Goal: Task Accomplishment & Management: Use online tool/utility

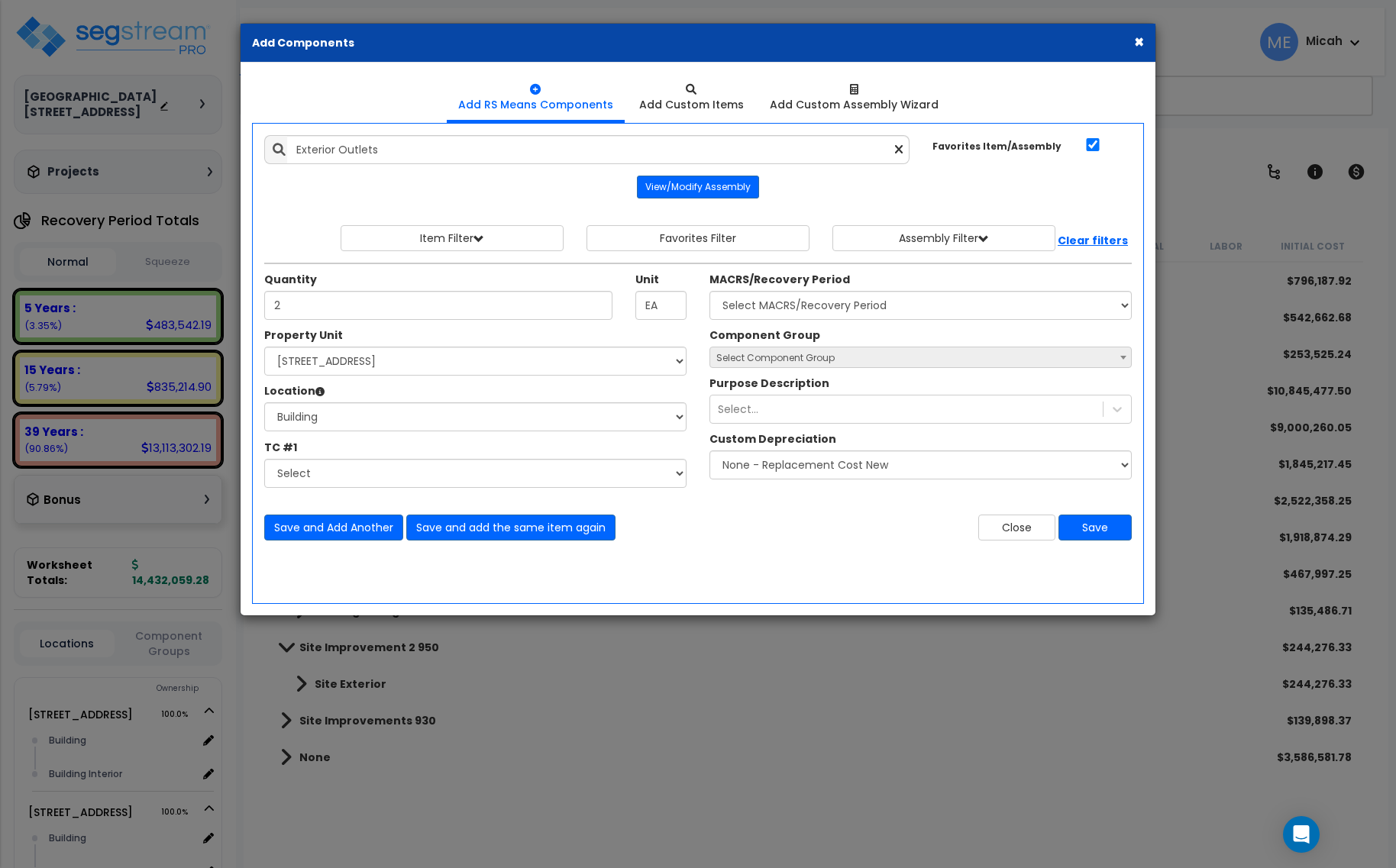
select select "174548"
select select "6"
click at [779, 304] on select "Select MACRS/Recovery Period 5 Years - 57.0 - Distributive Trades & Services 5 …" at bounding box center [920, 305] width 422 height 29
select select "3669"
click at [709, 292] on select "Select MACRS/Recovery Period 5 Years - 57.0 - Distributive Trades & Services 5 …" at bounding box center [920, 305] width 422 height 29
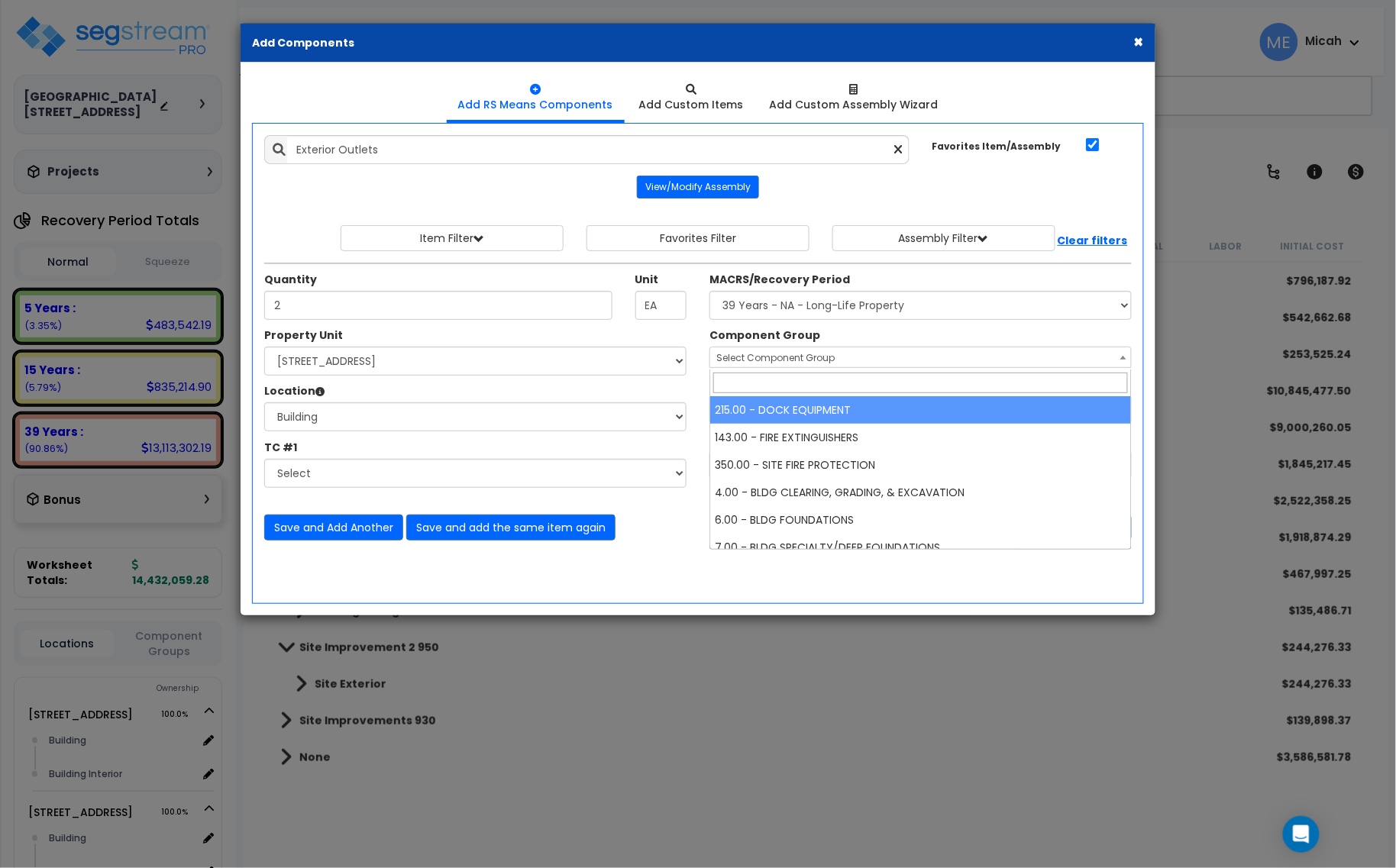
click at [775, 361] on span "Select Component Group" at bounding box center [774, 358] width 118 height 13
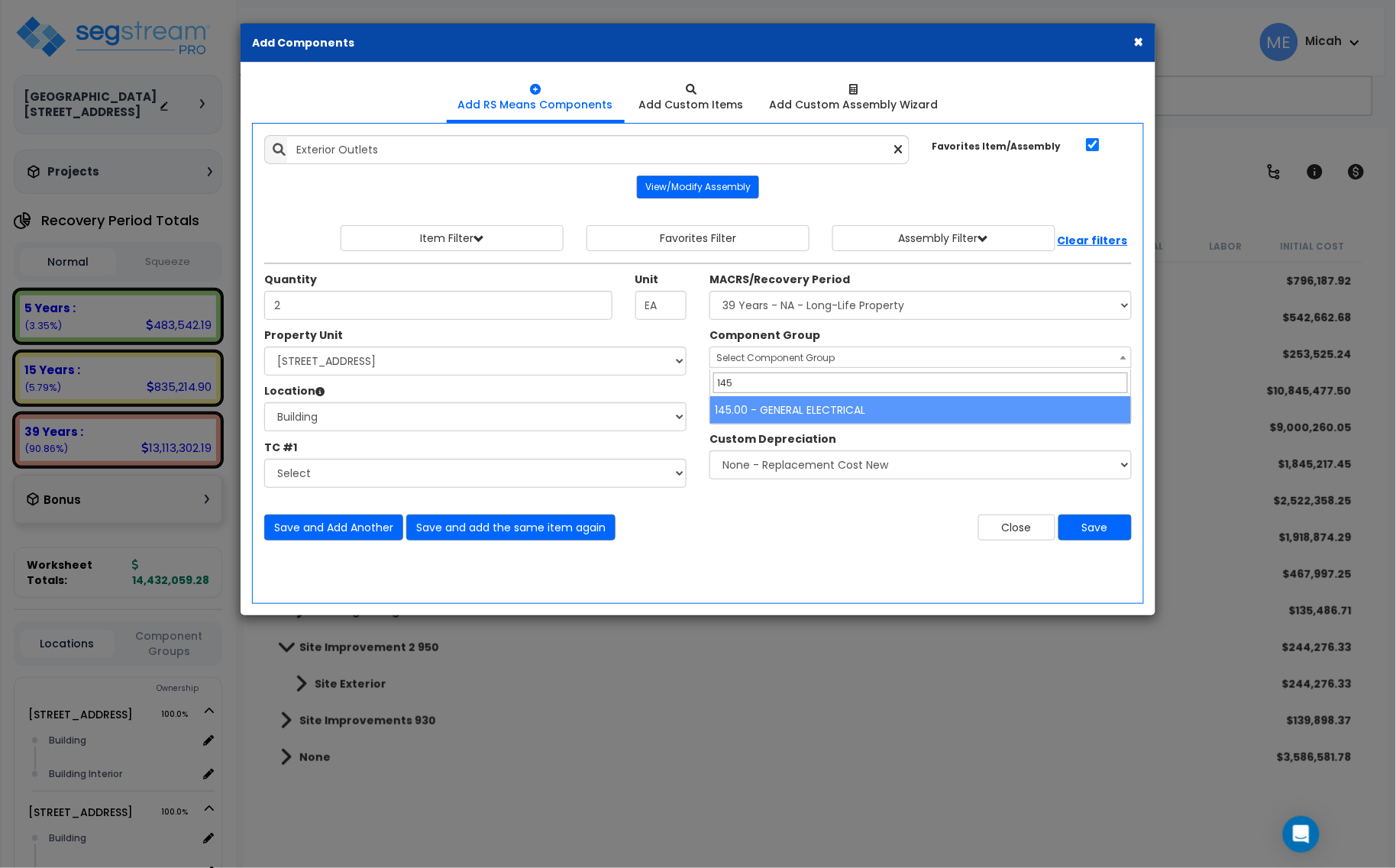
type input "145"
select select "56955"
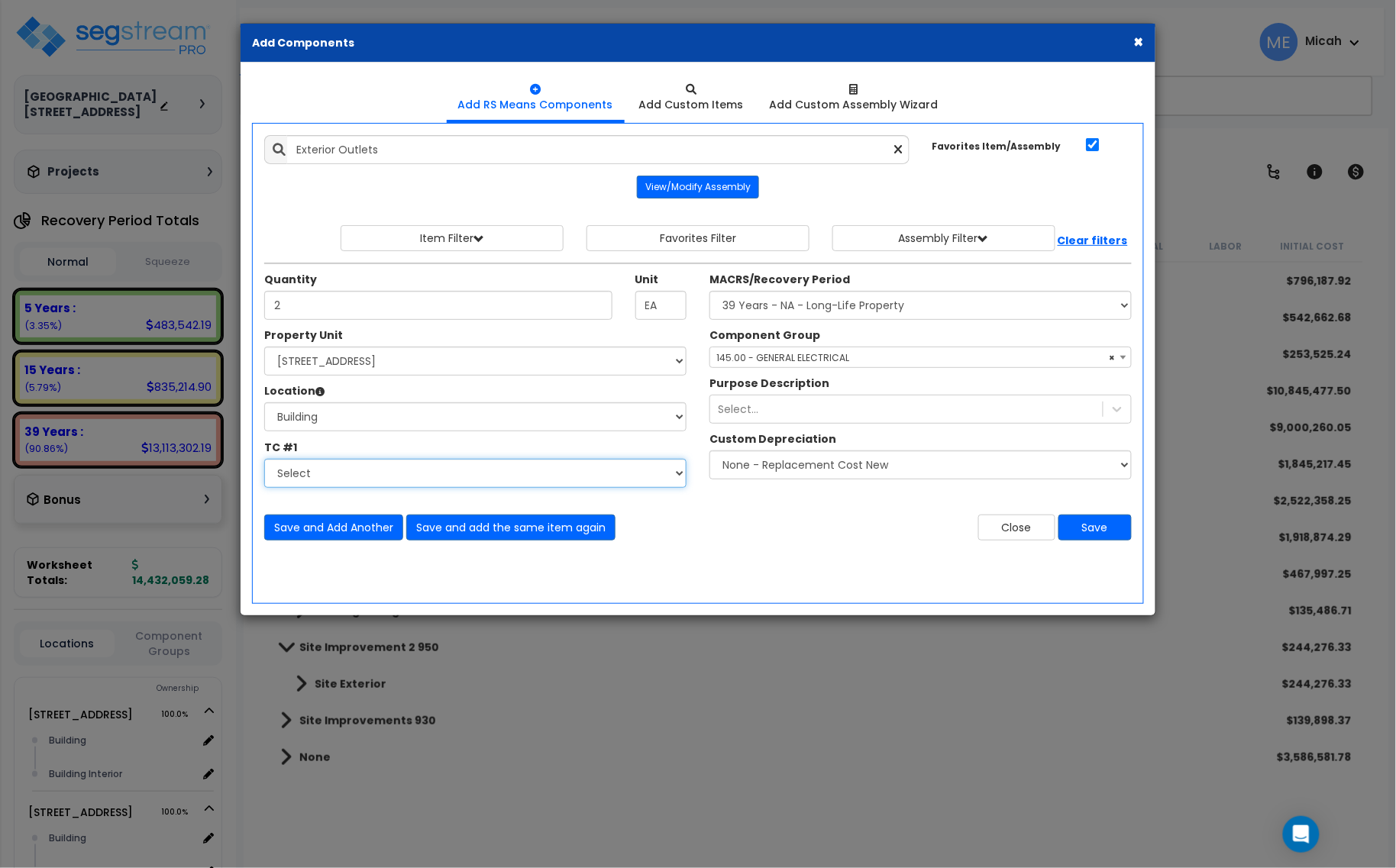
click at [439, 475] on select "Select Aphalt Paving - Pine Bend Paving Architectural Woodwork - Distinctive Ca…" at bounding box center [475, 473] width 422 height 29
select select "45778576"
click at [264, 459] on select "Select Aphalt Paving - Pine Bend Paving Architectural Woodwork - Distinctive Ca…" at bounding box center [475, 473] width 422 height 29
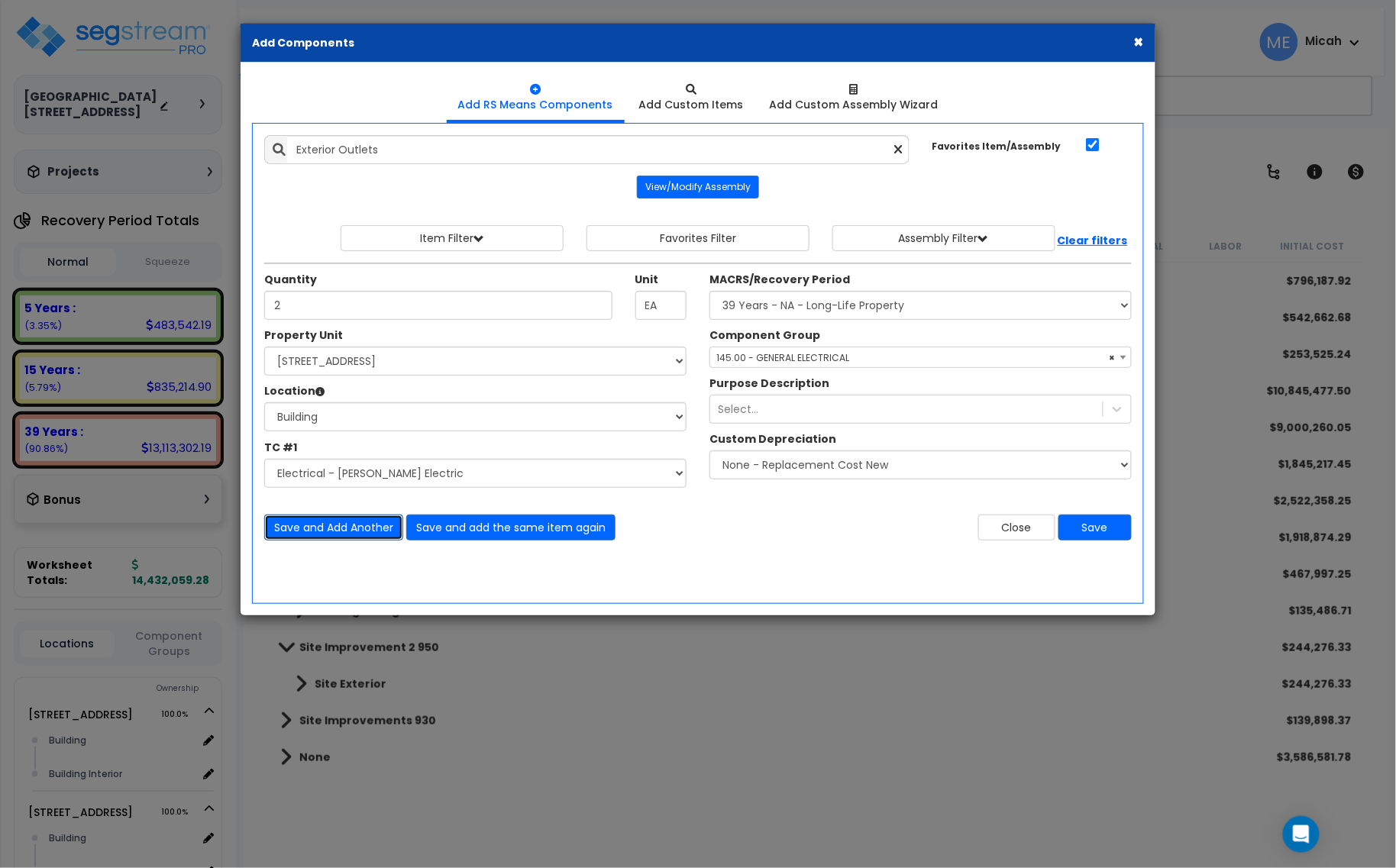
click at [357, 524] on button "Save and Add Another" at bounding box center [333, 527] width 139 height 26
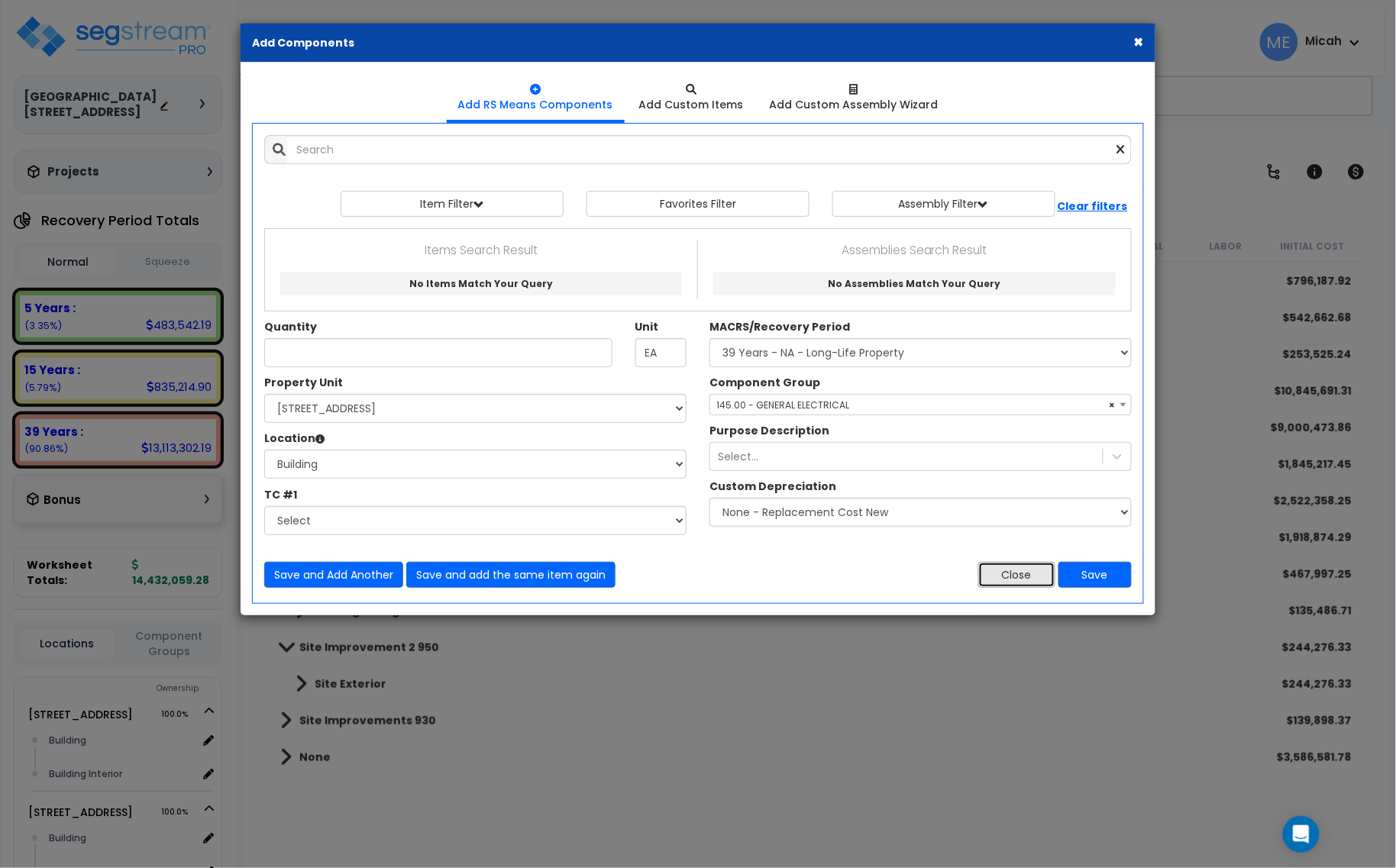
click at [1006, 573] on button "Close" at bounding box center [1016, 575] width 77 height 26
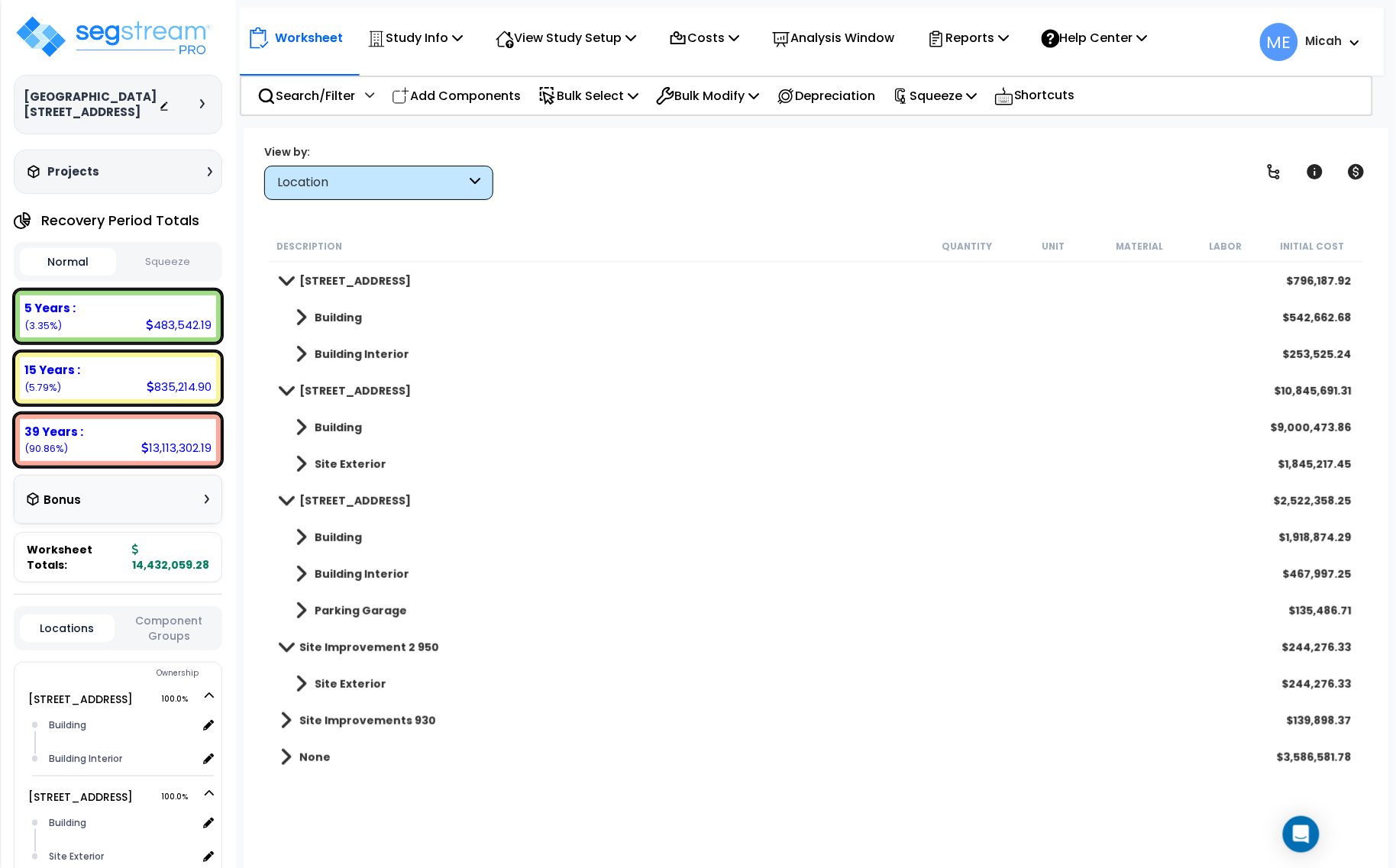
click at [294, 536] on link "Building" at bounding box center [320, 537] width 82 height 21
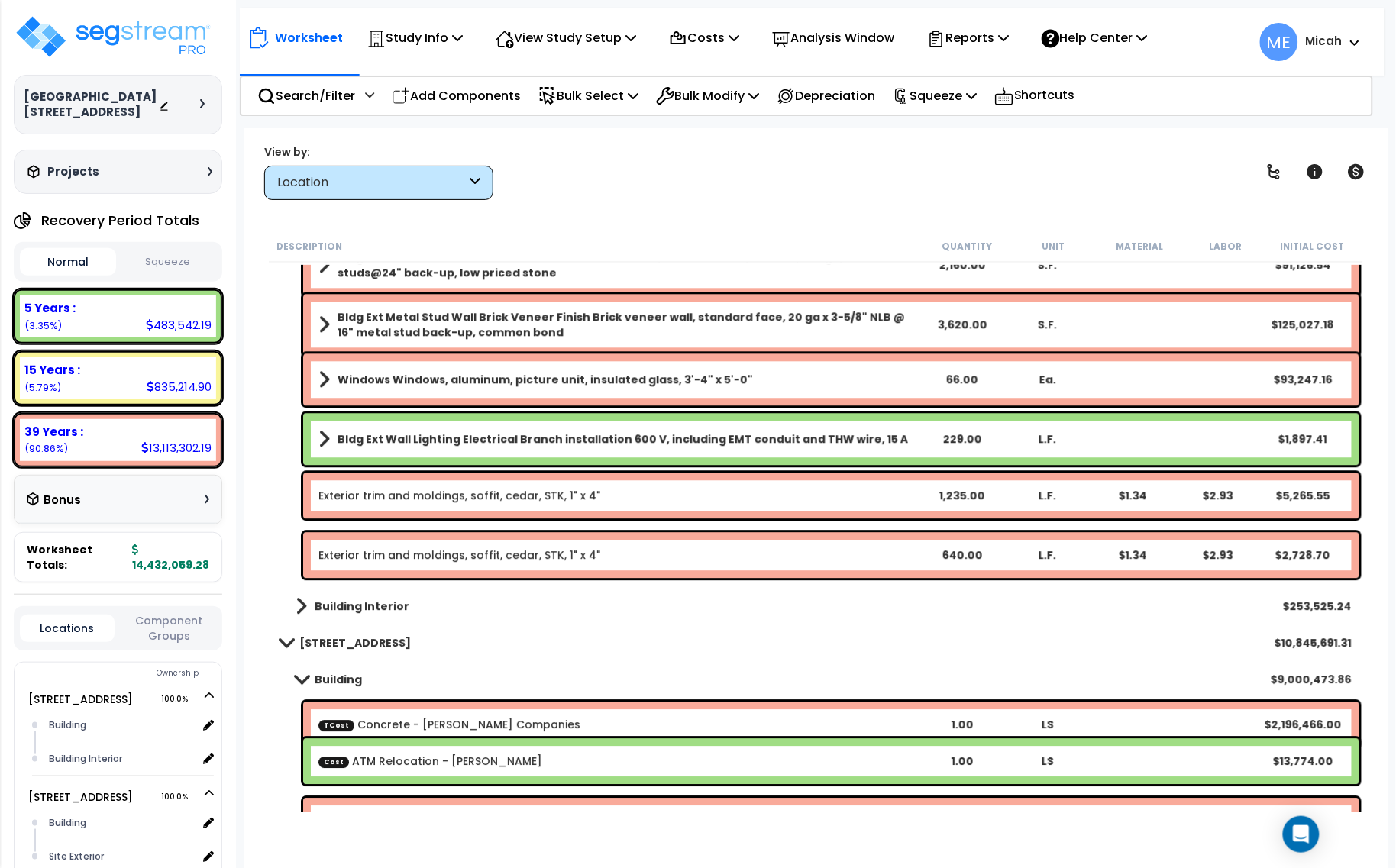
scroll to position [1336, 0]
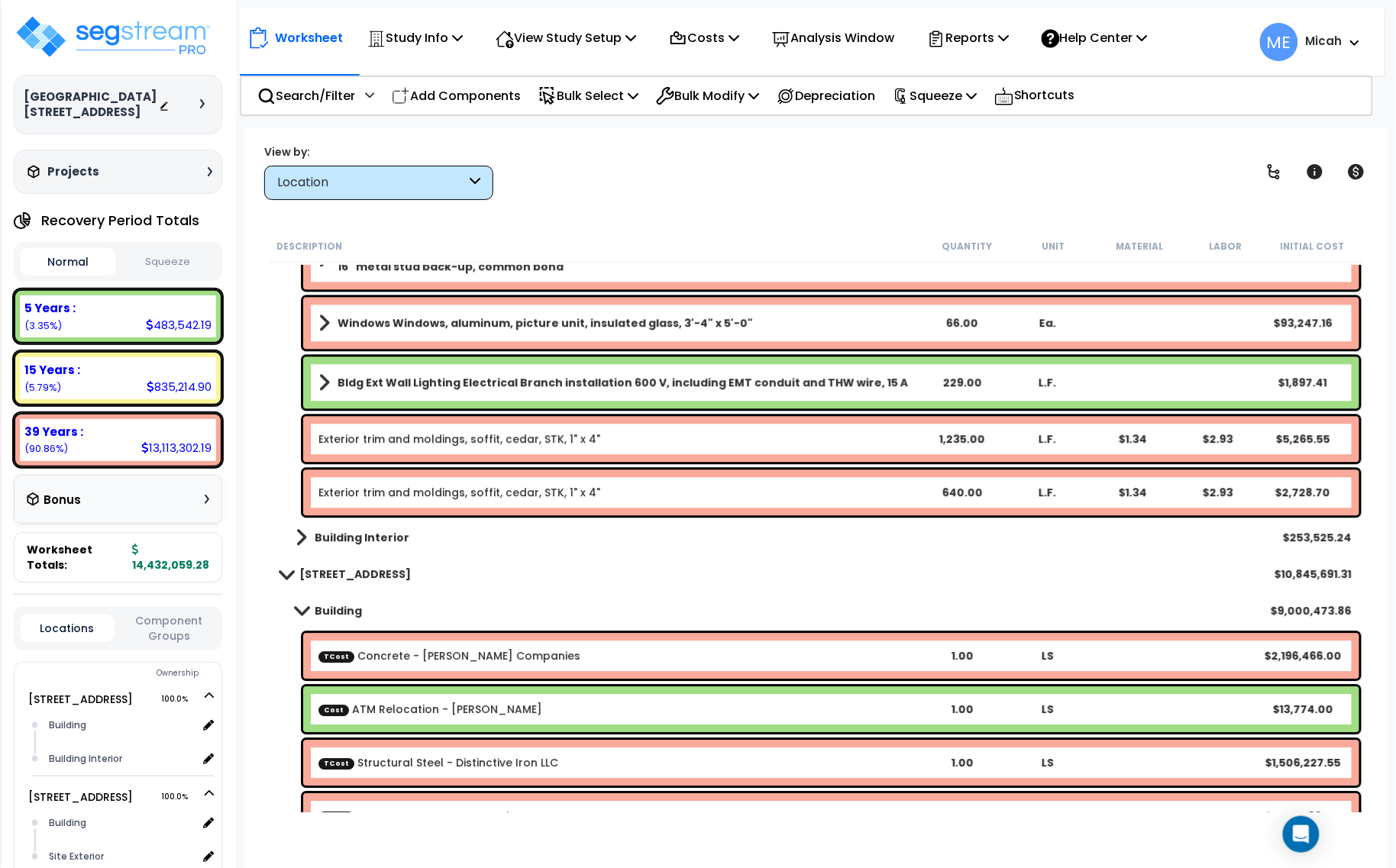
click at [521, 491] on link "Exterior trim and moldings, soffit, cedar, STK, 1" x 4"" at bounding box center [460, 492] width 282 height 15
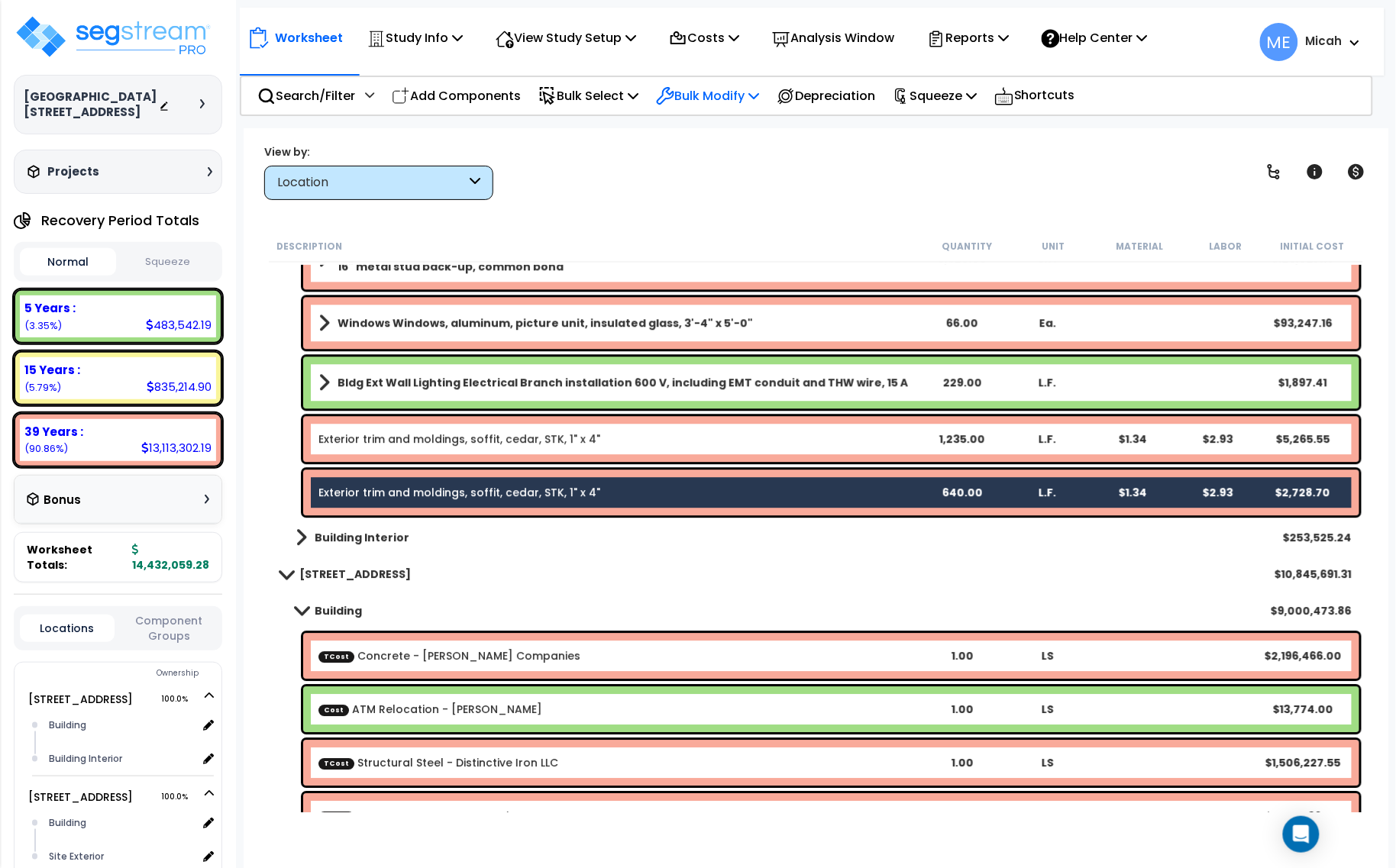
click at [759, 85] on p "Bulk Modify" at bounding box center [707, 95] width 103 height 20
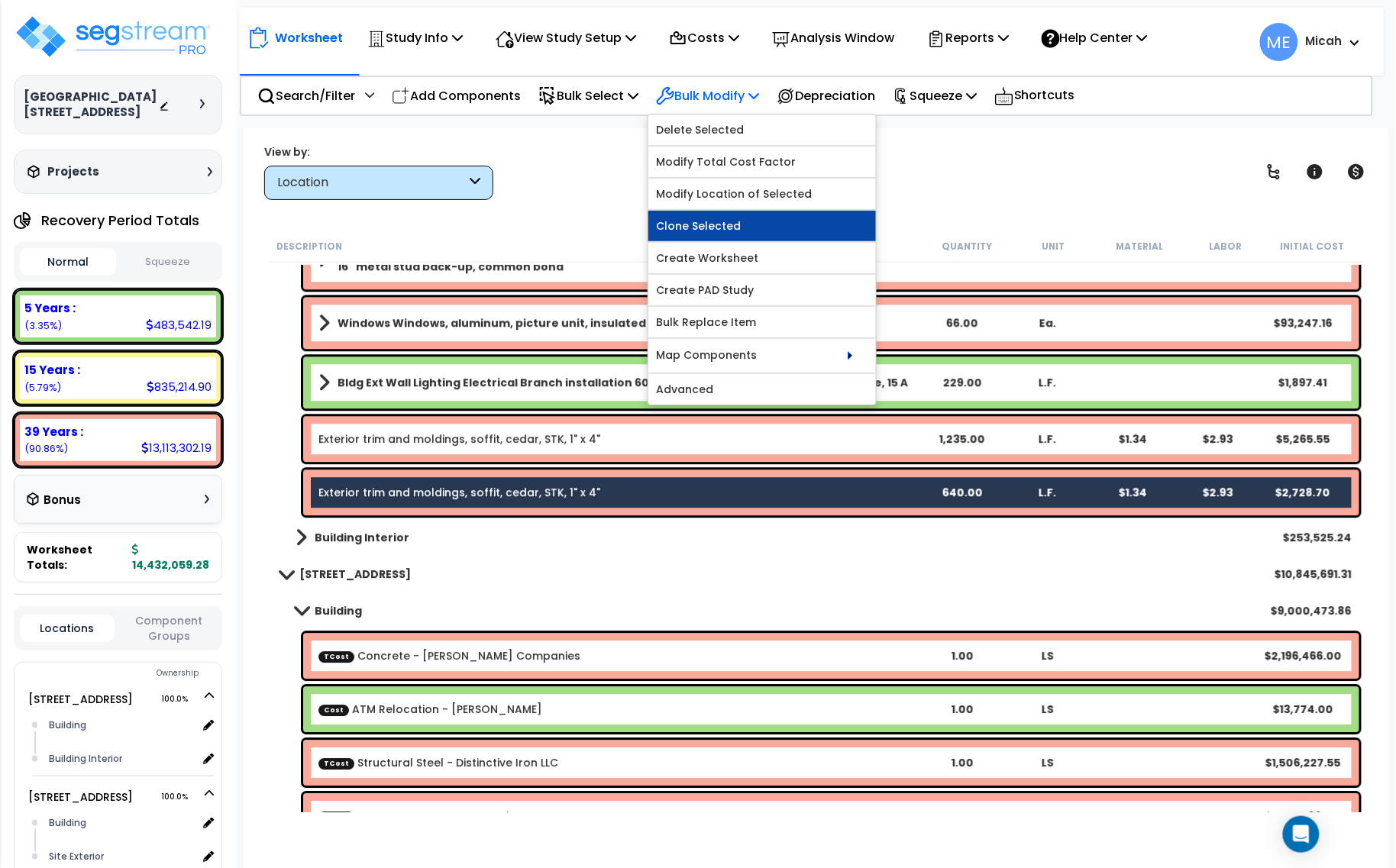
click at [712, 226] on link "Clone Selected" at bounding box center [762, 226] width 227 height 31
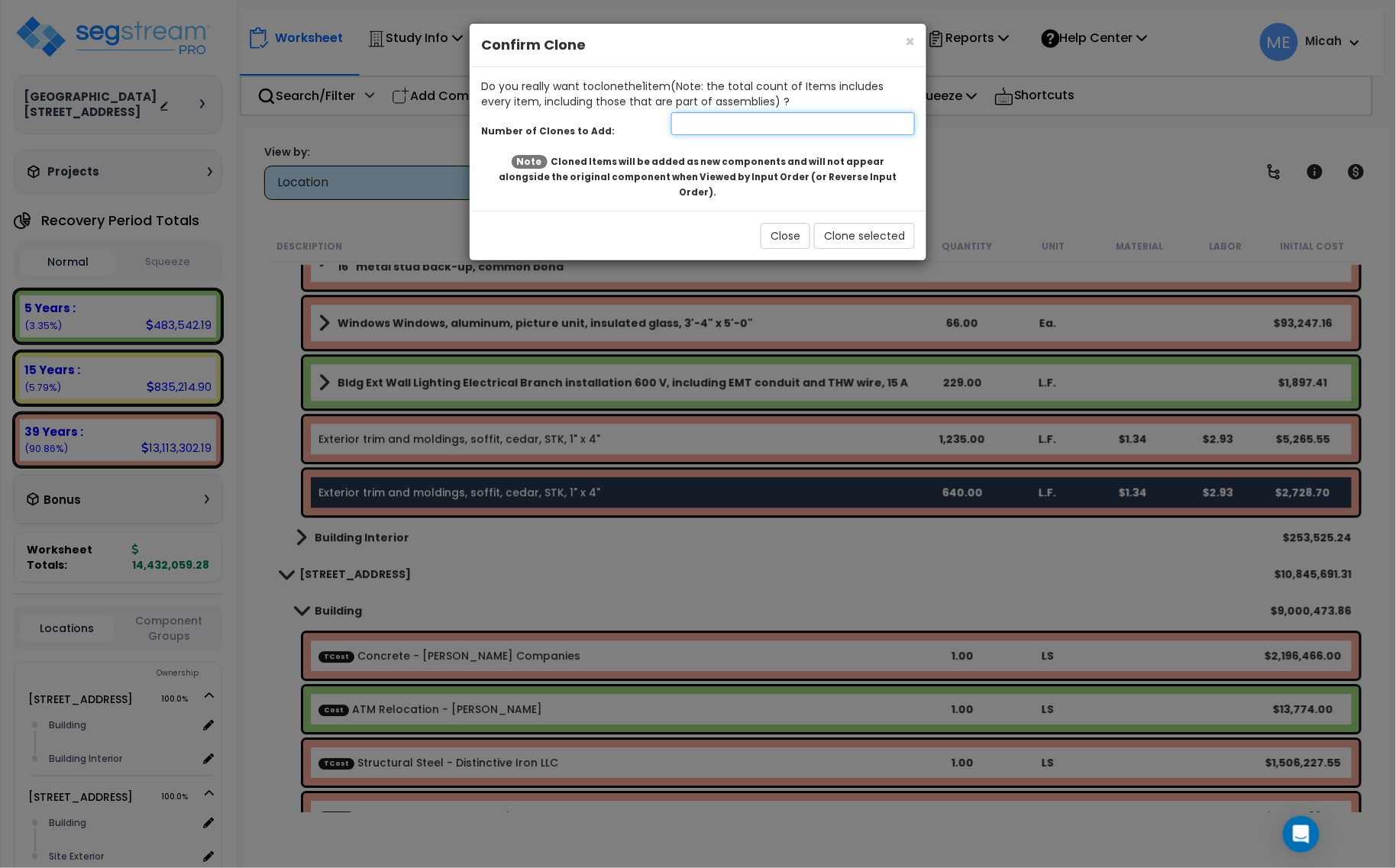
click at [711, 126] on input "number" at bounding box center [793, 124] width 244 height 23
type input "1"
click at [886, 223] on button "Clone selected" at bounding box center [864, 235] width 101 height 26
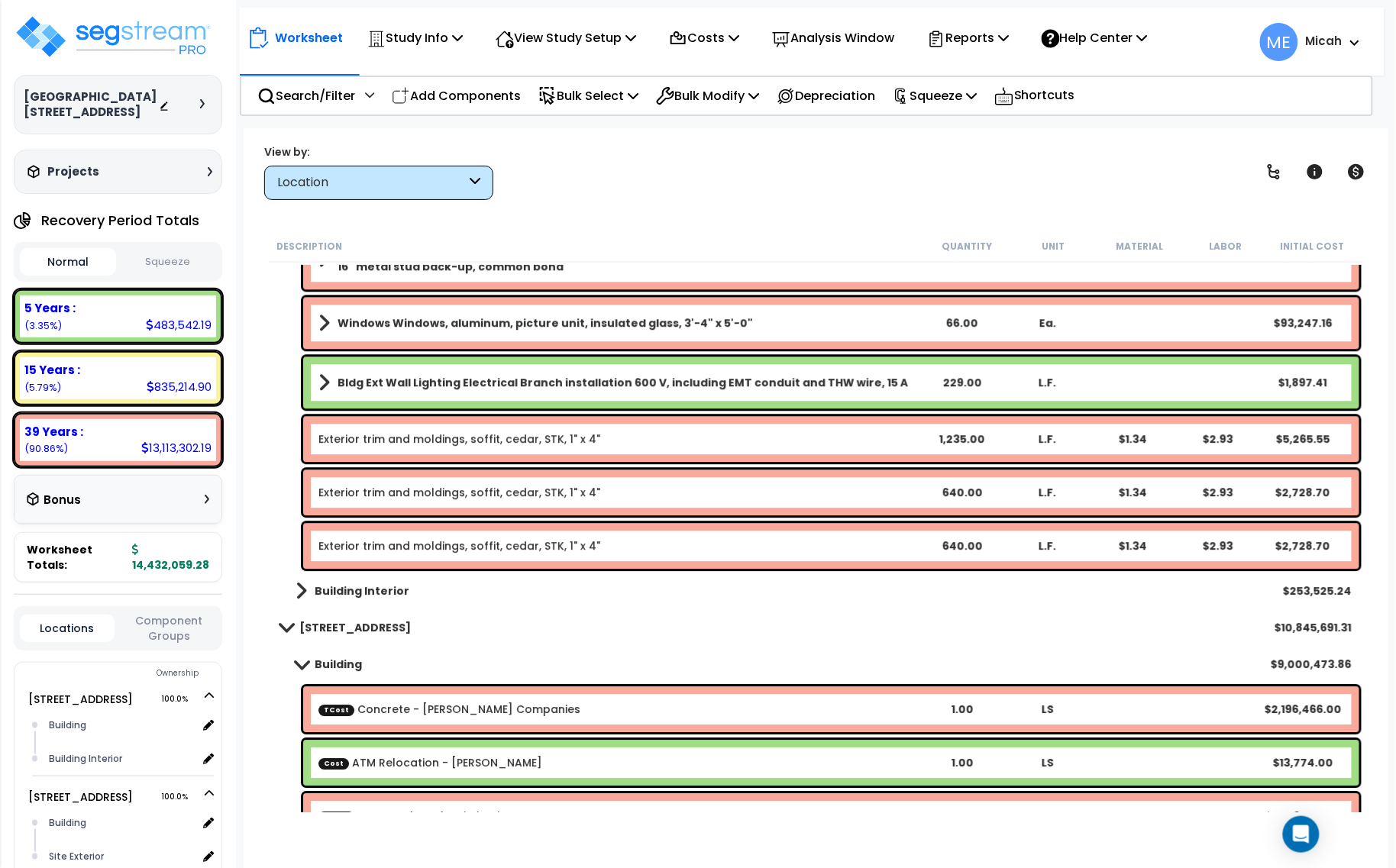
click at [413, 544] on link "Exterior trim and moldings, soffit, cedar, STK, 1" x 4"" at bounding box center [460, 546] width 282 height 15
click at [454, 548] on link "Exterior trim and moldings, soffit, cedar, STK, 1" x 4"" at bounding box center [460, 546] width 282 height 15
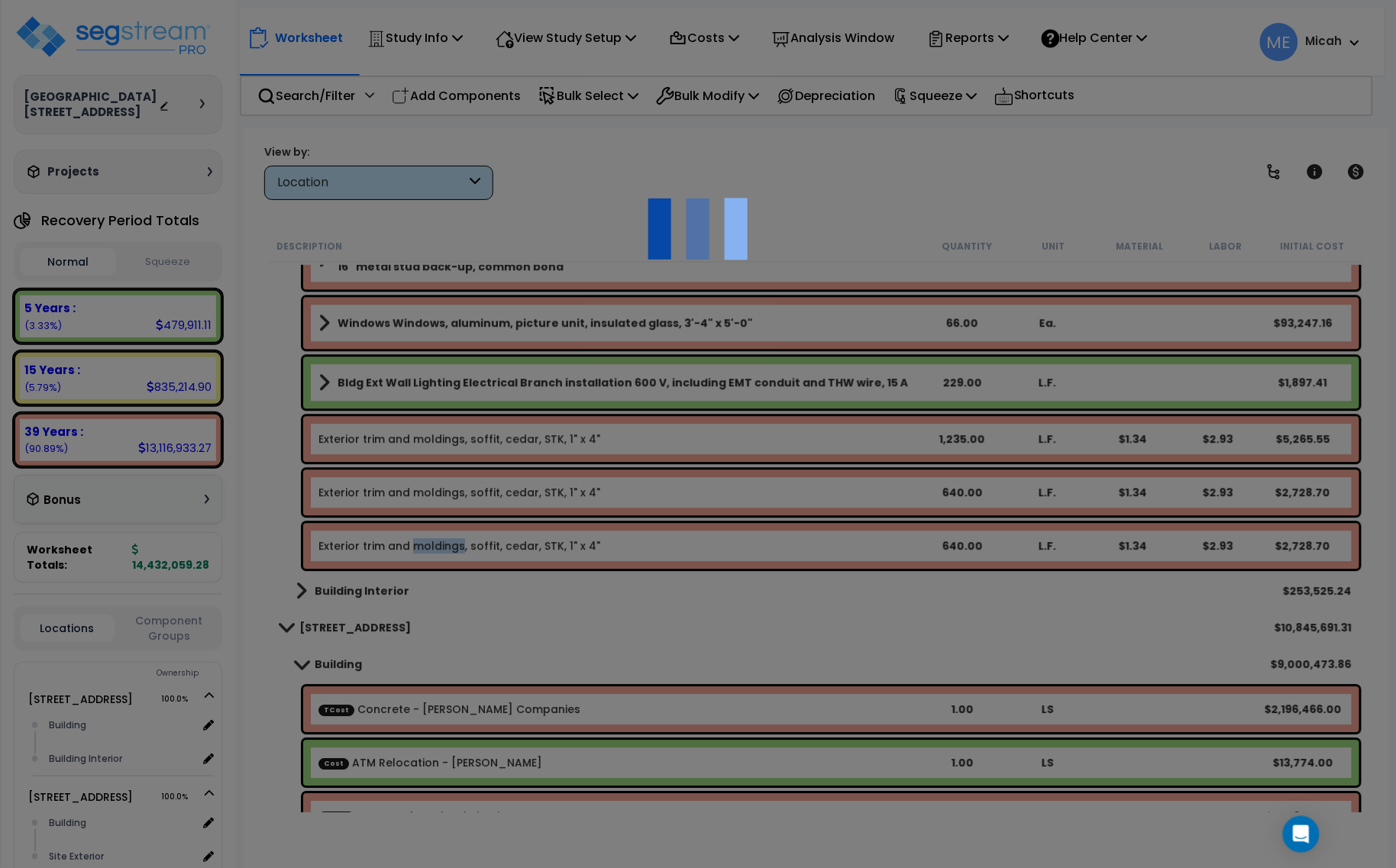
select select "45778569"
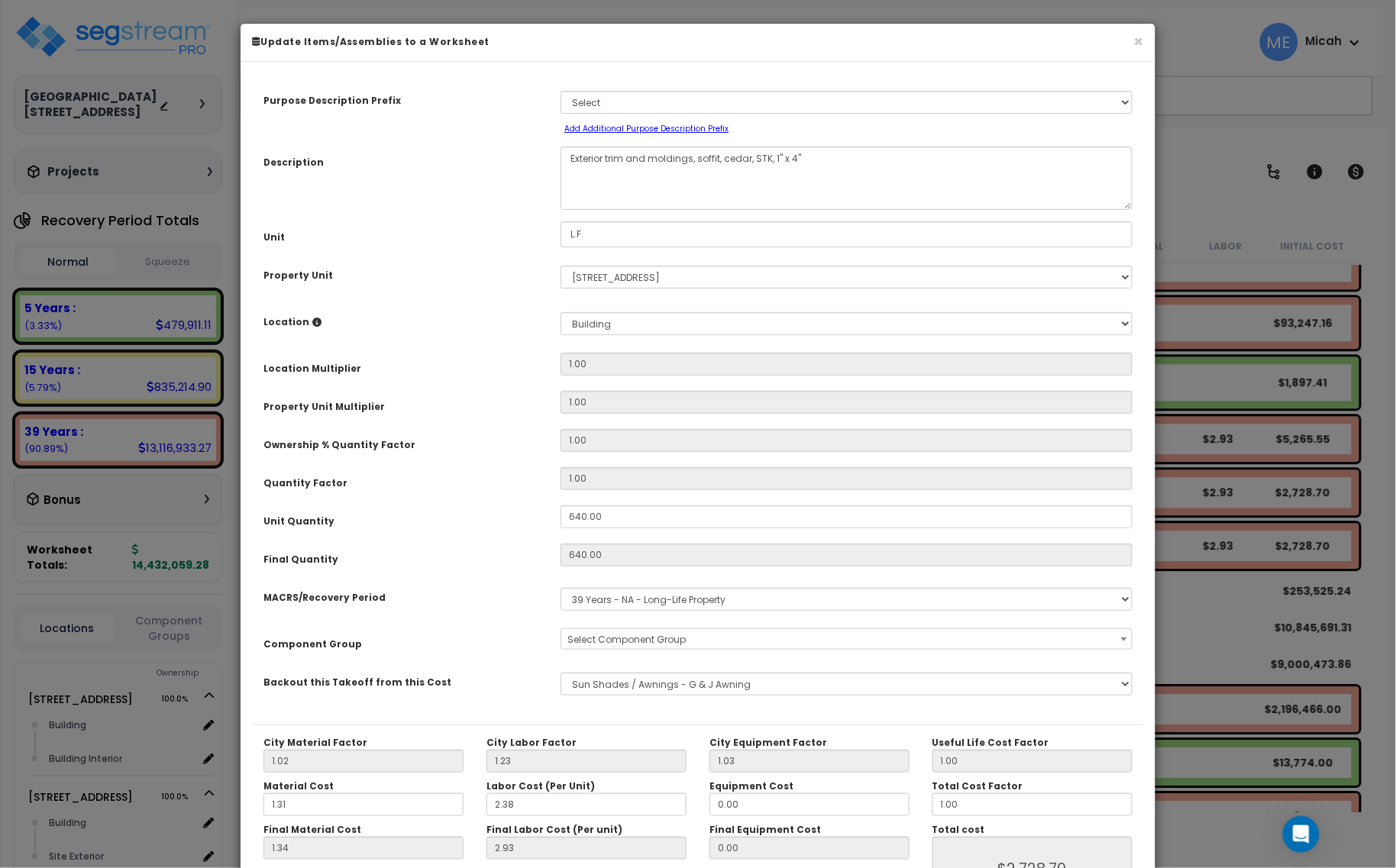
select select "57245"
click at [1138, 40] on button "×" at bounding box center [1139, 41] width 10 height 16
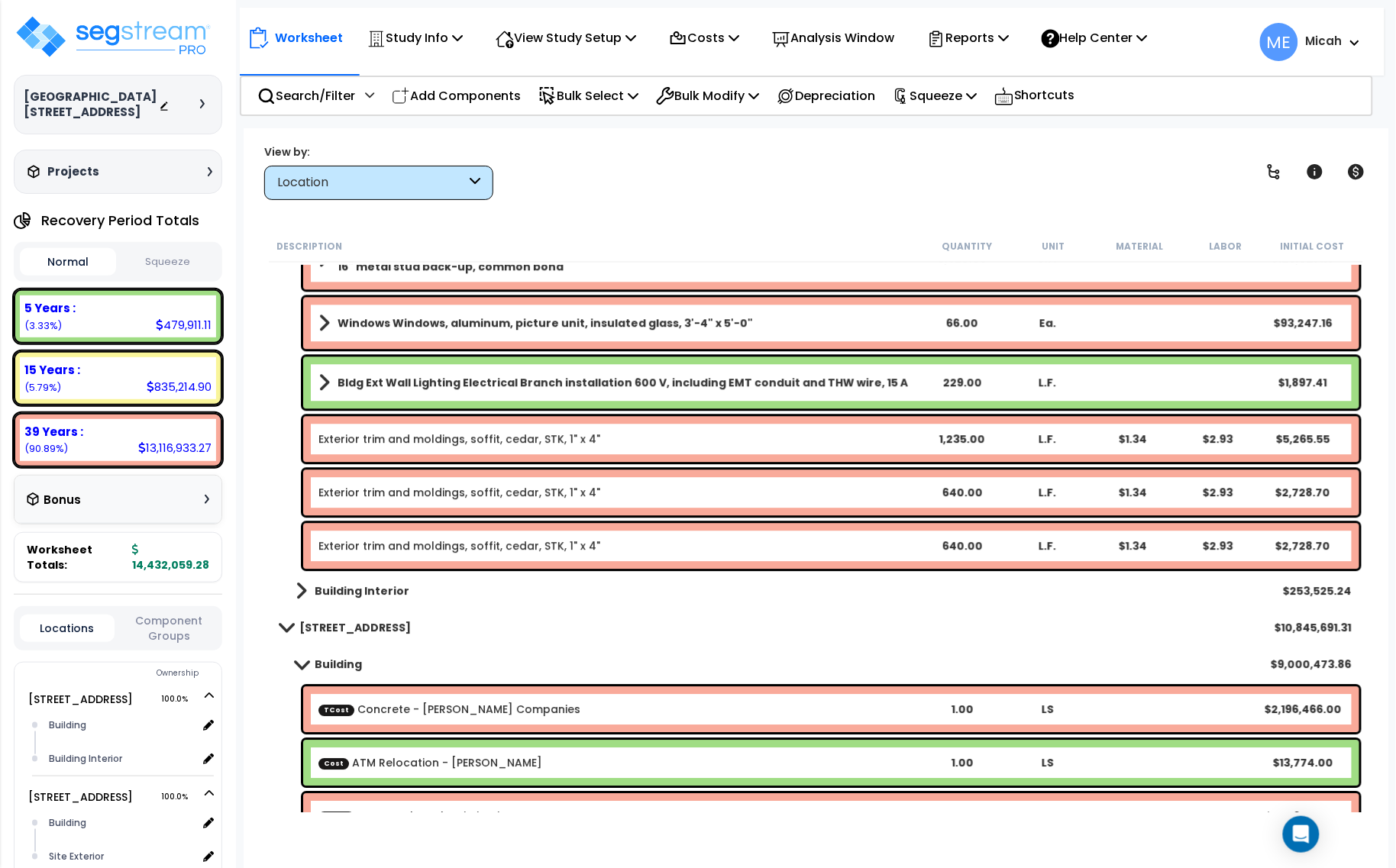
click at [485, 544] on link "Exterior trim and moldings, soffit, cedar, STK, 1" x 4"" at bounding box center [460, 546] width 282 height 15
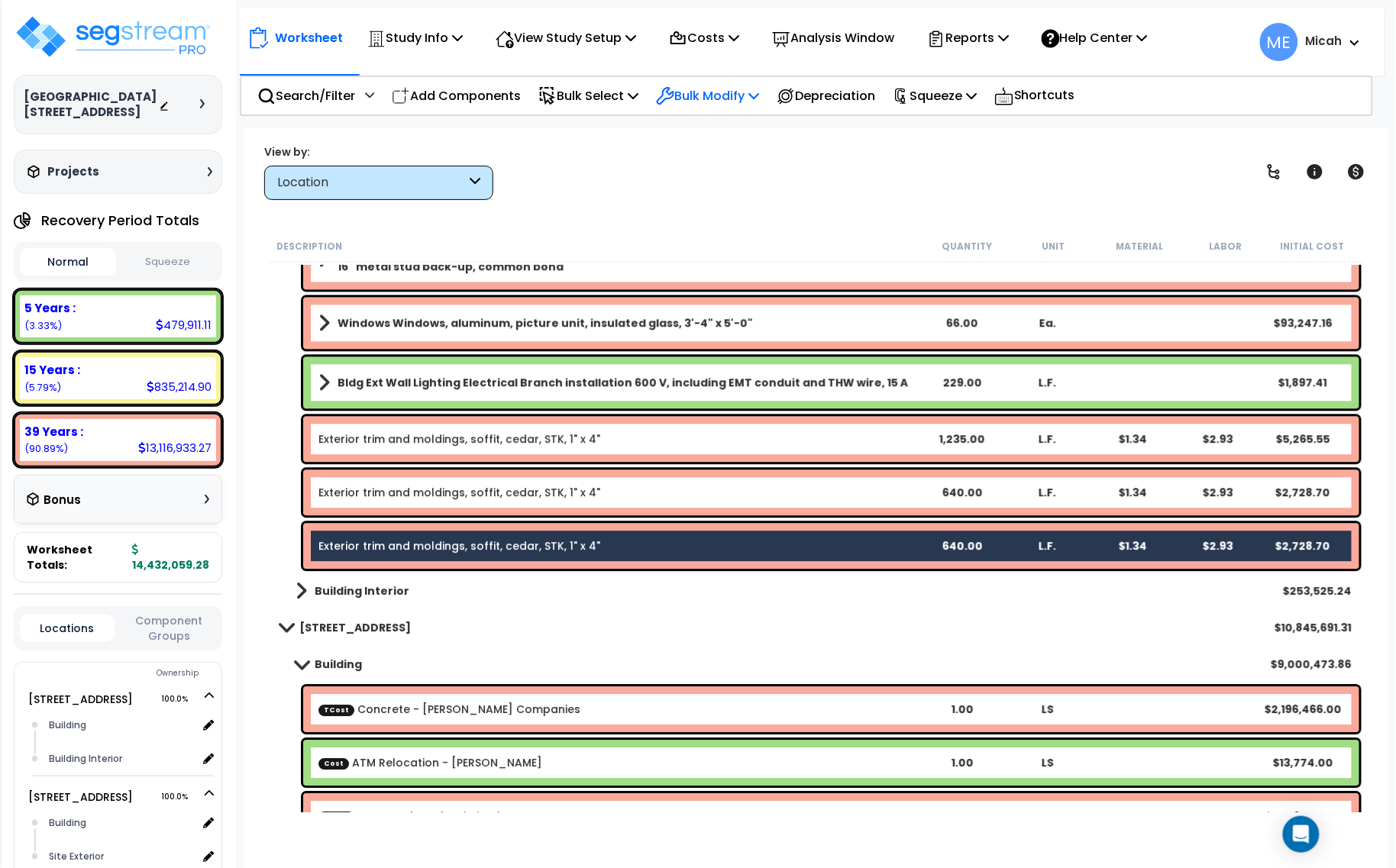
drag, startPoint x: 746, startPoint y: 90, endPoint x: 752, endPoint y: 96, distance: 8.5
click at [756, 91] on p "Bulk Modify" at bounding box center [707, 95] width 103 height 20
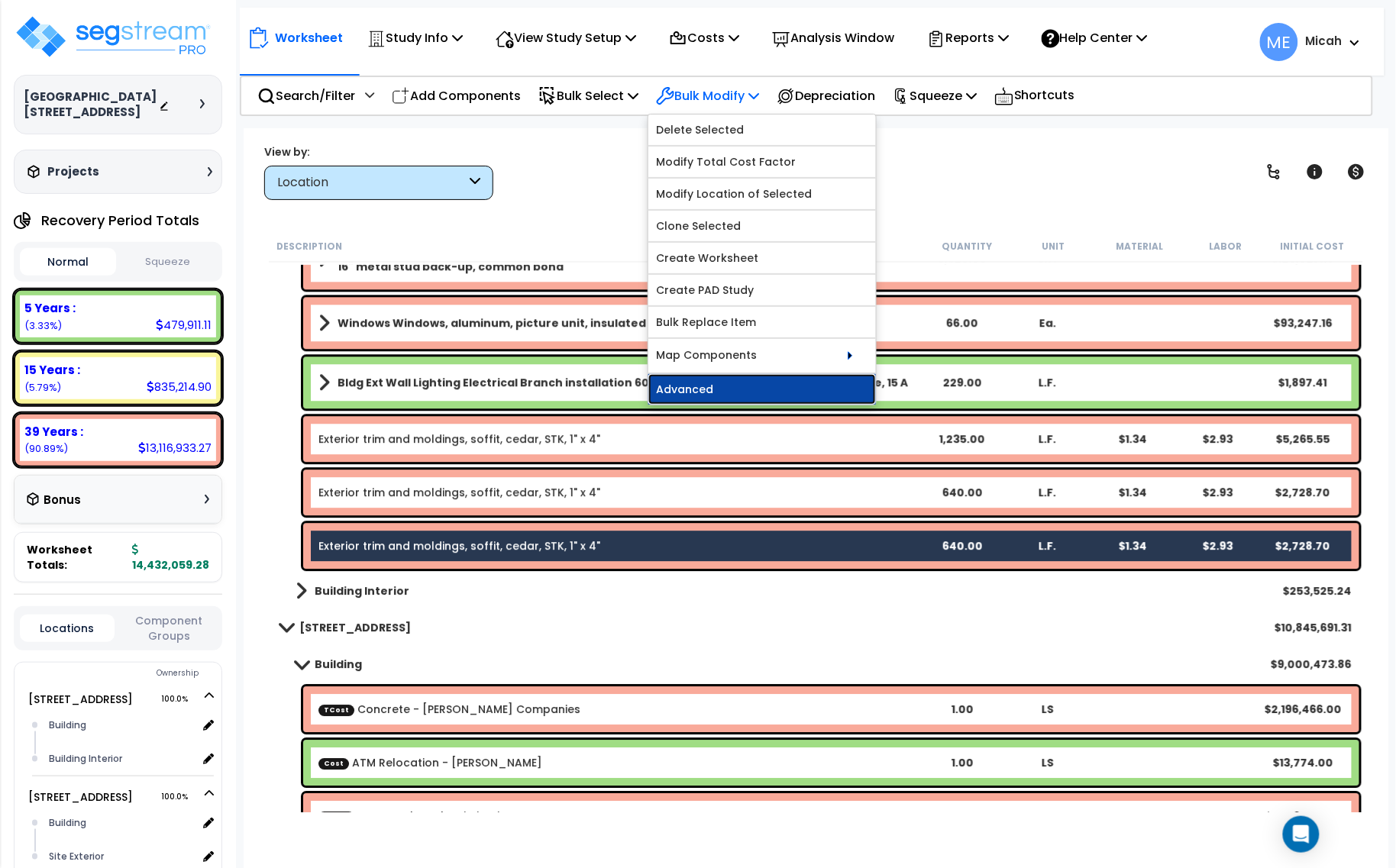
click at [772, 386] on link "Advanced" at bounding box center [762, 389] width 227 height 31
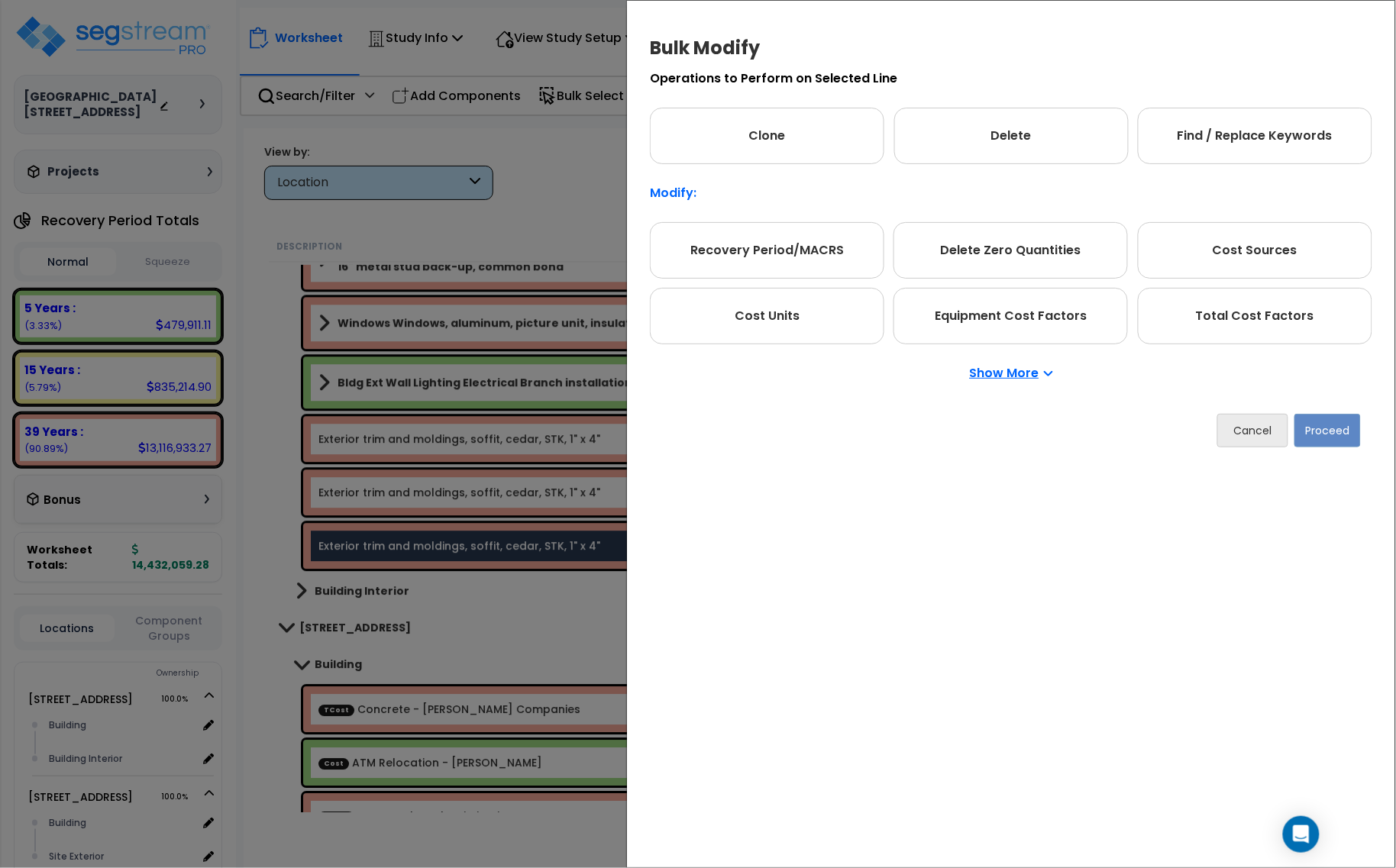
click at [1010, 383] on div "Show More" at bounding box center [1010, 373] width 722 height 58
click at [1011, 376] on p "Show More" at bounding box center [1011, 373] width 83 height 12
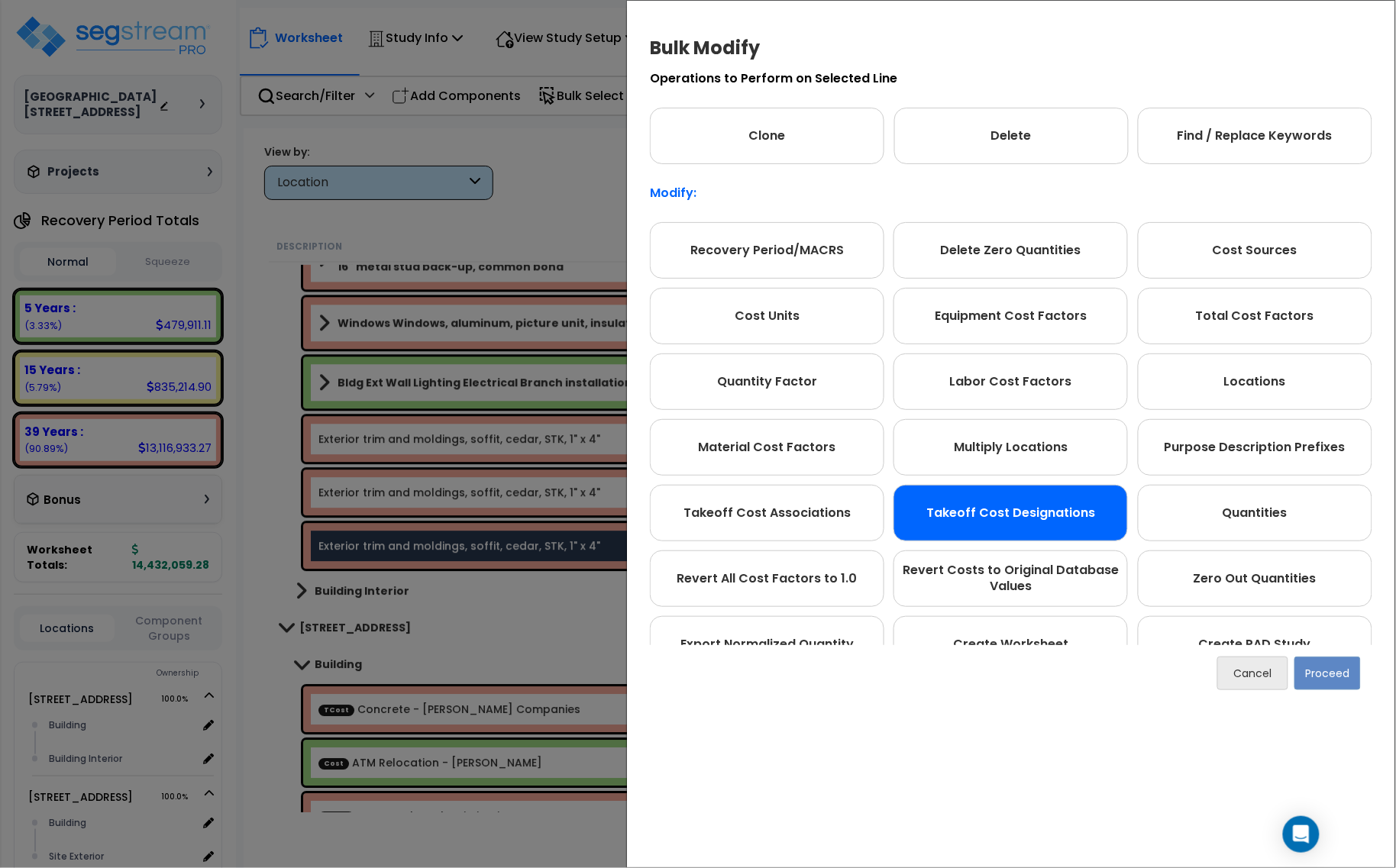
scroll to position [84, 0]
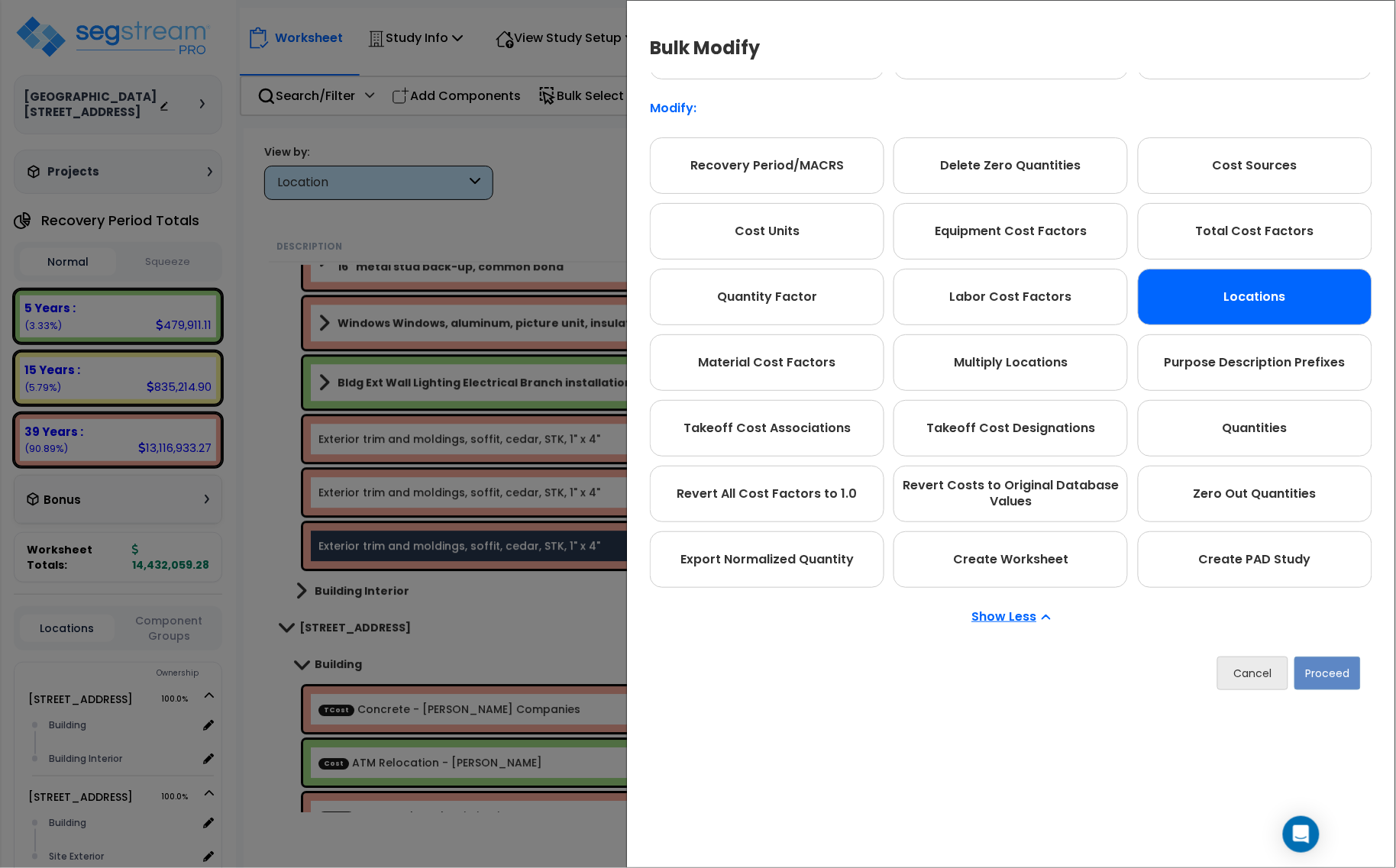
click at [1221, 317] on div "Locations" at bounding box center [1255, 296] width 234 height 57
click at [1333, 669] on button "Proceed" at bounding box center [1327, 672] width 66 height 34
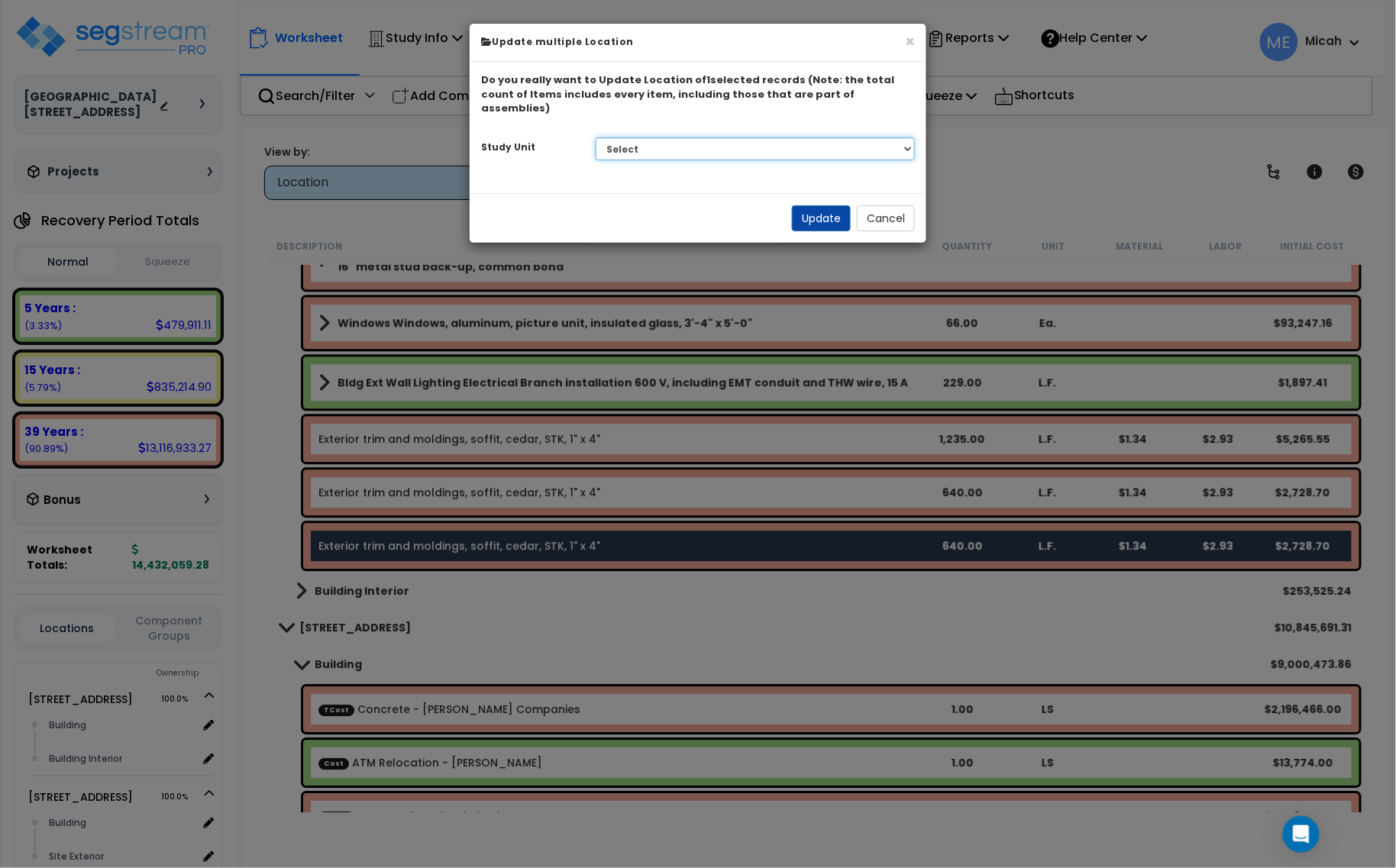
click at [903, 139] on select "Select 930 950 Wayzata Blvd 930 Wayzata Blvd 950 Wayzata Blvd Site Improvement …" at bounding box center [755, 149] width 319 height 23
select select "174548"
click at [596, 137] on select "Select 930 950 Wayzata Blvd 930 Wayzata Blvd 950 Wayzata Blvd Site Improvement …" at bounding box center [755, 149] width 319 height 23
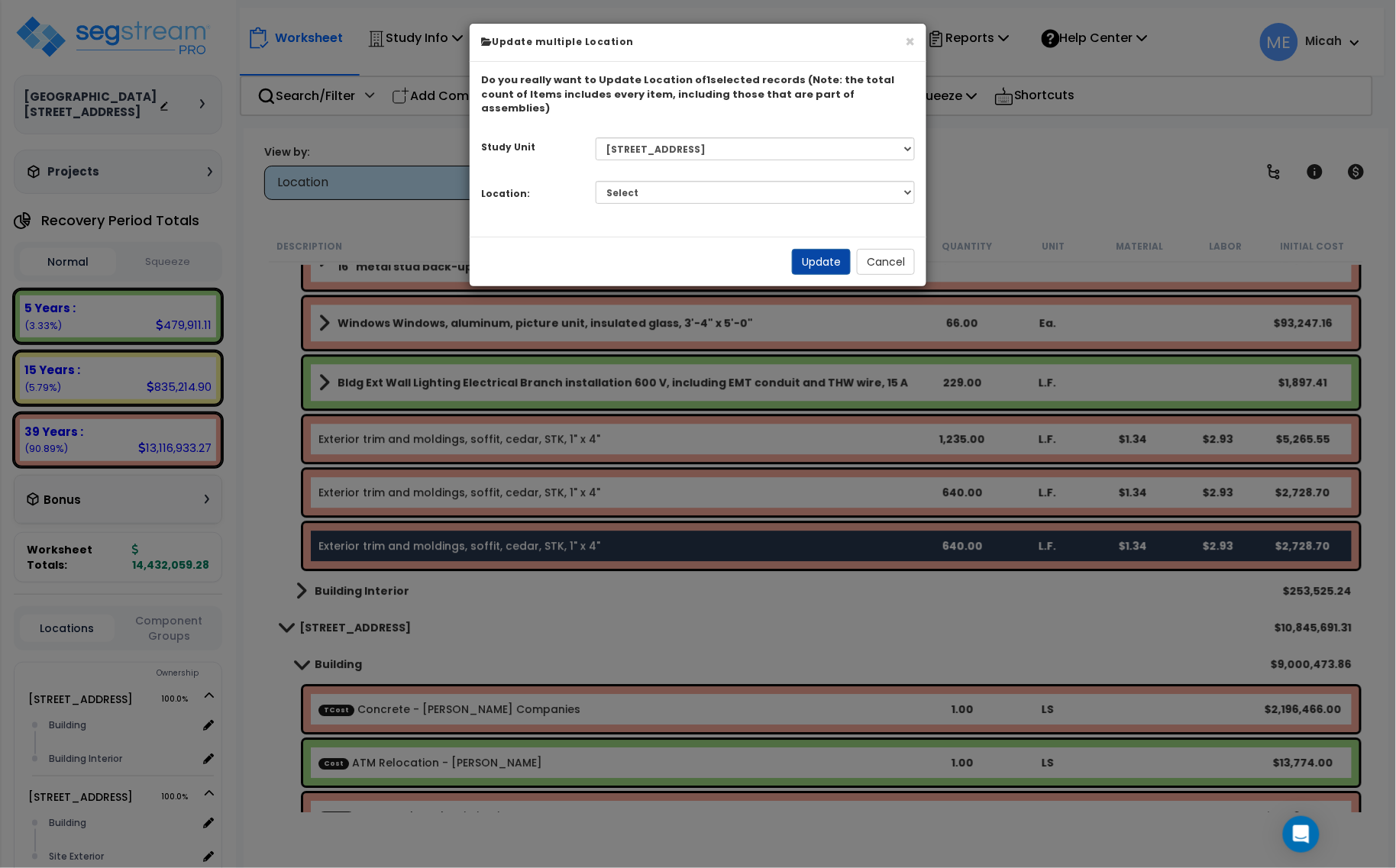
click at [820, 202] on div "Do you really want to Update Location of 1 selected records (Note: the total co…" at bounding box center [698, 149] width 457 height 175
click at [690, 175] on div "Select Building Building Interior Site Exterior Add Additional Location Please …" at bounding box center [755, 192] width 343 height 35
click at [694, 184] on select "Select Building Building Interior Site Exterior Add Additional Location" at bounding box center [755, 193] width 319 height 23
select select "6"
click at [596, 181] on select "Select Building Building Interior Site Exterior Add Additional Location" at bounding box center [755, 193] width 319 height 23
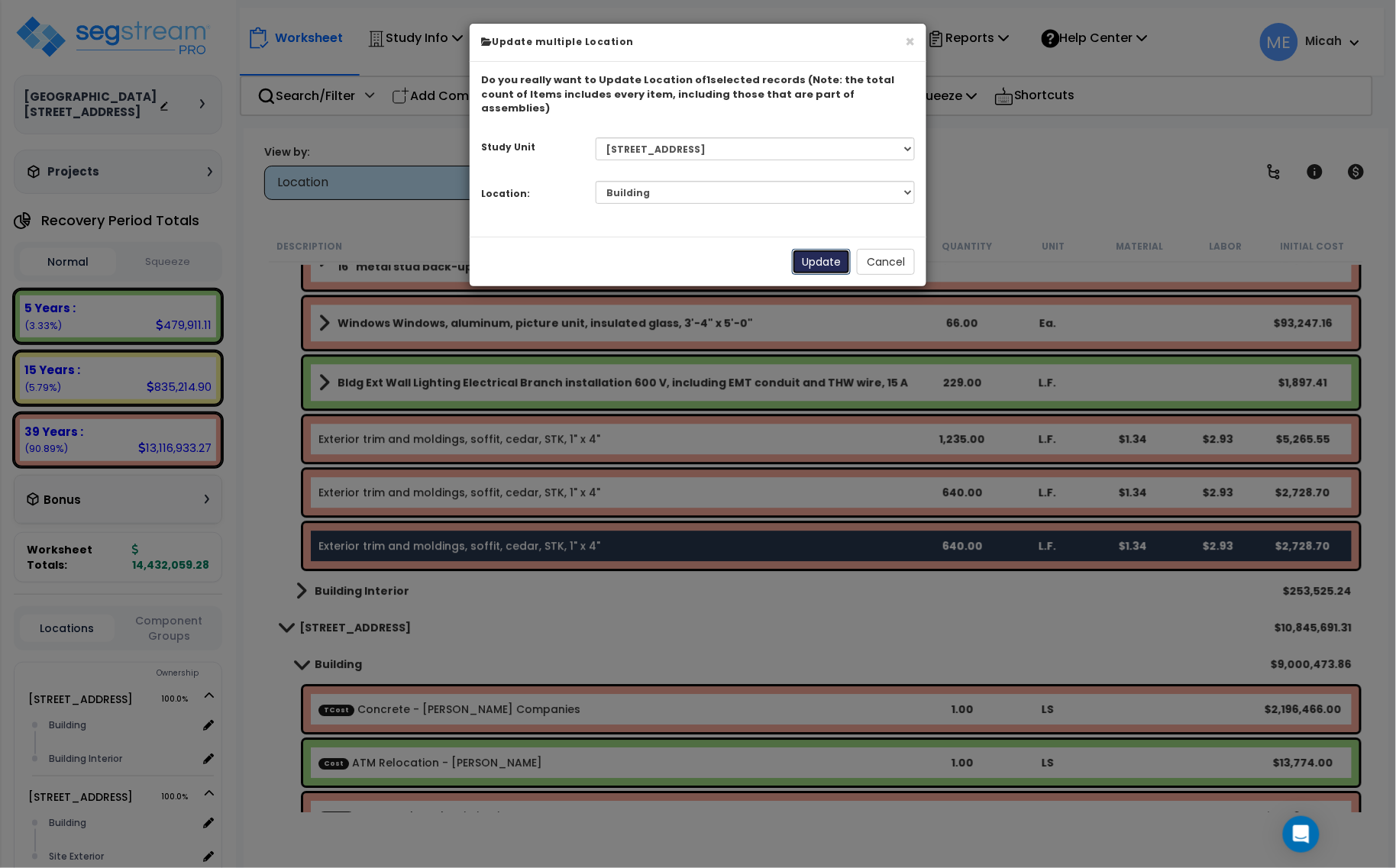
click at [826, 248] on button "Update" at bounding box center [820, 261] width 59 height 26
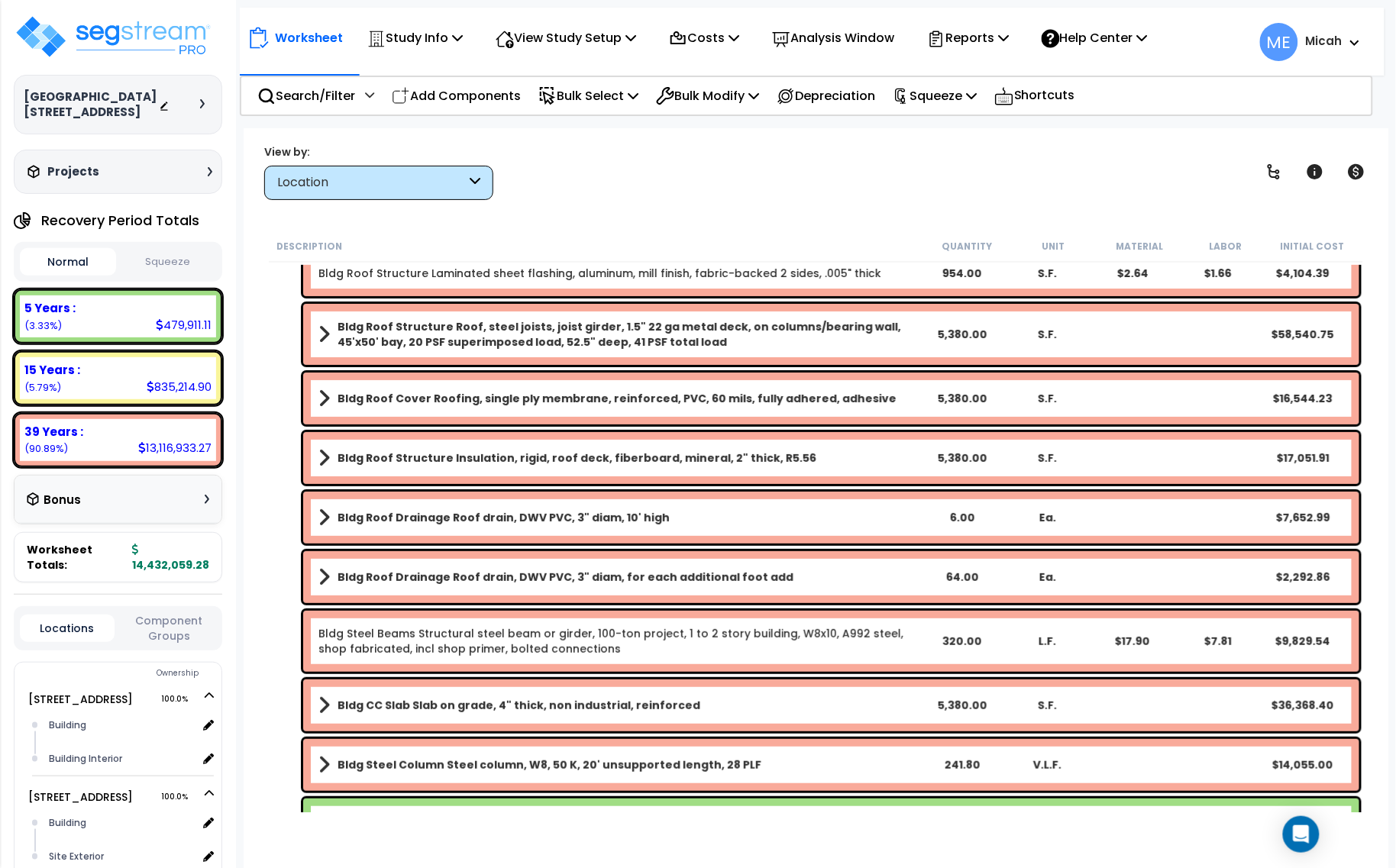
scroll to position [0, 0]
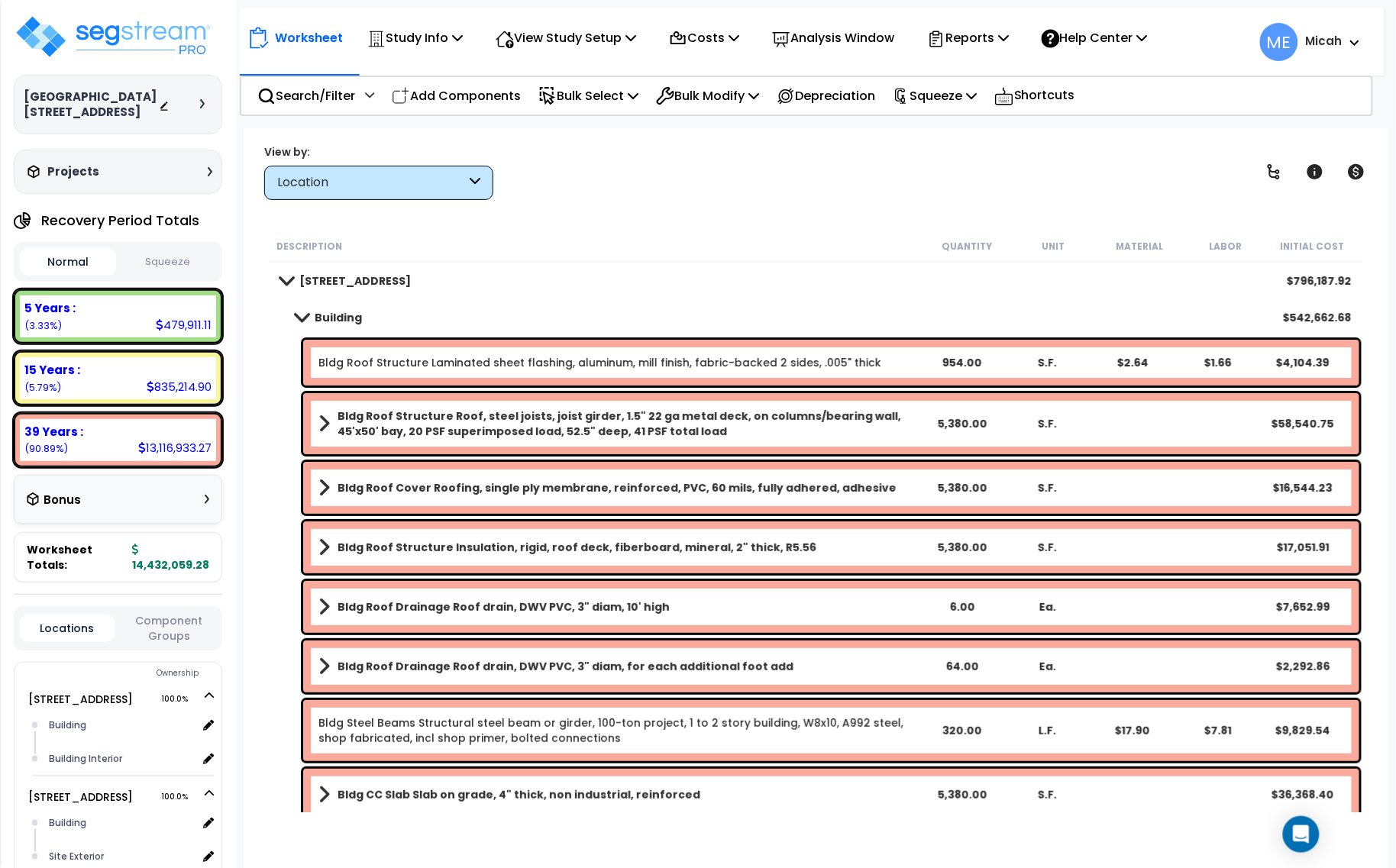
click at [303, 318] on span at bounding box center [301, 317] width 21 height 12
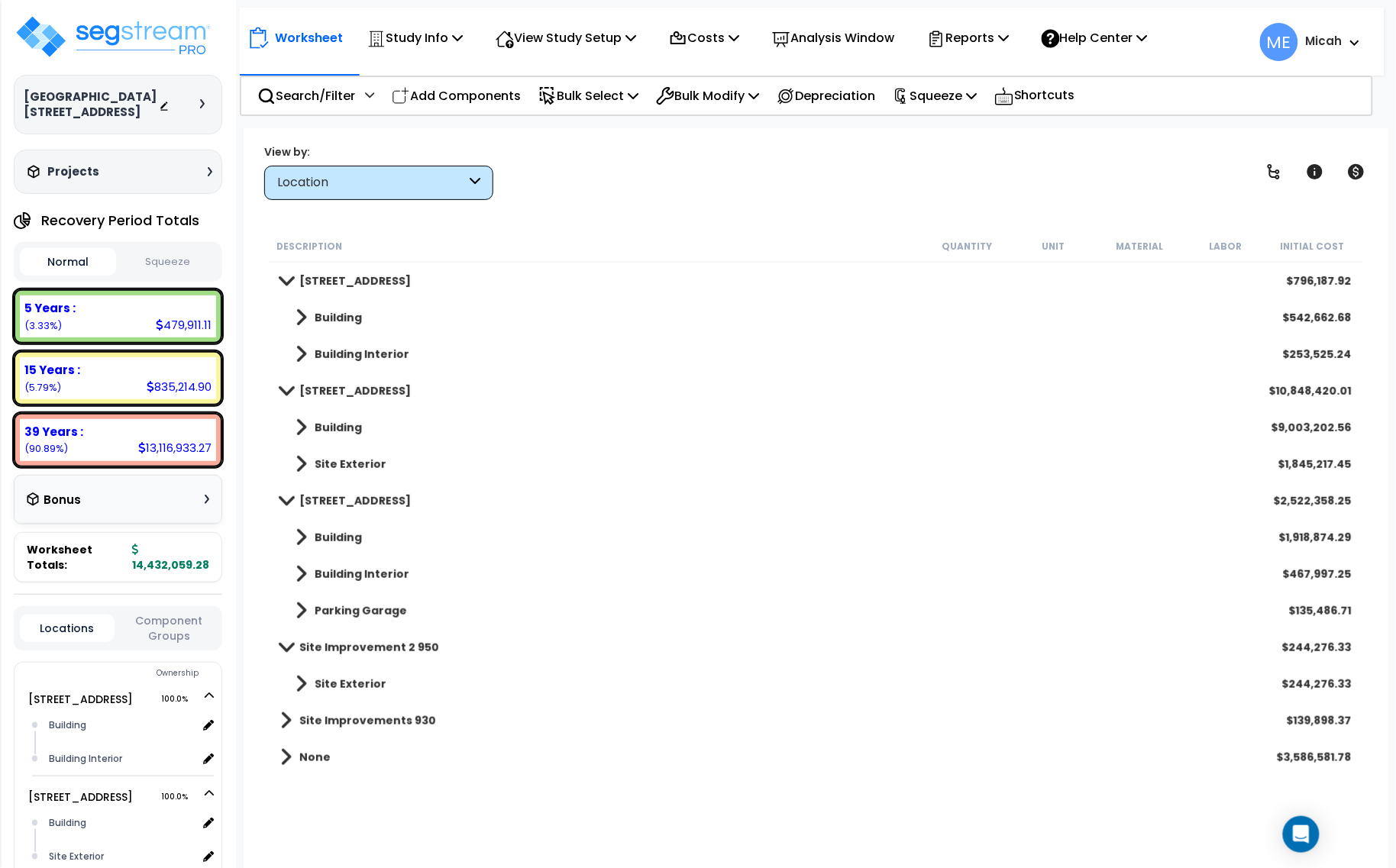
click at [296, 315] on span at bounding box center [301, 317] width 12 height 21
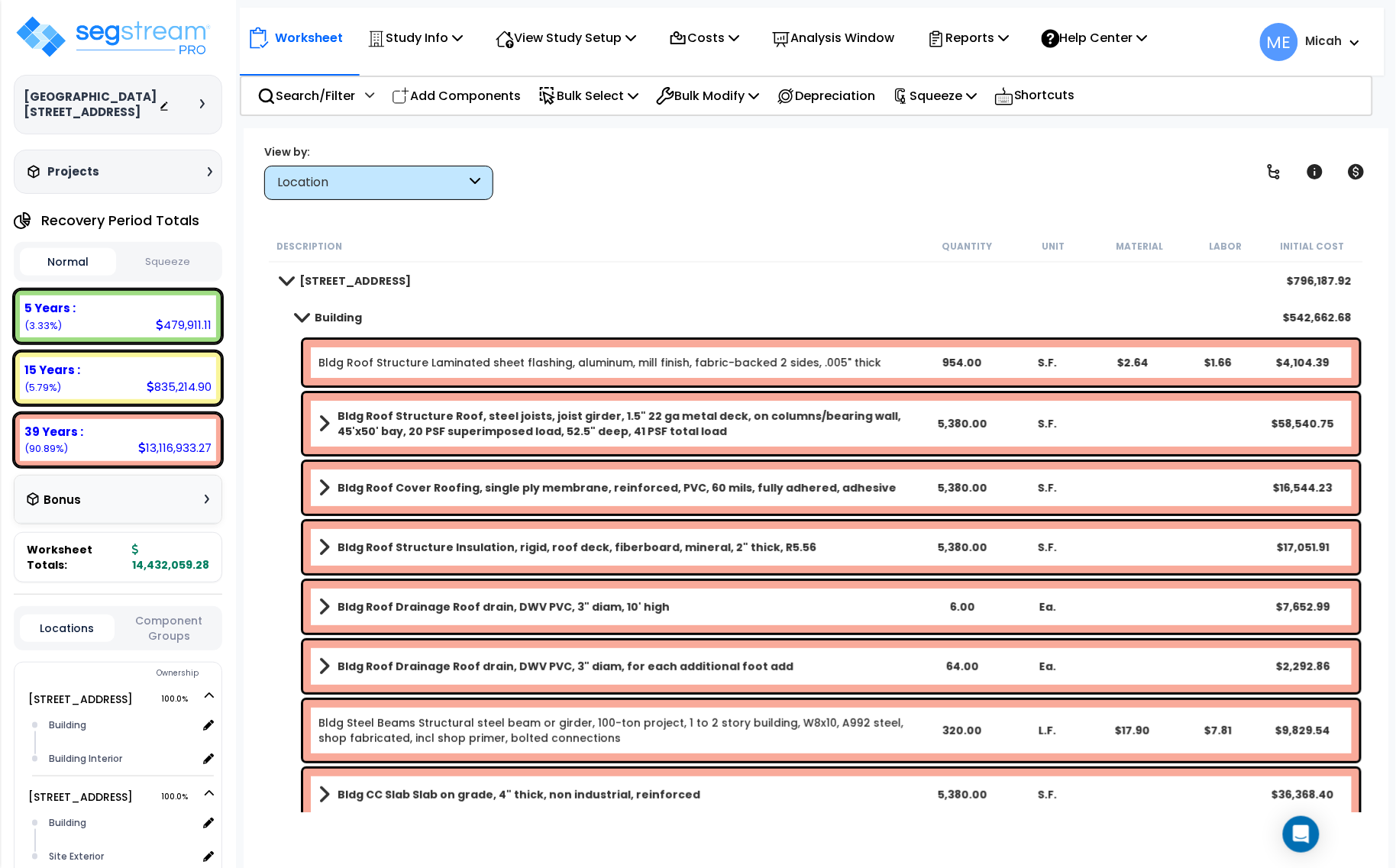
click at [301, 318] on span at bounding box center [301, 317] width 21 height 12
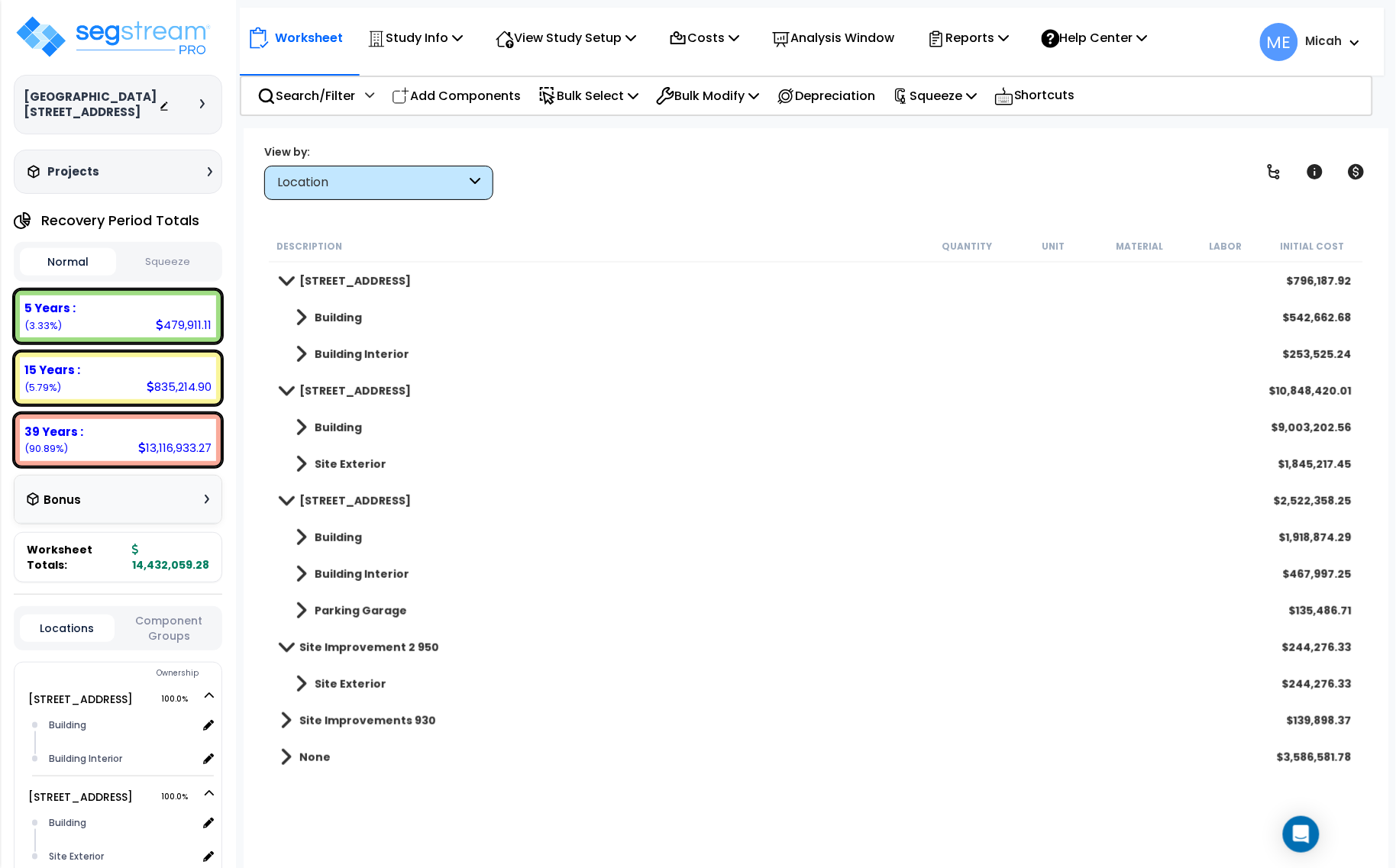
click at [296, 429] on span at bounding box center [301, 427] width 12 height 21
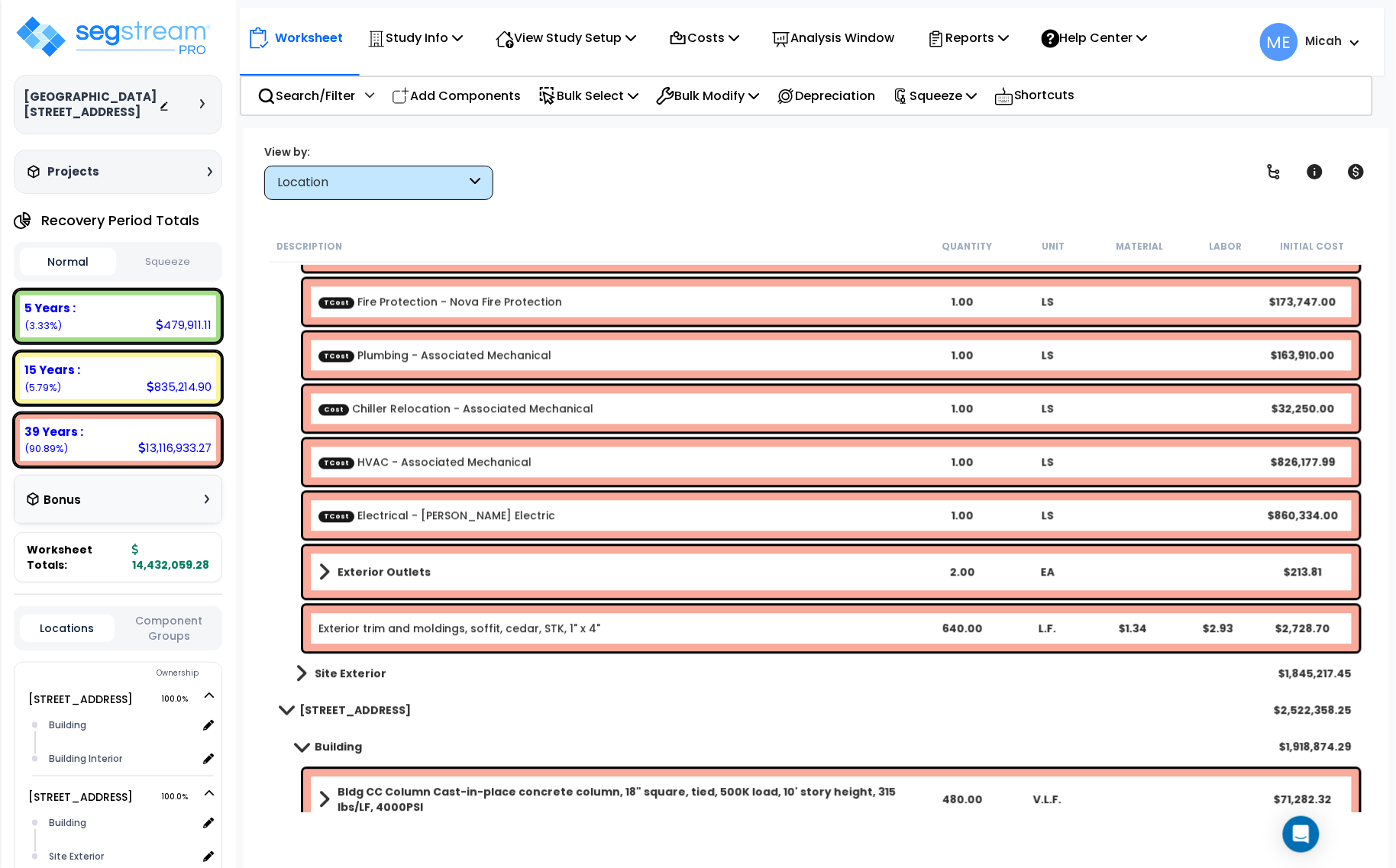
scroll to position [2958, 0]
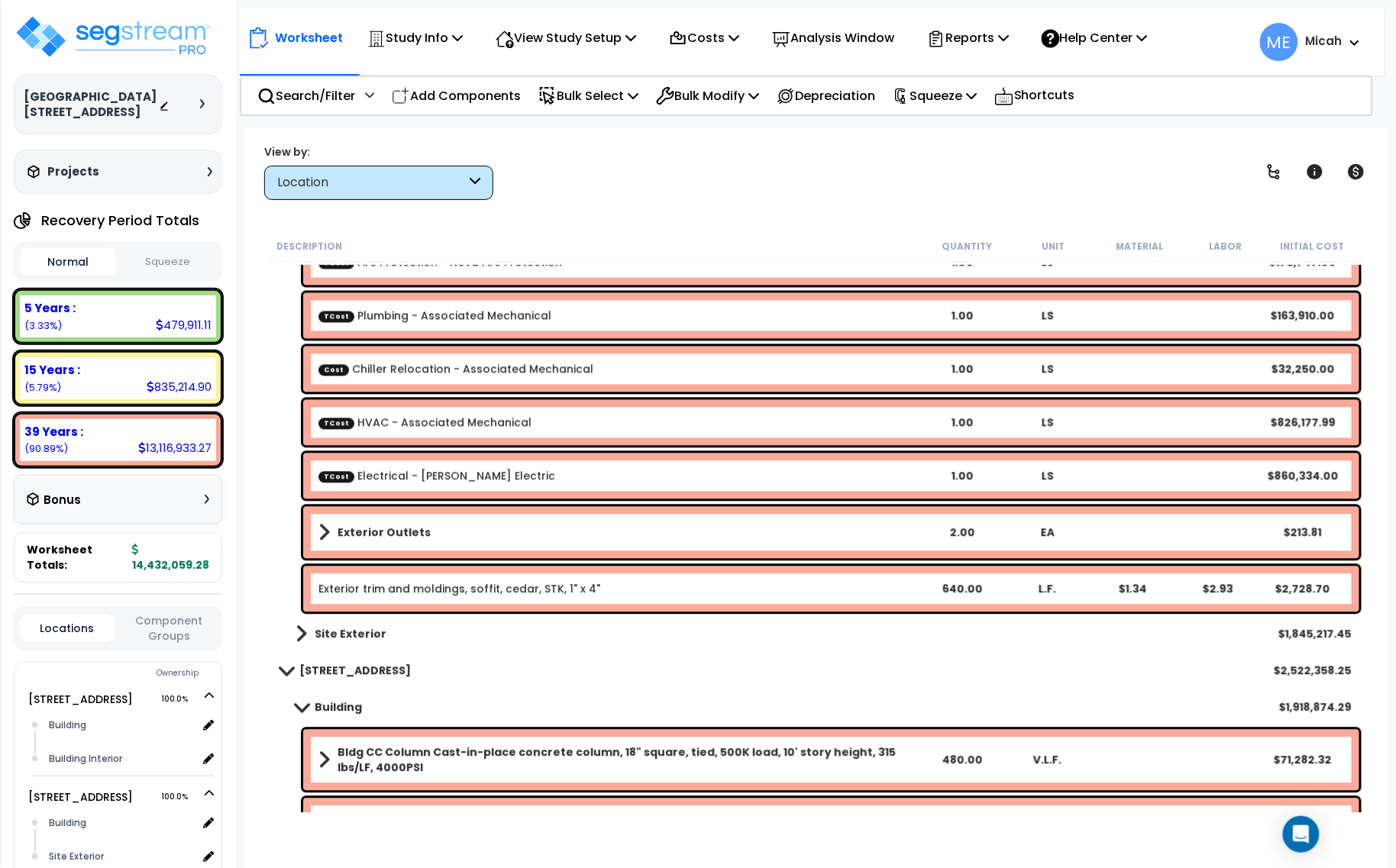
click at [558, 588] on link "Exterior trim and moldings, soffit, cedar, STK, 1" x 4"" at bounding box center [460, 589] width 282 height 15
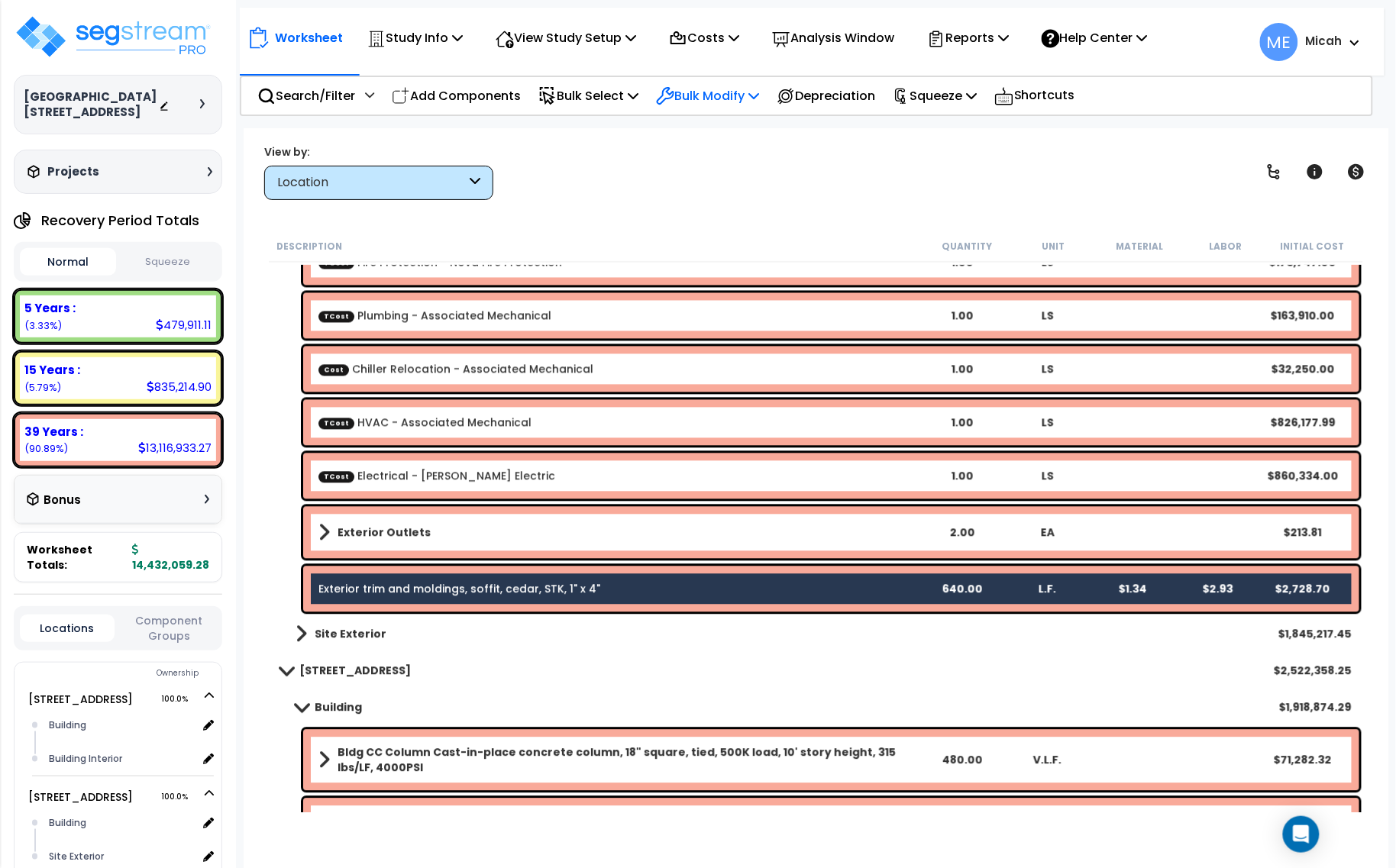
click at [738, 93] on p "Bulk Modify" at bounding box center [707, 95] width 103 height 20
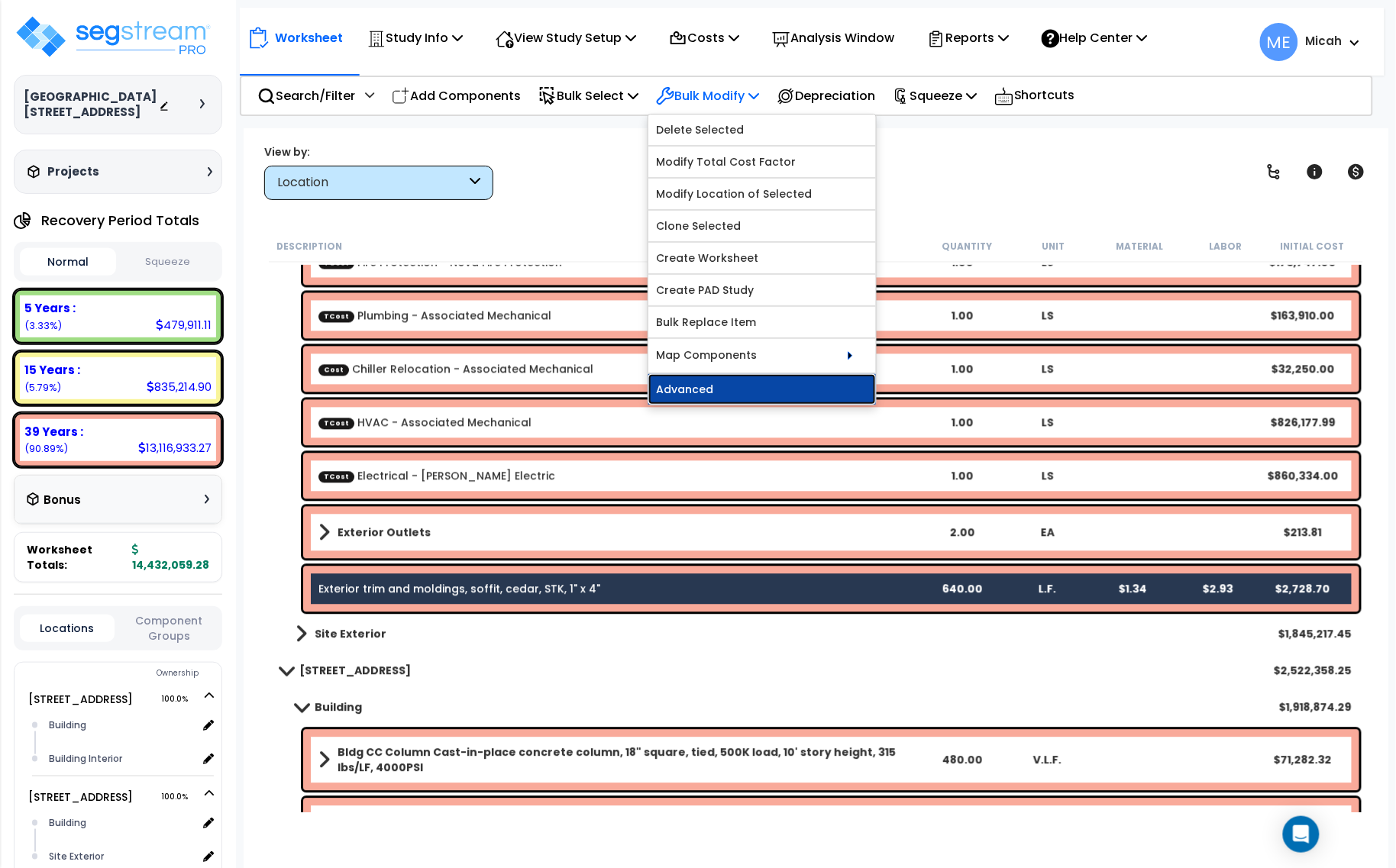
click at [727, 387] on link "Advanced" at bounding box center [762, 389] width 227 height 31
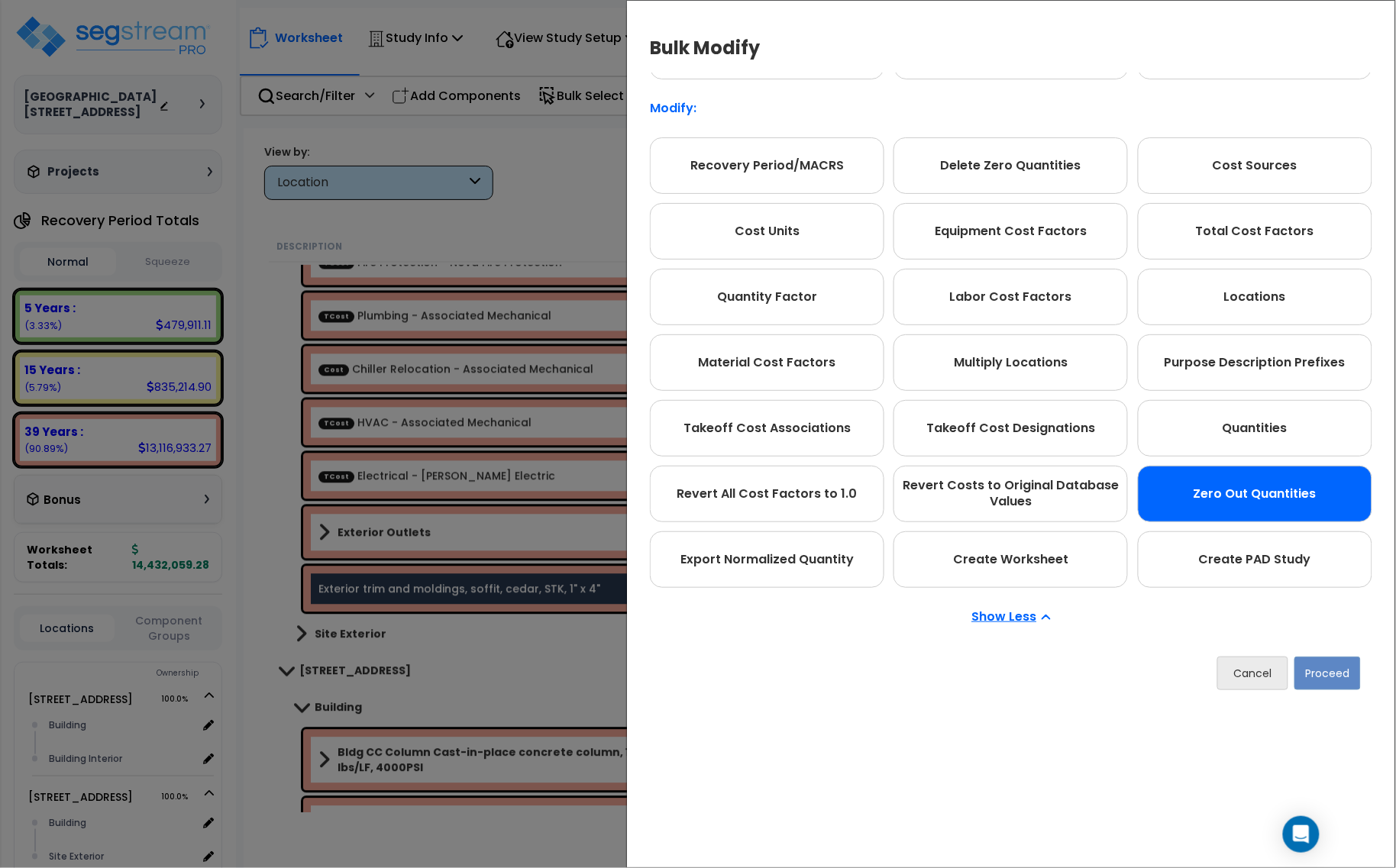
drag, startPoint x: 1154, startPoint y: 422, endPoint x: 1211, endPoint y: 513, distance: 107.4
click at [1157, 422] on div "Quantities" at bounding box center [1255, 428] width 234 height 57
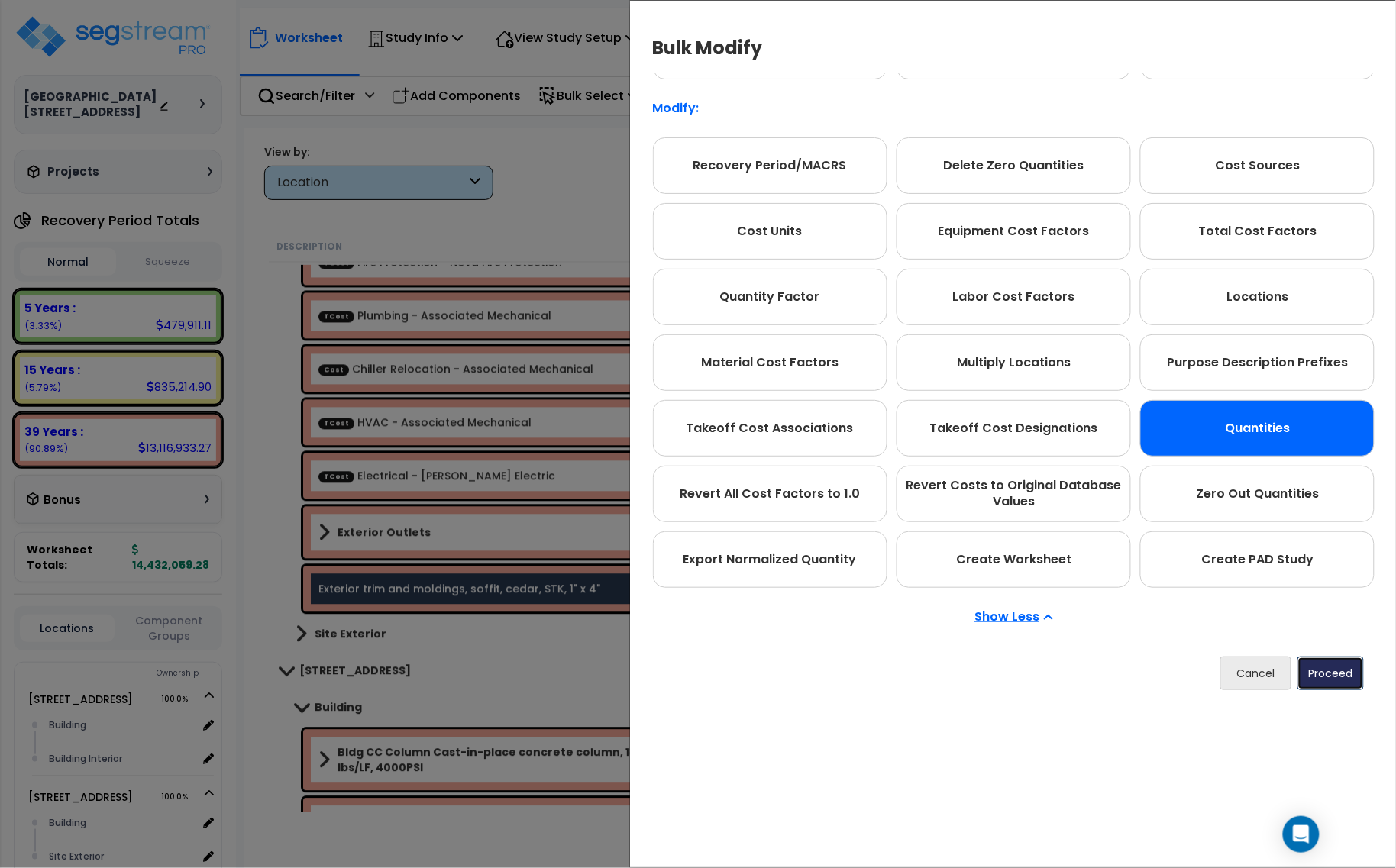
click at [1325, 673] on button "Proceed" at bounding box center [1330, 672] width 66 height 34
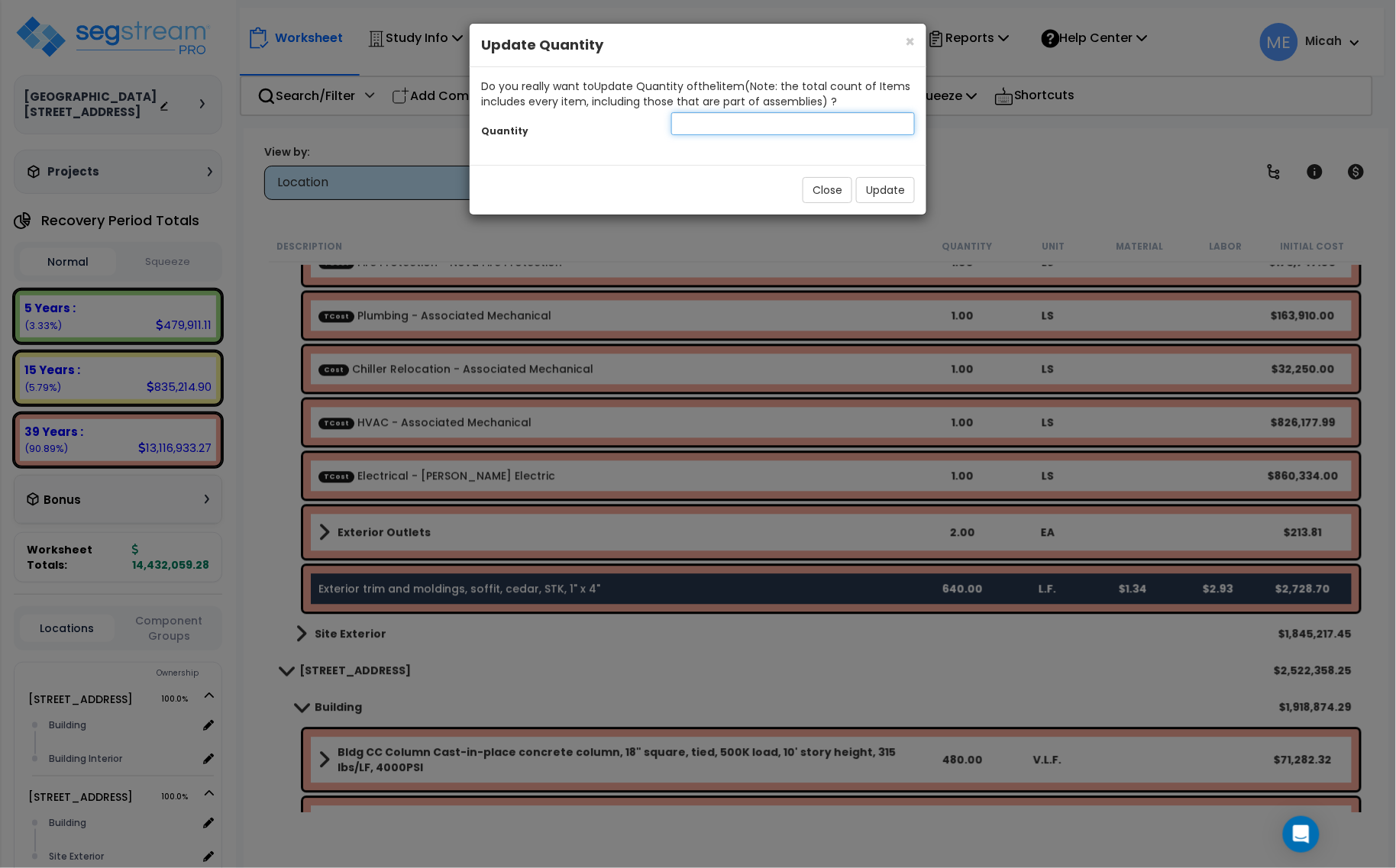
click at [792, 129] on input "number" at bounding box center [793, 124] width 244 height 23
type input "271"
click at [884, 181] on button "Update" at bounding box center [885, 190] width 59 height 26
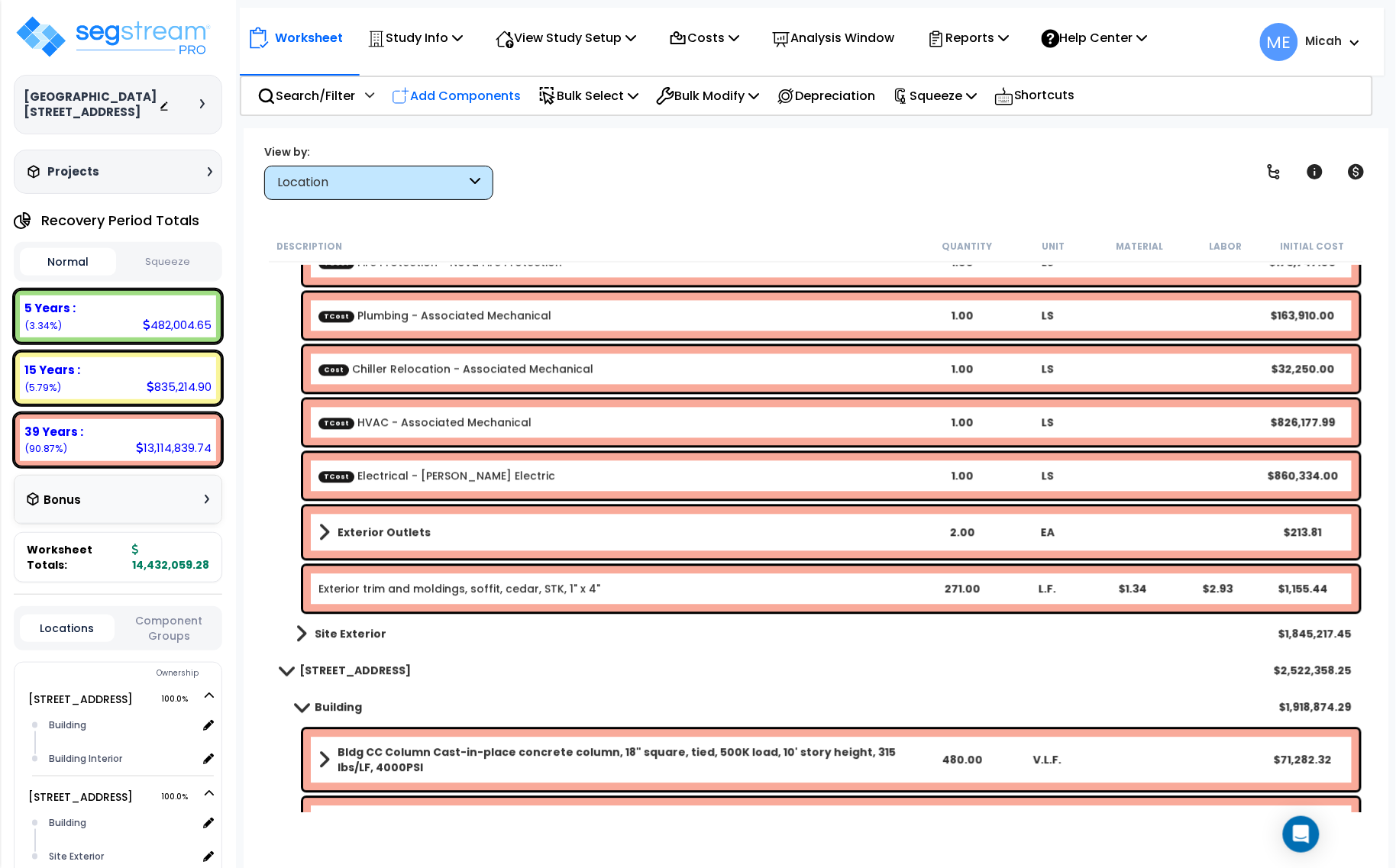
click at [466, 82] on div "Add Components" at bounding box center [456, 95] width 146 height 35
select select
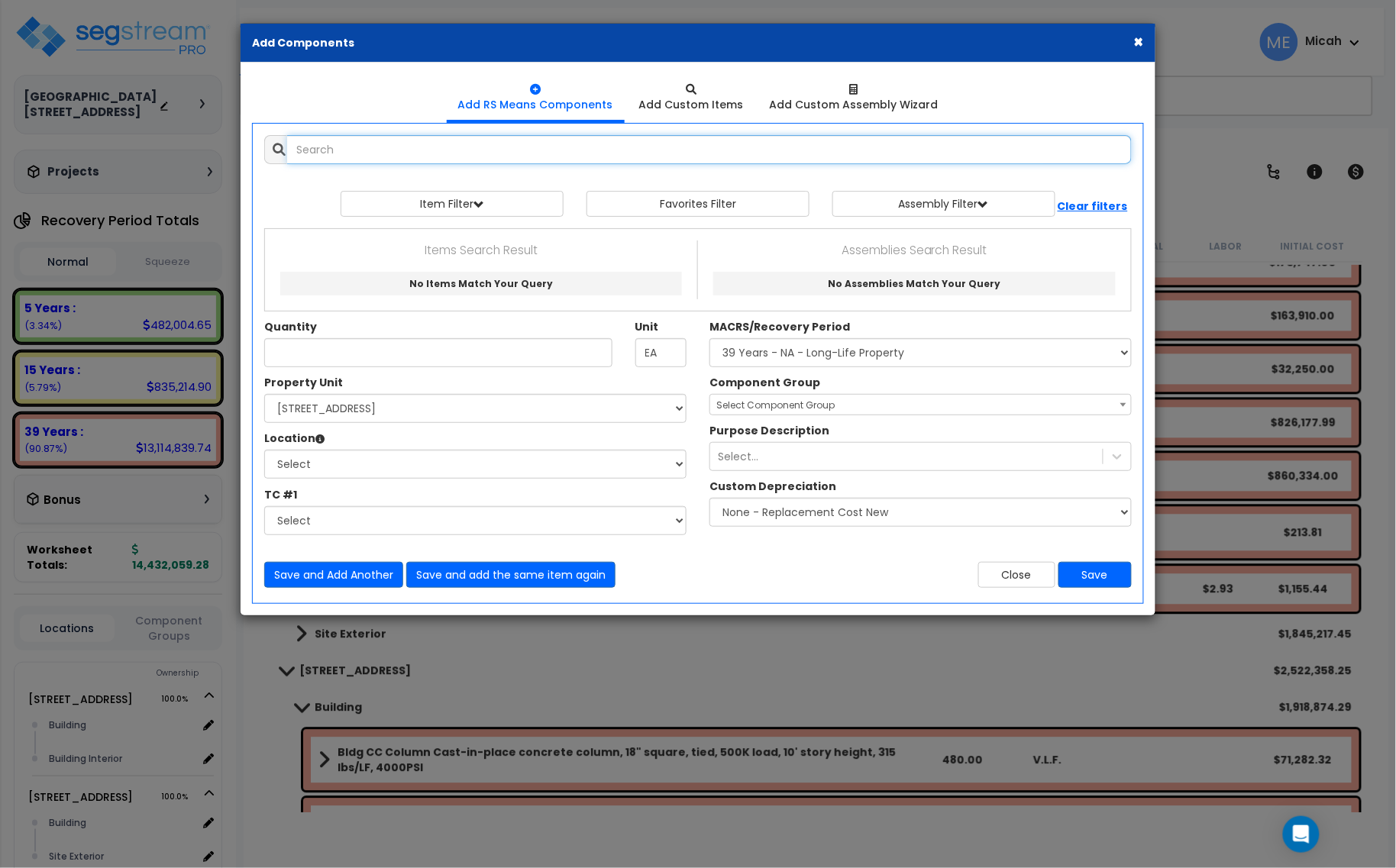
select select
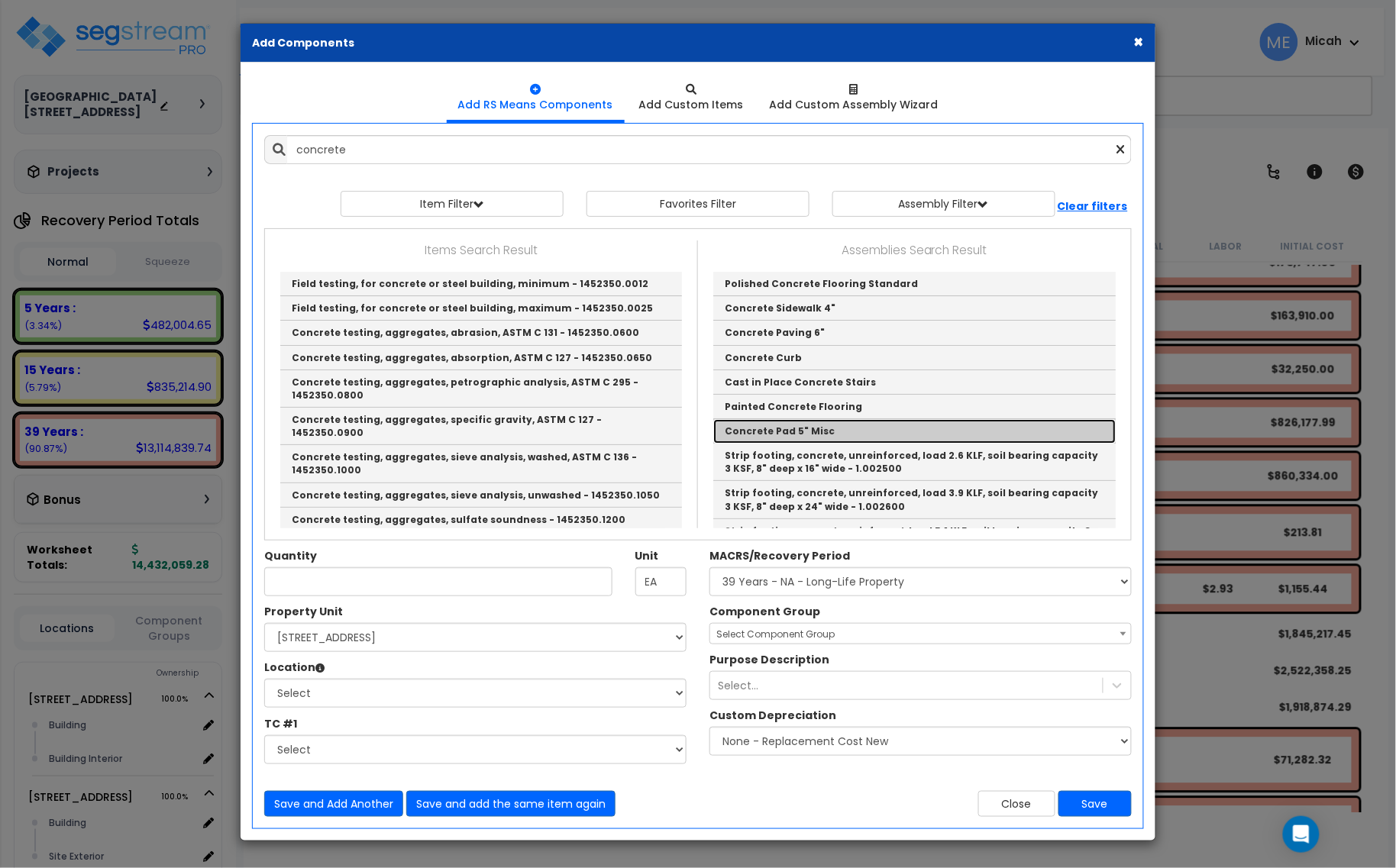
click at [871, 428] on link "Concrete Pad 5" Misc" at bounding box center [913, 431] width 402 height 24
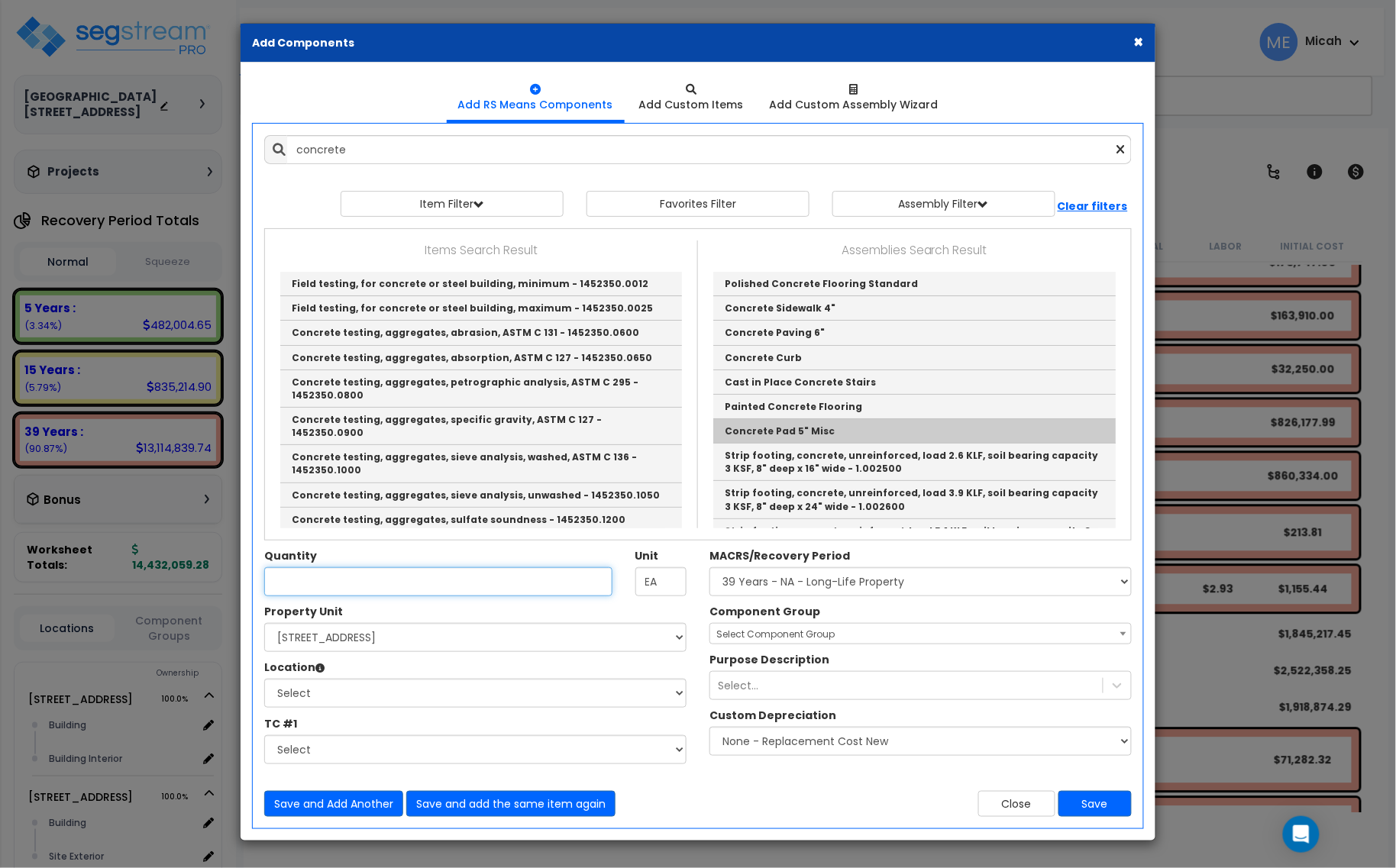
type input "Concrete Pad 5" Misc"
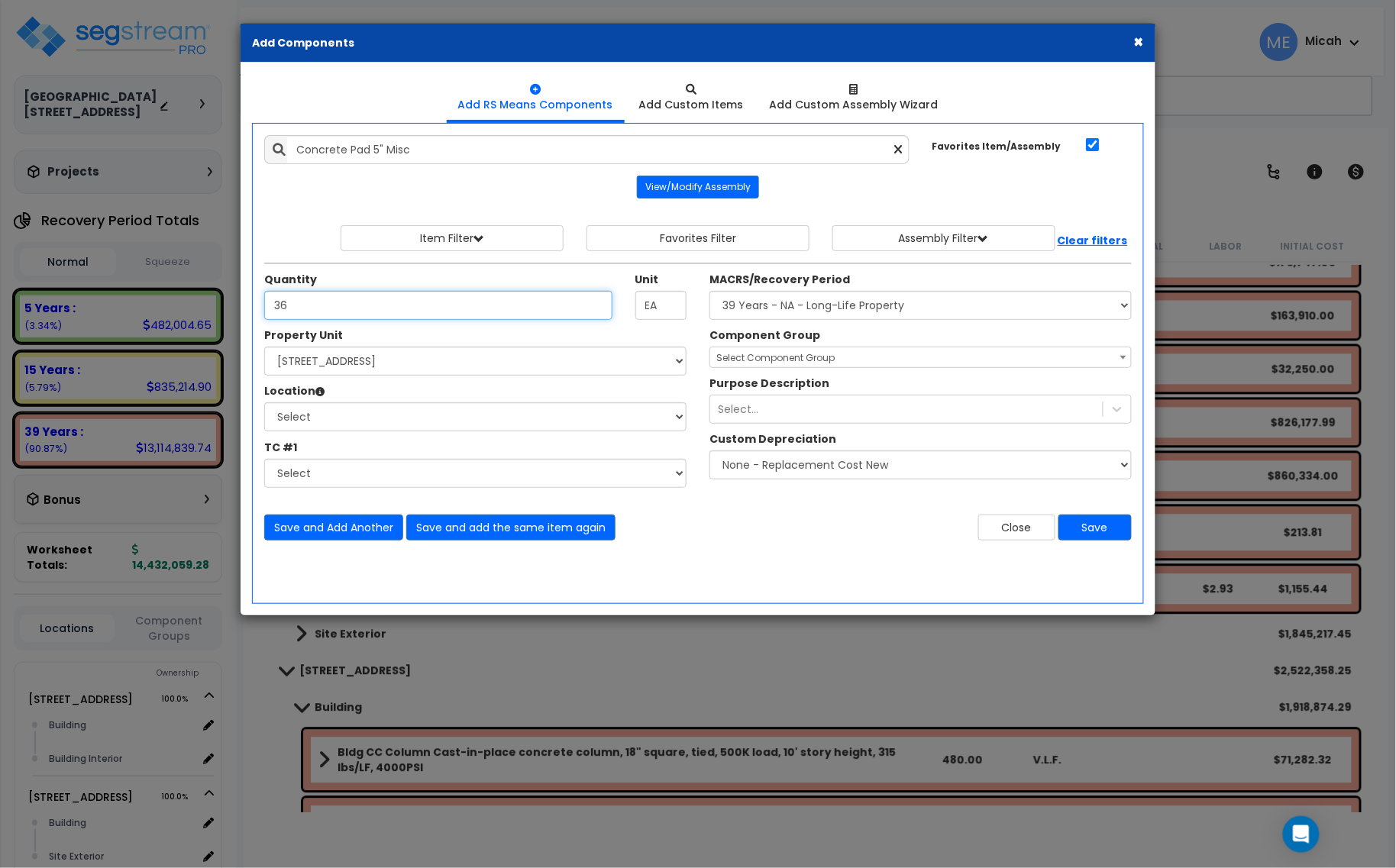
type input "36"
drag, startPoint x: 464, startPoint y: 414, endPoint x: 465, endPoint y: 394, distance: 20.0
click at [464, 414] on select "Select Building Building Interior Site Exterior Add Additional Location" at bounding box center [475, 416] width 422 height 29
click at [455, 368] on select "Select [STREET_ADDRESS] [STREET_ADDRESS] [STREET_ADDRESS] Site Improvement 2 95…" at bounding box center [475, 361] width 422 height 29
select select "174548"
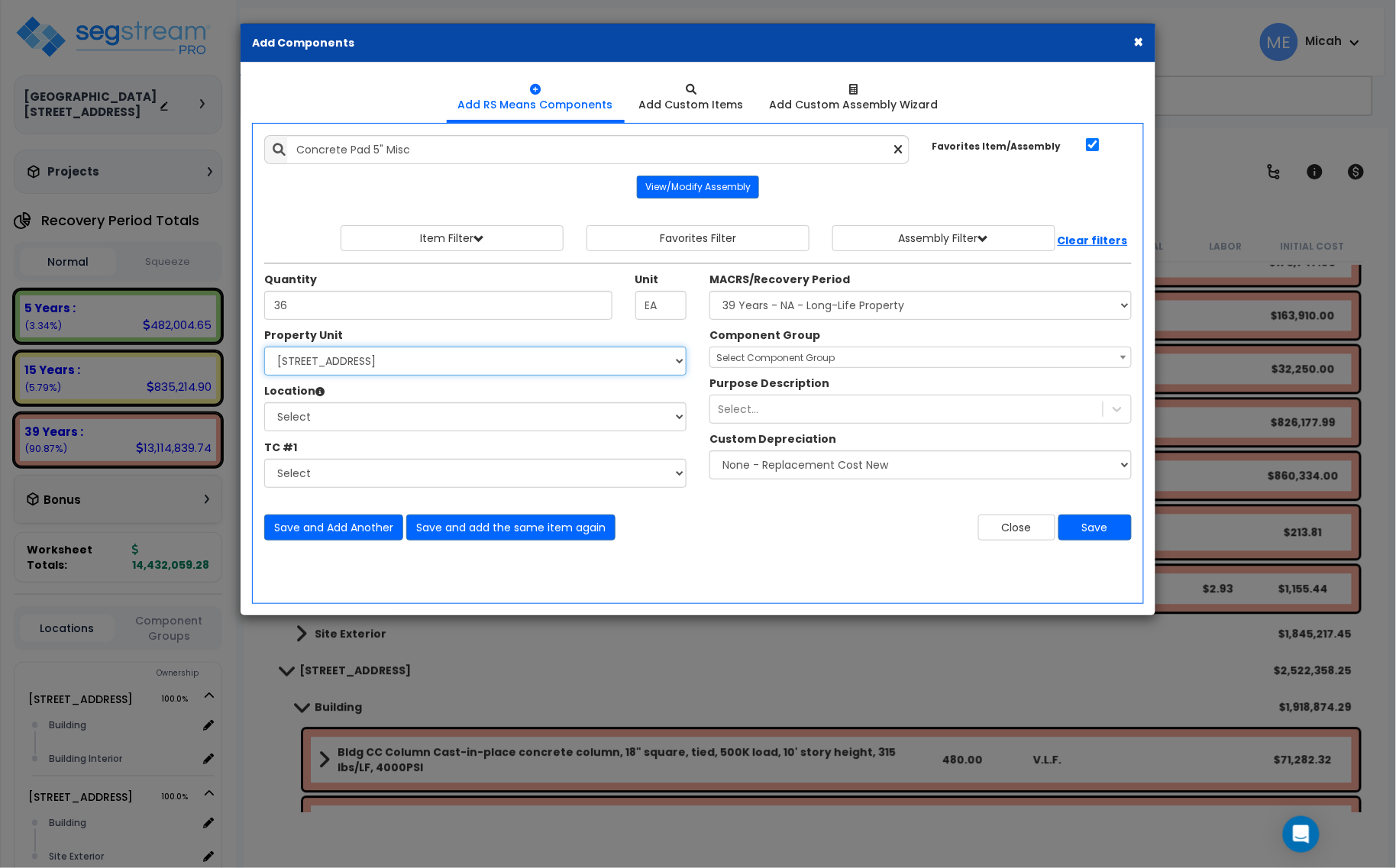
click at [264, 347] on select "Select [STREET_ADDRESS] [STREET_ADDRESS] [STREET_ADDRESS] Site Improvement 2 95…" at bounding box center [475, 361] width 422 height 29
click at [439, 417] on select "Select Building Building Interior Site Exterior Add Additional Location" at bounding box center [475, 416] width 422 height 29
select select "462"
click at [264, 403] on select "Select Building Building Interior Site Exterior Add Additional Location" at bounding box center [475, 416] width 422 height 29
click at [382, 481] on select "Select Site Work - [PERSON_NAME] Aphalt Paving - Pine Bend Paving Site Concrete…" at bounding box center [475, 473] width 422 height 29
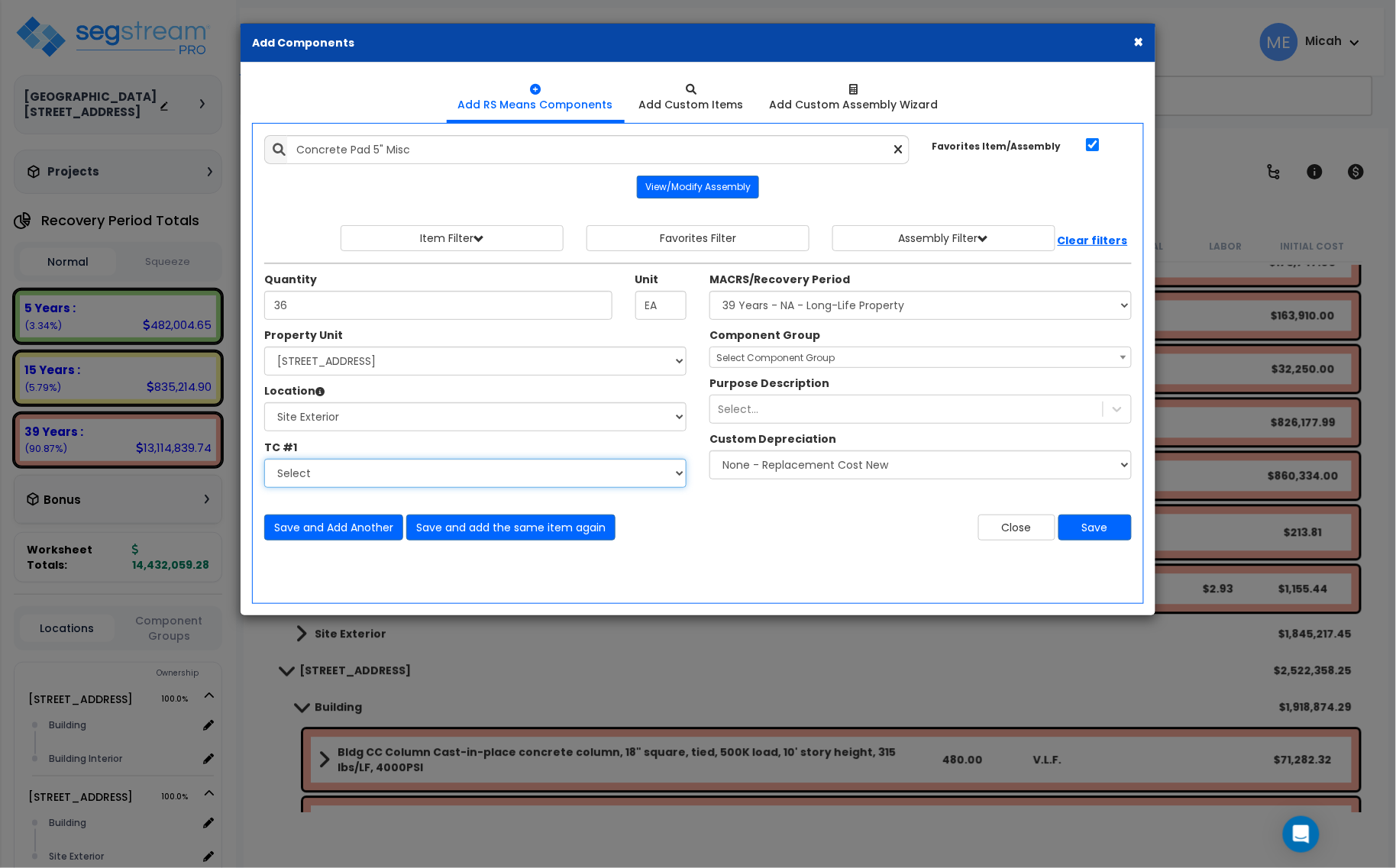
select select "45778549"
click at [264, 459] on select "Select Site Work - [PERSON_NAME] Aphalt Paving - Pine Bend Paving Site Concrete…" at bounding box center [475, 473] width 422 height 29
click at [788, 322] on div "Quantity 36 Unit EA MACRS/Recovery Period" at bounding box center [698, 295] width 890 height 65
click at [784, 307] on select "Select MACRS/Recovery Period 5 Years - 57.0 - Distributive Trades & Services 5 …" at bounding box center [920, 305] width 422 height 29
select select "3666"
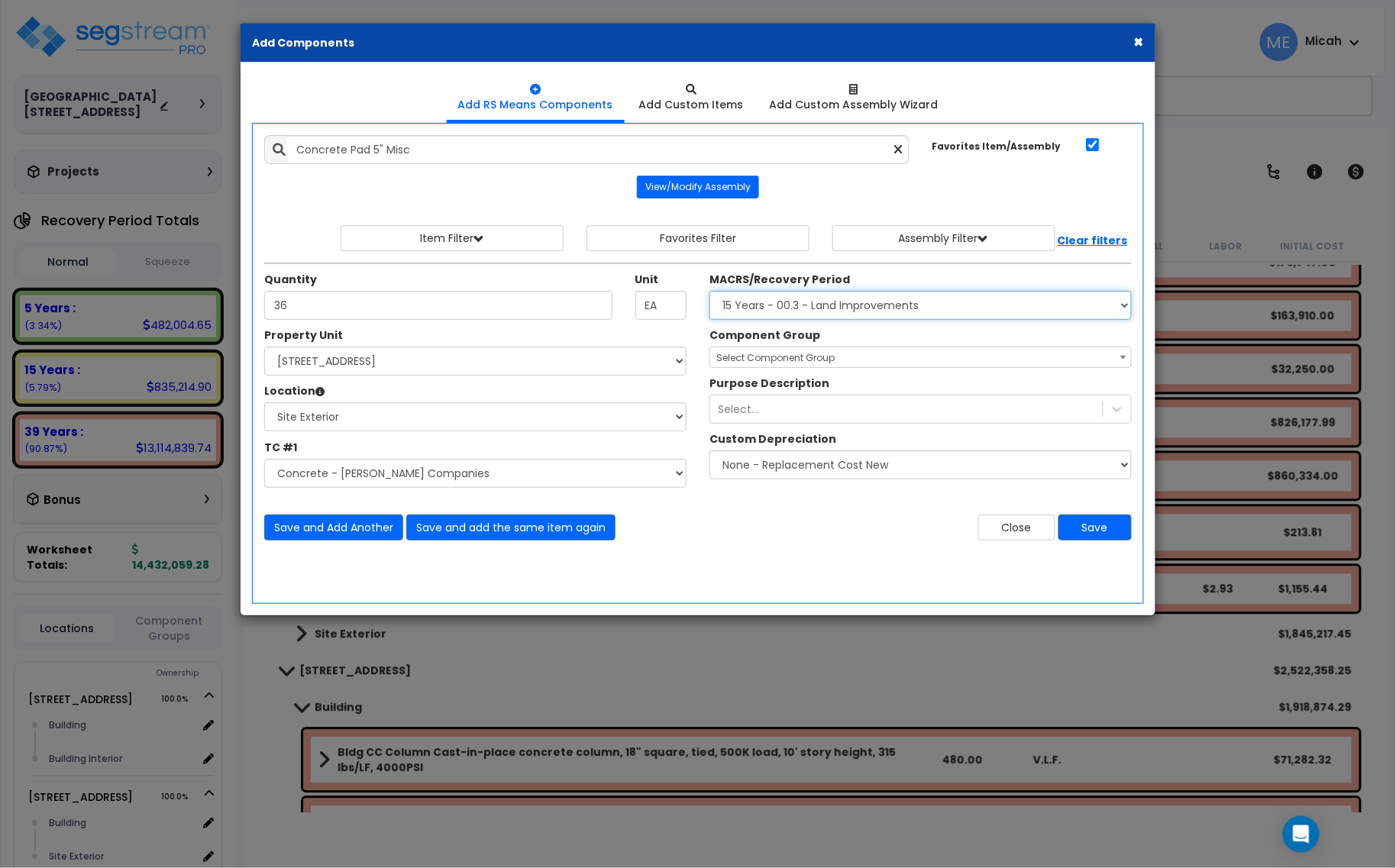
click at [709, 292] on select "Select MACRS/Recovery Period 5 Years - 57.0 - Distributive Trades & Services 5 …" at bounding box center [920, 305] width 422 height 29
click at [773, 357] on span "Select Component Group" at bounding box center [774, 358] width 118 height 13
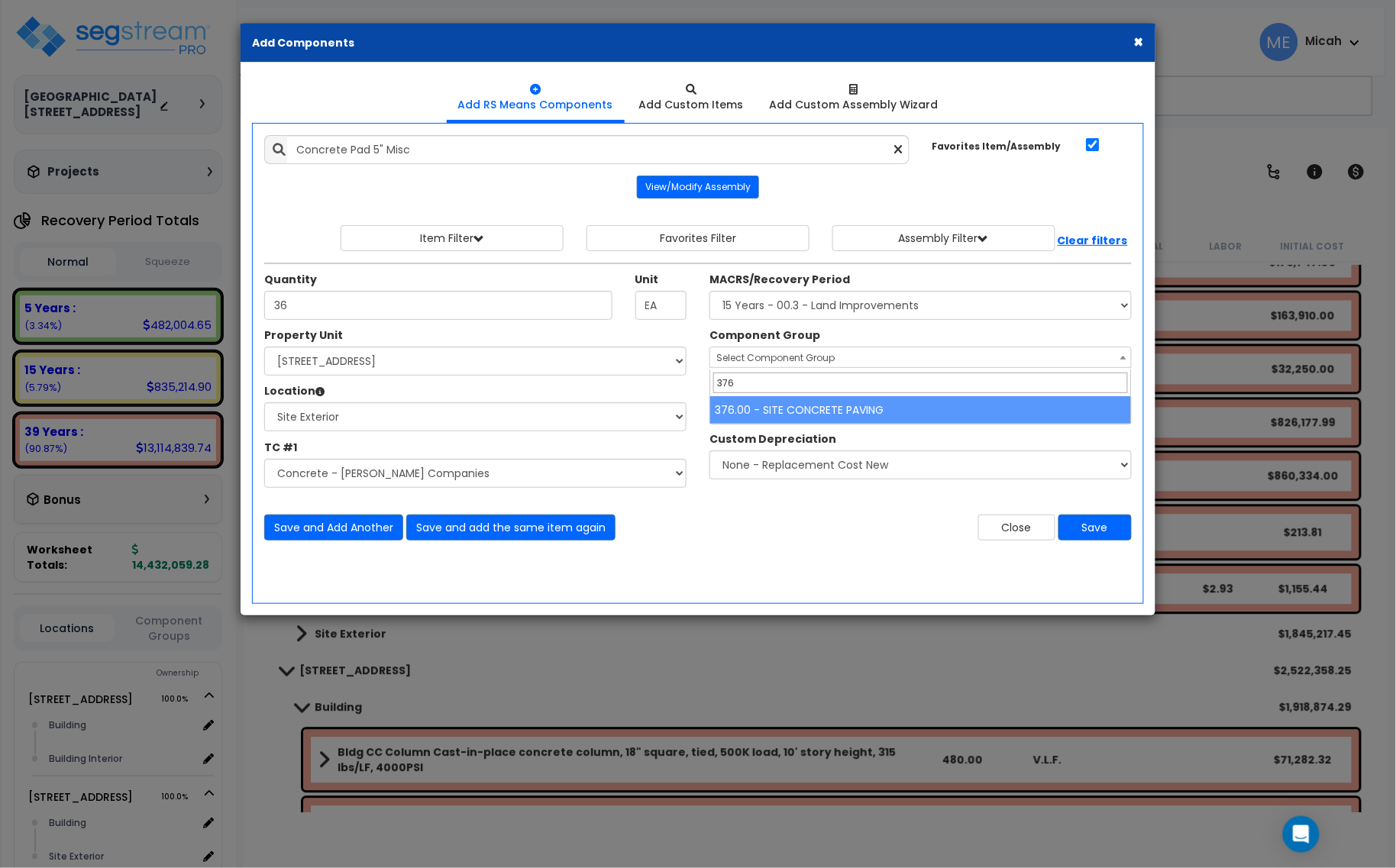
type input "376"
select select "57163"
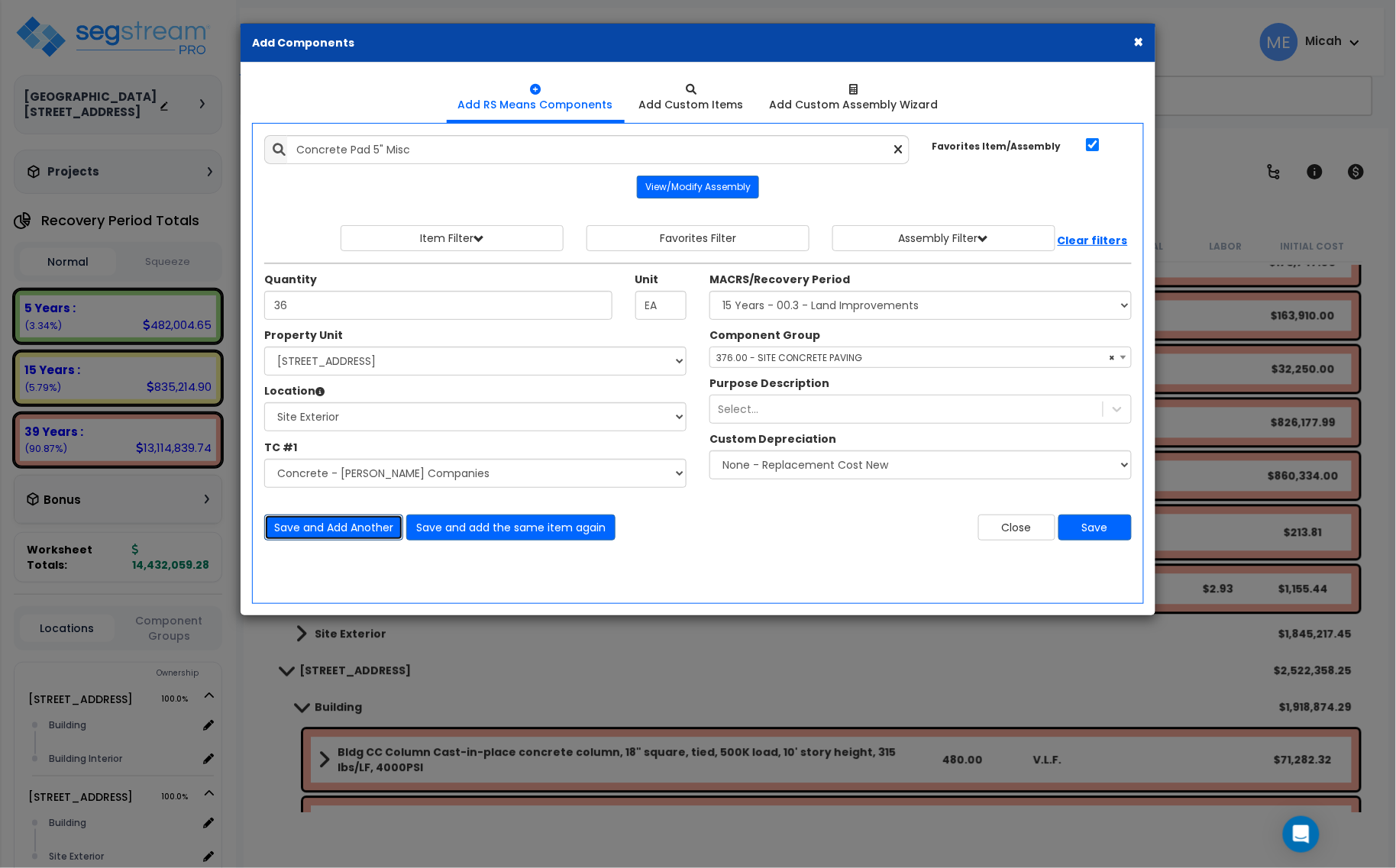
click at [370, 531] on button "Save and Add Another" at bounding box center [333, 527] width 139 height 26
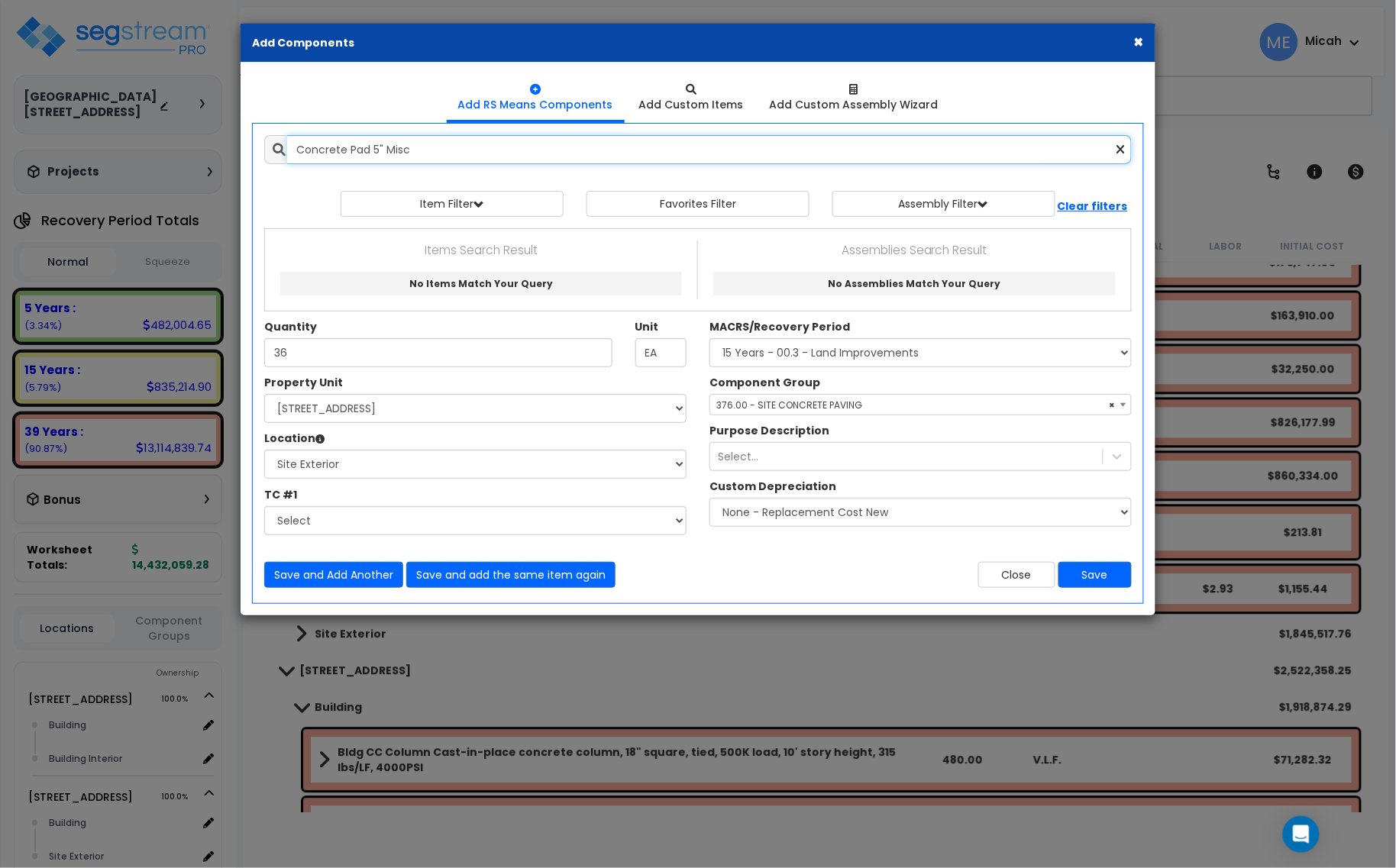
select select "45778549"
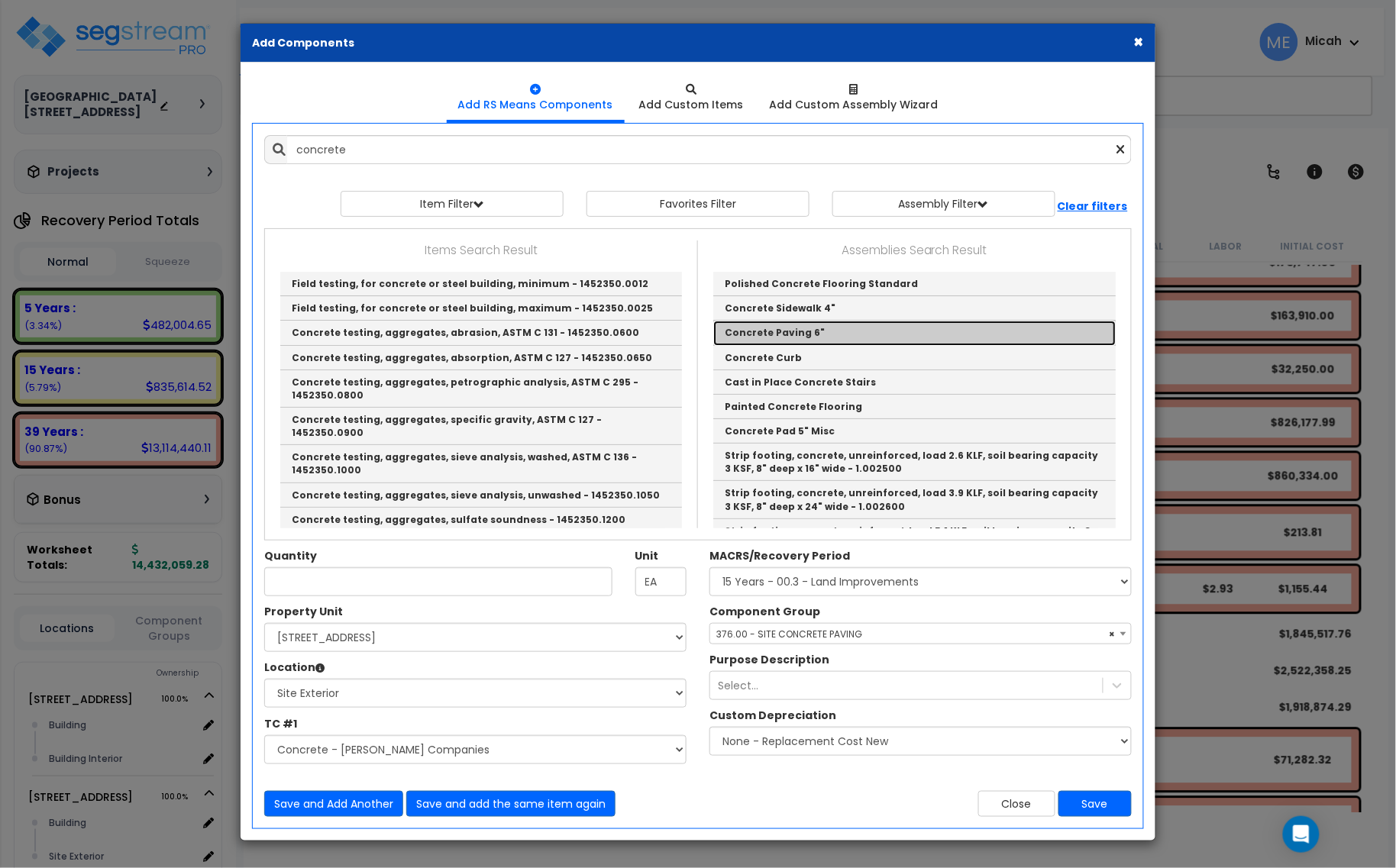
click at [884, 334] on link "Concrete Paving 6"" at bounding box center [913, 332] width 402 height 24
type input "Concrete Paving 6""
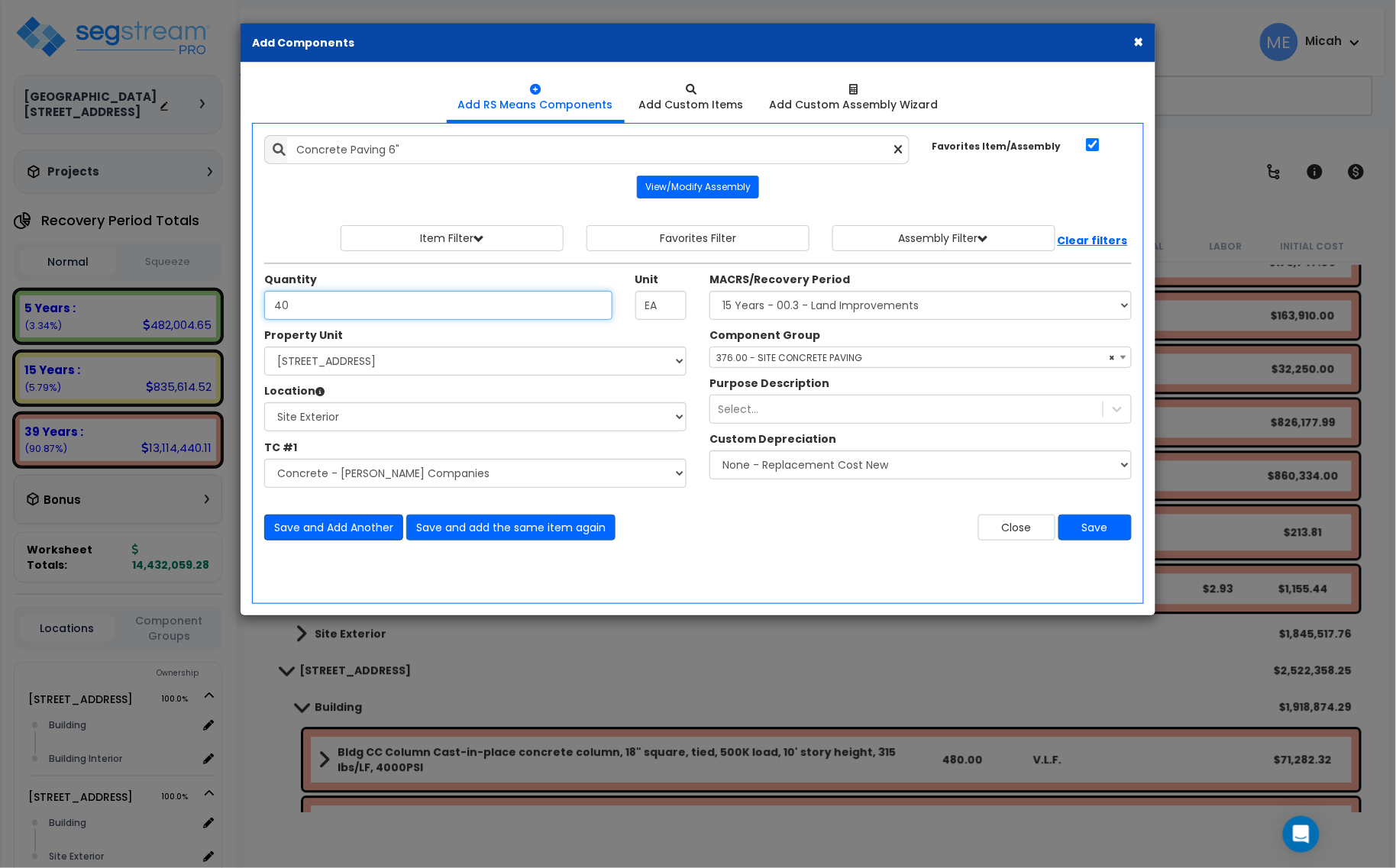
type input "40"
click at [342, 536] on button "Save and Add Another" at bounding box center [333, 527] width 139 height 26
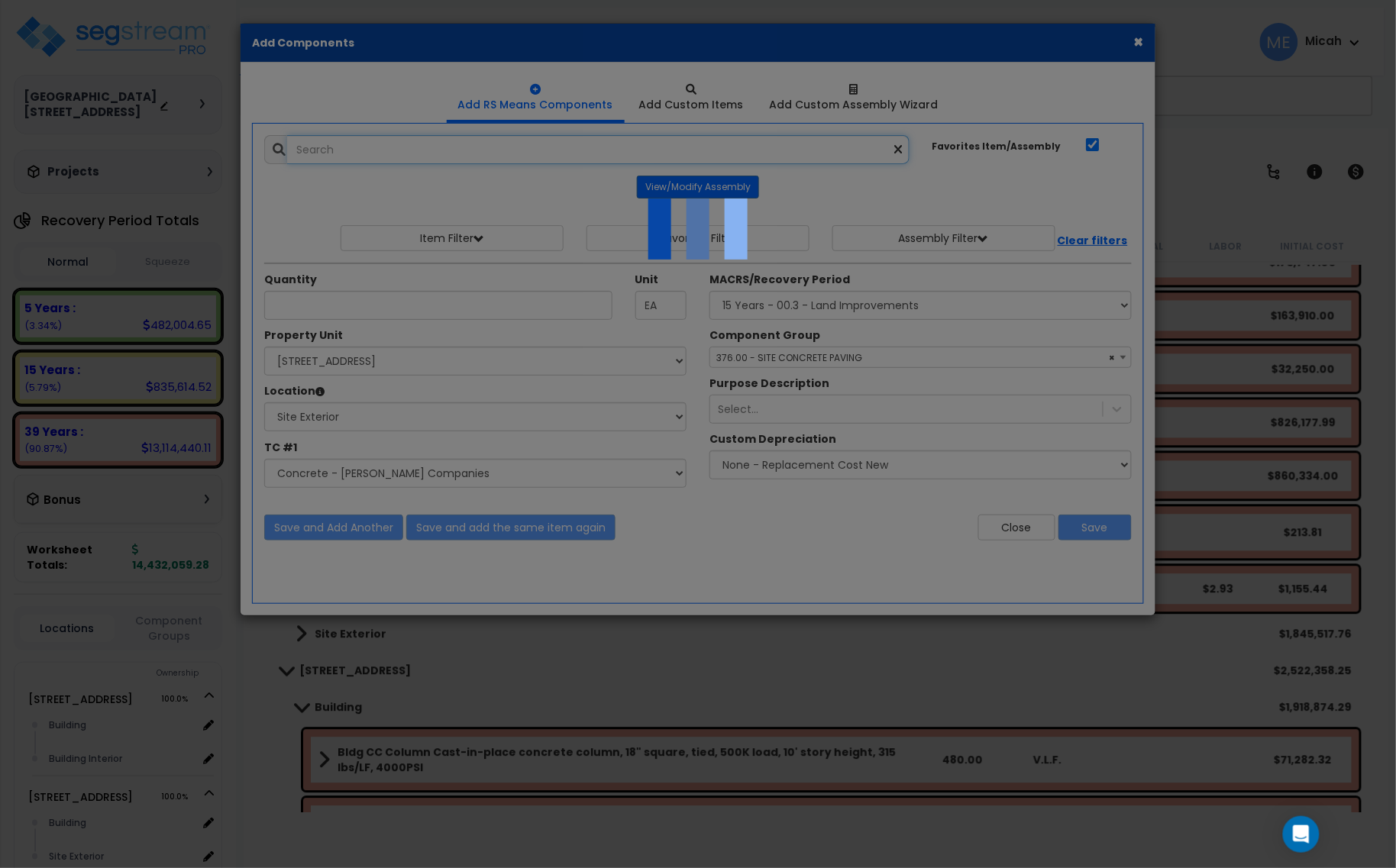
select select "45778549"
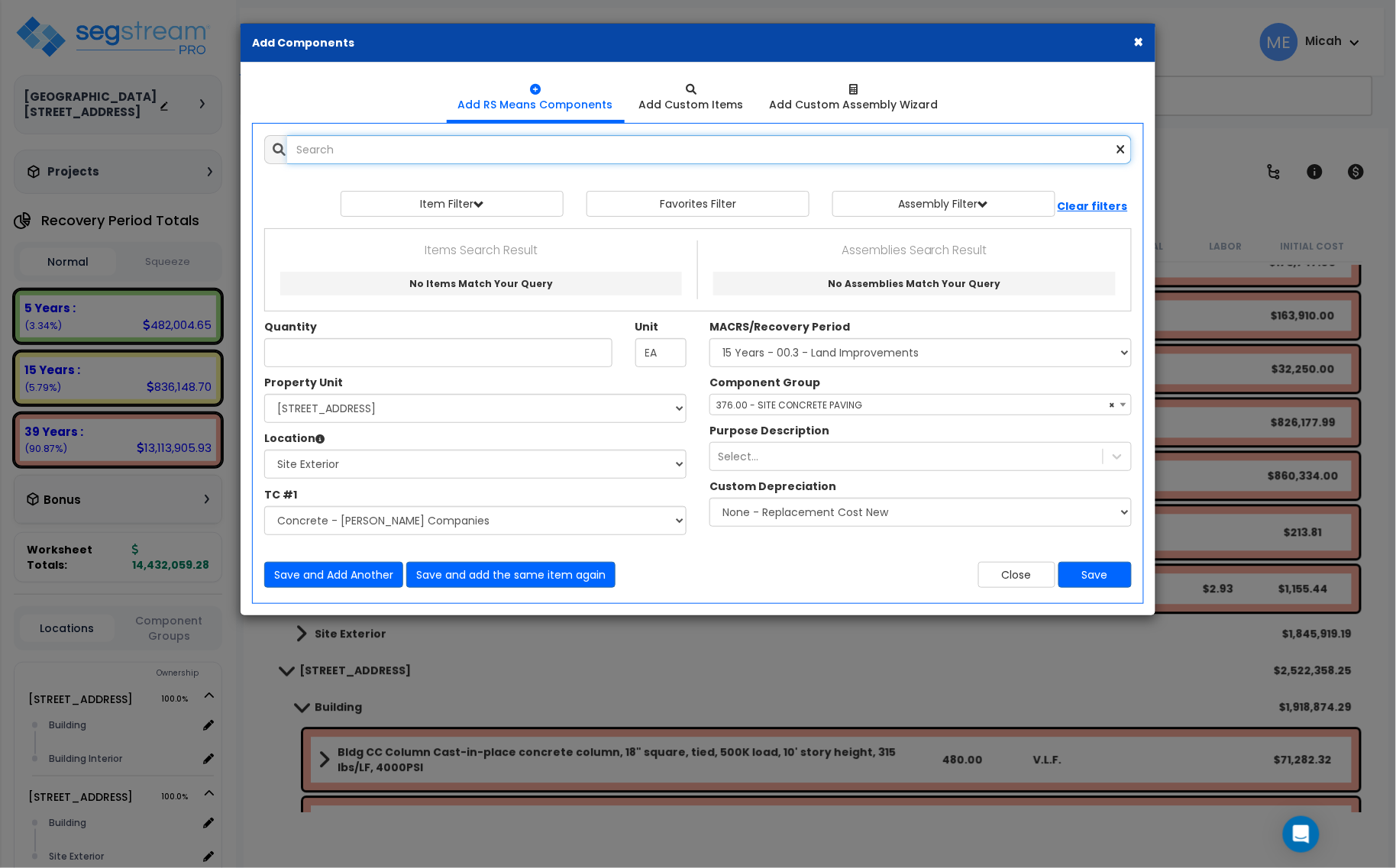
click at [448, 139] on input "text" at bounding box center [709, 150] width 844 height 29
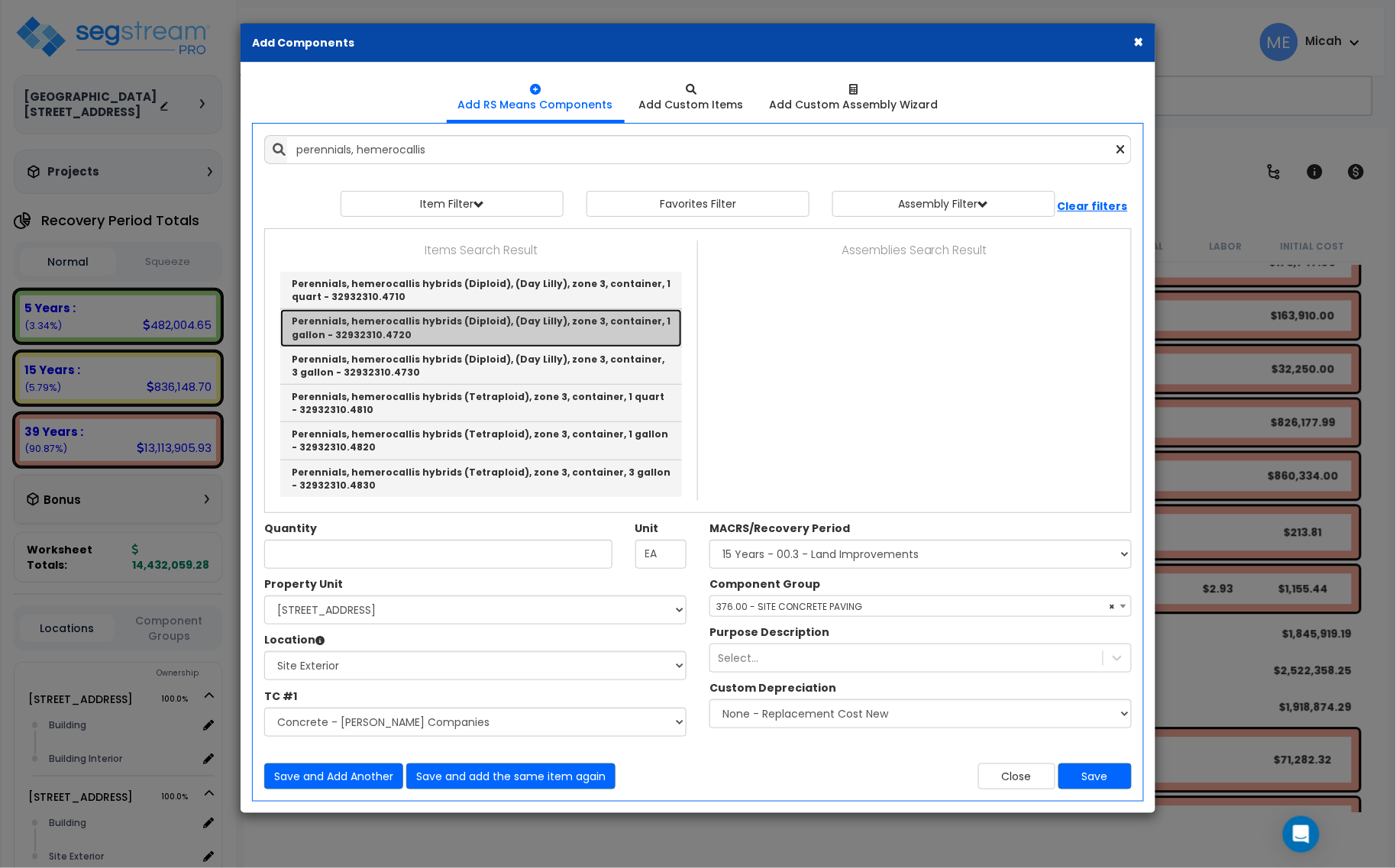
click at [390, 325] on link "Perennials, hemerocallis hybrids (Diploid), (Day Lilly), zone 3, container, 1 g…" at bounding box center [481, 327] width 402 height 37
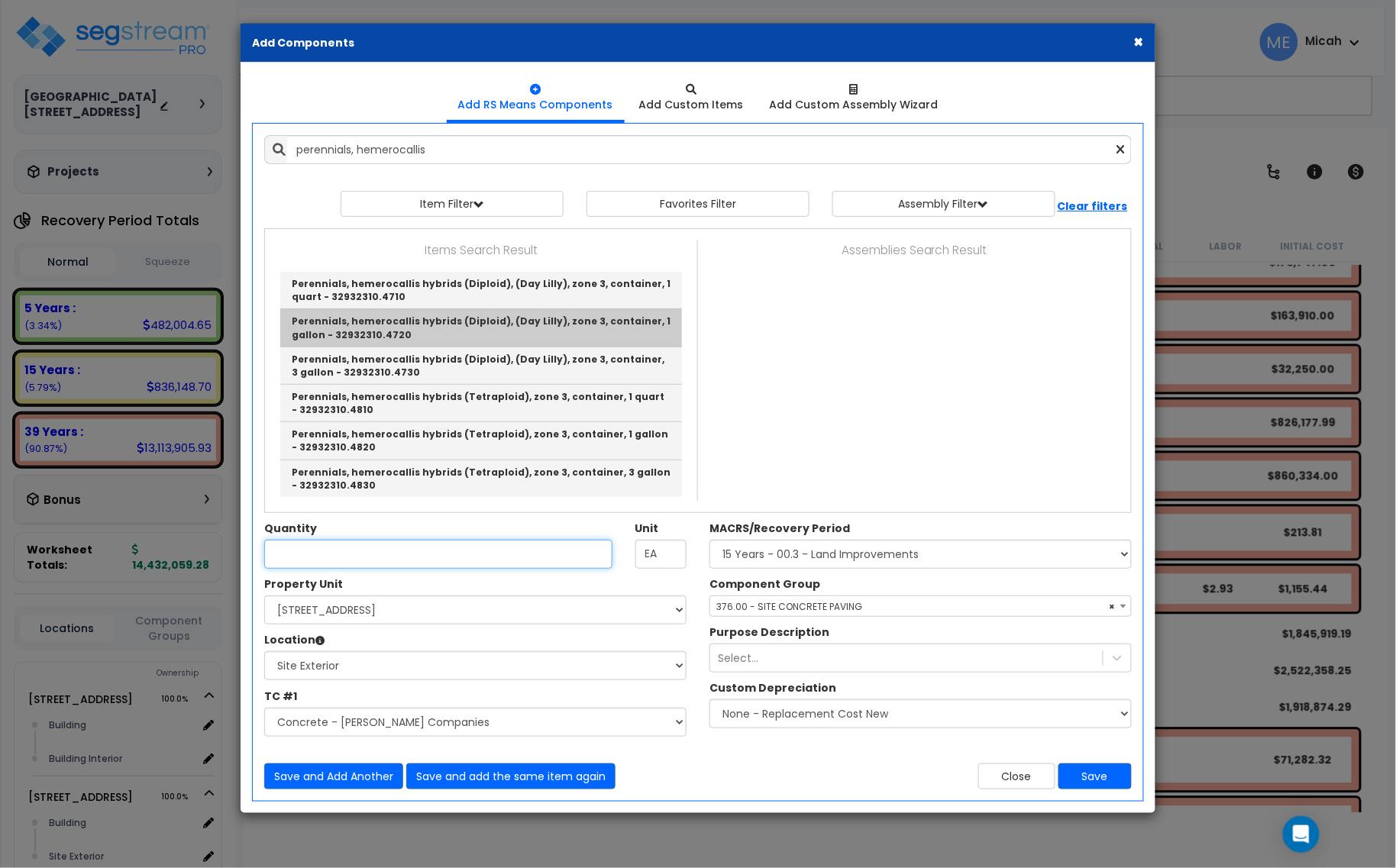
type input "Perennials, hemerocallis hybrids (Diploid), (Day Lilly), zone 3, container, 1 g…"
checkbox input "false"
type input "Ea."
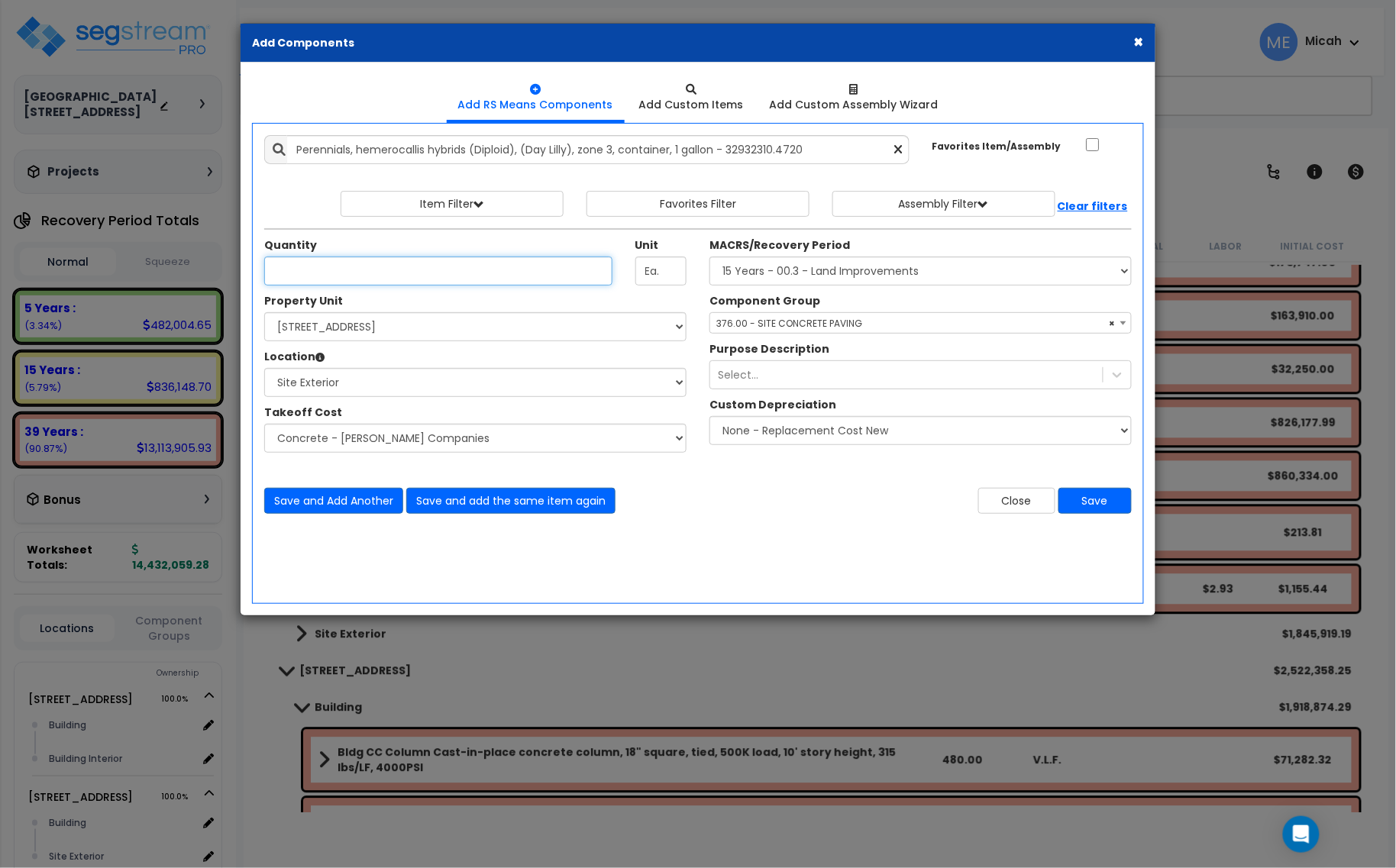
click at [441, 265] on input "Unit Quantity" at bounding box center [438, 270] width 348 height 29
type input "58"
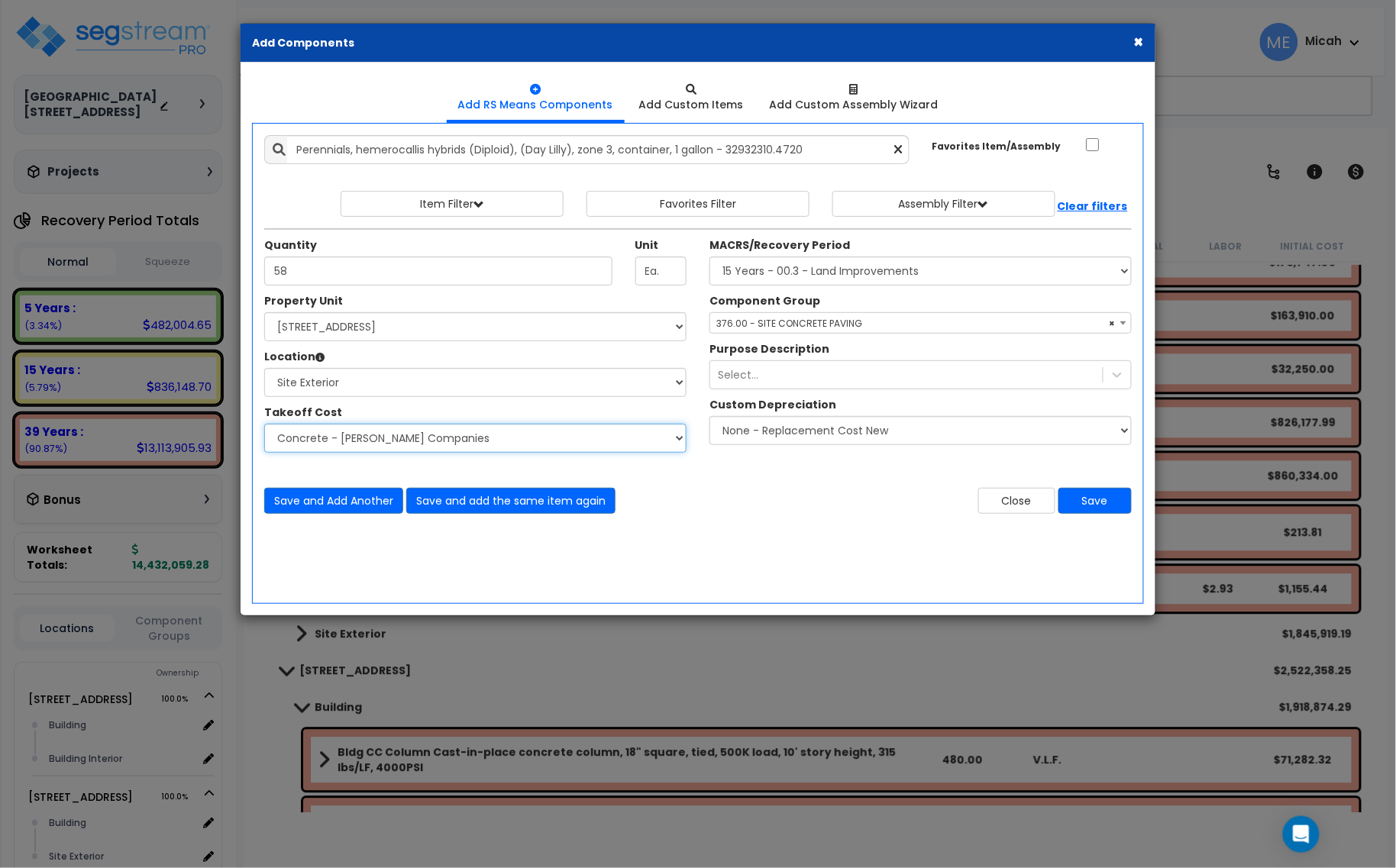
click at [436, 439] on select "Select Site Work - [PERSON_NAME] Aphalt Paving - Pine Bend Paving Site Concrete…" at bounding box center [475, 438] width 422 height 29
select select "45778546"
click at [264, 424] on select "Select Site Work - [PERSON_NAME] Aphalt Paving - Pine Bend Paving Site Concrete…" at bounding box center [475, 438] width 422 height 29
click at [824, 324] on span "× 376.00 - SITE CONCRETE PAVING" at bounding box center [920, 323] width 420 height 21
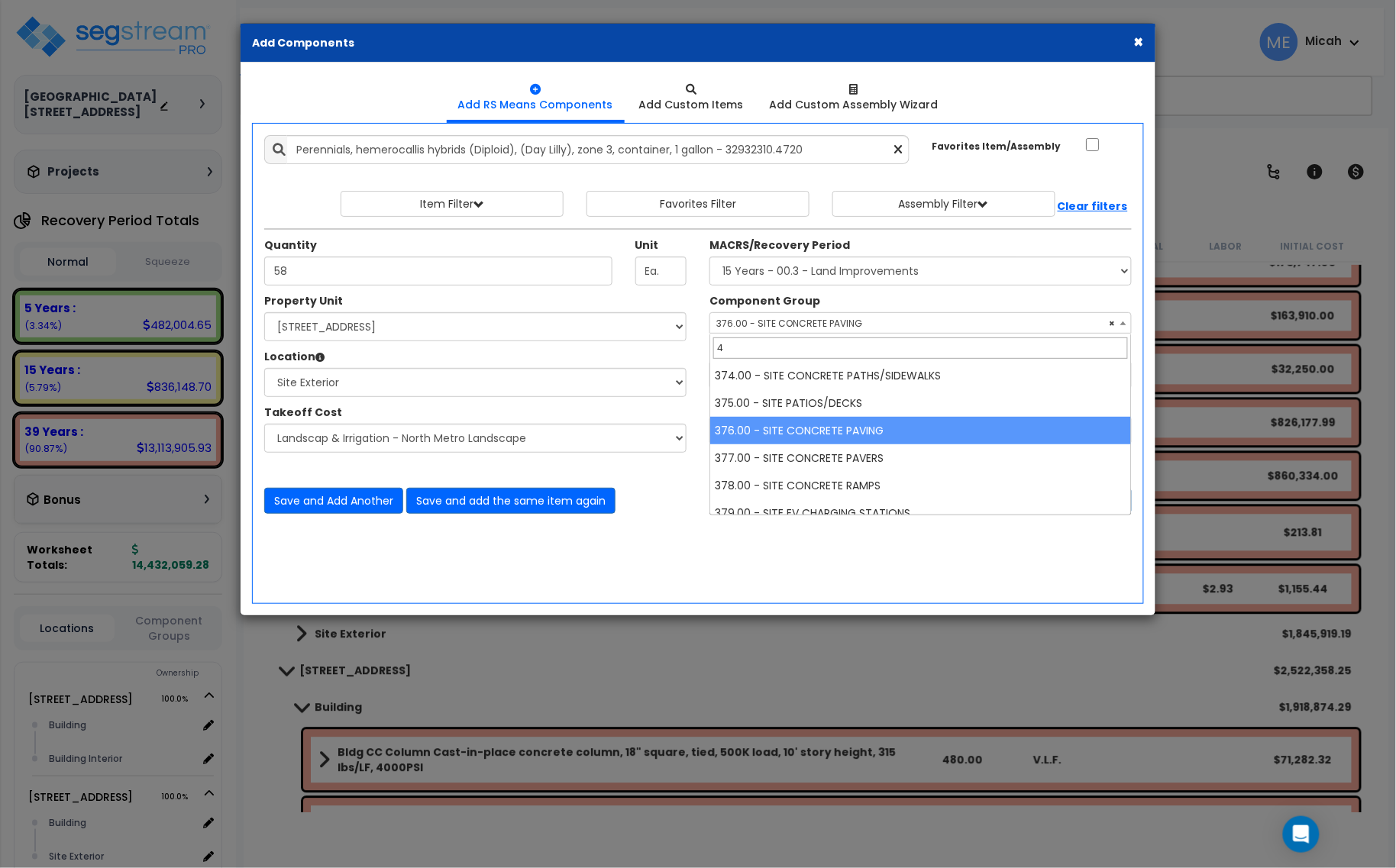
scroll to position [0, 0]
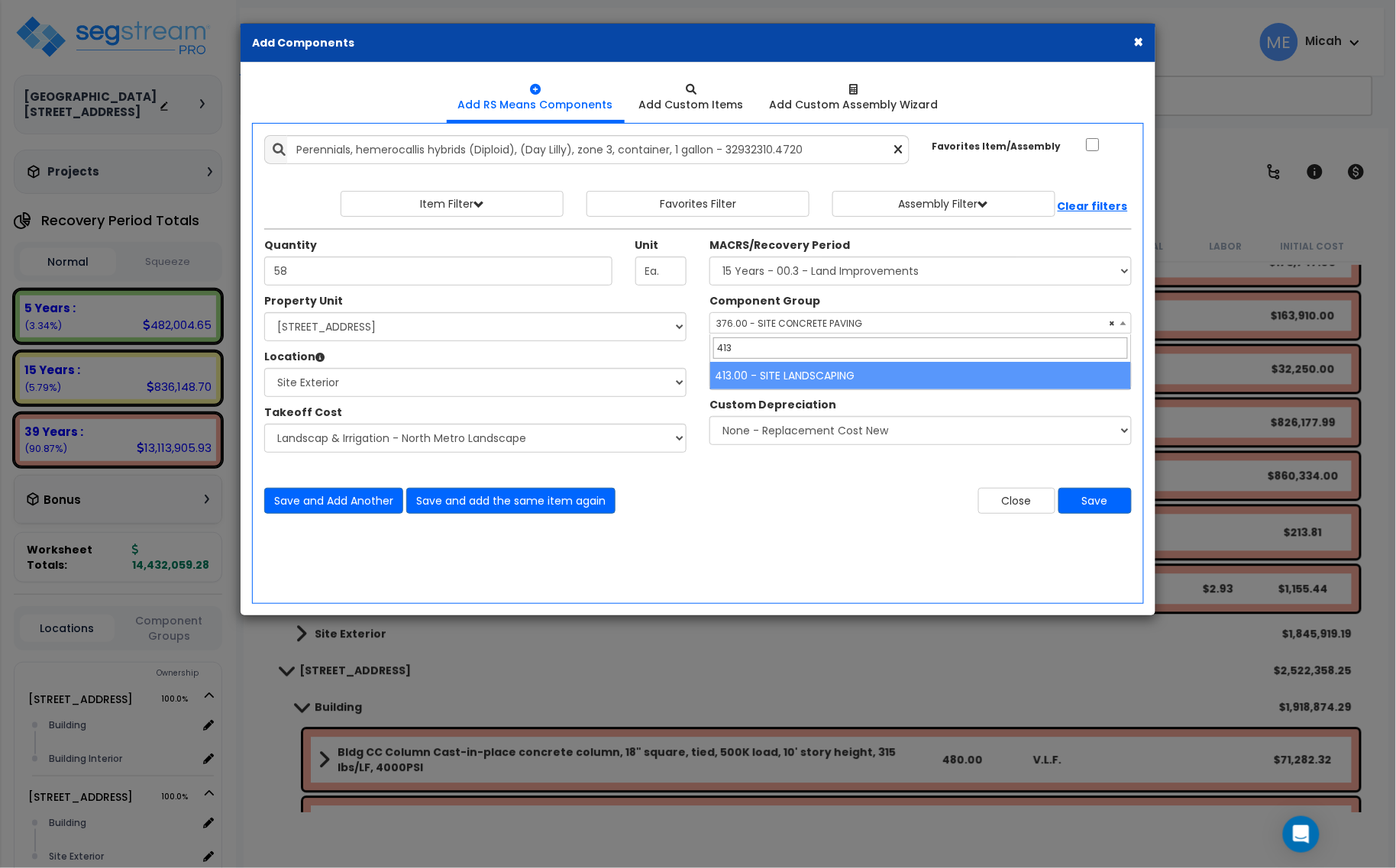
type input "413"
select select "57200"
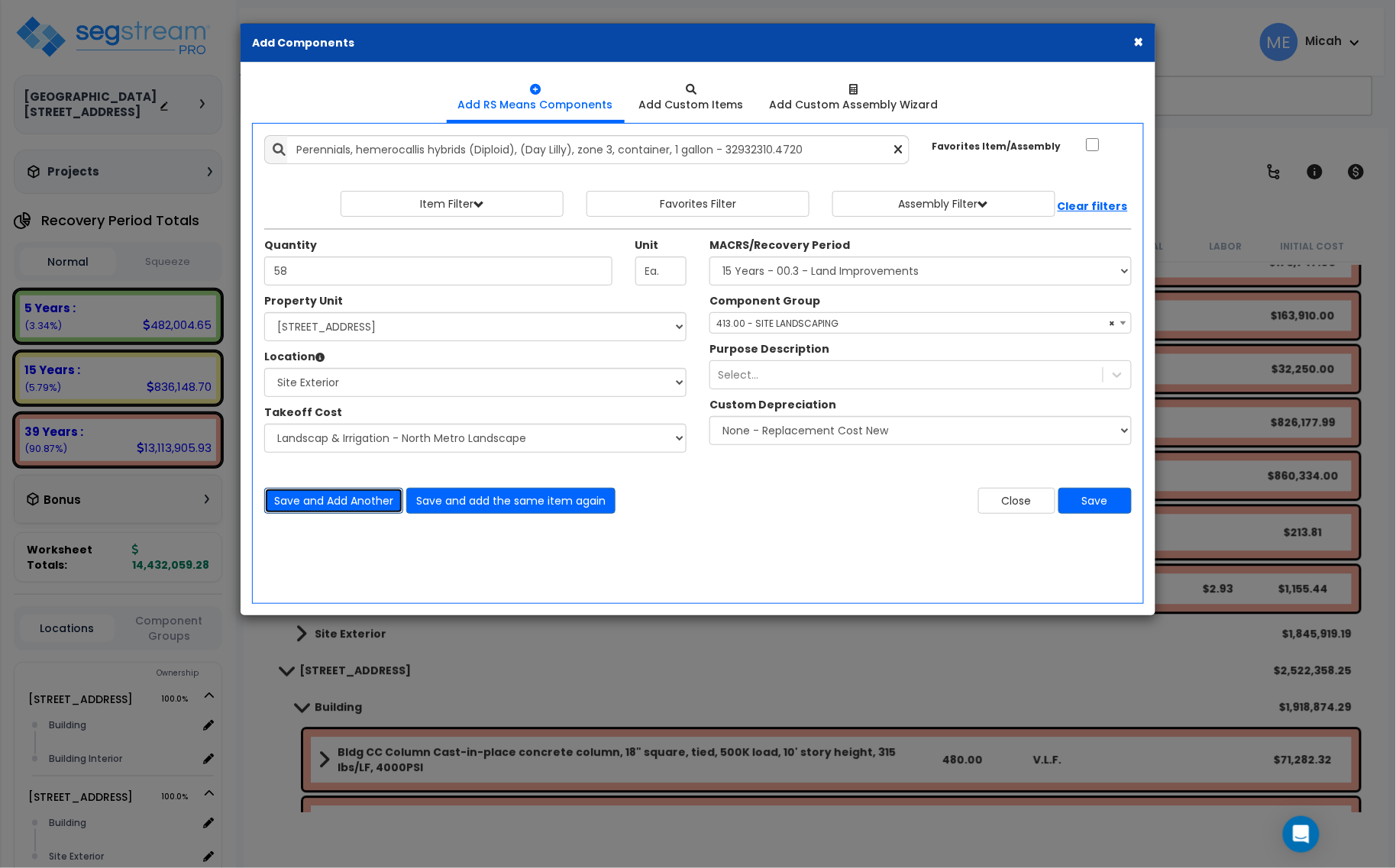
click at [349, 505] on button "Save and Add Another" at bounding box center [333, 500] width 139 height 26
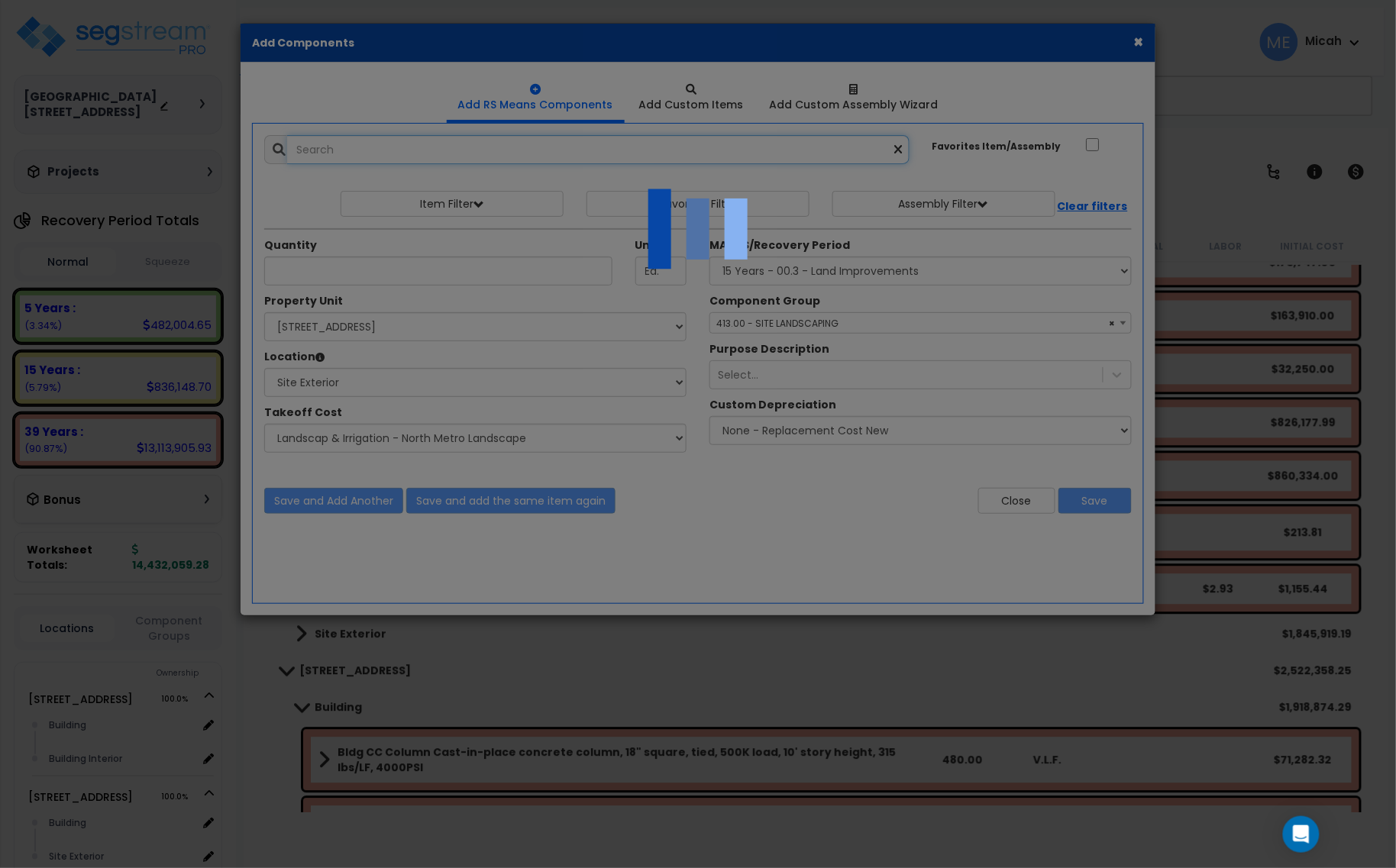
select select "45778546"
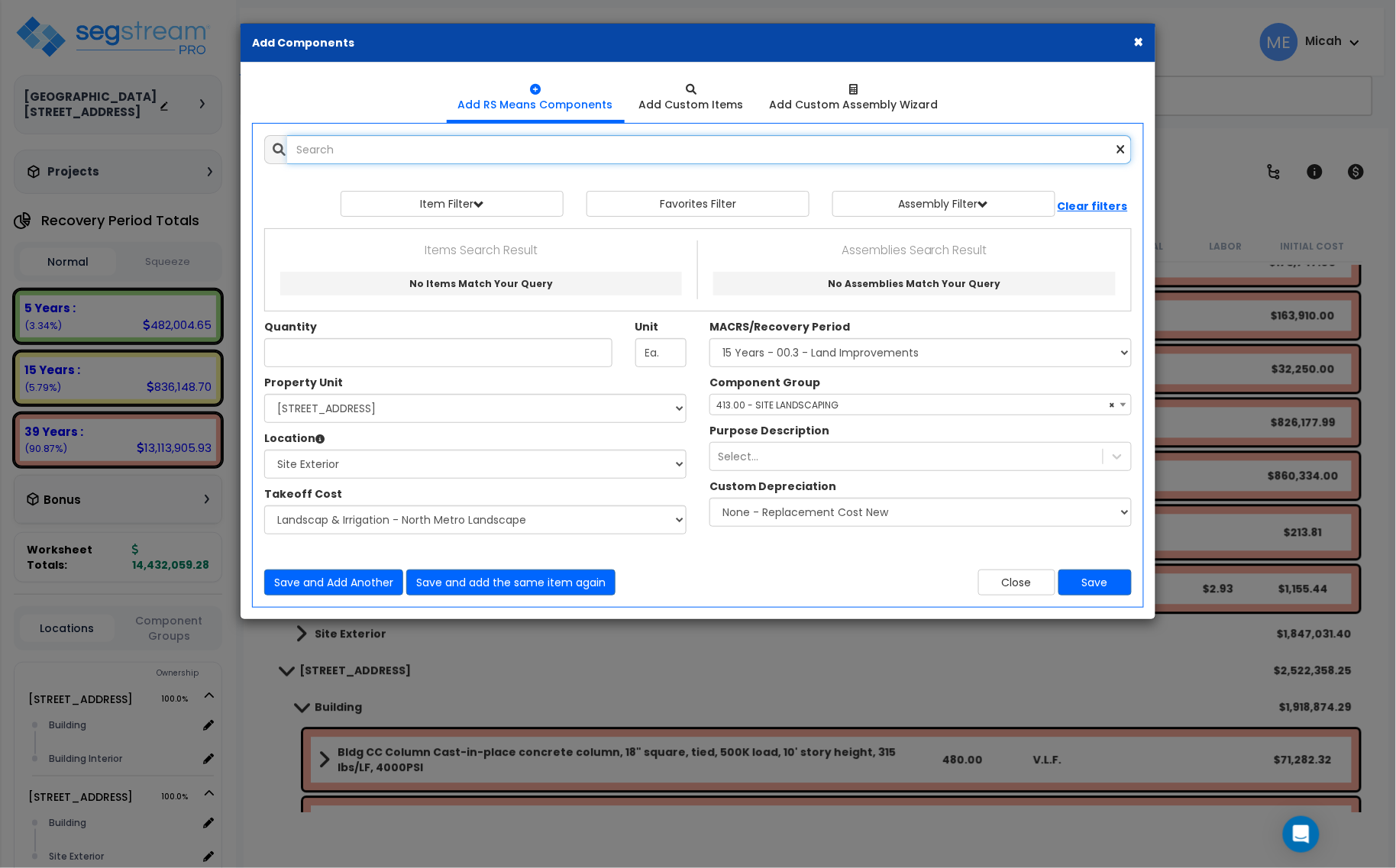
click at [356, 144] on input "text" at bounding box center [709, 150] width 844 height 29
click at [444, 151] on input "ornamental grasses sesleria autumnails" at bounding box center [709, 150] width 844 height 29
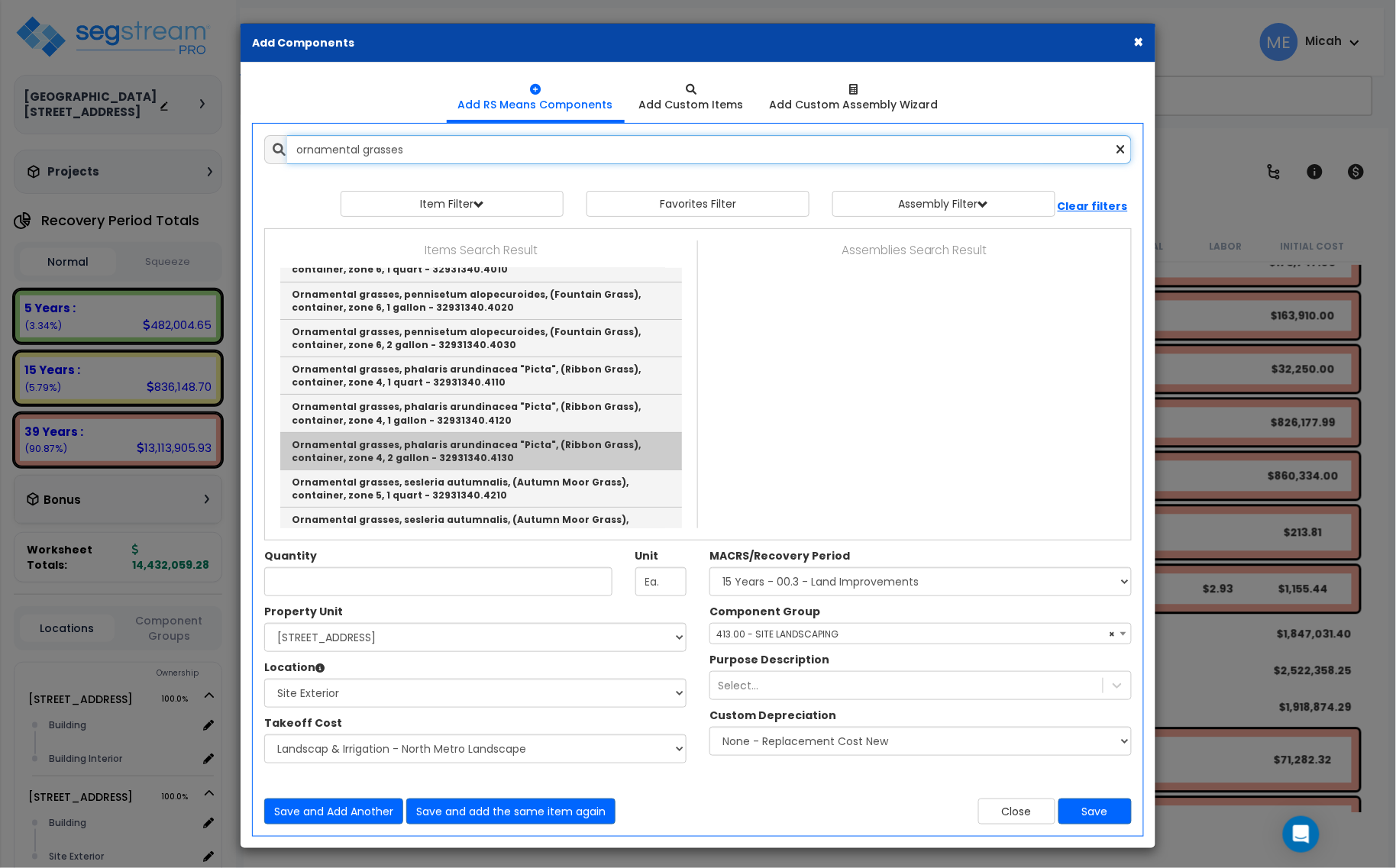
scroll to position [2004, 0]
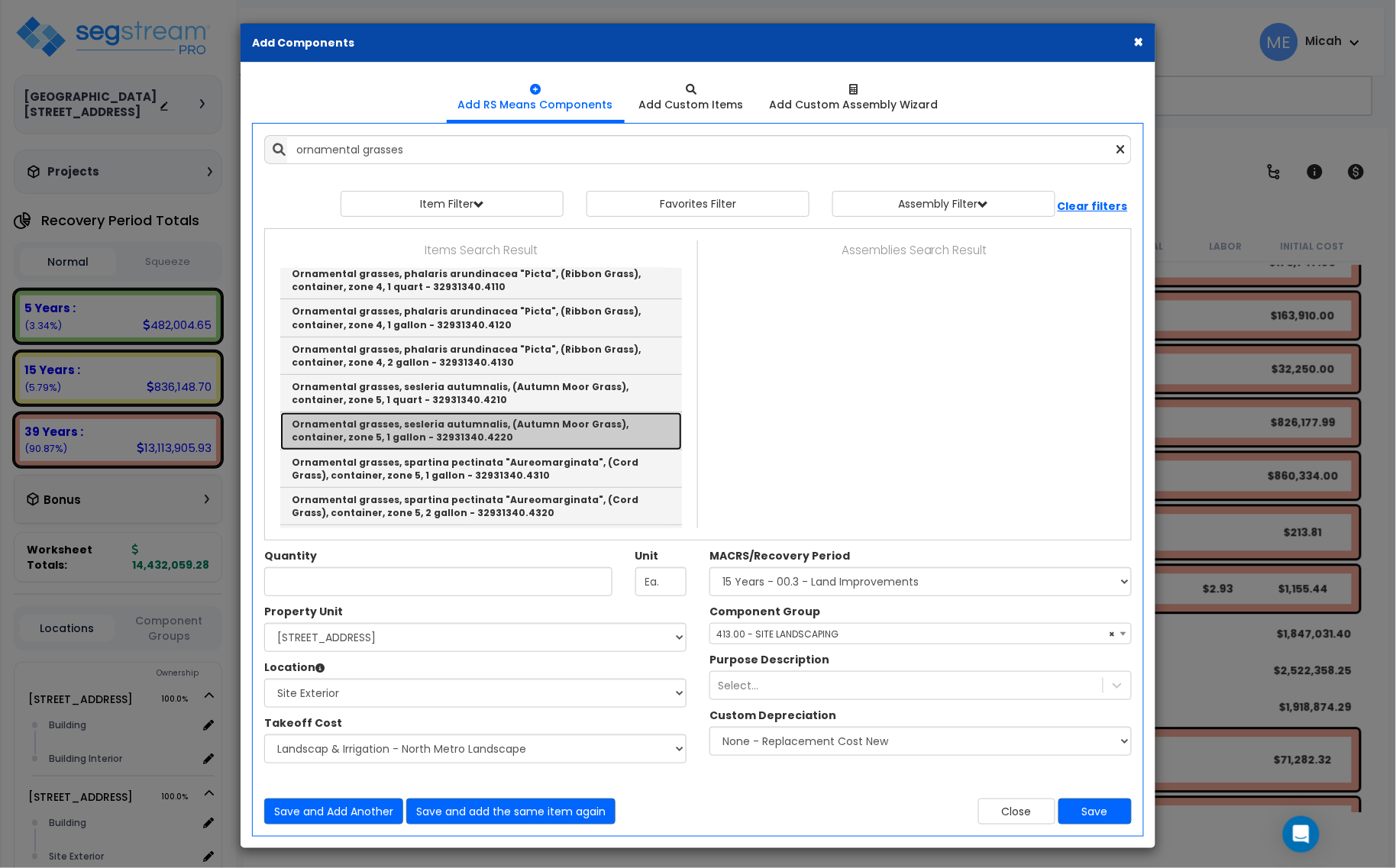
click at [466, 432] on link "Ornamental grasses, sesleria autumnalis, (Autumn Moor Grass), container, zone 5…" at bounding box center [481, 431] width 402 height 37
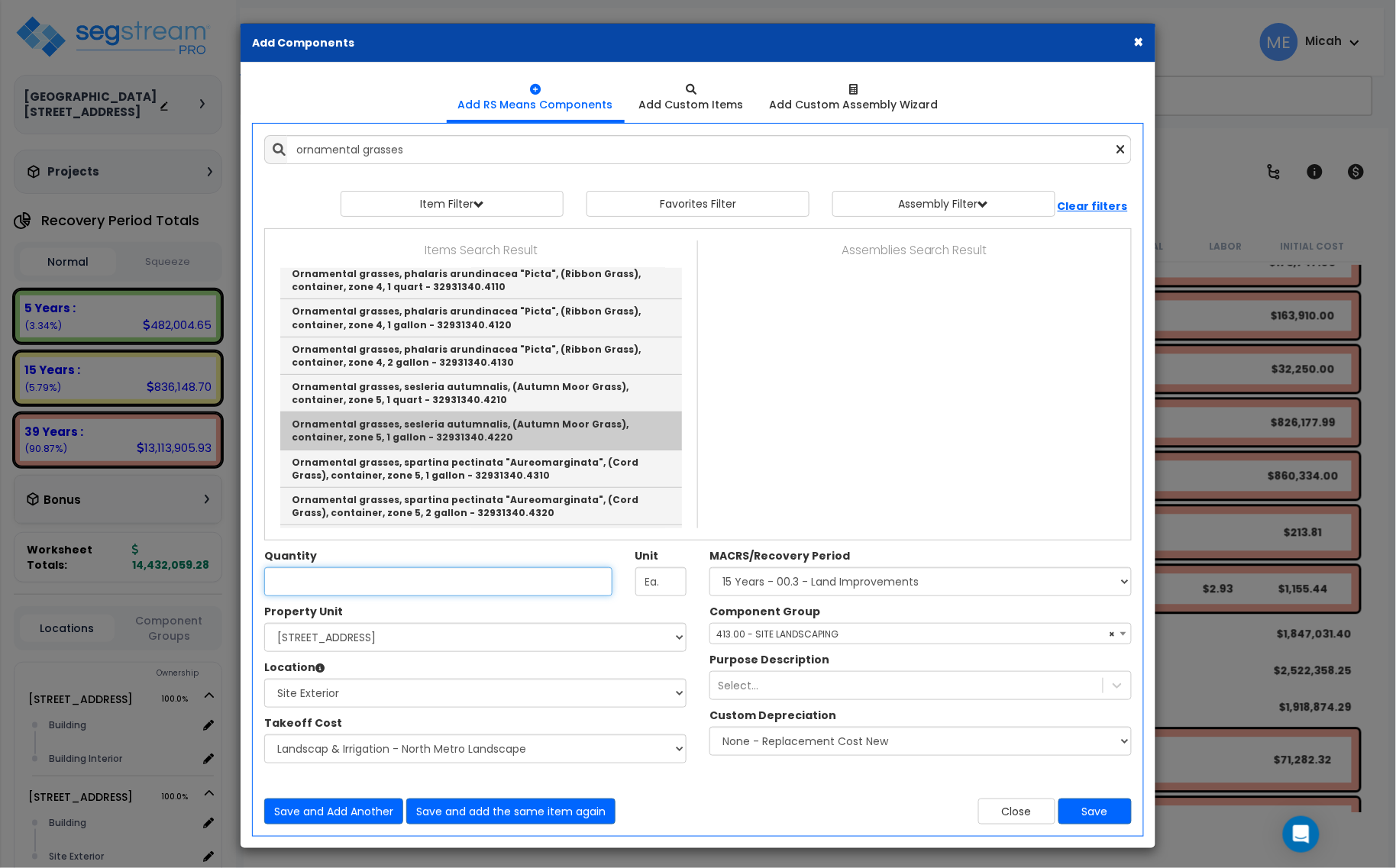
type input "Ornamental grasses, sesleria autumnalis, (Autumn Moor Grass), container, zone 5…"
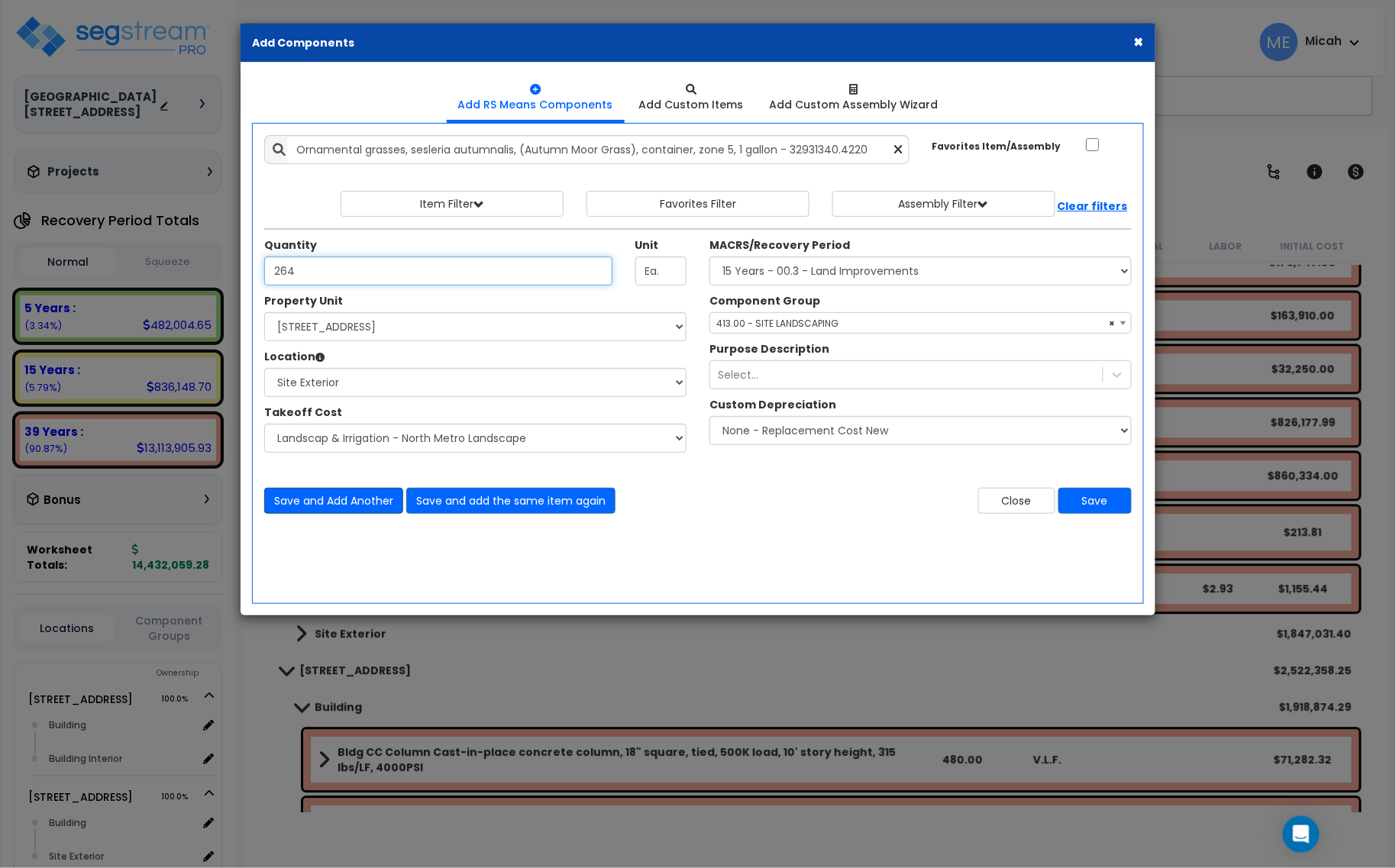
type input "264"
click at [328, 509] on button "Save and Add Another" at bounding box center [333, 500] width 139 height 26
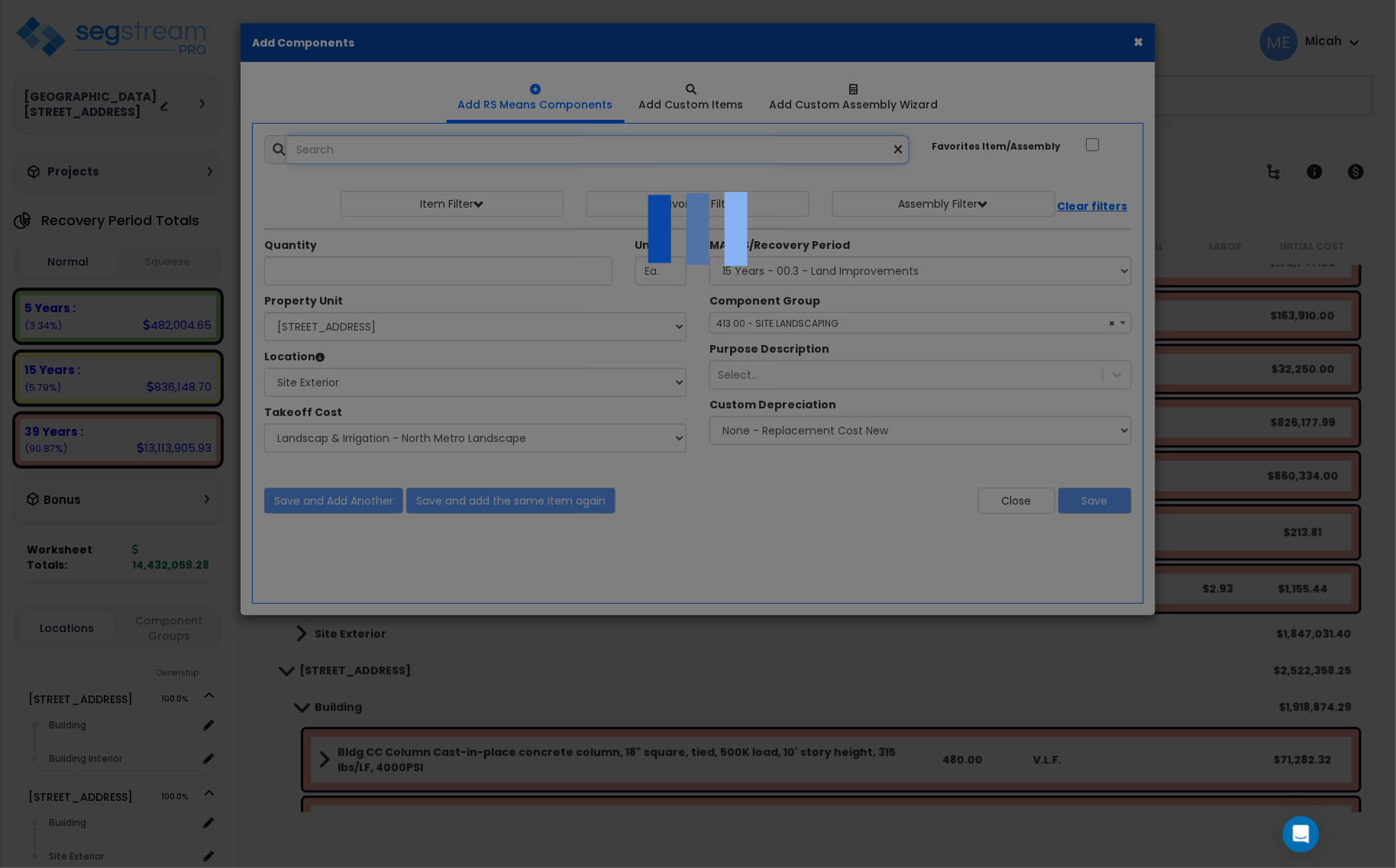
select select "45778546"
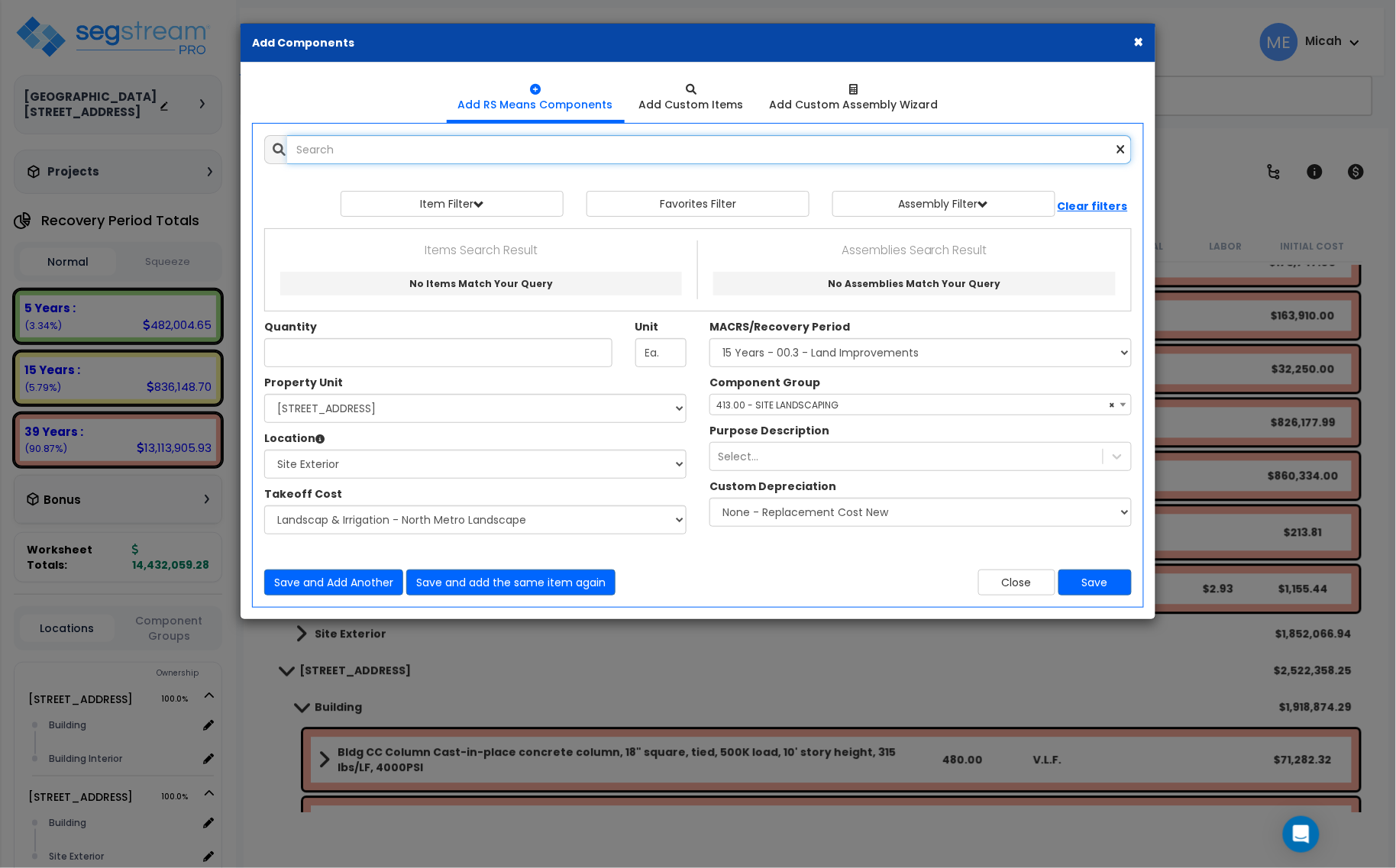
scroll to position [0, 0]
click at [379, 144] on input "text" at bounding box center [709, 150] width 844 height 29
click at [313, 146] on input "galvanzed stud 10'" at bounding box center [709, 150] width 844 height 29
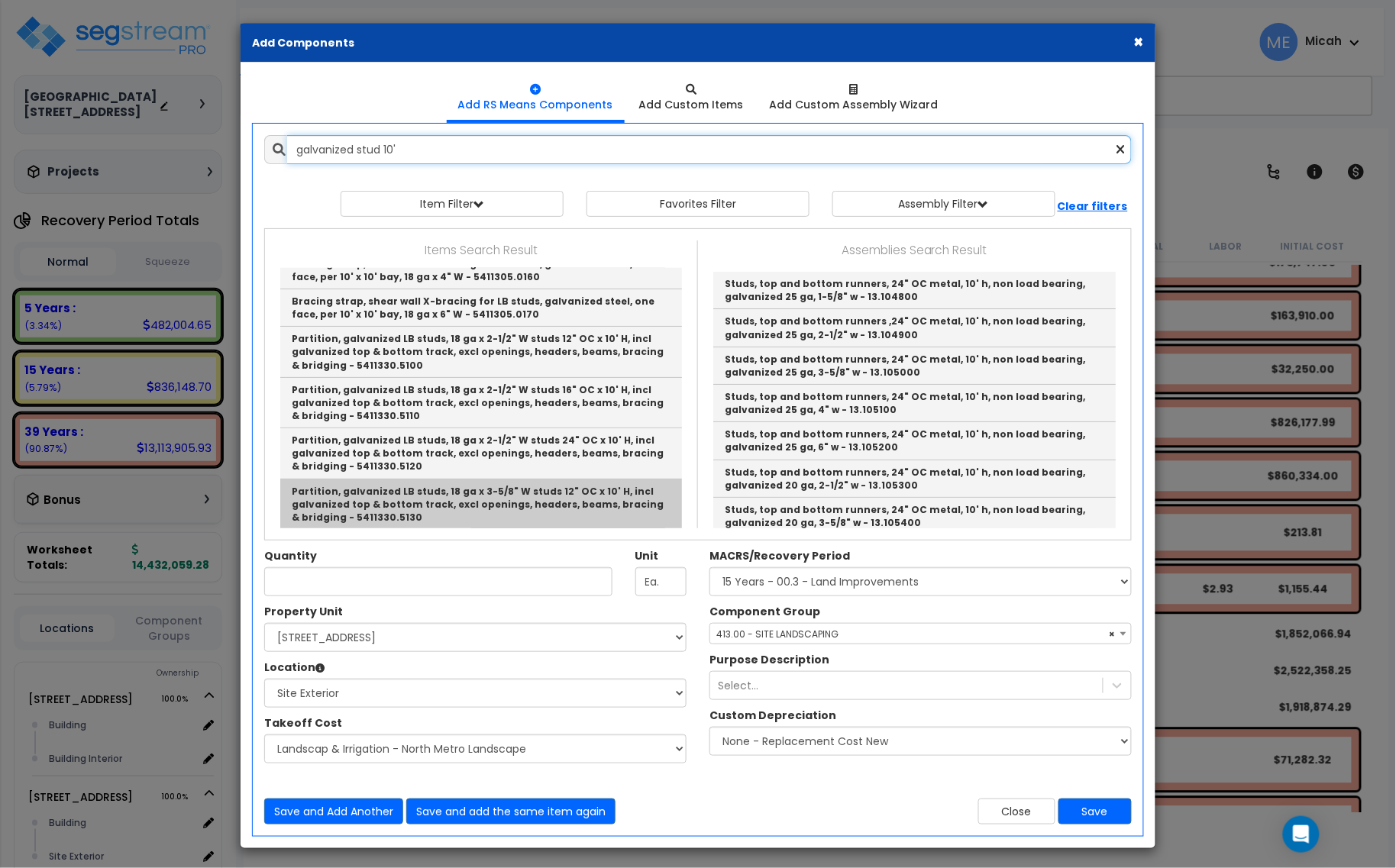
scroll to position [191, 0]
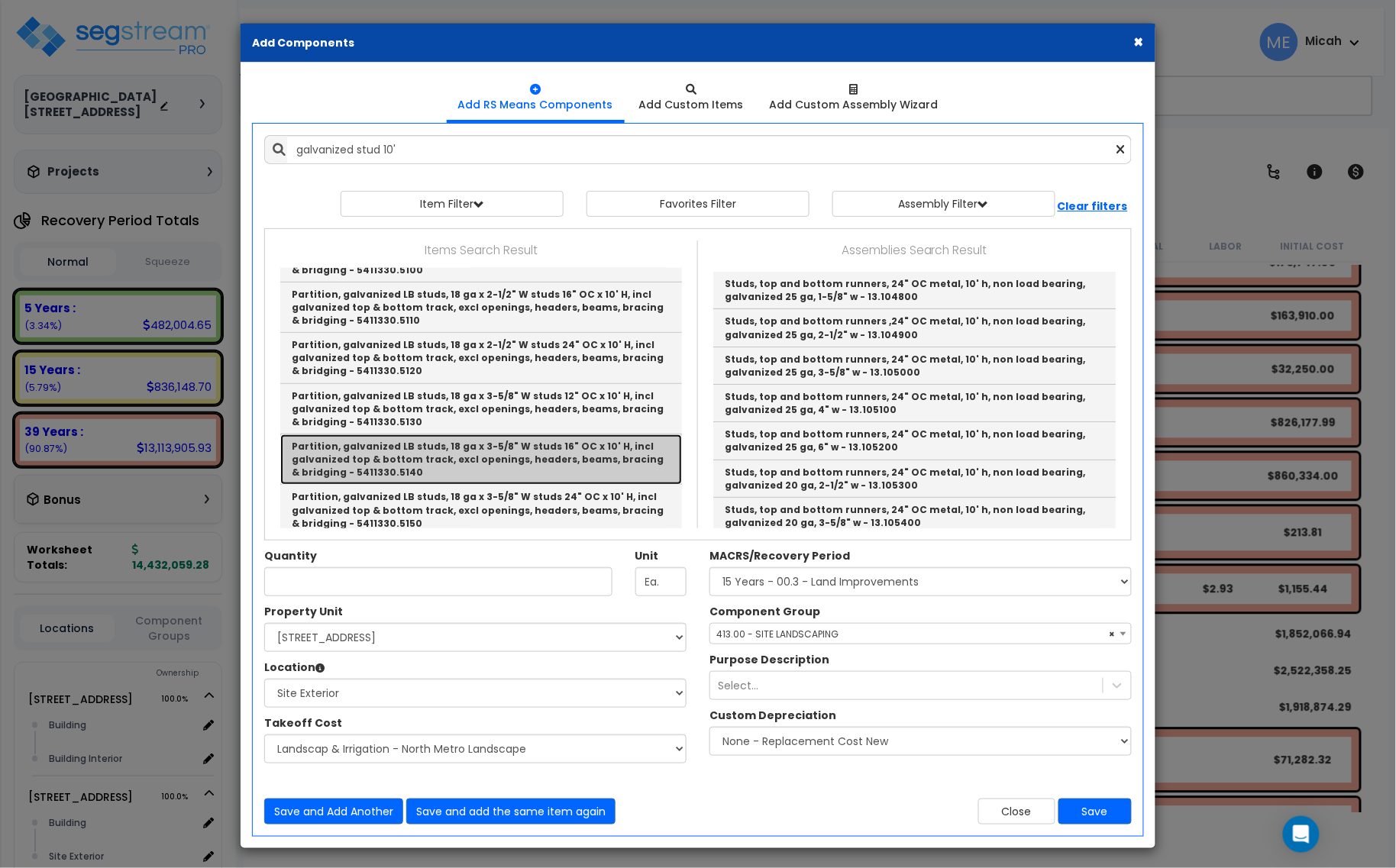
click at [534, 460] on link "Partition, galvanized LB studs, 18 ga x 3-5/8" W studs 16" OC x 10' H, incl gal…" at bounding box center [481, 459] width 402 height 51
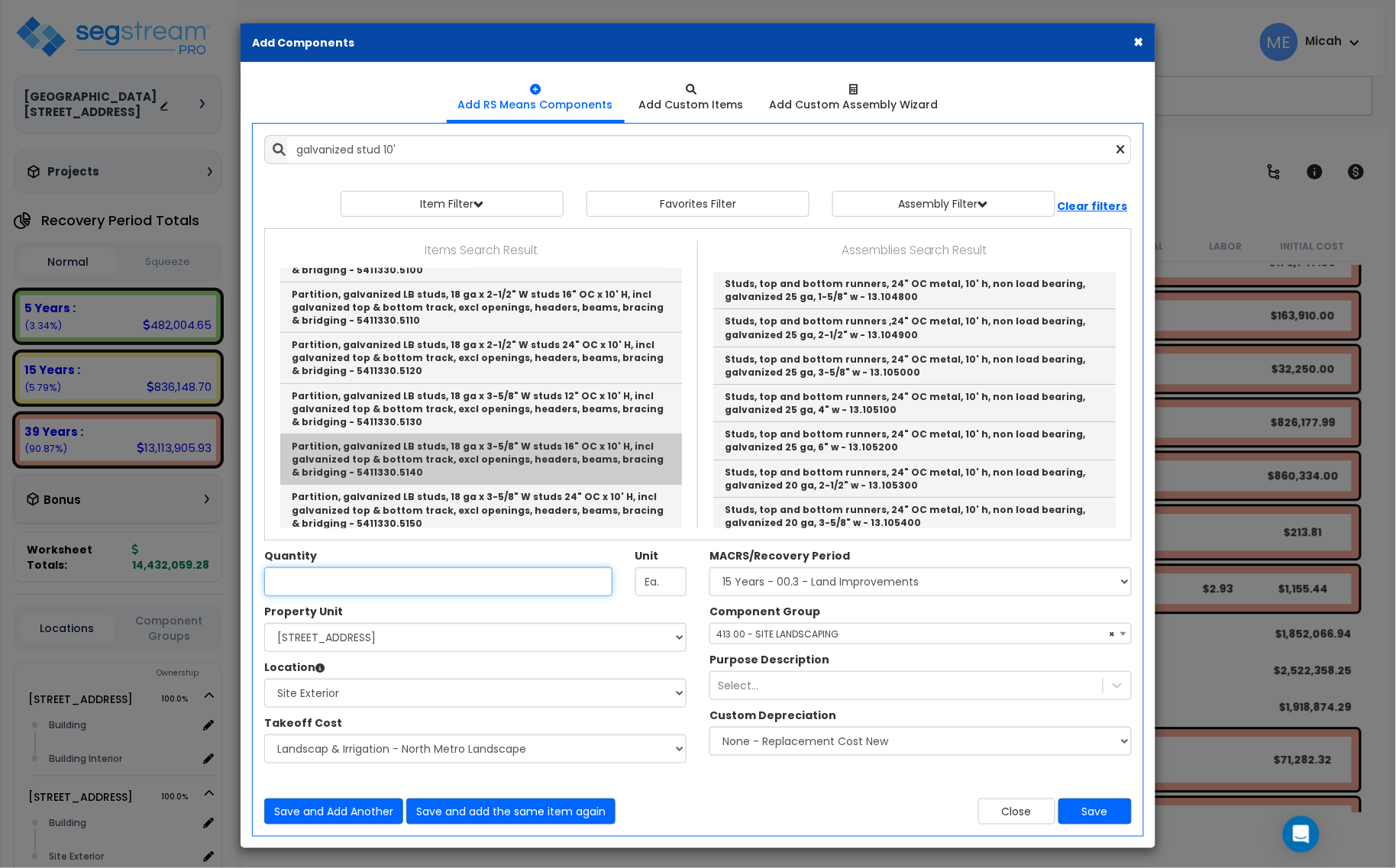
type input "Partition, galvanized LB studs, 18 ga x 3-5/8" W studs 16" OC x 10' H, incl gal…"
type input "L.F."
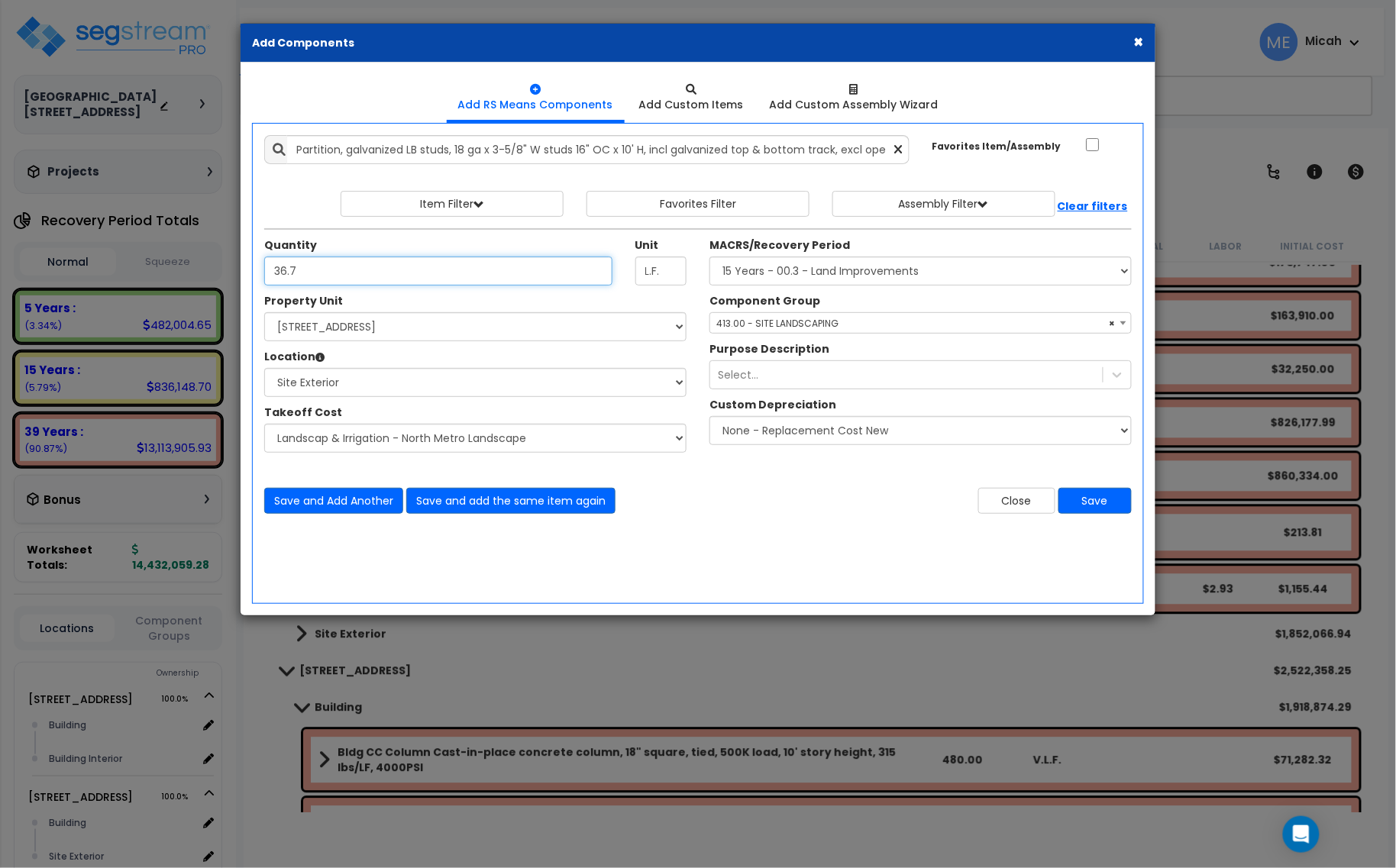
type input "36.7"
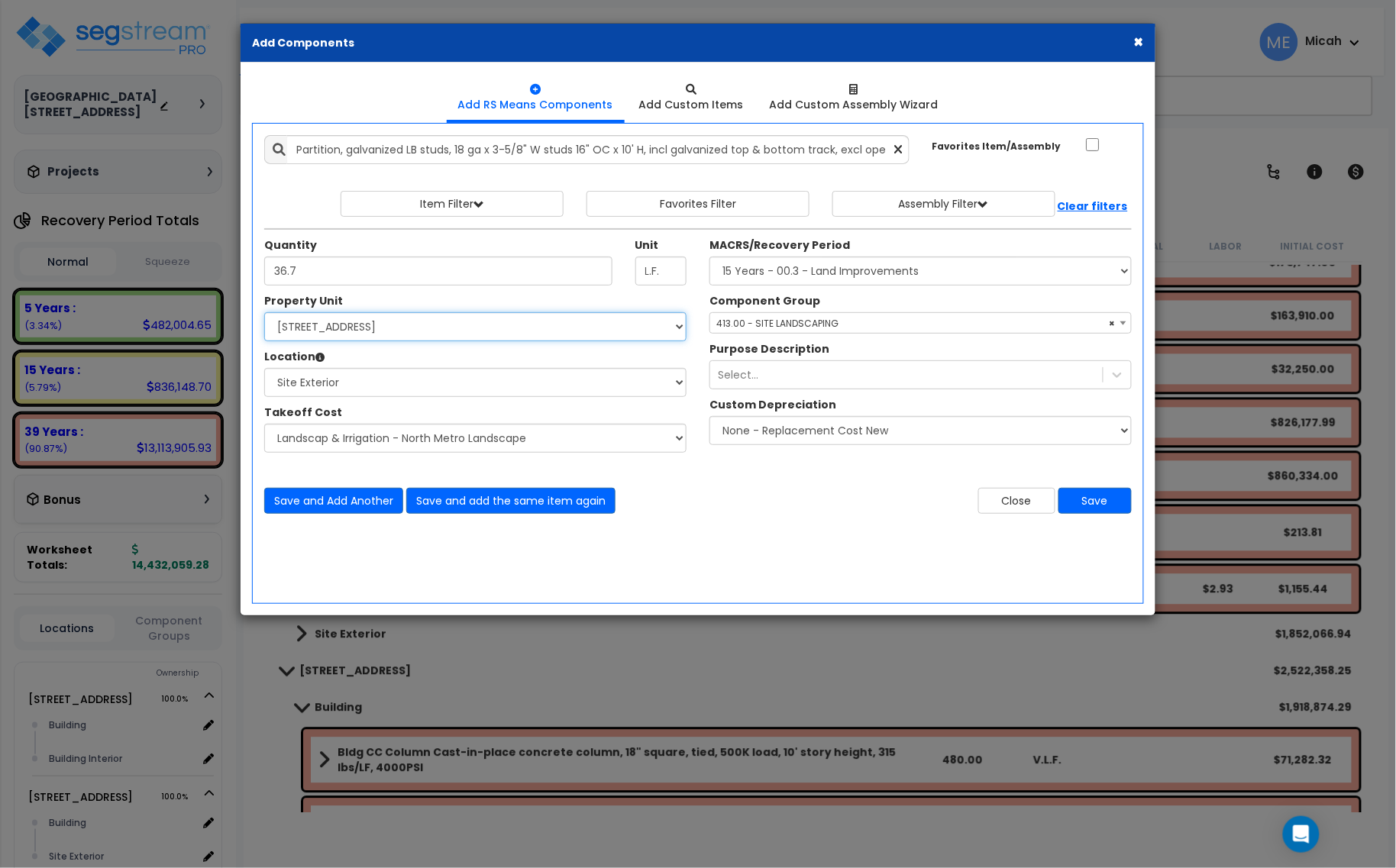
click at [485, 328] on select "Select [STREET_ADDRESS] [STREET_ADDRESS] [STREET_ADDRESS] Site Improvement 2 95…" at bounding box center [475, 326] width 422 height 29
select select "174261"
click at [264, 313] on select "Select [STREET_ADDRESS] [STREET_ADDRESS] [STREET_ADDRESS] Site Improvement 2 95…" at bounding box center [475, 326] width 422 height 29
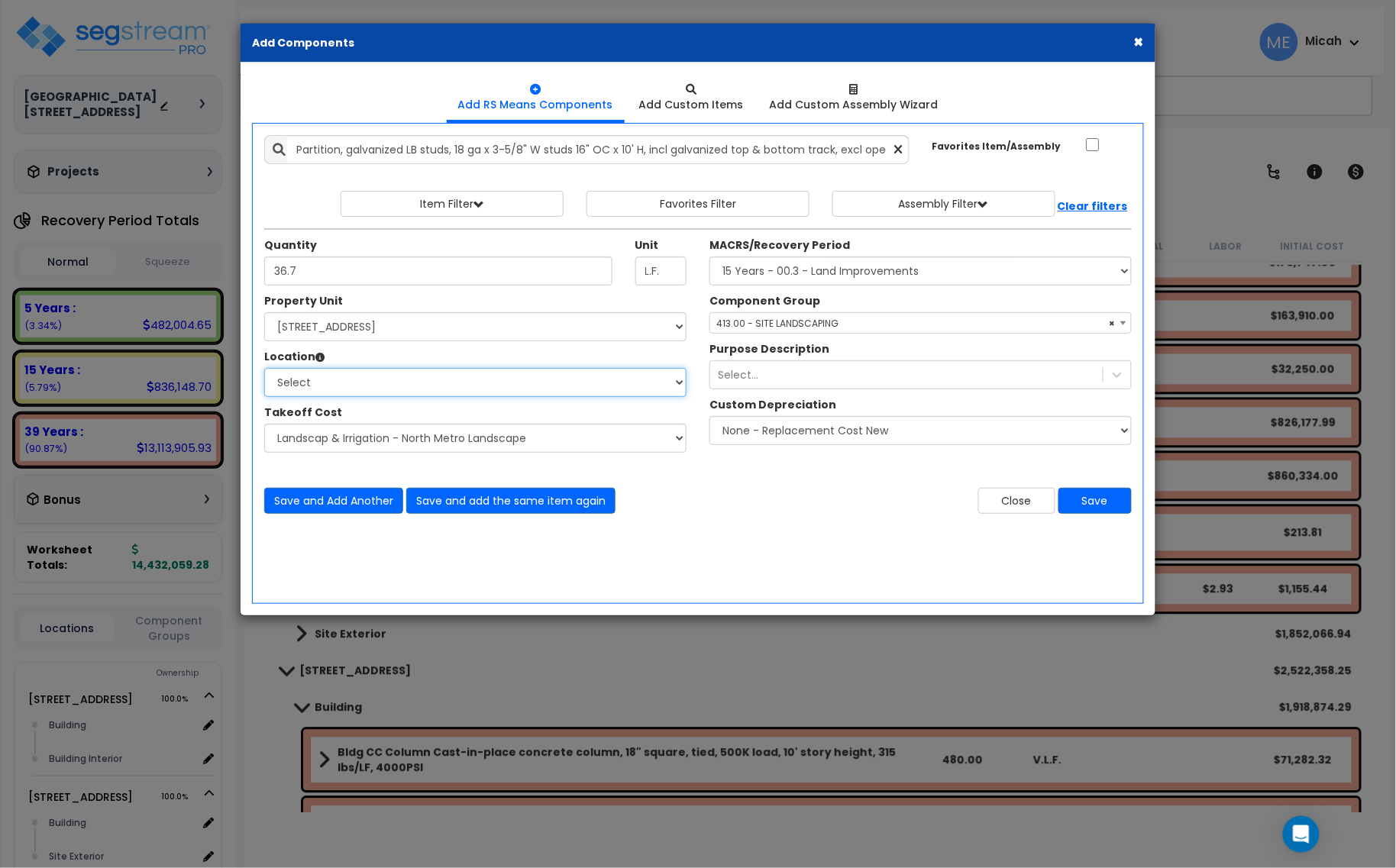
click at [379, 387] on select "Select Building Building Interior Parking Garage Add Additional Location" at bounding box center [475, 383] width 422 height 29
select select "461"
click at [264, 368] on select "Select Building Building Interior Parking Garage Add Additional Location" at bounding box center [475, 383] width 422 height 29
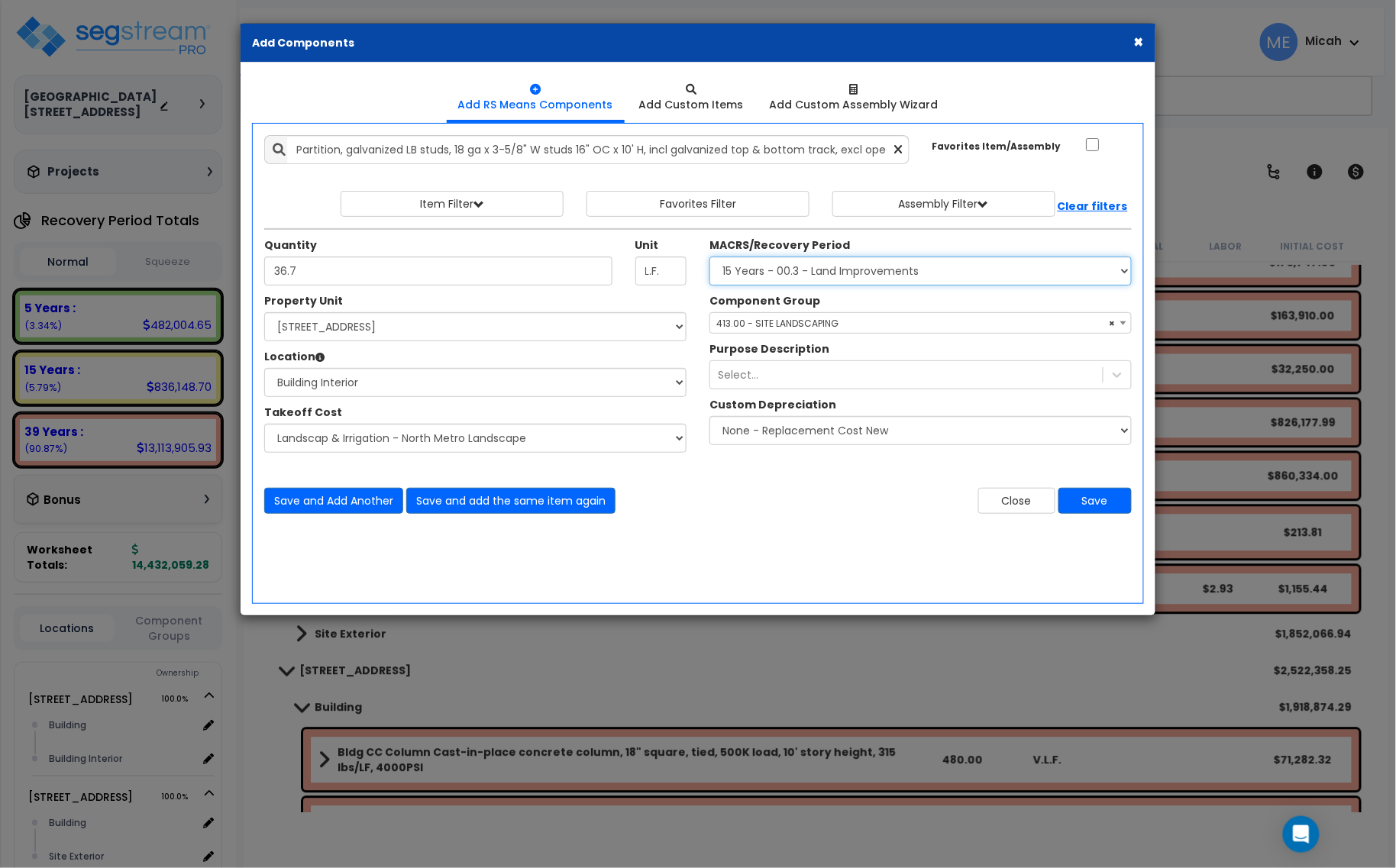
click at [870, 269] on select "Select MACRS/Recovery Period 5 Years - 57.0 - Distributive Trades & Services 5 …" at bounding box center [920, 270] width 422 height 29
select select "3669"
click at [709, 257] on select "Select MACRS/Recovery Period 5 Years - 57.0 - Distributive Trades & Services 5 …" at bounding box center [920, 270] width 422 height 29
click at [753, 329] on span "Select Component Group" at bounding box center [774, 323] width 118 height 13
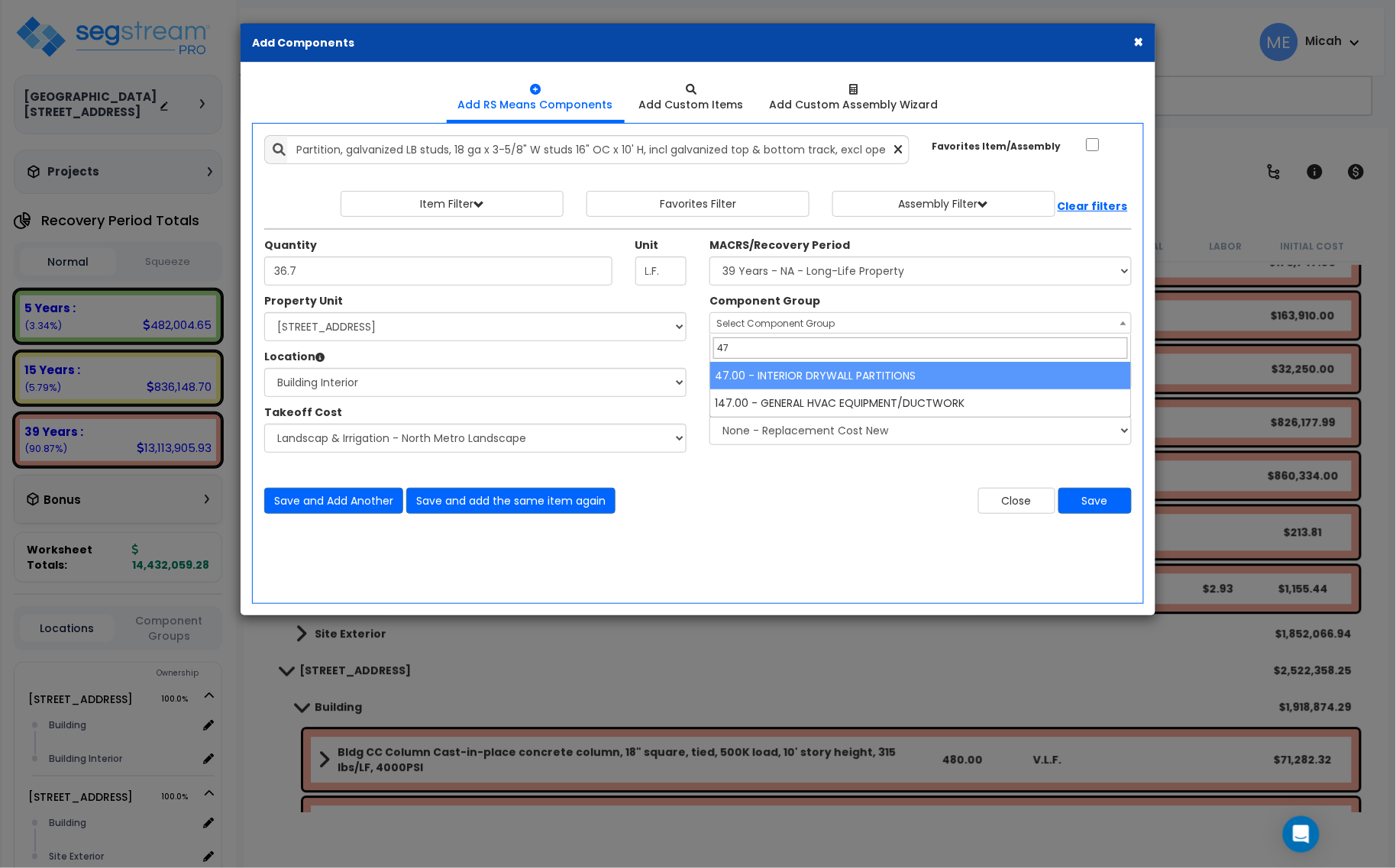
type input "47"
select select "56869"
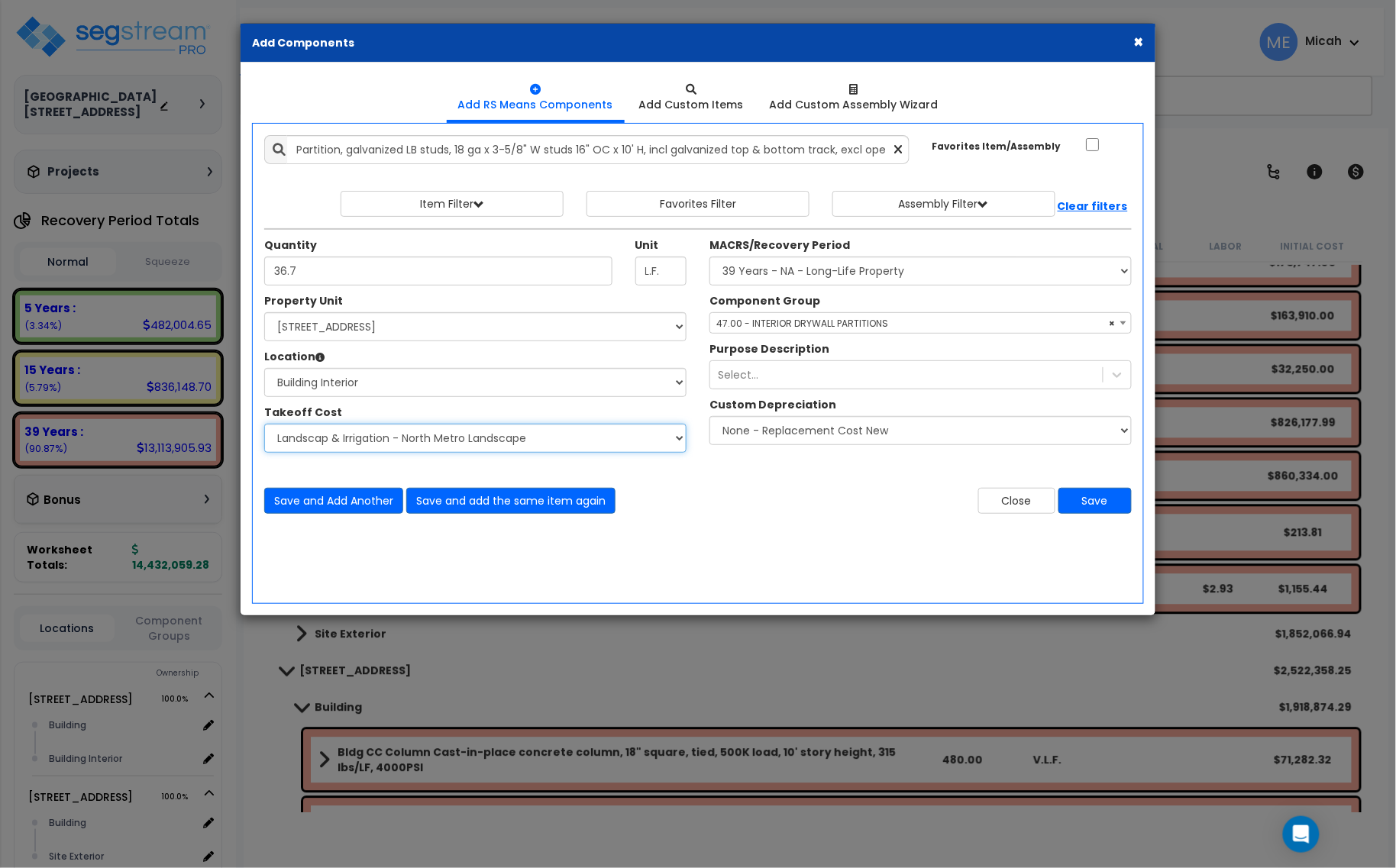
click at [461, 447] on select "Select Site Work - [PERSON_NAME] Aphalt Paving - Pine Bend Paving Site Concrete…" at bounding box center [475, 438] width 422 height 29
select select "45778552"
click at [264, 424] on select "Select Site Work - [PERSON_NAME] Aphalt Paving - Pine Bend Paving Site Concrete…" at bounding box center [475, 438] width 422 height 29
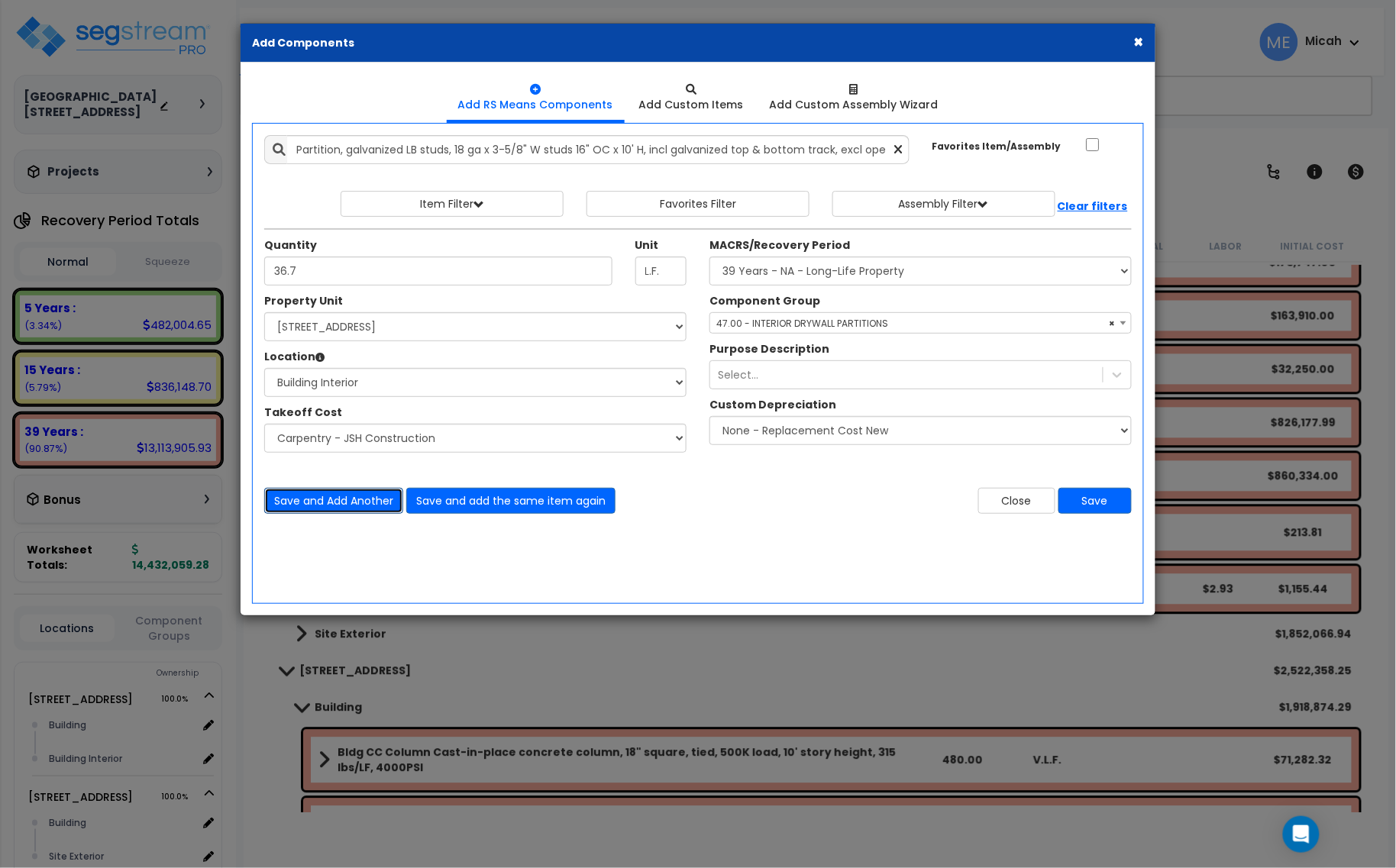
click at [357, 504] on button "Save and Add Another" at bounding box center [333, 500] width 139 height 26
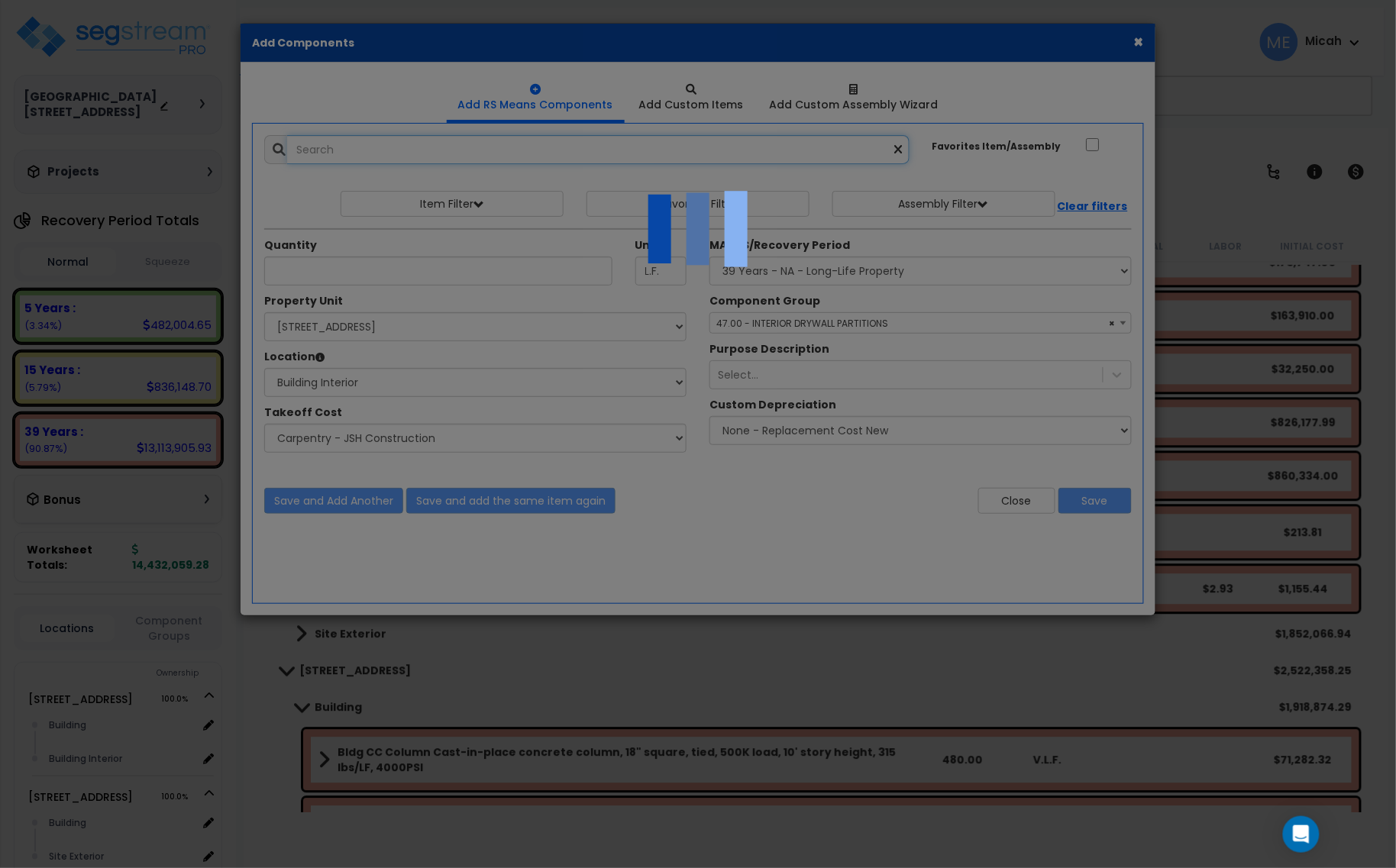
select select "45778552"
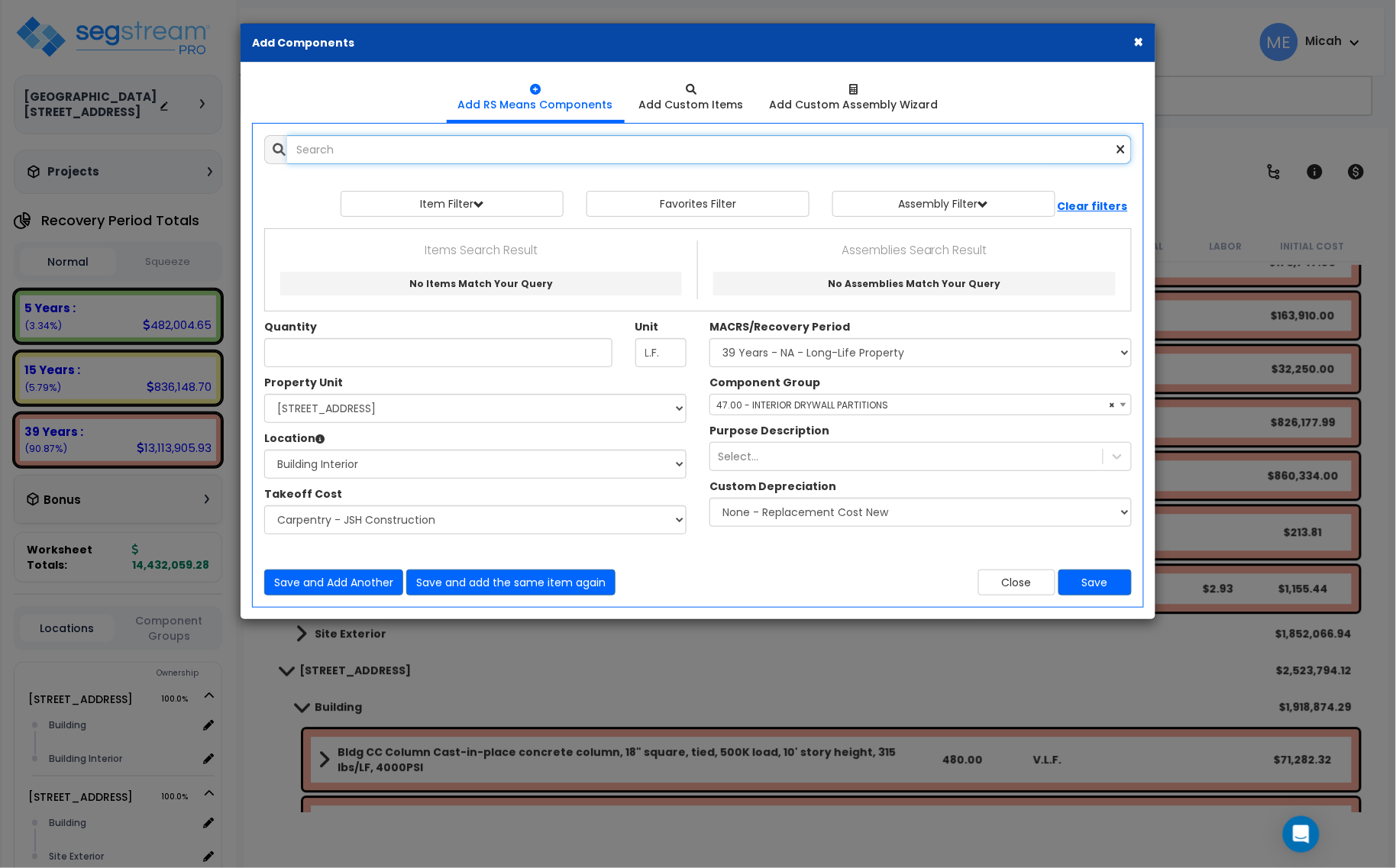
scroll to position [0, 0]
click at [393, 149] on input "text" at bounding box center [709, 150] width 844 height 29
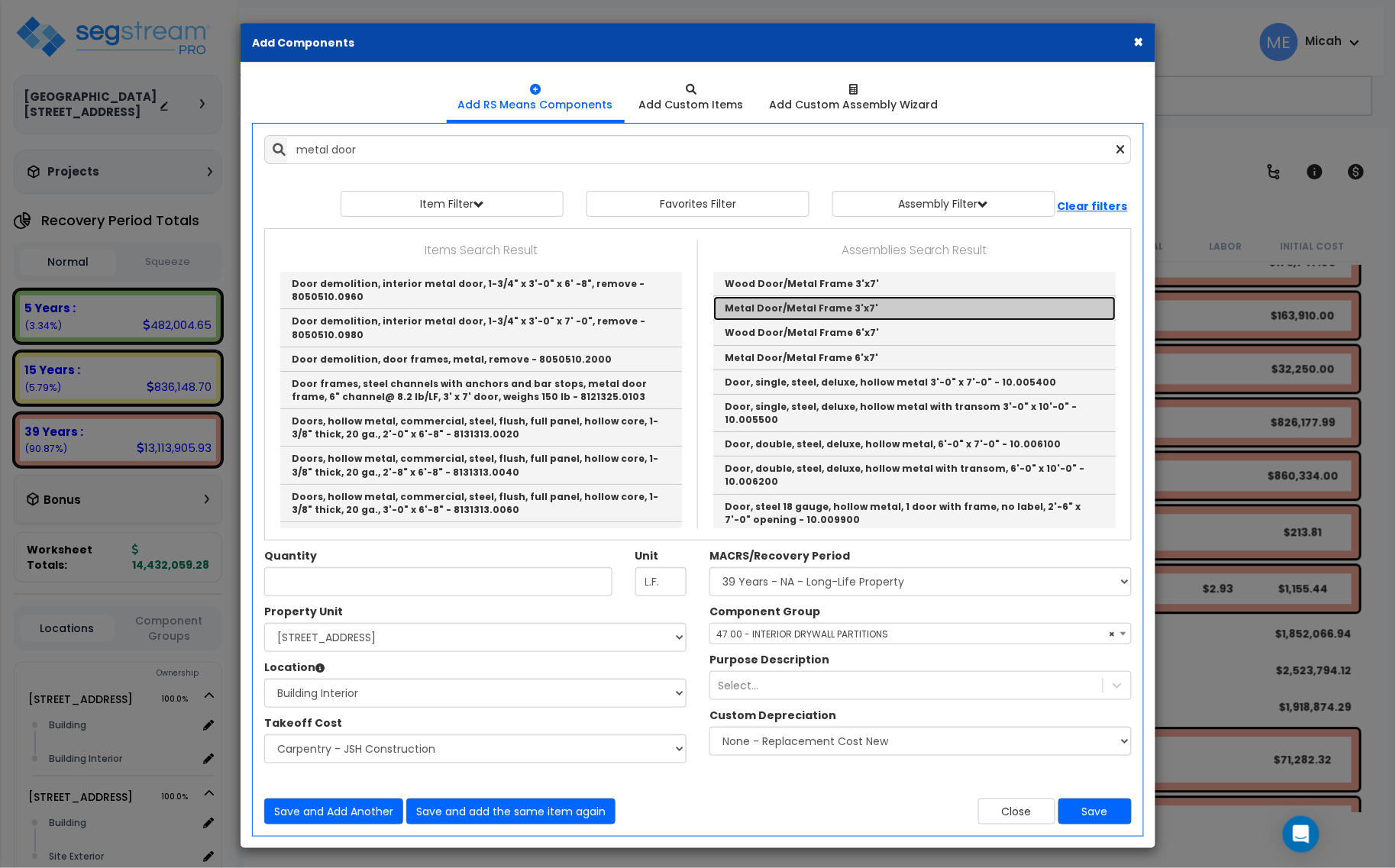
click at [876, 310] on link "Metal Door/Metal Frame 3'x7'" at bounding box center [913, 308] width 402 height 24
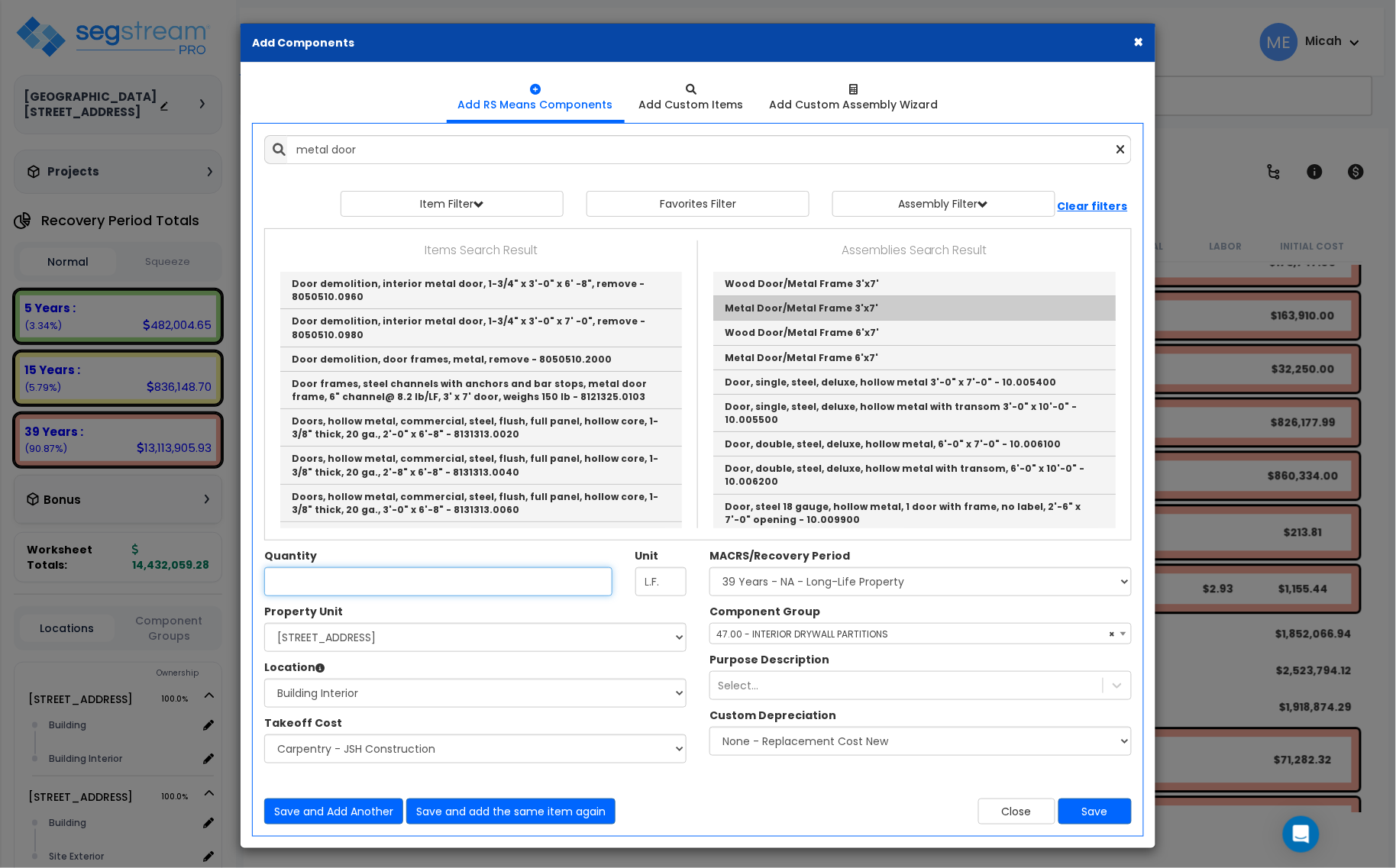
type input "Metal Door/Metal Frame 3'x7'"
checkbox input "true"
type input "EA"
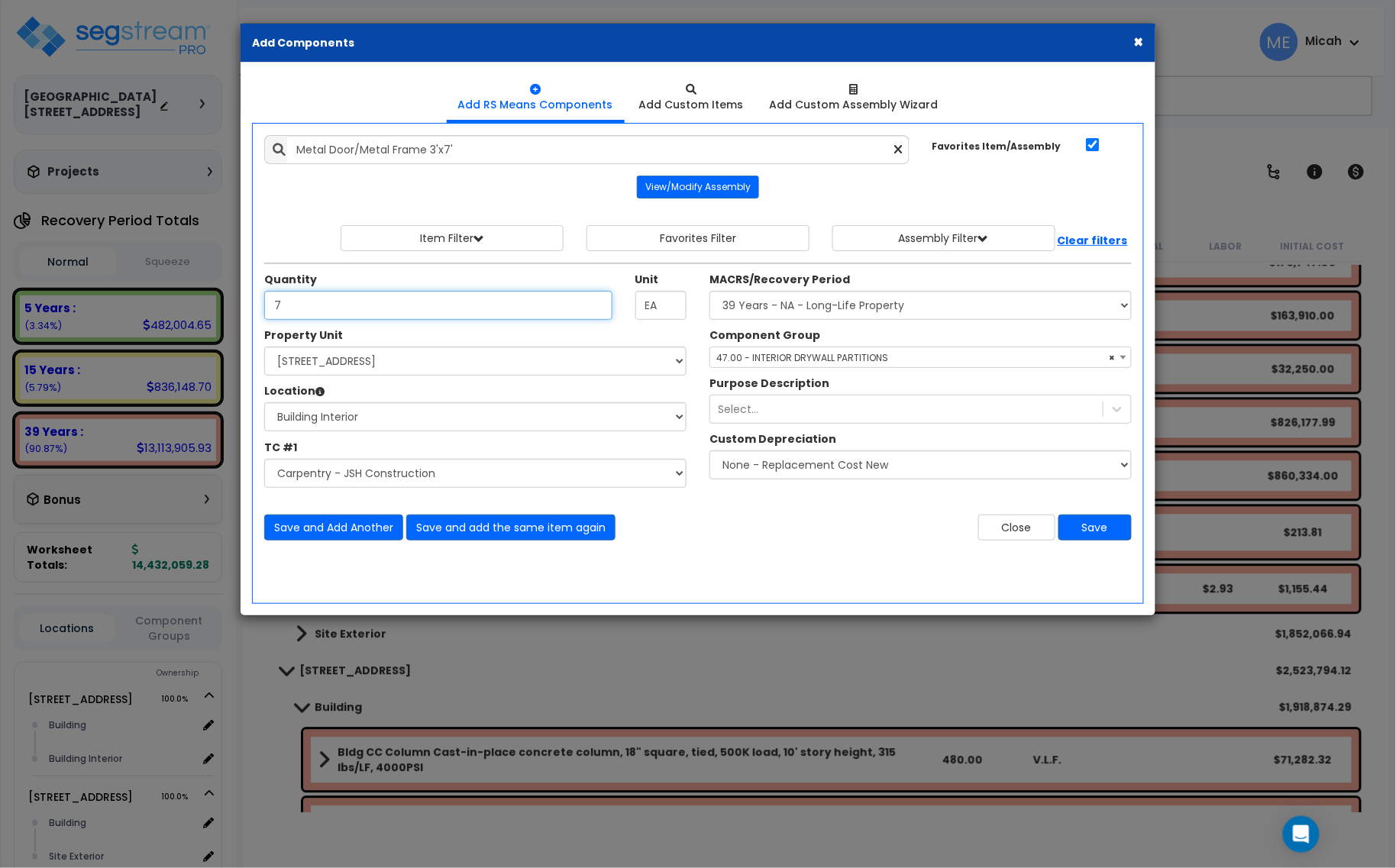
type input "7"
click at [769, 360] on span "× 47.00 - INTERIOR DRYWALL PARTITIONS" at bounding box center [920, 358] width 420 height 21
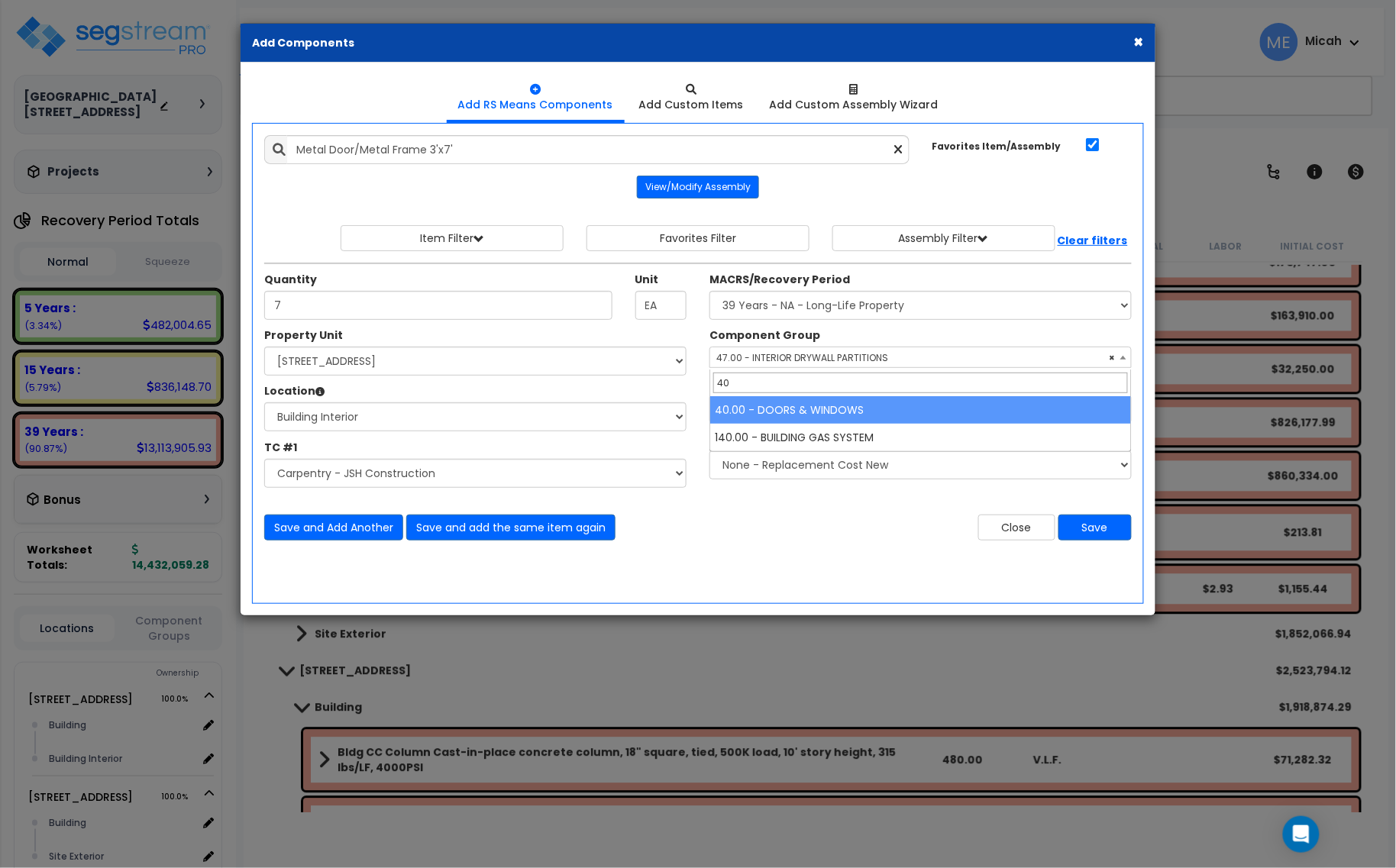
type input "40"
select select "57248"
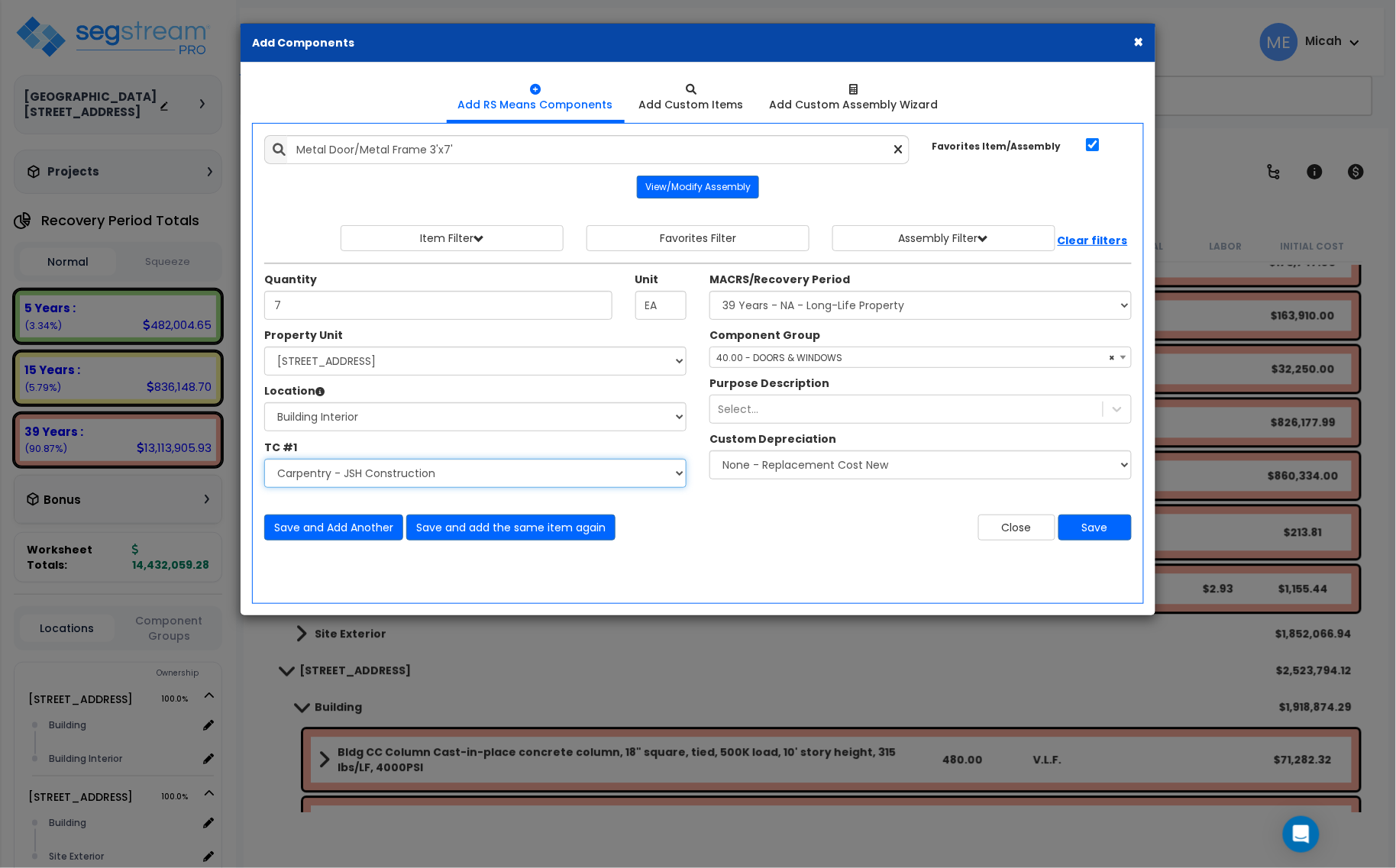
click at [473, 479] on select "Select Site Work - [PERSON_NAME] Aphalt Paving - Pine Bend Paving Site Concrete…" at bounding box center [475, 473] width 422 height 29
select select "45778562"
click at [264, 459] on select "Select Site Work - [PERSON_NAME] Aphalt Paving - Pine Bend Paving Site Concrete…" at bounding box center [475, 473] width 422 height 29
click at [334, 524] on button "Save and Add Another" at bounding box center [333, 527] width 139 height 26
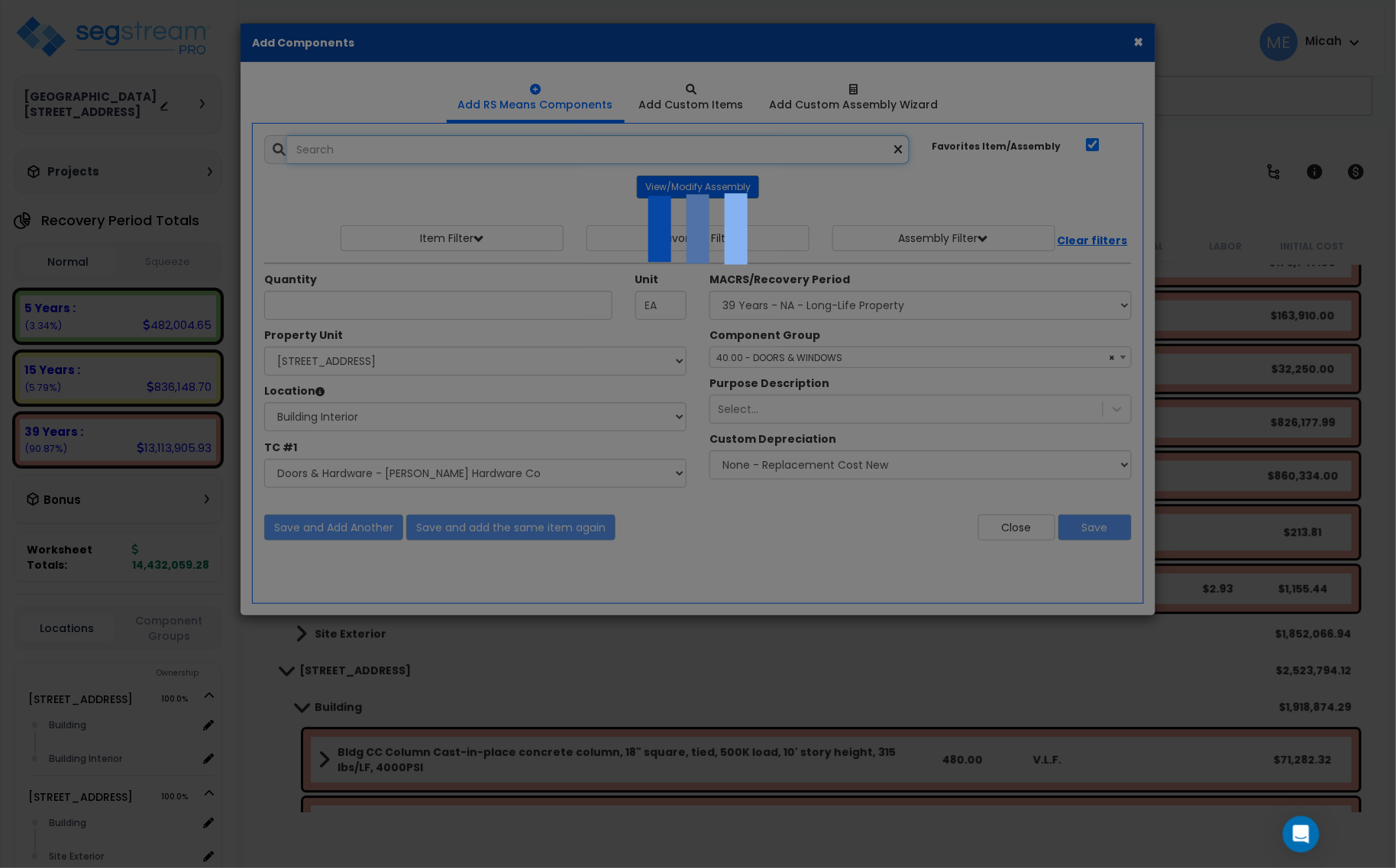
select select "45778562"
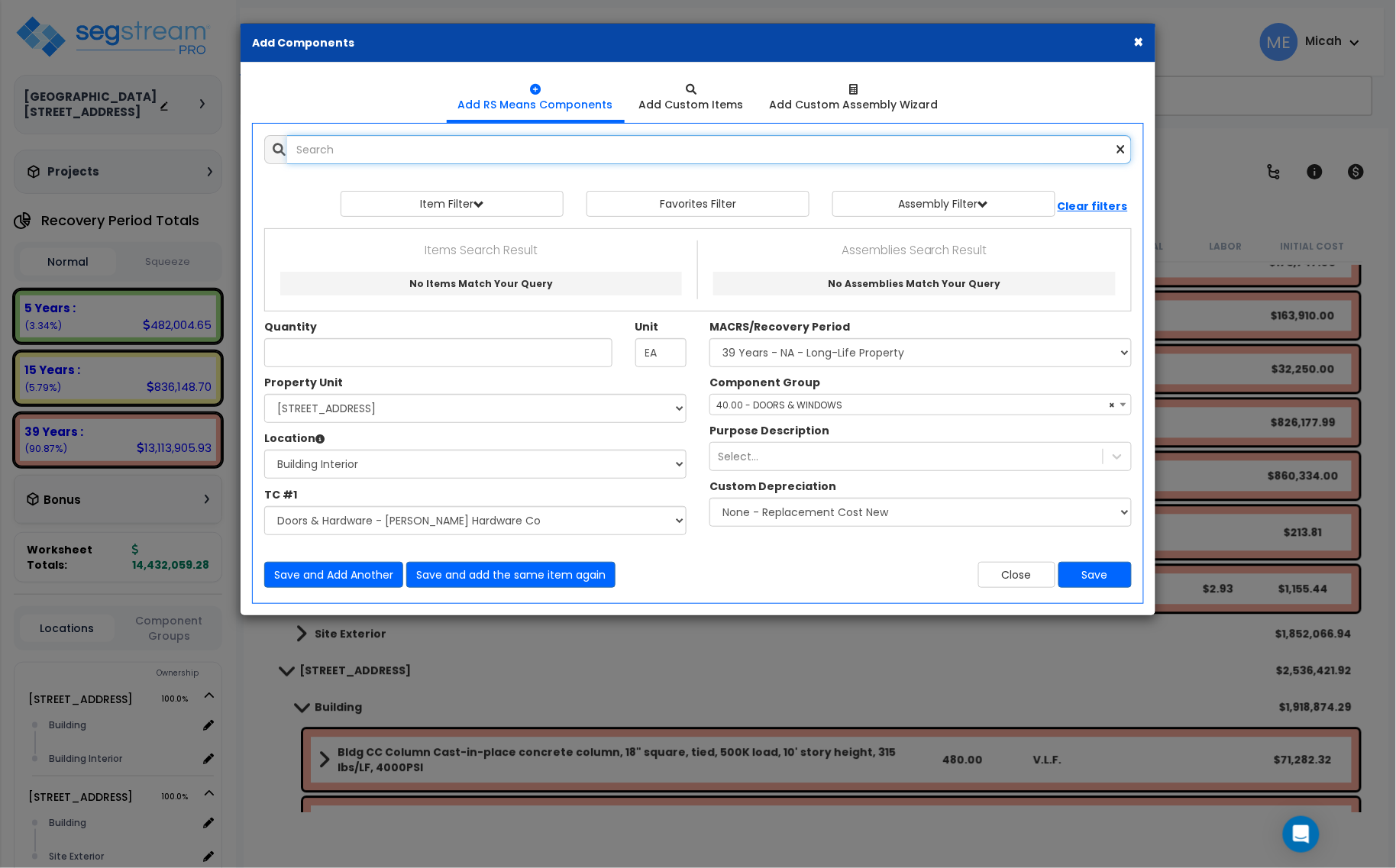
click at [365, 155] on input "text" at bounding box center [709, 150] width 844 height 29
drag, startPoint x: 368, startPoint y: 148, endPoint x: 397, endPoint y: 148, distance: 29.0
click at [368, 148] on input "door closer reck" at bounding box center [709, 150] width 844 height 29
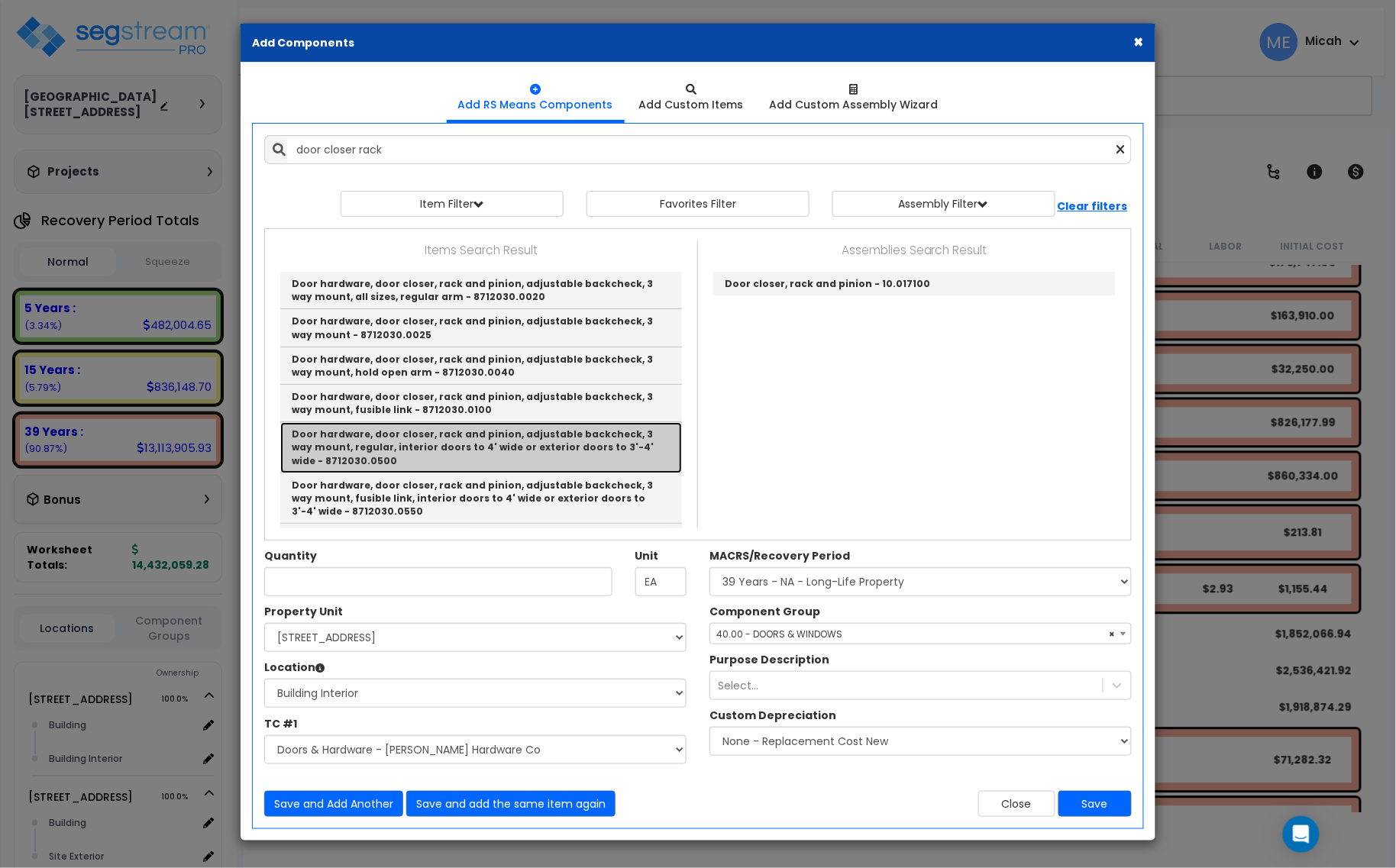
click at [562, 447] on link "Door hardware, door closer, rack and pinion, adjustable backcheck, 3 way mount,…" at bounding box center [481, 447] width 402 height 51
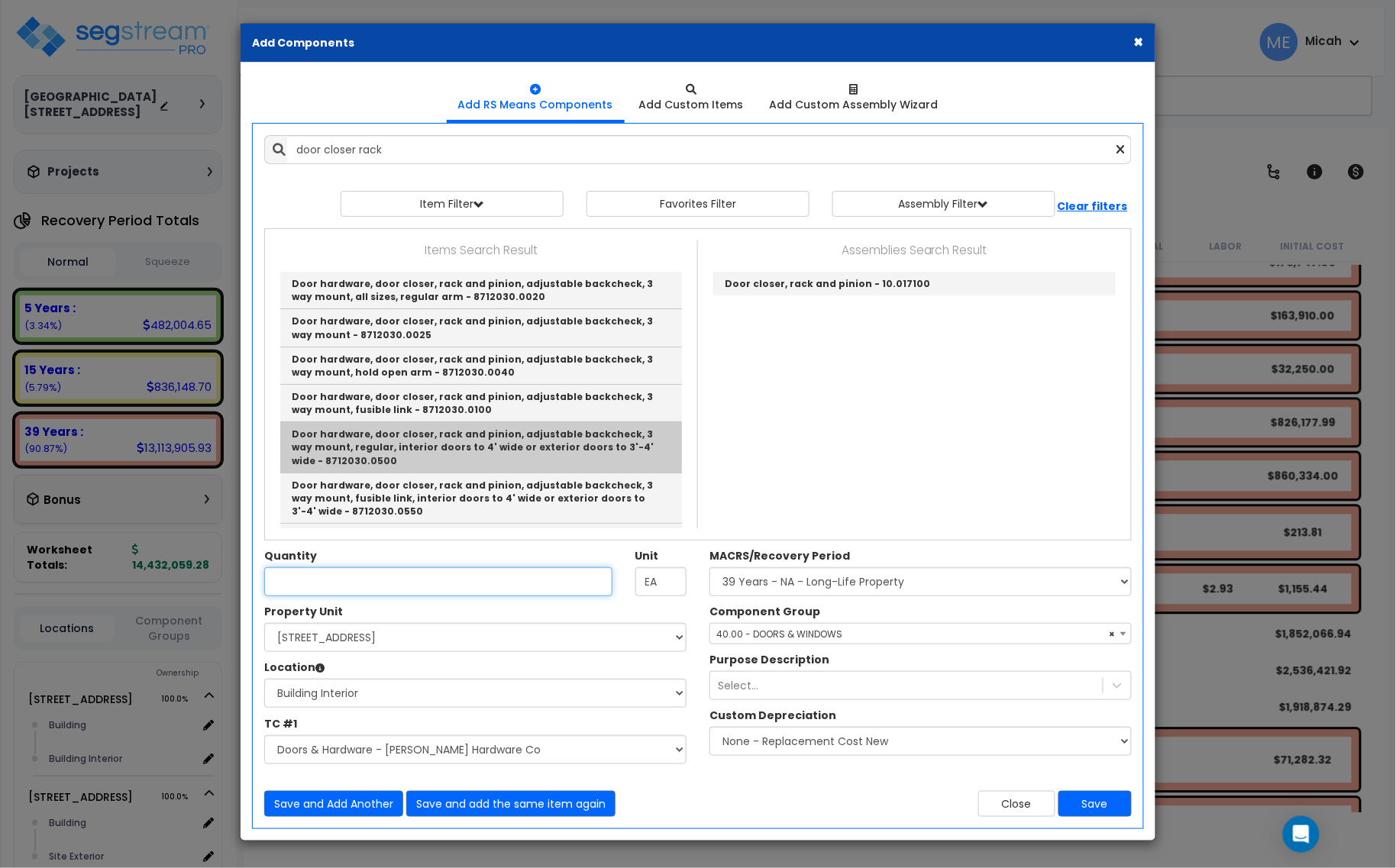
type input "Door hardware, door closer, rack and pinion, adjustable backcheck, 3 way mount,…"
checkbox input "false"
type input "Ea."
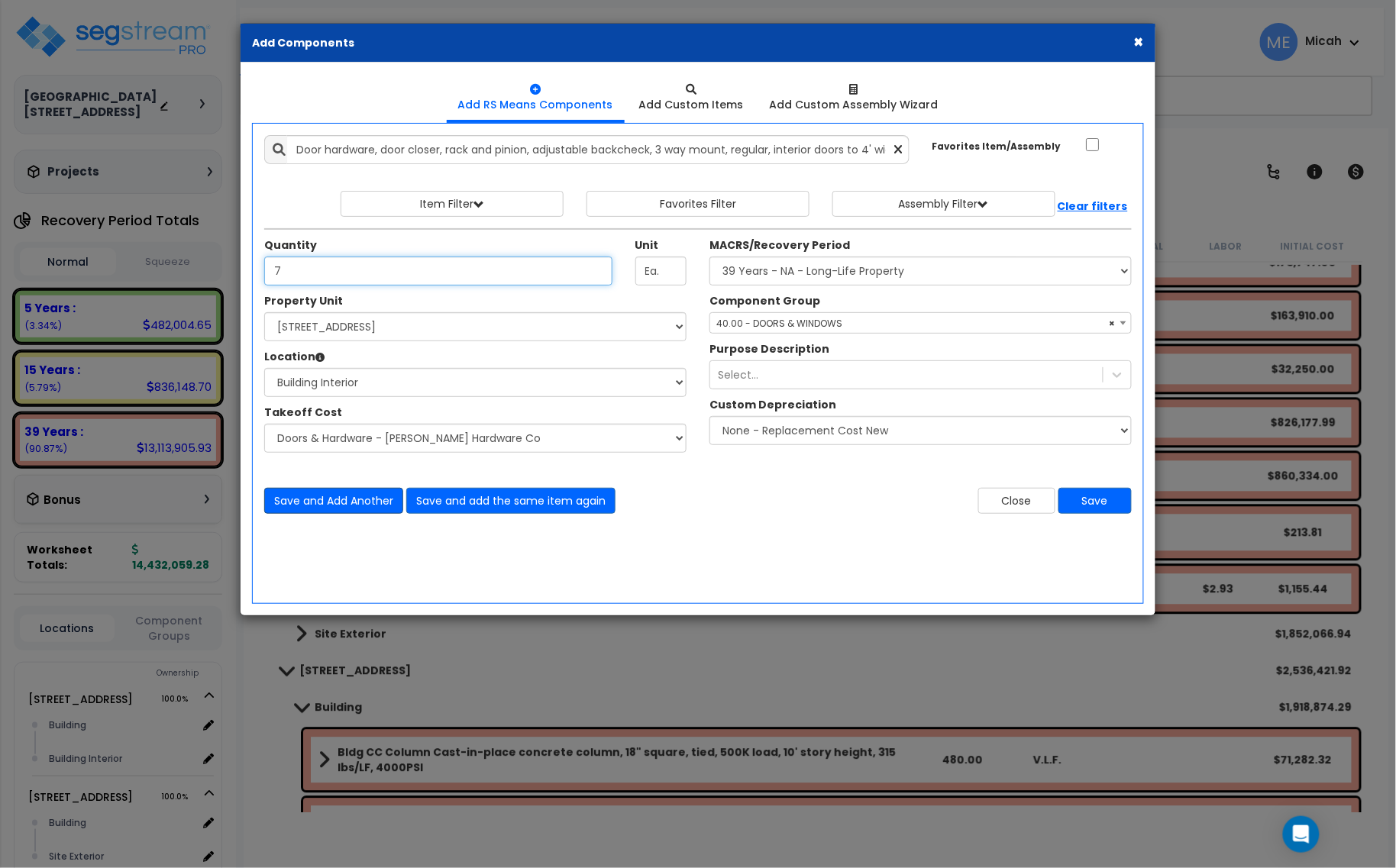
type input "7"
click at [329, 506] on button "Save and Add Another" at bounding box center [333, 500] width 139 height 26
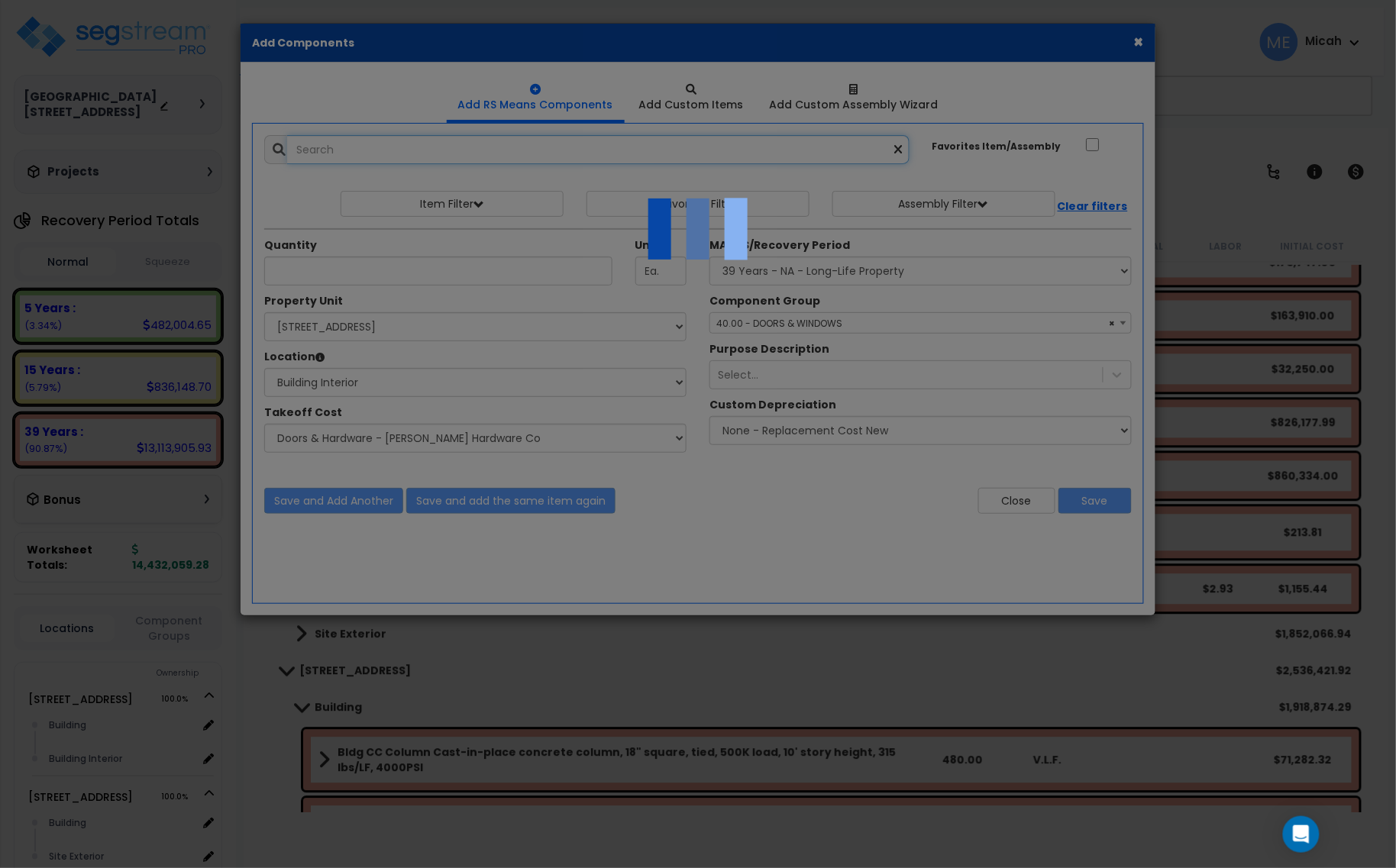
select select "45778562"
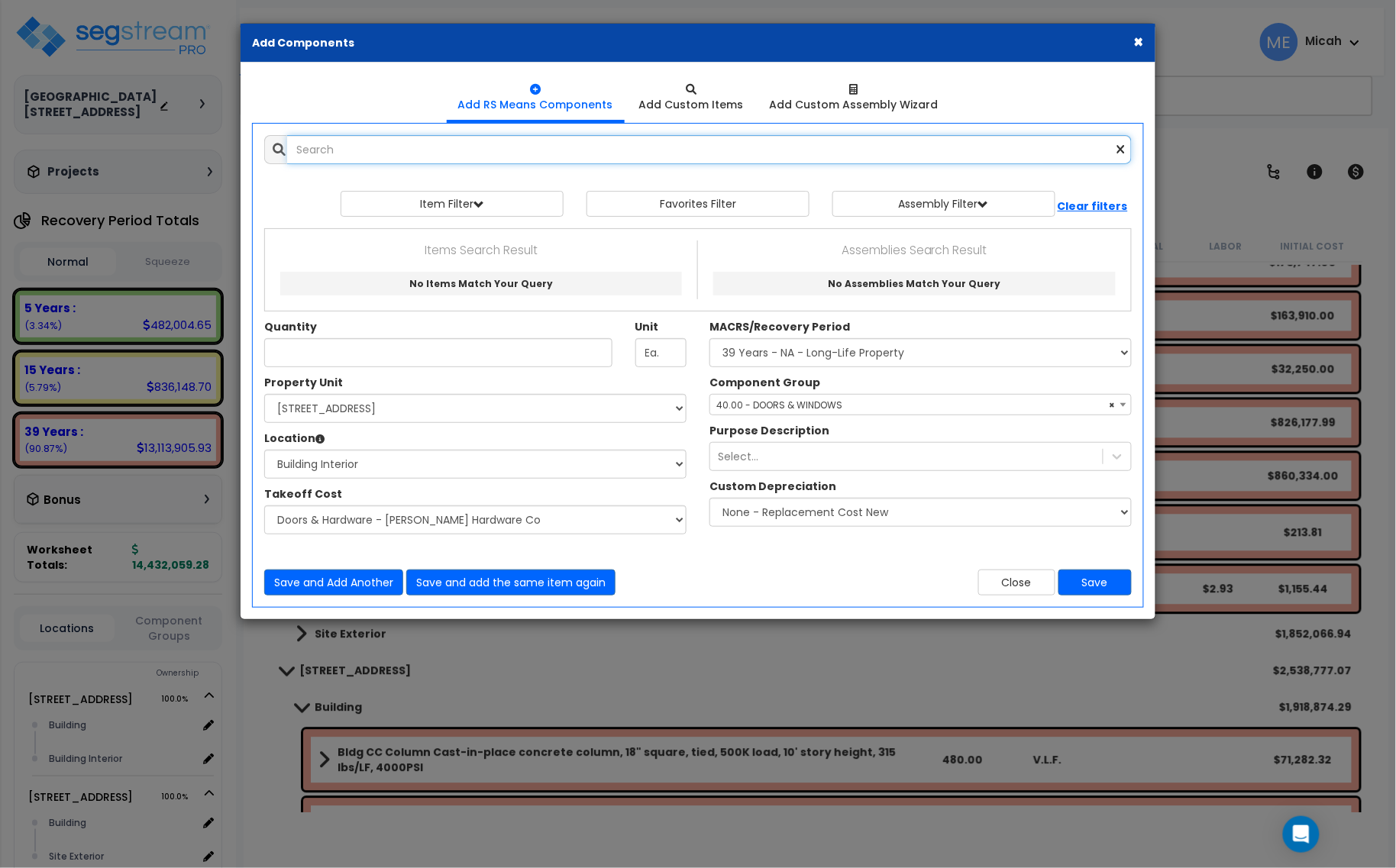
click at [417, 155] on input "text" at bounding box center [709, 150] width 844 height 29
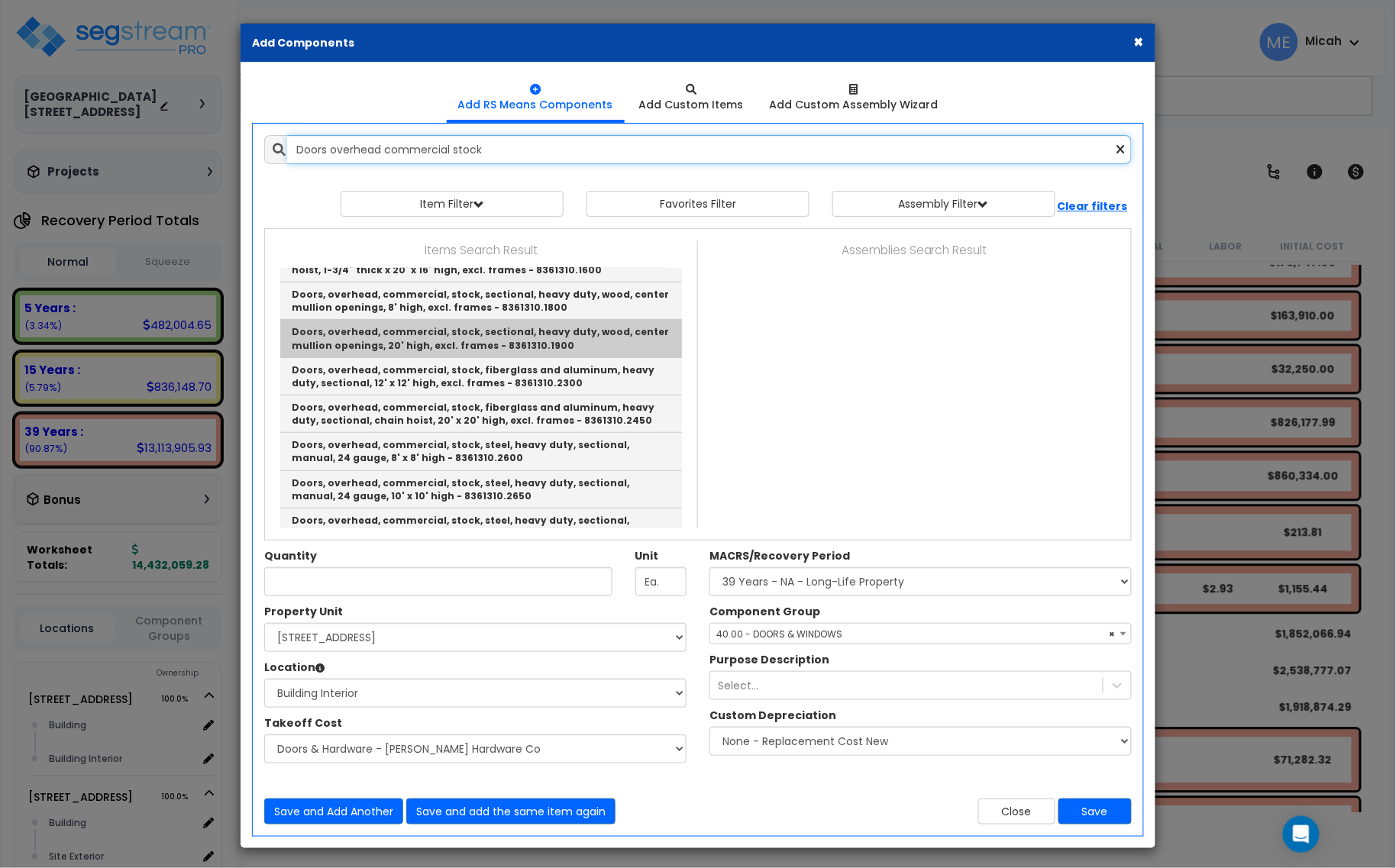
scroll to position [286, 0]
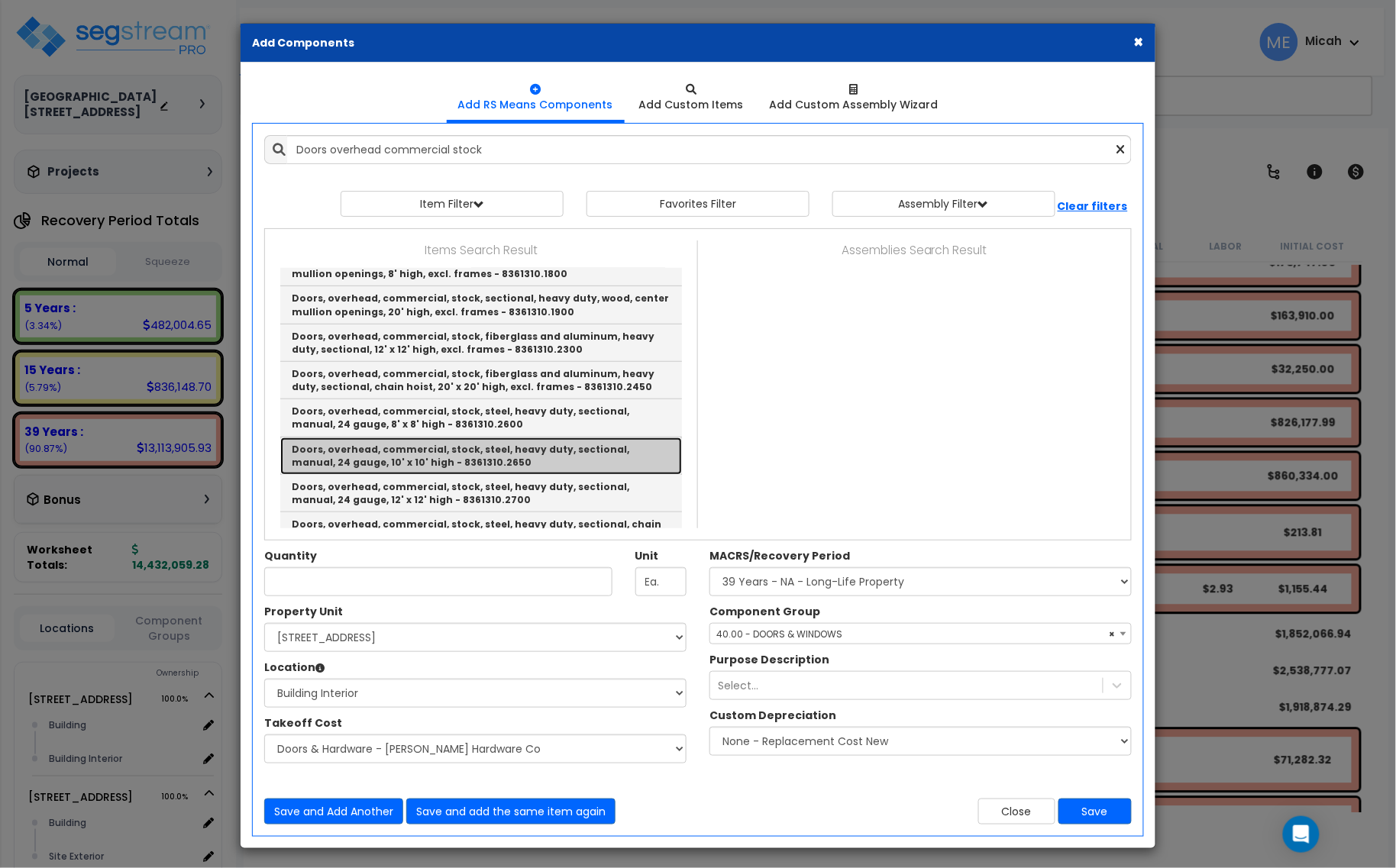
click at [607, 455] on link "Doors, overhead, commercial, stock, steel, heavy duty, sectional, manual, 24 ga…" at bounding box center [481, 456] width 402 height 37
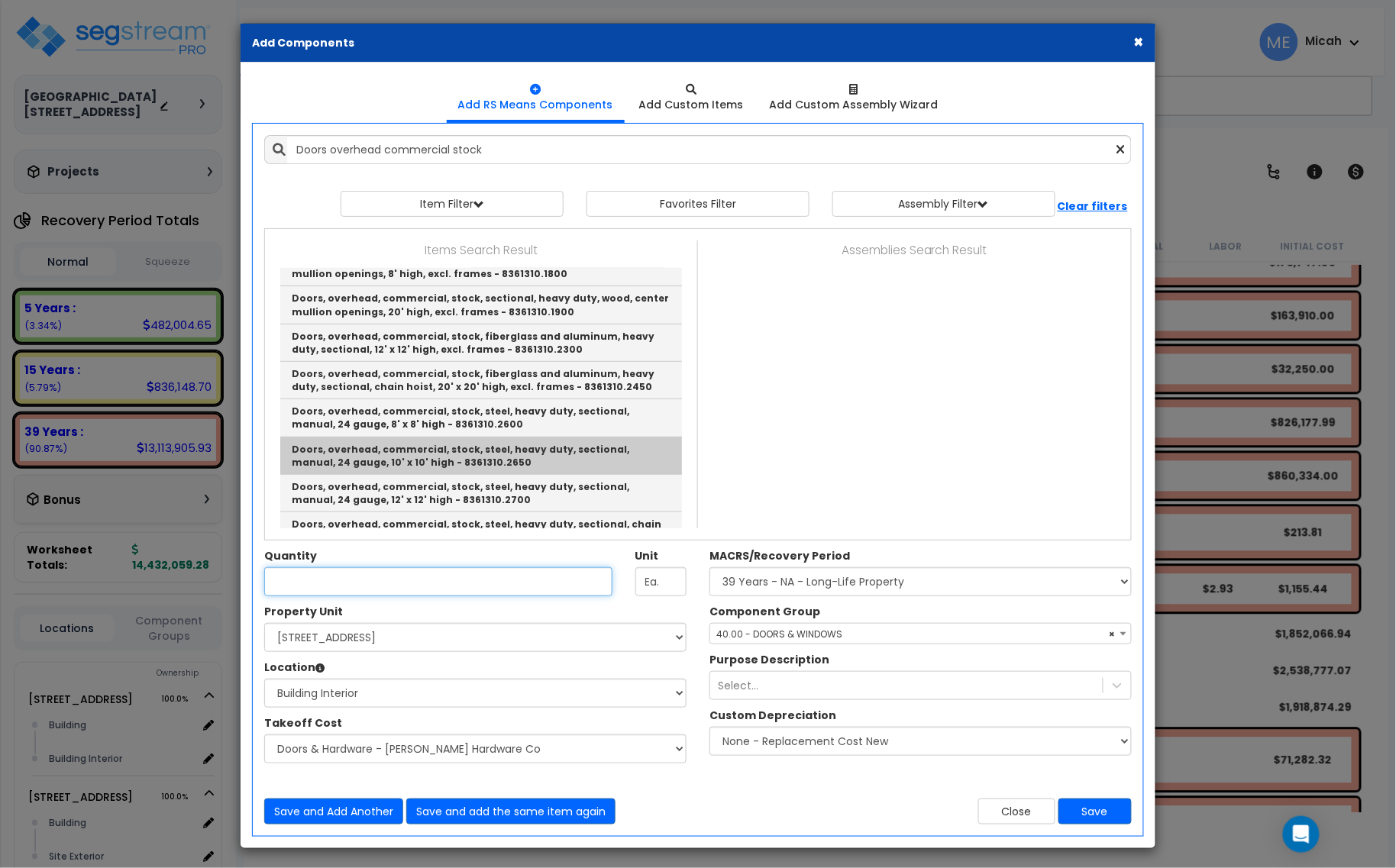
type input "Doors, overhead, commercial, stock, steel, heavy duty, sectional, manual, 24 ga…"
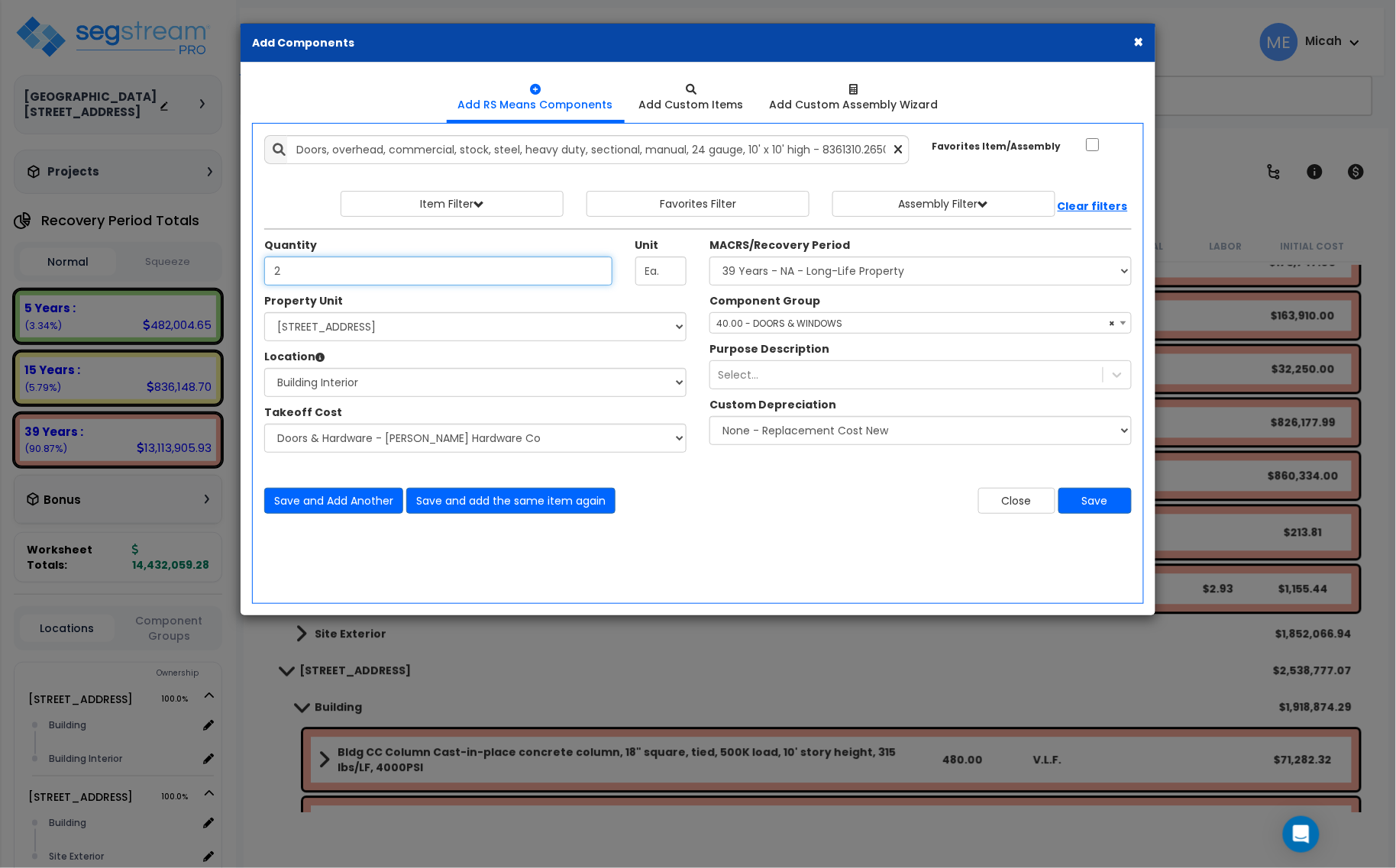
type input "2"
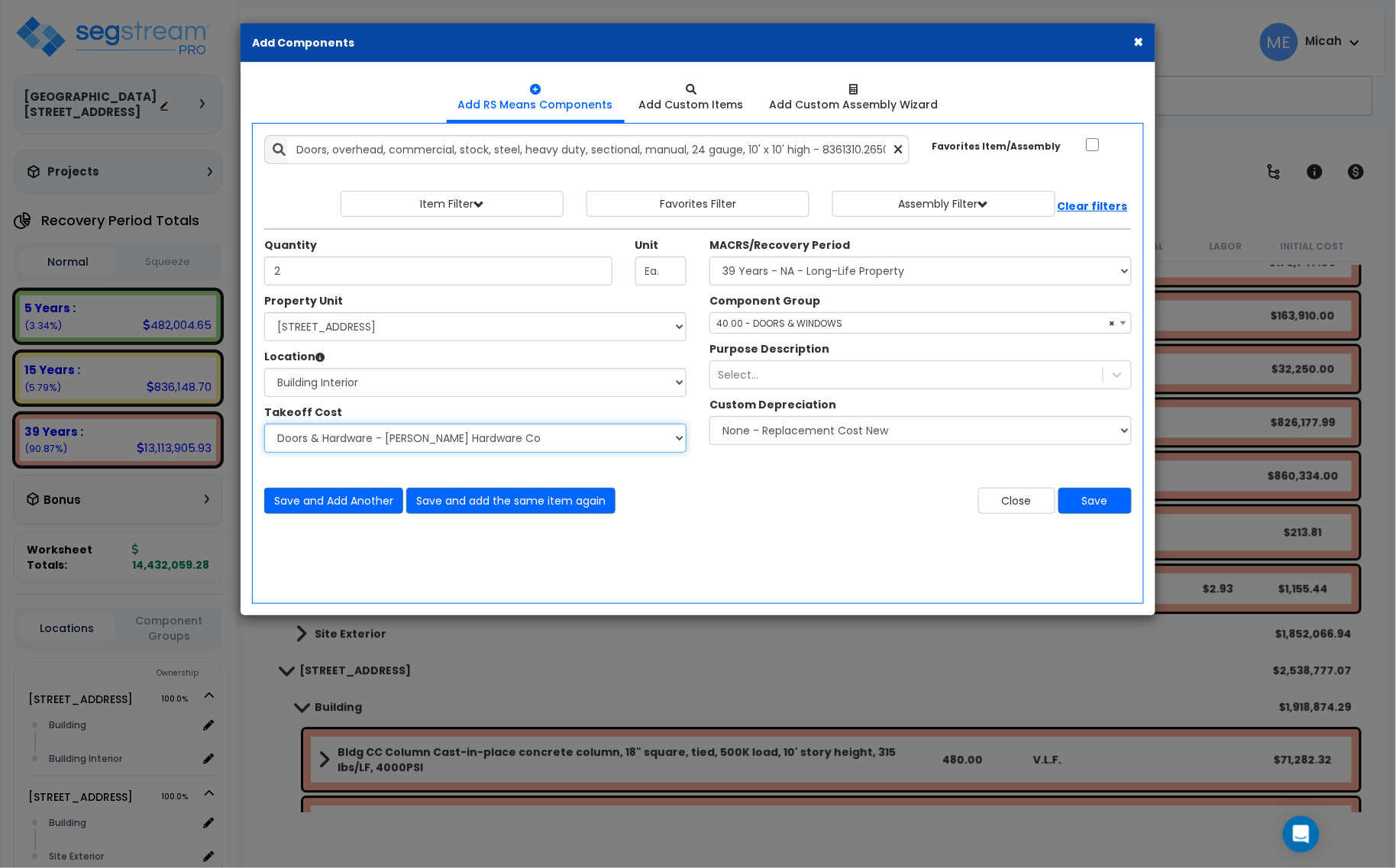
click at [676, 439] on select "Select Site Work - [PERSON_NAME] Aphalt Paving - Pine Bend Paving Site Concrete…" at bounding box center [475, 438] width 422 height 29
select select "45778560"
click at [264, 424] on select "Select Site Work - [PERSON_NAME] Aphalt Paving - Pine Bend Paving Site Concrete…" at bounding box center [475, 438] width 422 height 29
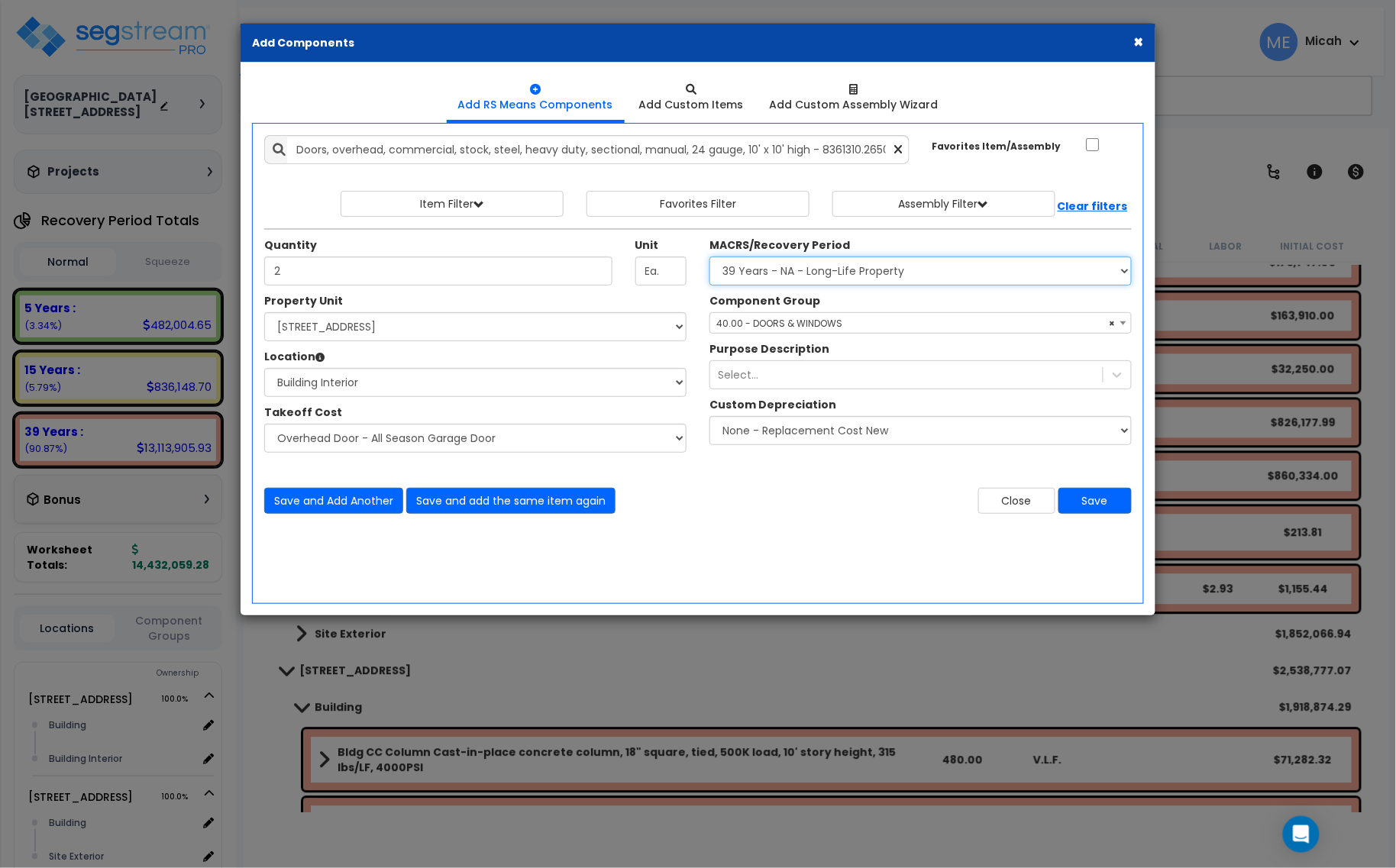
click at [748, 277] on select "Select MACRS/Recovery Period 5 Years - 57.0 - Distributive Trades & Services 5 …" at bounding box center [920, 270] width 422 height 29
select select "3667"
click at [709, 257] on select "Select MACRS/Recovery Period 5 Years - 57.0 - Distributive Trades & Services 5 …" at bounding box center [920, 270] width 422 height 29
click at [775, 326] on span "Select Component Group" at bounding box center [774, 323] width 118 height 13
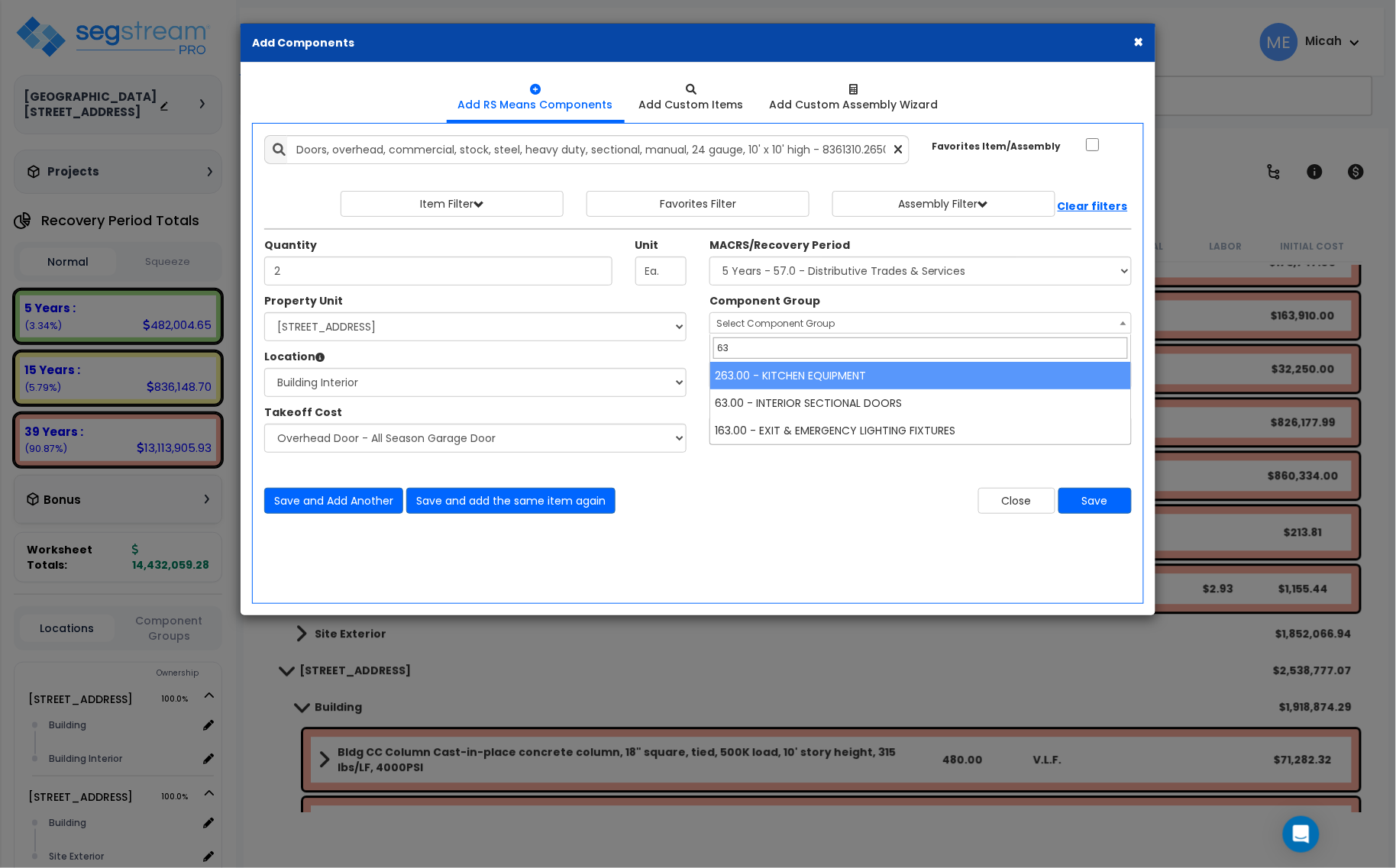
type input "63"
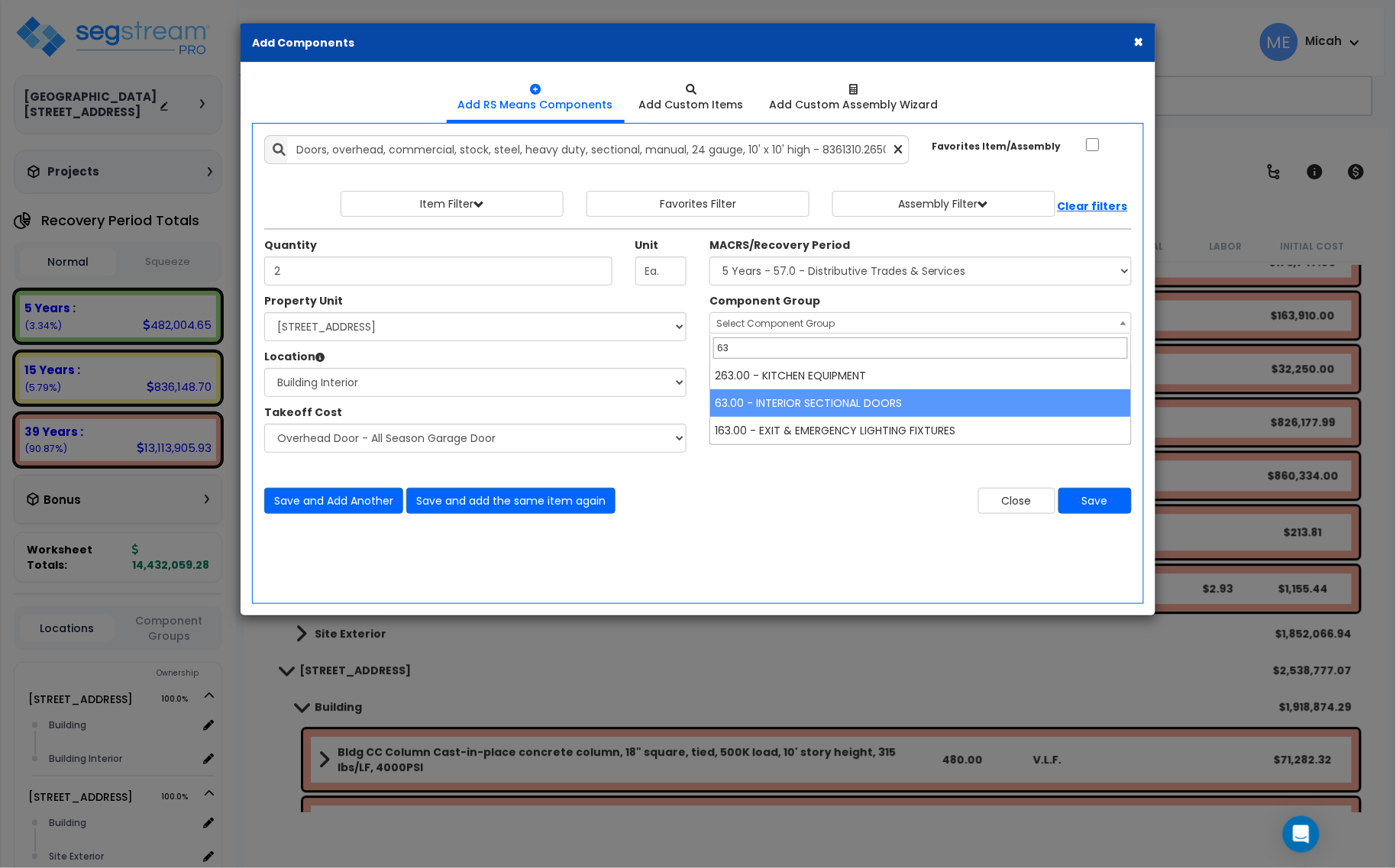
select select "56884"
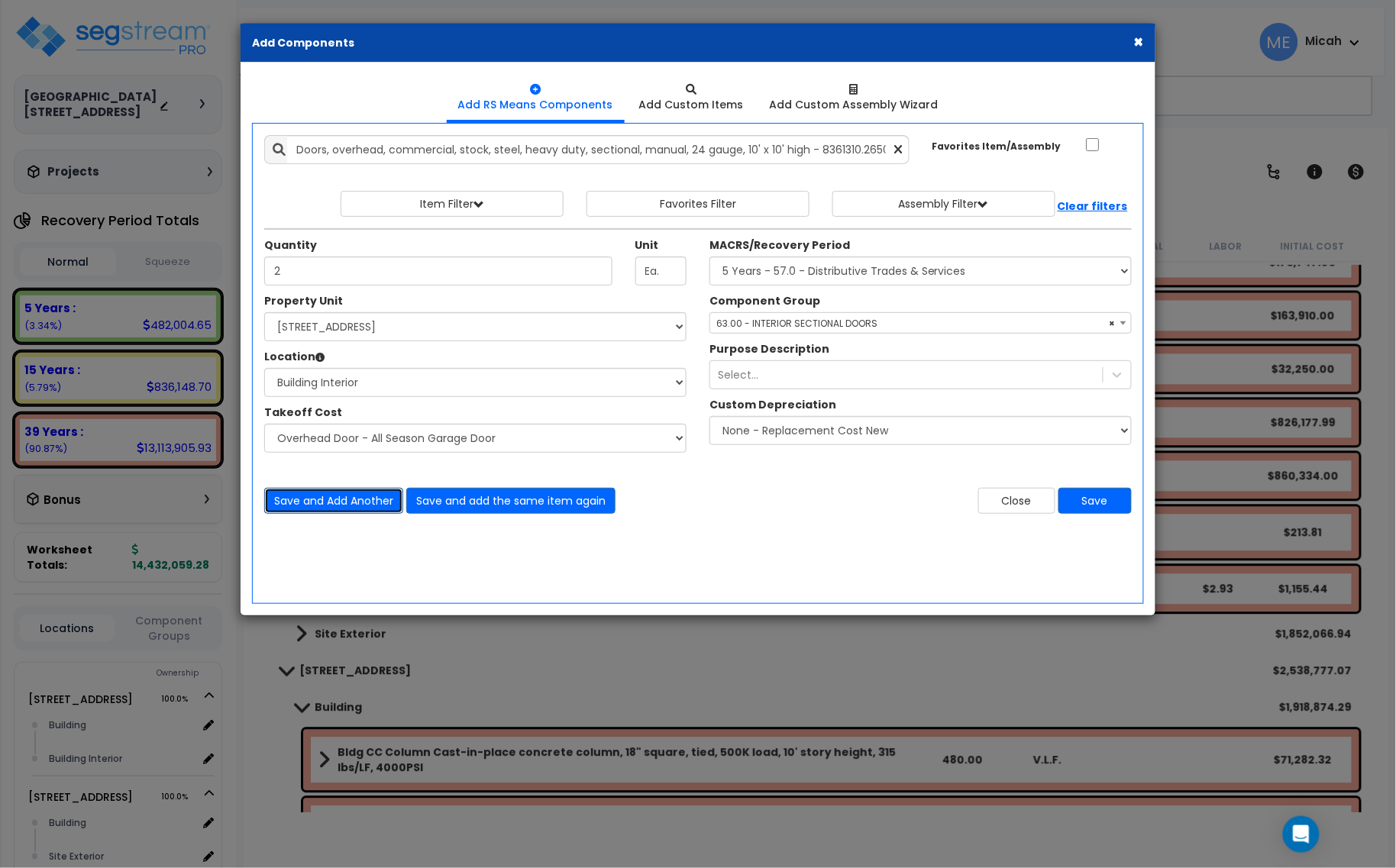
click at [368, 504] on button "Save and Add Another" at bounding box center [333, 500] width 139 height 26
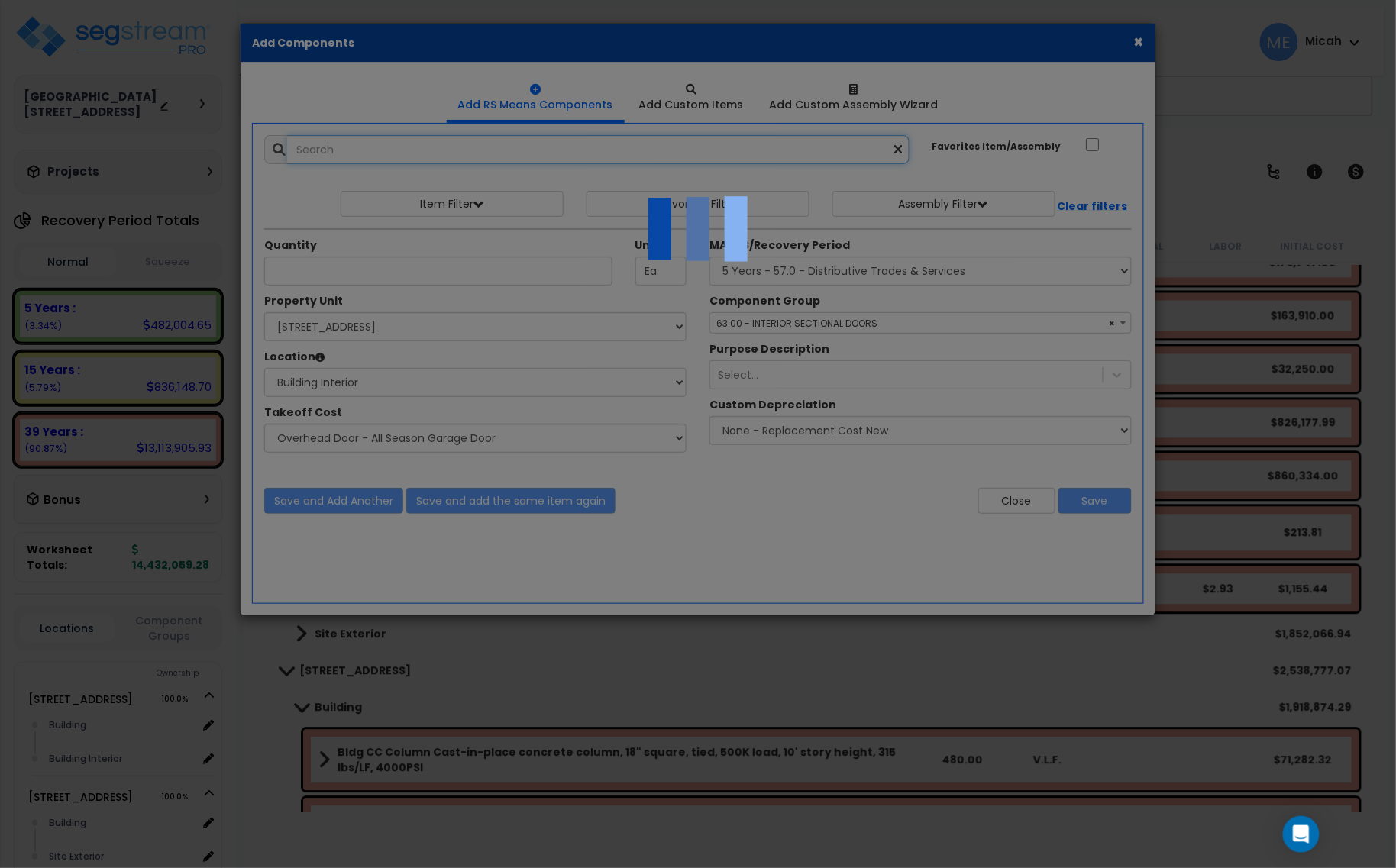
select select "45778560"
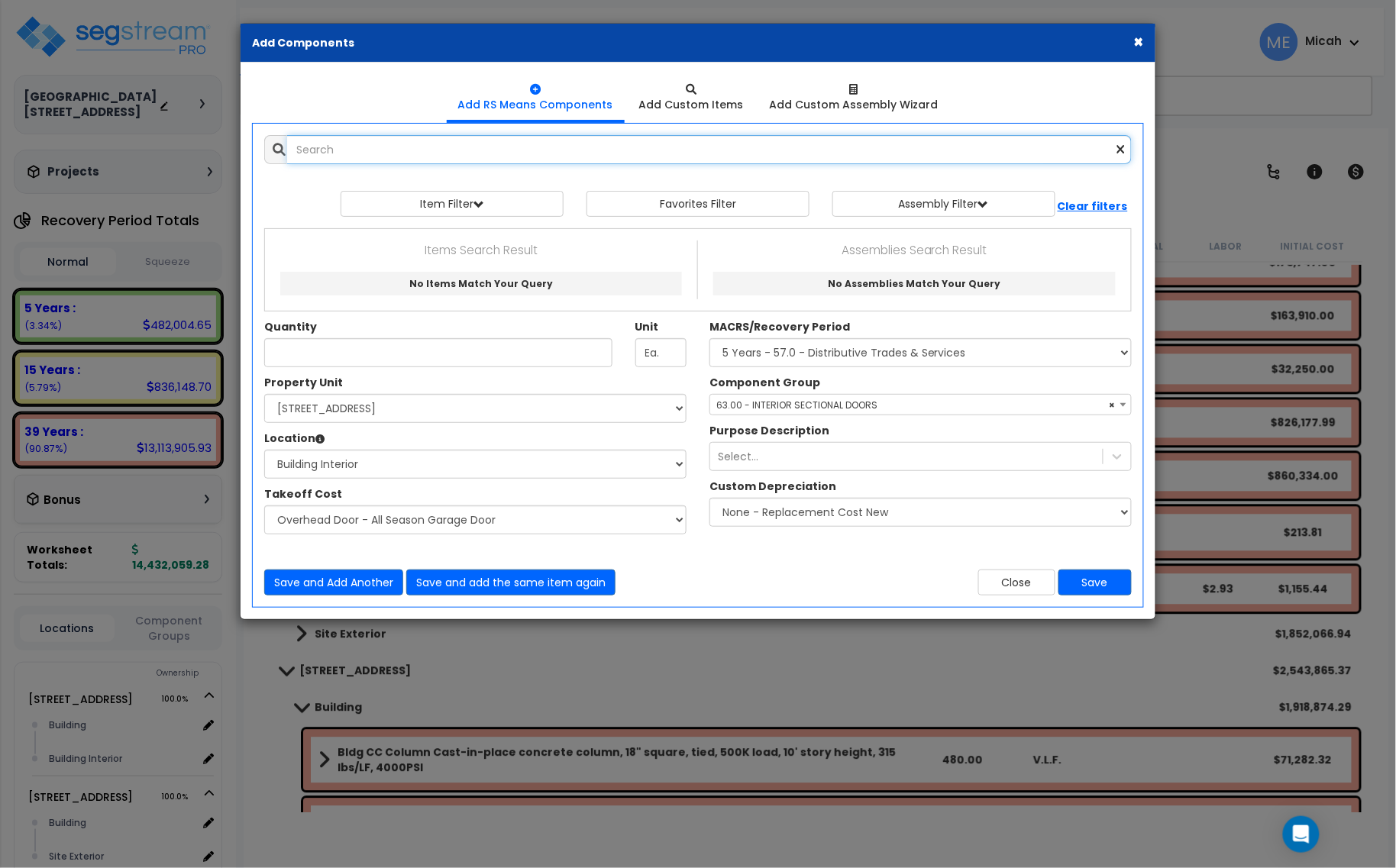
scroll to position [0, 0]
click at [394, 157] on input "text" at bounding box center [709, 150] width 844 height 29
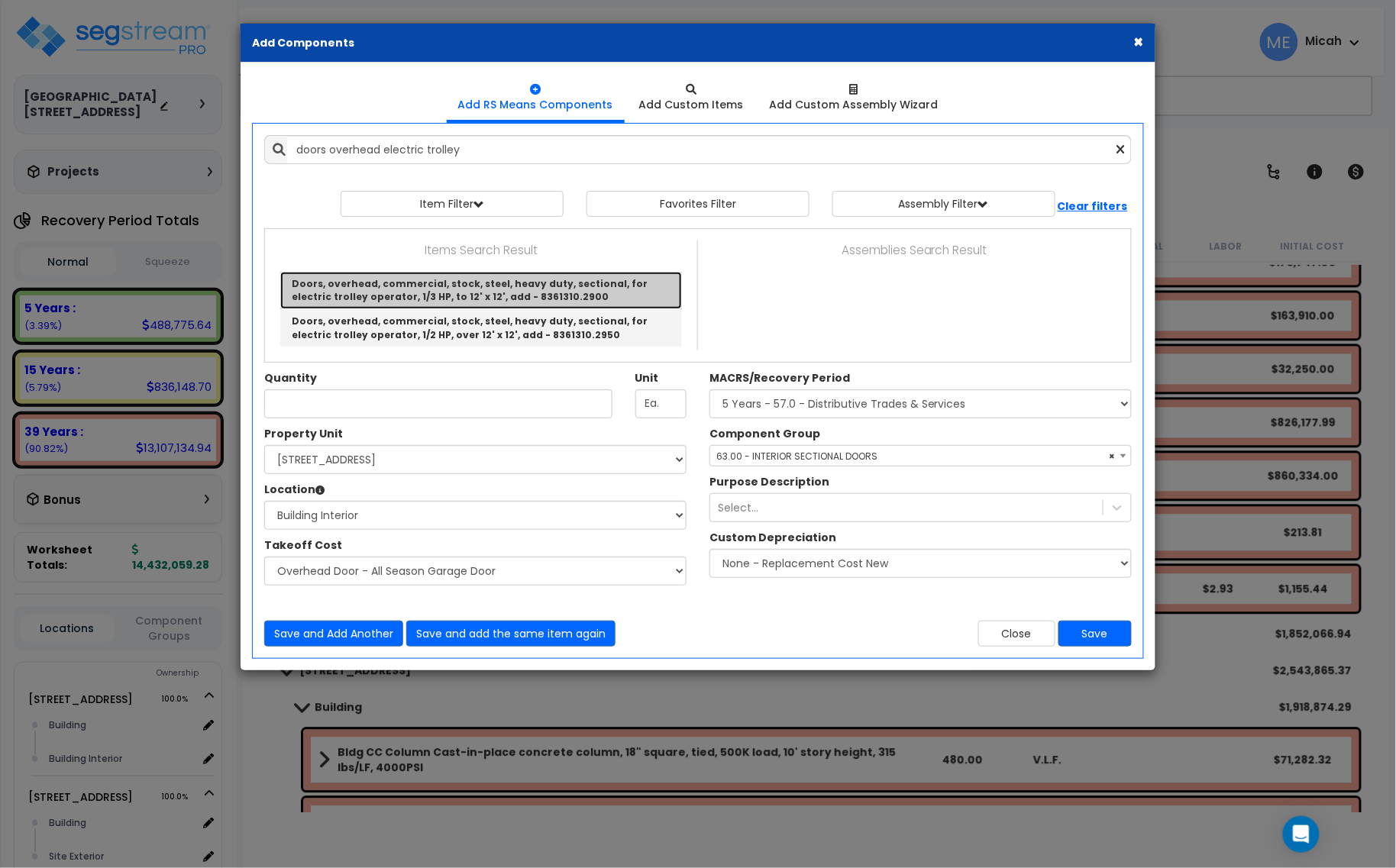
click at [468, 287] on link "Doors, overhead, commercial, stock, steel, heavy duty, sectional, for electric …" at bounding box center [481, 290] width 402 height 37
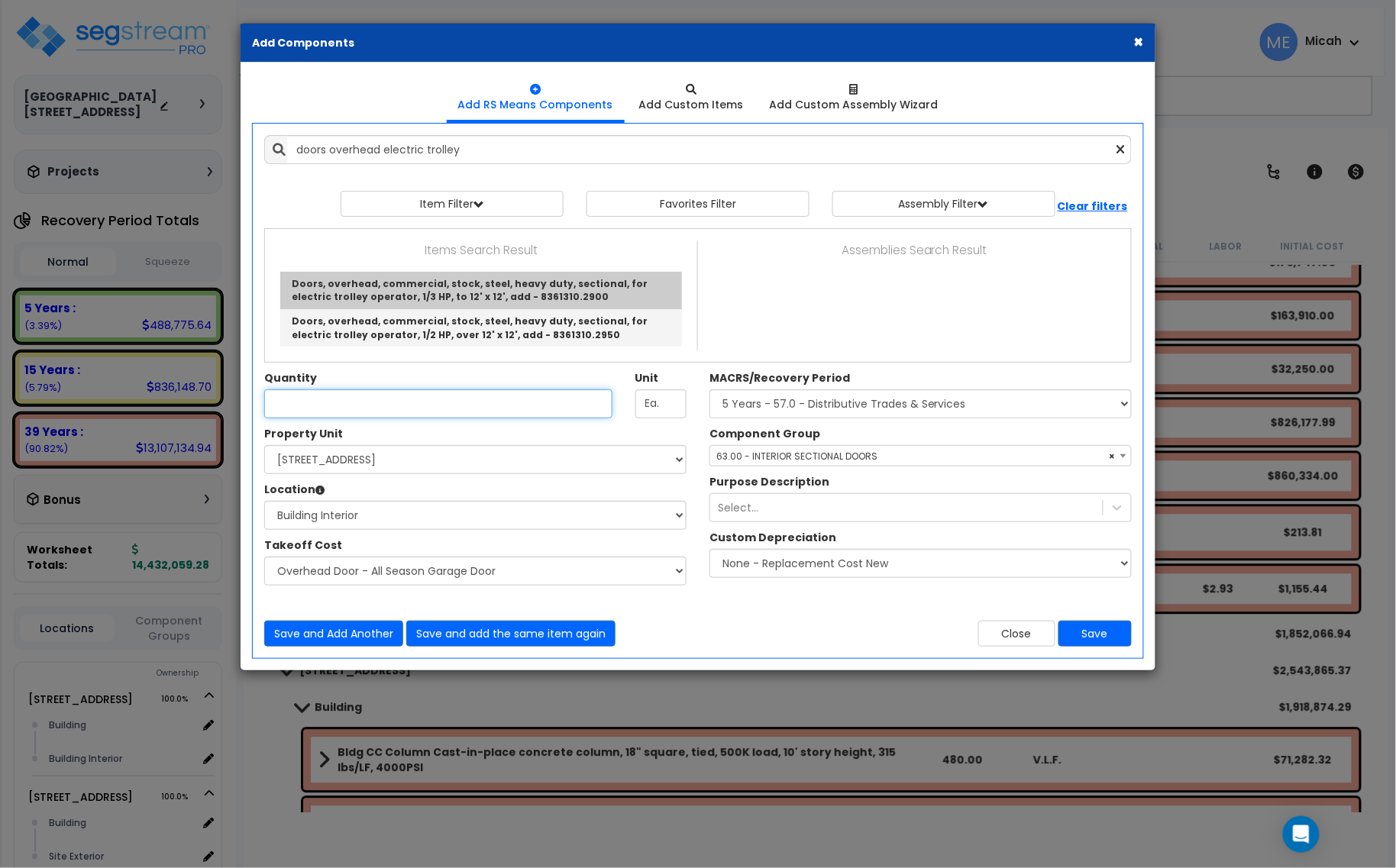
type input "Doors, overhead, commercial, stock, steel, heavy duty, sectional, for electric …"
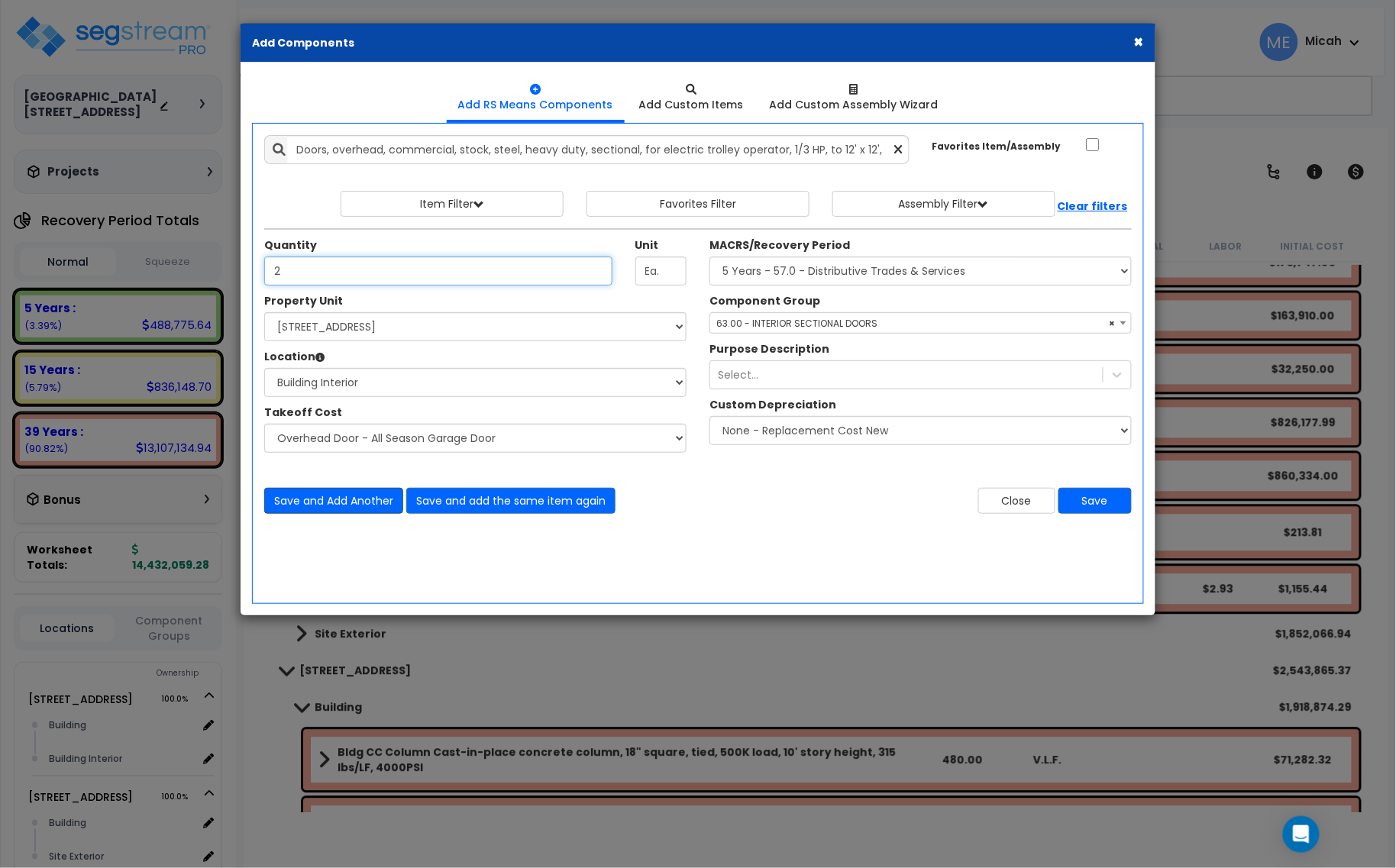
type input "2"
click at [340, 504] on button "Save and Add Another" at bounding box center [333, 500] width 139 height 26
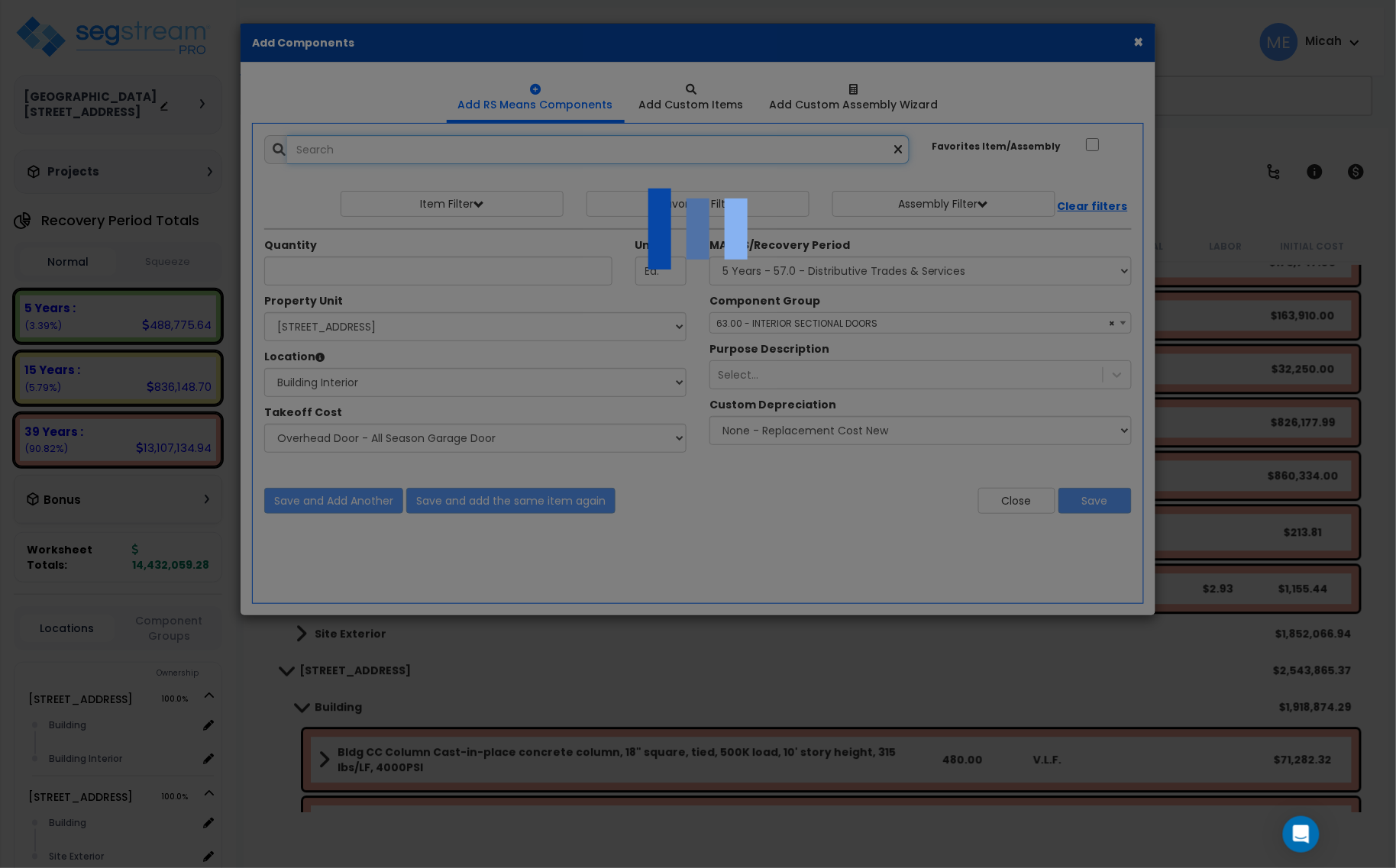
select select "45778560"
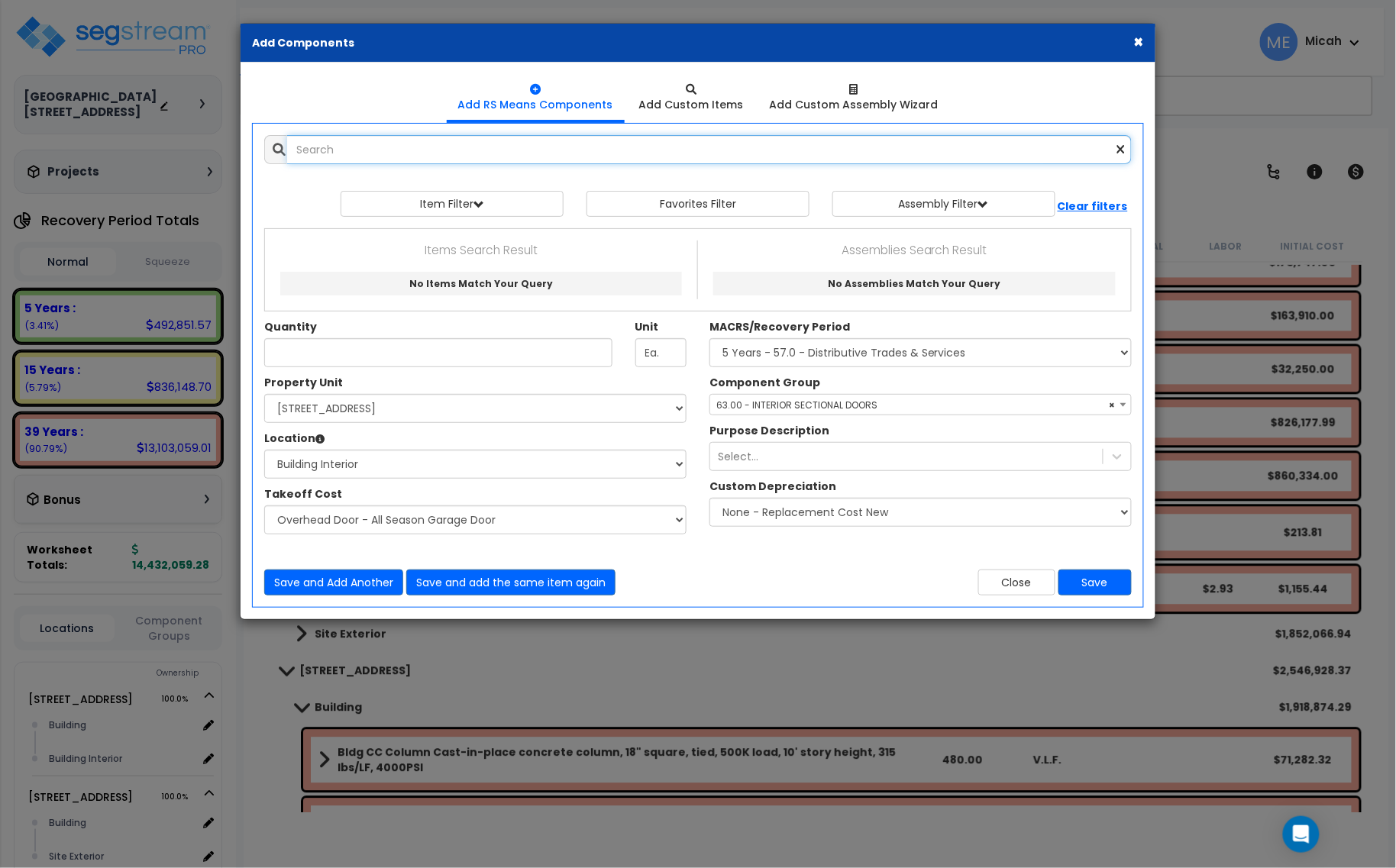
click at [335, 152] on input "text" at bounding box center [709, 150] width 844 height 29
drag, startPoint x: 376, startPoint y: 144, endPoint x: 250, endPoint y: 147, distance: 126.0
click at [252, 147] on div "door operator outlet duplex outlet 9514395" at bounding box center [698, 150] width 890 height 29
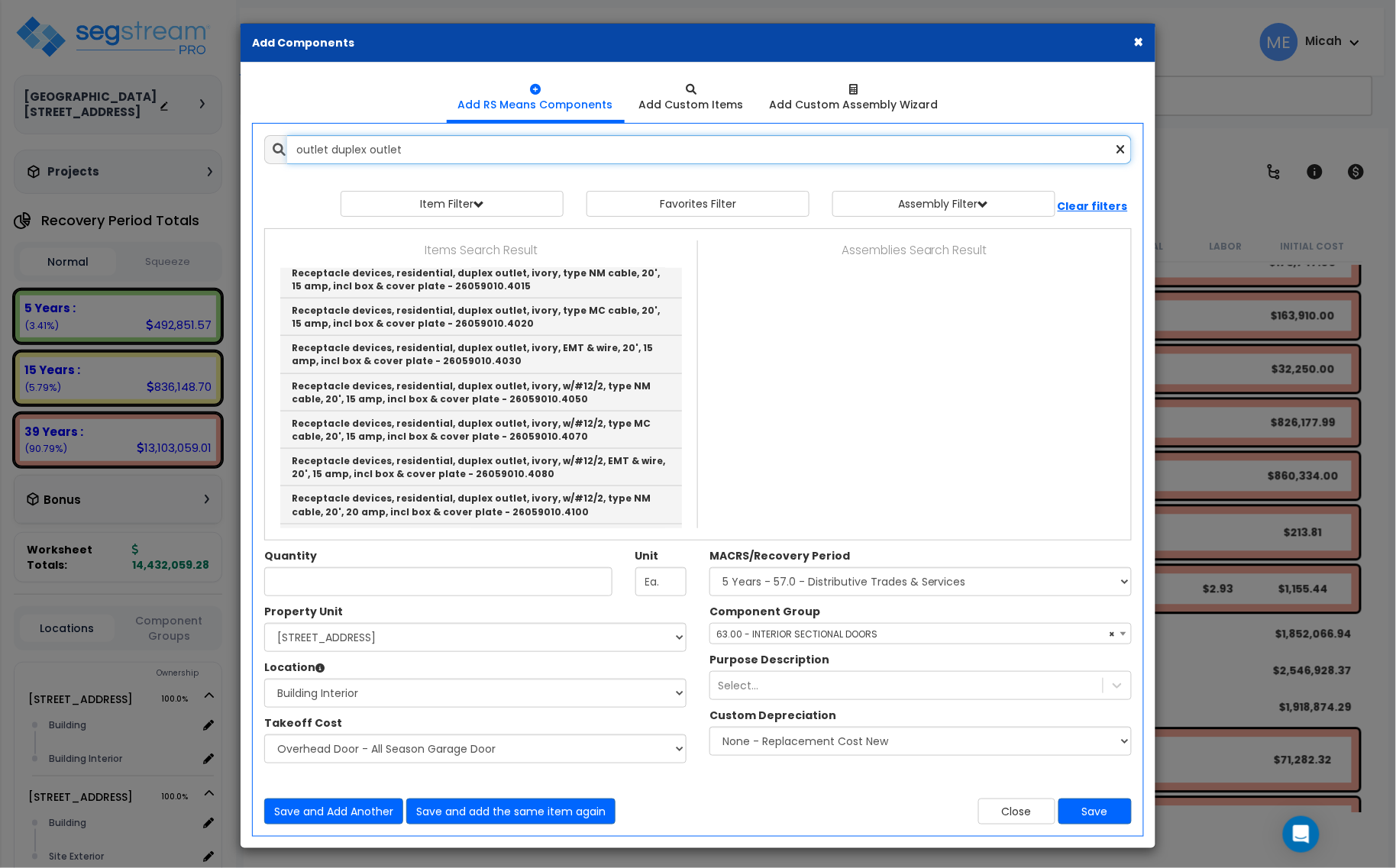
scroll to position [477, 0]
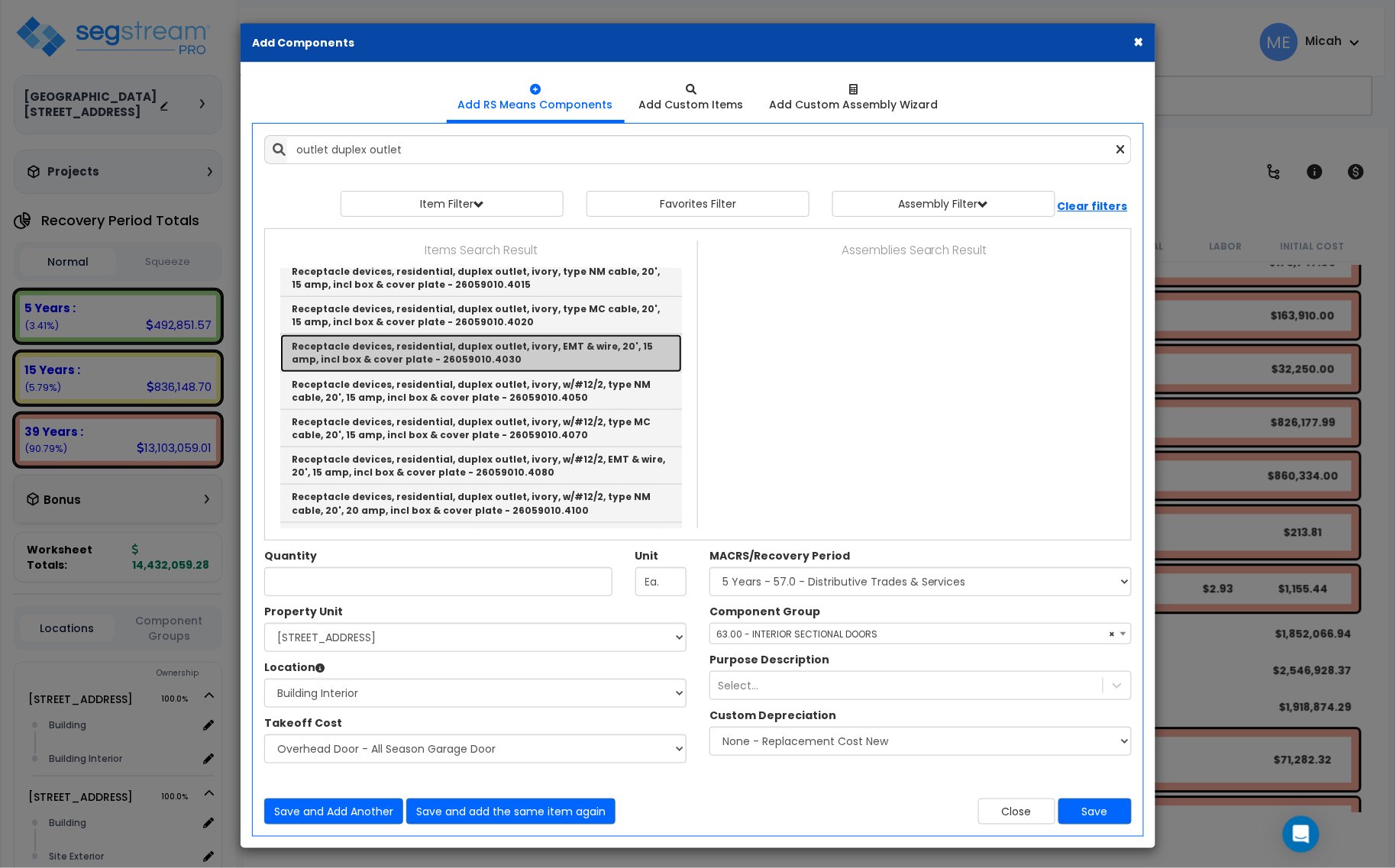
click at [528, 359] on link "Receptacle devices, residential, duplex outlet, ivory, EMT & wire, 20', 15 amp,…" at bounding box center [481, 353] width 402 height 37
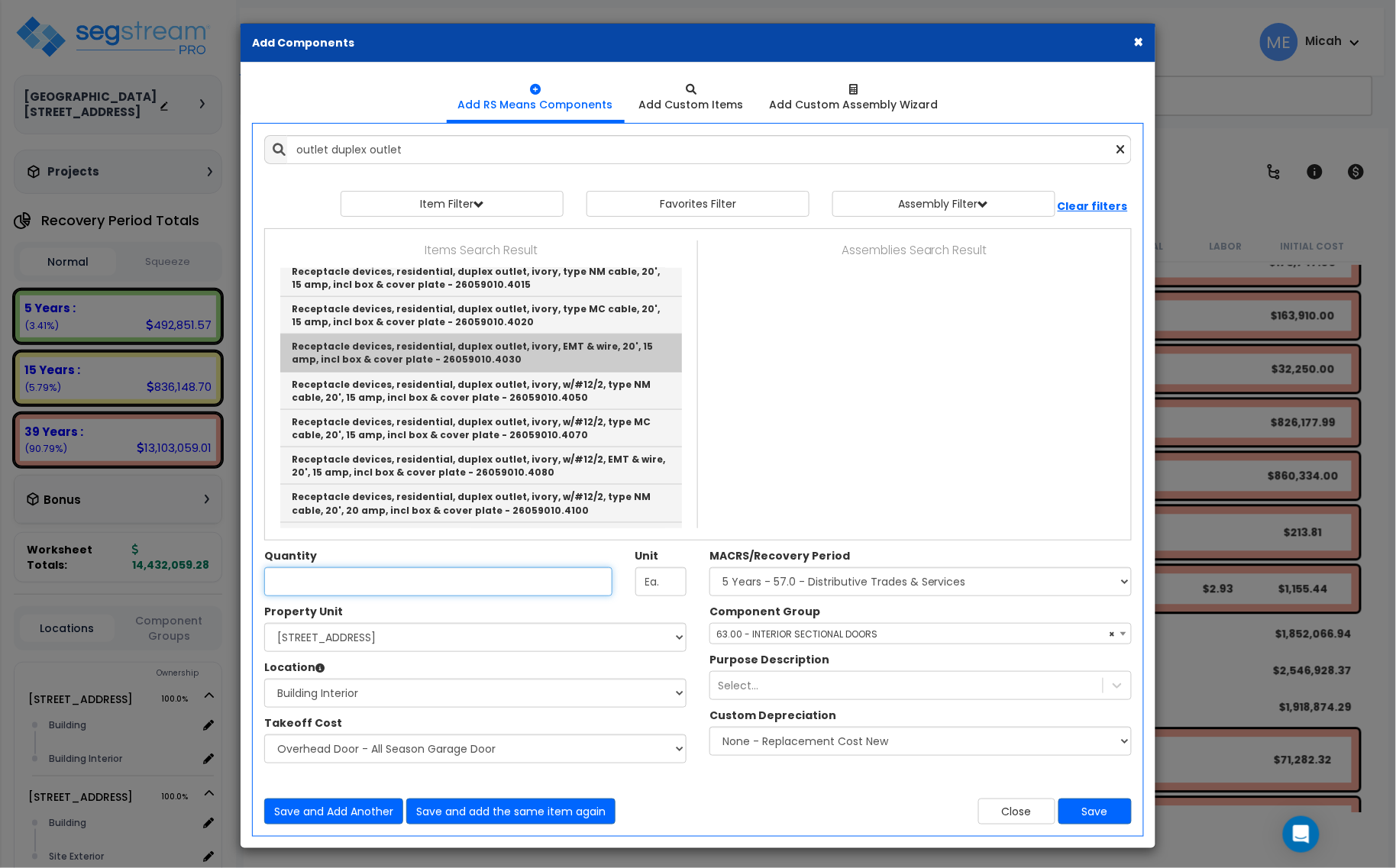
type input "Receptacle devices, residential, duplex outlet, ivory, EMT & wire, 20', 15 amp,…"
checkbox input "true"
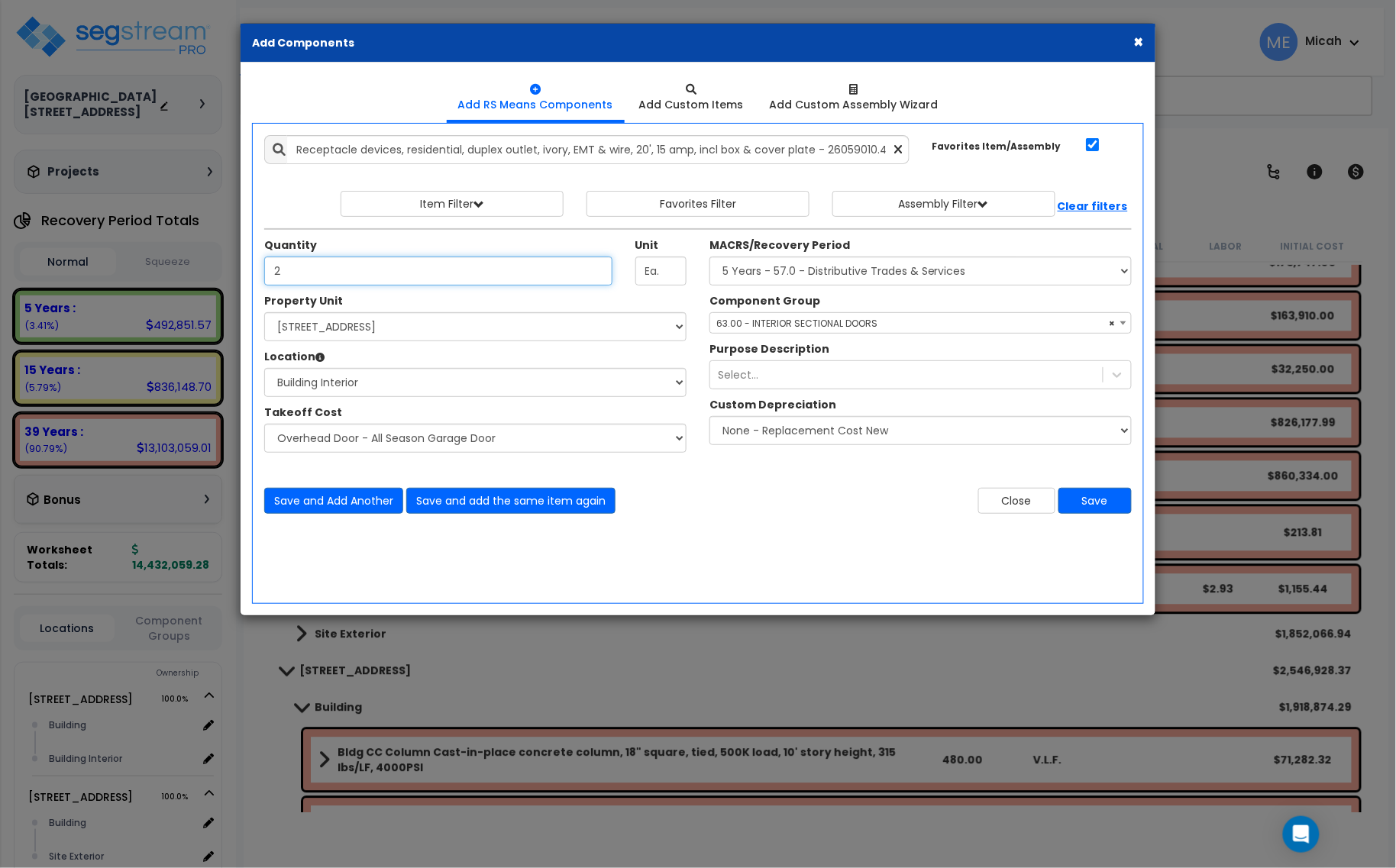
type input "2"
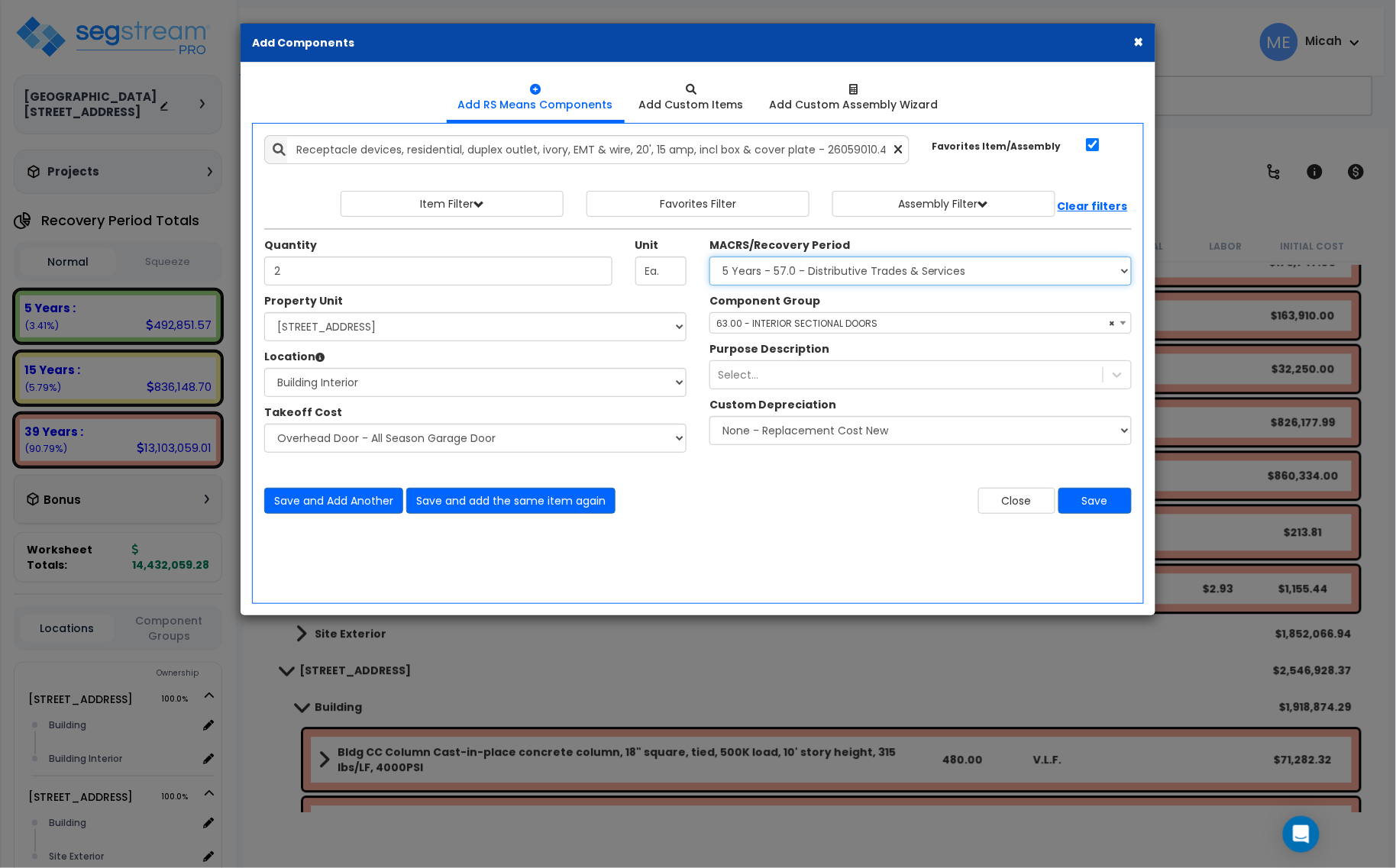
click at [798, 273] on select "Select MACRS/Recovery Period 5 Years - 57.0 - Distributive Trades & Services 5 …" at bounding box center [920, 270] width 422 height 29
select select "3669"
click at [709, 257] on select "Select MACRS/Recovery Period 5 Years - 57.0 - Distributive Trades & Services 5 …" at bounding box center [920, 270] width 422 height 29
click at [783, 320] on span "Select Component Group" at bounding box center [774, 323] width 118 height 13
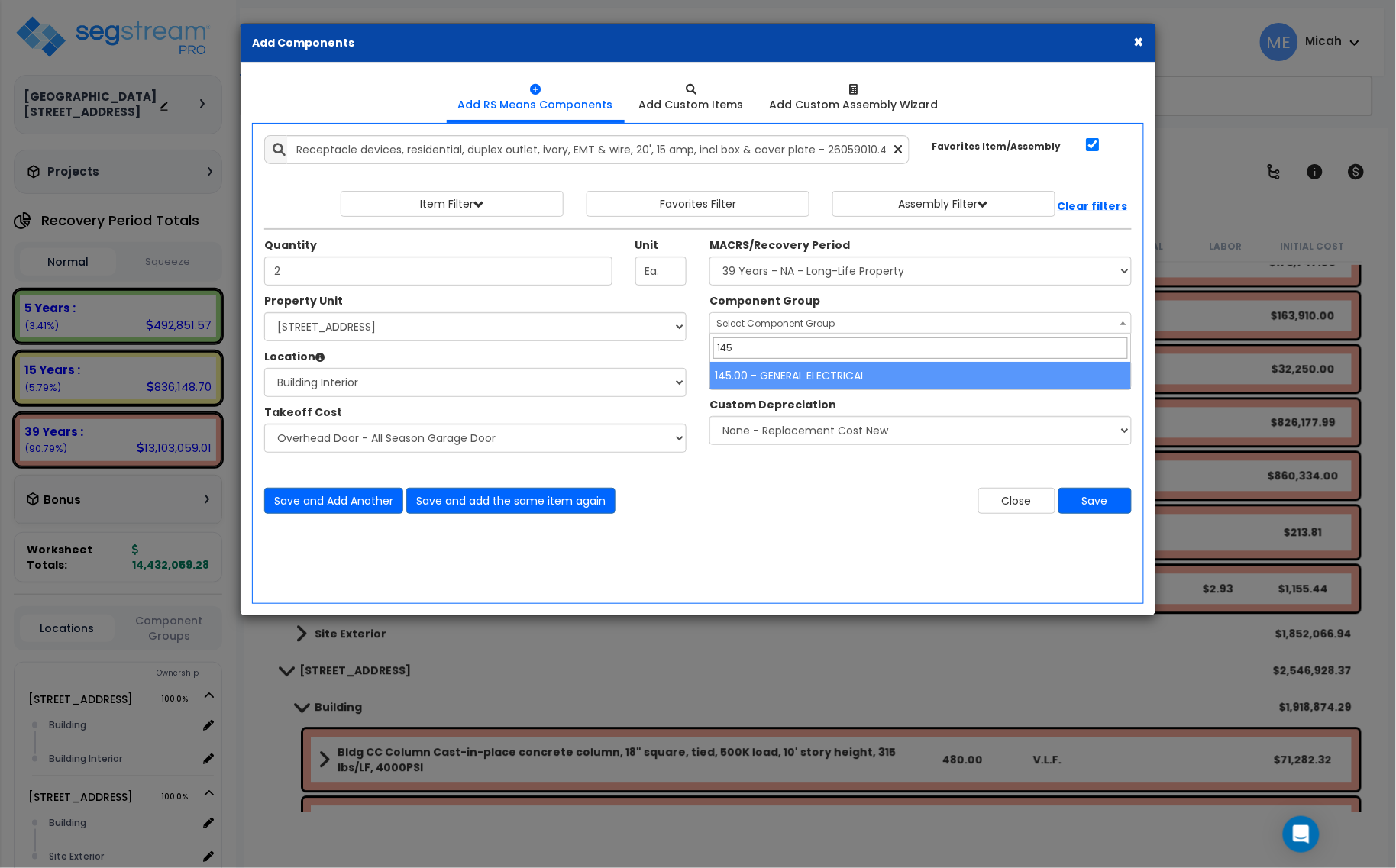
type input "145"
select select "56955"
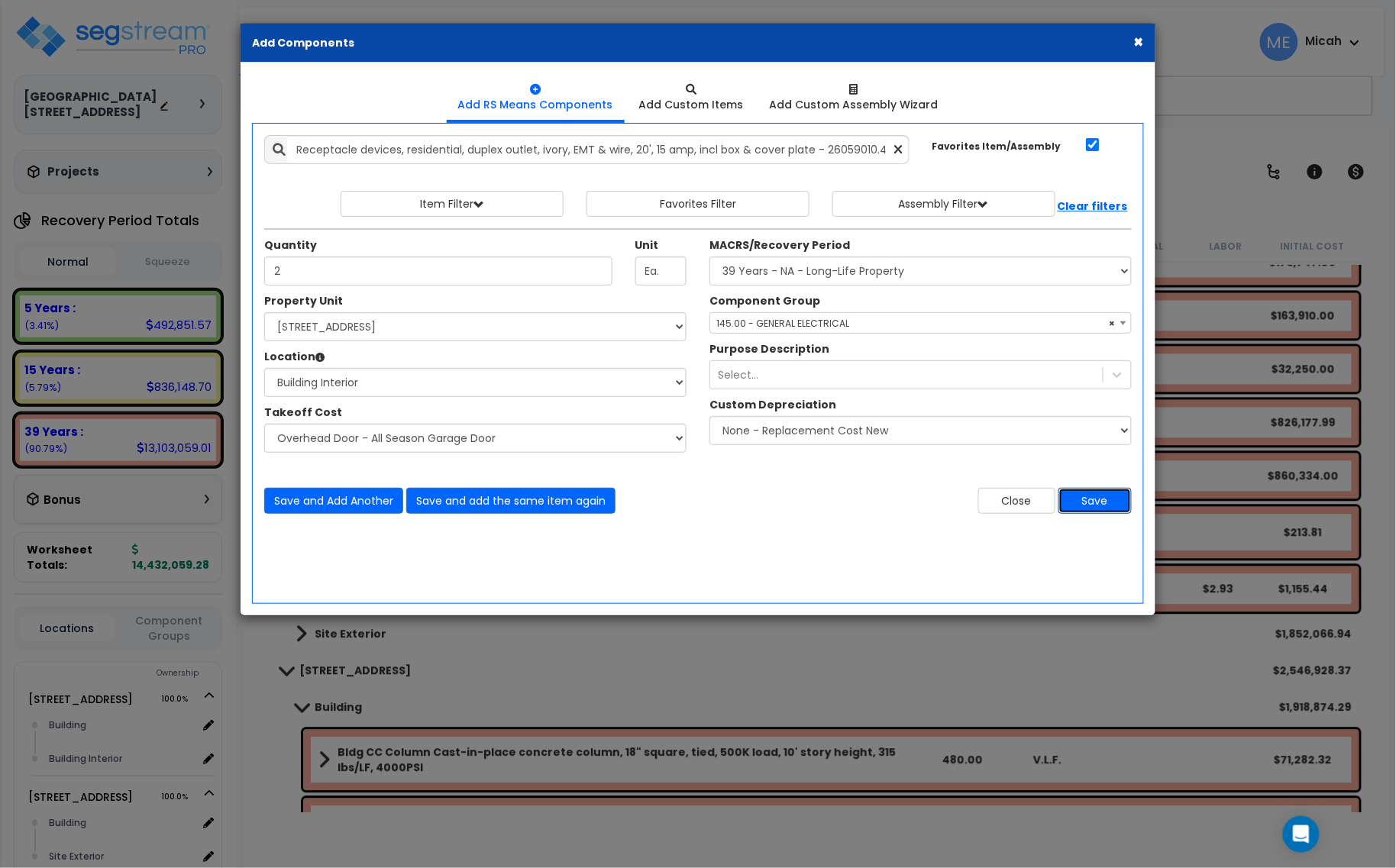
click at [1120, 509] on button "Save" at bounding box center [1095, 500] width 73 height 26
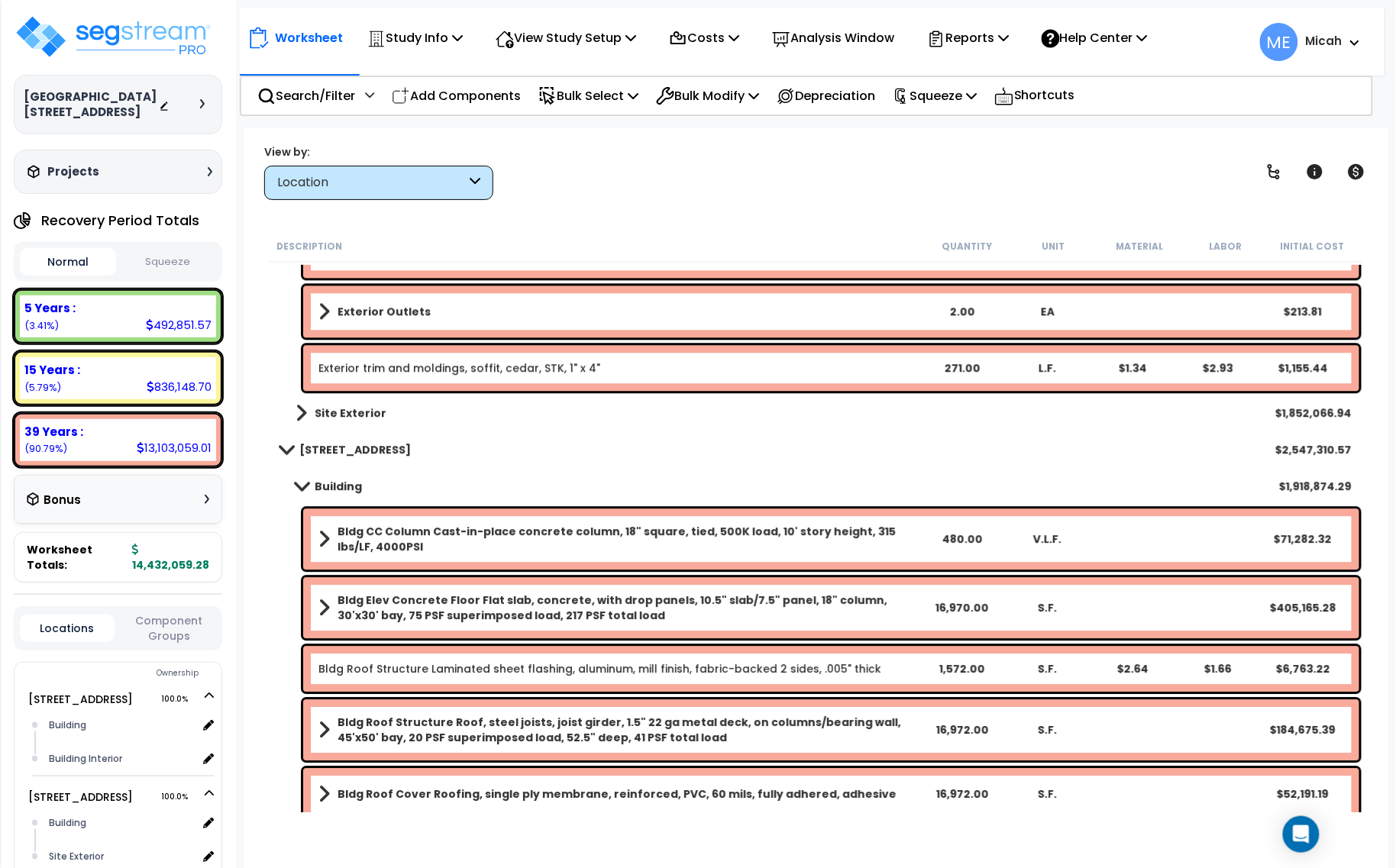
scroll to position [3176, 0]
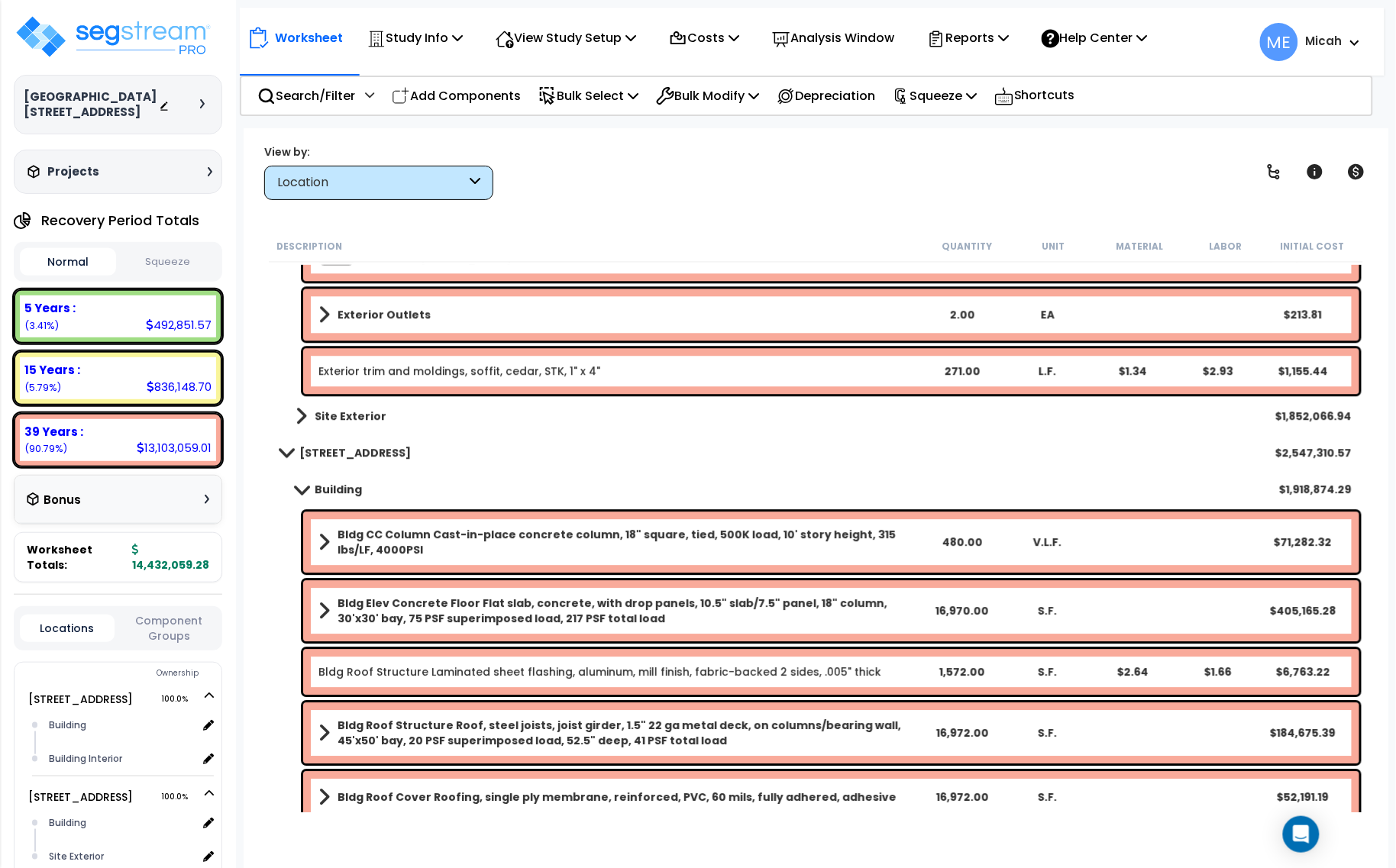
click at [303, 484] on span at bounding box center [301, 489] width 21 height 12
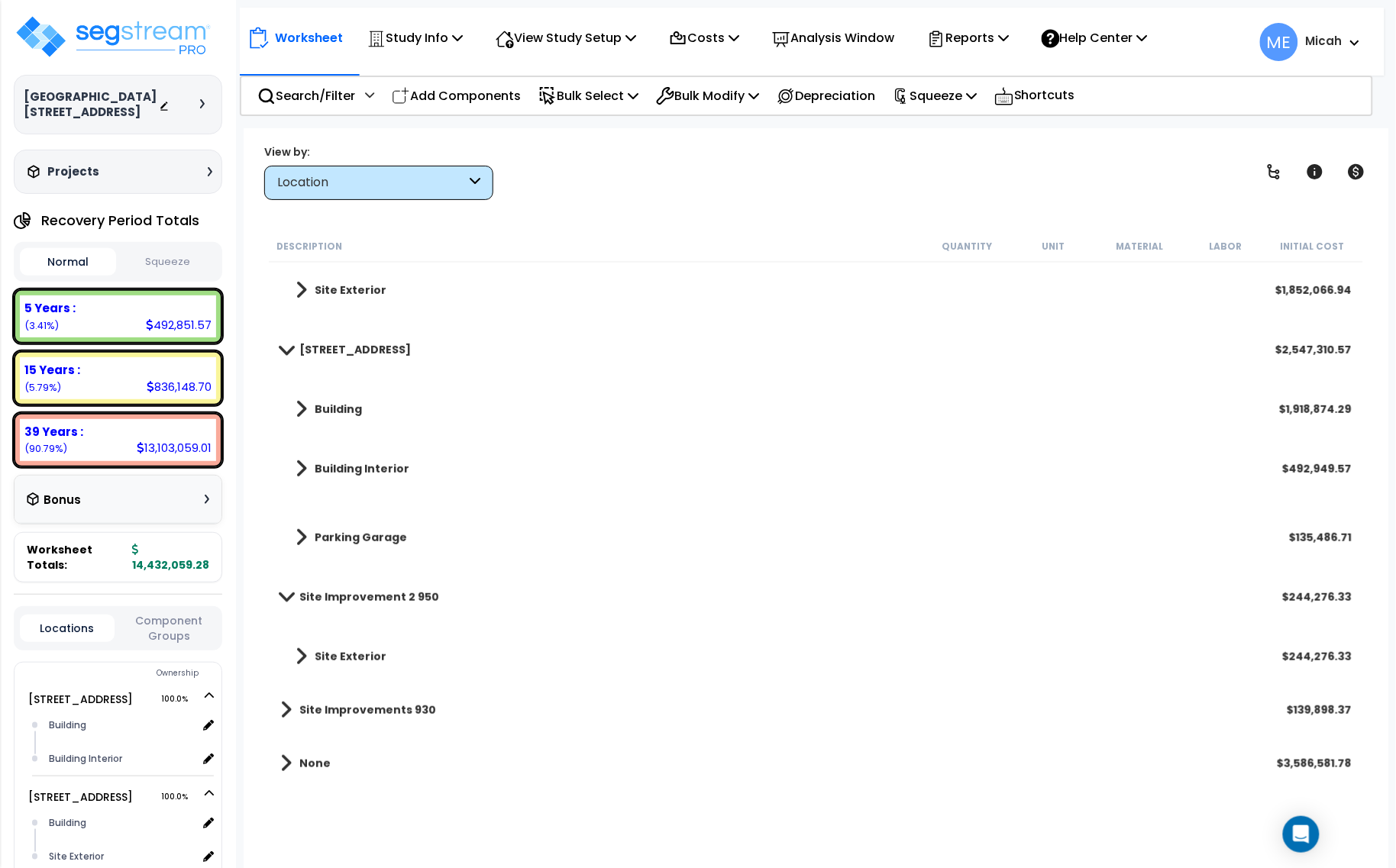
click at [298, 461] on span at bounding box center [301, 468] width 12 height 21
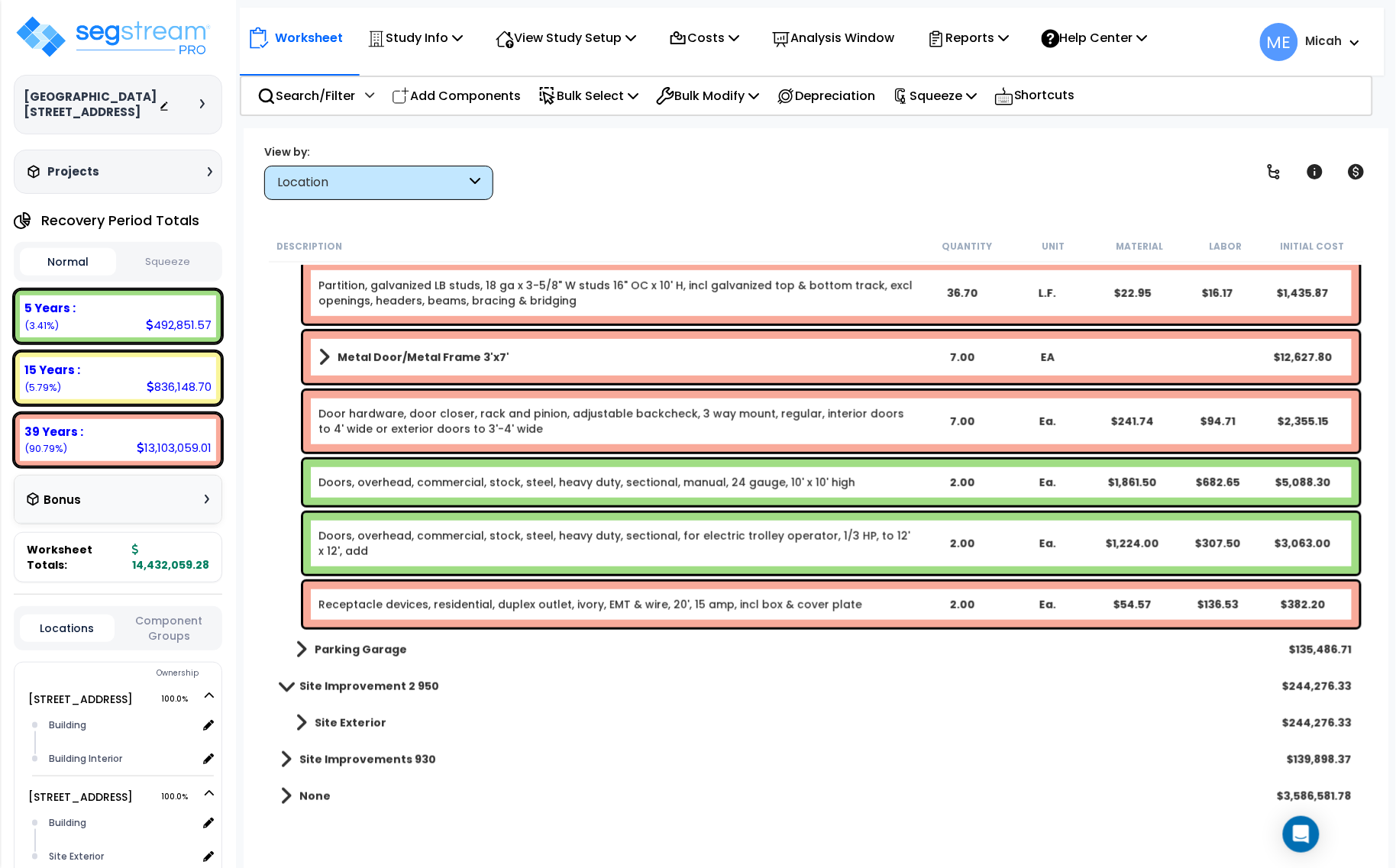
scroll to position [4074, 0]
click at [467, 604] on link "Receptacle devices, residential, duplex outlet, ivory, EMT & wire, 20', 15 amp,…" at bounding box center [590, 603] width 544 height 15
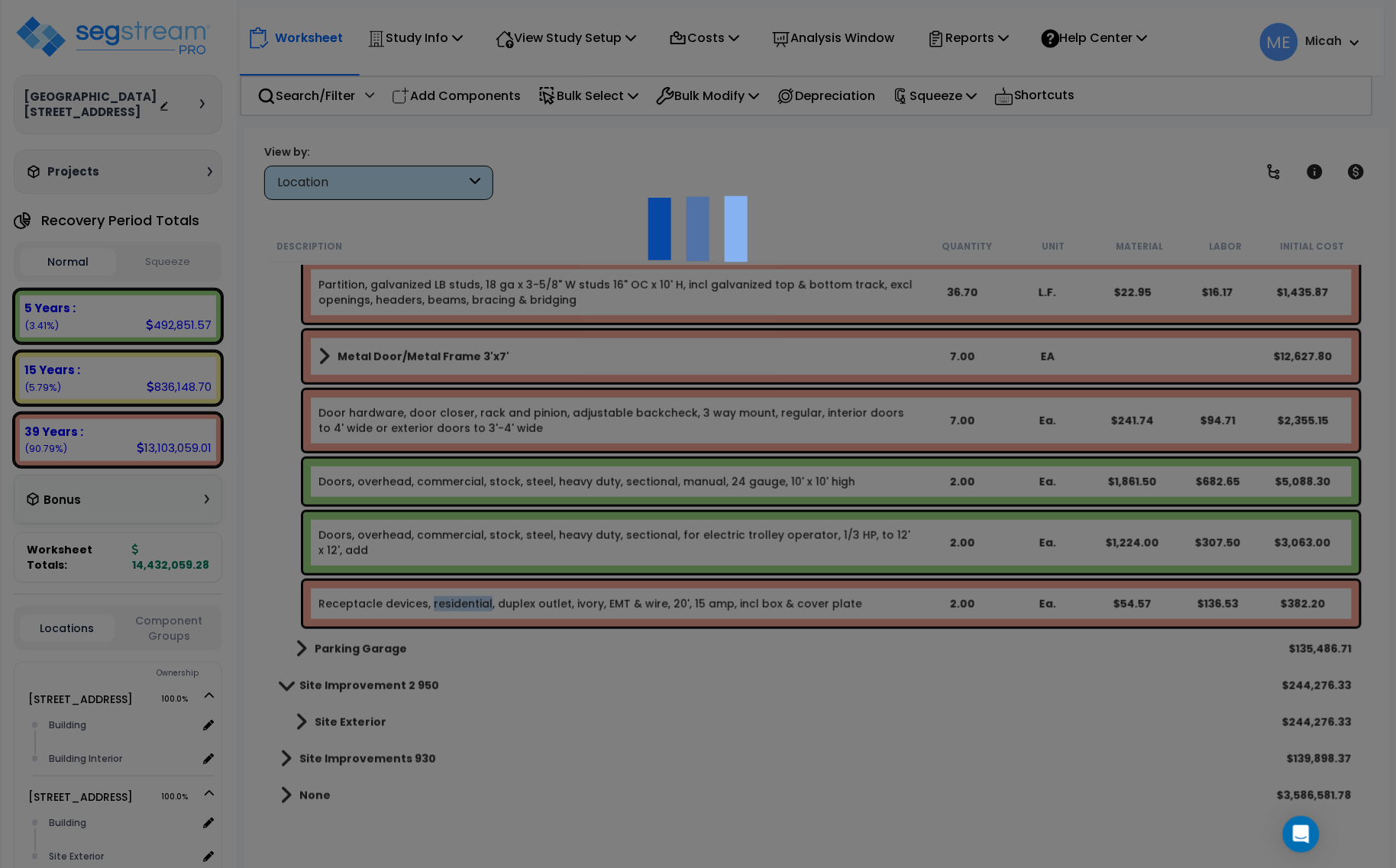
select select "45778560"
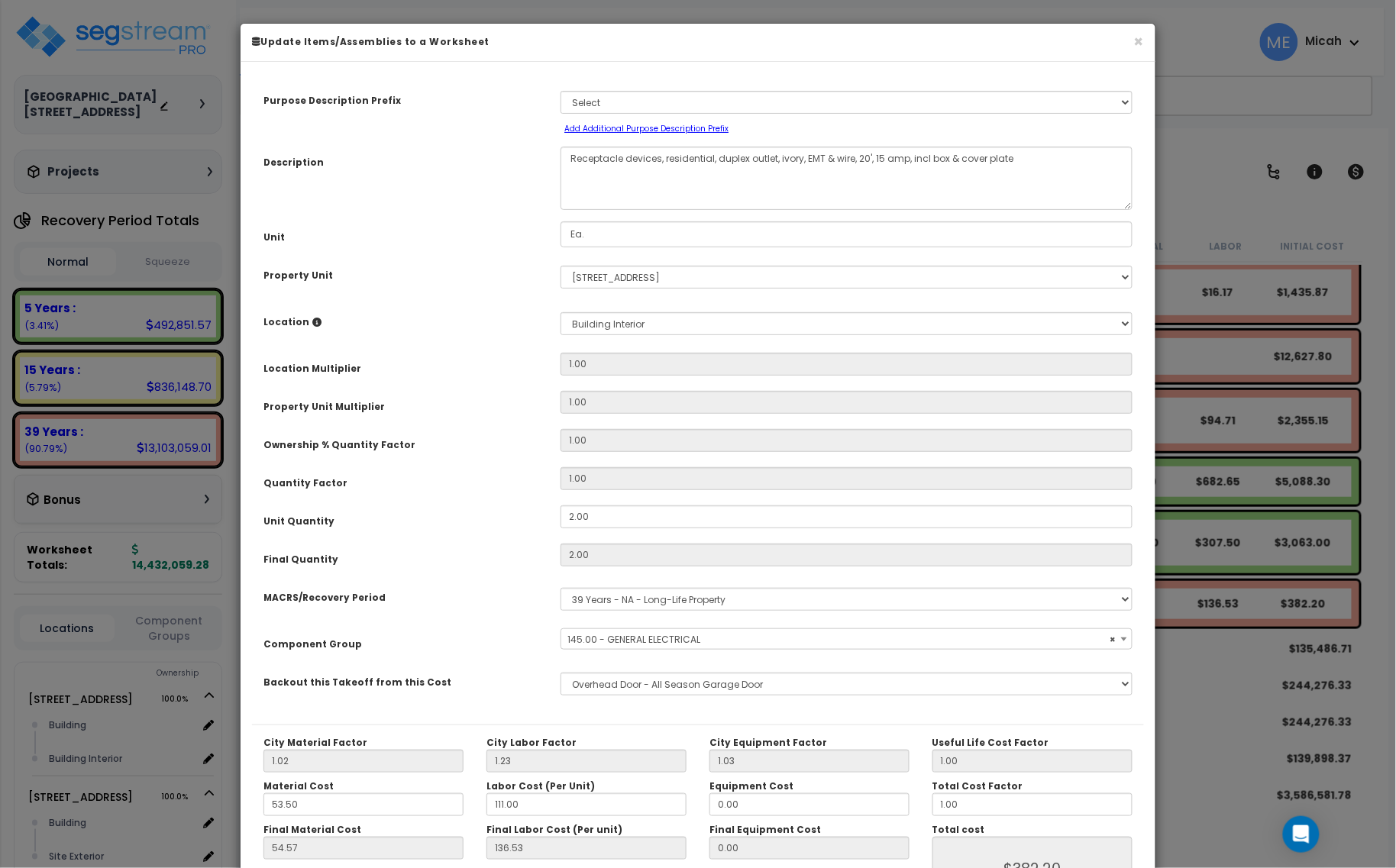
select select "56955"
click at [570, 153] on textarea "Receptacle devices, residential, duplex outlet, ivory, EMT & wire, 20', 15 amp,…" at bounding box center [846, 178] width 572 height 63
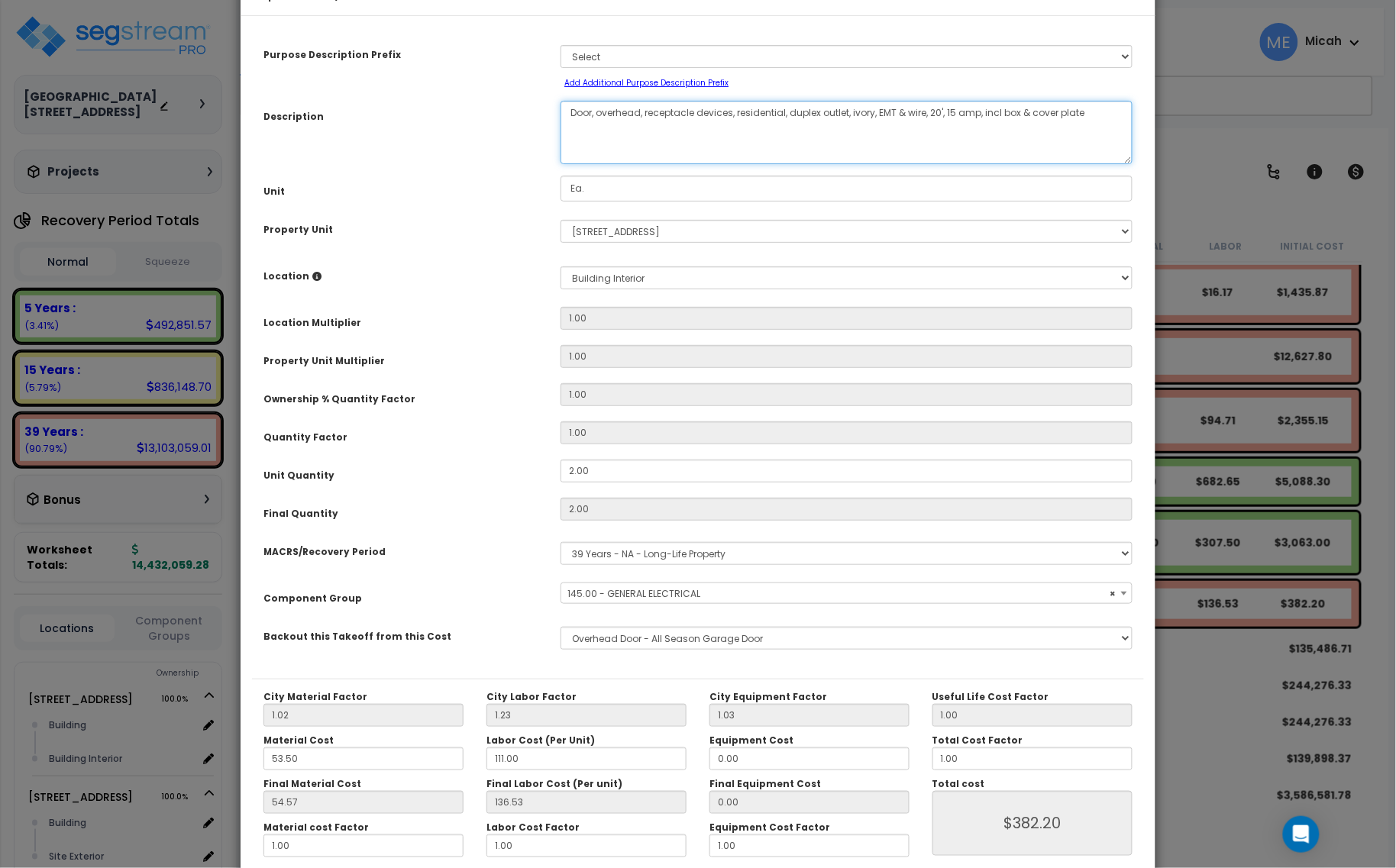
scroll to position [120, 0]
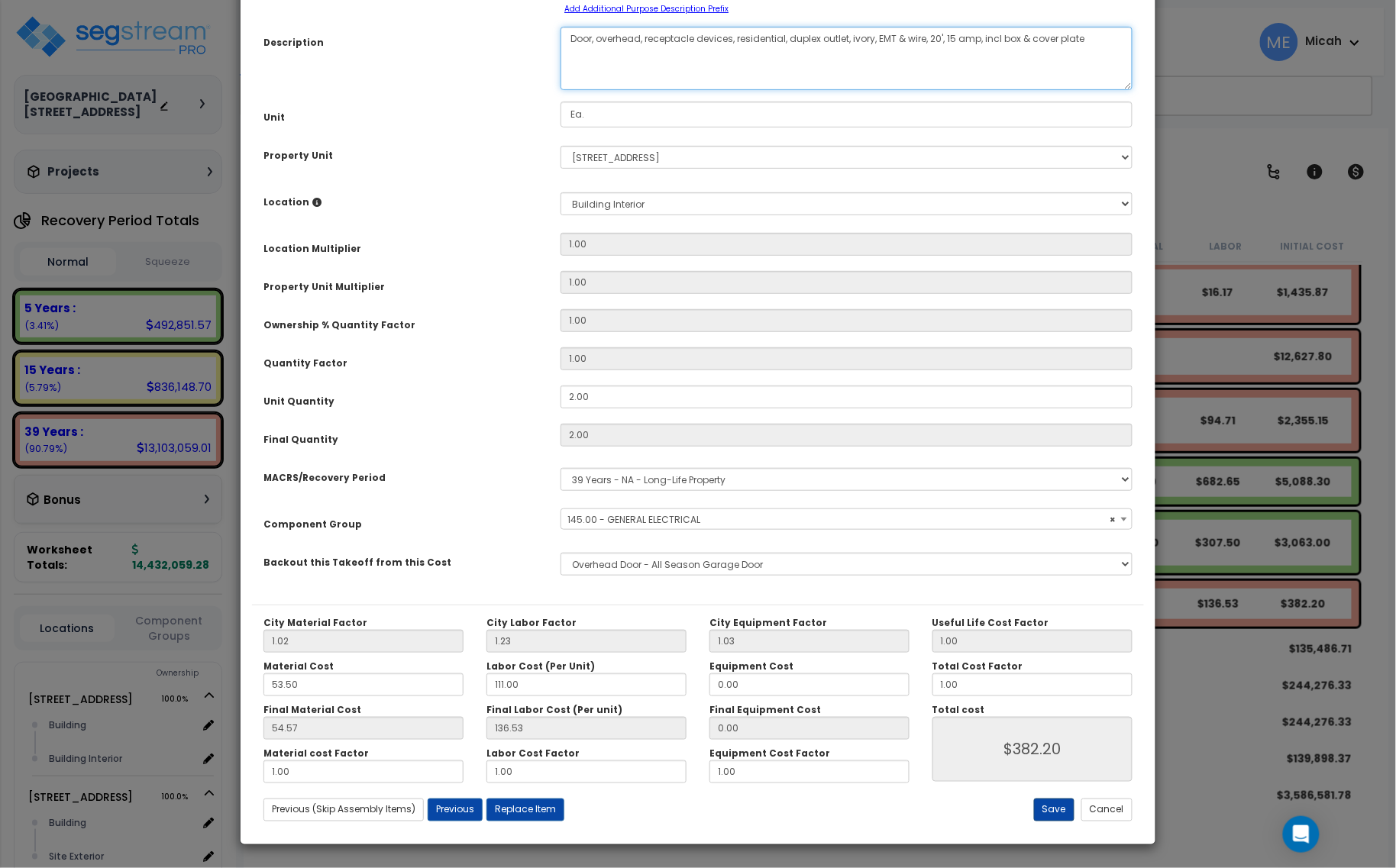
type textarea "Door, overhead, receptacle devices, residential, duplex outlet, ivory, EMT & wi…"
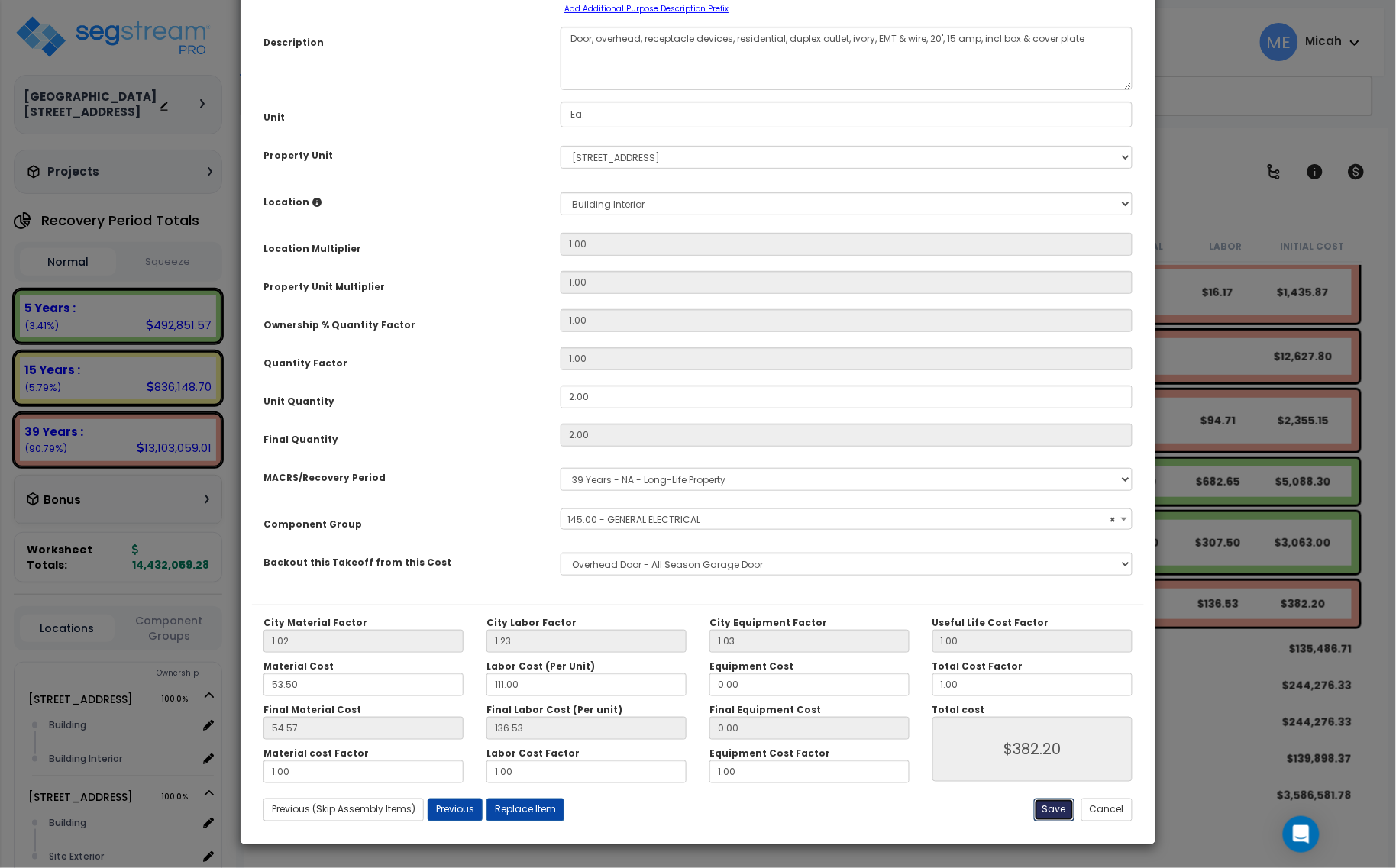
click at [1055, 812] on button "Save" at bounding box center [1053, 809] width 40 height 23
type input "382.20"
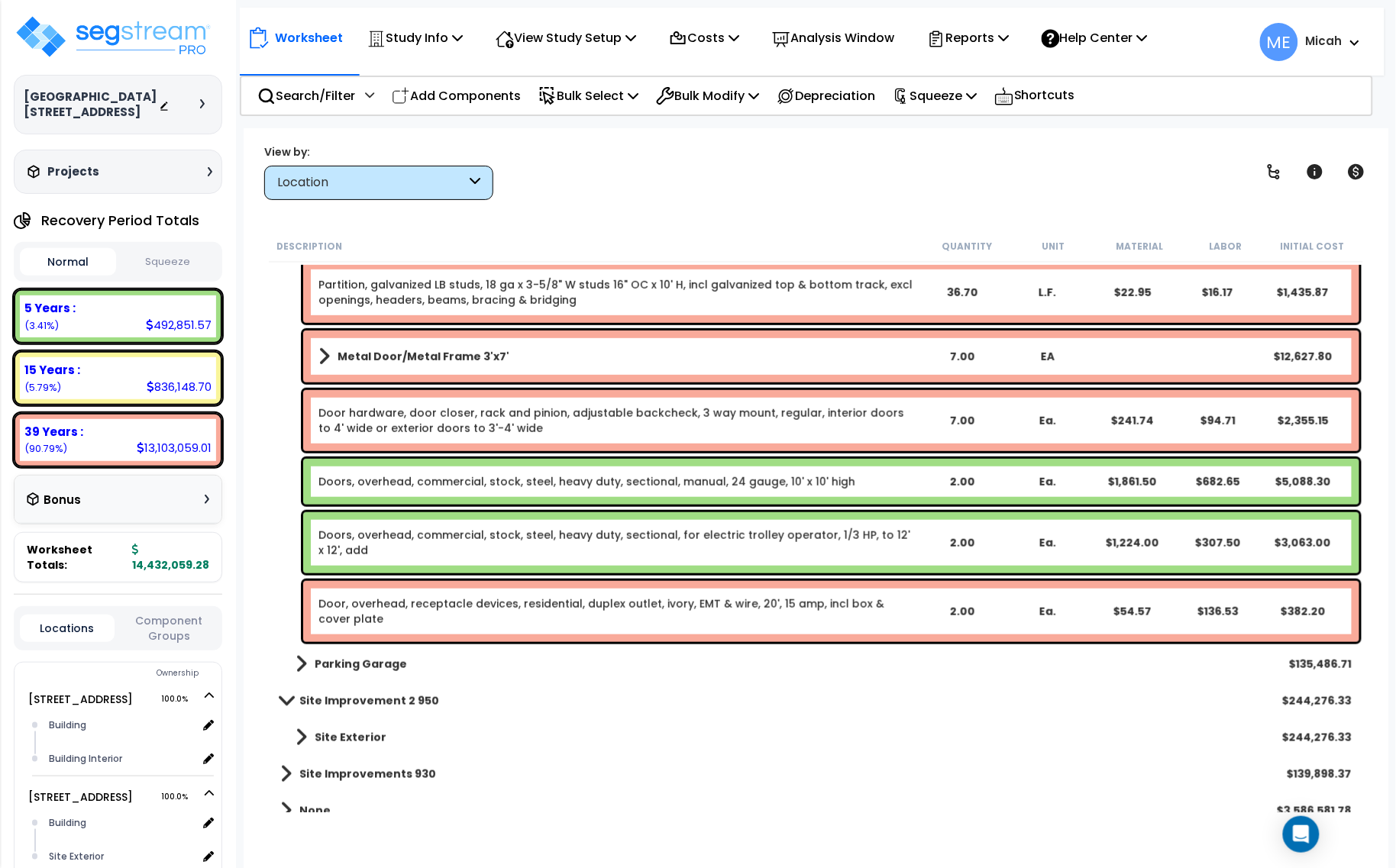
drag, startPoint x: 495, startPoint y: 96, endPoint x: 1345, endPoint y: 578, distance: 977.2
click at [495, 96] on p "Add Components" at bounding box center [456, 95] width 129 height 20
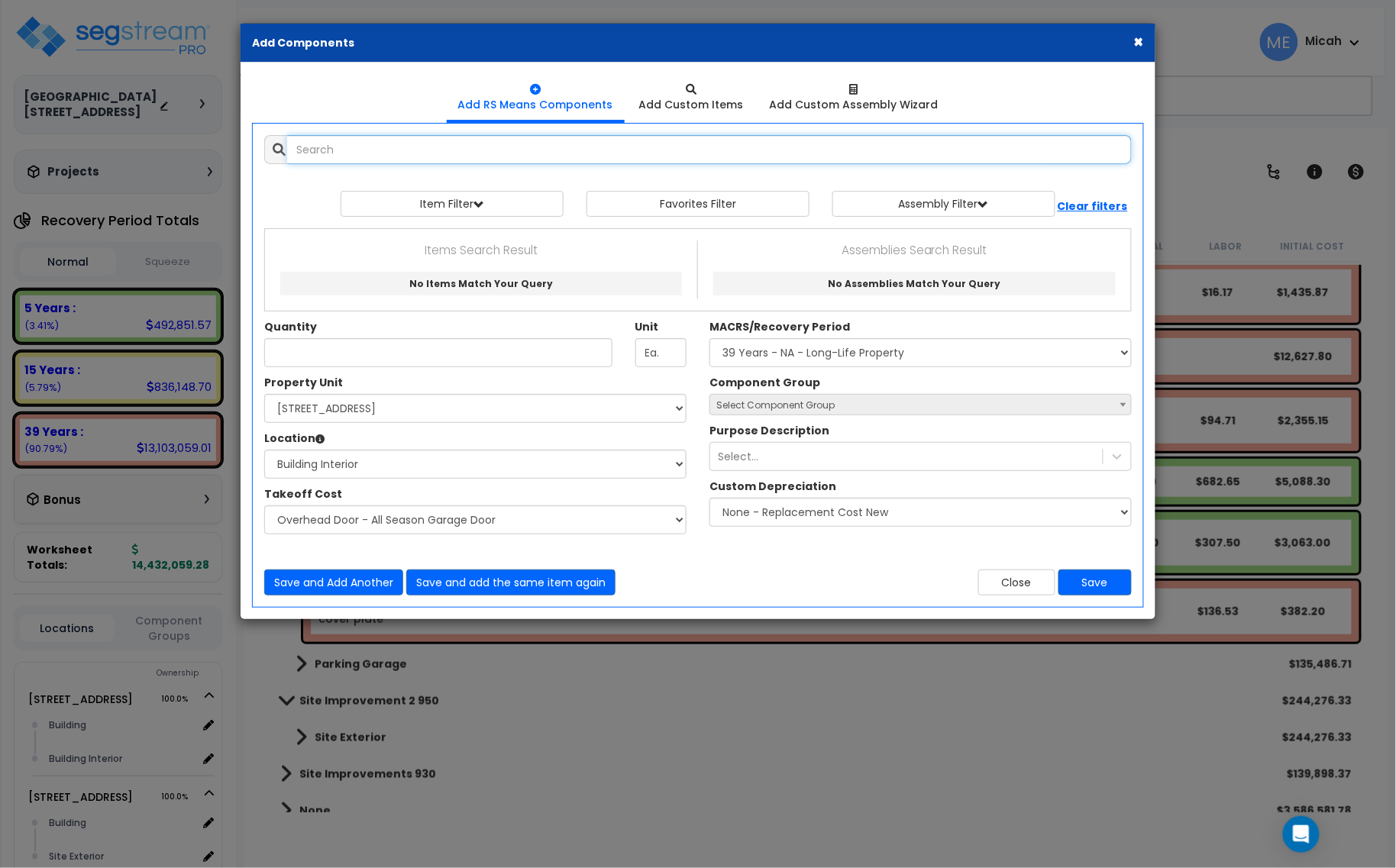
select select
click at [332, 147] on input "text" at bounding box center [709, 150] width 844 height 29
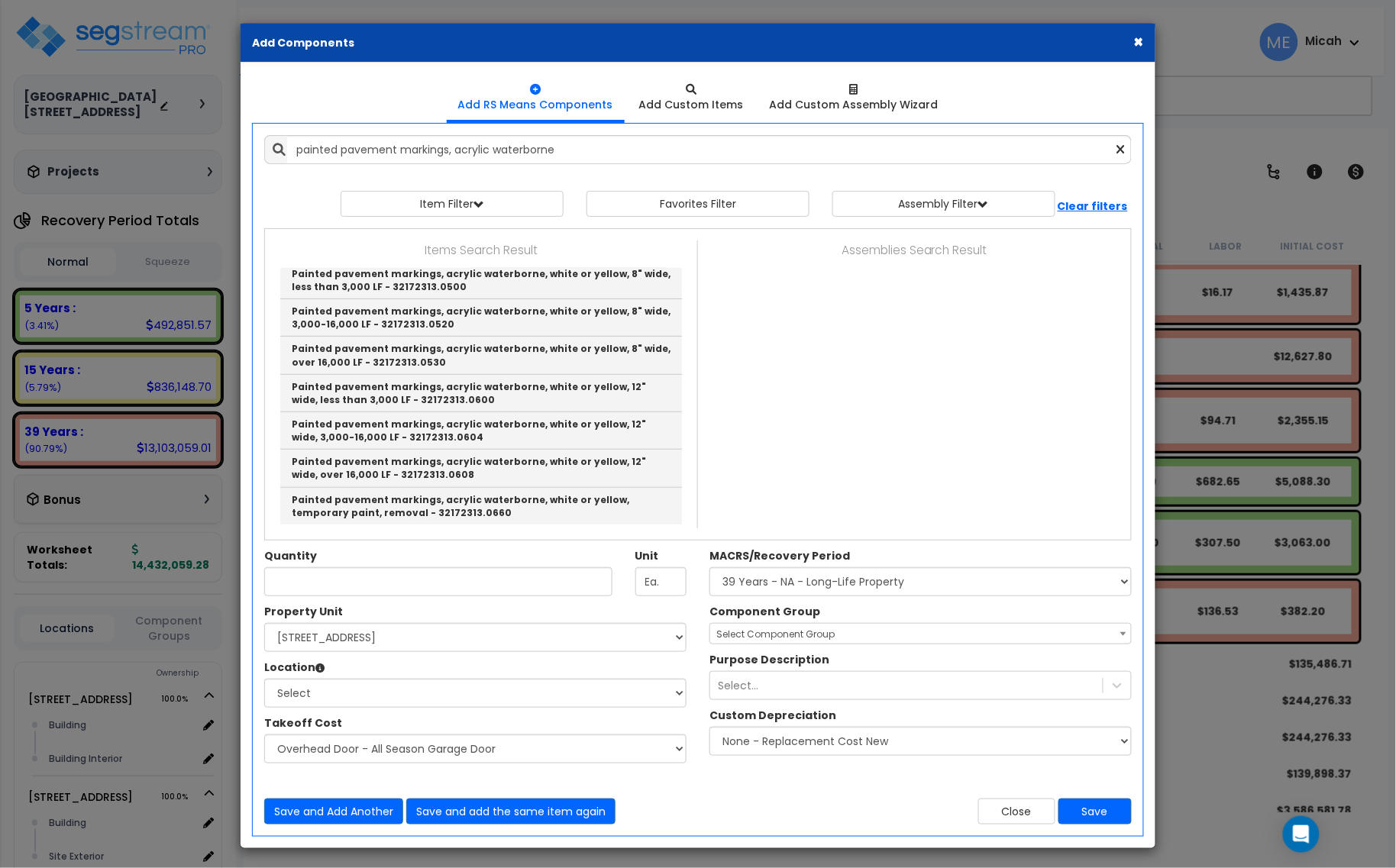
click at [532, 110] on link "Painted pavement markings, acrylic waterborne, white or yellow, 4" wide, 3,000-…" at bounding box center [481, 91] width 402 height 37
type input "Painted pavement markings, acrylic waterborne, white or yellow, 4" wide, 3,000-…"
checkbox input "false"
type input "L.F."
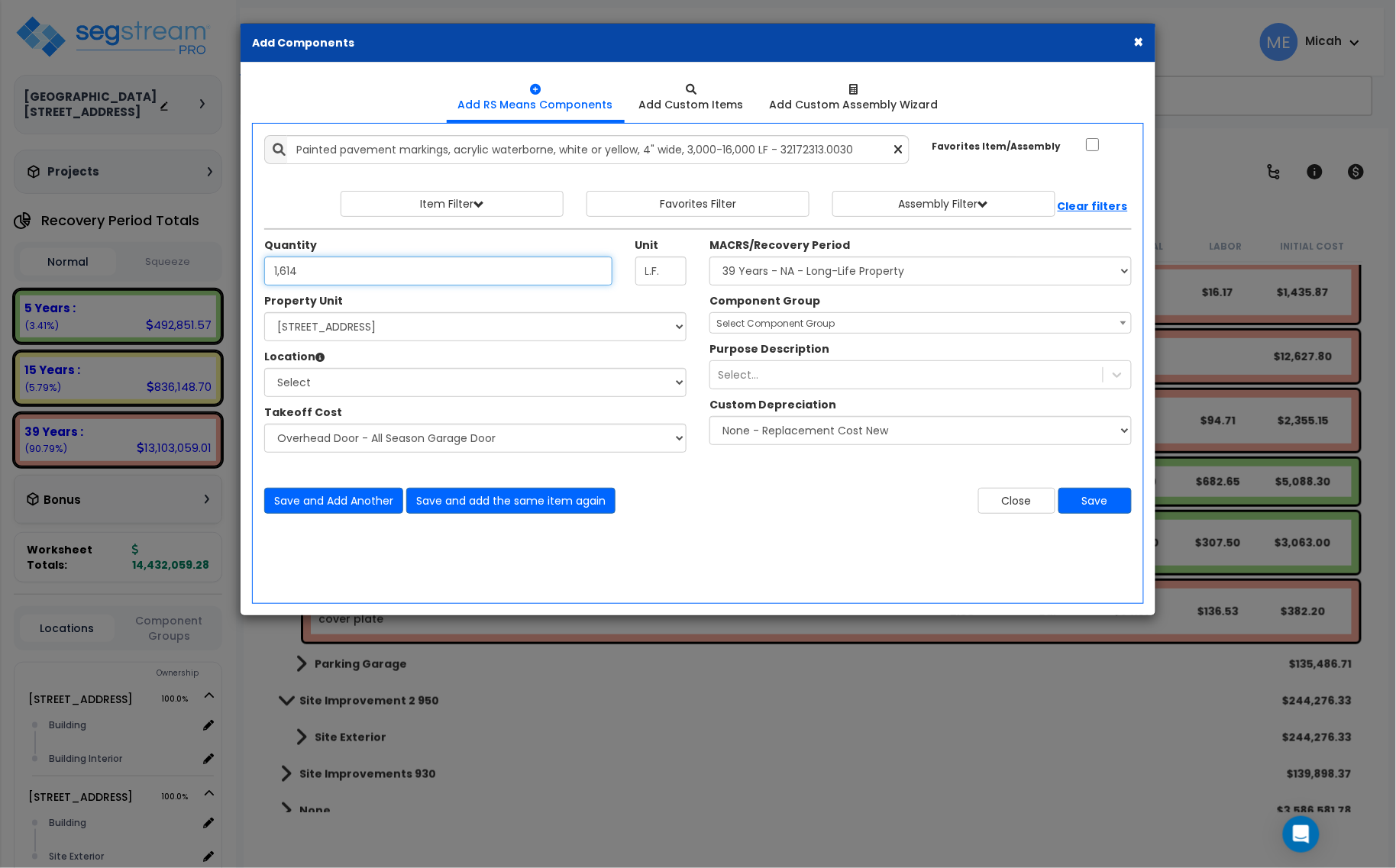
type input "1,614"
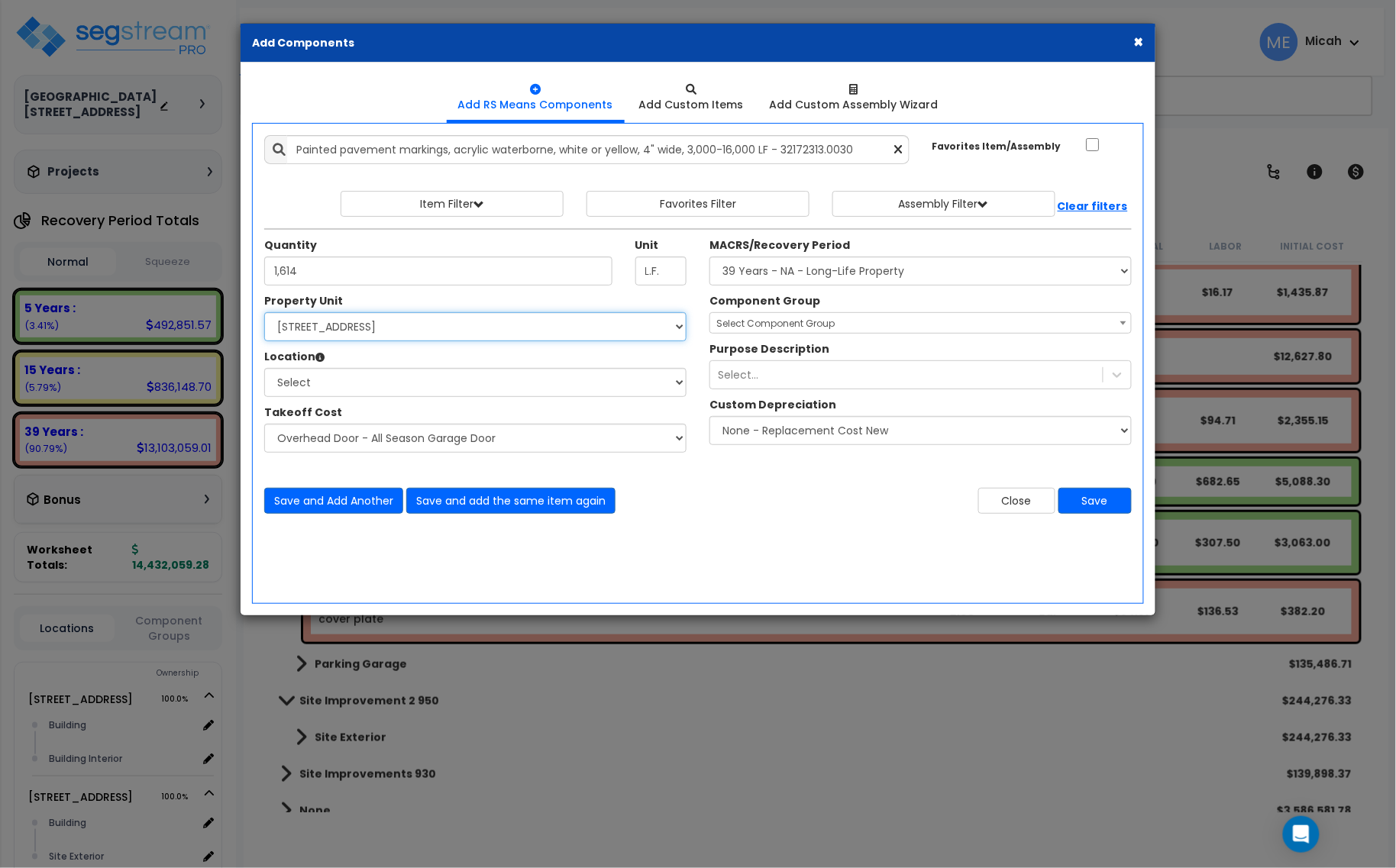
click at [387, 325] on select "Select [STREET_ADDRESS] [STREET_ADDRESS] [STREET_ADDRESS] Site Improvement 2 95…" at bounding box center [475, 326] width 422 height 29
select select "174261"
click at [264, 313] on select "Select [STREET_ADDRESS] [STREET_ADDRESS] [STREET_ADDRESS] Site Improvement 2 95…" at bounding box center [475, 326] width 422 height 29
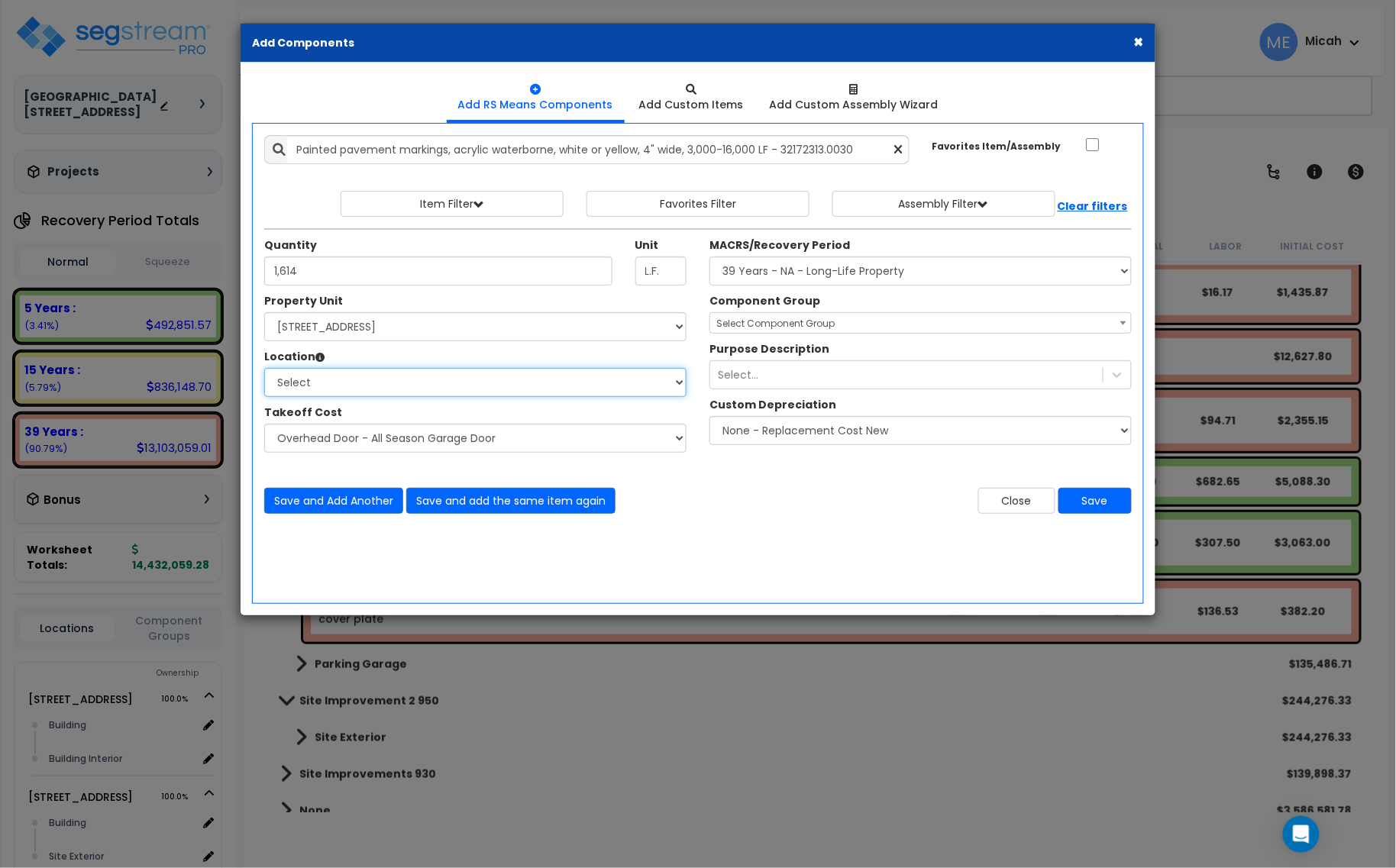
click at [363, 390] on select "Select Building Building Interior Parking Garage Add Additional Location" at bounding box center [475, 383] width 422 height 29
select select "1034"
click at [264, 368] on select "Select Building Building Interior Parking Garage Add Additional Location" at bounding box center [475, 383] width 422 height 29
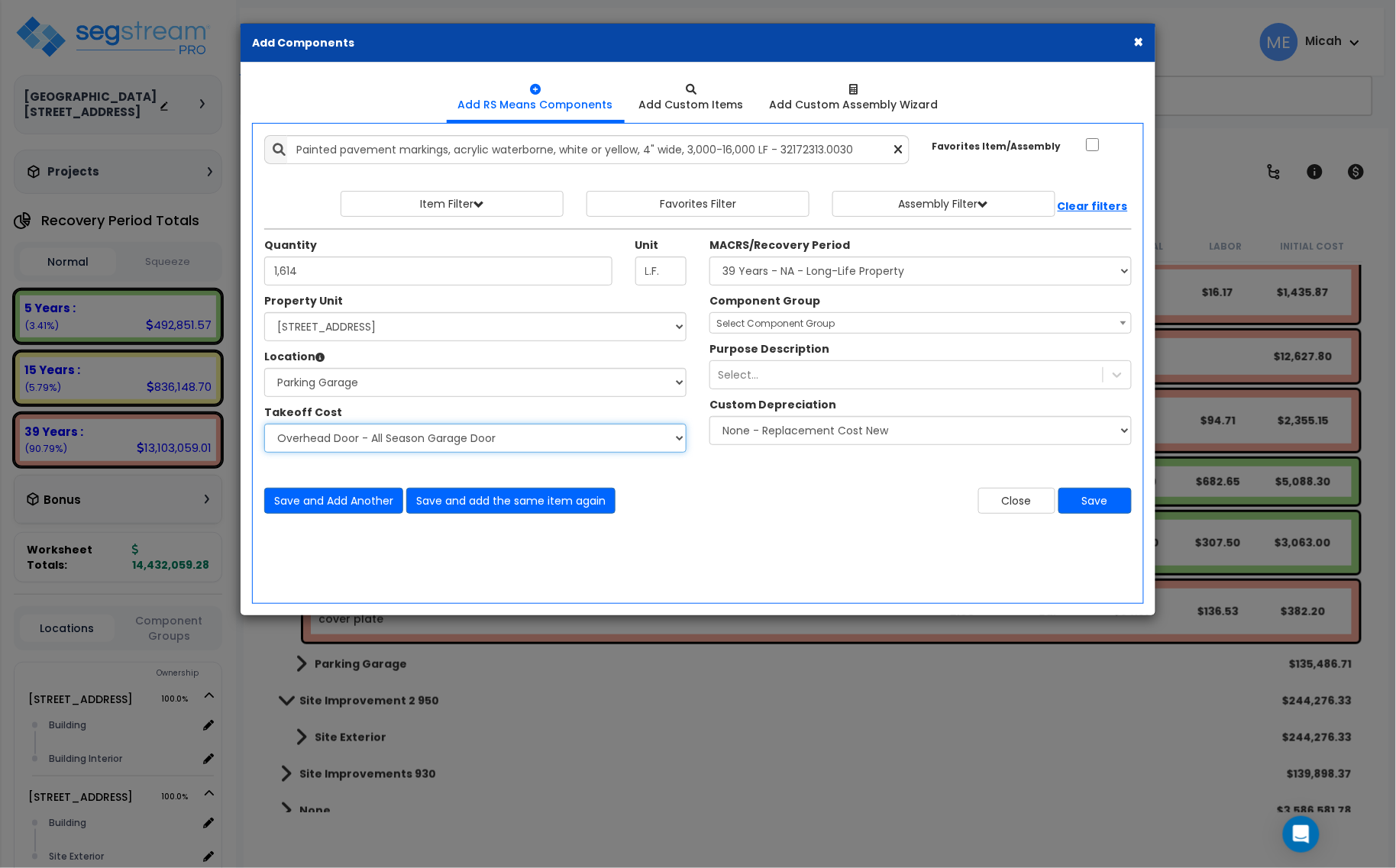
click at [674, 445] on select "Select Site Work - [PERSON_NAME] Aphalt Paving - Pine Bend Paving Site Concrete…" at bounding box center [475, 438] width 422 height 29
select select "45778566"
click at [264, 424] on select "Select Site Work - [PERSON_NAME] Aphalt Paving - Pine Bend Paving Site Concrete…" at bounding box center [475, 438] width 422 height 29
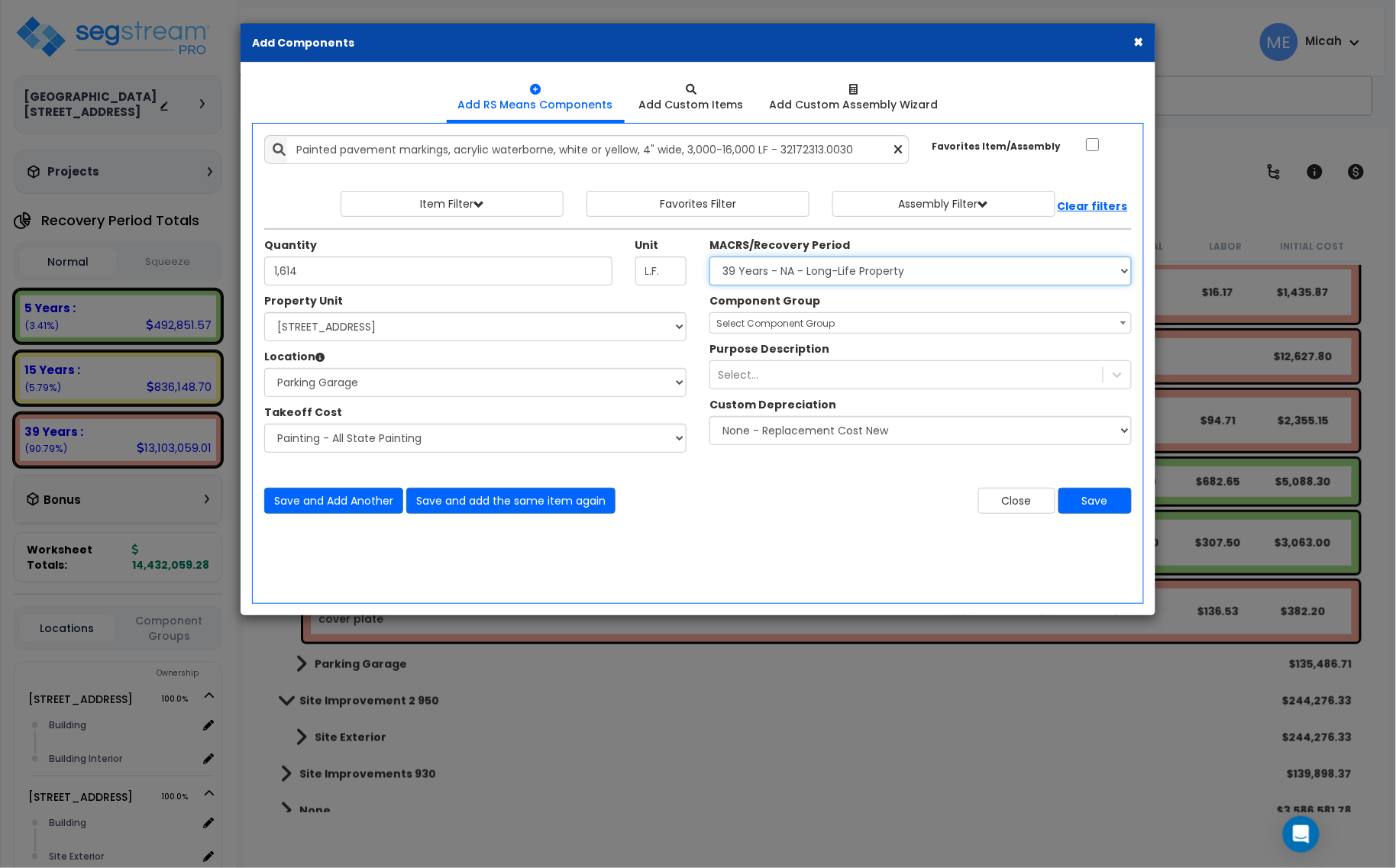
click at [880, 261] on select "Select MACRS/Recovery Period 5 Years - 57.0 - Distributive Trades & Services 5 …" at bounding box center [920, 270] width 422 height 29
select select "3669"
click at [709, 257] on select "Select MACRS/Recovery Period 5 Years - 57.0 - Distributive Trades & Services 5 …" at bounding box center [920, 270] width 422 height 29
click at [785, 325] on span "Select Component Group" at bounding box center [774, 323] width 118 height 13
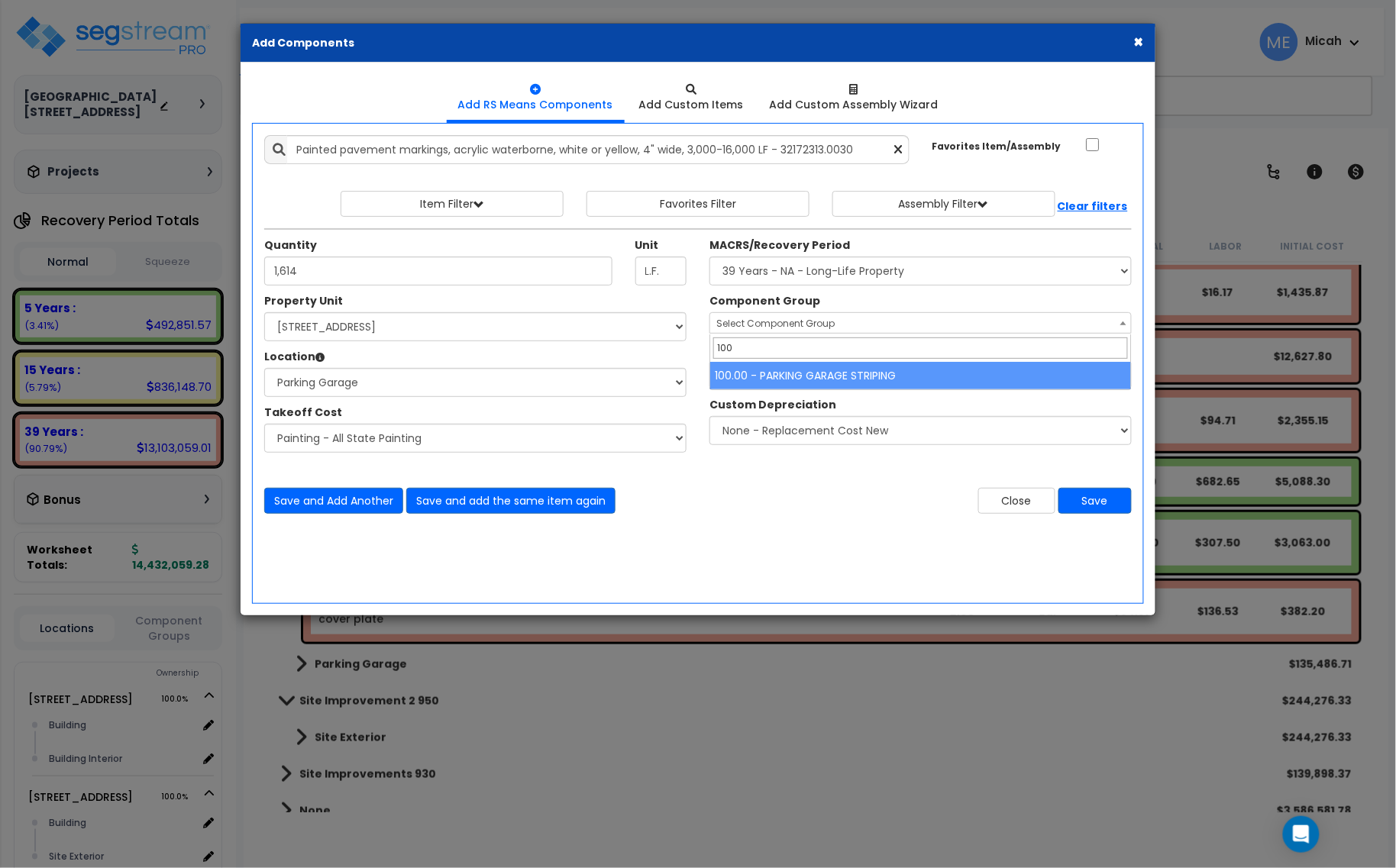
type input "100"
select select "56917"
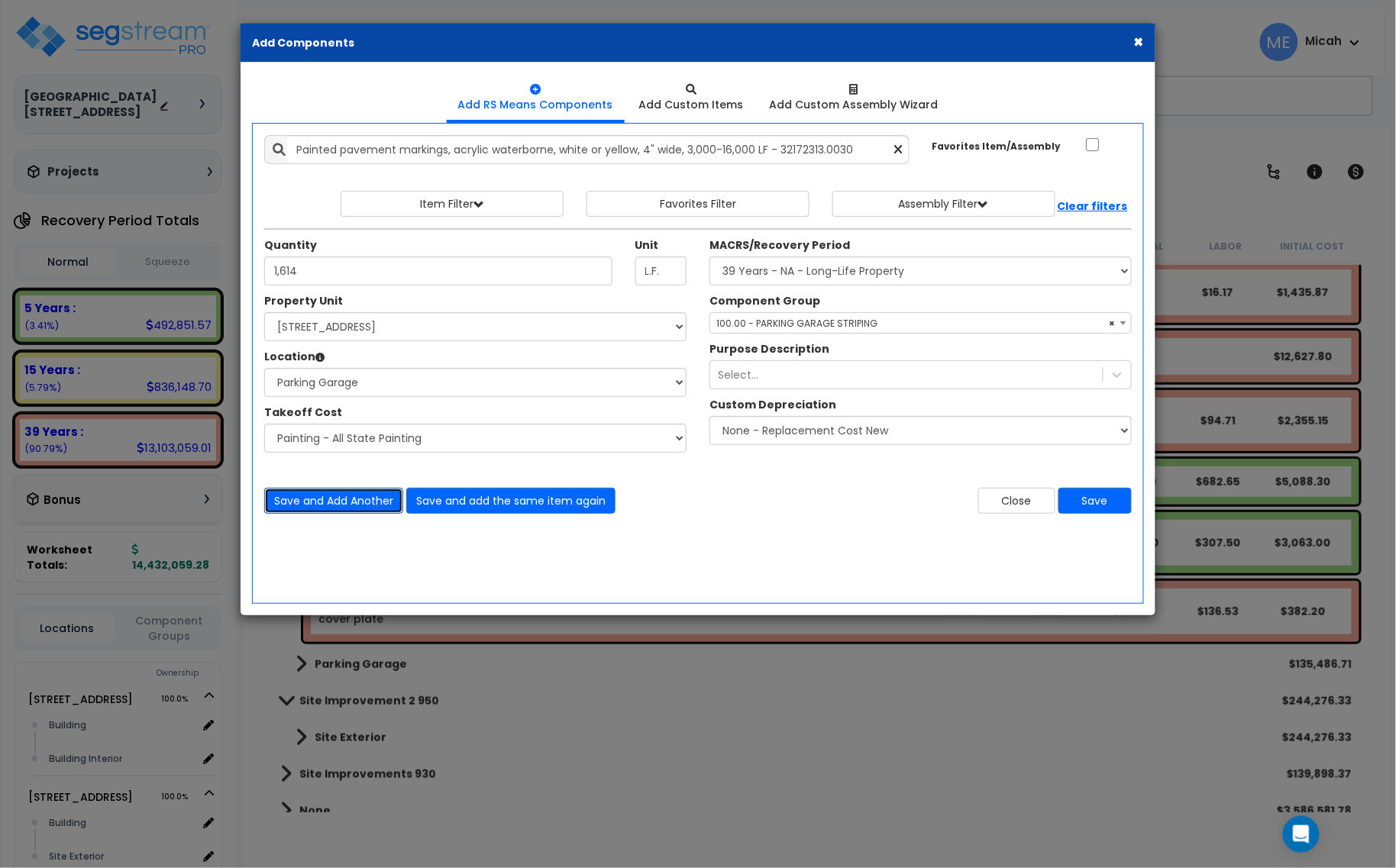
click at [344, 509] on button "Save and Add Another" at bounding box center [333, 500] width 139 height 26
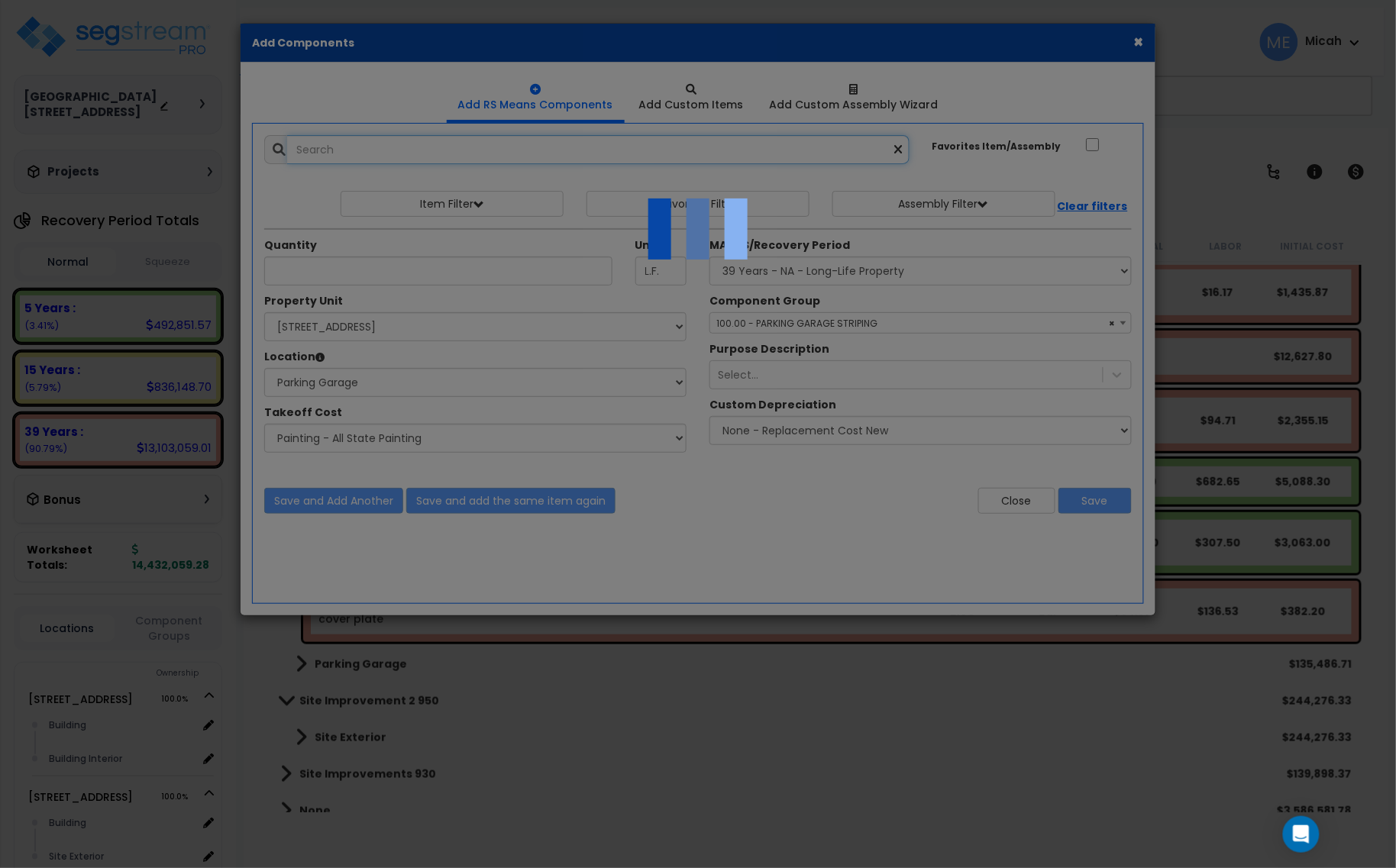
select select "45778566"
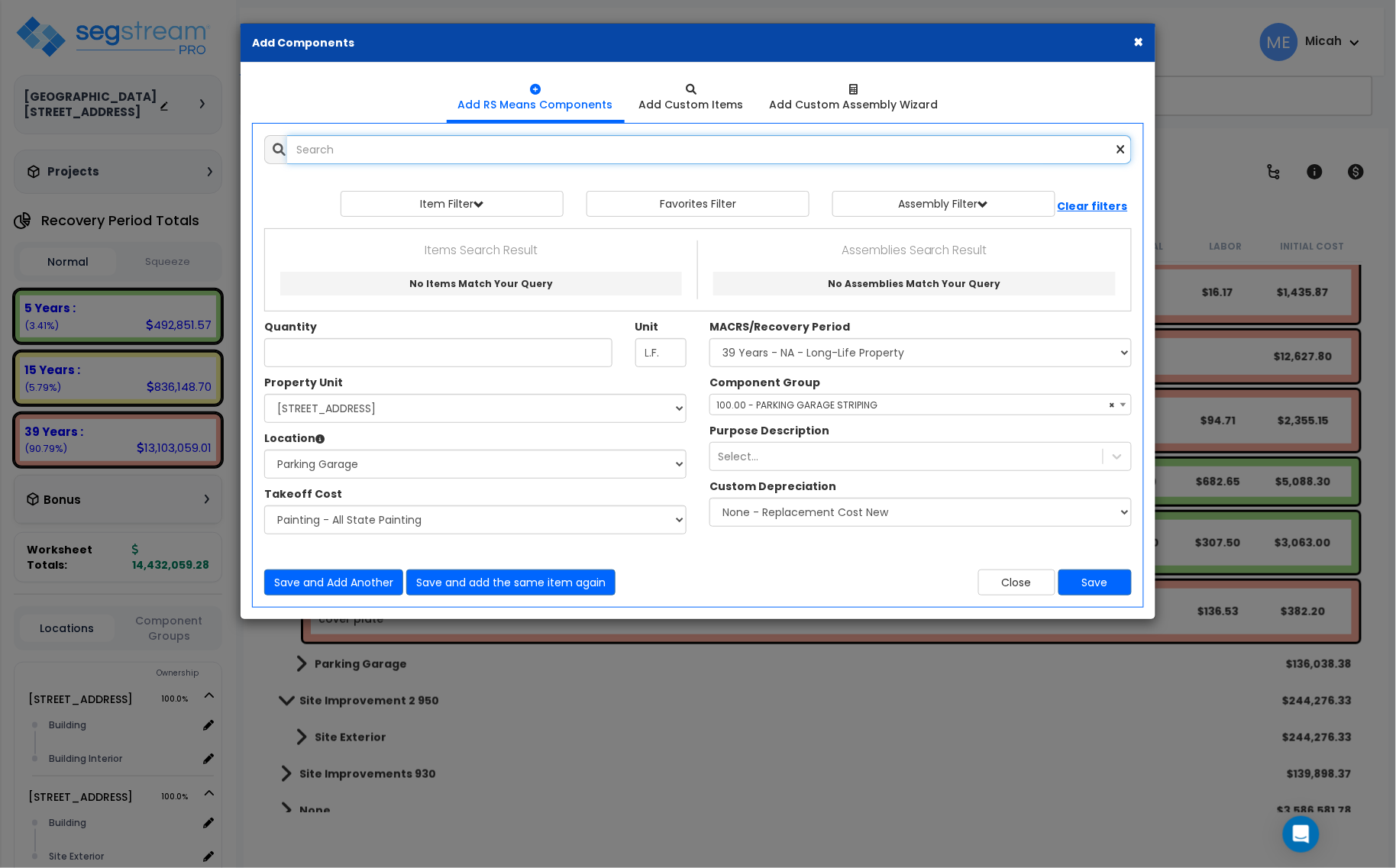
click at [319, 151] on input "text" at bounding box center [709, 150] width 844 height 29
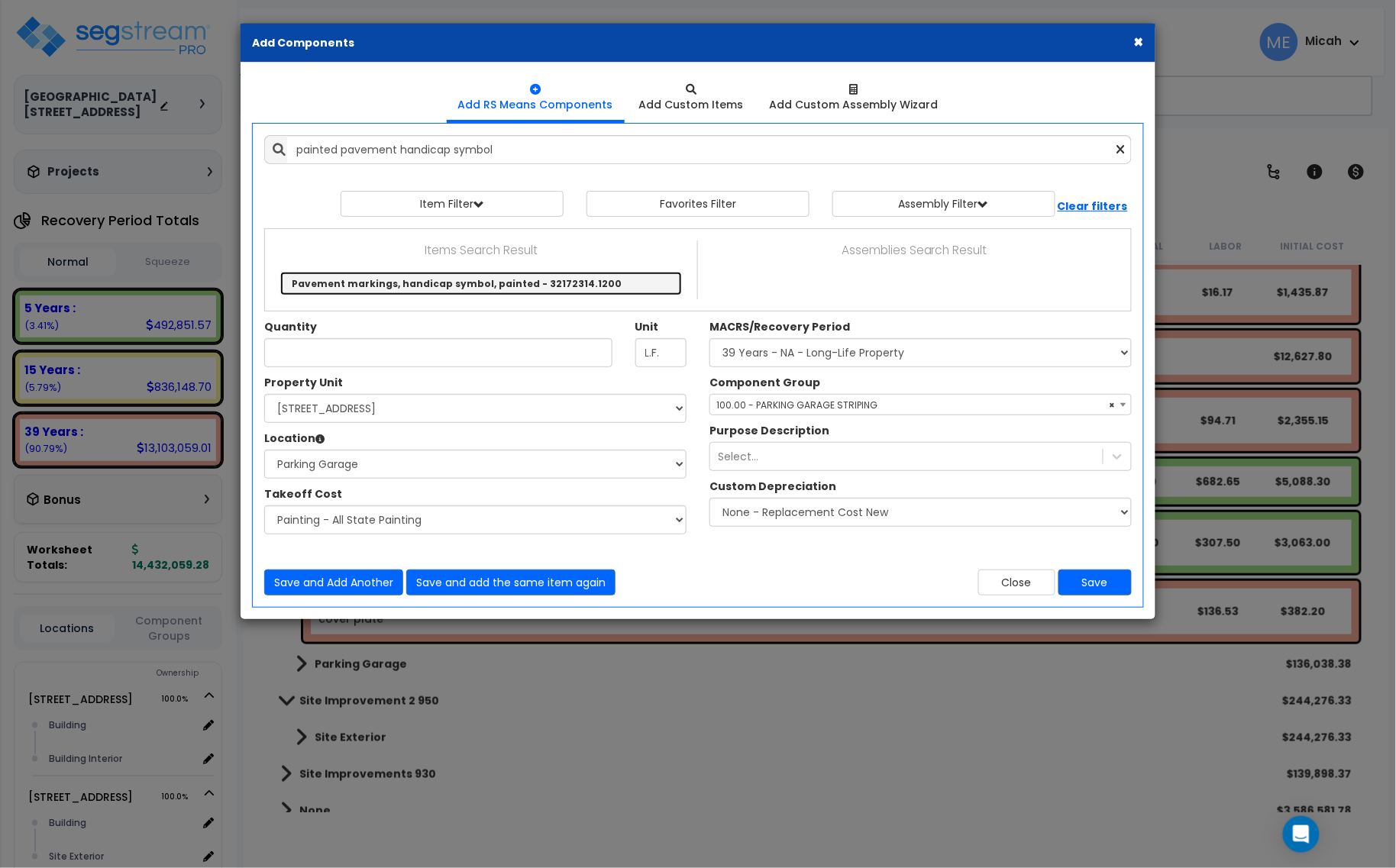
click at [349, 288] on link "Pavement markings, handicap symbol, painted - 32172314.1200" at bounding box center [481, 283] width 402 height 24
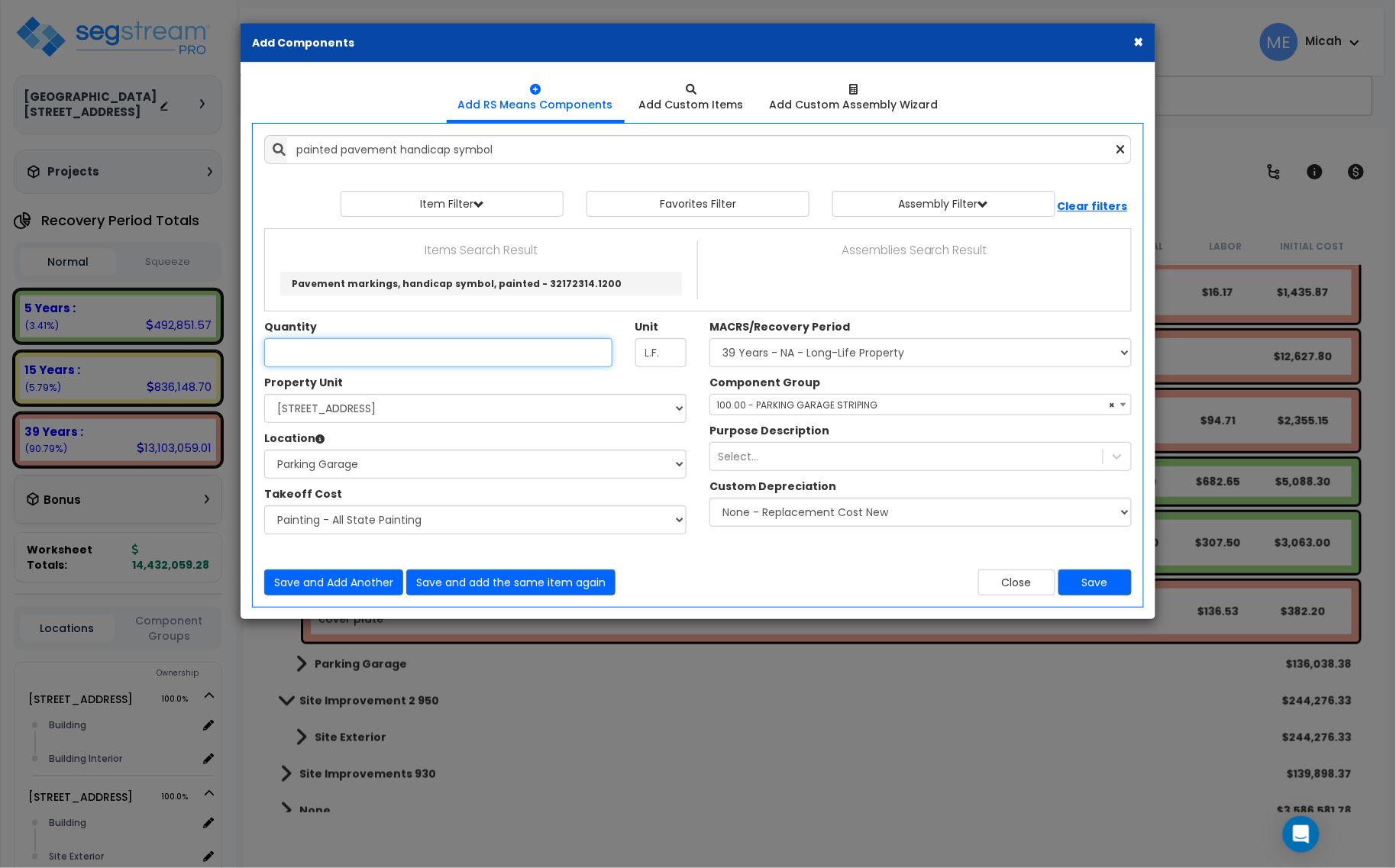
type input "Pavement markings, handicap symbol, painted - 32172314.1200"
type input "Ea."
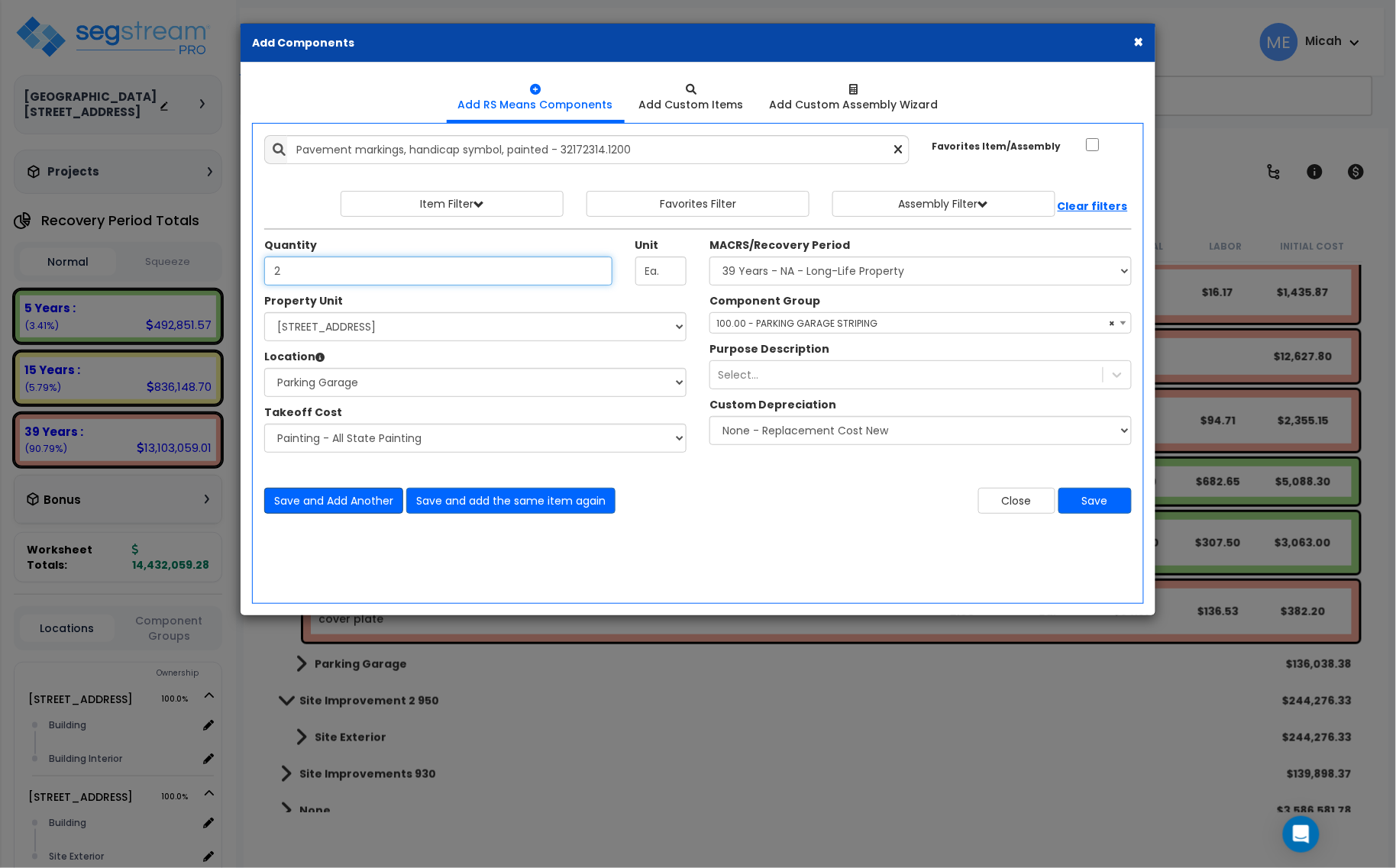
type input "2"
click at [352, 505] on button "Save and Add Another" at bounding box center [333, 500] width 139 height 26
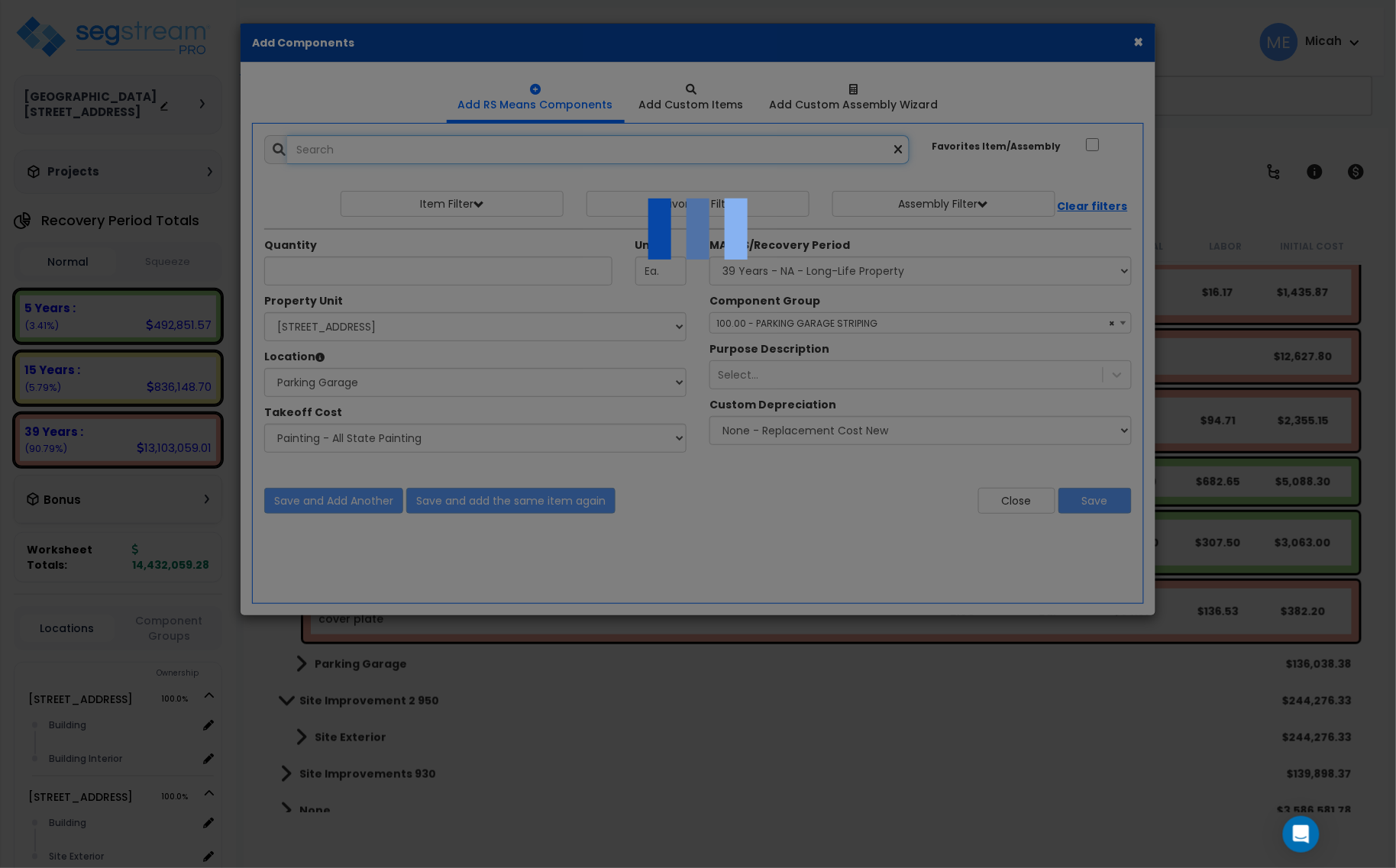
select select "45778566"
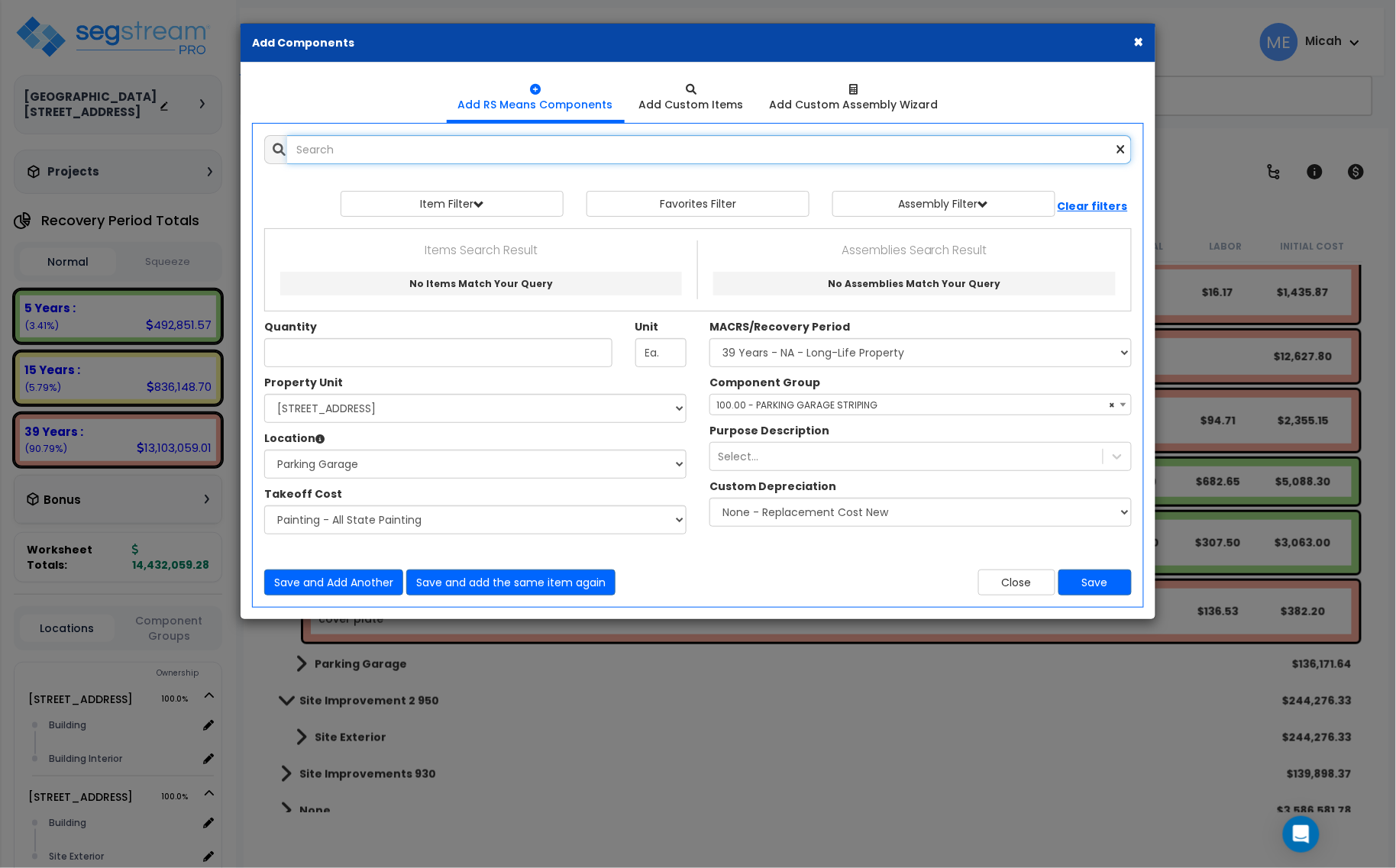
click at [342, 157] on input "text" at bounding box center [709, 150] width 844 height 29
click at [353, 149] on input "porch or seck framing," at bounding box center [709, 150] width 844 height 29
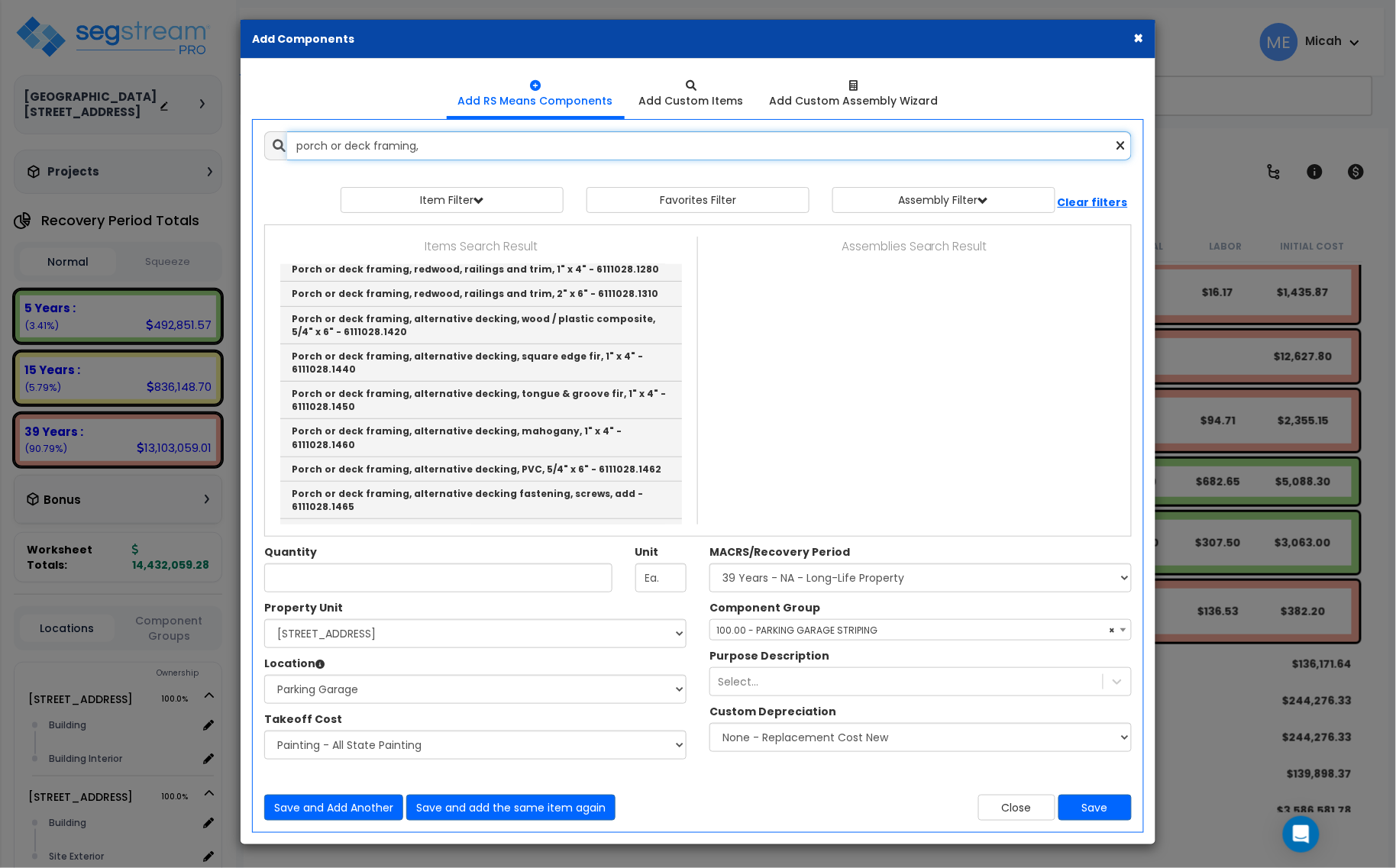
scroll to position [1971, 0]
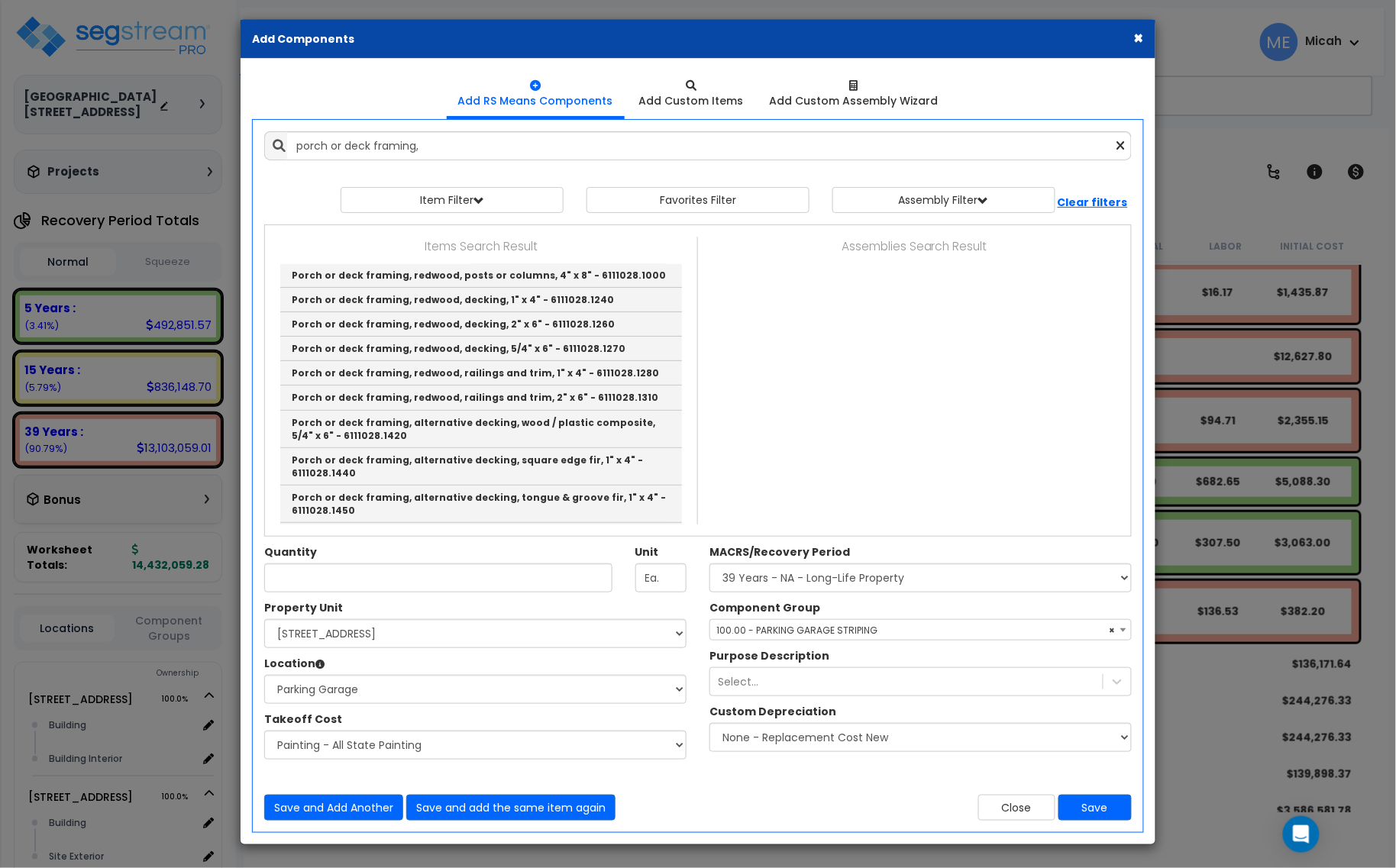
click at [516, 761] on link "Porch or deck framing, post footing, 4' deep, 12" diameter, includes excavation…" at bounding box center [481, 779] width 402 height 37
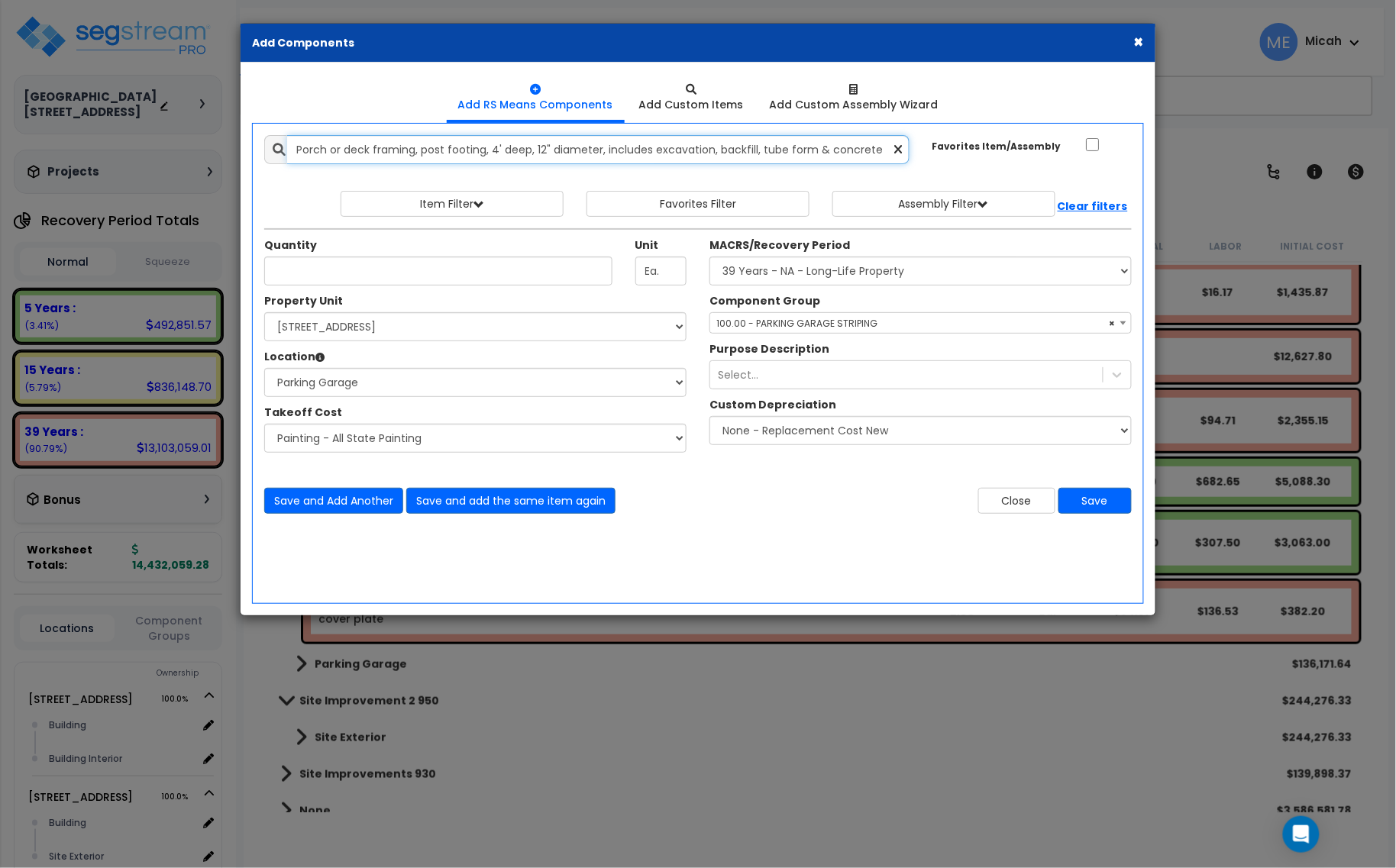
scroll to position [0, 59]
drag, startPoint x: 424, startPoint y: 145, endPoint x: 918, endPoint y: 177, distance: 495.0
click at [918, 162] on div "Porch or deck framing, post footing, 4' deep, 12" diameter, includes excavation…" at bounding box center [586, 150] width 668 height 29
click at [417, 144] on input "Porch or deck framing, 6' deep" at bounding box center [598, 150] width 623 height 29
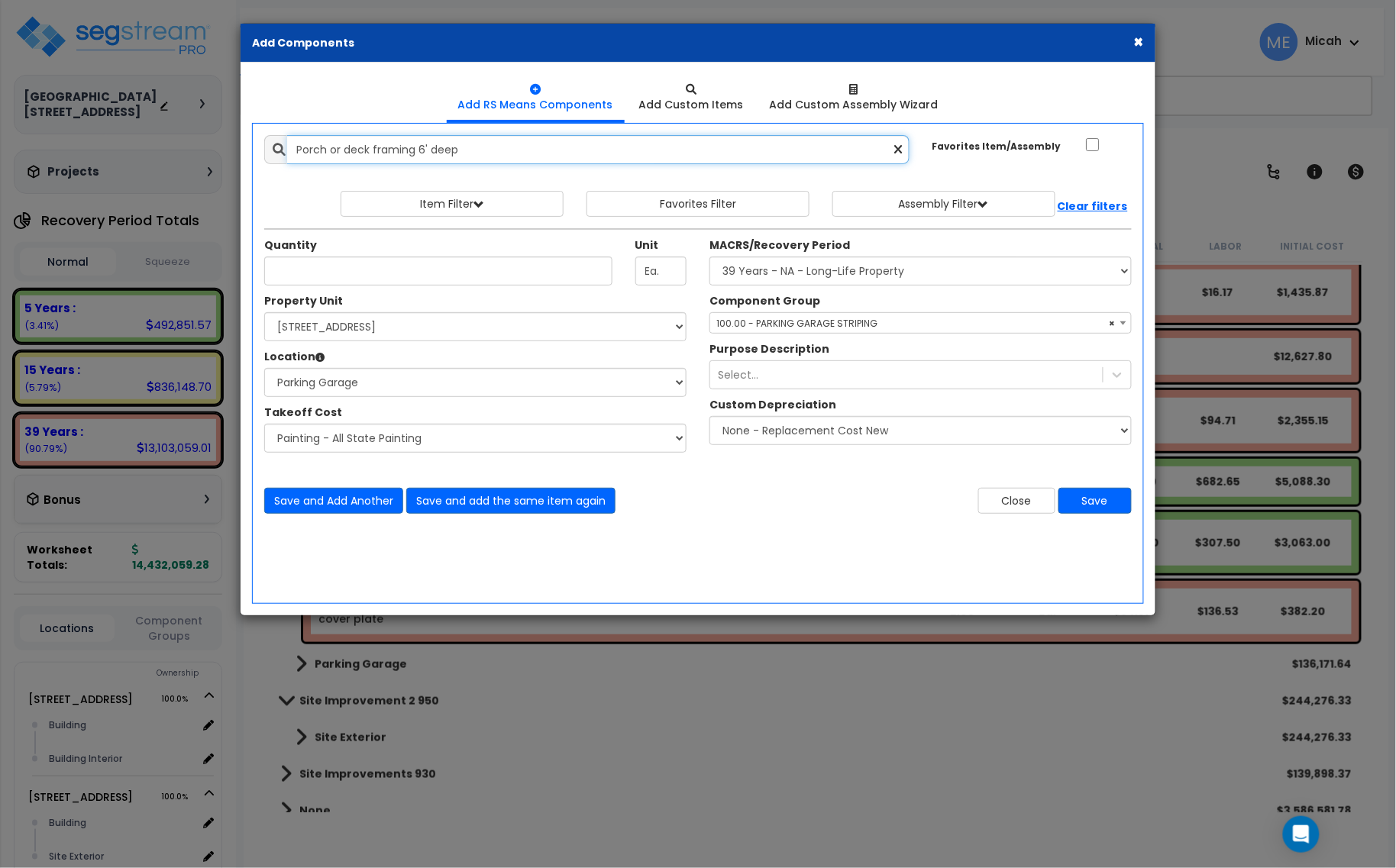
click at [460, 148] on input "Porch or deck framing 6' deep" at bounding box center [598, 150] width 623 height 29
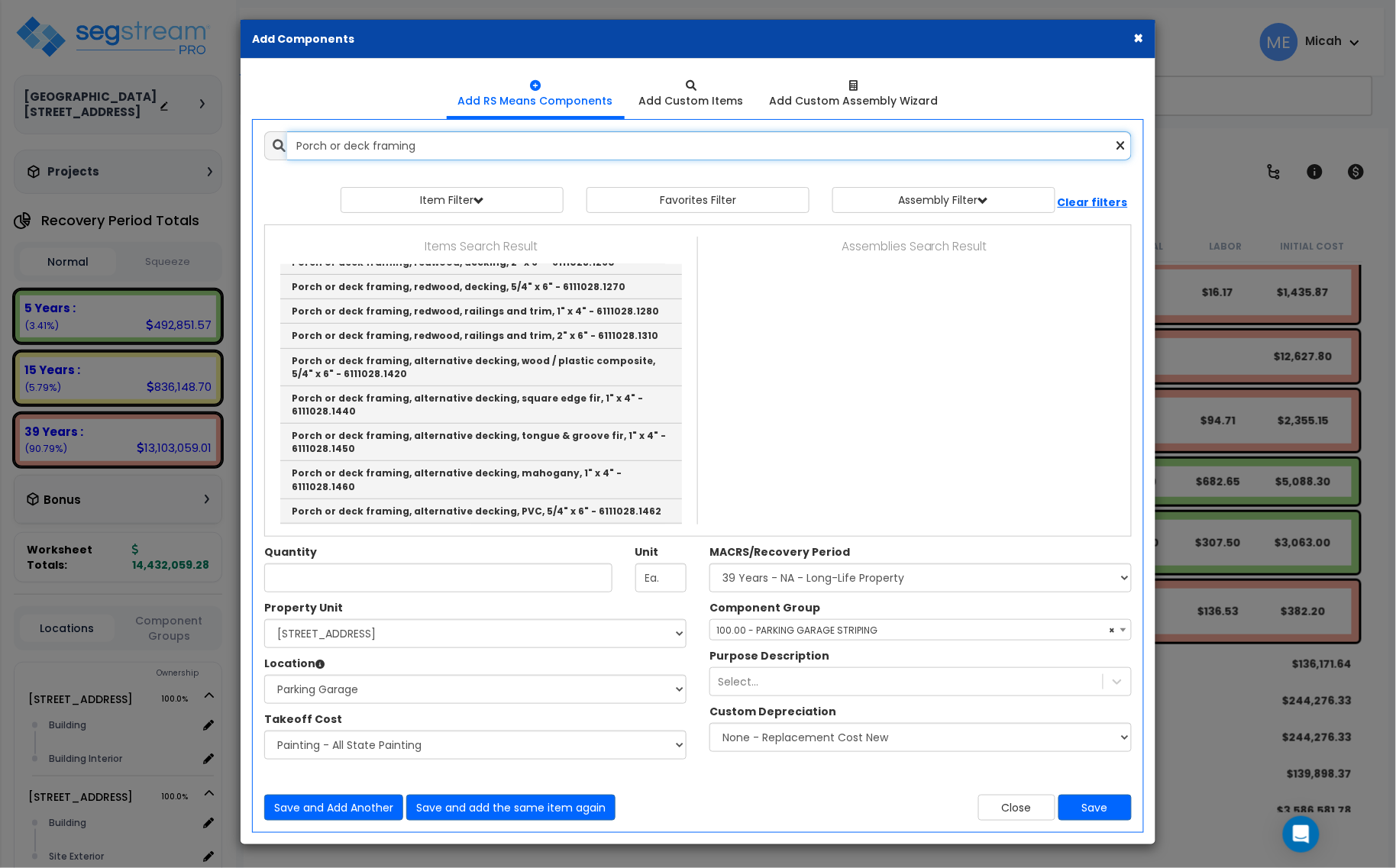
scroll to position [2066, 0]
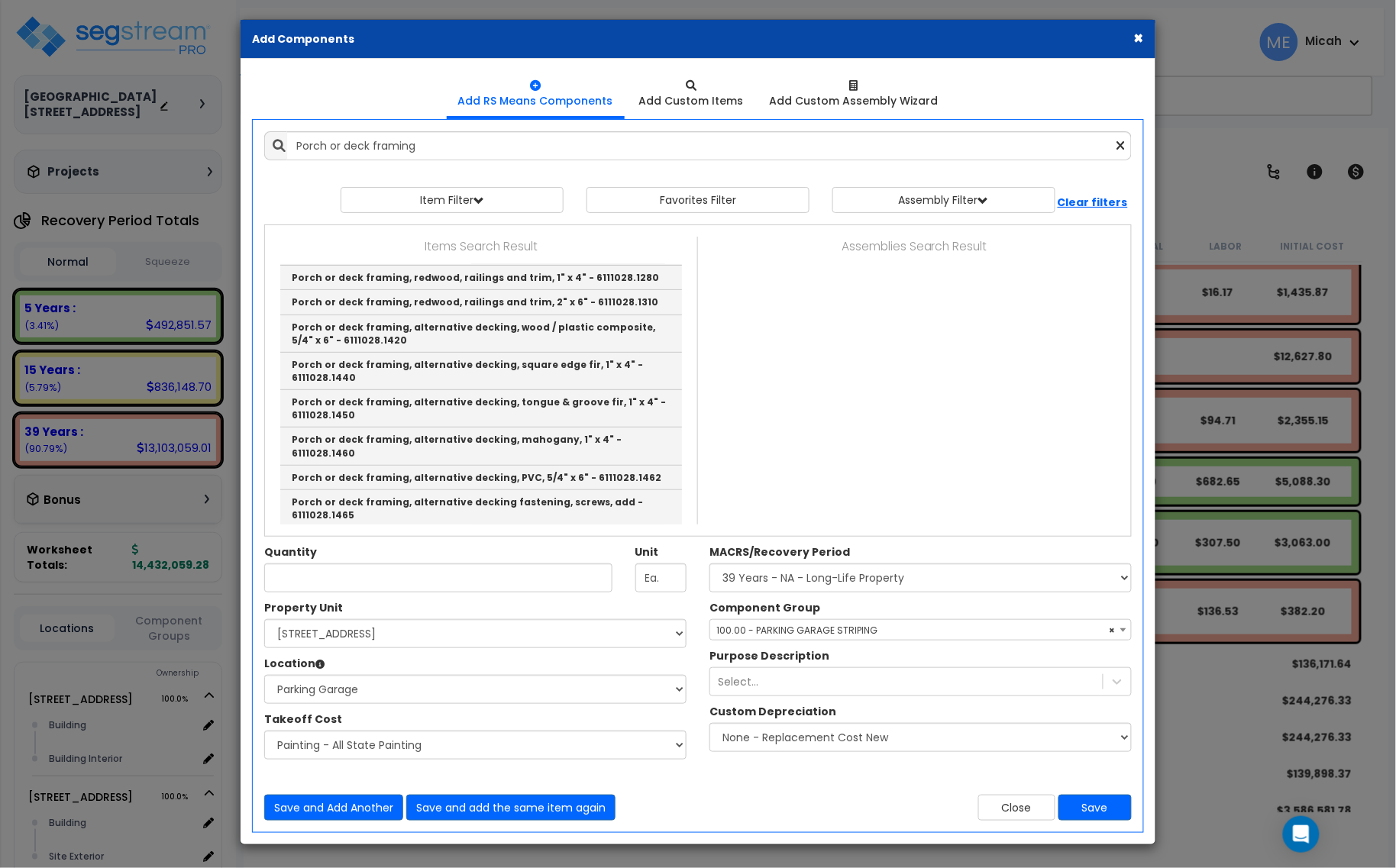
click at [540, 665] on link "Porch or deck framing, post footing, 4' deep, 12" diameter, includes excavation…" at bounding box center [481, 683] width 402 height 37
type input "Porch or deck framing, post footing, 4' deep, 12" diameter, includes excavation…"
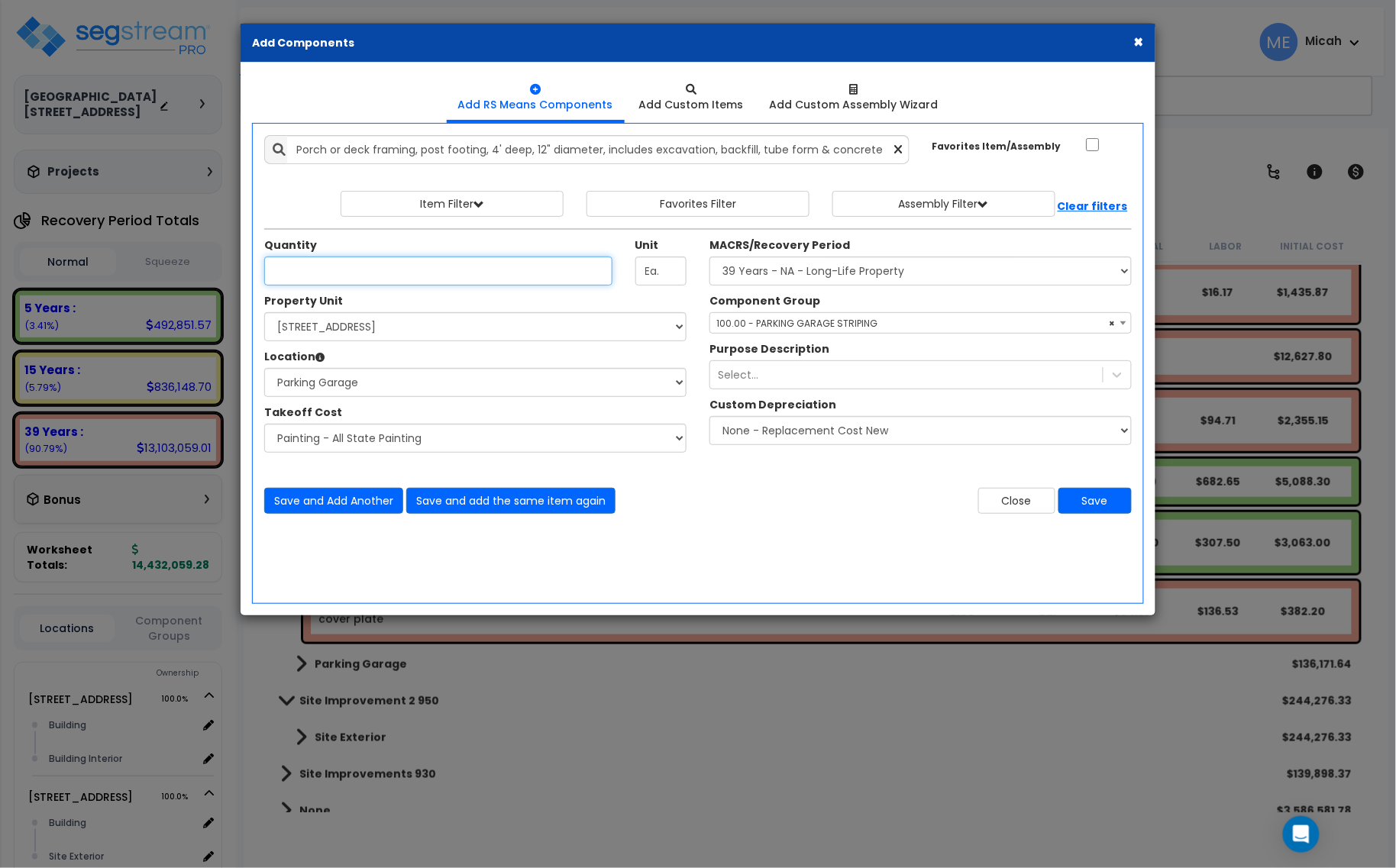
scroll to position [0, 0]
type input "18"
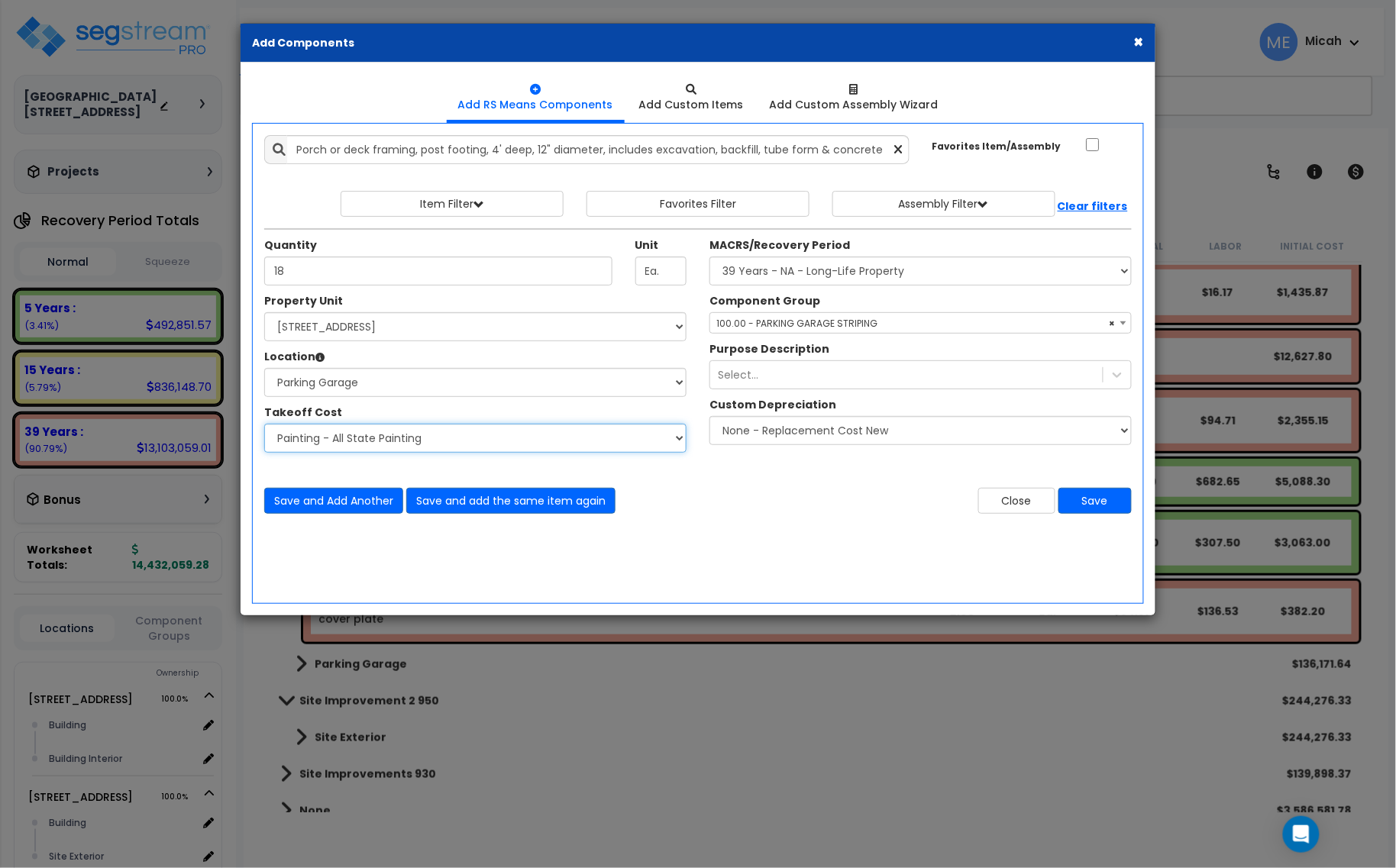
click at [450, 443] on select "Select Site Work - [PERSON_NAME] Aphalt Paving - Pine Bend Paving Site Concrete…" at bounding box center [475, 438] width 422 height 29
select select "45778549"
click at [264, 424] on select "Select Site Work - [PERSON_NAME] Aphalt Paving - Pine Bend Paving Site Concrete…" at bounding box center [475, 438] width 422 height 29
click at [768, 328] on span "× 100.00 - PARKING GARAGE STRIPING" at bounding box center [920, 323] width 420 height 21
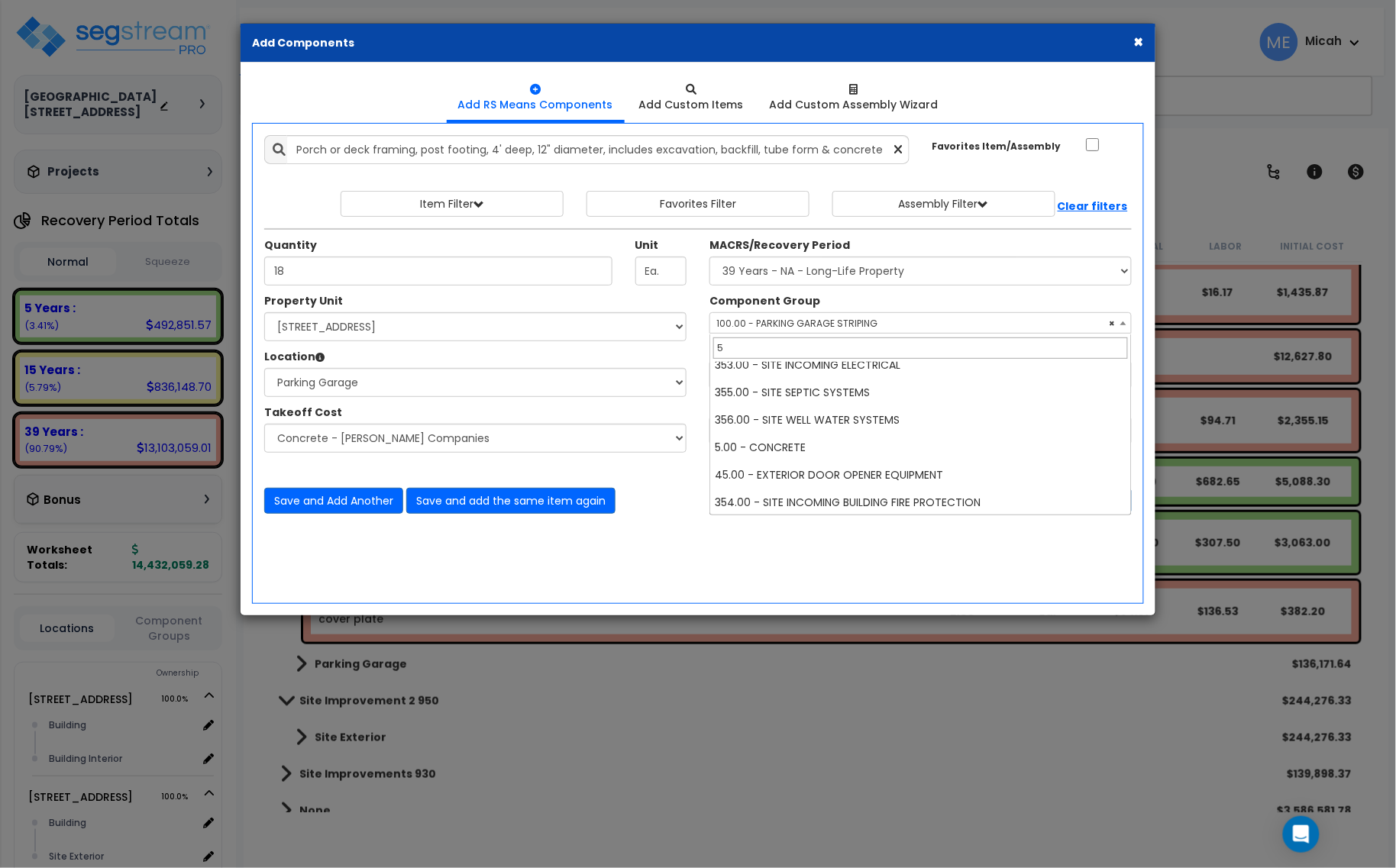
scroll to position [671, 0]
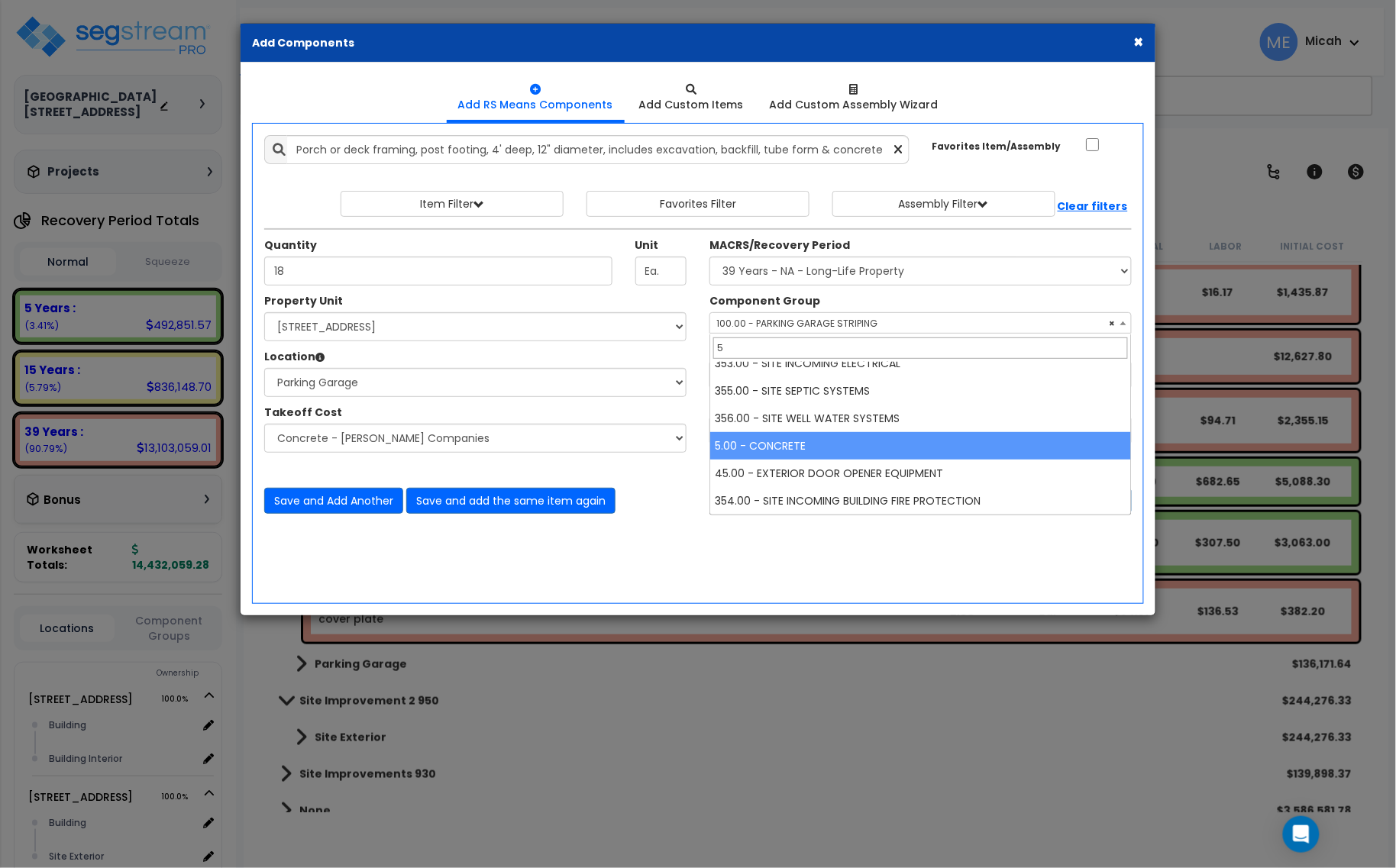
type input "5"
select select "57243"
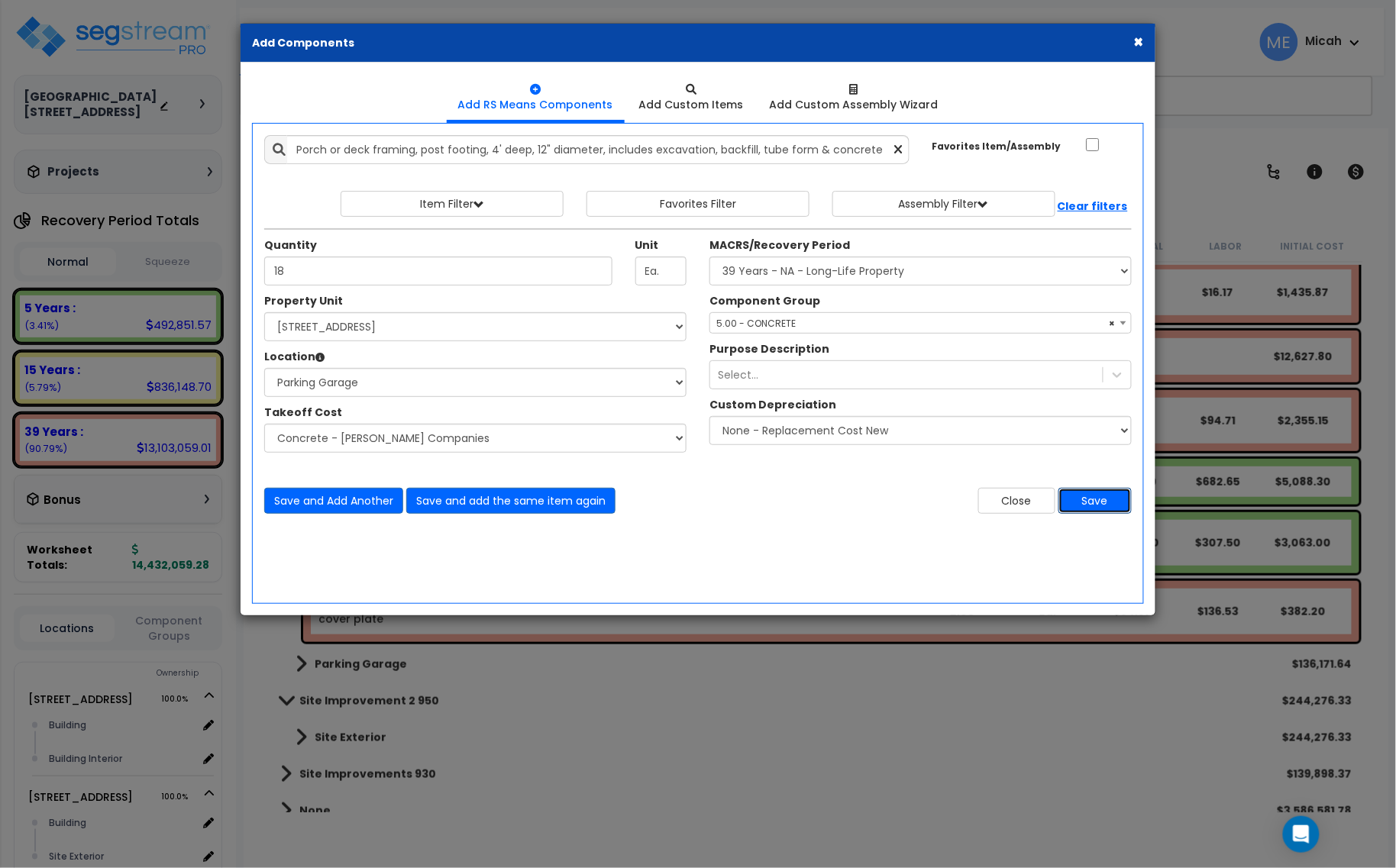
click at [1108, 501] on button "Save" at bounding box center [1095, 500] width 73 height 26
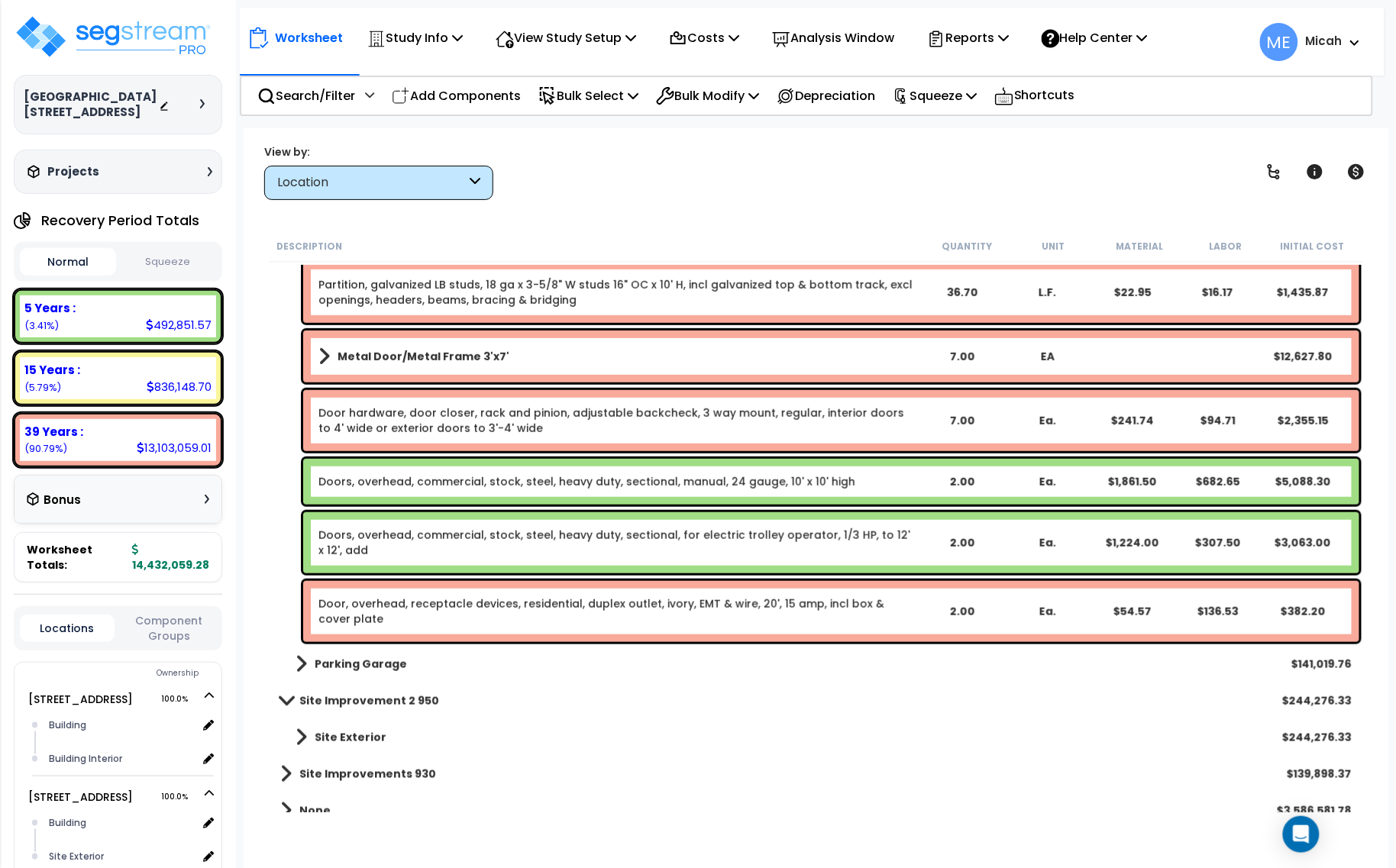
click at [299, 660] on span at bounding box center [301, 664] width 12 height 21
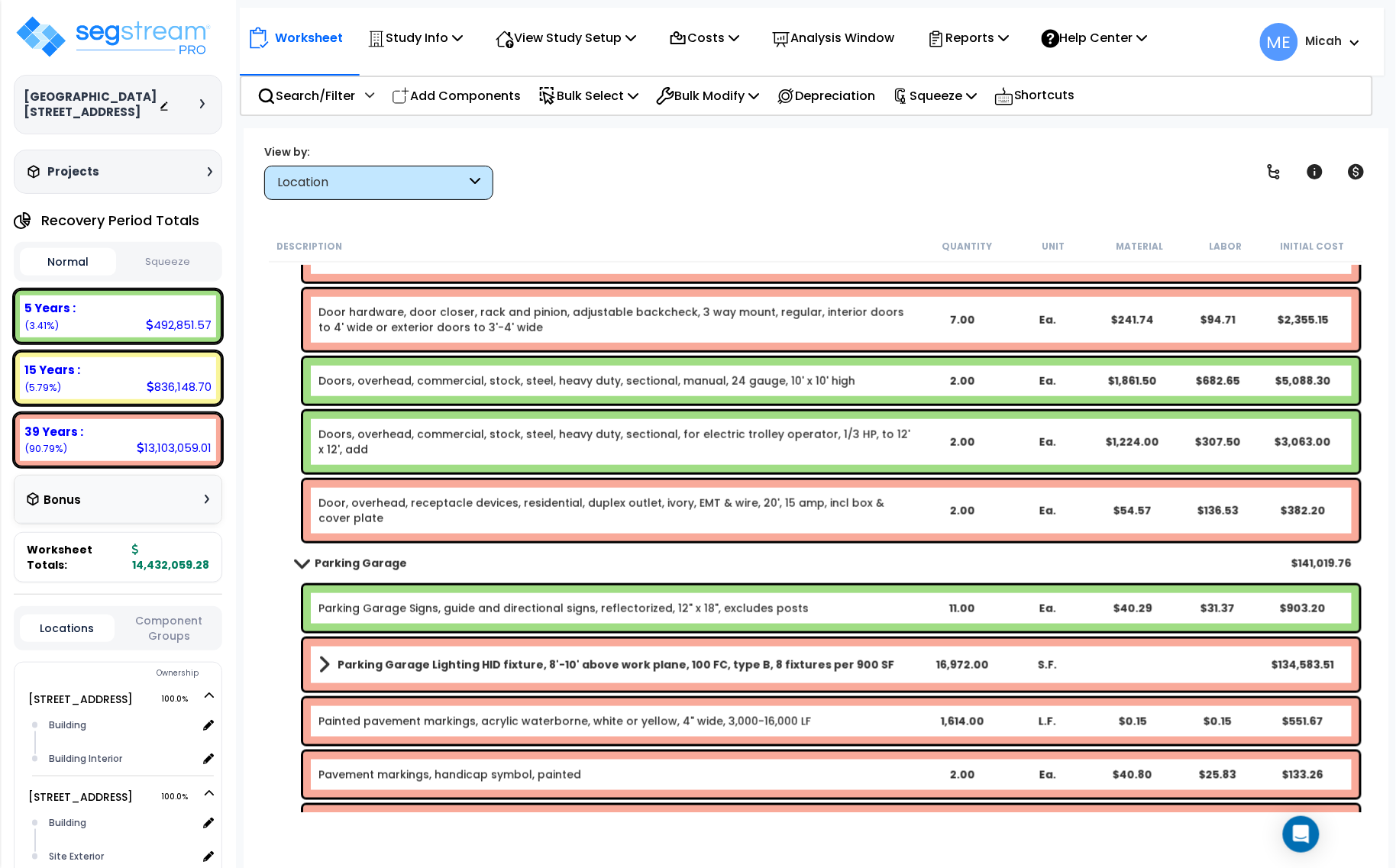
scroll to position [4362, 0]
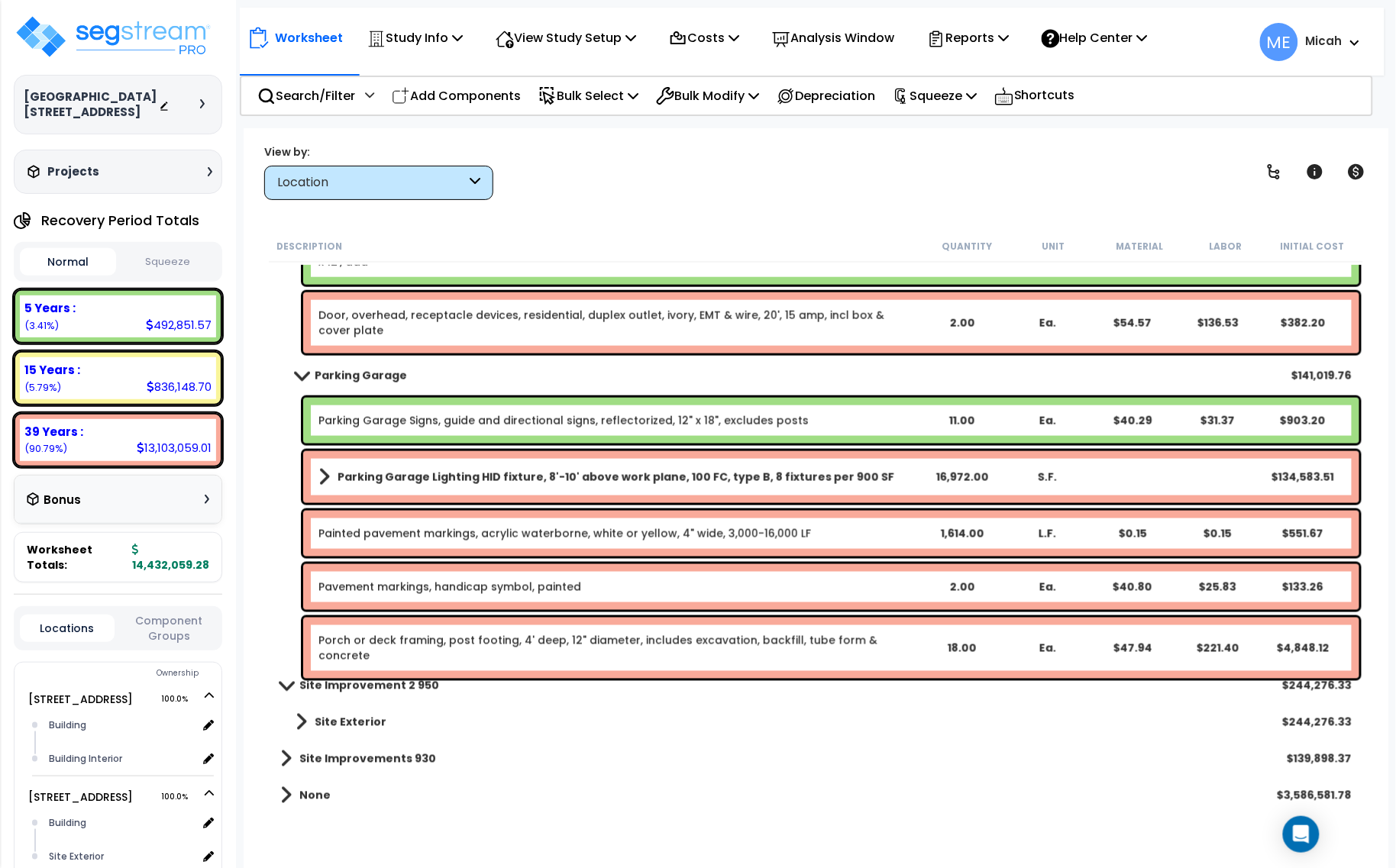
click at [531, 636] on link "Porch or deck framing, post footing, 4' deep, 12" diameter, includes excavation…" at bounding box center [618, 648] width 600 height 31
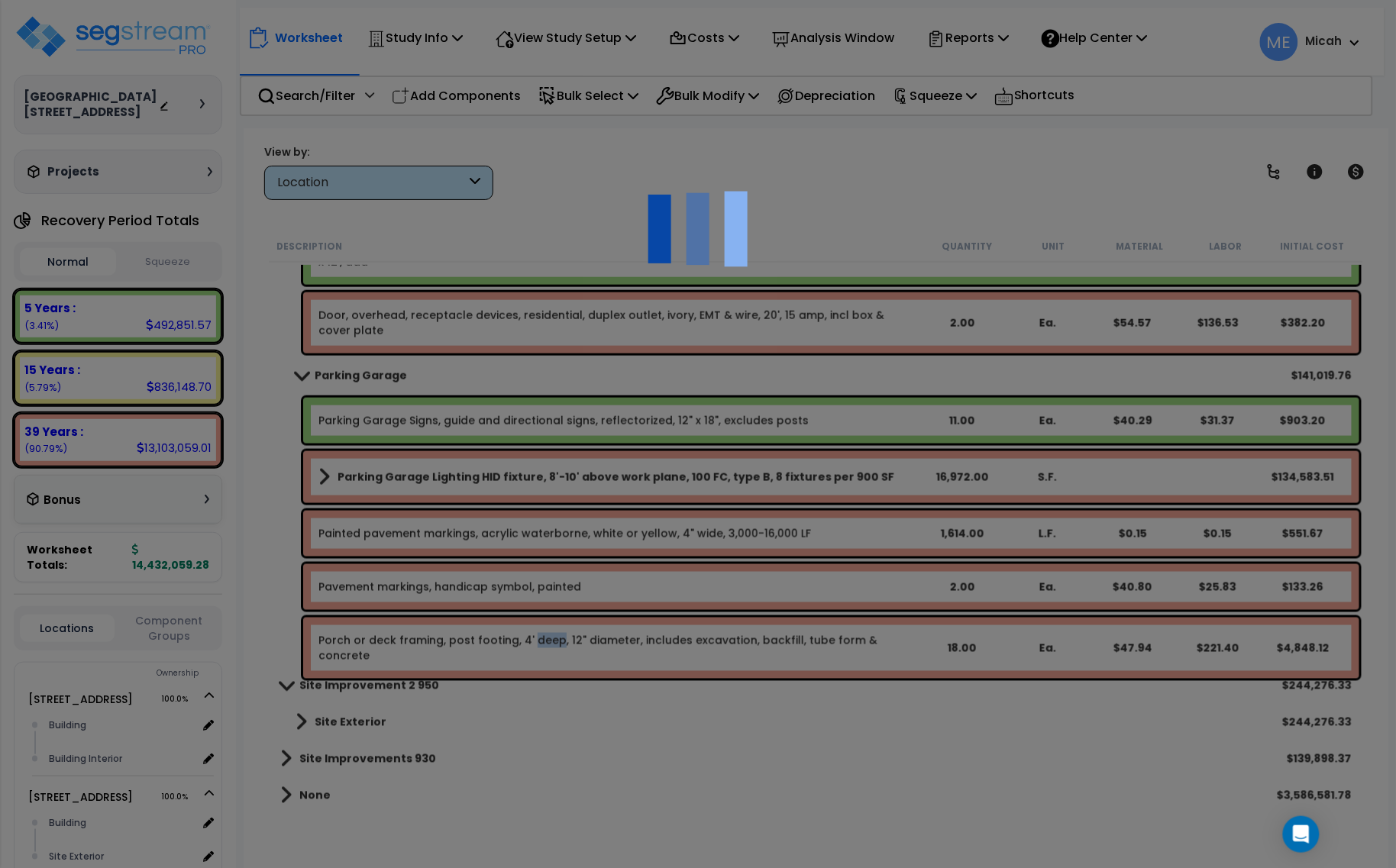
select select "45778549"
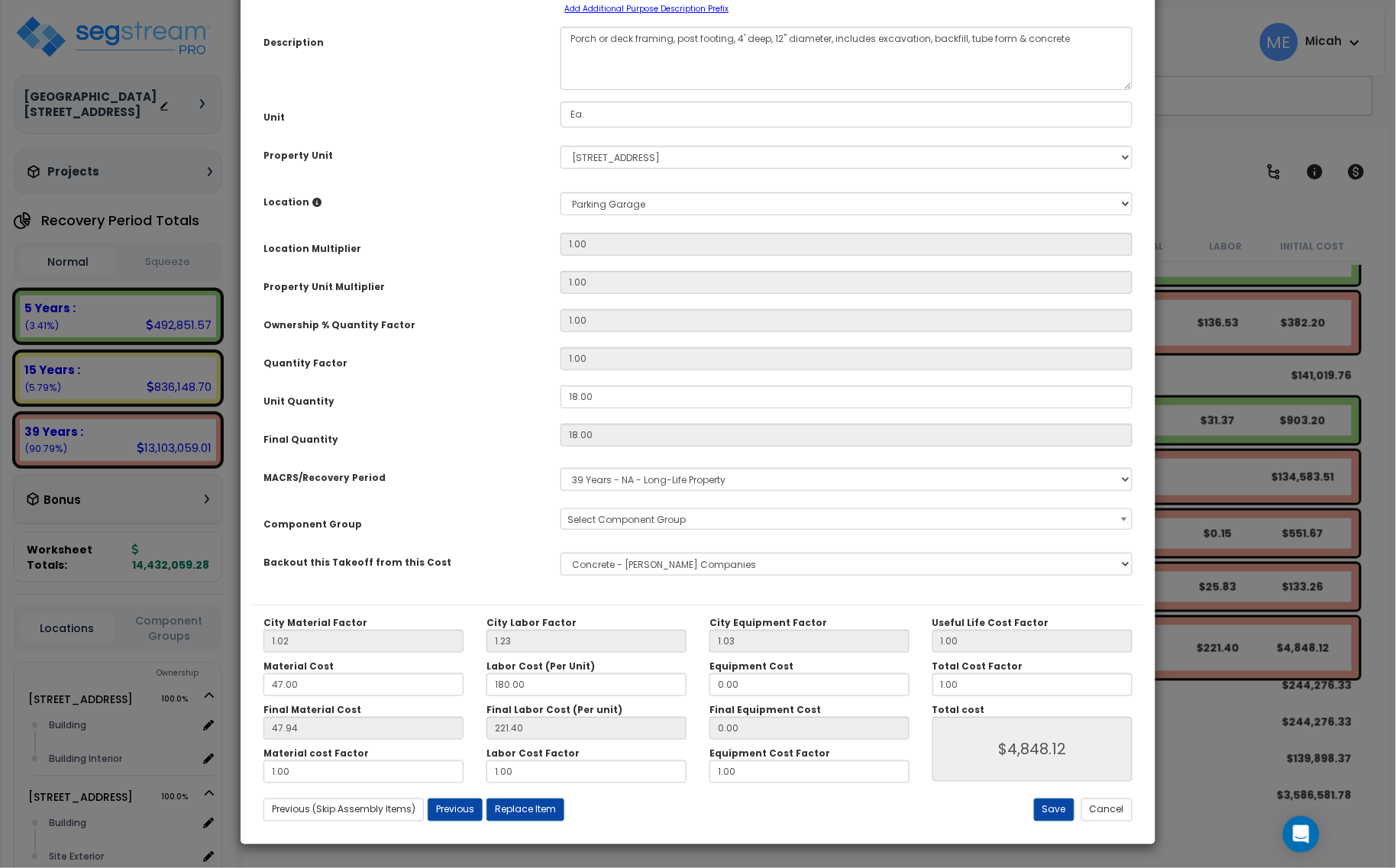
scroll to position [0, 0]
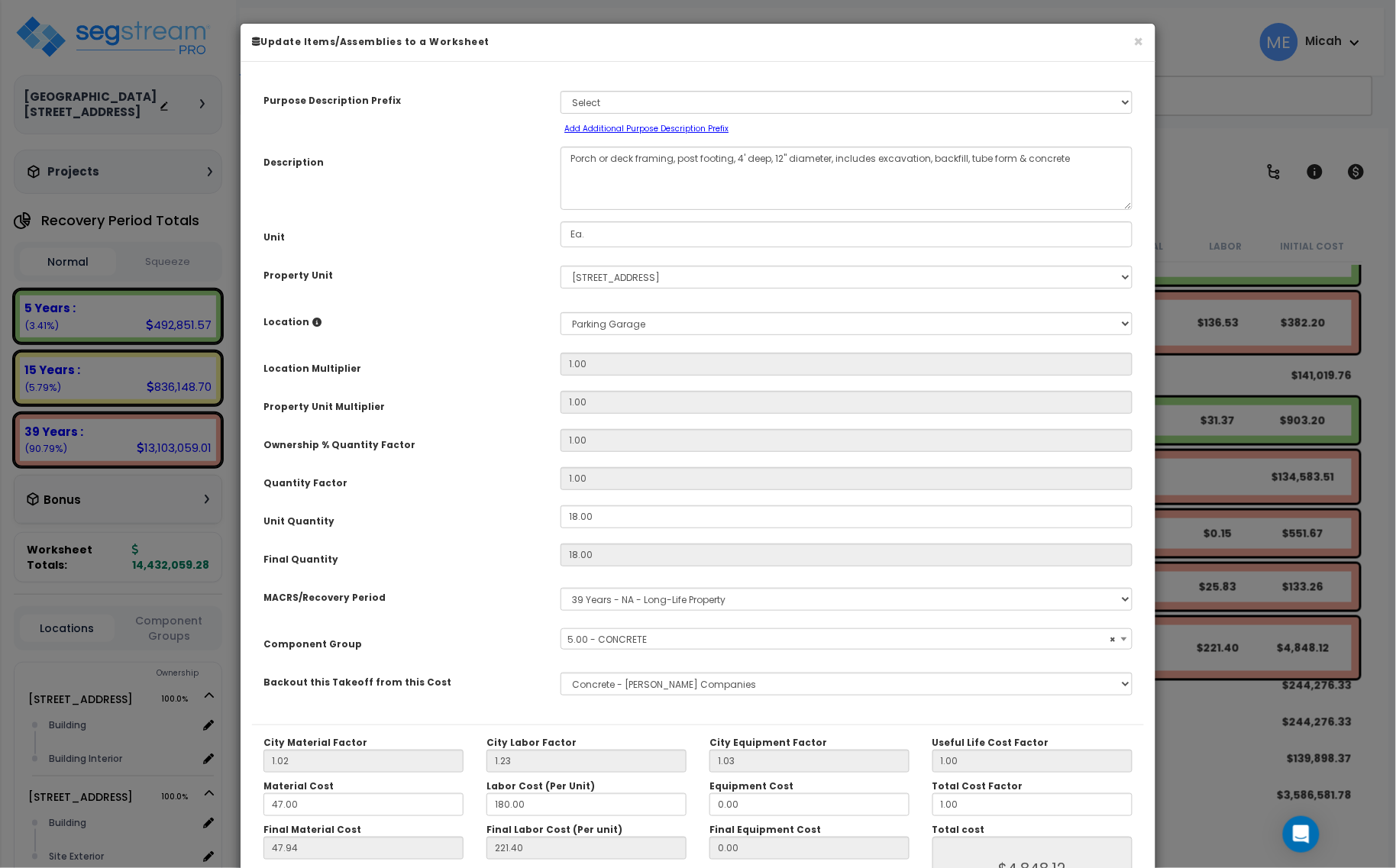
select select "57243"
drag, startPoint x: 671, startPoint y: 157, endPoint x: 535, endPoint y: 161, distance: 136.1
click at [535, 161] on div "Description Porch or deck framing, post footing, 4' deep, 12" diameter, include…" at bounding box center [698, 178] width 891 height 63
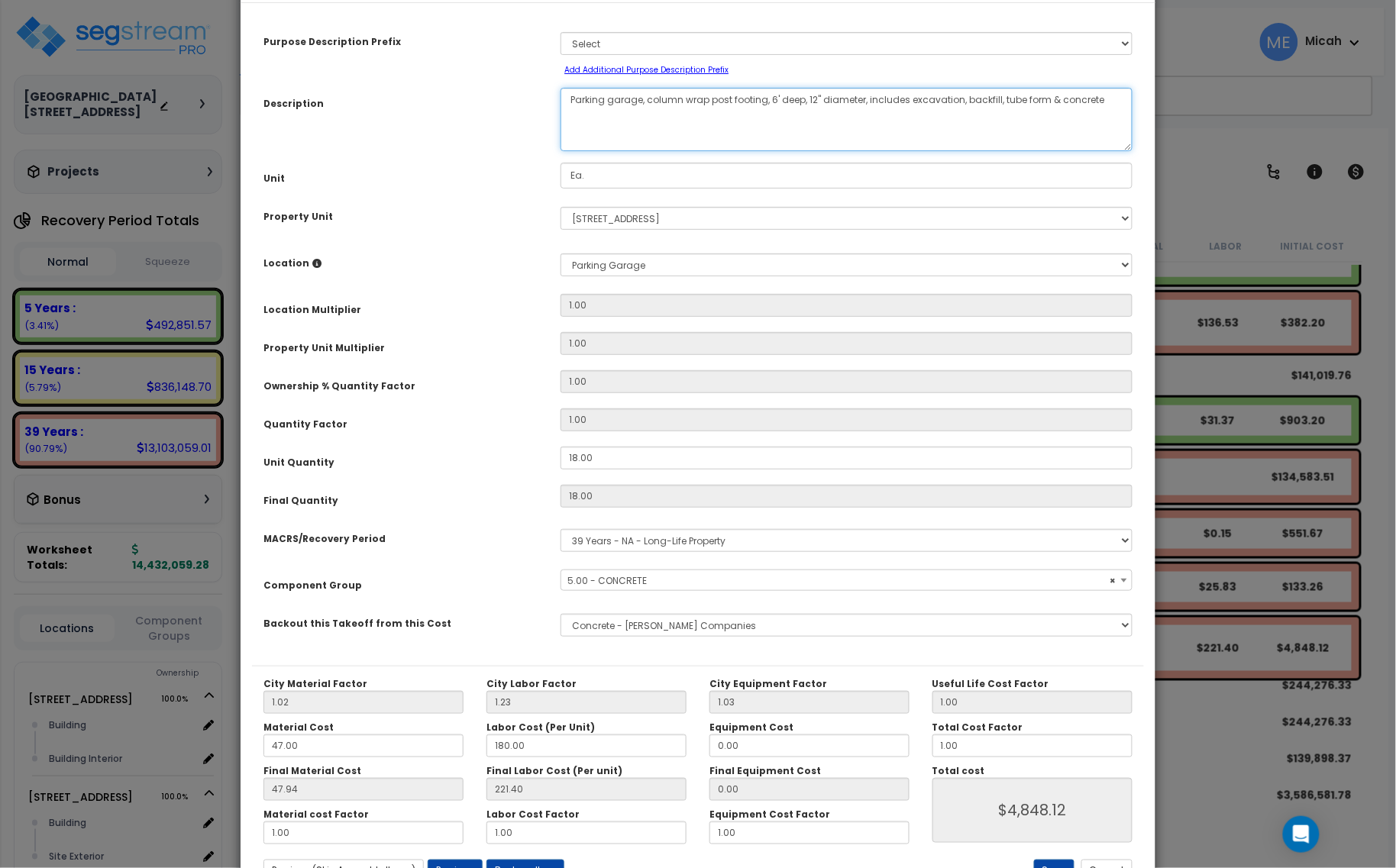
scroll to position [120, 0]
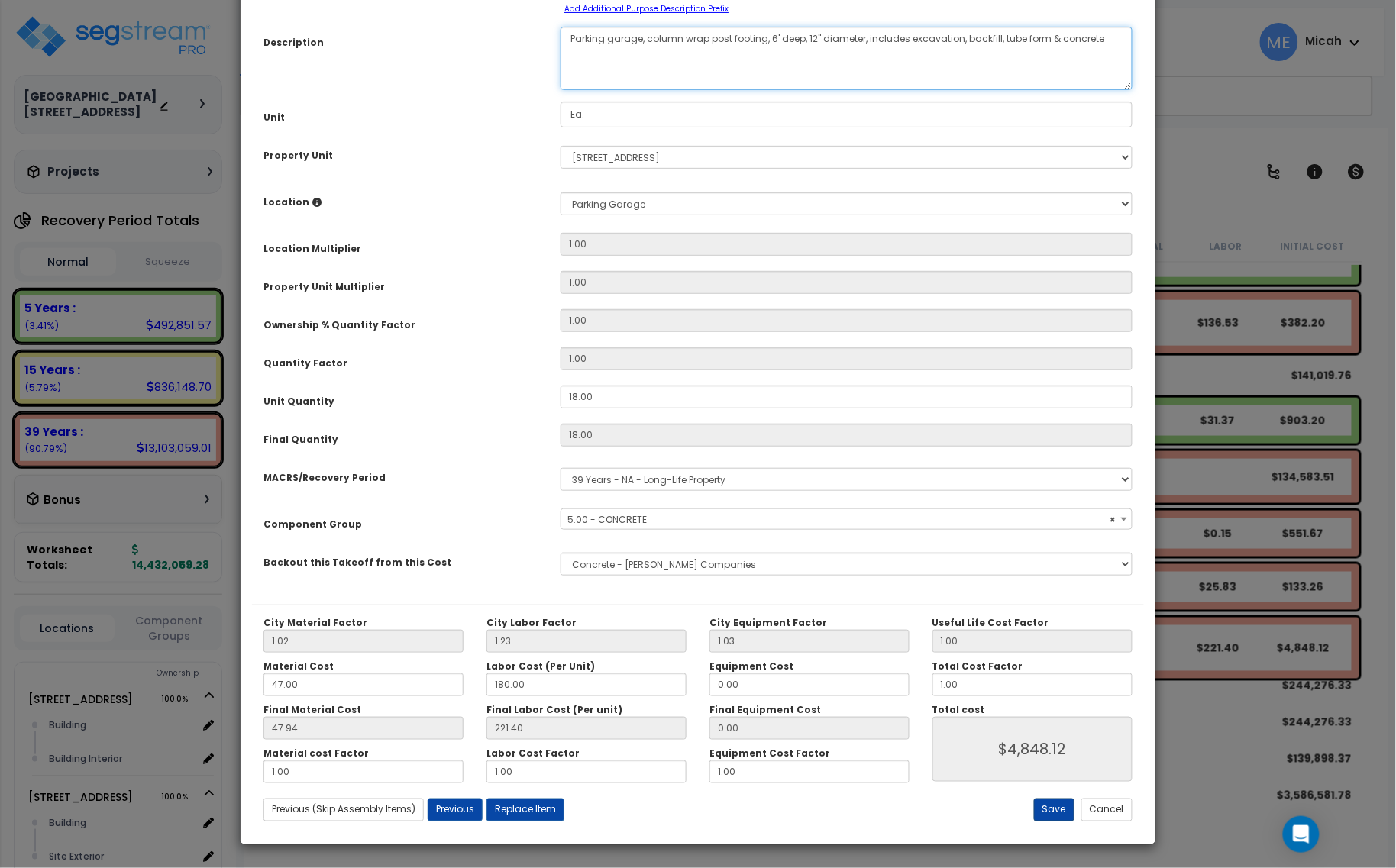
type textarea "Parking garage, column wrap post footing, 6' deep, 12" diameter, includes excav…"
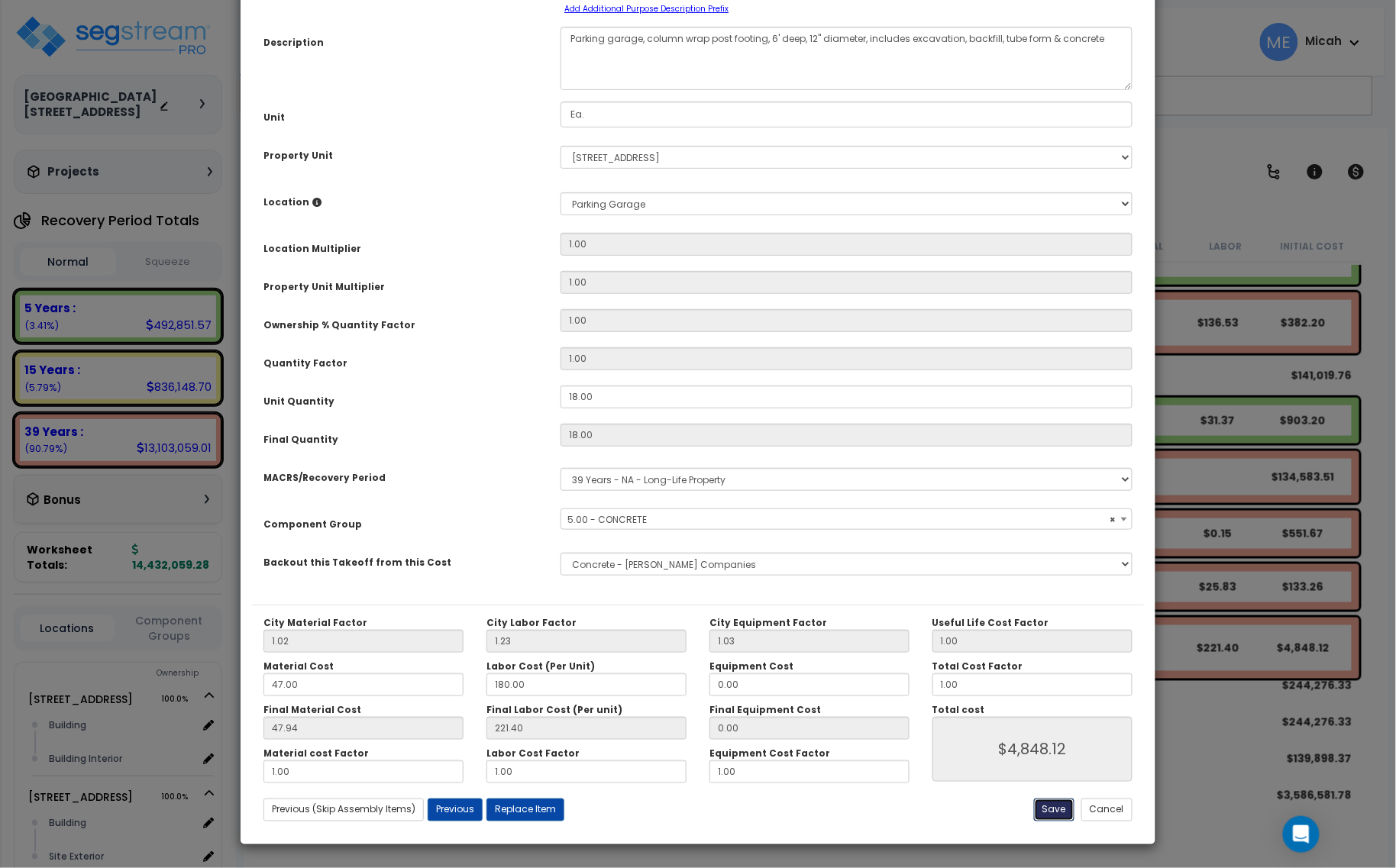
click at [1058, 808] on button "Save" at bounding box center [1053, 809] width 40 height 23
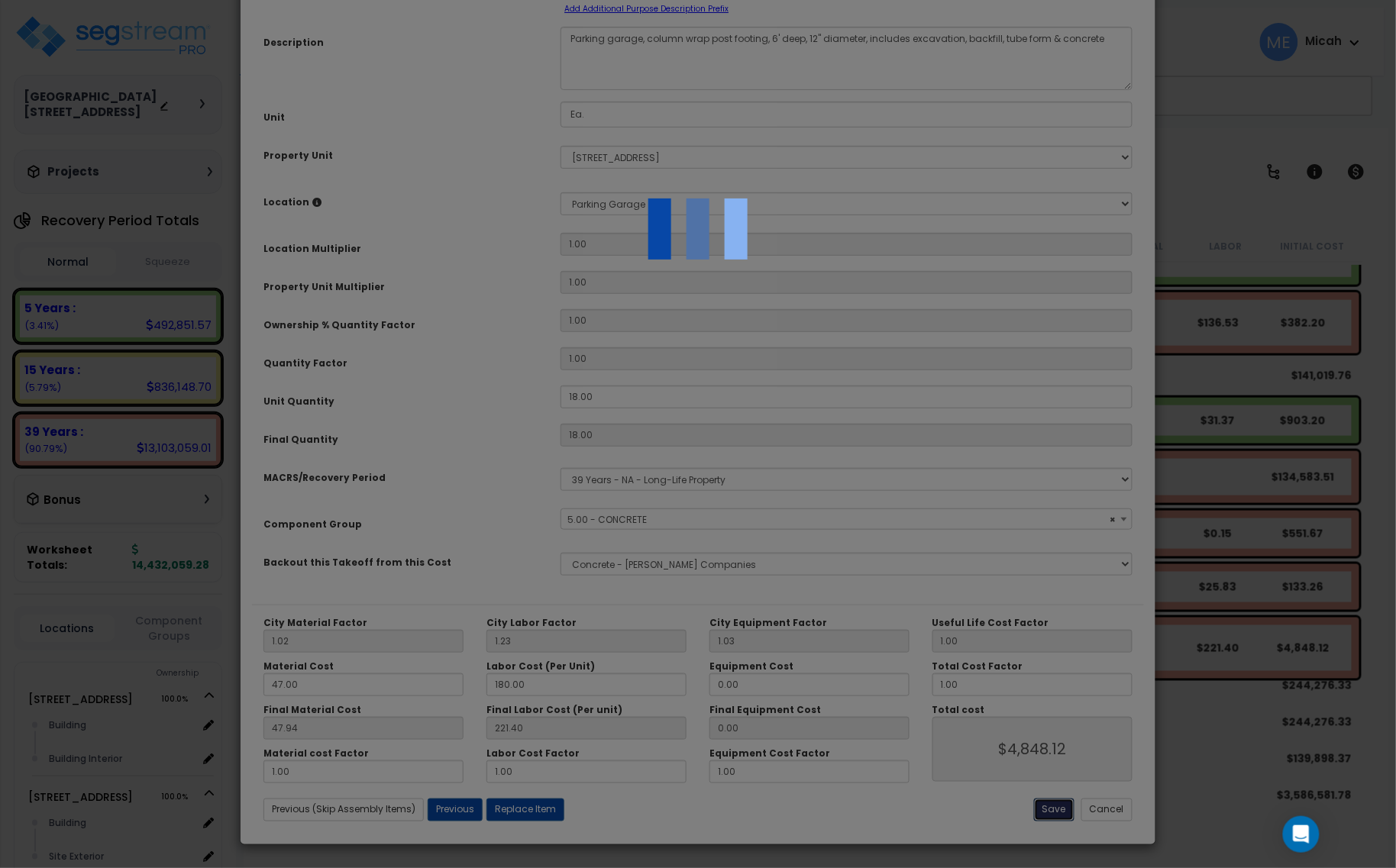
type input "4848.12"
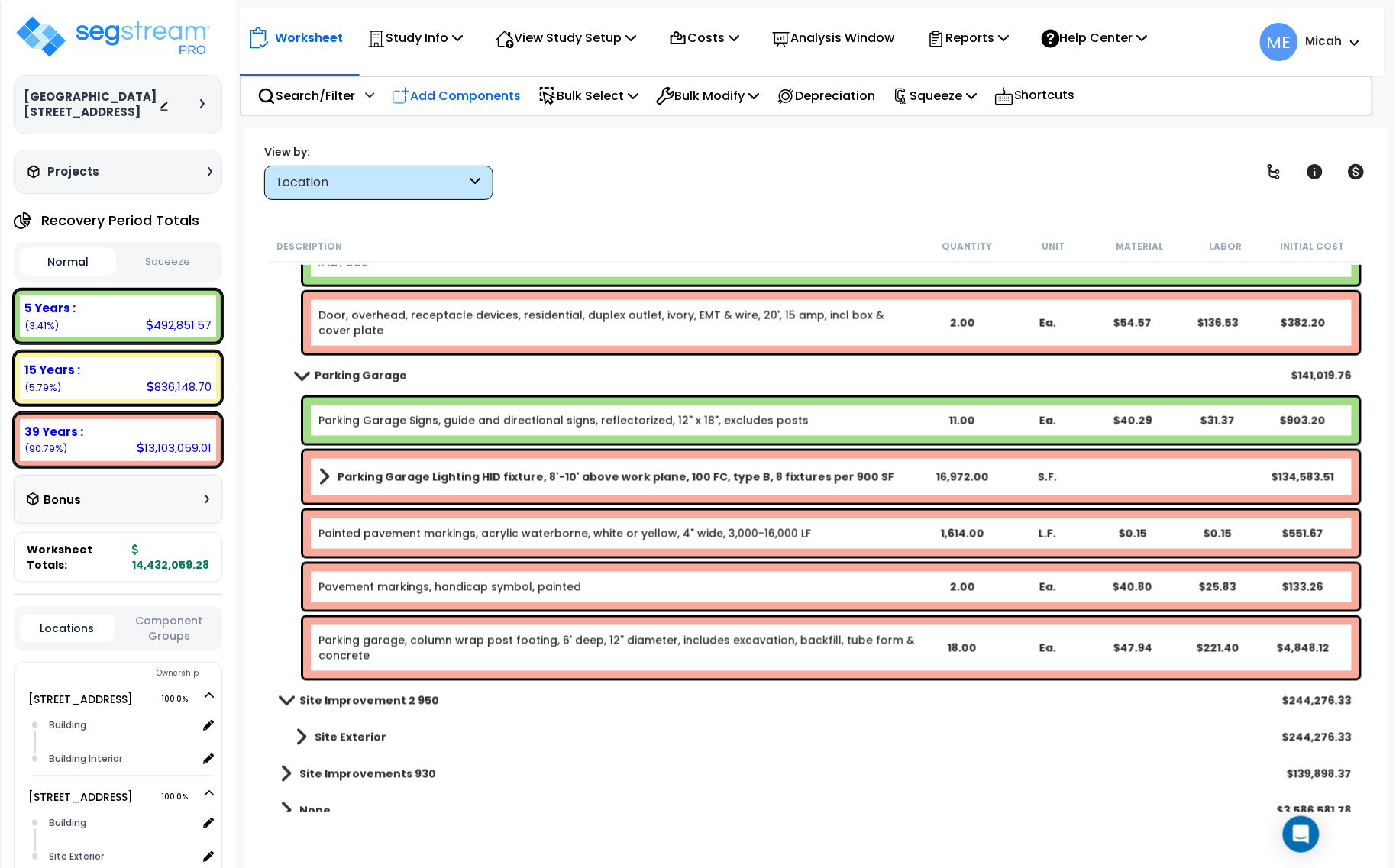
click at [492, 98] on p "Add Components" at bounding box center [456, 95] width 129 height 20
select select
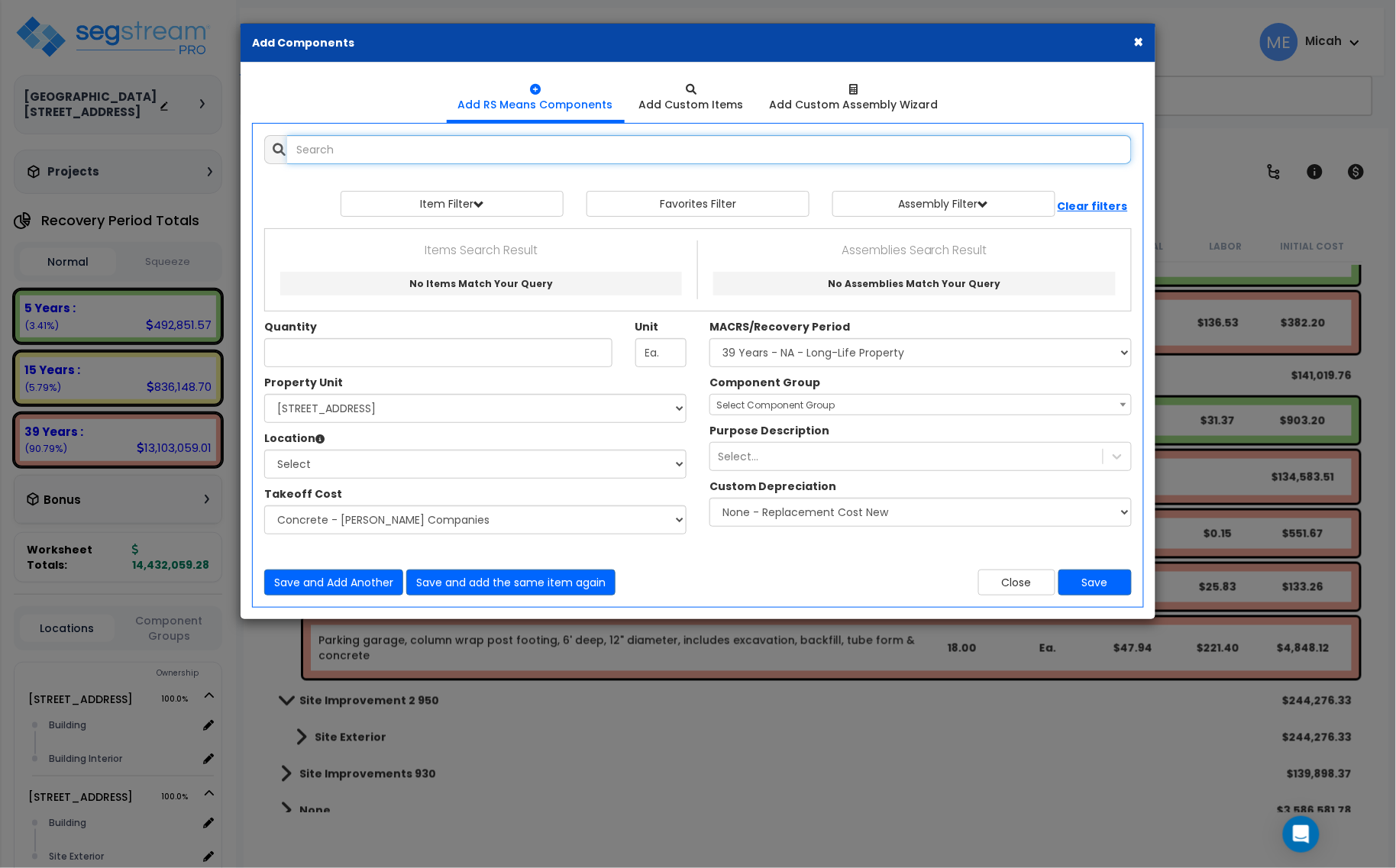
select select
click at [341, 142] on input "text" at bounding box center [709, 150] width 844 height 29
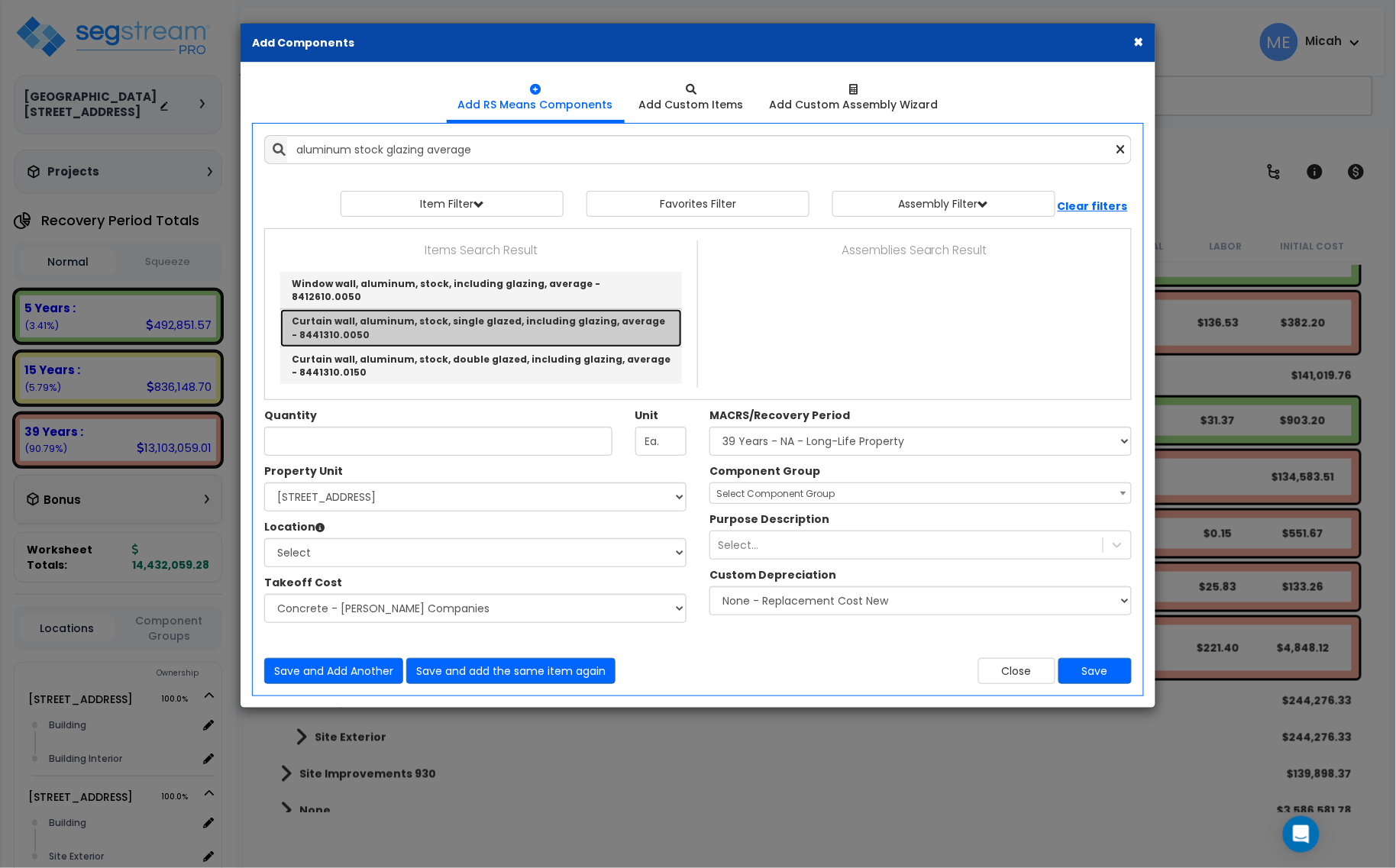
click at [523, 309] on link "Curtain wall, aluminum, stock, single glazed, including glazing, average - 8441…" at bounding box center [481, 327] width 402 height 37
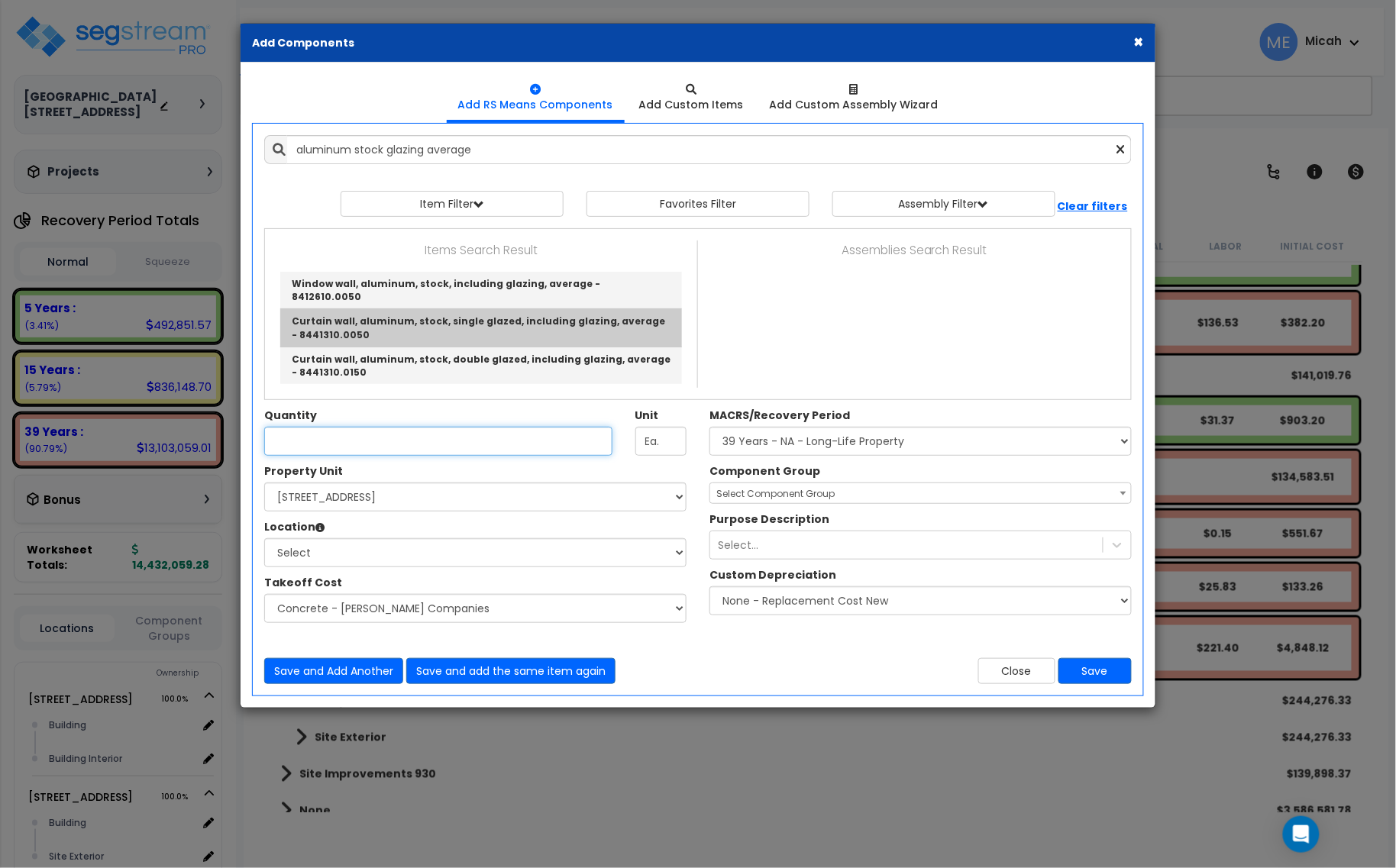
type input "Curtain wall, aluminum, stock, single glazed, including glazing, average - 8441…"
checkbox input "true"
type input "S.F."
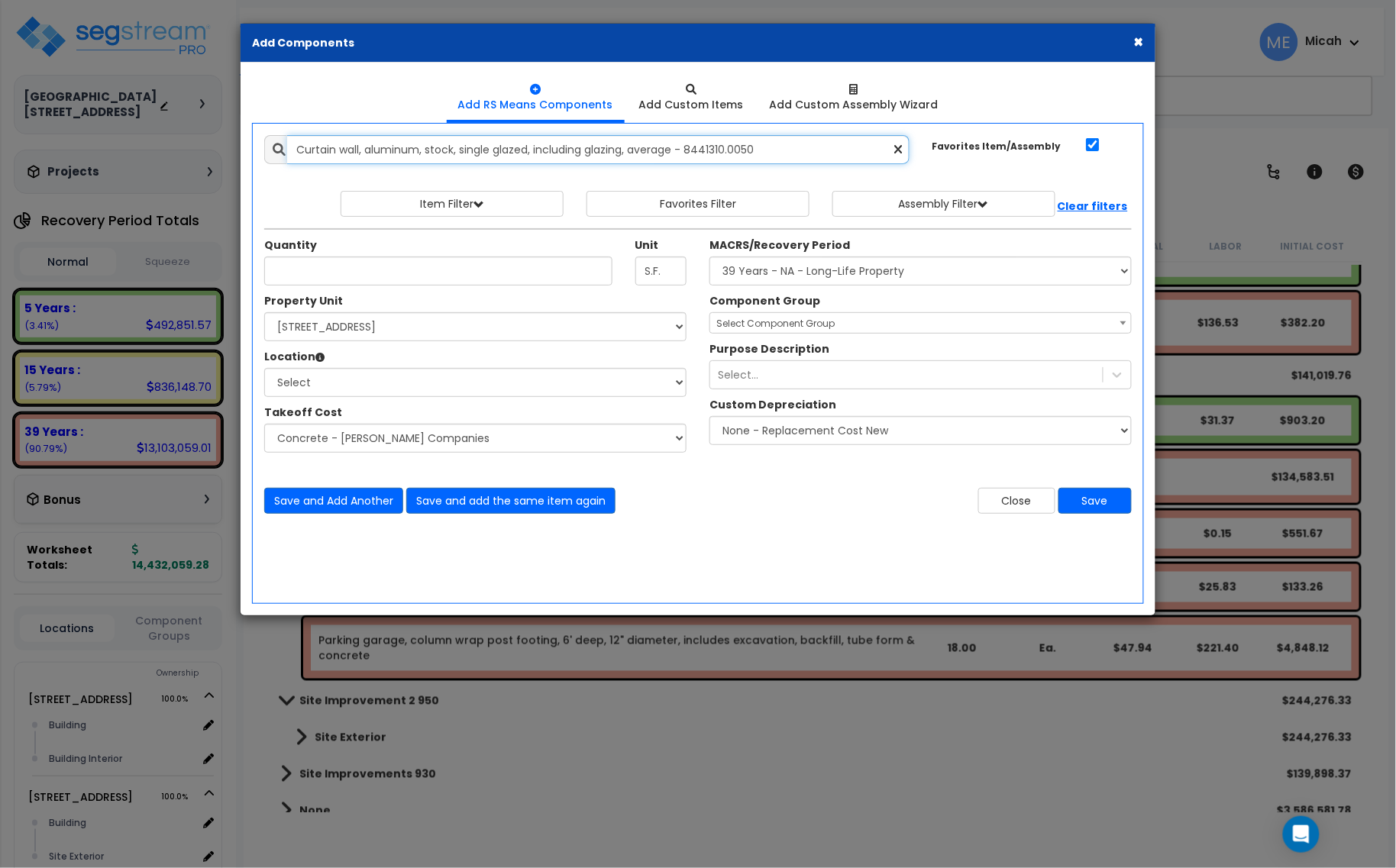
click at [462, 152] on input "Curtain wall, aluminum, stock, single glazed, including glazing, average - 8441…" at bounding box center [598, 150] width 623 height 29
drag, startPoint x: 781, startPoint y: 149, endPoint x: 268, endPoint y: 146, distance: 513.0
click at [268, 146] on div "Curtain wall, aluminum, stock, single glazed, including glazing, average - 8441…" at bounding box center [586, 150] width 645 height 29
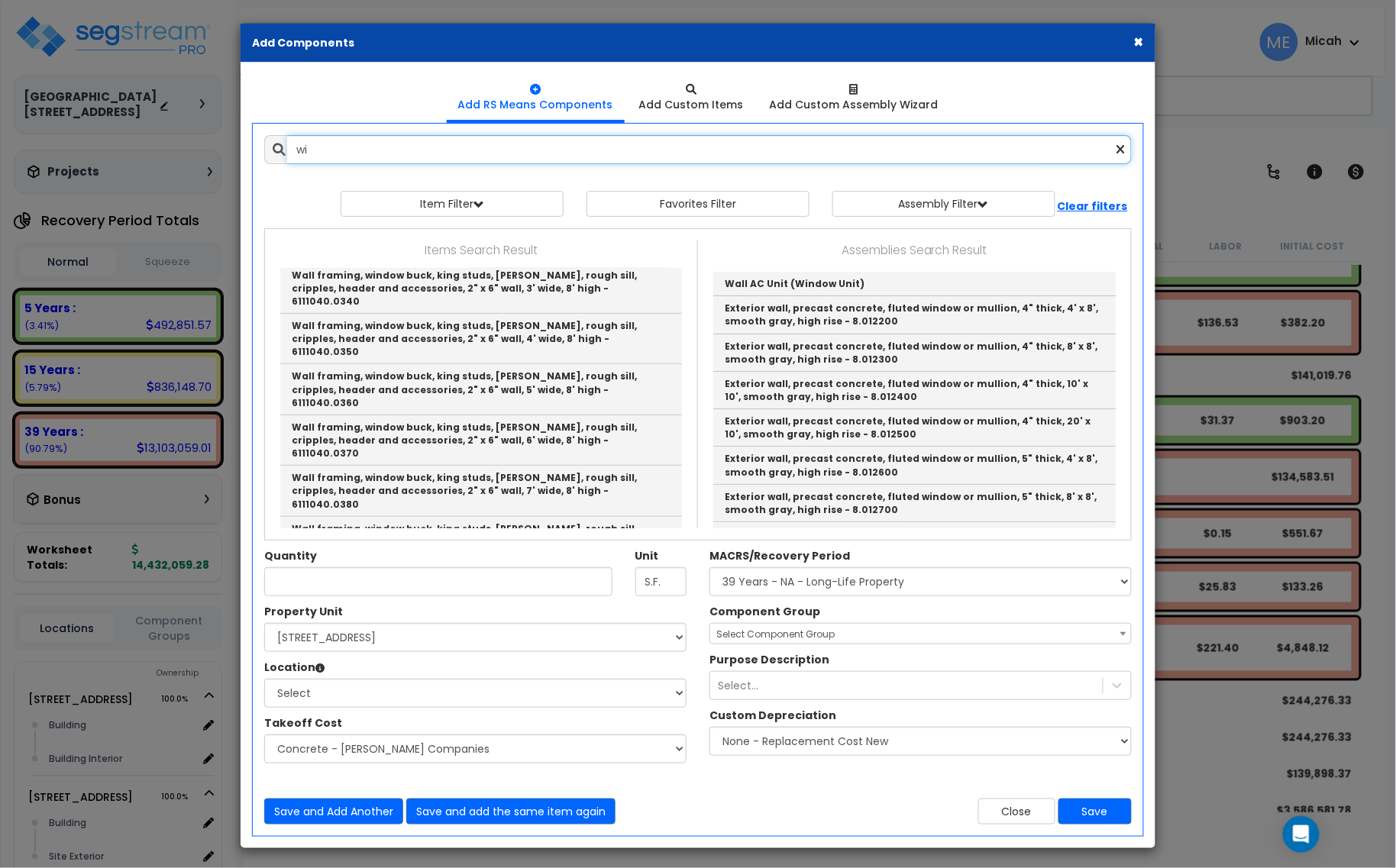
type input "w"
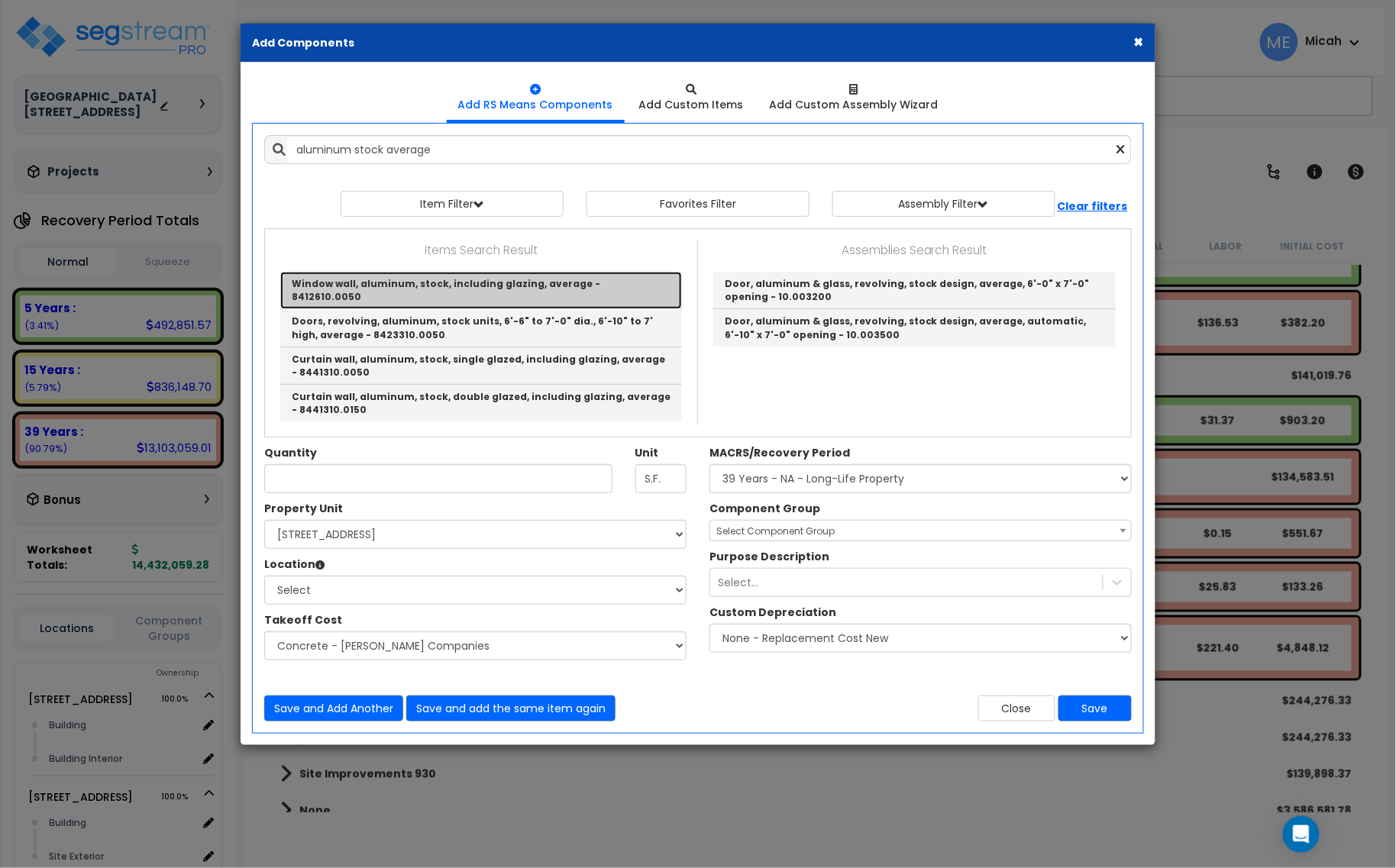
click at [500, 277] on link "Window wall, aluminum, stock, including glazing, average - 8412610.0050" at bounding box center [481, 290] width 402 height 37
type input "Window wall, aluminum, stock, including glazing, average - 8412610.0050"
checkbox input "false"
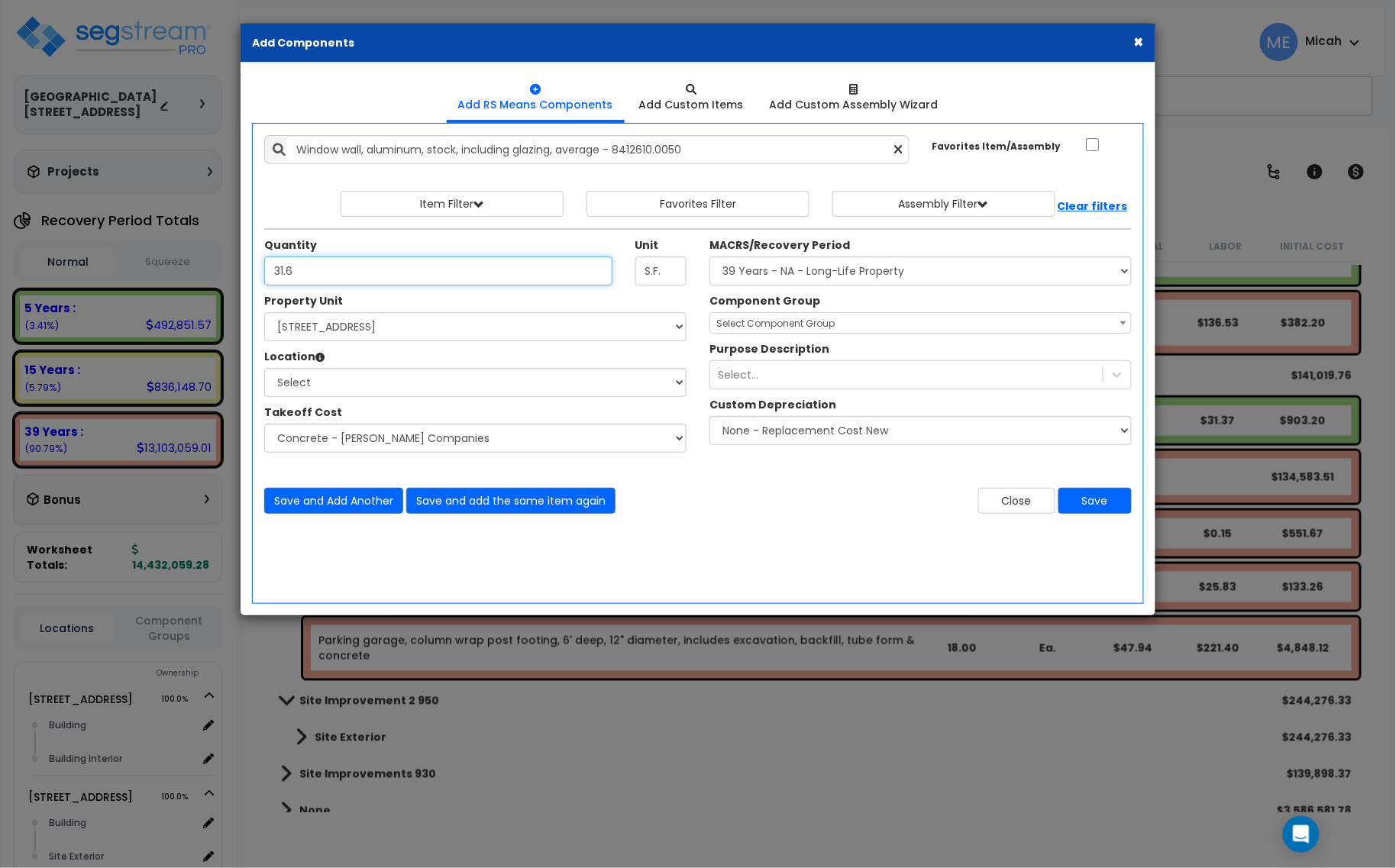
type input "31.6"
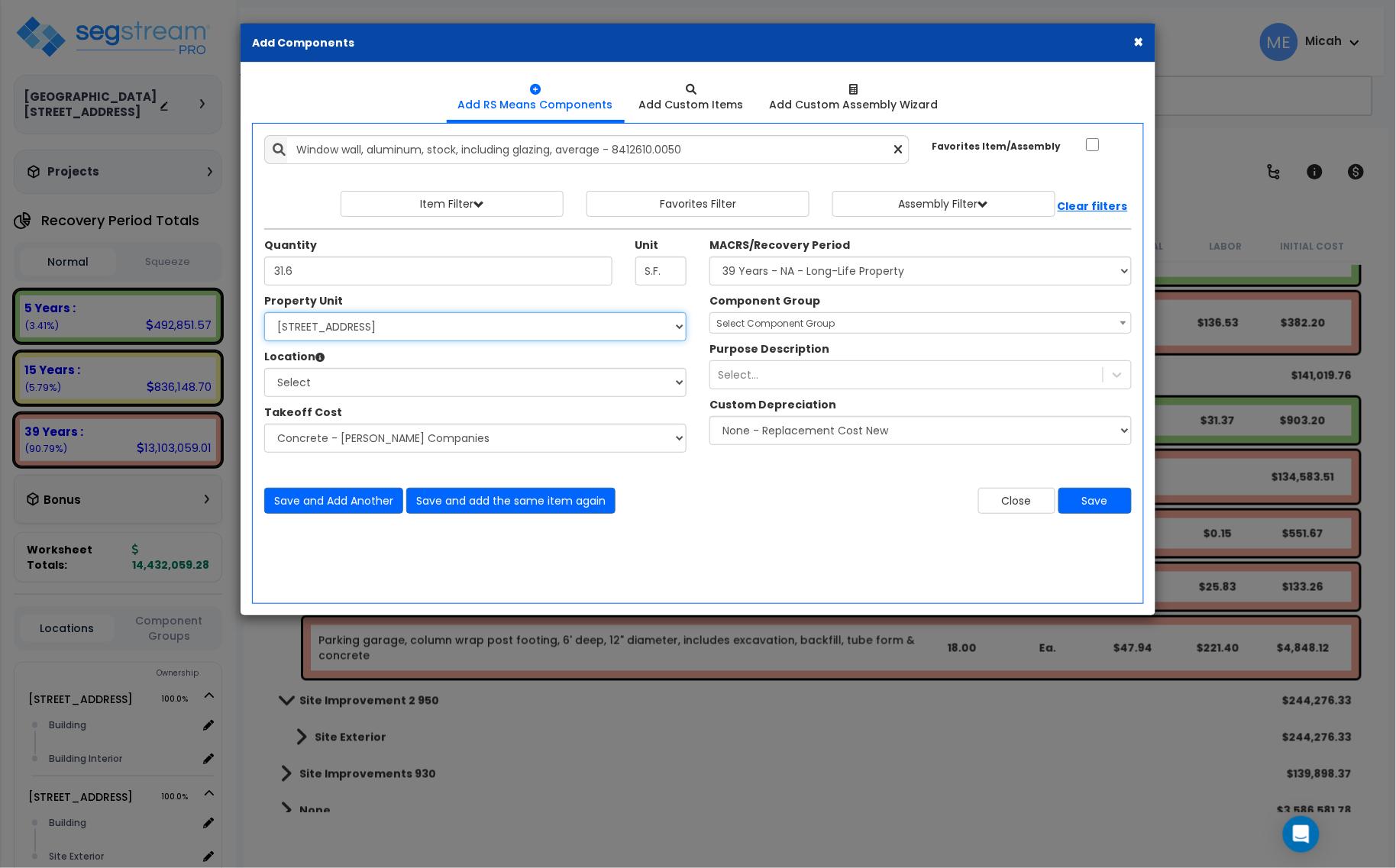
click at [456, 319] on select "Select [STREET_ADDRESS] [STREET_ADDRESS] [STREET_ADDRESS] Site Improvement 2 95…" at bounding box center [475, 326] width 422 height 29
select select "174261"
click at [264, 313] on select "Select [STREET_ADDRESS] [STREET_ADDRESS] [STREET_ADDRESS] Site Improvement 2 95…" at bounding box center [475, 326] width 422 height 29
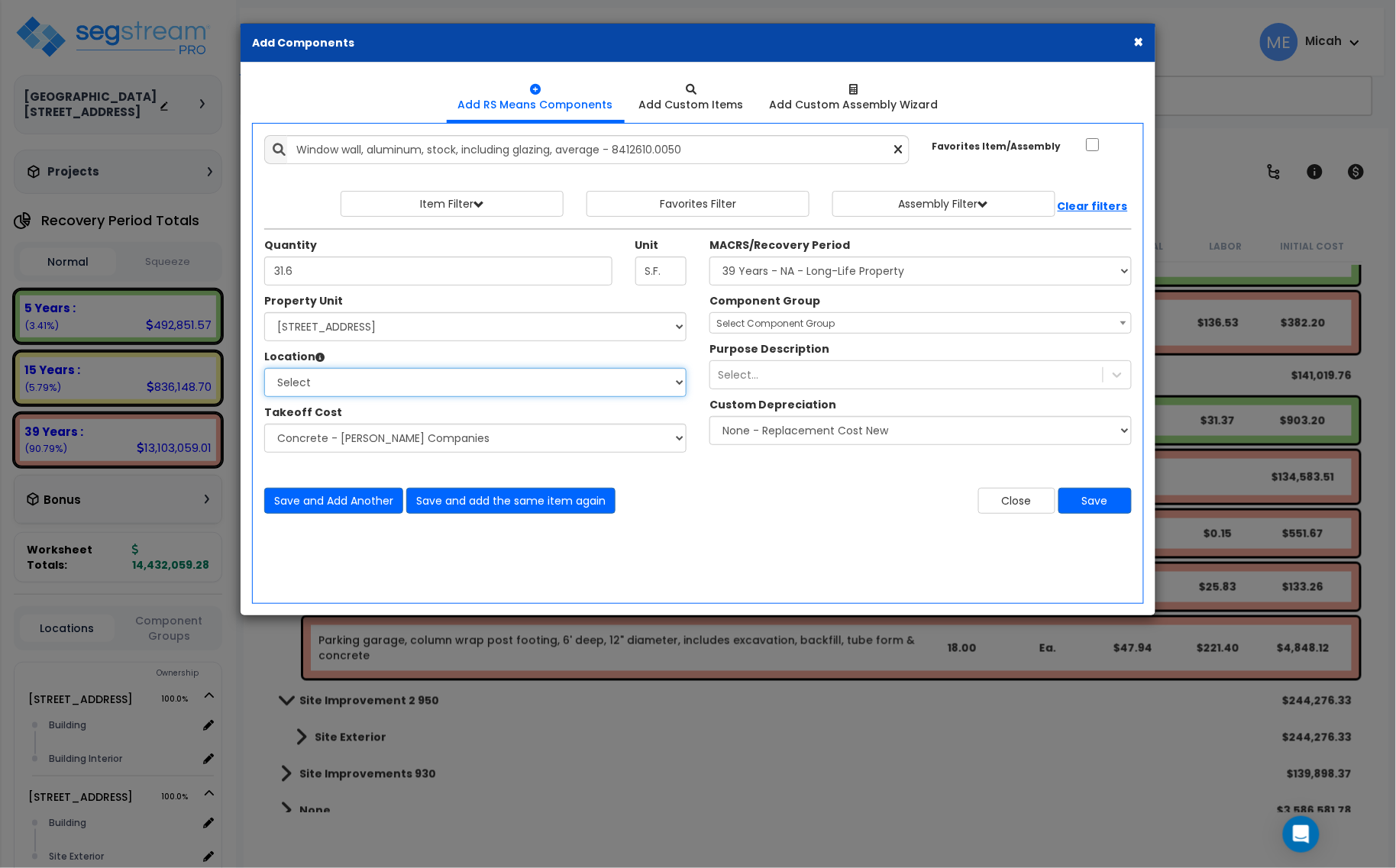
click at [378, 387] on select "Select Building Building Interior Parking Garage Add Additional Location" at bounding box center [475, 383] width 422 height 29
select select "1034"
click at [264, 368] on select "Select Building Building Interior Parking Garage Add Additional Location" at bounding box center [475, 383] width 422 height 29
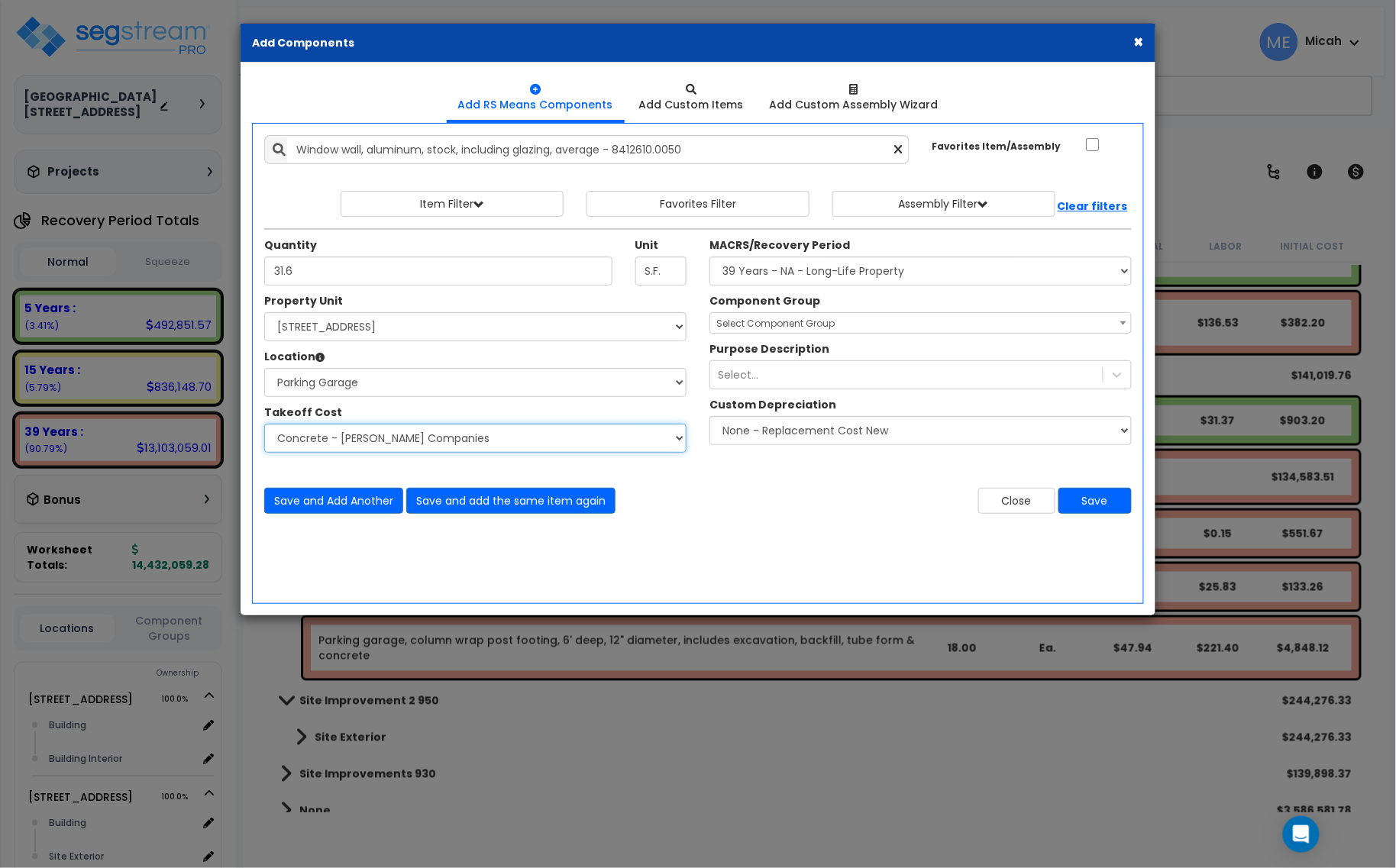
click at [349, 444] on select "Select Site Work - [PERSON_NAME] Aphalt Paving - Pine Bend Paving Site Concrete…" at bounding box center [475, 438] width 422 height 29
select select "45778563"
click at [264, 424] on select "Select Site Work - [PERSON_NAME] Aphalt Paving - Pine Bend Paving Site Concrete…" at bounding box center [475, 438] width 422 height 29
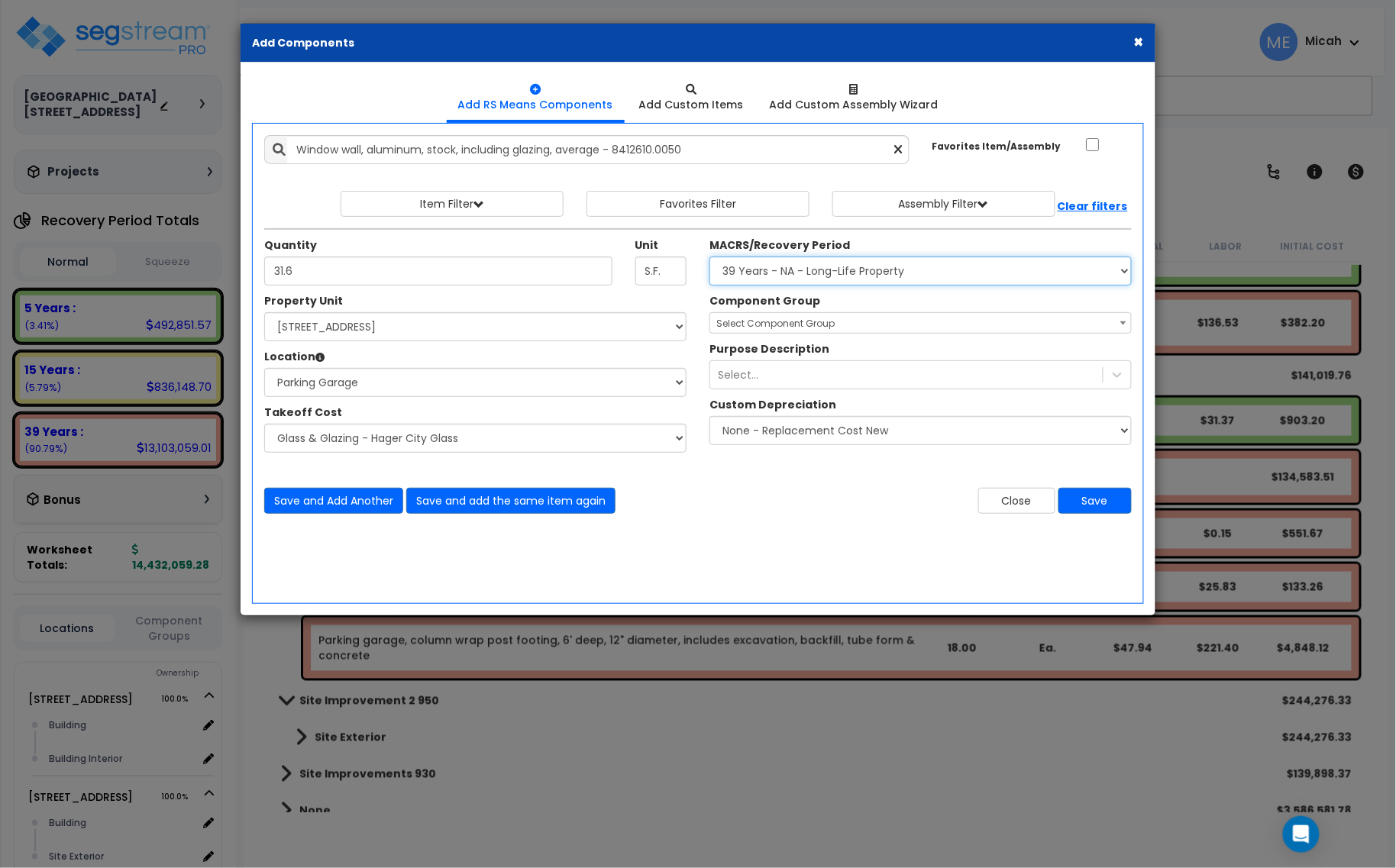
click at [836, 270] on select "Select MACRS/Recovery Period 5 Years - 57.0 - Distributive Trades & Services 5 …" at bounding box center [920, 270] width 422 height 29
select select "3669"
click at [709, 257] on select "Select MACRS/Recovery Period 5 Years - 57.0 - Distributive Trades & Services 5 …" at bounding box center [920, 270] width 422 height 29
click at [769, 329] on span "Select Component Group" at bounding box center [774, 323] width 118 height 13
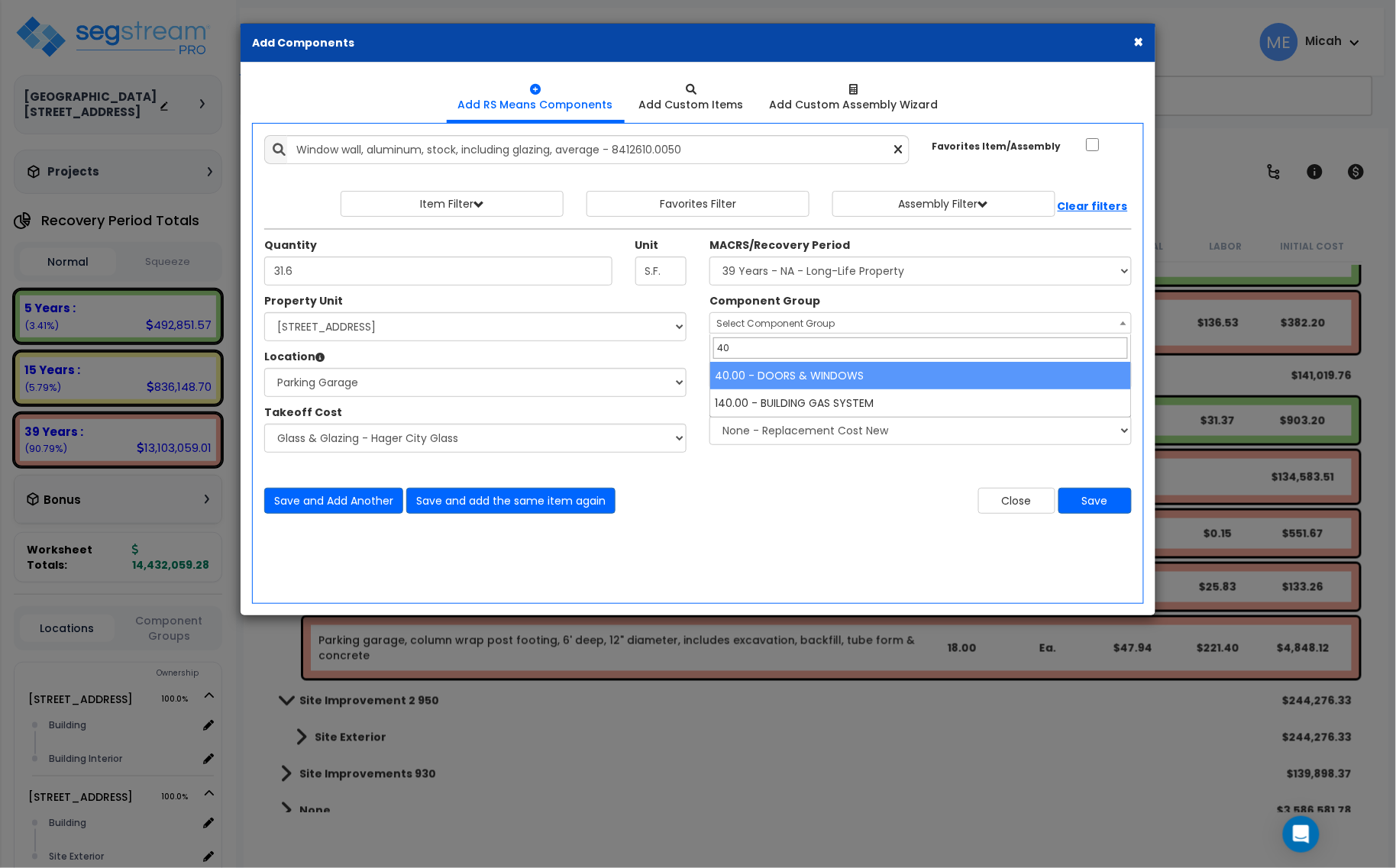
type input "40"
select select "57248"
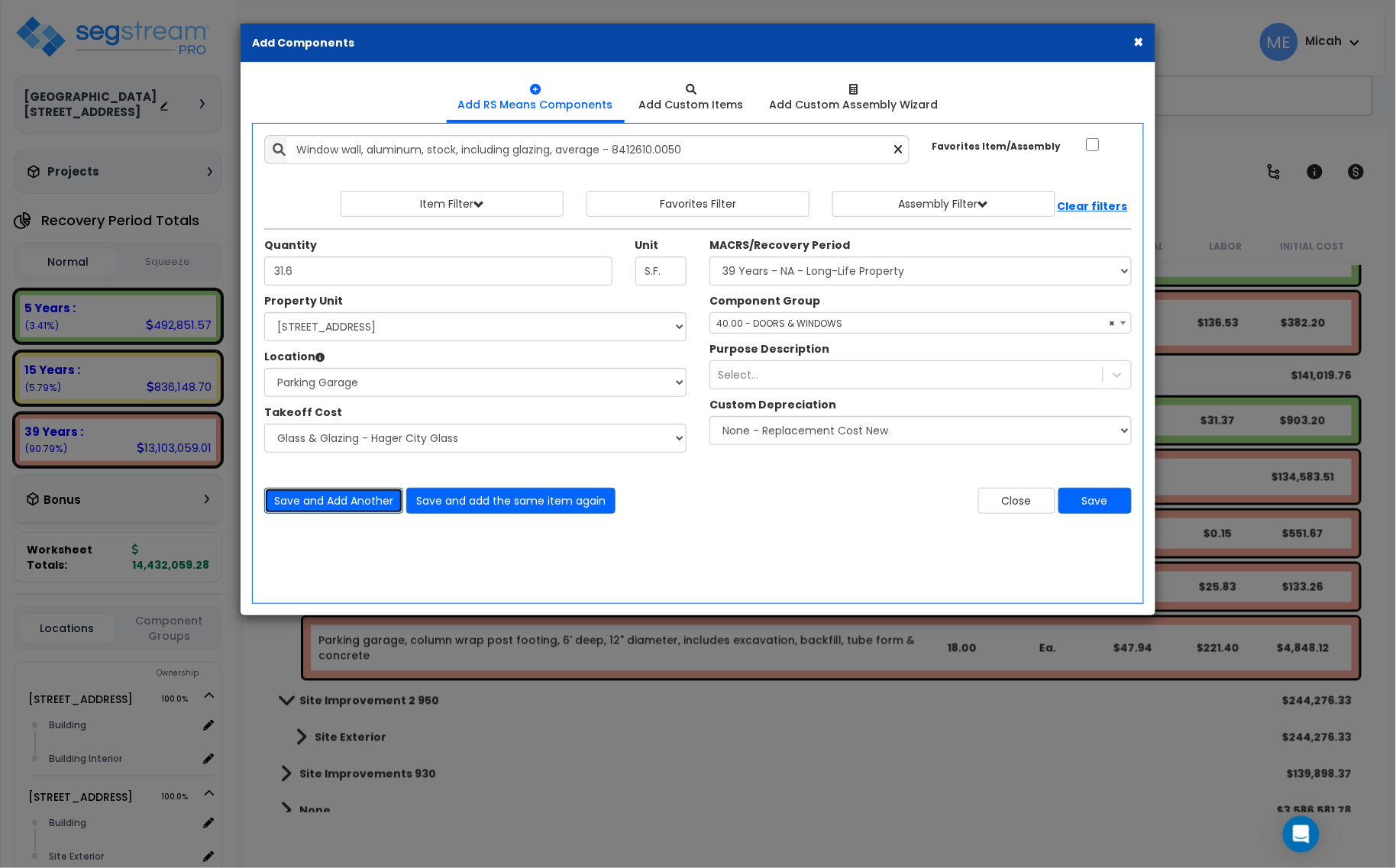
click at [367, 507] on button "Save and Add Another" at bounding box center [333, 500] width 139 height 26
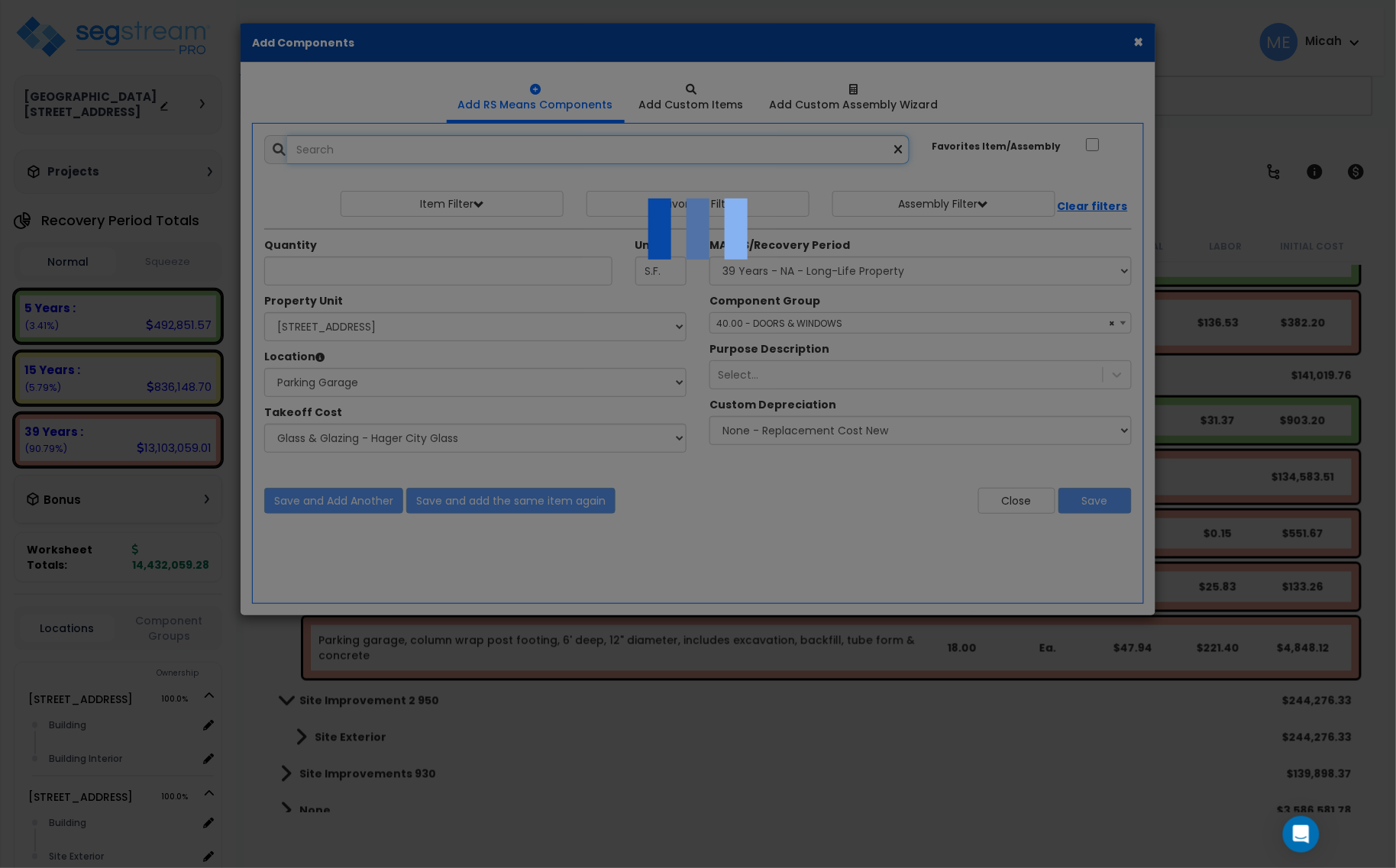
select select "45778563"
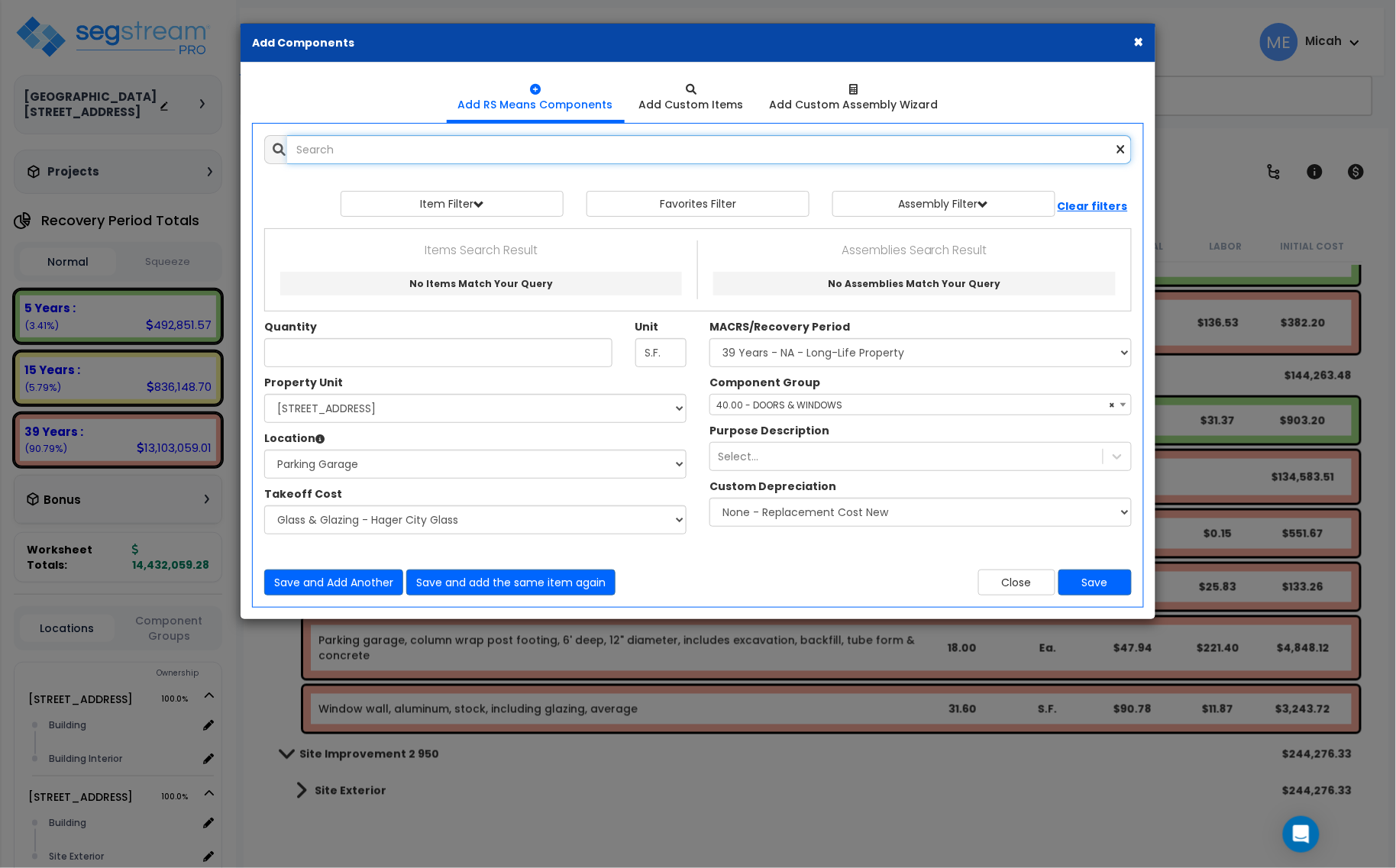
click at [390, 157] on input "text" at bounding box center [709, 150] width 844 height 29
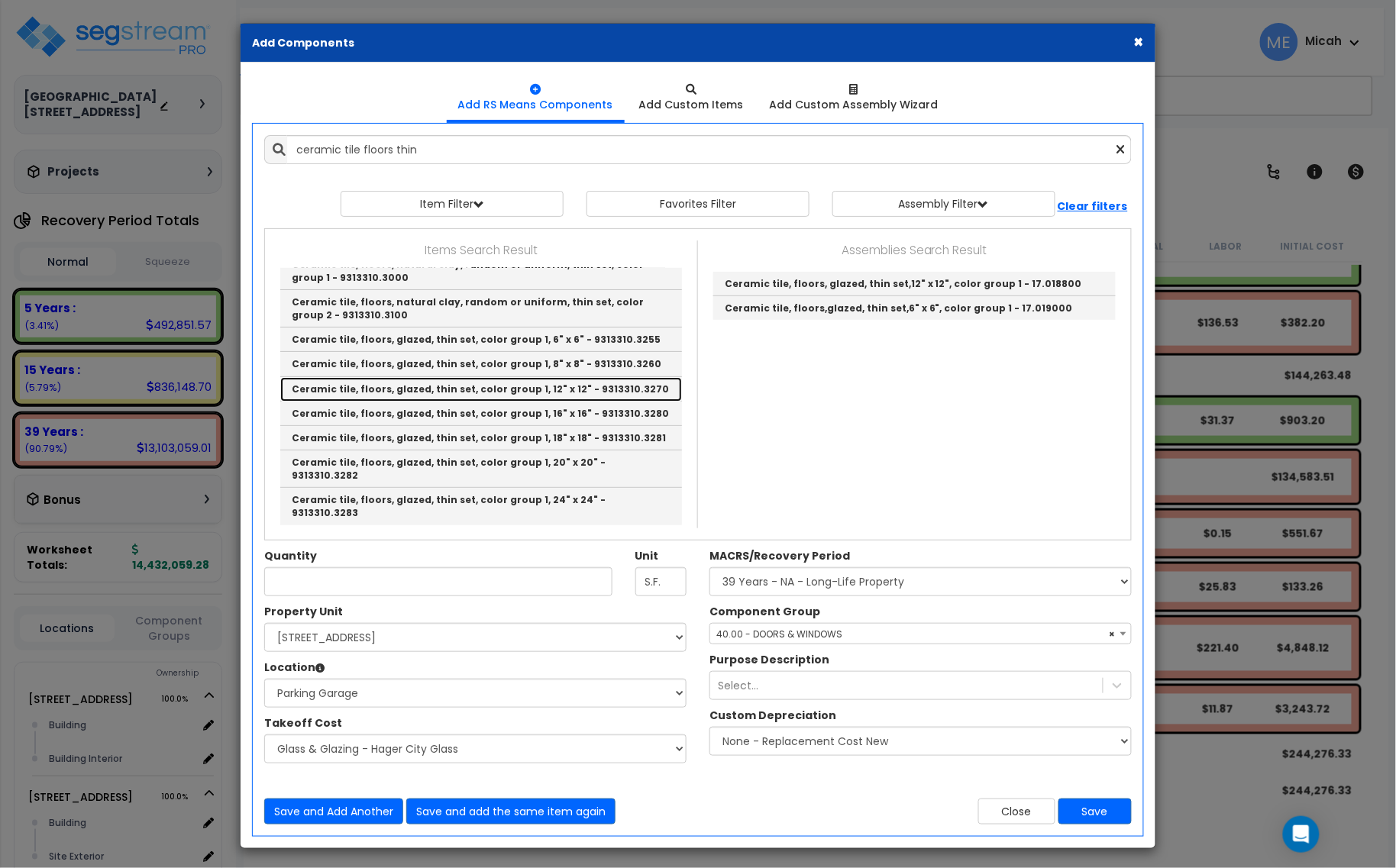
click at [563, 402] on link "Ceramic tile, floors, glazed, thin set, color group 1, 12" x 12" - 9313310.3270" at bounding box center [481, 388] width 402 height 24
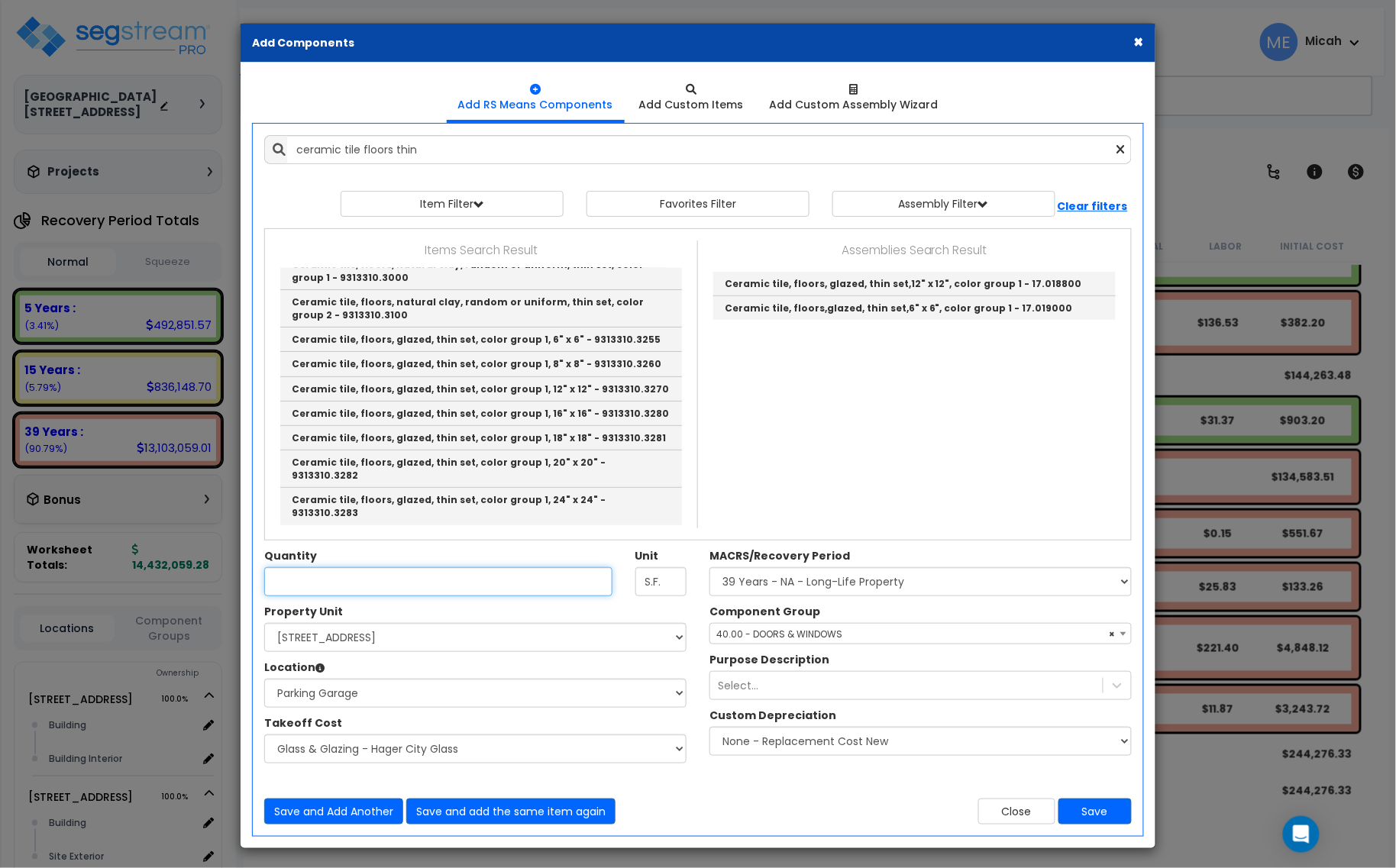
type input "Ceramic tile, floors, glazed, thin set, color group 1, 12" x 12" - 9313310.3270"
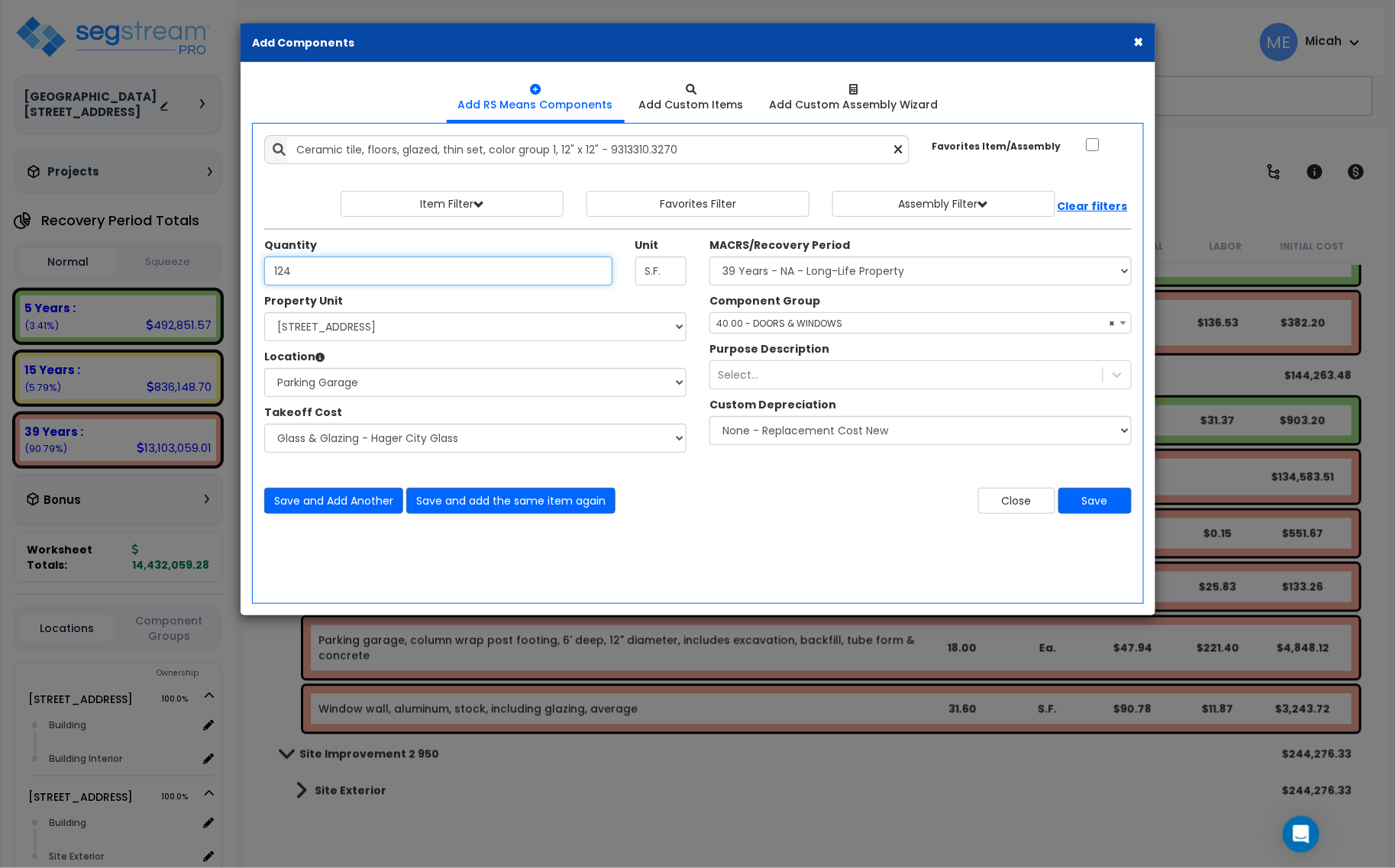
type input "124"
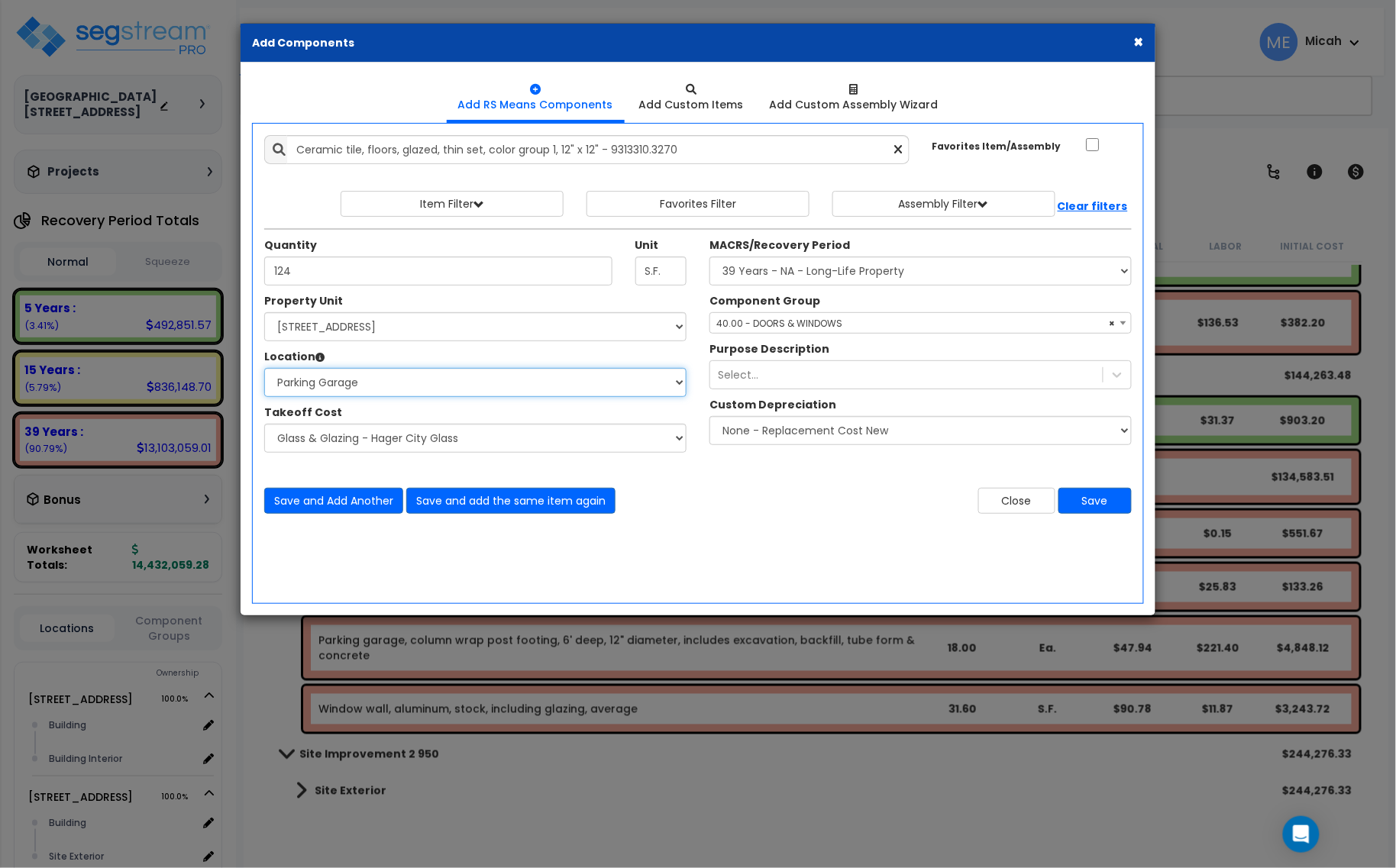
click at [398, 382] on select "Select Building Building Interior Parking Garage Add Additional Location" at bounding box center [475, 383] width 422 height 29
select select "461"
click at [264, 368] on select "Select Building Building Interior Parking Garage Add Additional Location" at bounding box center [475, 383] width 422 height 29
click at [787, 331] on span "× 40.00 - DOORS & WINDOWS" at bounding box center [920, 323] width 420 height 21
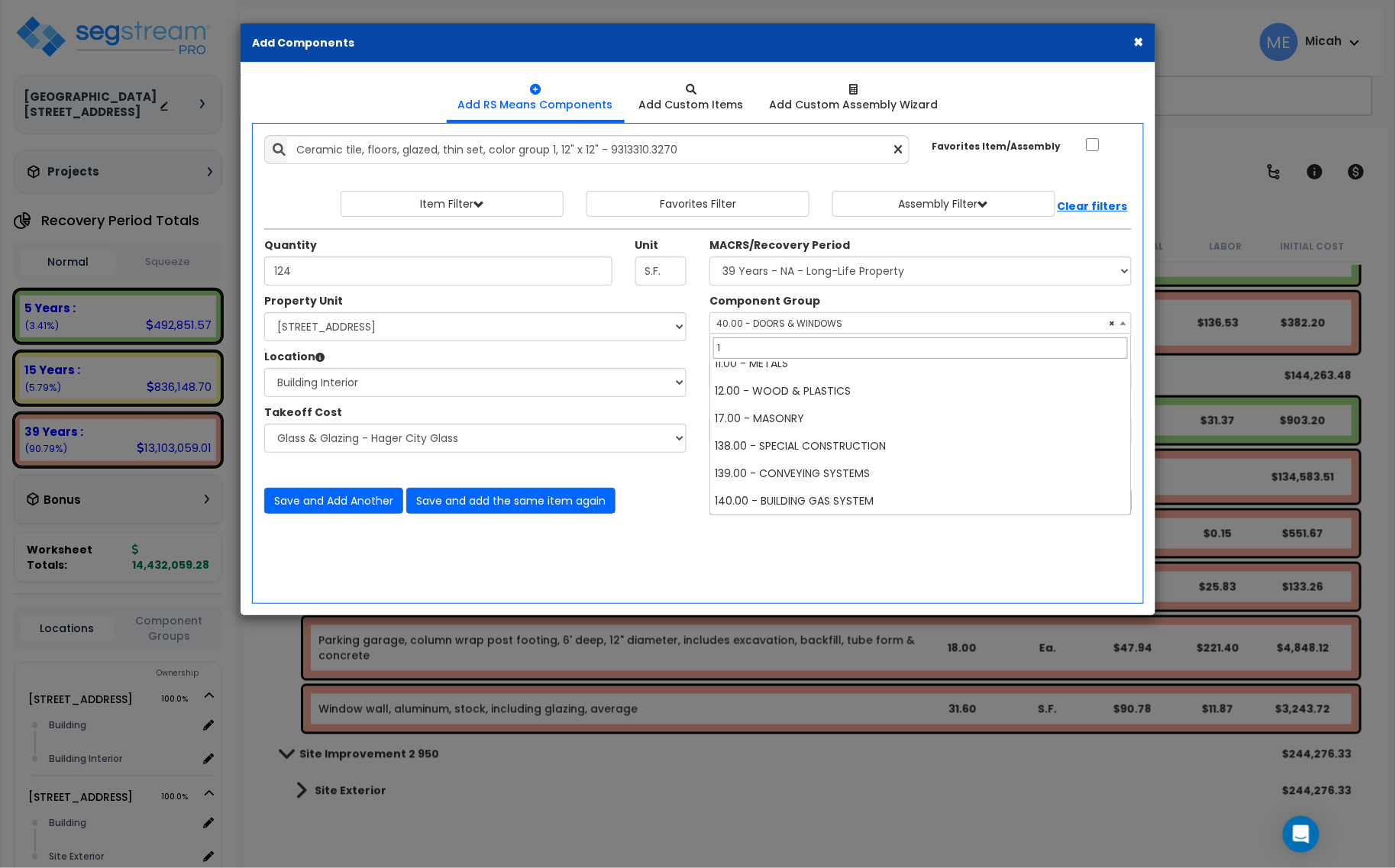
scroll to position [0, 0]
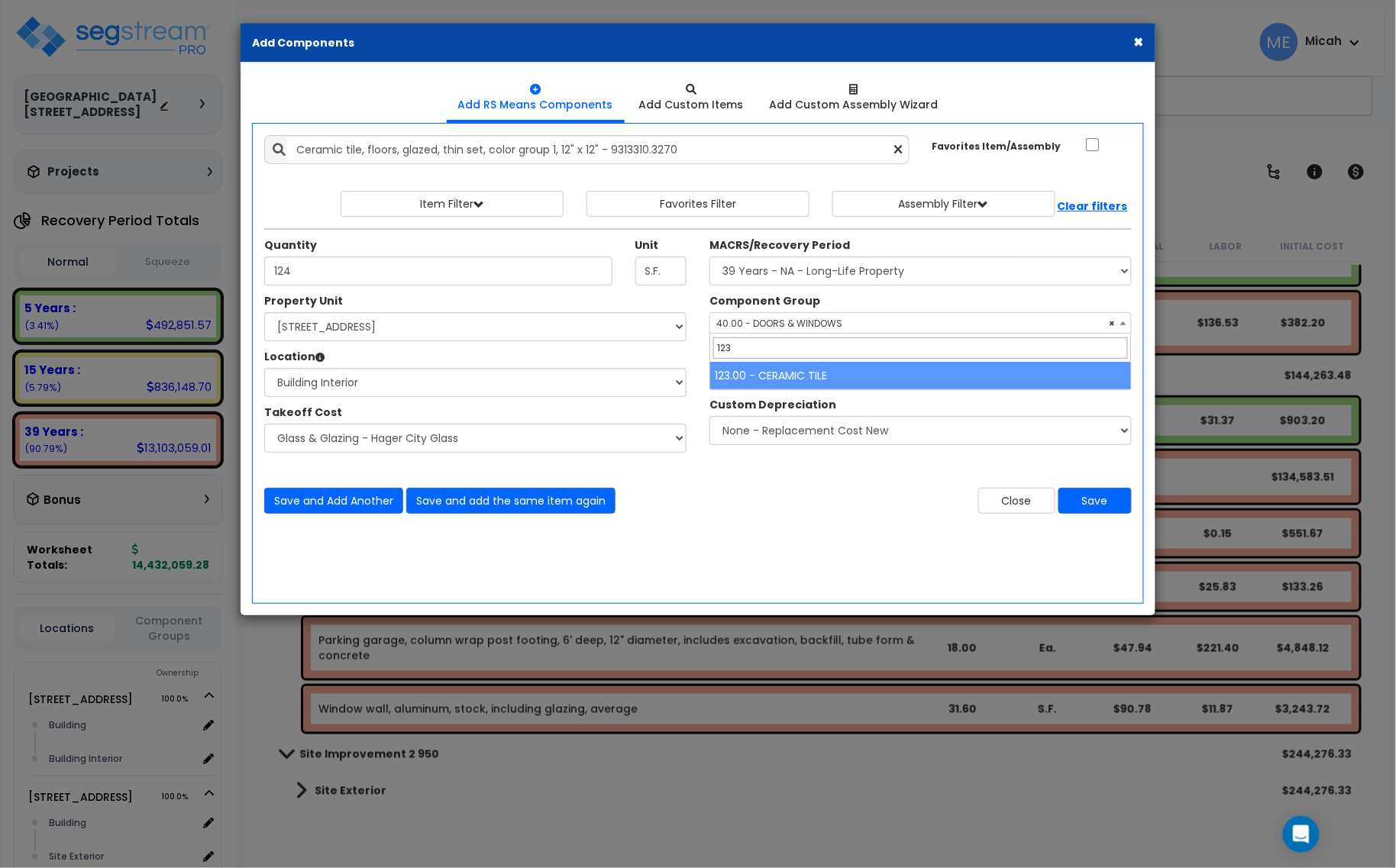
type input "123"
select select "56938"
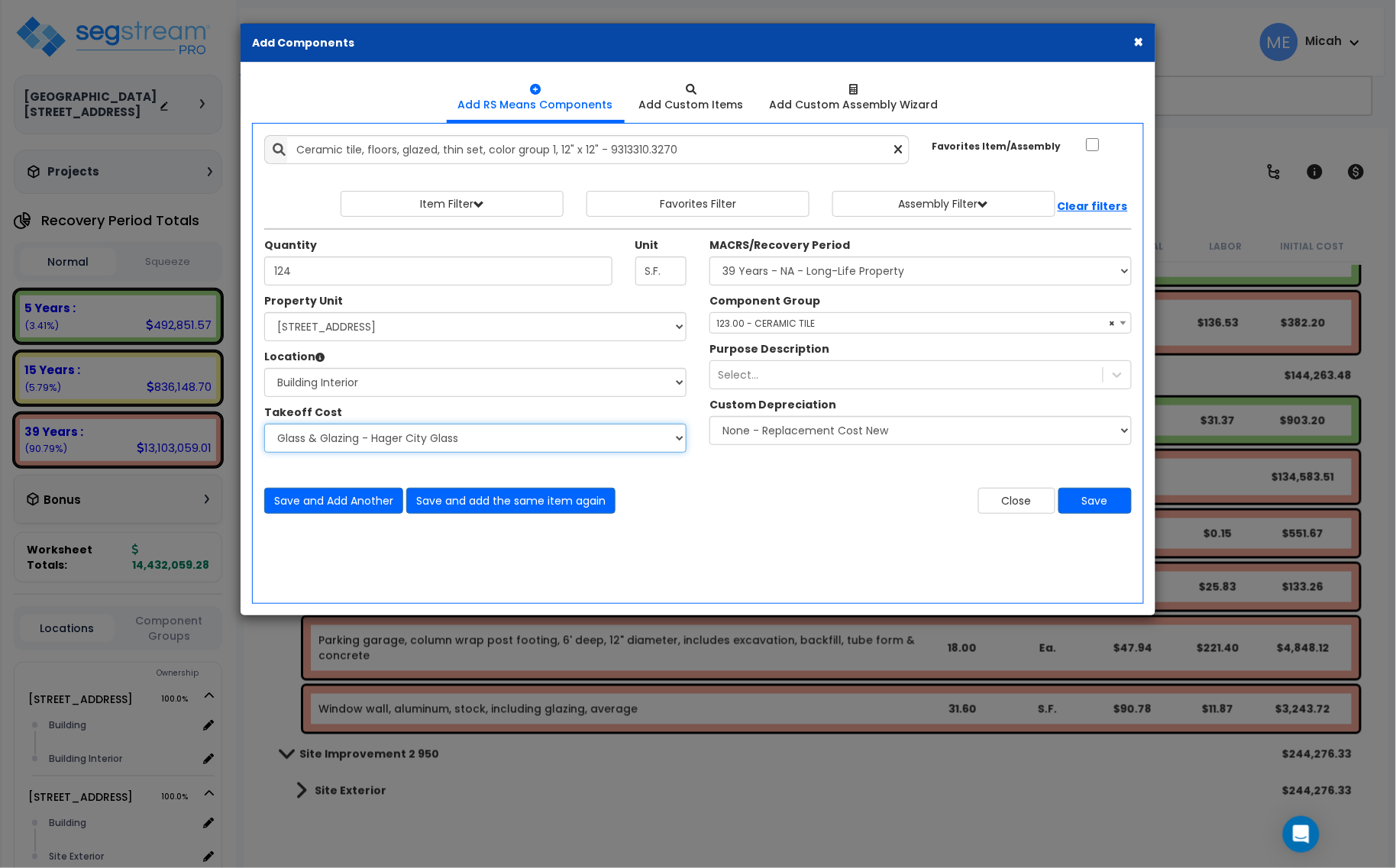
click at [406, 441] on select "Select Site Work - [PERSON_NAME] Aphalt Paving - Pine Bend Paving Site Concrete…" at bounding box center [475, 438] width 422 height 29
select select "45778564"
click at [264, 424] on select "Select Site Work - [PERSON_NAME] Aphalt Paving - Pine Bend Paving Site Concrete…" at bounding box center [475, 438] width 422 height 29
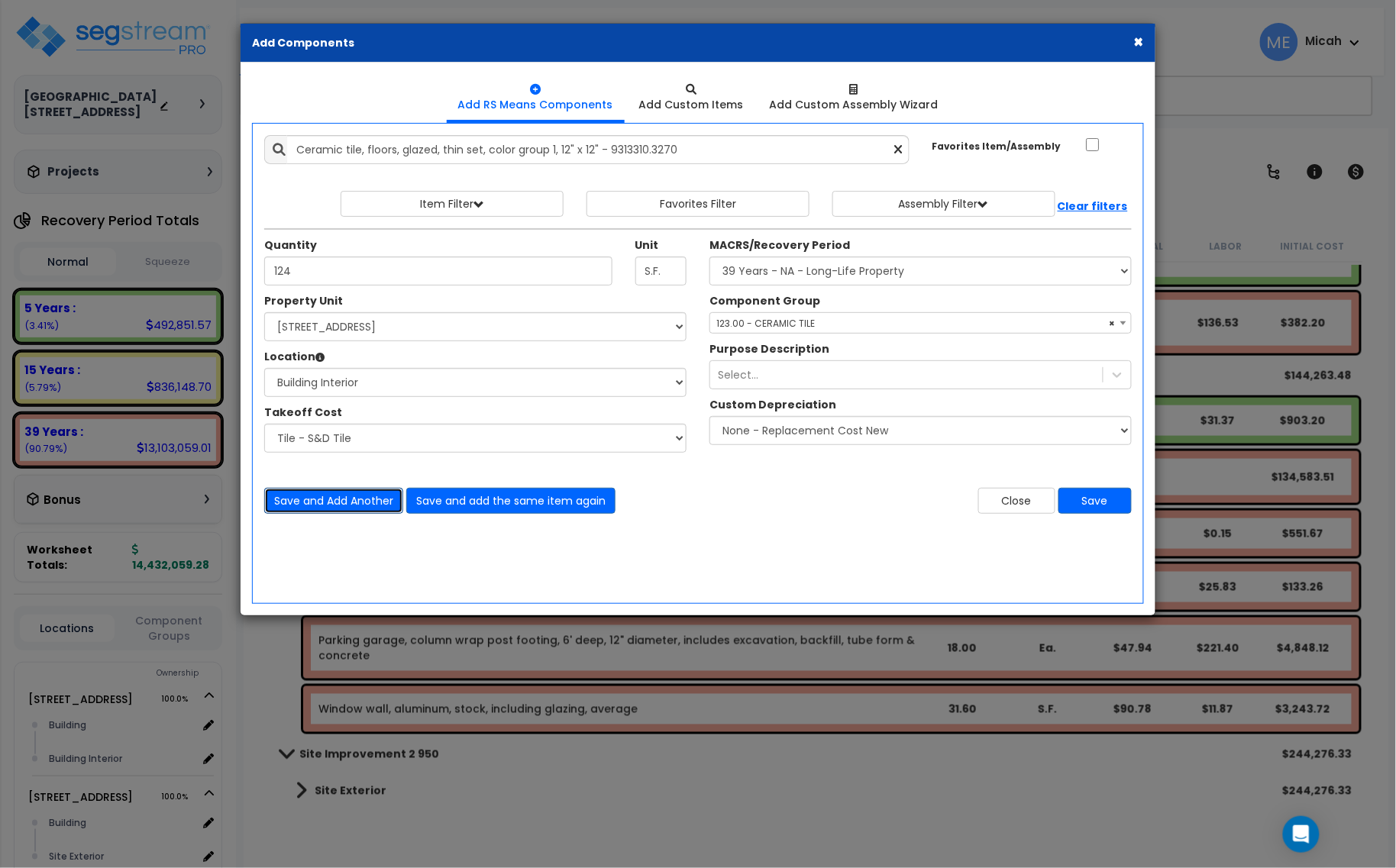
click at [310, 507] on button "Save and Add Another" at bounding box center [333, 500] width 139 height 26
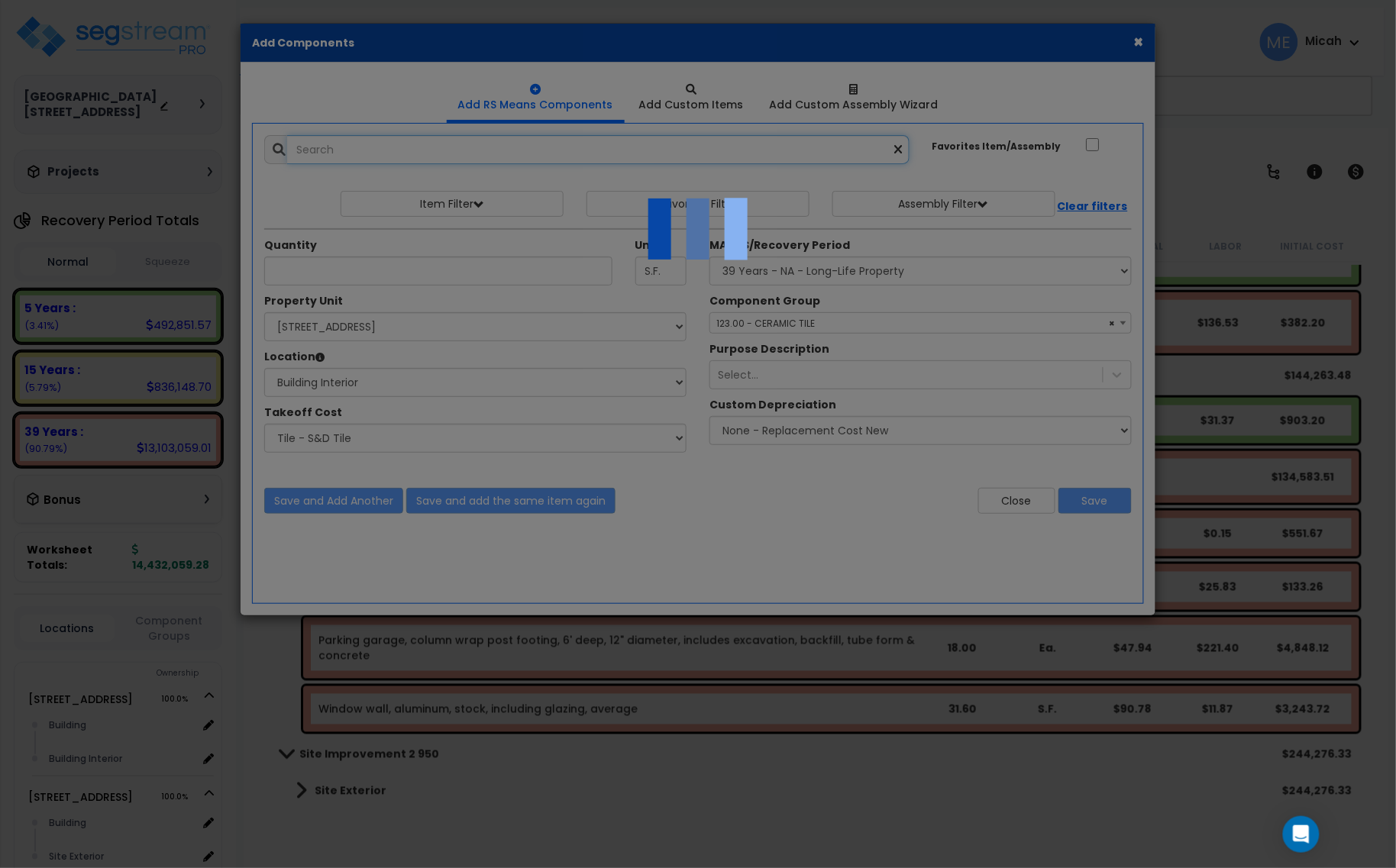
select select "45778564"
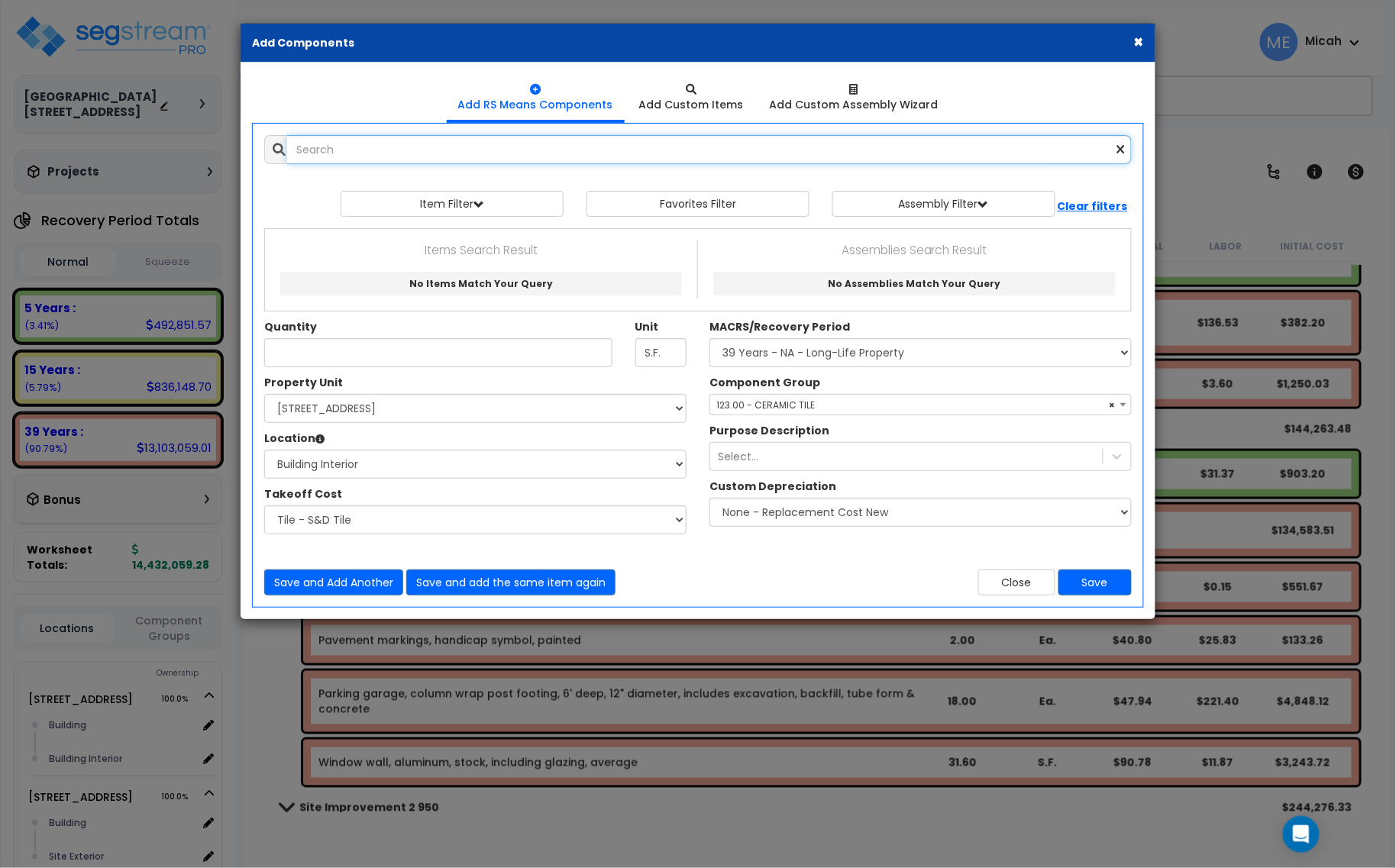
click at [378, 158] on input "text" at bounding box center [709, 150] width 844 height 29
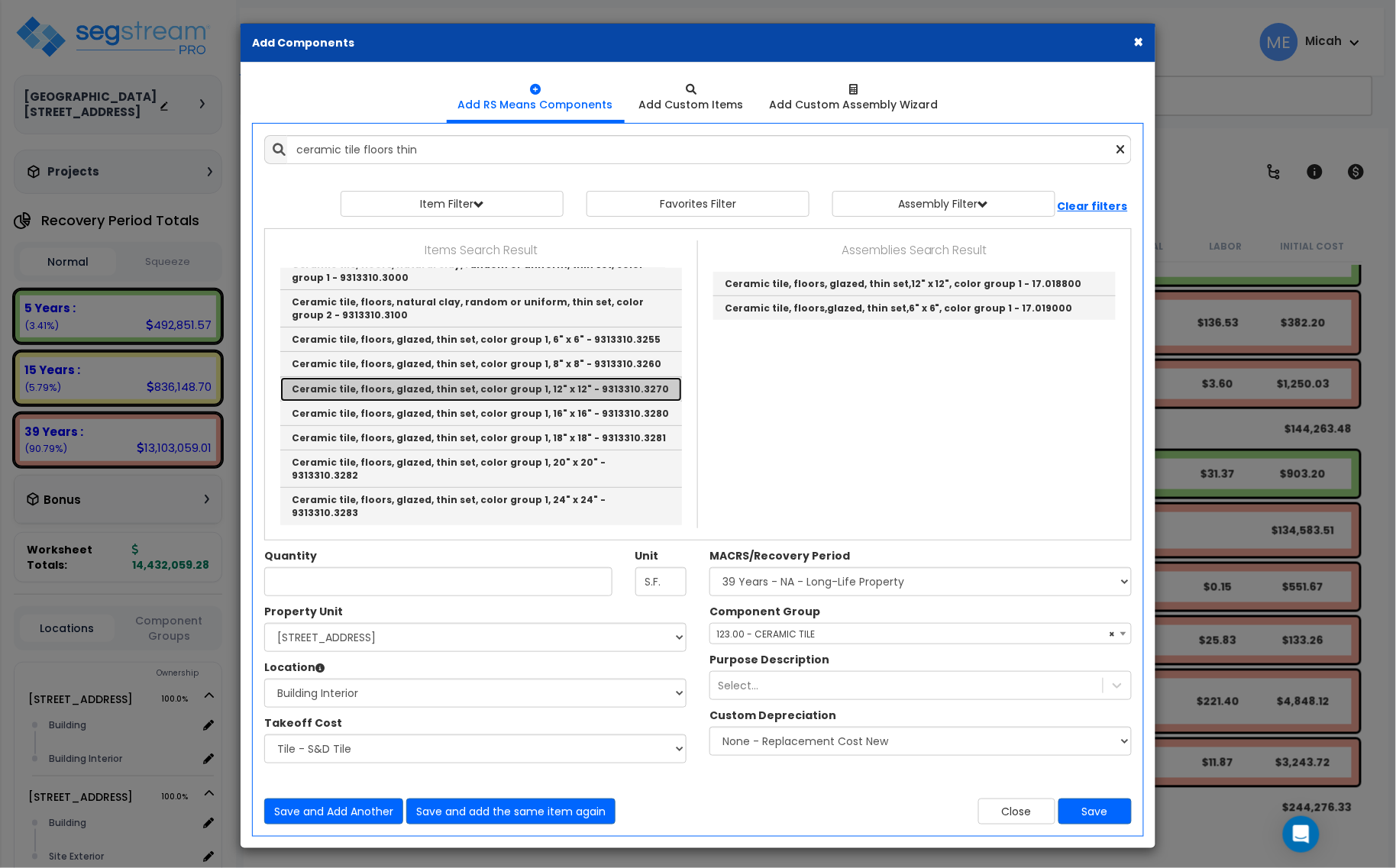
click at [603, 402] on link "Ceramic tile, floors, glazed, thin set, color group 1, 12" x 12" - 9313310.3270" at bounding box center [481, 388] width 402 height 24
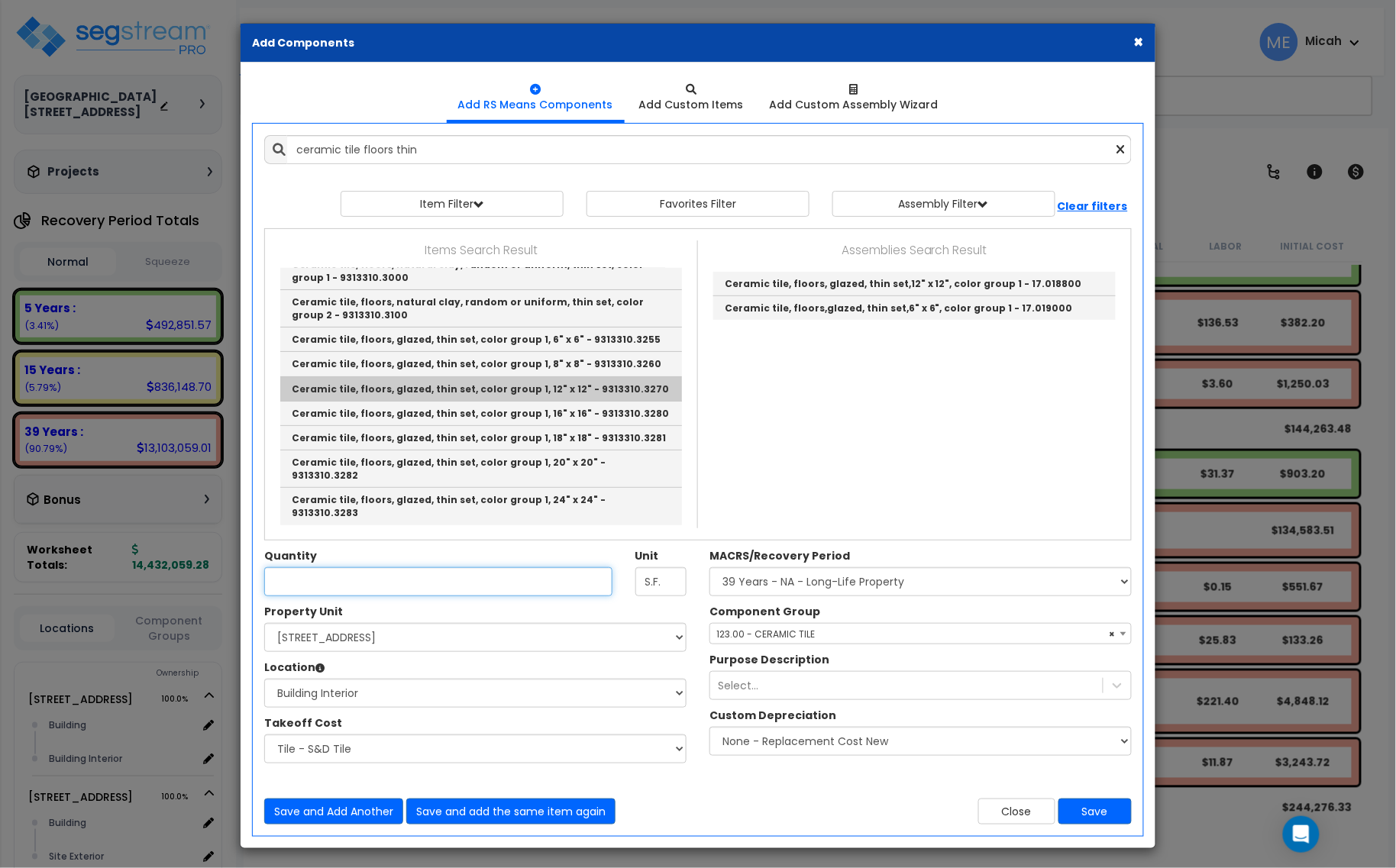
type input "Ceramic tile, floors, glazed, thin set, color group 1, 12" x 12" - 9313310.3270"
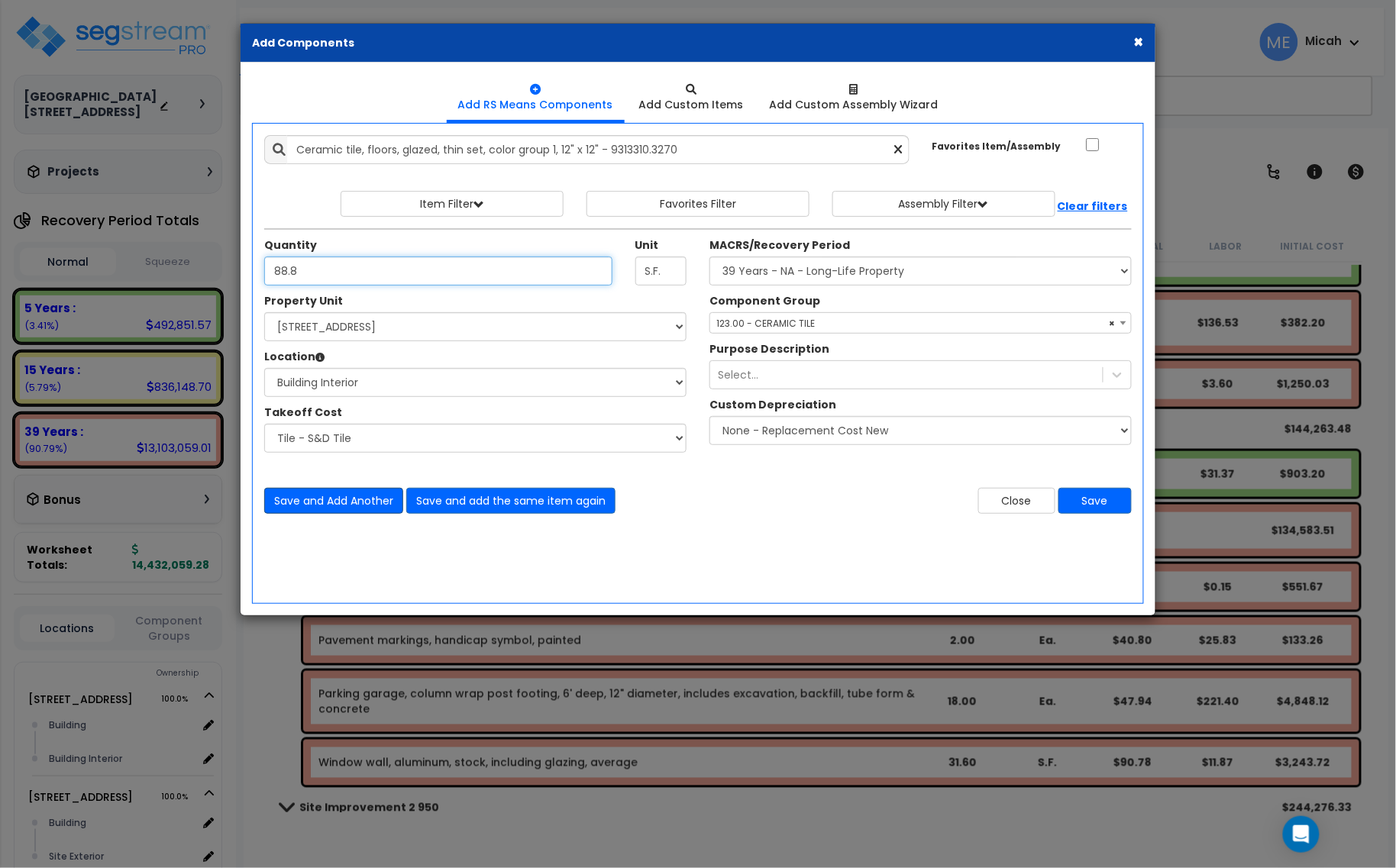
type input "88.8"
click at [341, 504] on button "Save and Add Another" at bounding box center [333, 500] width 139 height 26
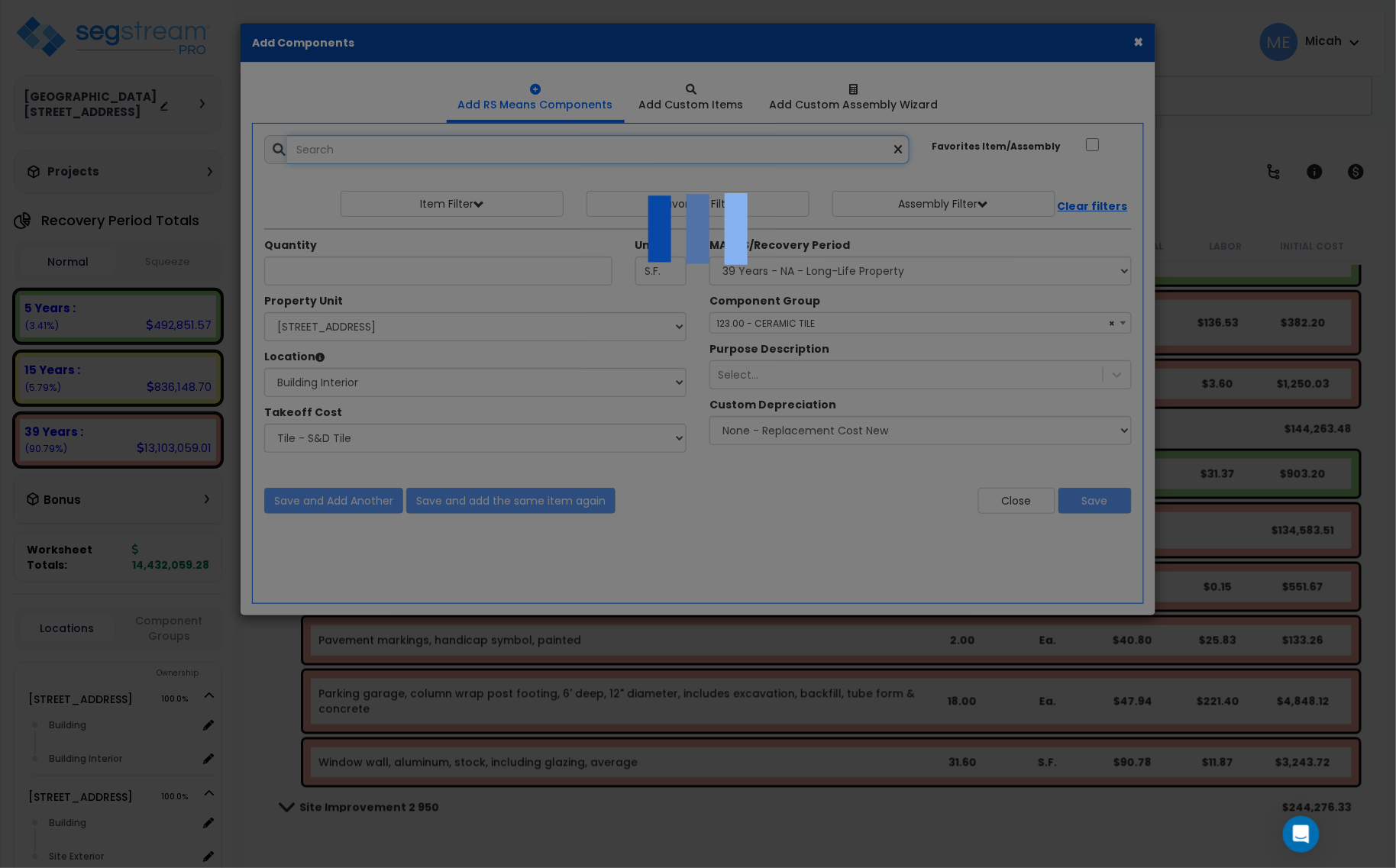
select select "45778564"
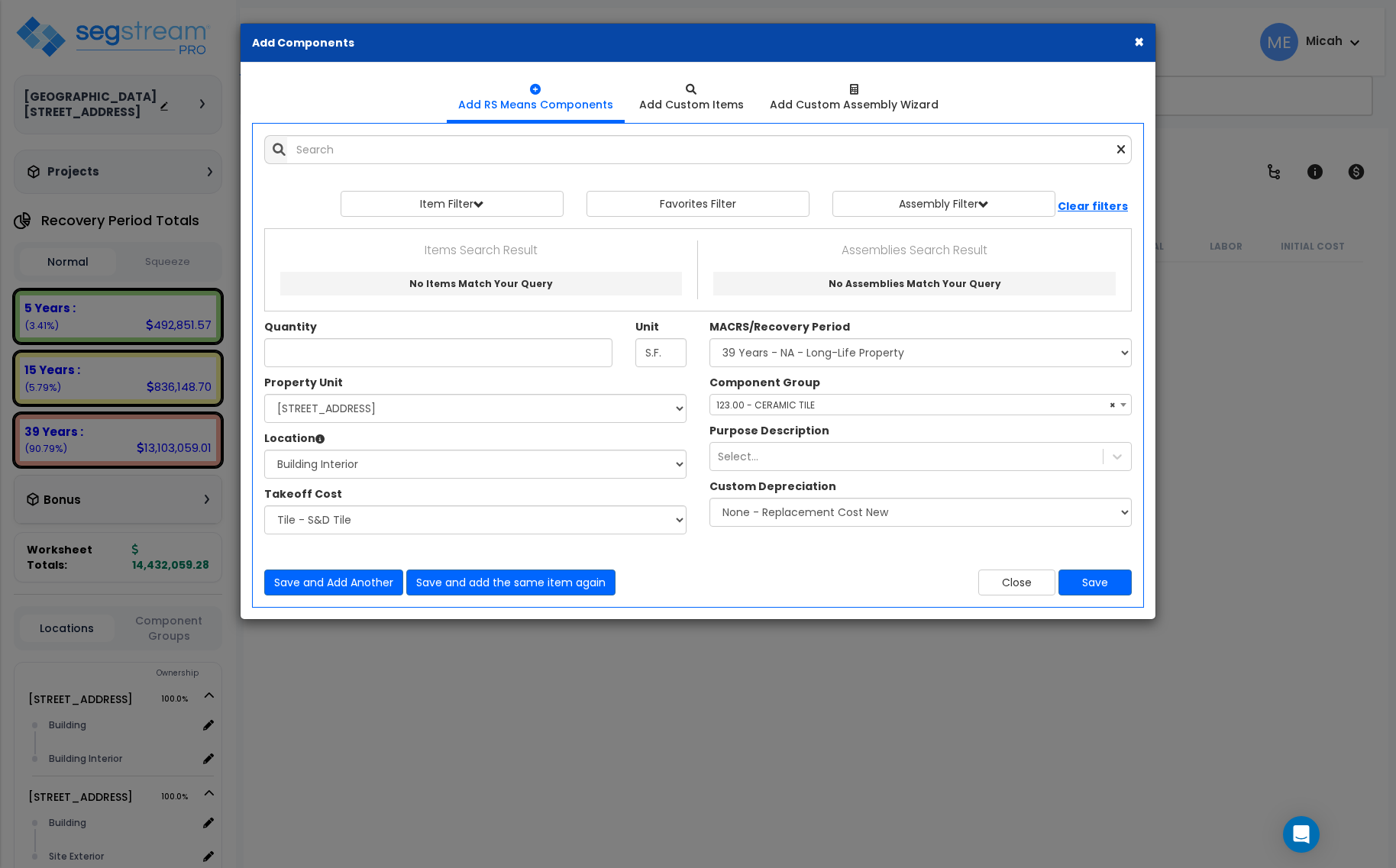
select select "3669"
select select "174261"
select select "461"
select select "45778564"
select select "56938"
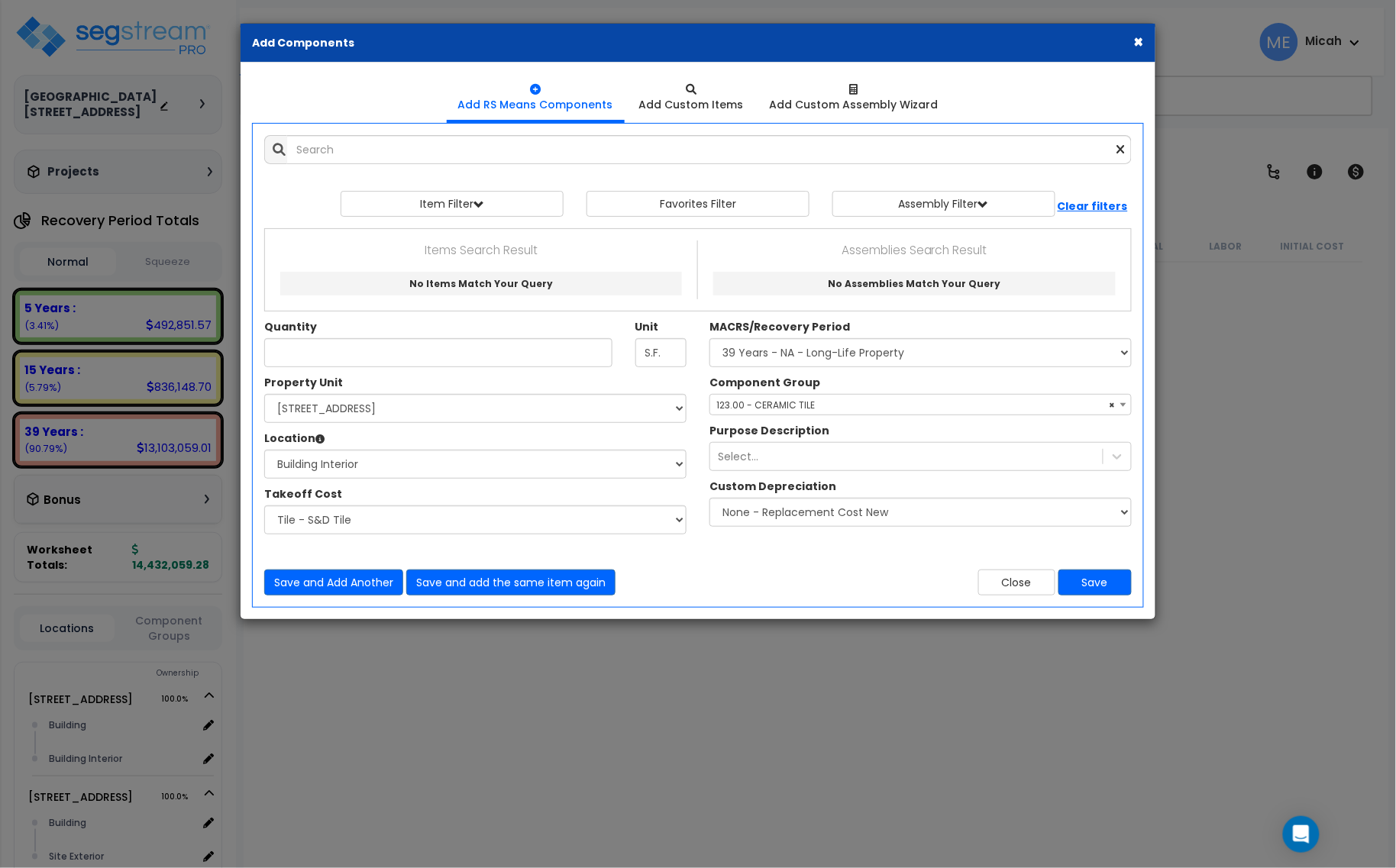
scroll to position [4362, 0]
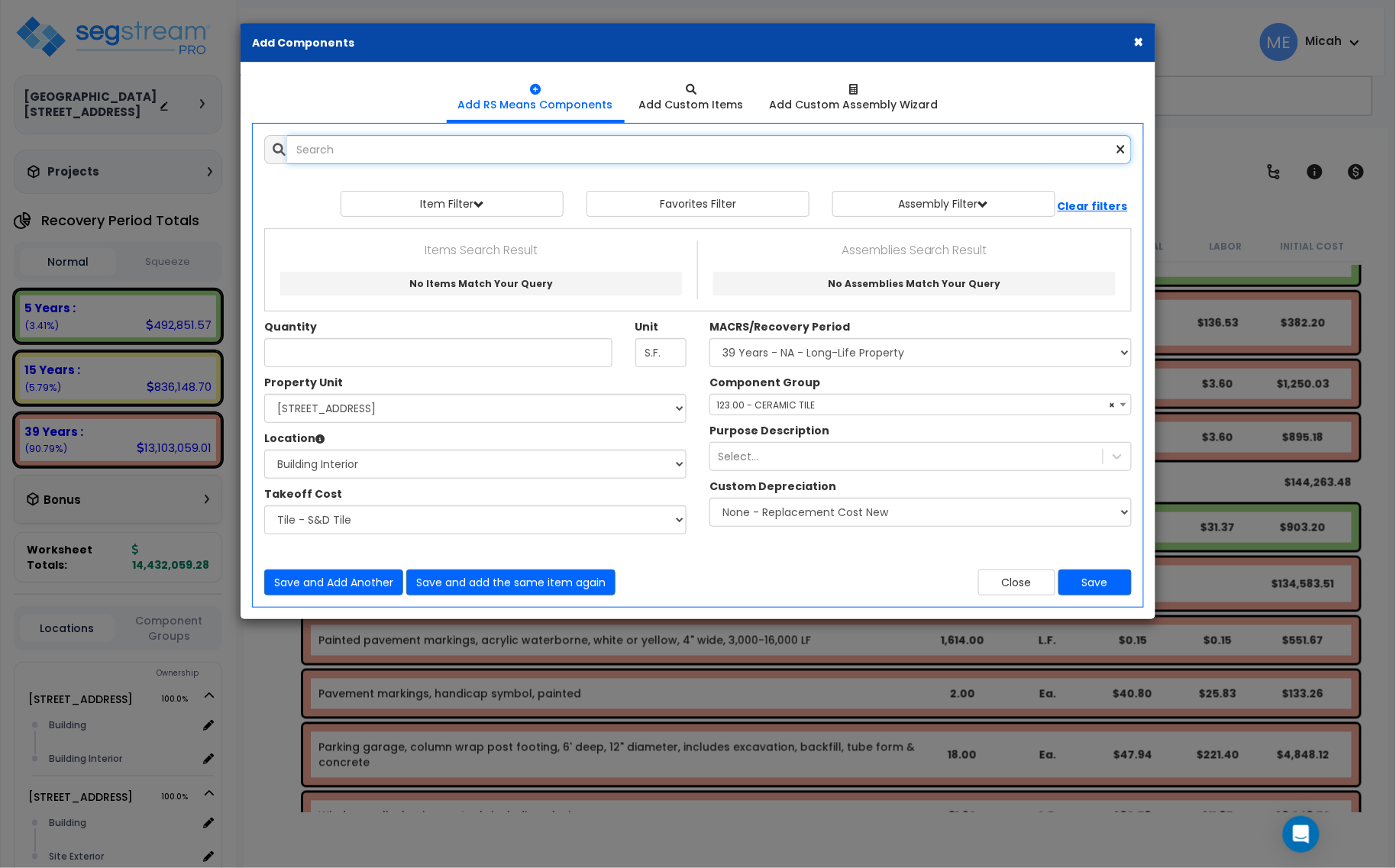
click at [355, 150] on input "text" at bounding box center [709, 150] width 844 height 29
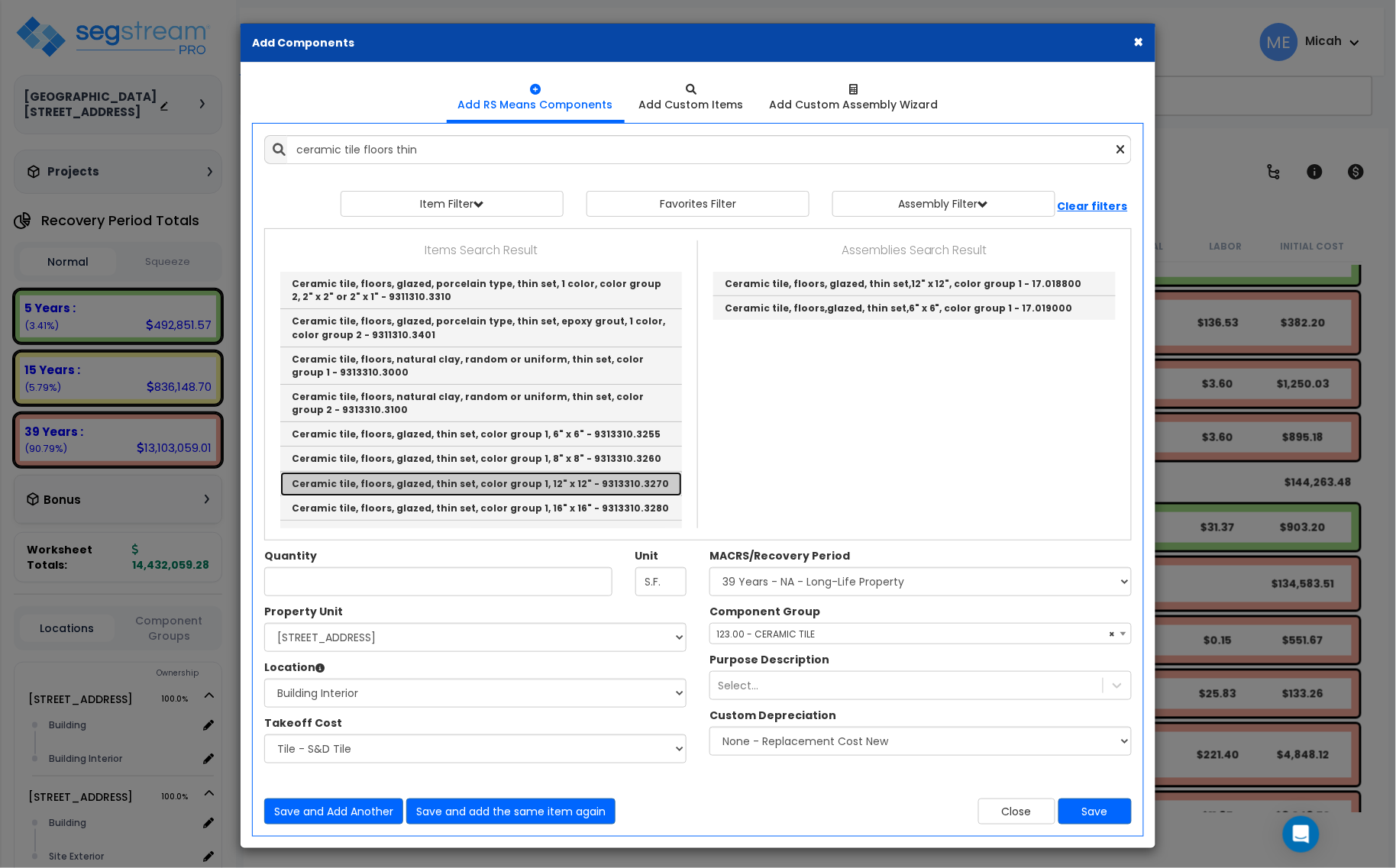
click at [574, 480] on link "Ceramic tile, floors, glazed, thin set, color group 1, 12" x 12" - 9313310.3270" at bounding box center [481, 483] width 402 height 24
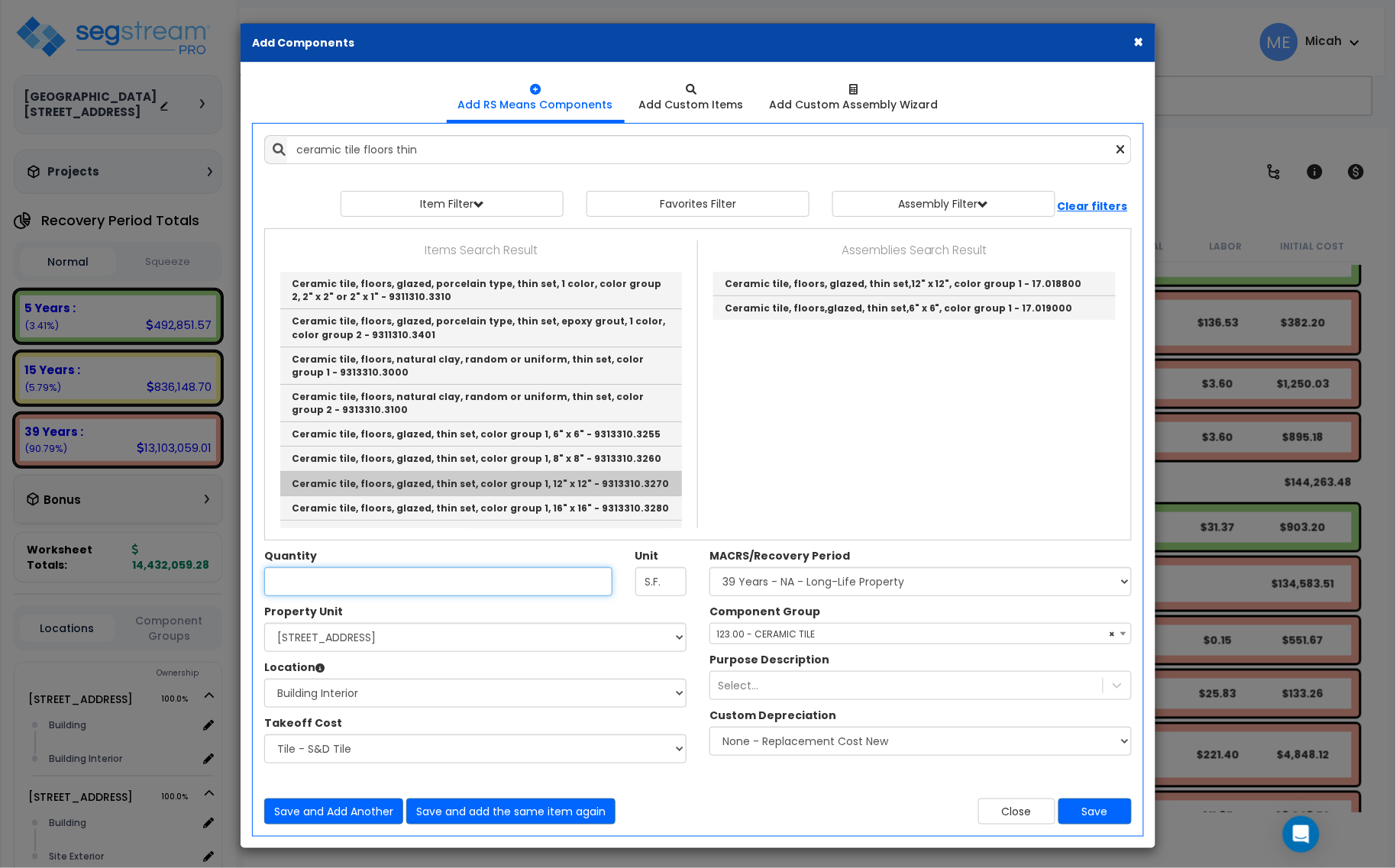
type input "Ceramic tile, floors, glazed, thin set, color group 1, 12" x 12" - 9313310.3270"
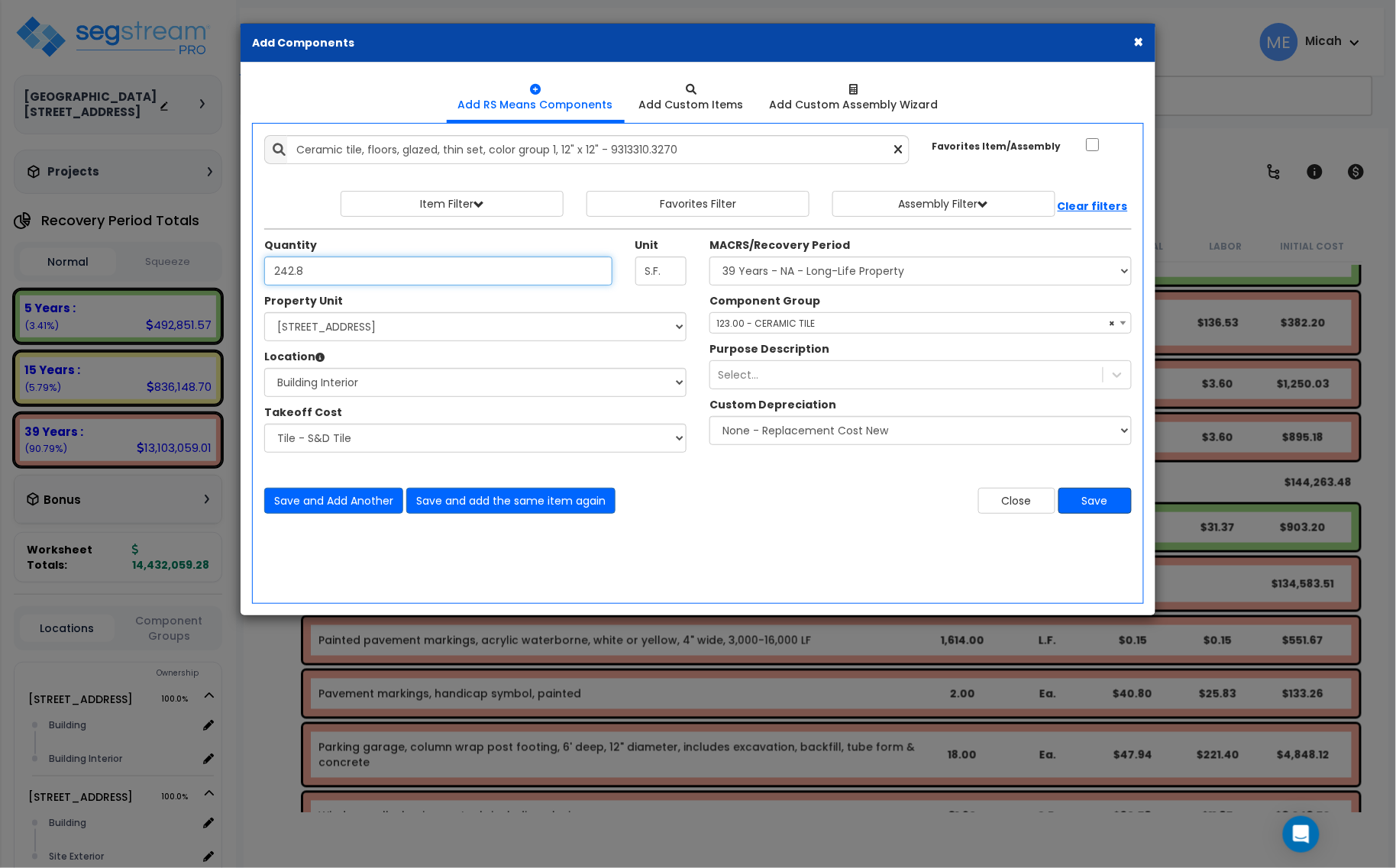
type input "242.8"
click at [1104, 501] on button "Save" at bounding box center [1095, 500] width 73 height 26
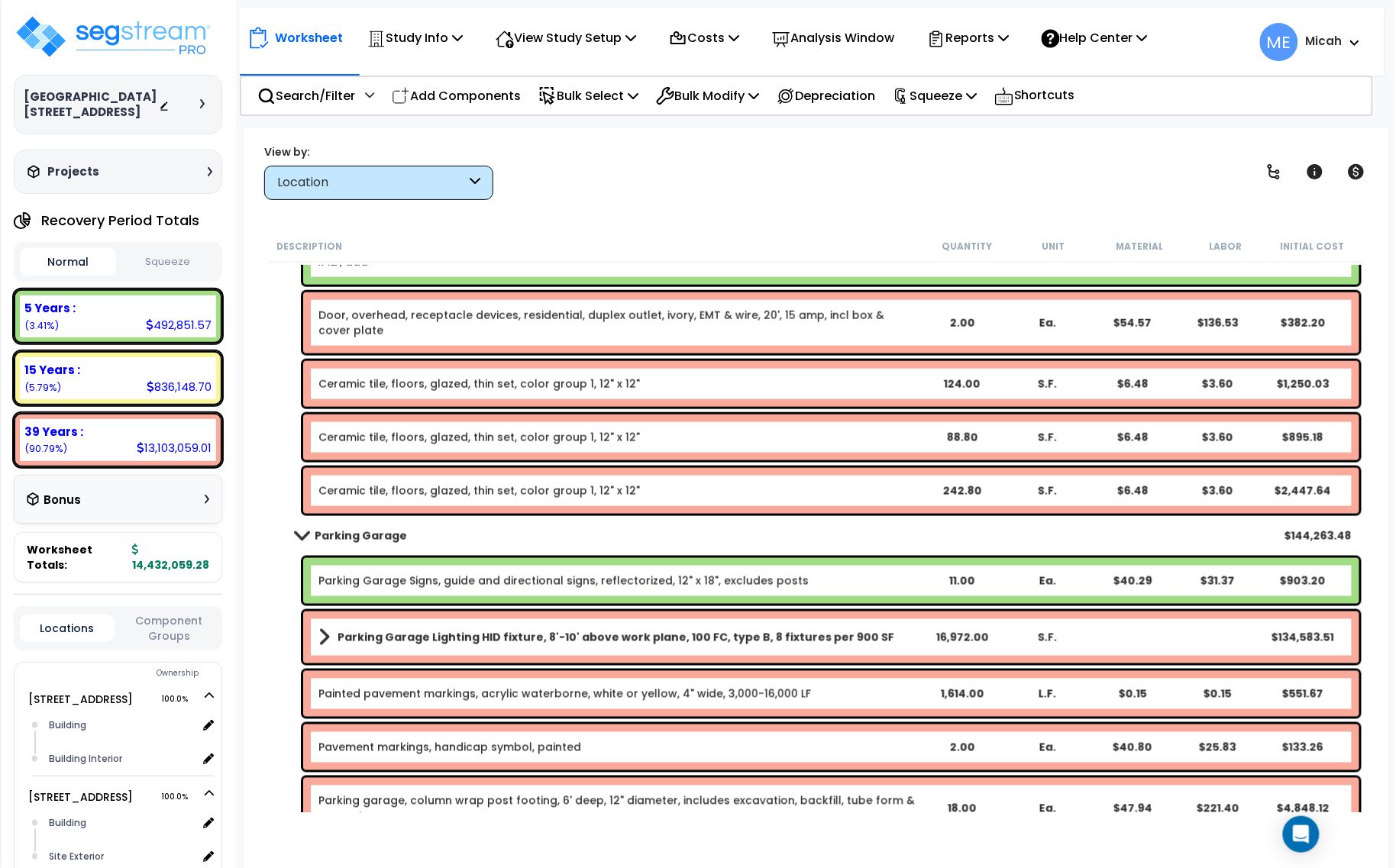
click at [296, 532] on span at bounding box center [301, 535] width 21 height 12
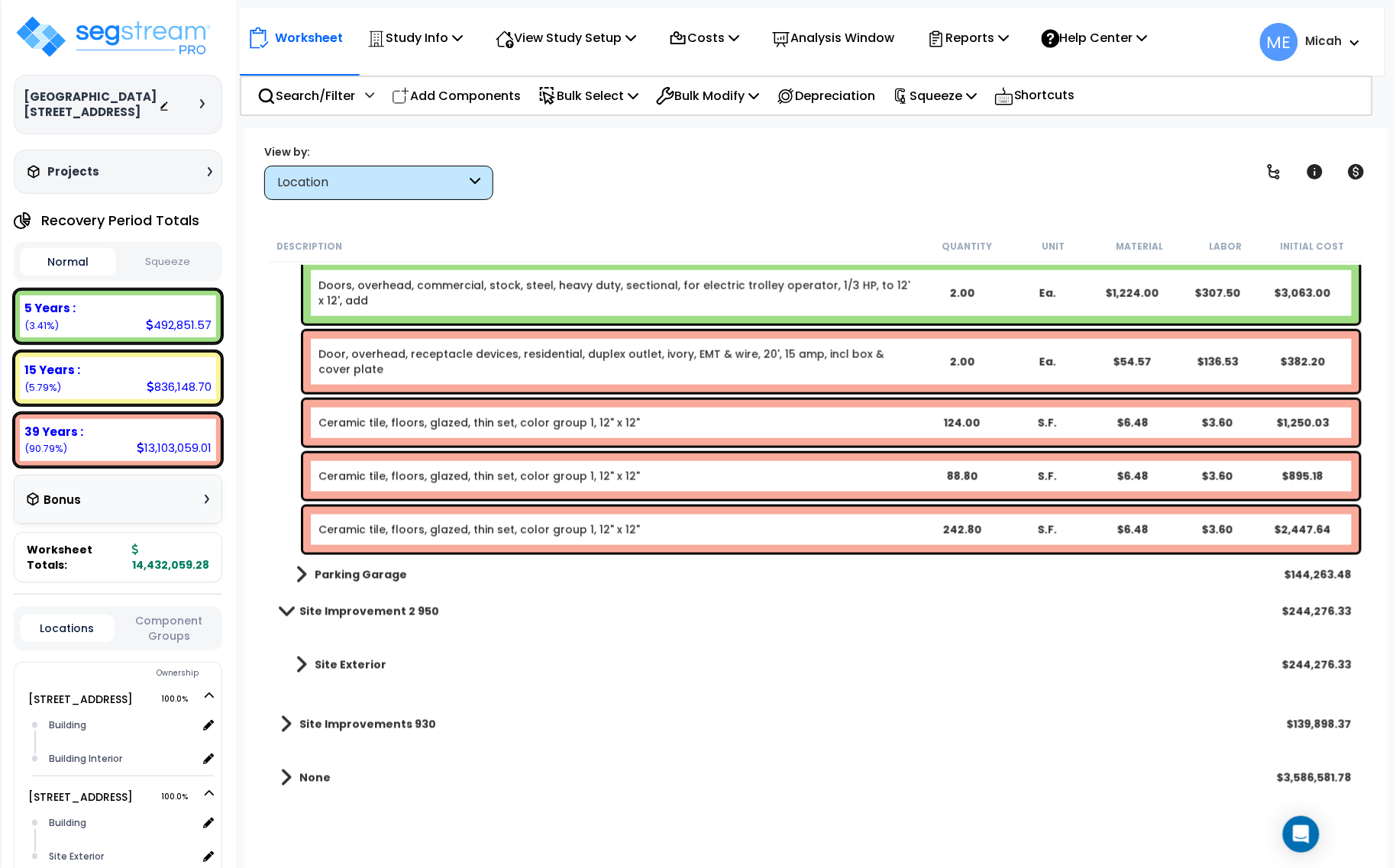
click at [429, 531] on link "Ceramic tile, floors, glazed, thin set, color group 1, 12" x 12"" at bounding box center [479, 529] width 321 height 15
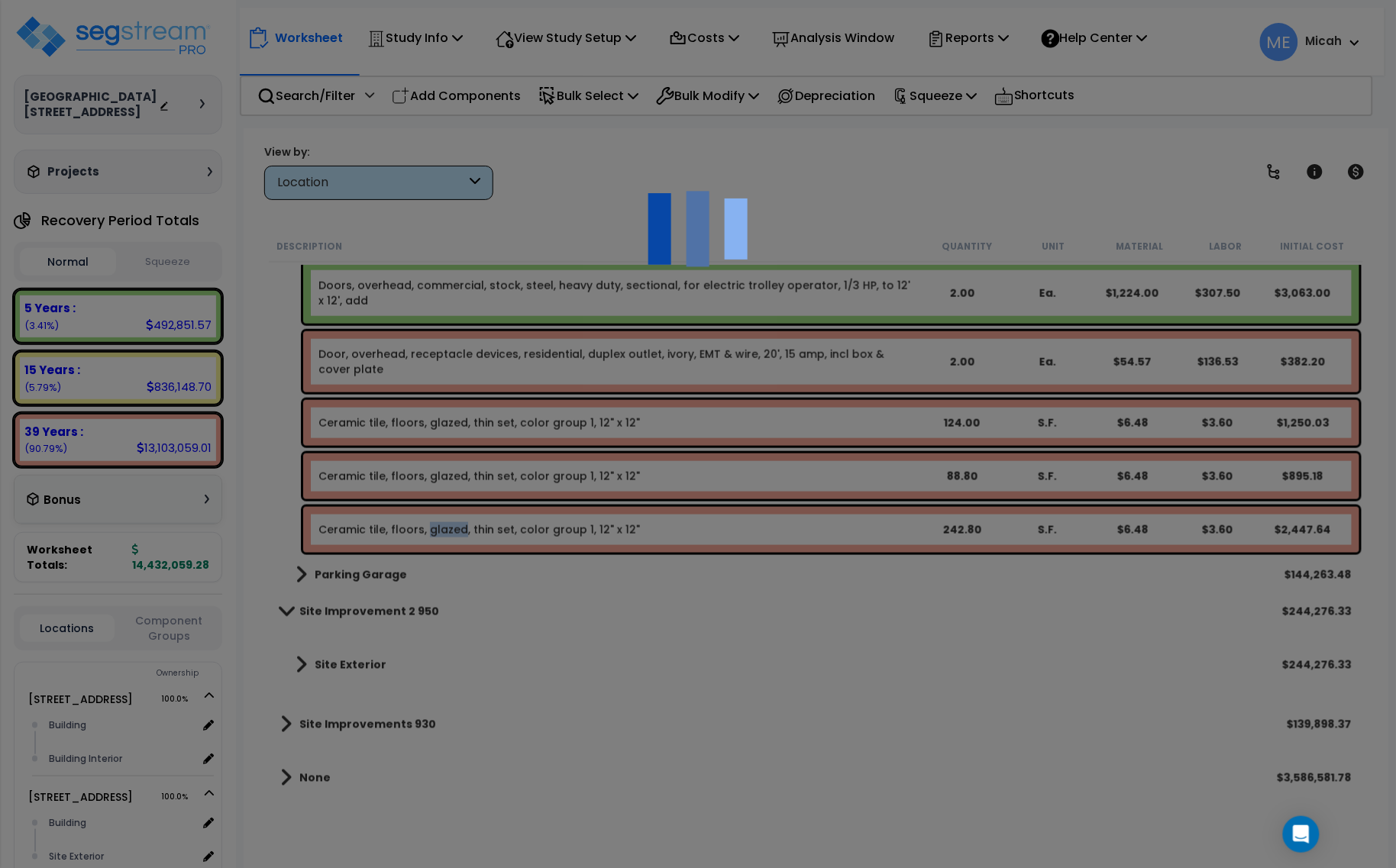
select select "45778564"
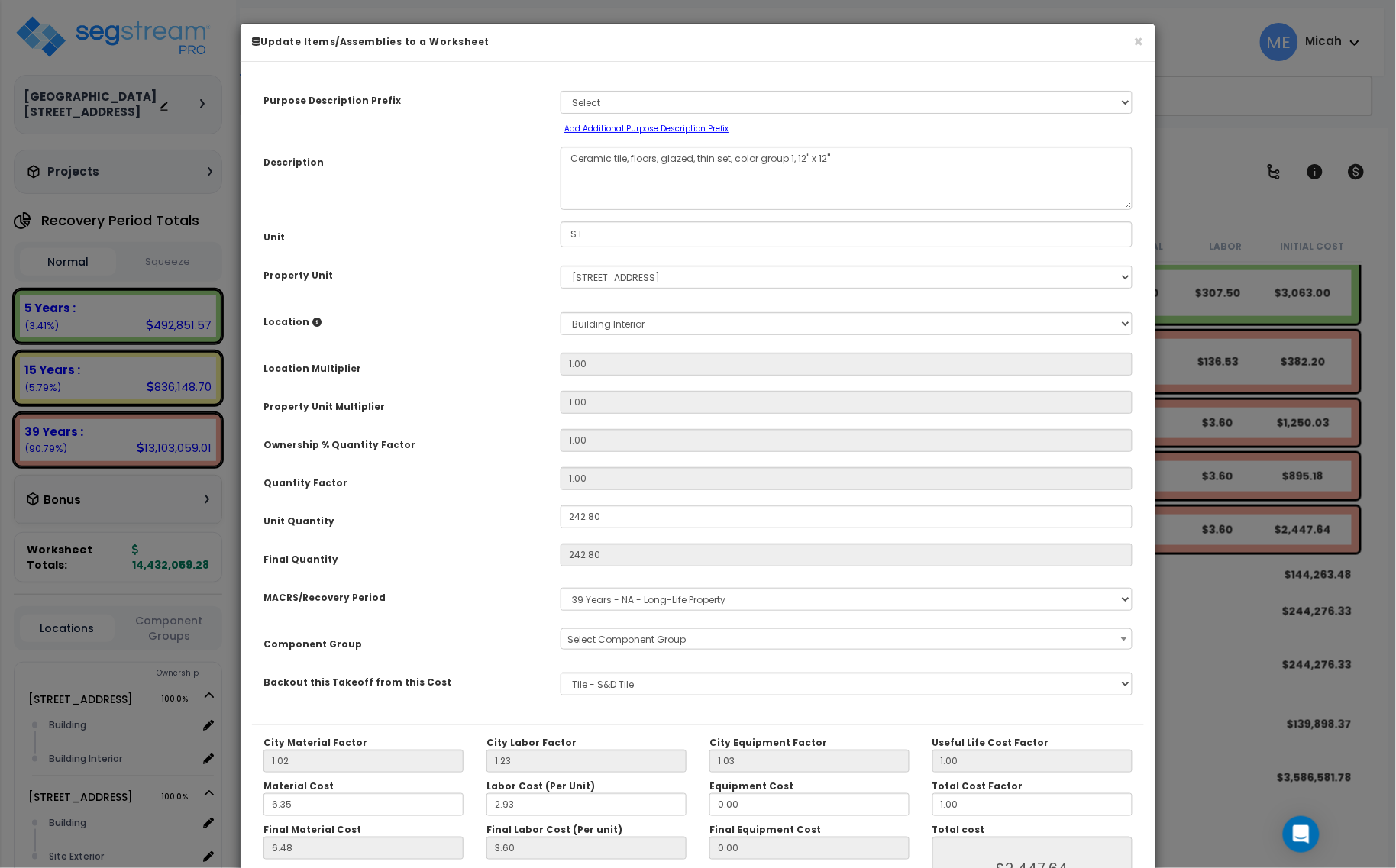
scroll to position [0, 0]
select select "56938"
click at [653, 156] on textarea "Ceramic tile, floors, glazed, thin set, color group 1, 12" x 12"" at bounding box center [846, 178] width 572 height 63
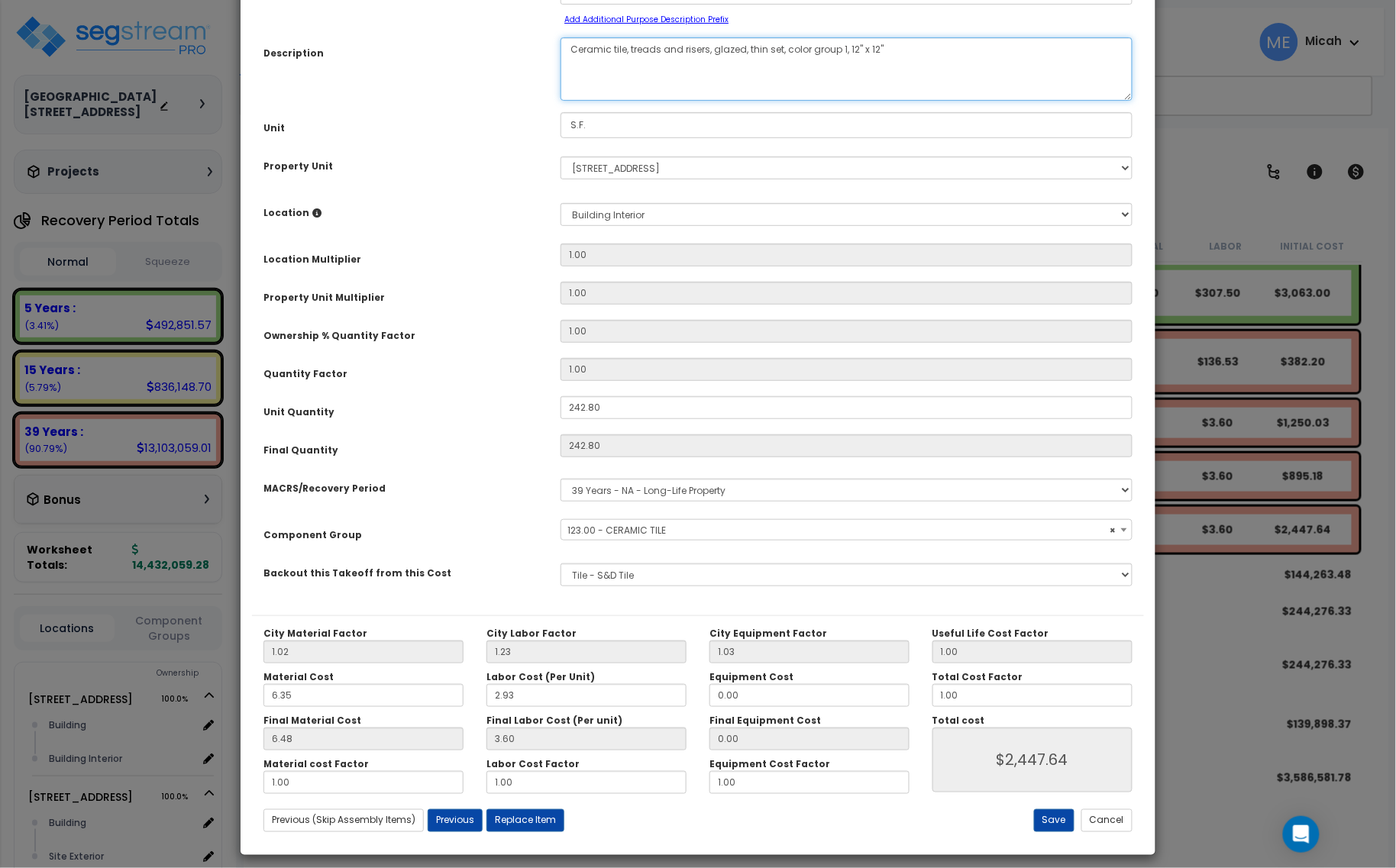
scroll to position [120, 0]
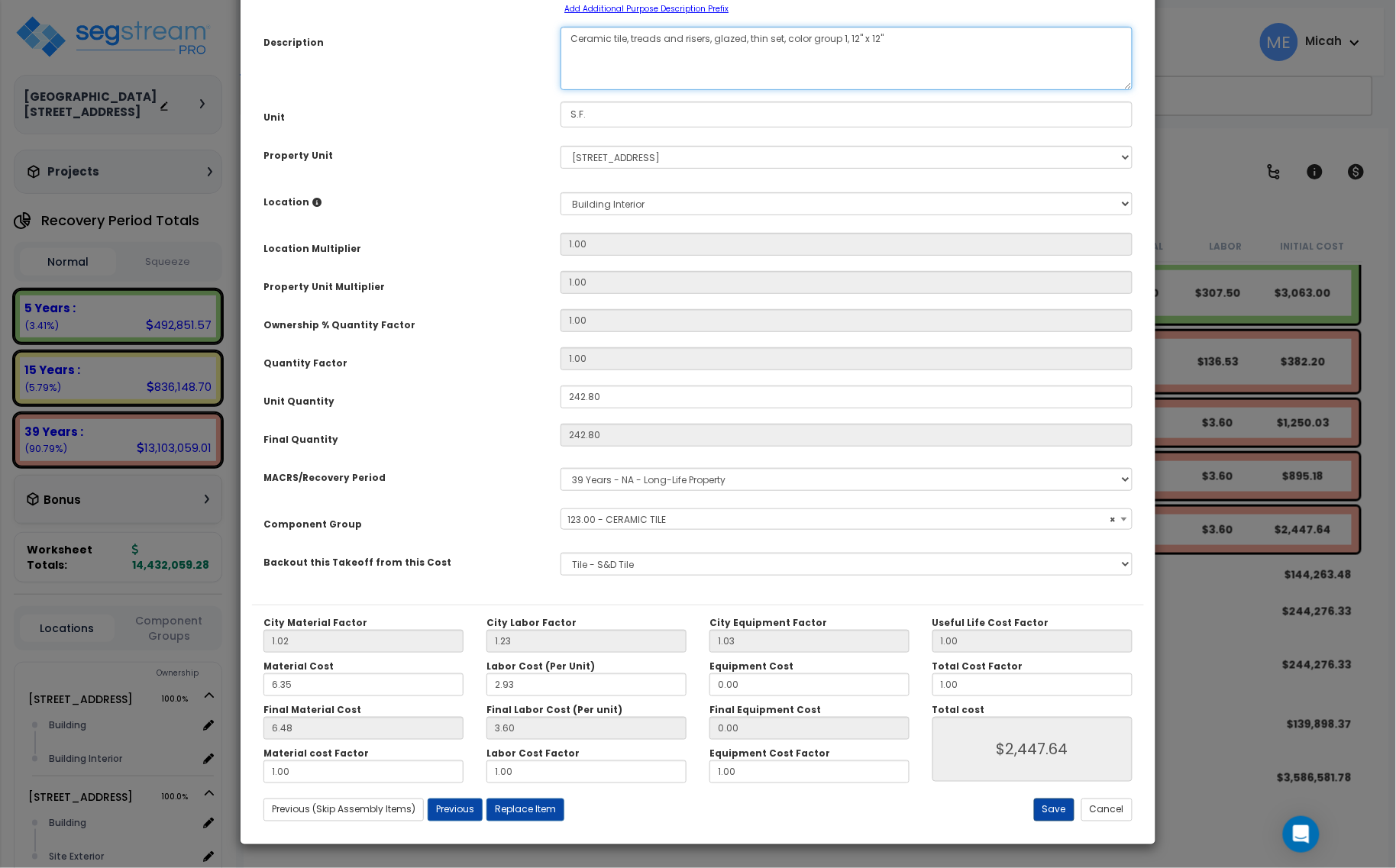
type textarea "Ceramic tile, treads and risers, glazed, thin set, color group 1, 12" x 12""
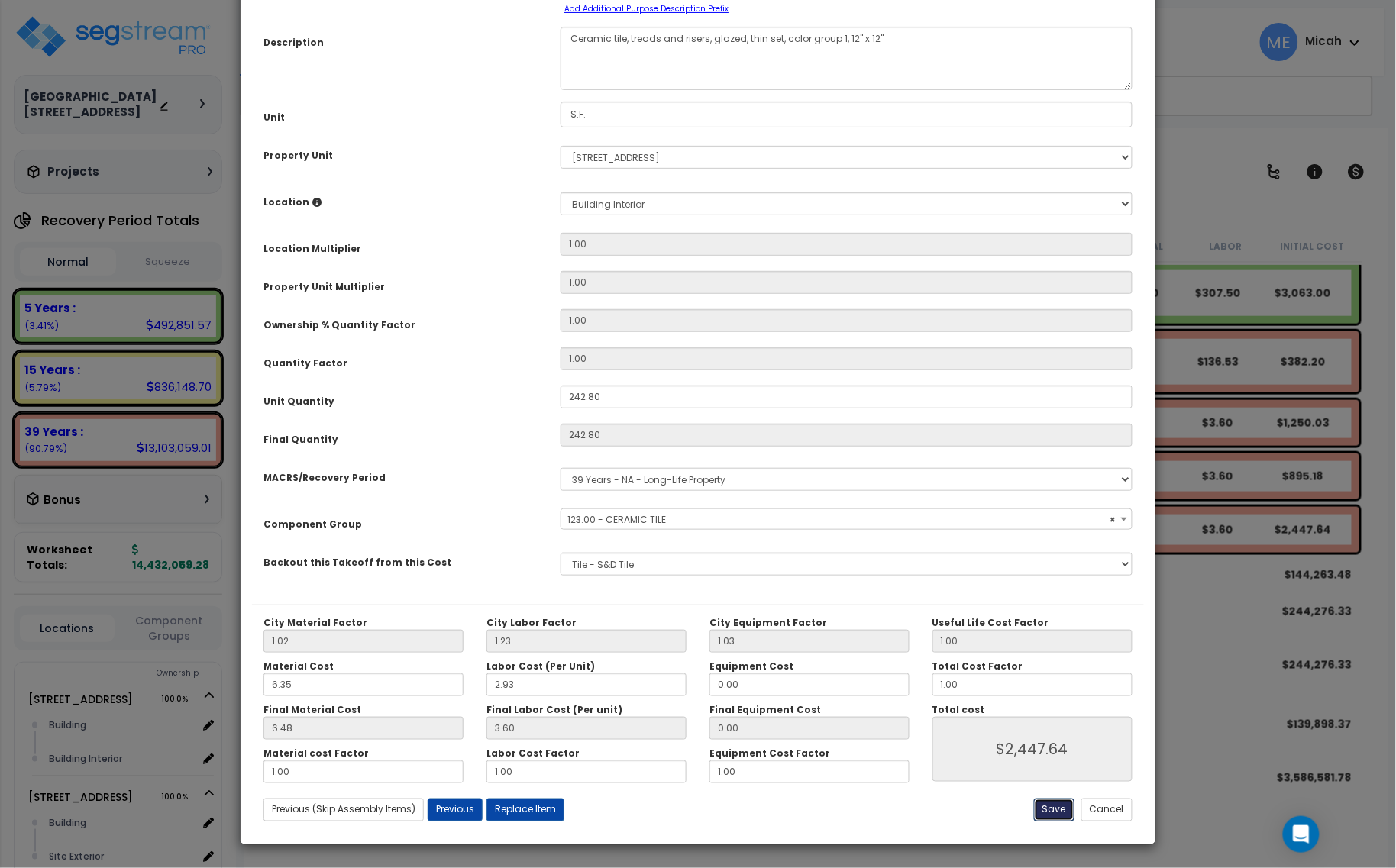
click at [1044, 814] on button "Save" at bounding box center [1053, 809] width 40 height 23
type input "2447.64"
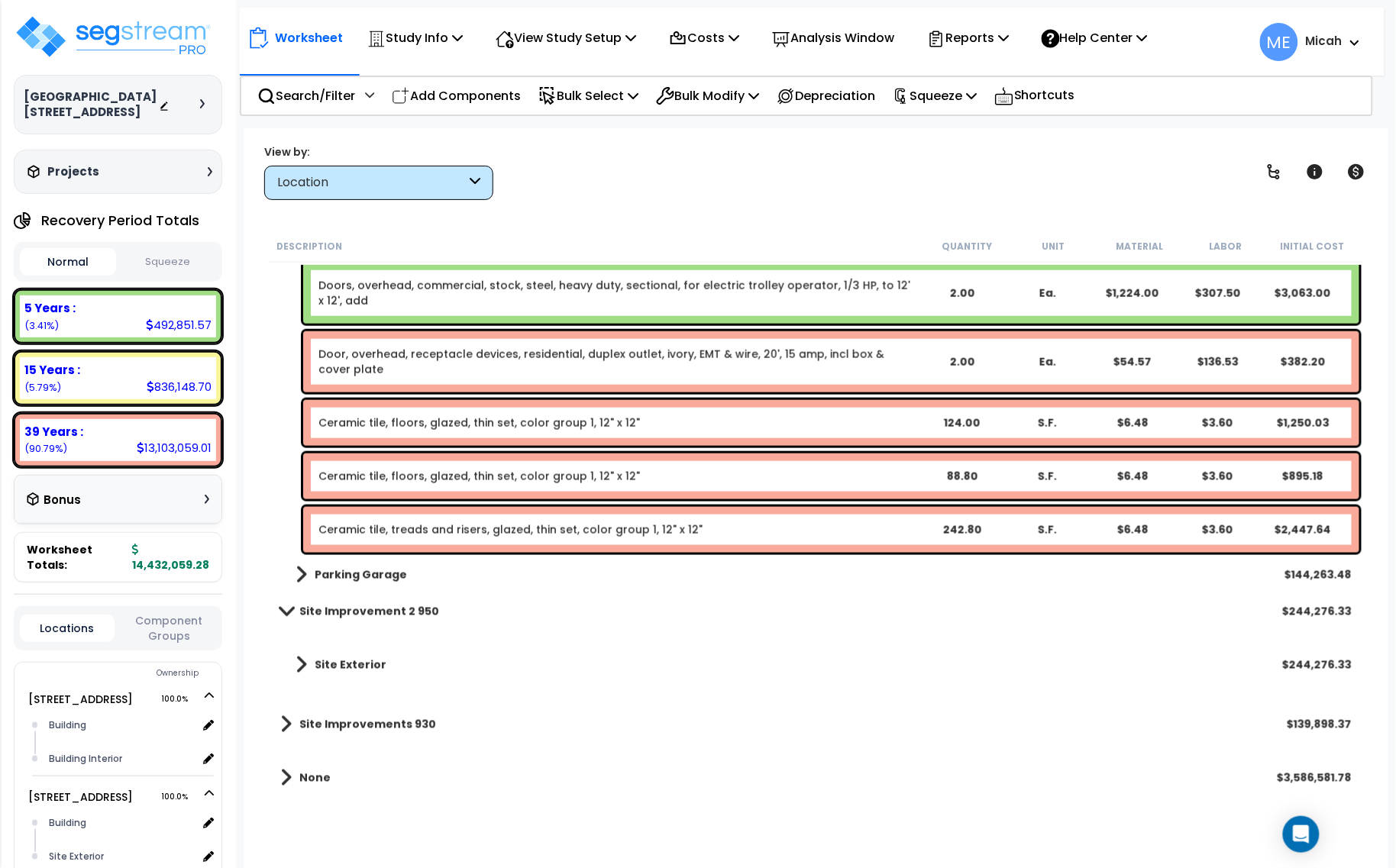
click at [414, 478] on link "Ceramic tile, floors, glazed, thin set, color group 1, 12" x 12"" at bounding box center [479, 477] width 321 height 15
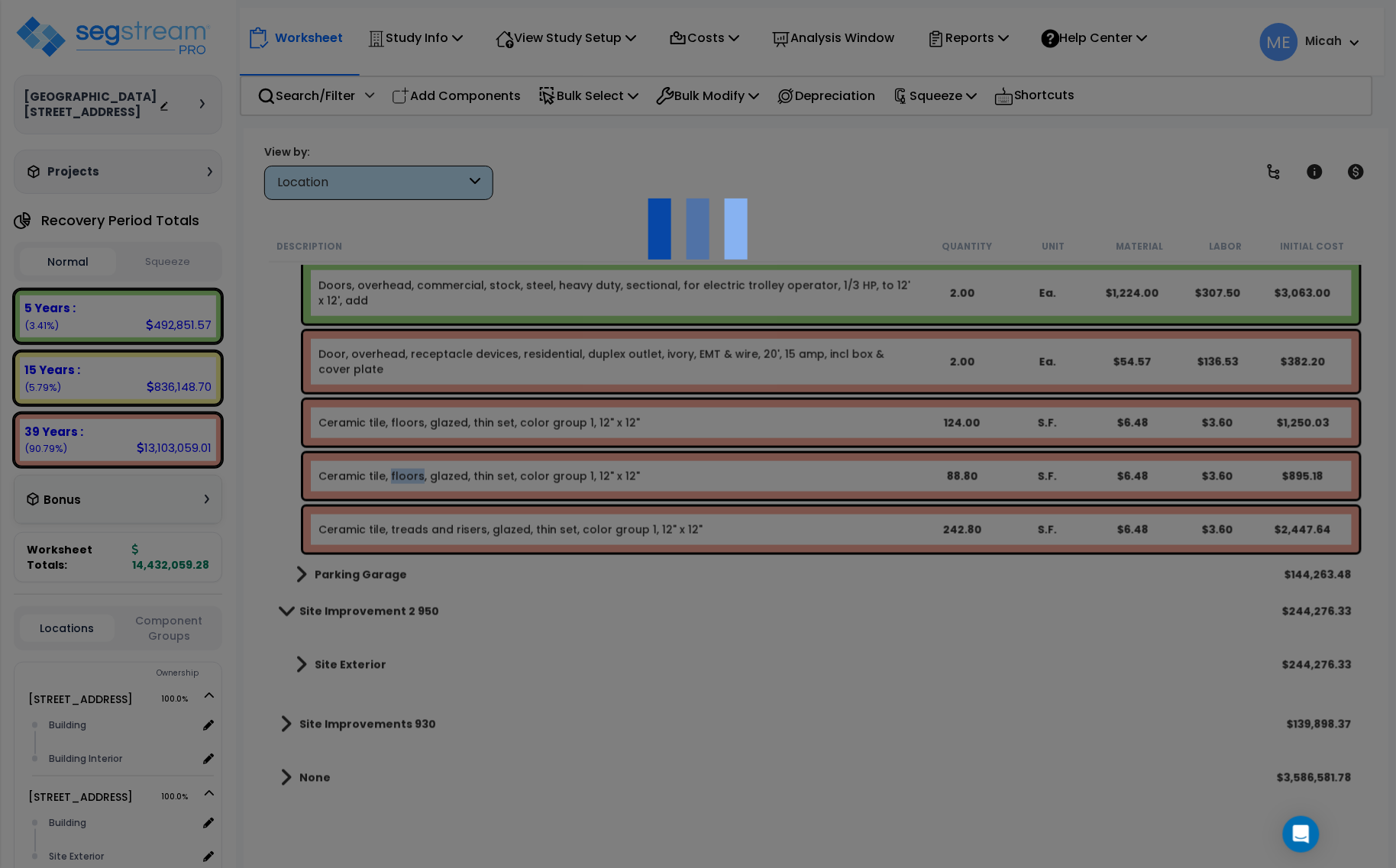
select select "45778564"
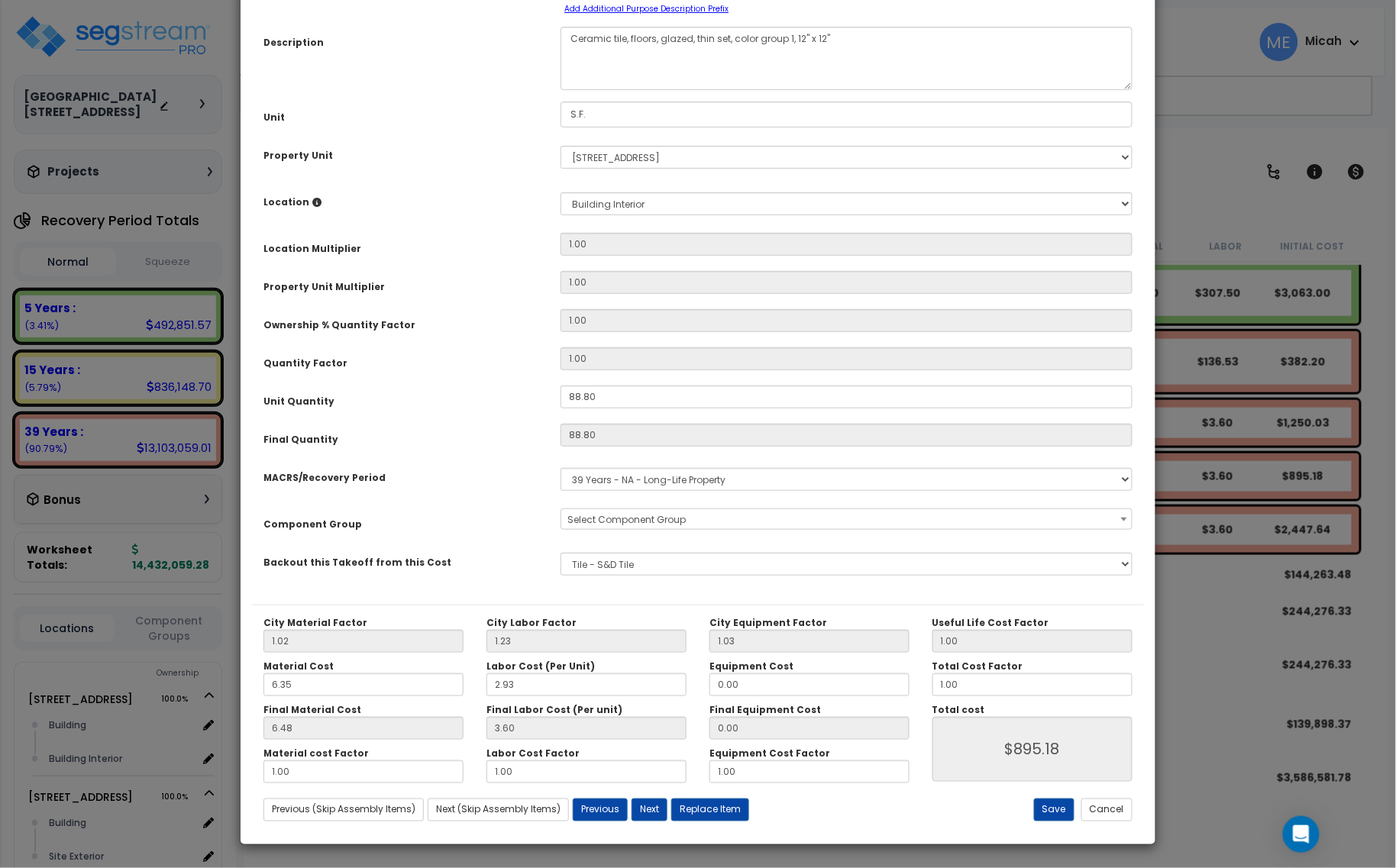
scroll to position [0, 0]
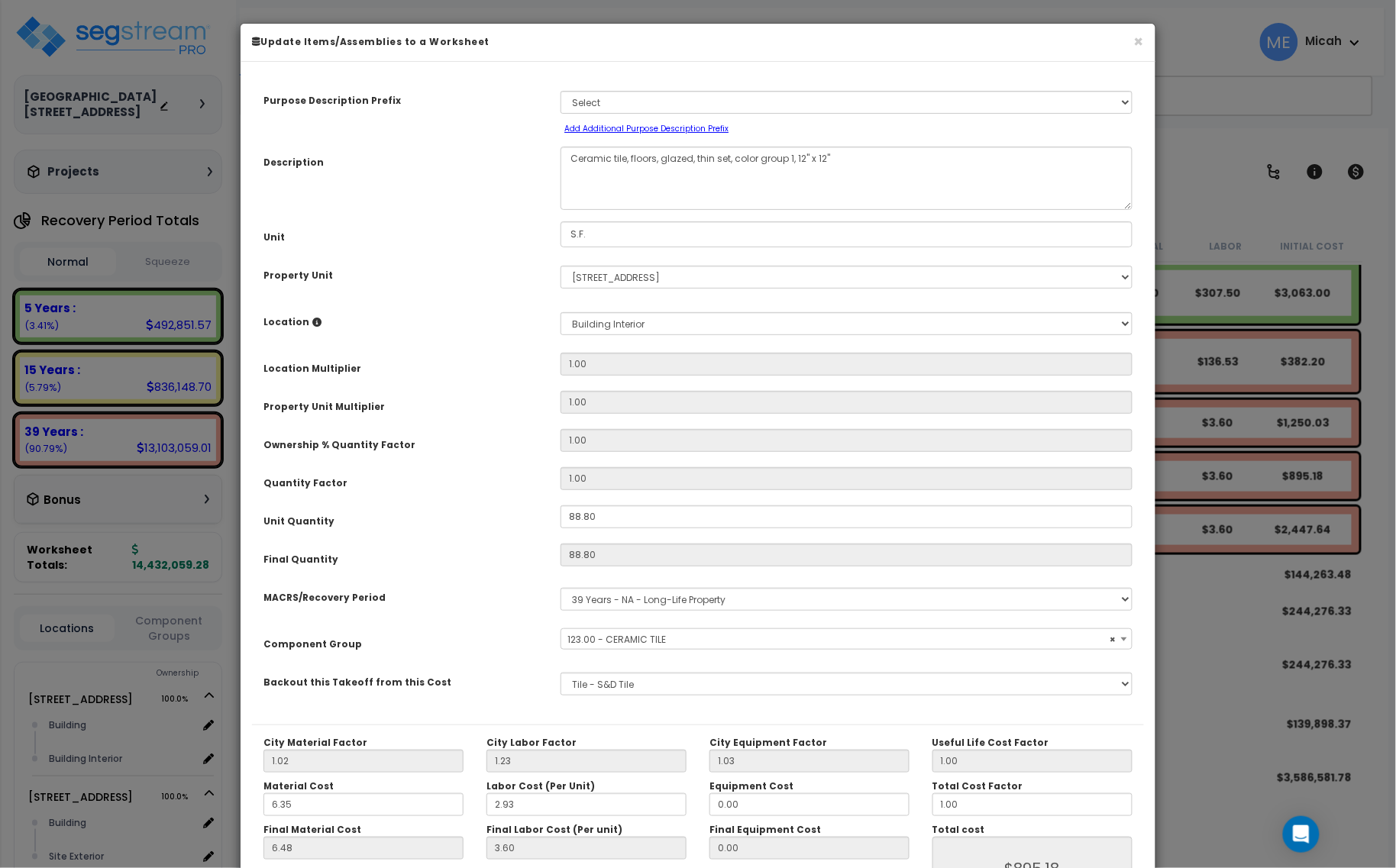
select select "56938"
click at [658, 155] on textarea "Ceramic tile, floors, glazed, thin set, color group 1, 12" x 12"" at bounding box center [846, 178] width 572 height 63
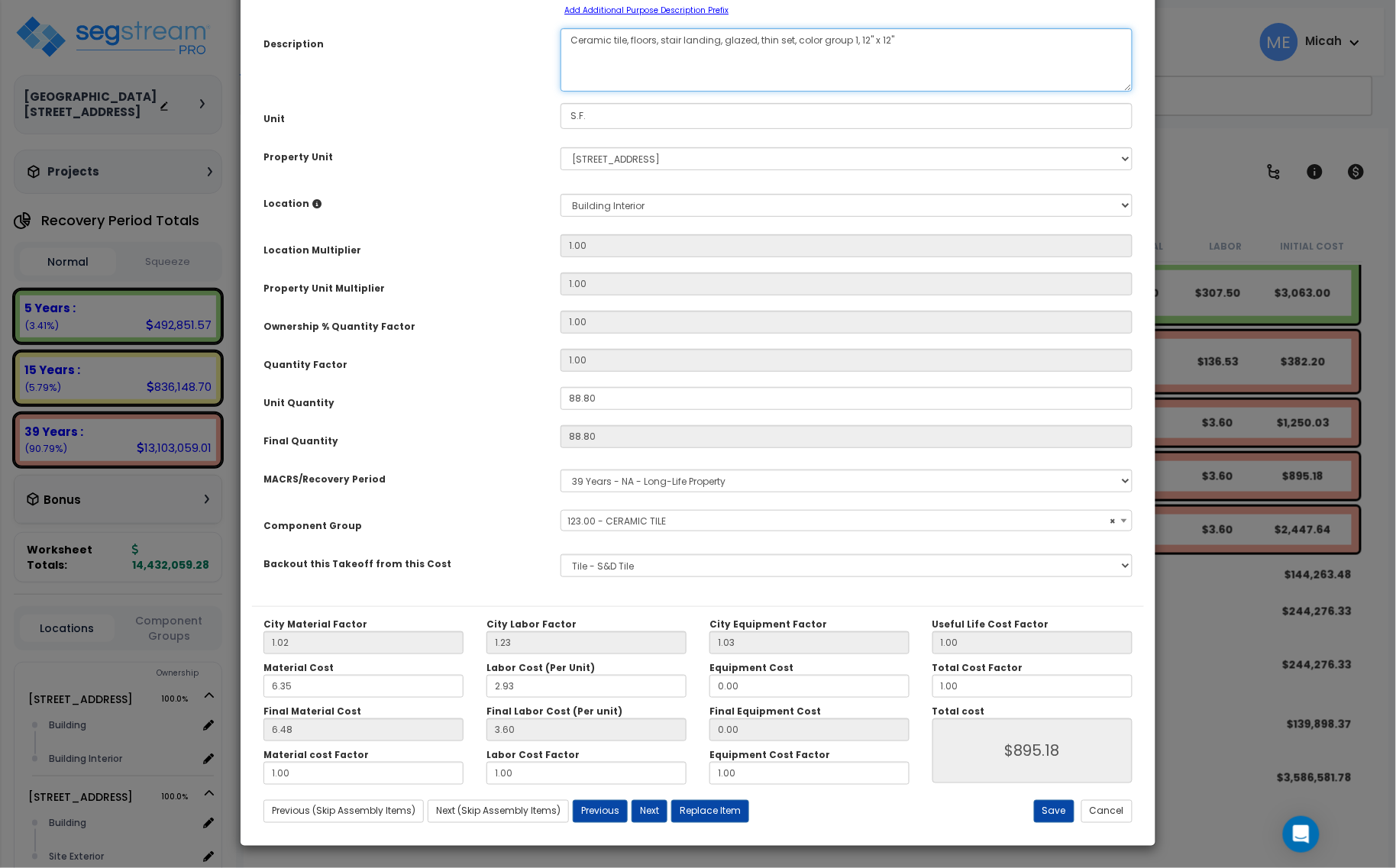
scroll to position [120, 0]
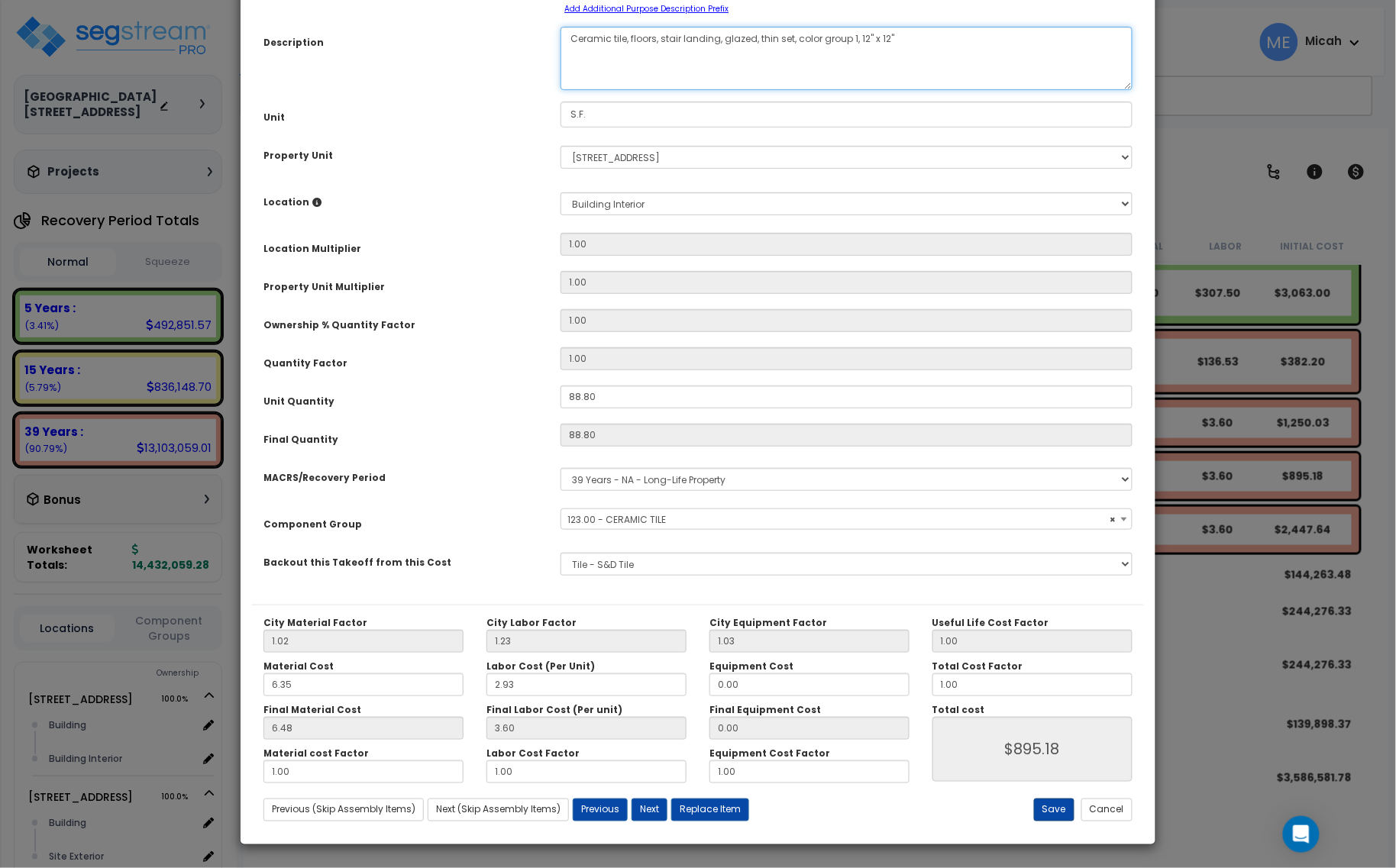
type textarea "Ceramic tile, floors, stair landing, glazed, thin set, color group 1, 12" x 12""
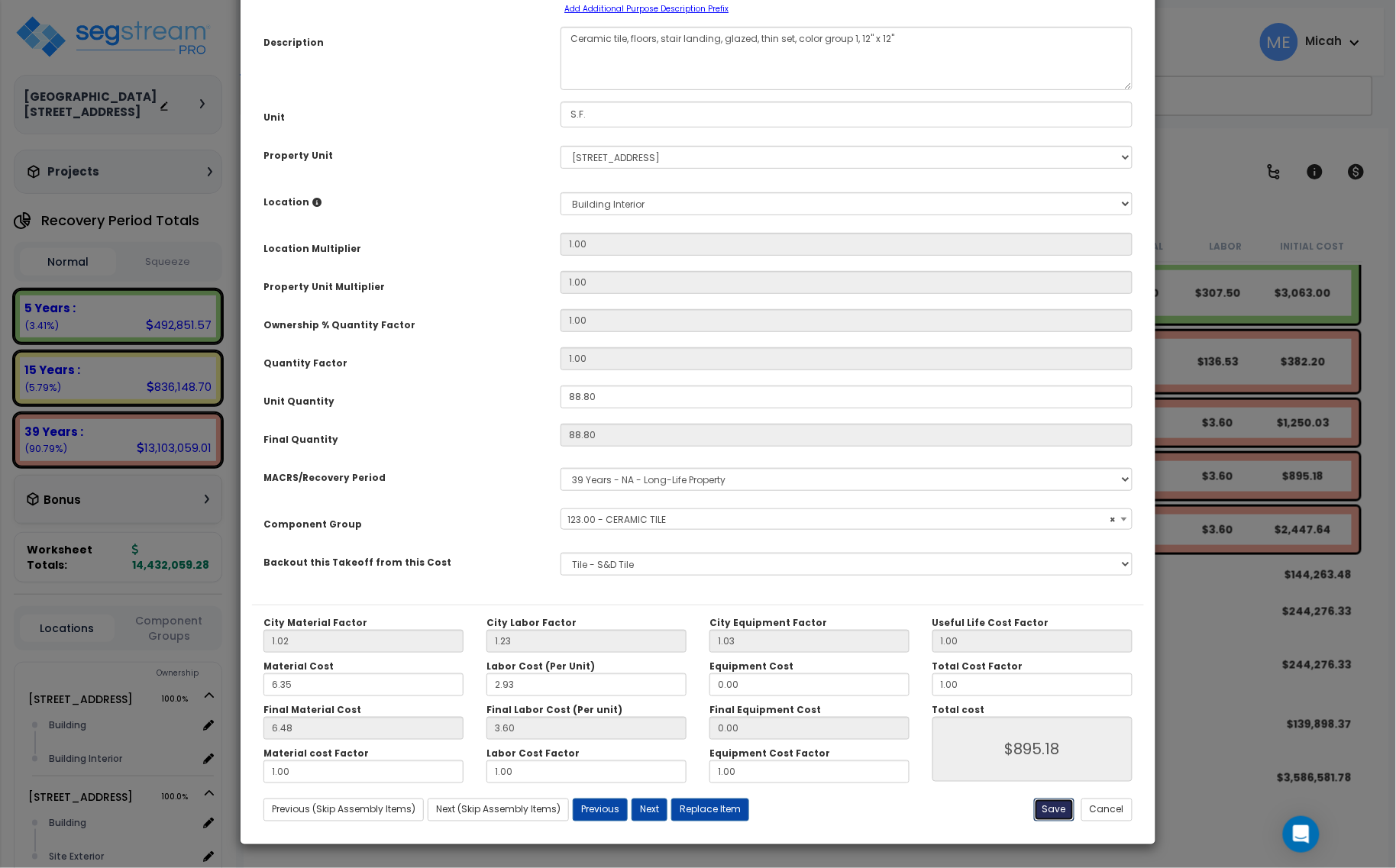
click at [1044, 814] on button "Save" at bounding box center [1053, 809] width 40 height 23
type input "895.18"
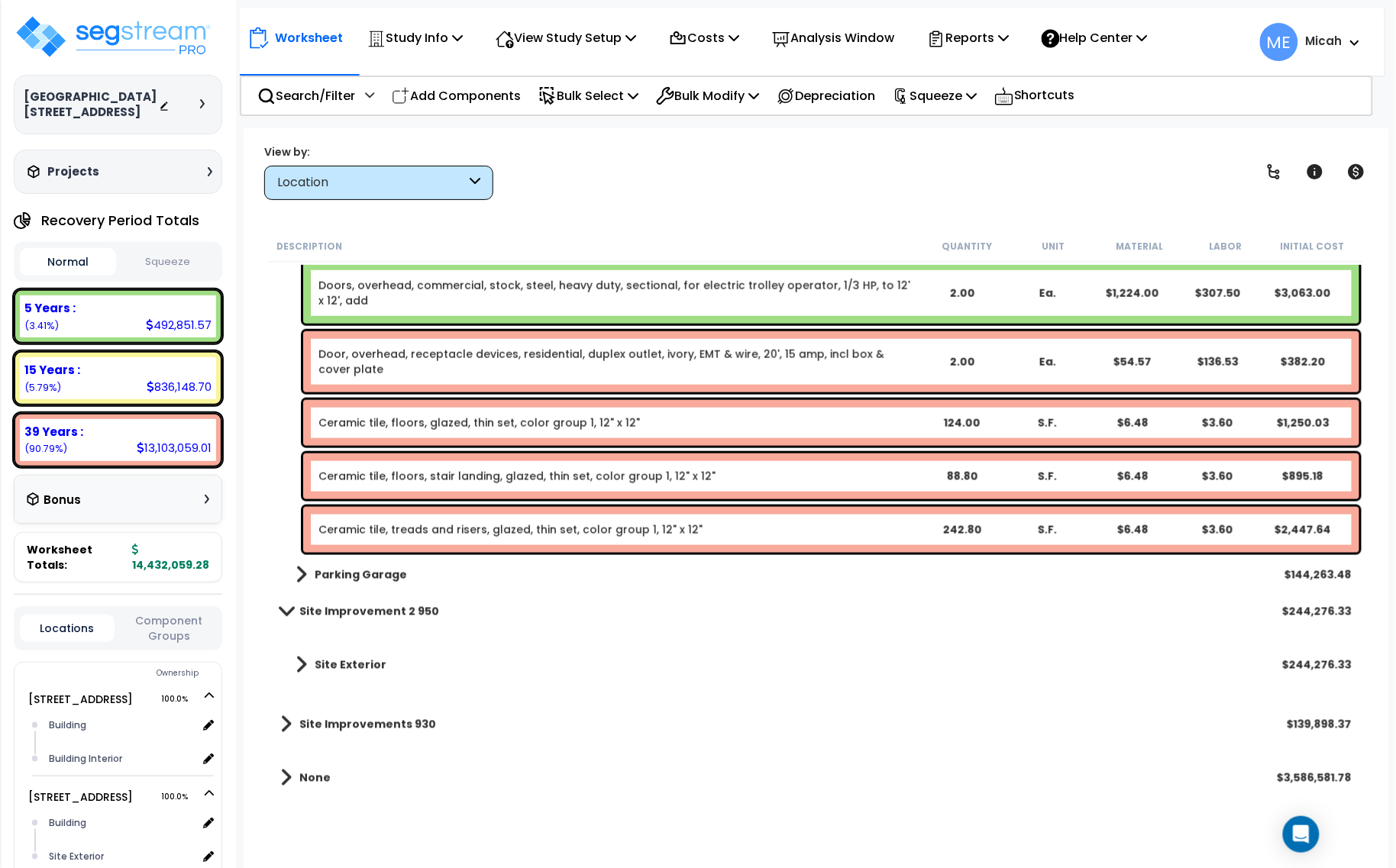
click at [458, 99] on p "Add Components" at bounding box center [456, 95] width 129 height 20
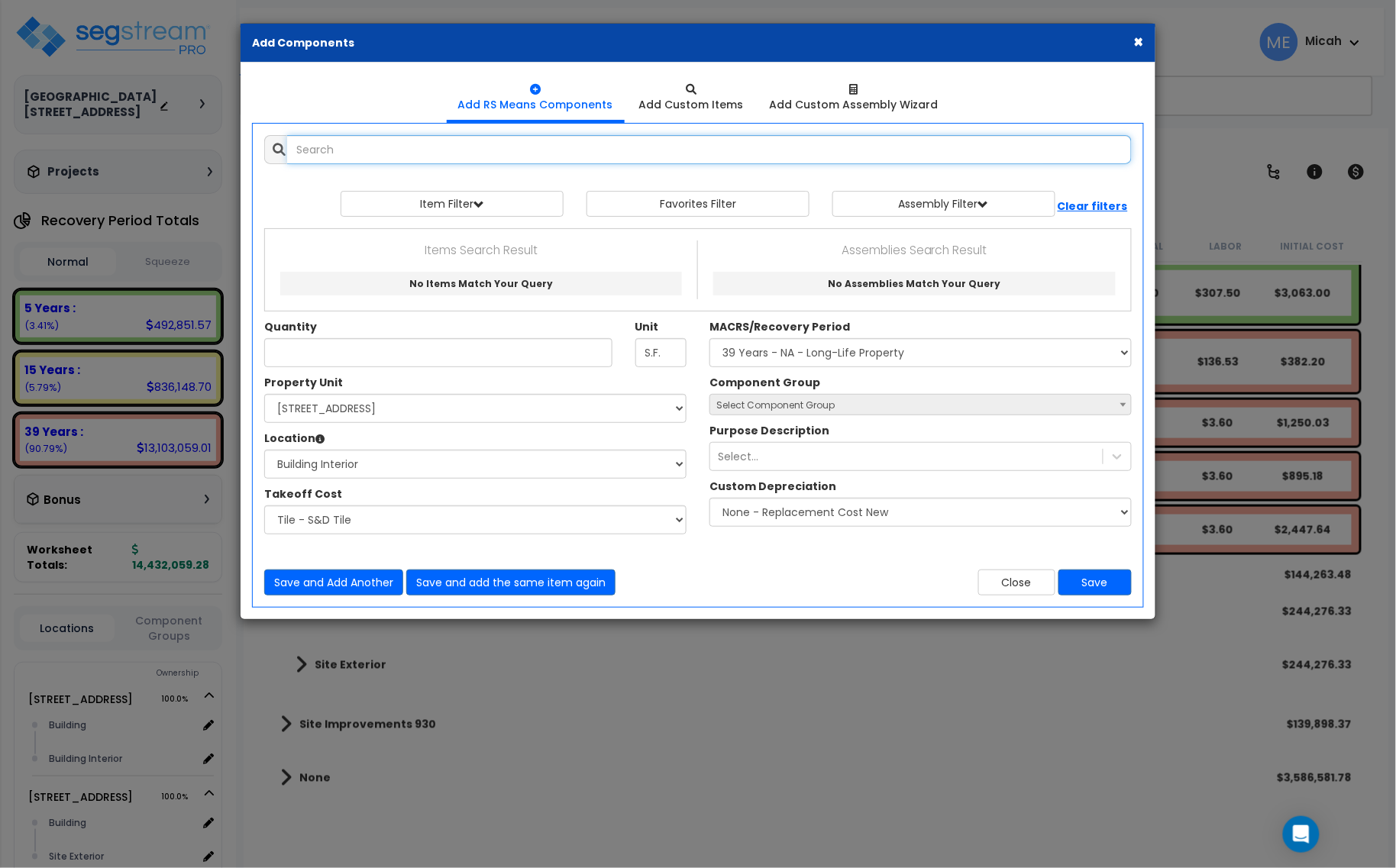
select select
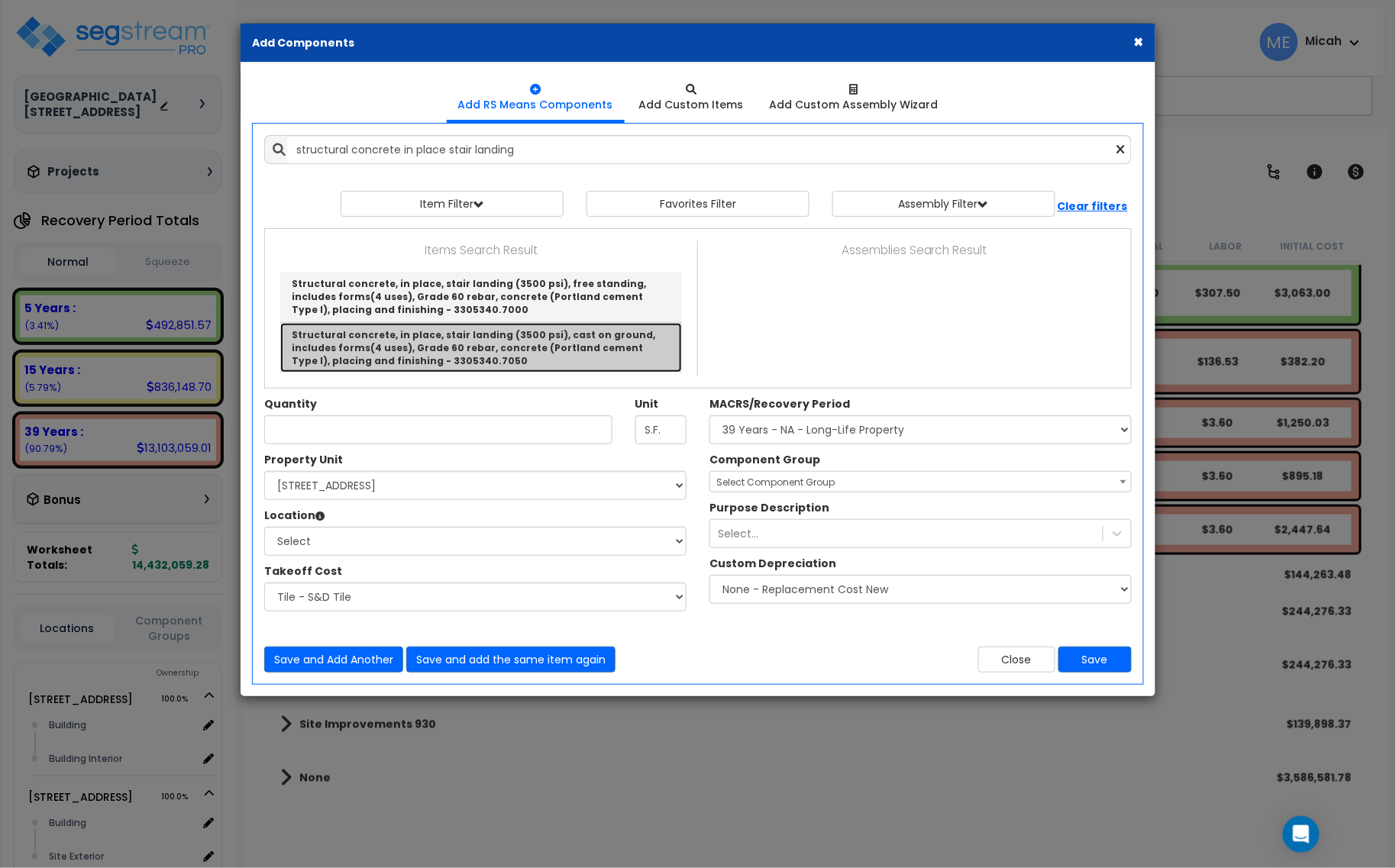
click at [472, 345] on link "Structural concrete, in place, stair landing (3500 psi), cast on ground, includ…" at bounding box center [481, 348] width 402 height 50
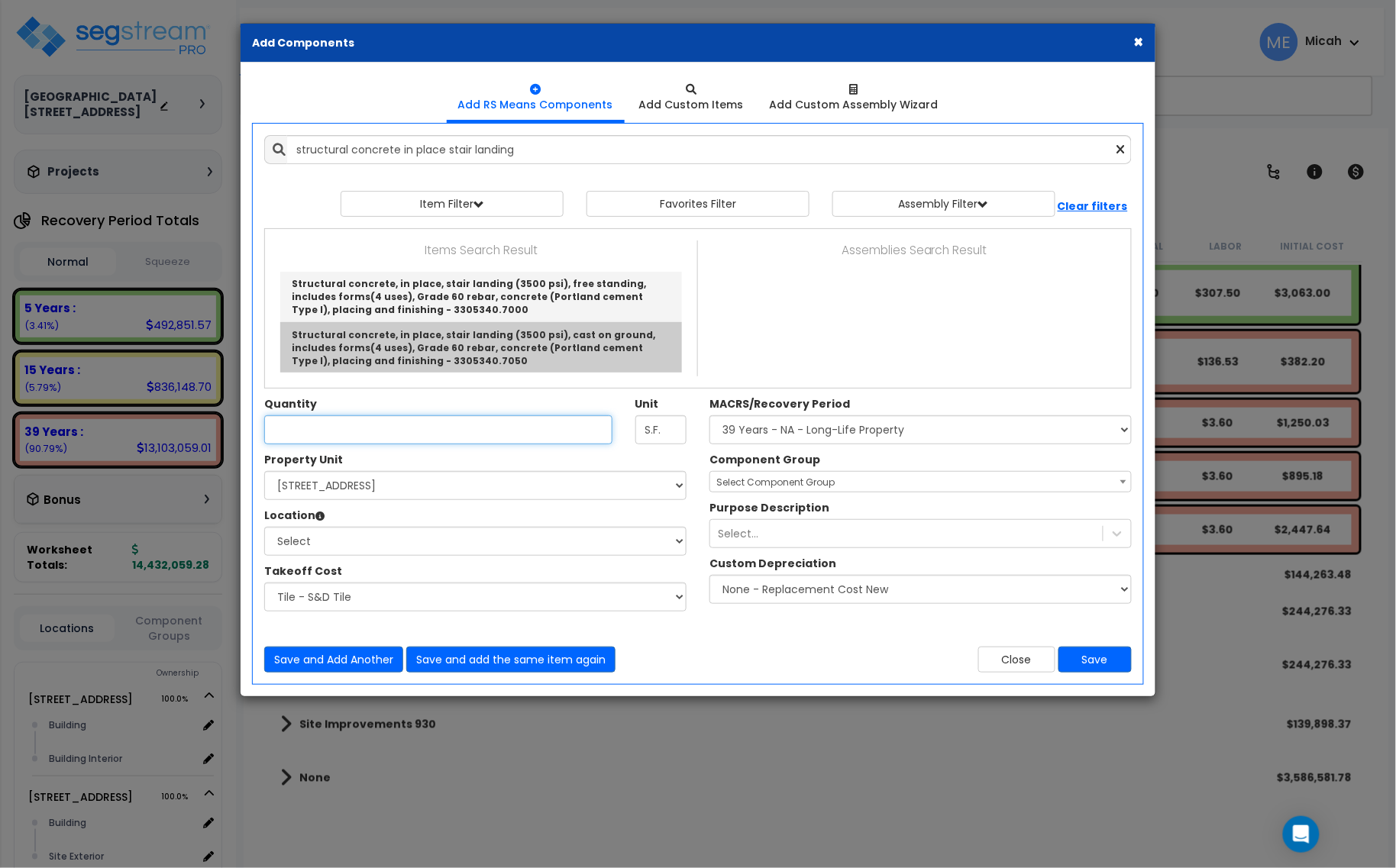
type input "Structural concrete, in place, stair landing (3500 psi), cast on ground, includ…"
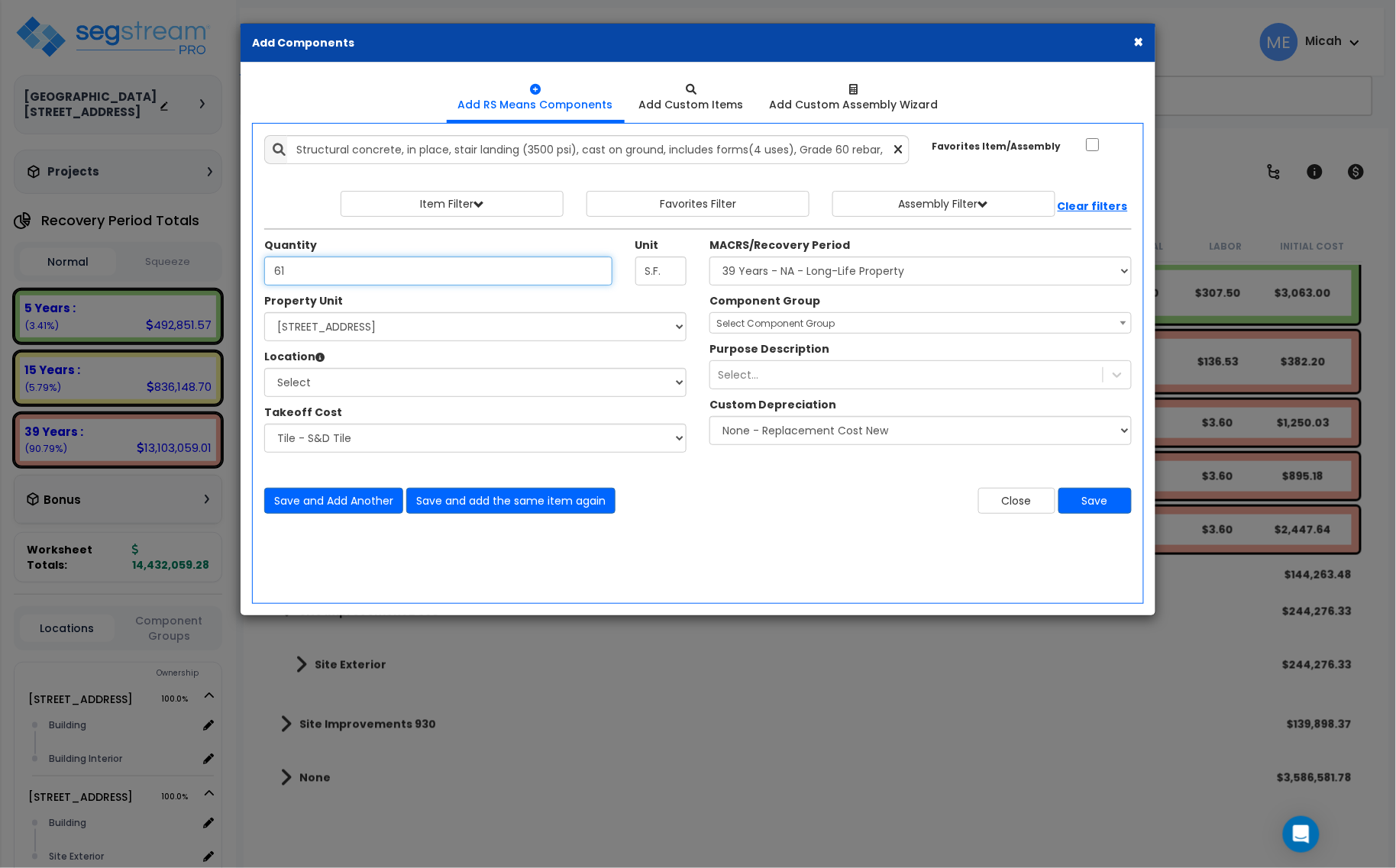
type input "61"
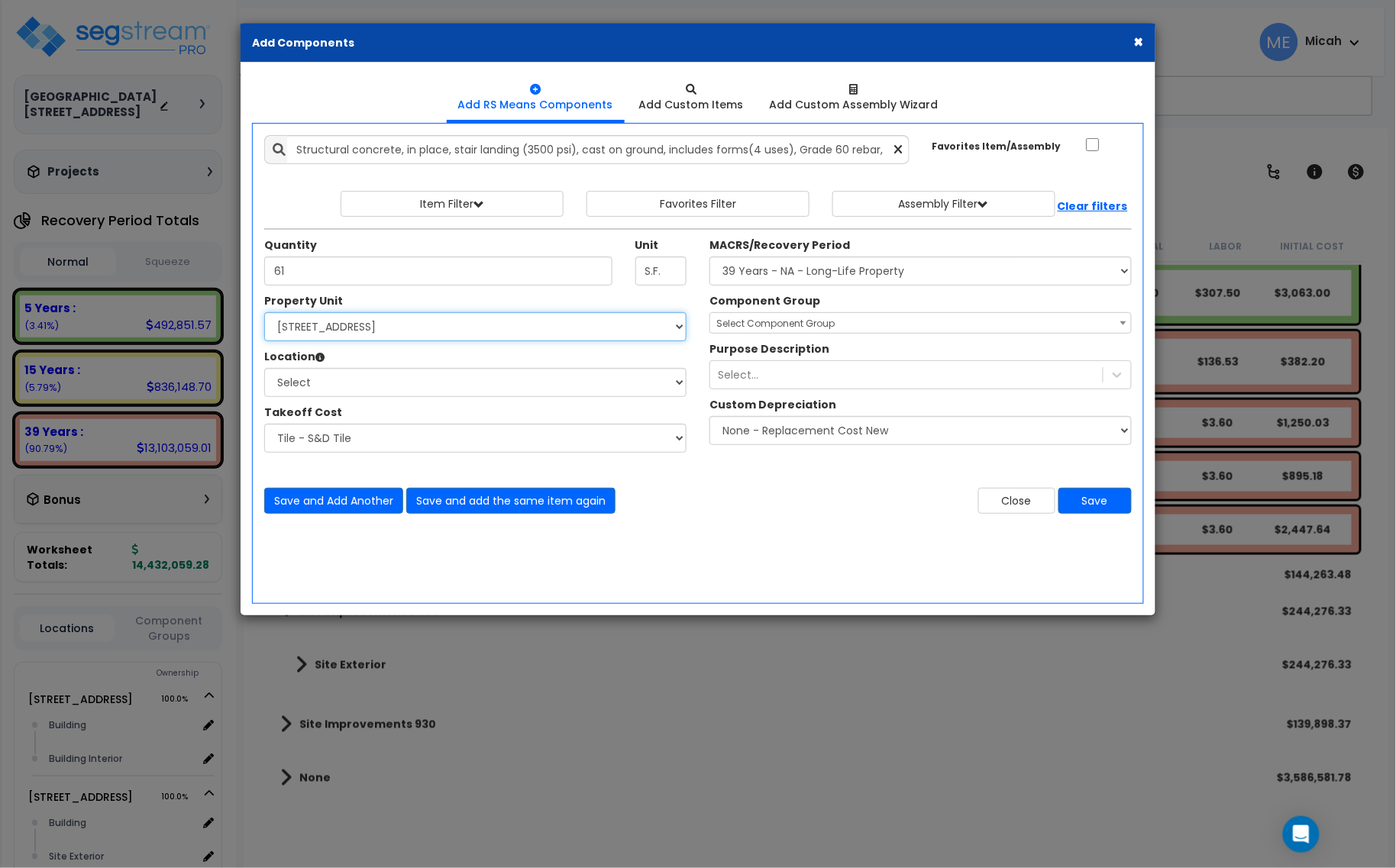
click at [455, 328] on select "Select [STREET_ADDRESS] [STREET_ADDRESS] [STREET_ADDRESS] Site Improvement 2 95…" at bounding box center [475, 326] width 422 height 29
select select "174261"
click at [264, 313] on select "Select [STREET_ADDRESS] [STREET_ADDRESS] [STREET_ADDRESS] Site Improvement 2 95…" at bounding box center [475, 326] width 422 height 29
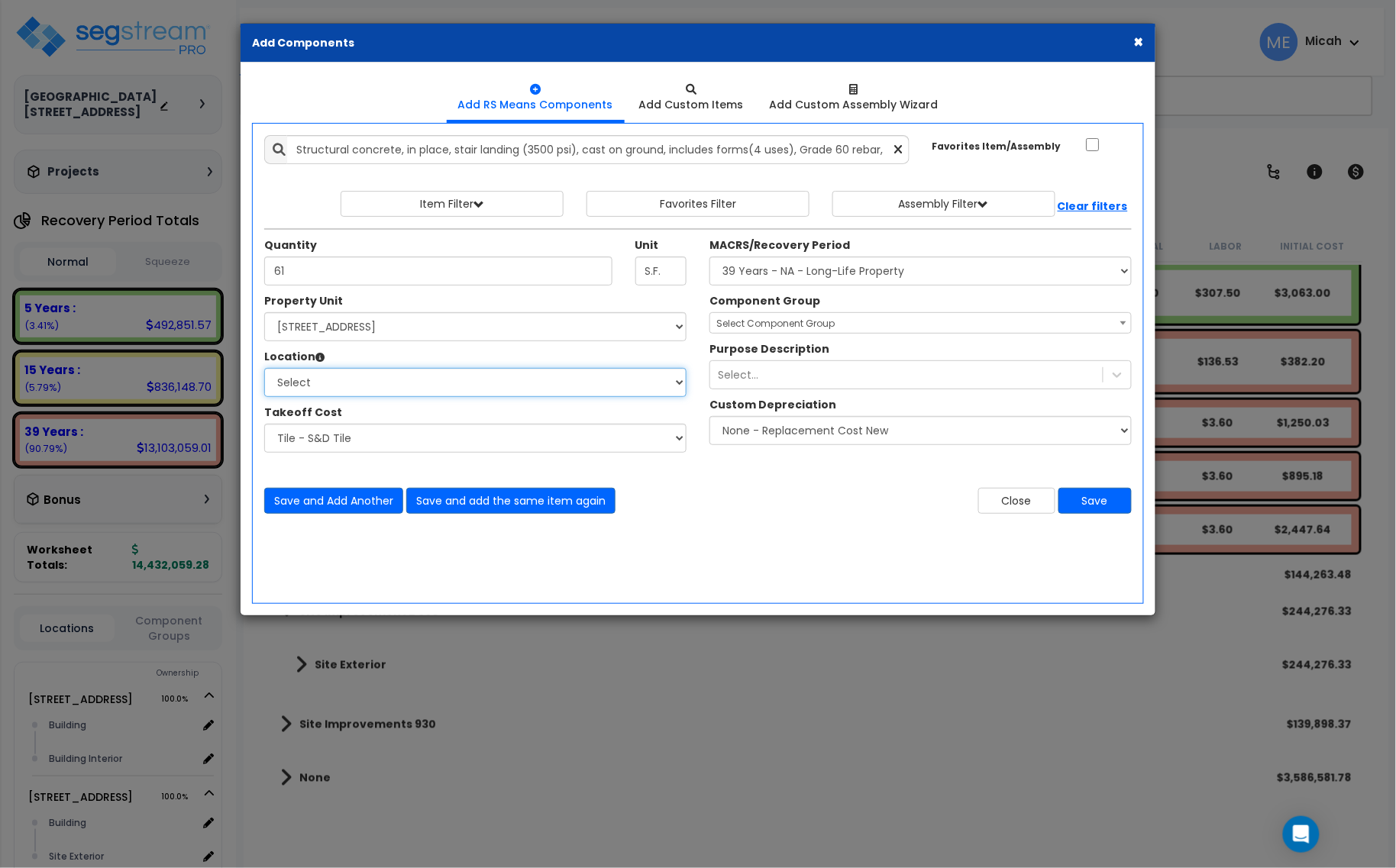
click at [361, 389] on select "Select Building Building Interior Parking Garage Add Additional Location" at bounding box center [475, 383] width 422 height 29
select select "461"
click at [264, 368] on select "Select Building Building Interior Parking Garage Add Additional Location" at bounding box center [475, 383] width 422 height 29
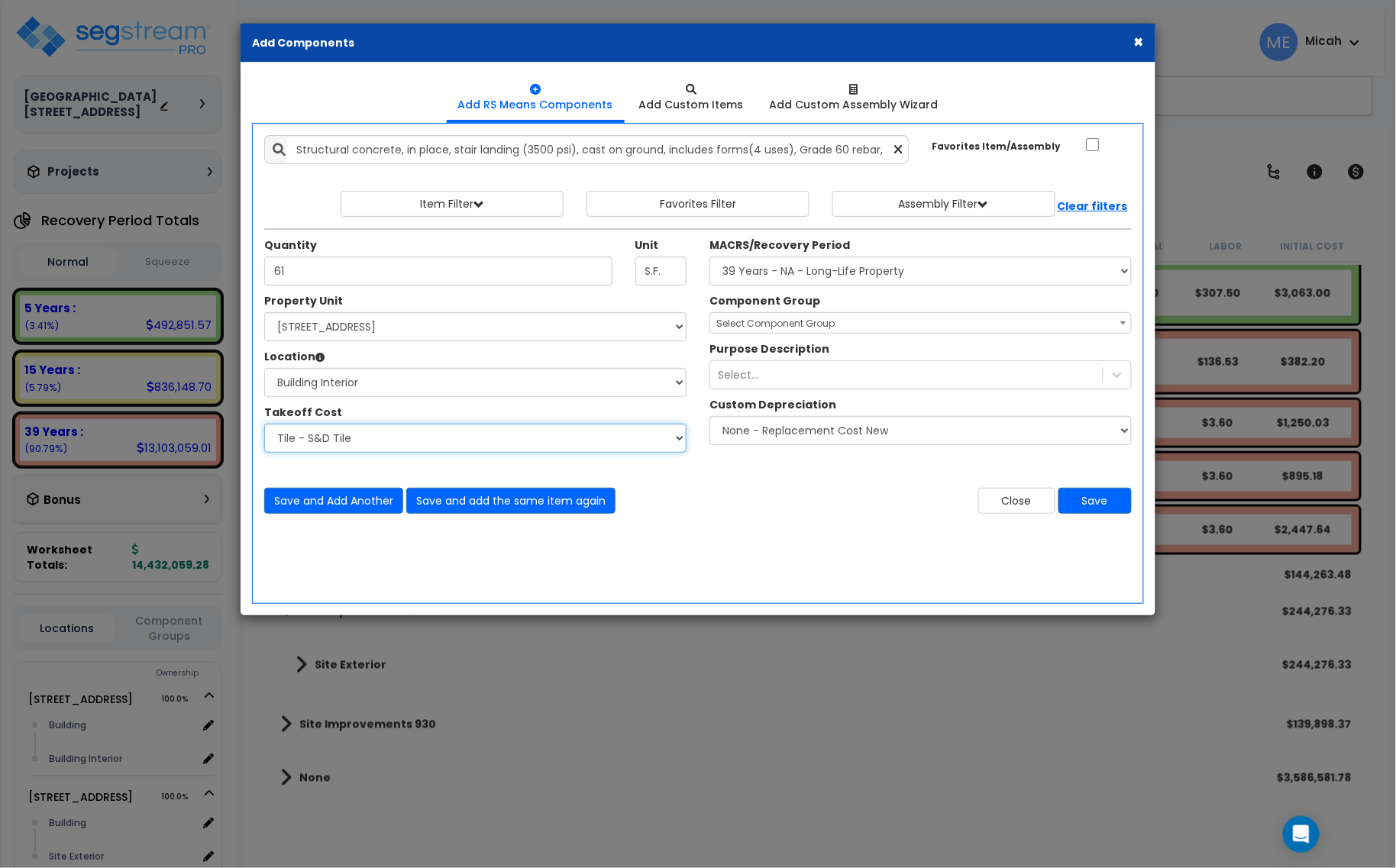
click at [365, 443] on select "Select Site Work - [PERSON_NAME] Aphalt Paving - Pine Bend Paving Site Concrete…" at bounding box center [475, 438] width 422 height 29
select select "45778549"
click at [264, 424] on select "Select Site Work - [PERSON_NAME] Aphalt Paving - Pine Bend Paving Site Concrete…" at bounding box center [475, 438] width 422 height 29
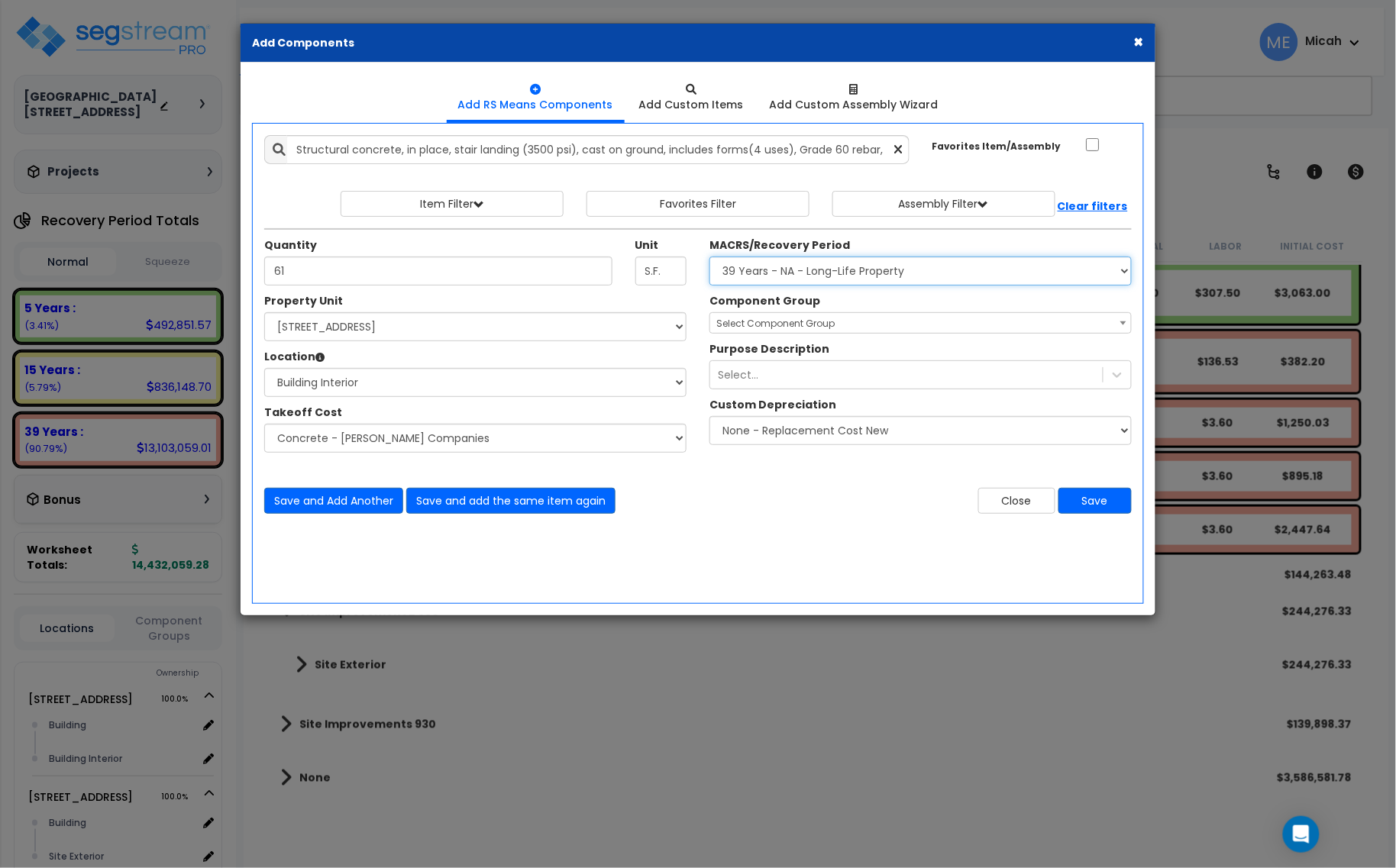
click at [911, 270] on select "Select MACRS/Recovery Period 5 Years - 57.0 - Distributive Trades & Services 5 …" at bounding box center [920, 270] width 422 height 29
select select "3669"
click at [709, 257] on select "Select MACRS/Recovery Period 5 Years - 57.0 - Distributive Trades & Services 5 …" at bounding box center [920, 270] width 422 height 29
click at [783, 325] on span "Select Component Group" at bounding box center [774, 323] width 118 height 13
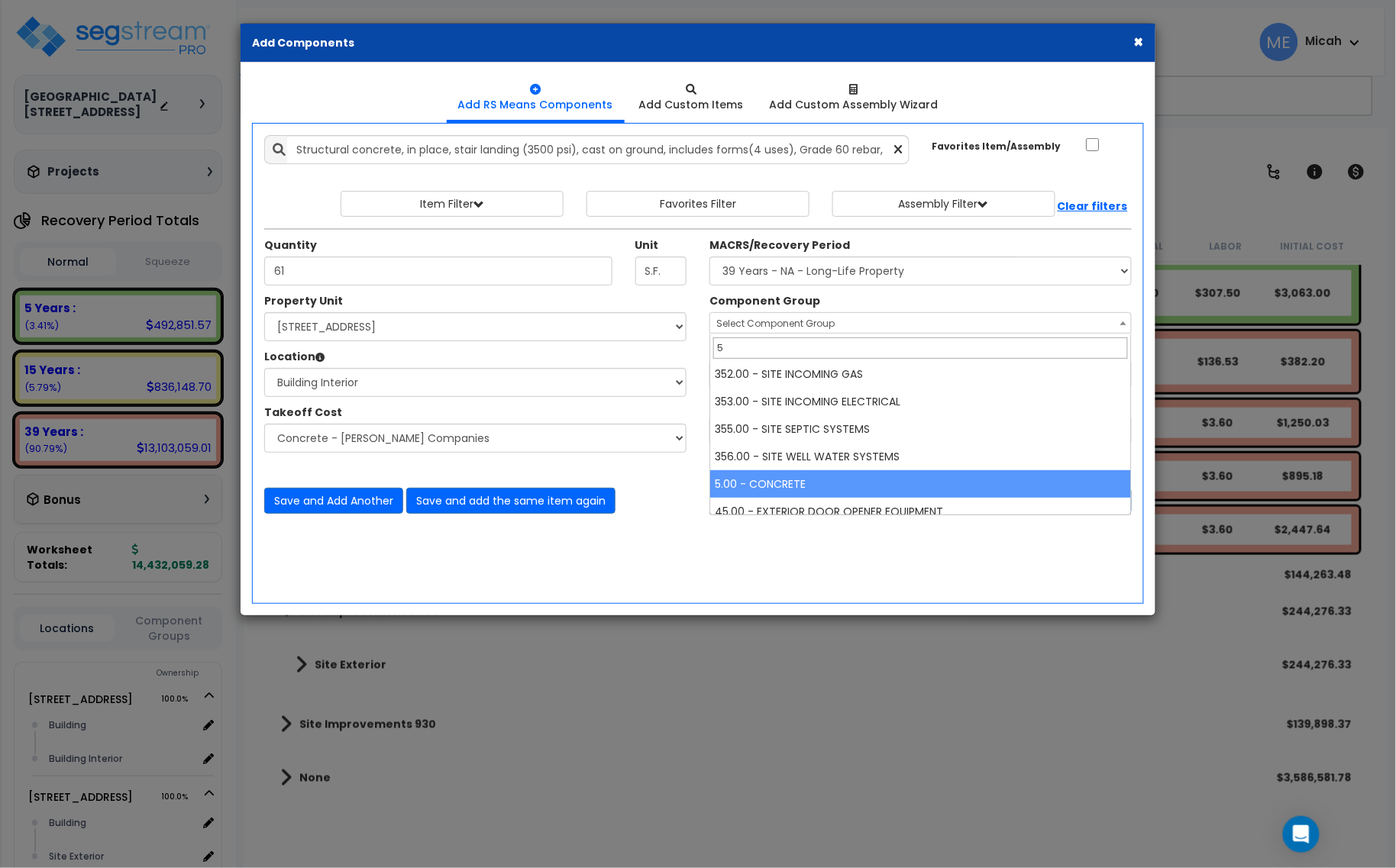
scroll to position [668, 0]
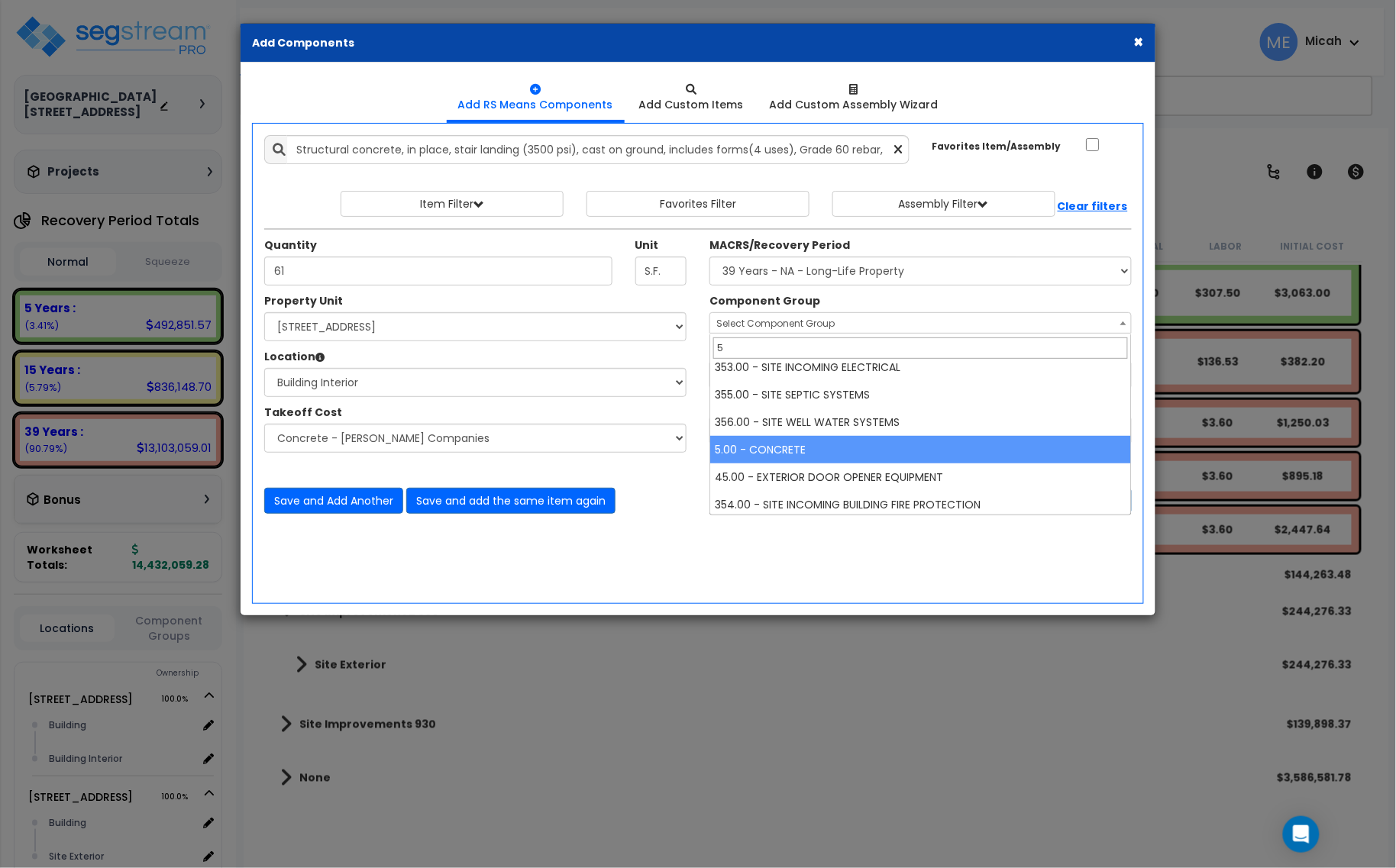
type input "5"
select select "57243"
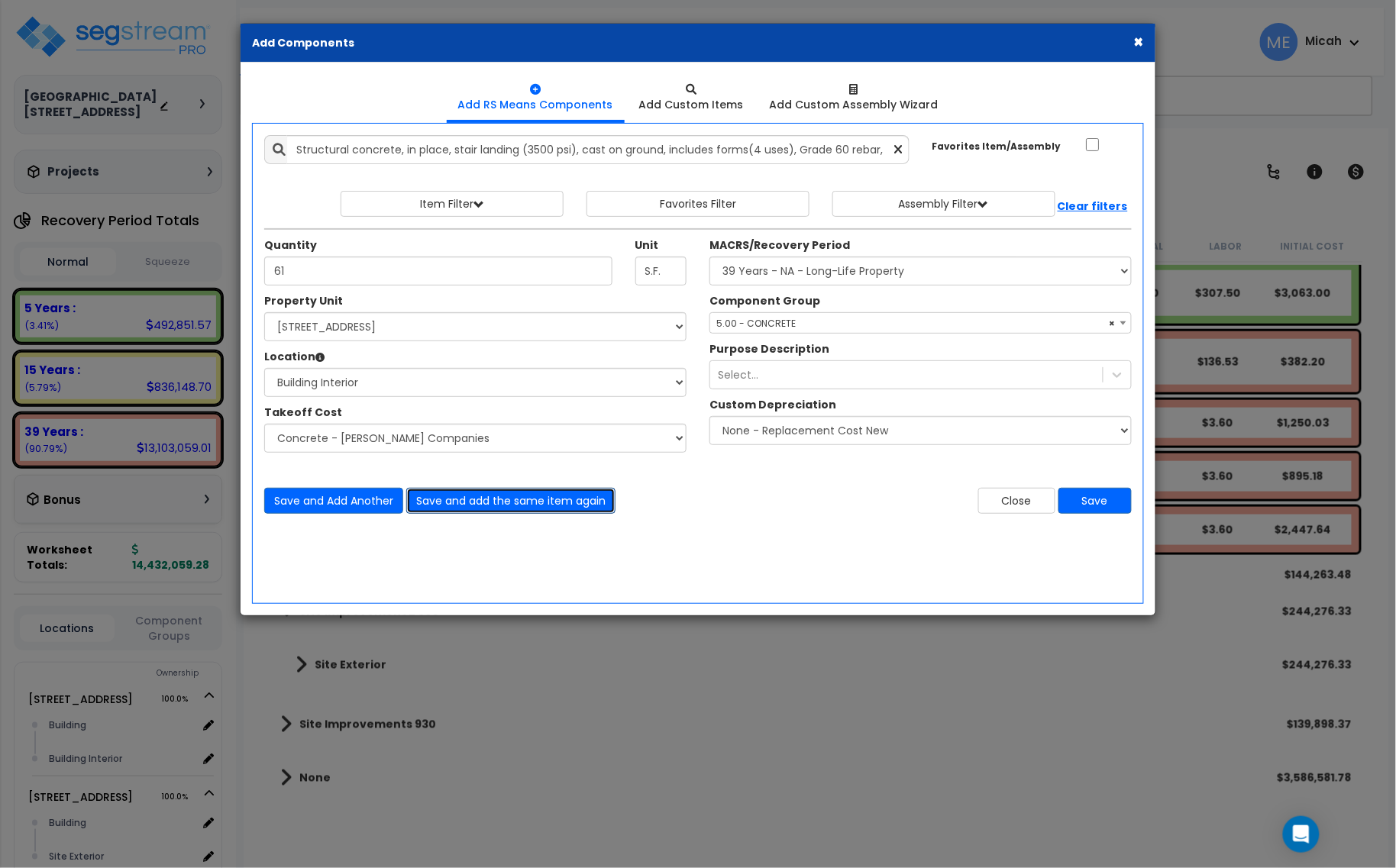
click at [511, 503] on button "Save and add the same item again" at bounding box center [510, 500] width 209 height 26
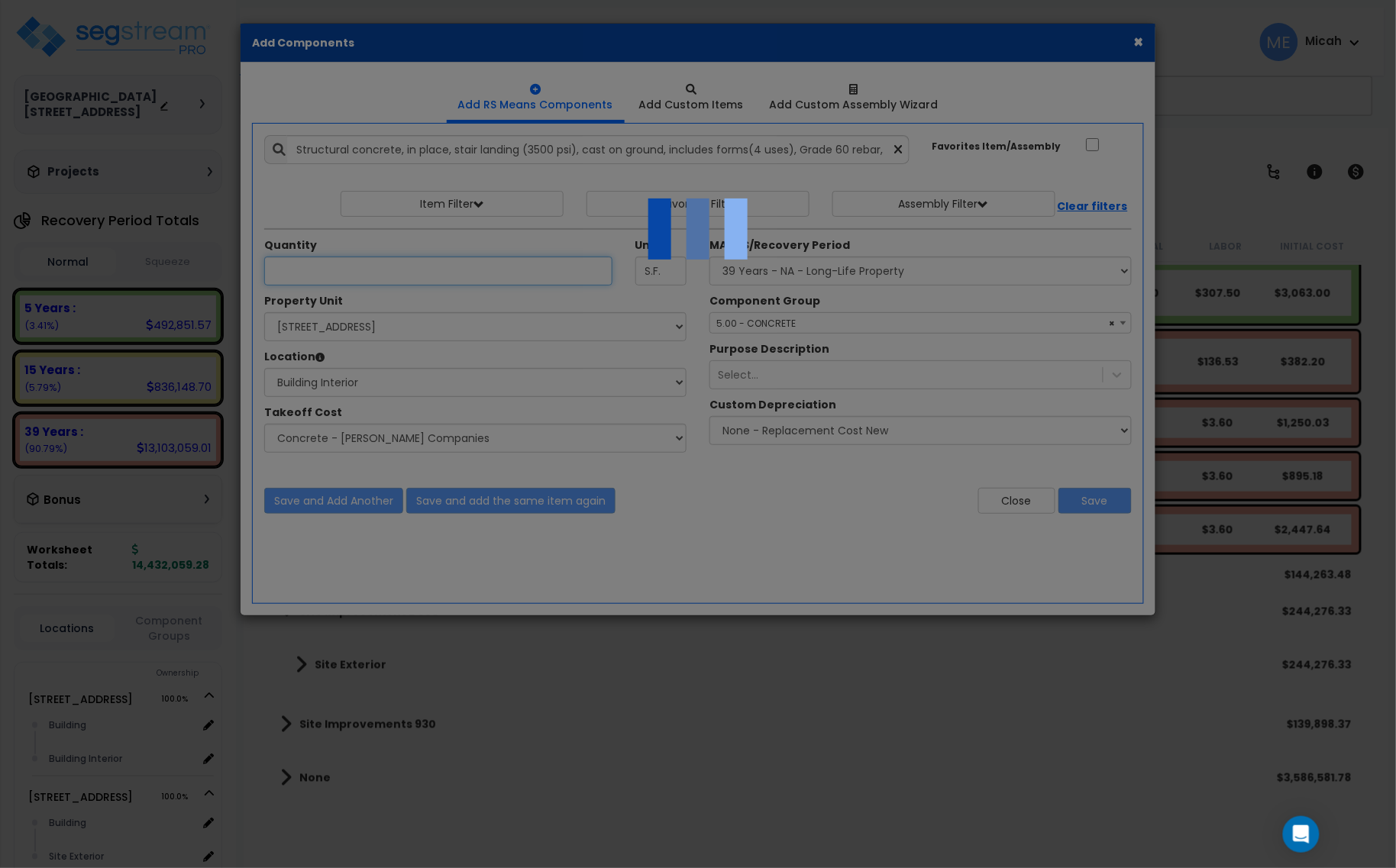
select select "45778549"
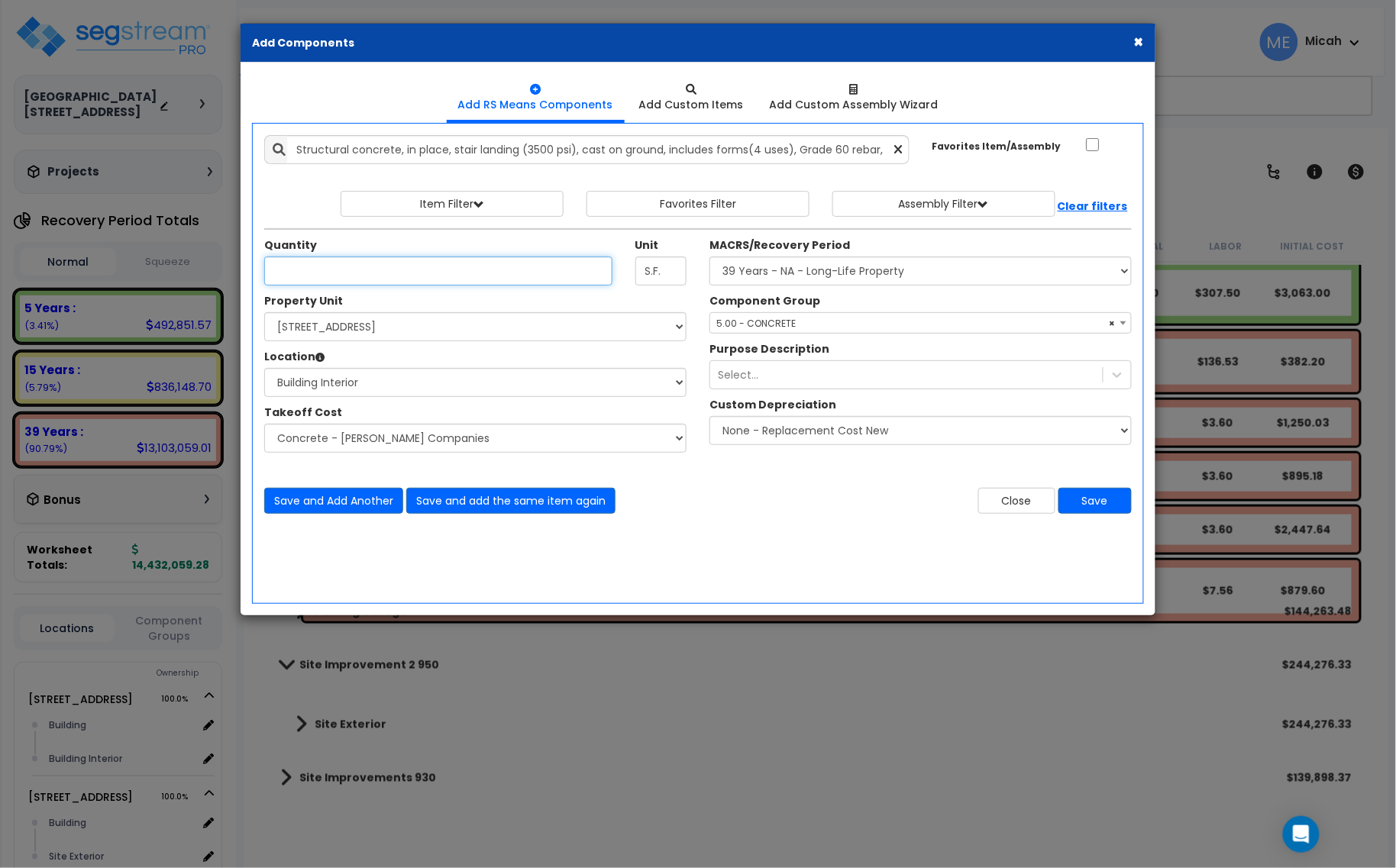
click at [340, 275] on input "Unit Quantity" at bounding box center [438, 270] width 348 height 29
type input "56.9"
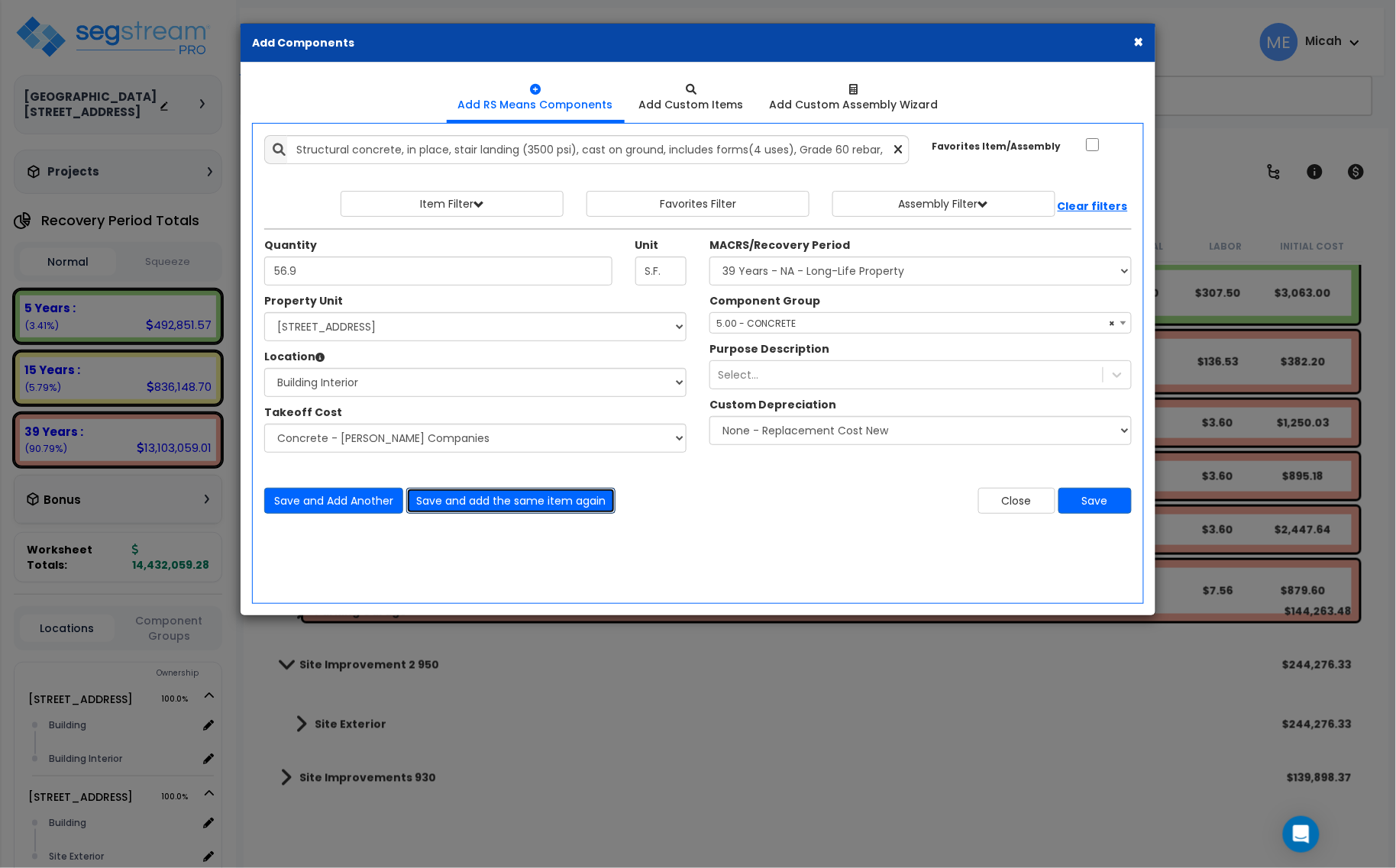
click at [558, 508] on button "Save and add the same item again" at bounding box center [510, 500] width 209 height 26
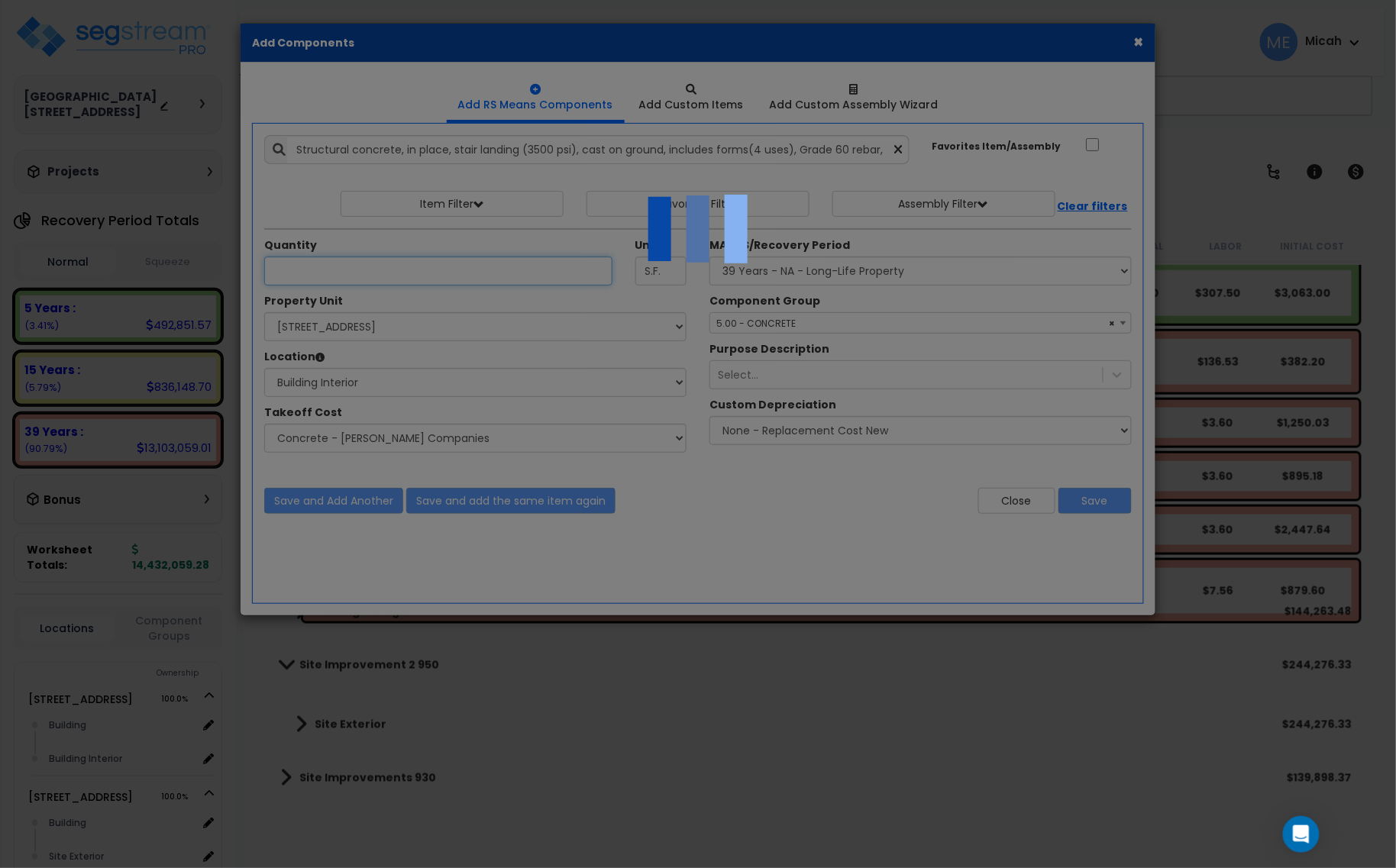
select select "45778549"
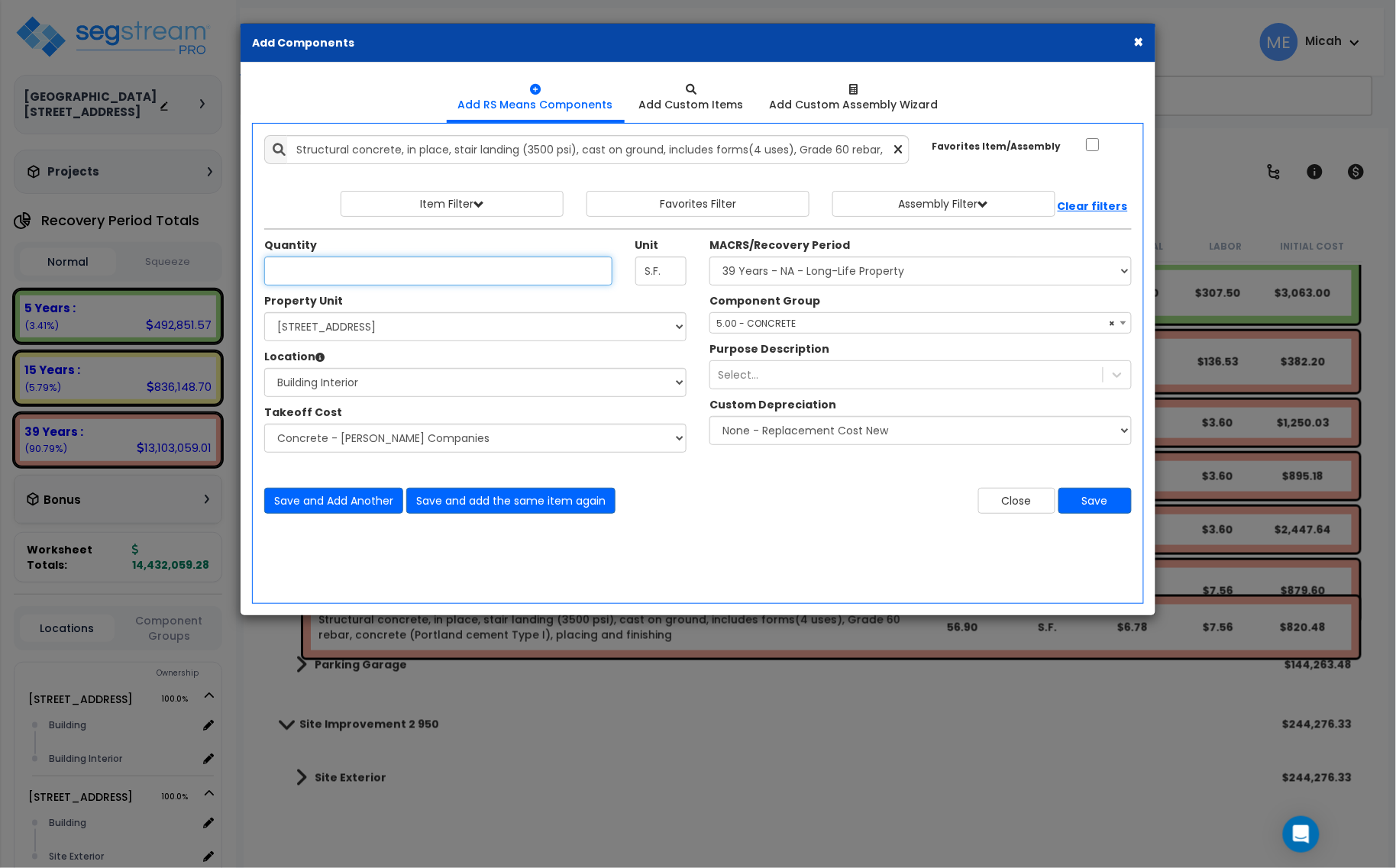
click at [333, 271] on input "Unit Quantity" at bounding box center [438, 270] width 348 height 29
type input "102.6"
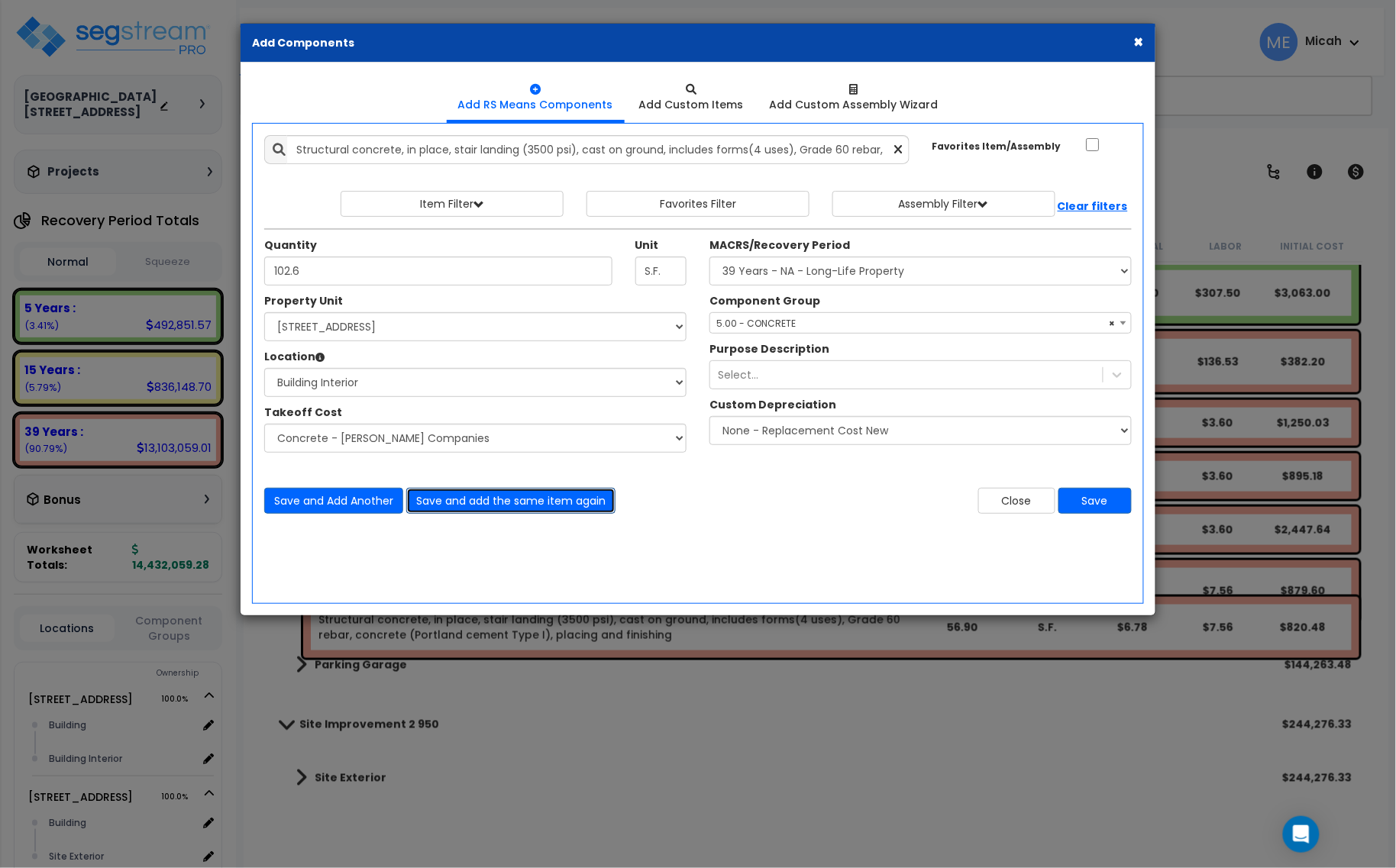
click at [521, 502] on button "Save and add the same item again" at bounding box center [510, 500] width 209 height 26
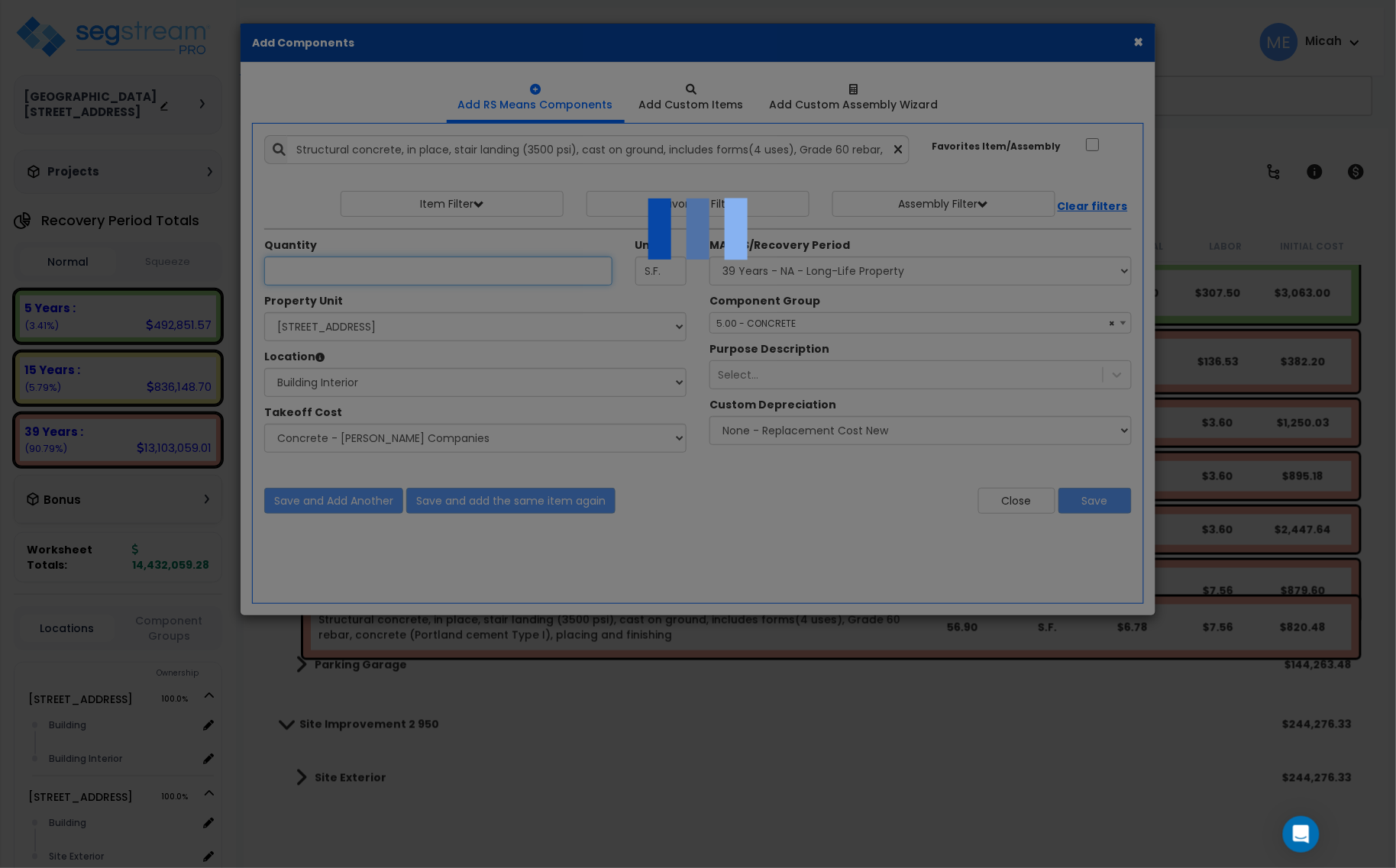
select select "45778549"
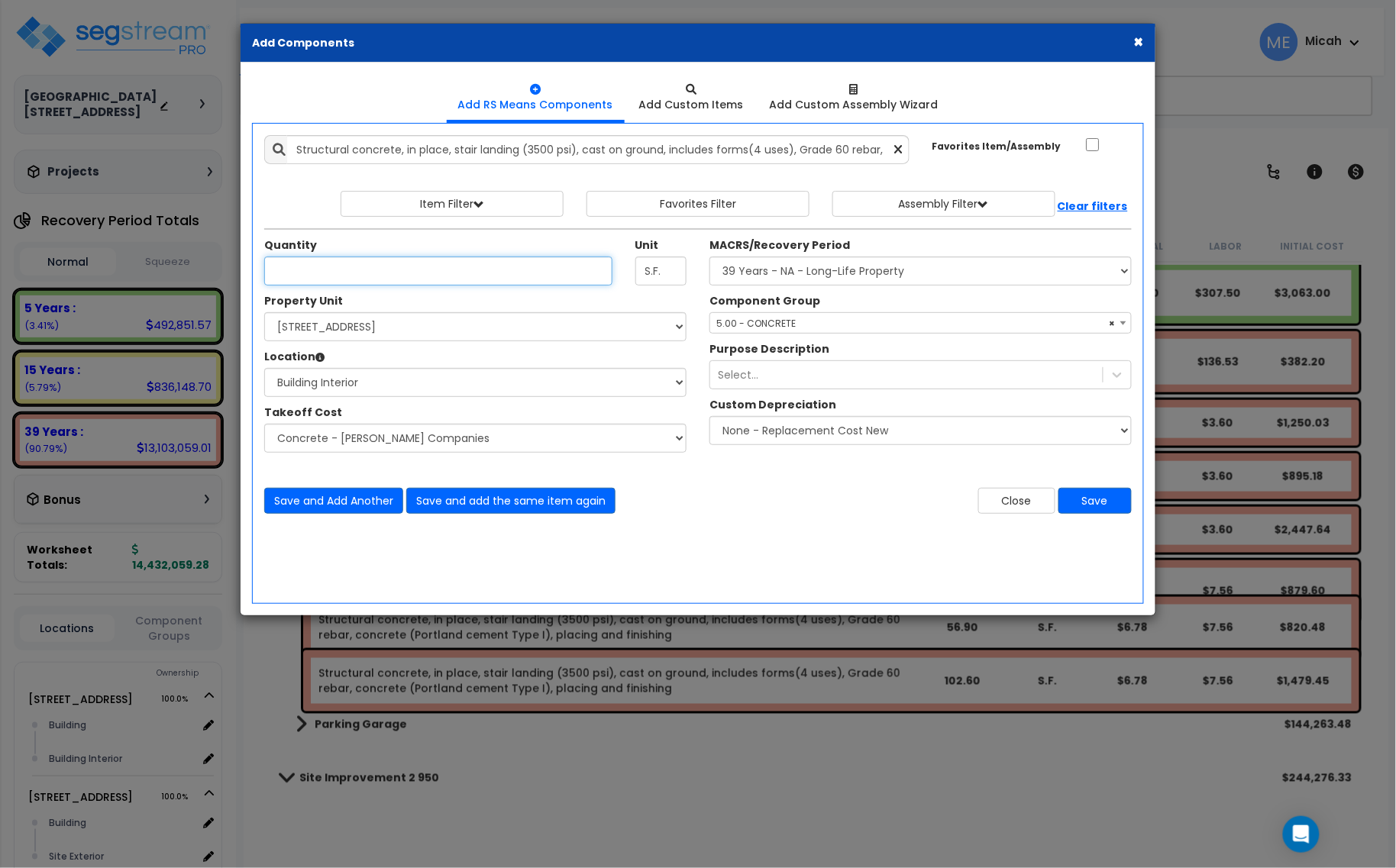
click at [328, 271] on input "Unit Quantity" at bounding box center [438, 270] width 348 height 29
type input "101.2"
click at [1101, 502] on button "Save" at bounding box center [1095, 500] width 73 height 26
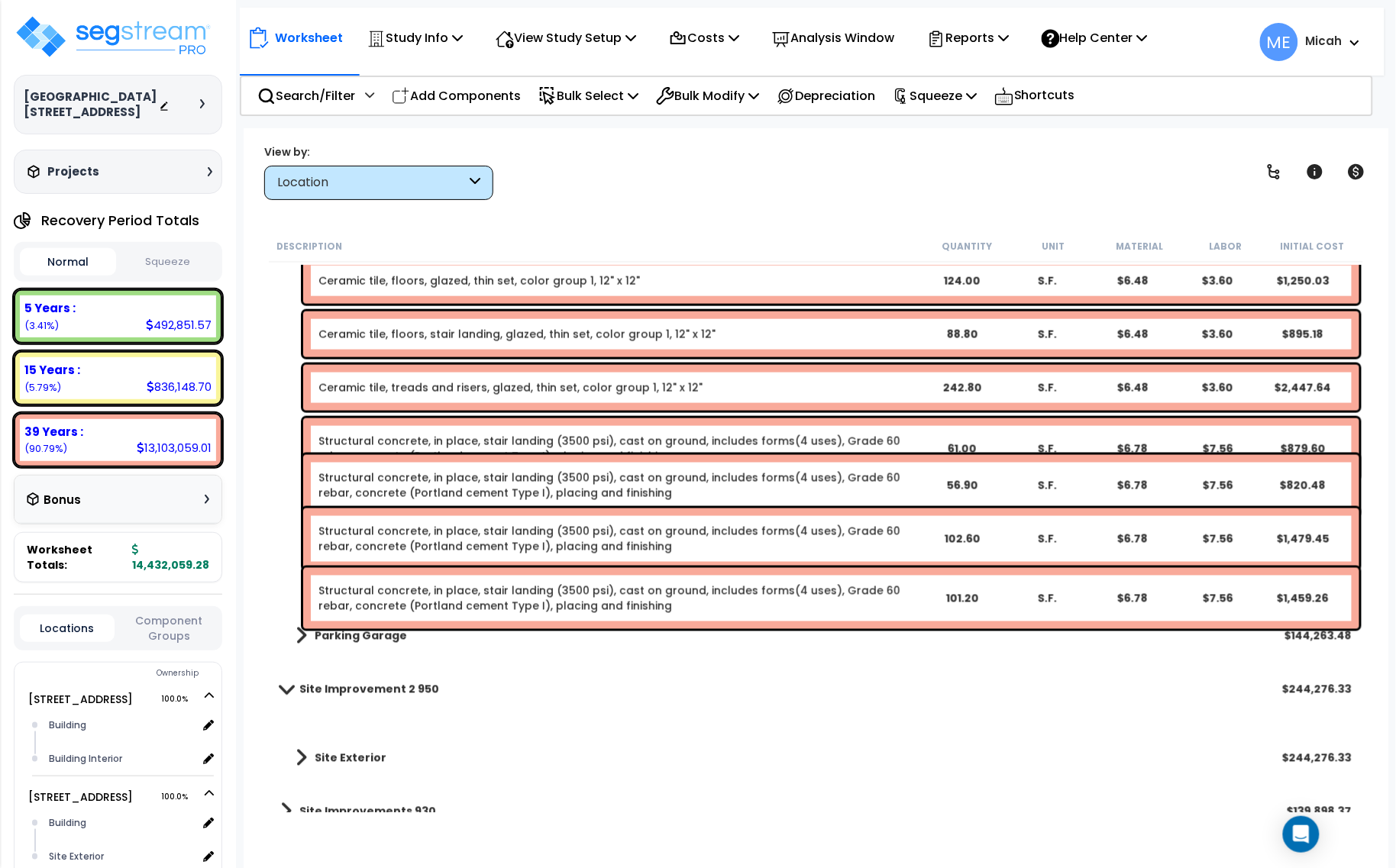
scroll to position [4515, 0]
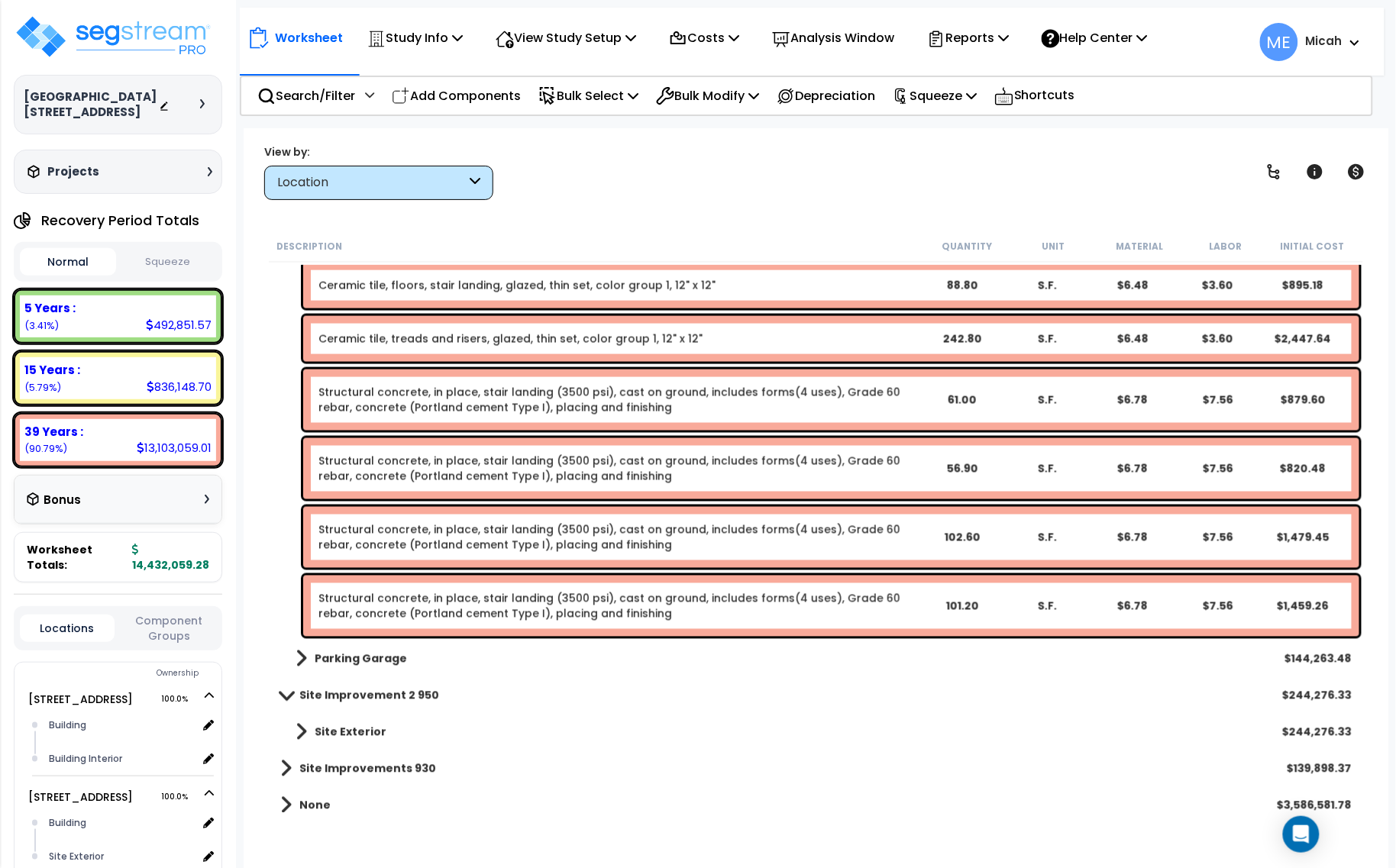
click at [443, 536] on link "Structural concrete, in place, stair landing (3500 psi), cast on ground, includ…" at bounding box center [618, 537] width 600 height 31
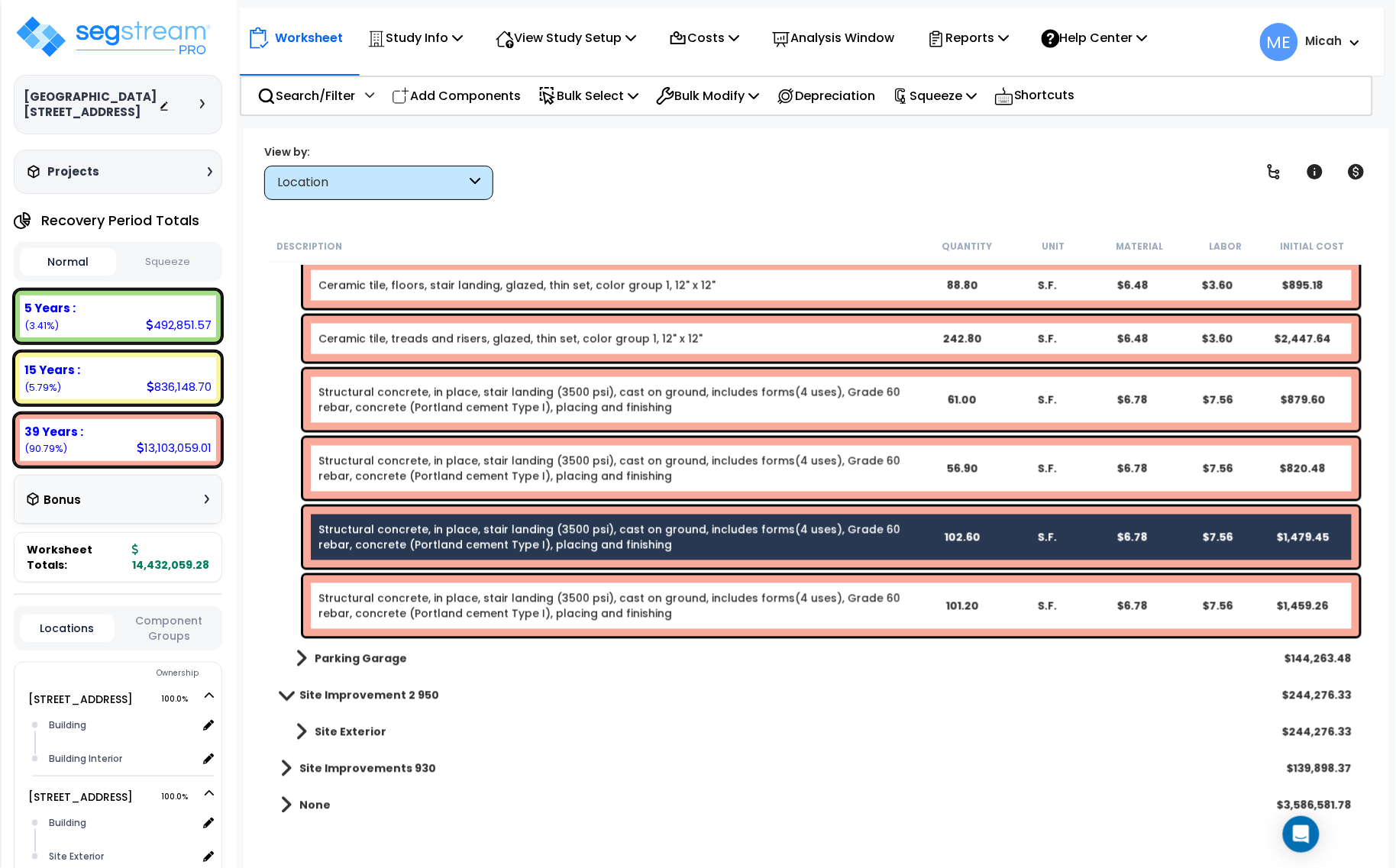
click at [453, 599] on link "Structural concrete, in place, stair landing (3500 psi), cast on ground, includ…" at bounding box center [618, 606] width 600 height 31
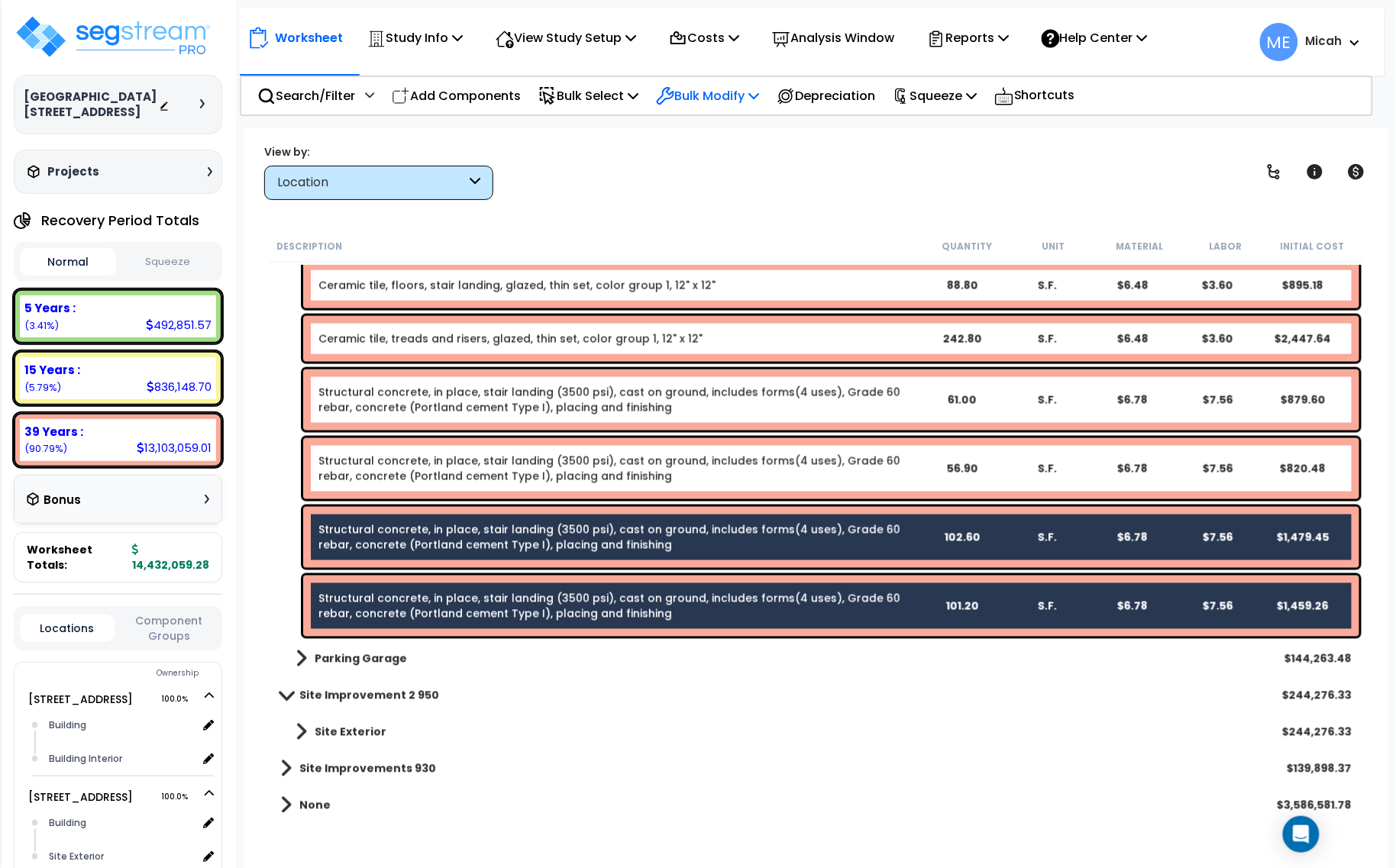
click at [735, 90] on p "Bulk Modify" at bounding box center [707, 95] width 103 height 20
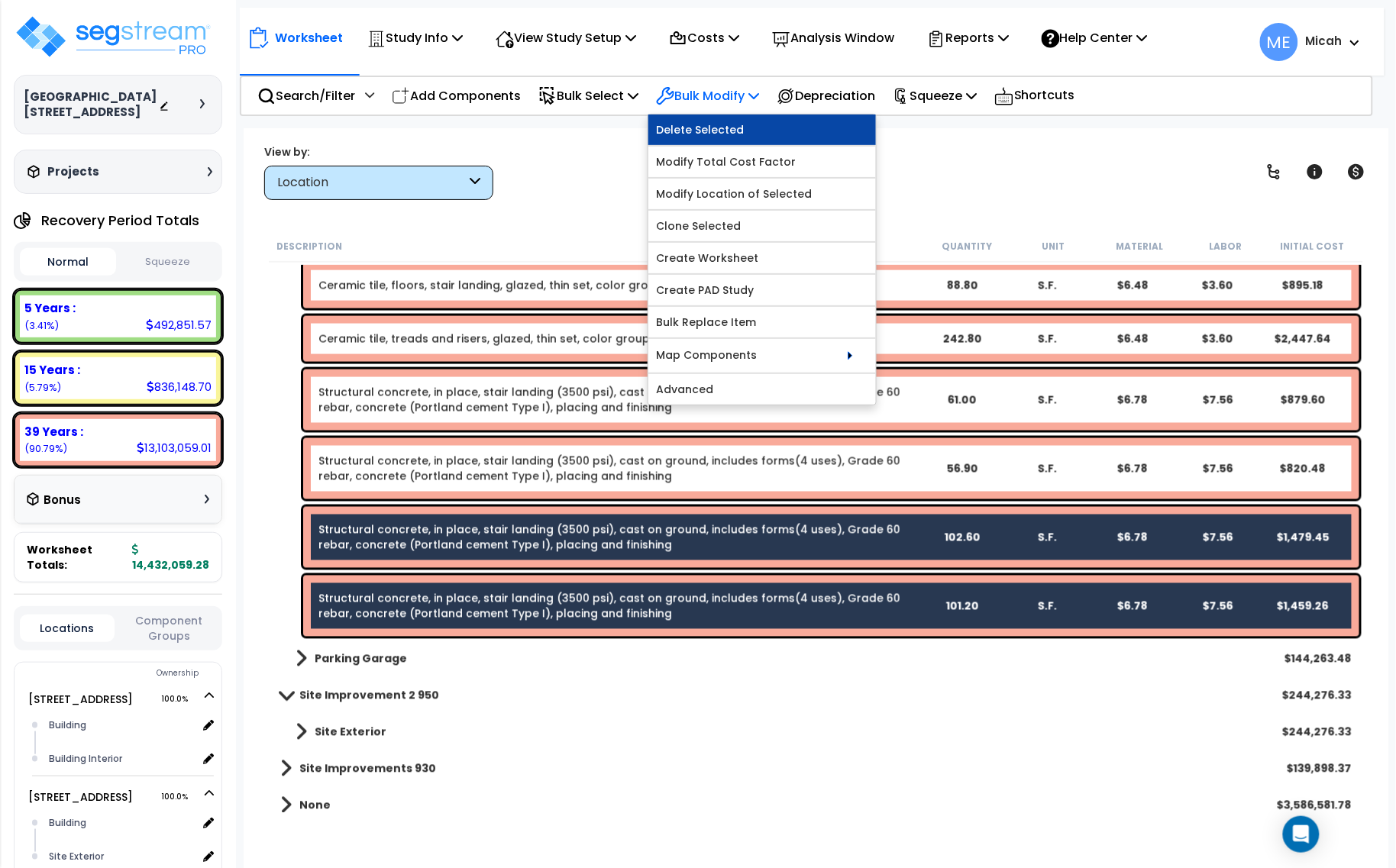
click at [749, 132] on link "Delete Selected" at bounding box center [762, 129] width 227 height 31
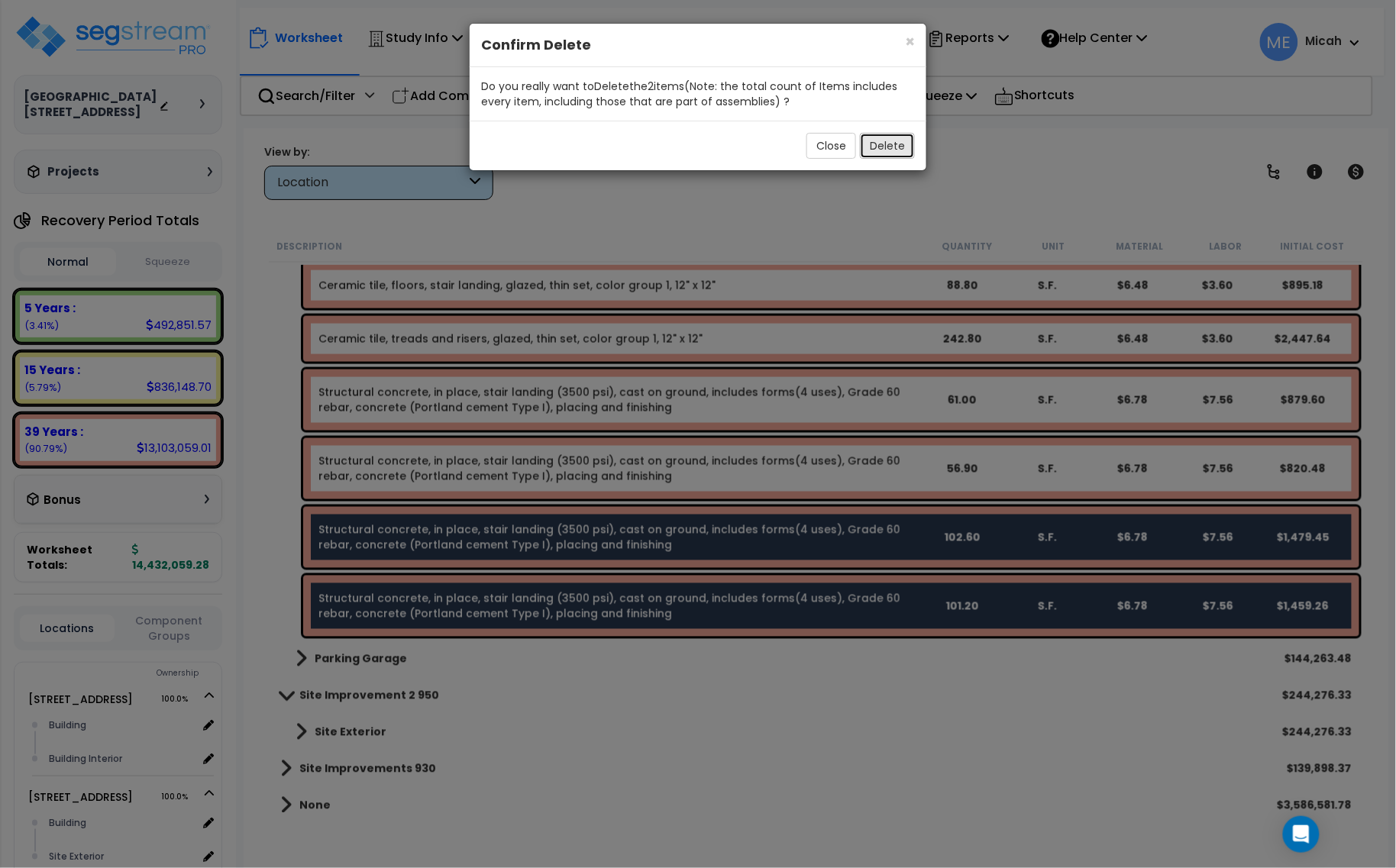
click at [878, 148] on button "Delete" at bounding box center [887, 145] width 55 height 26
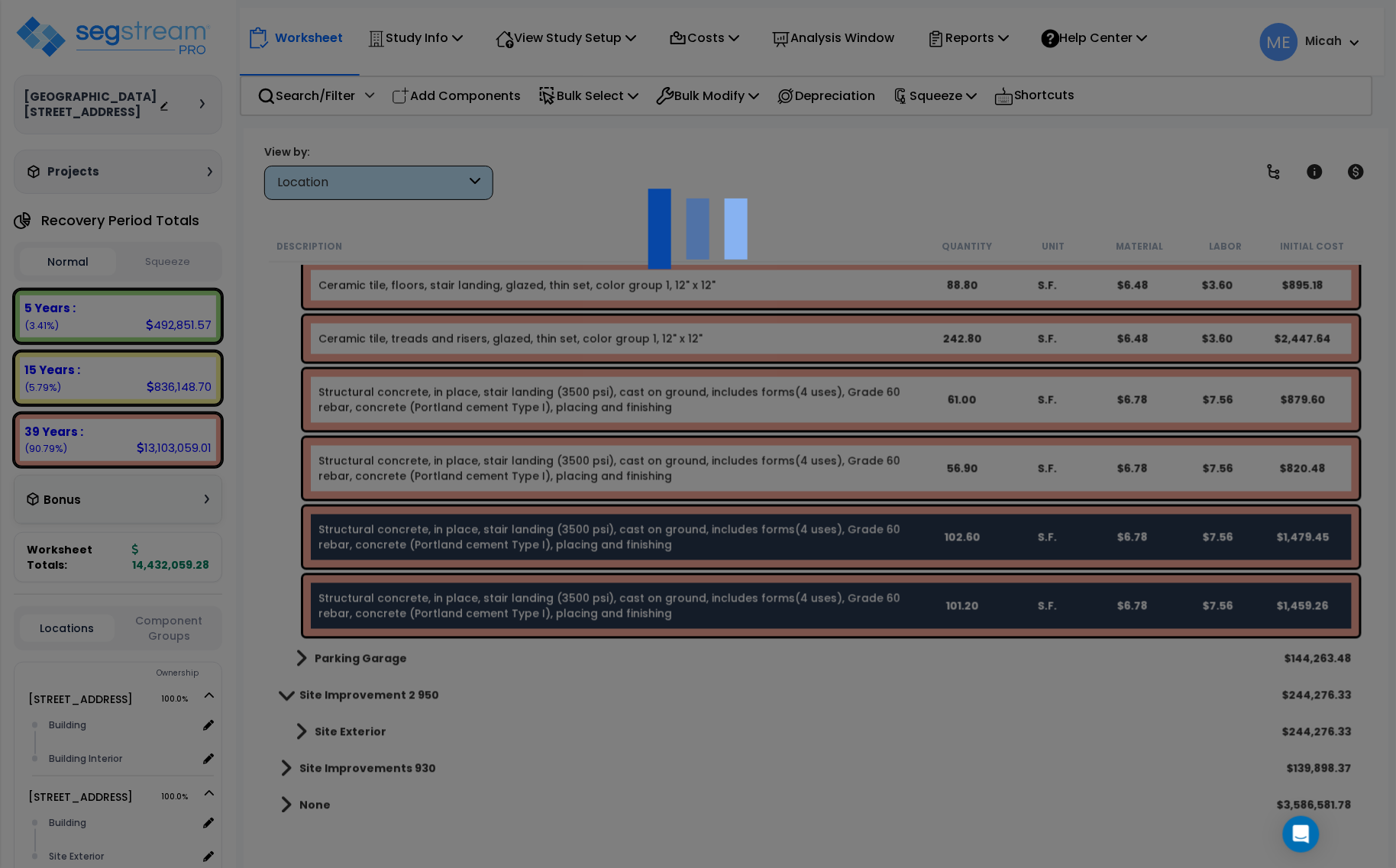
scroll to position [4387, 0]
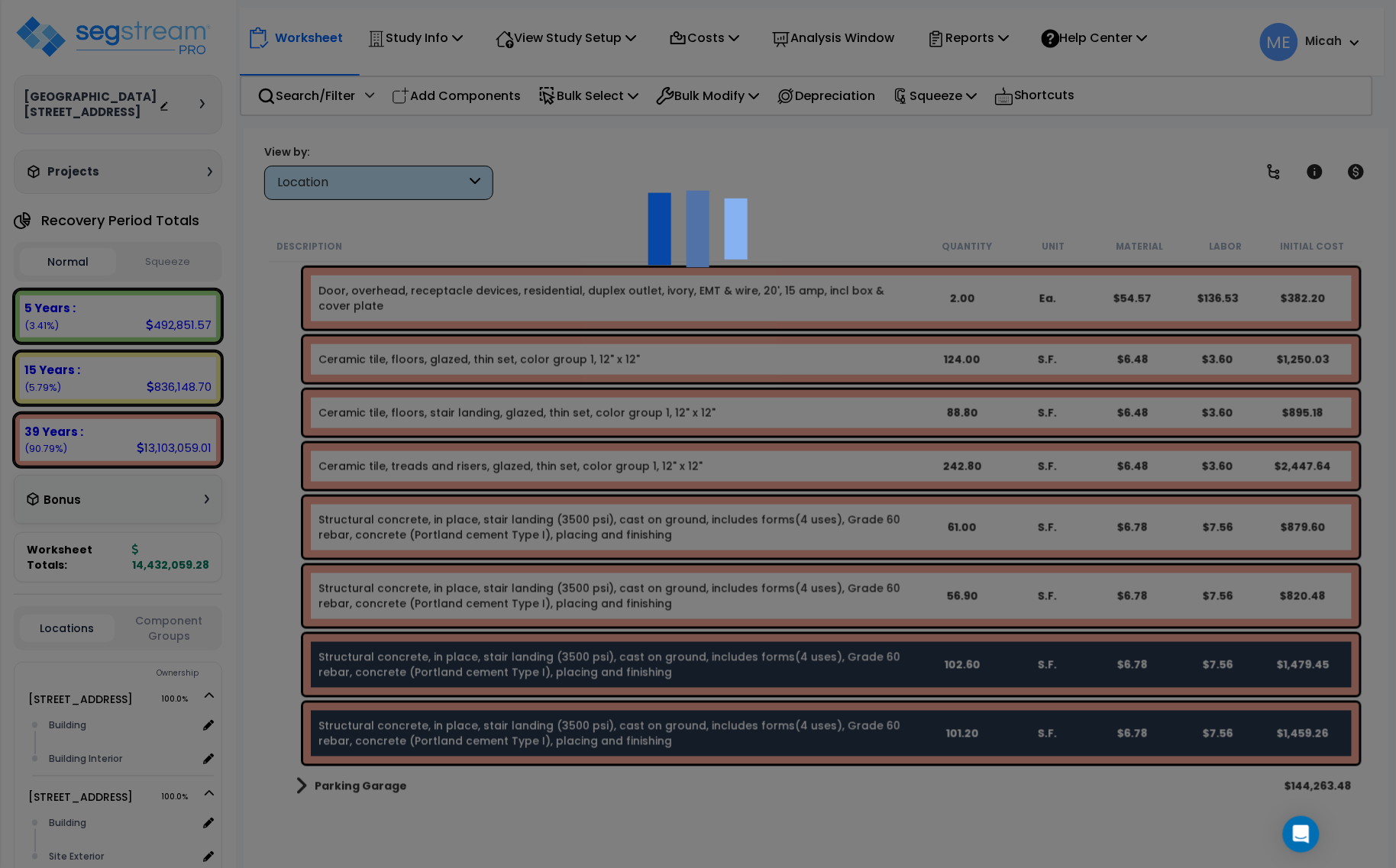
select select "45778549"
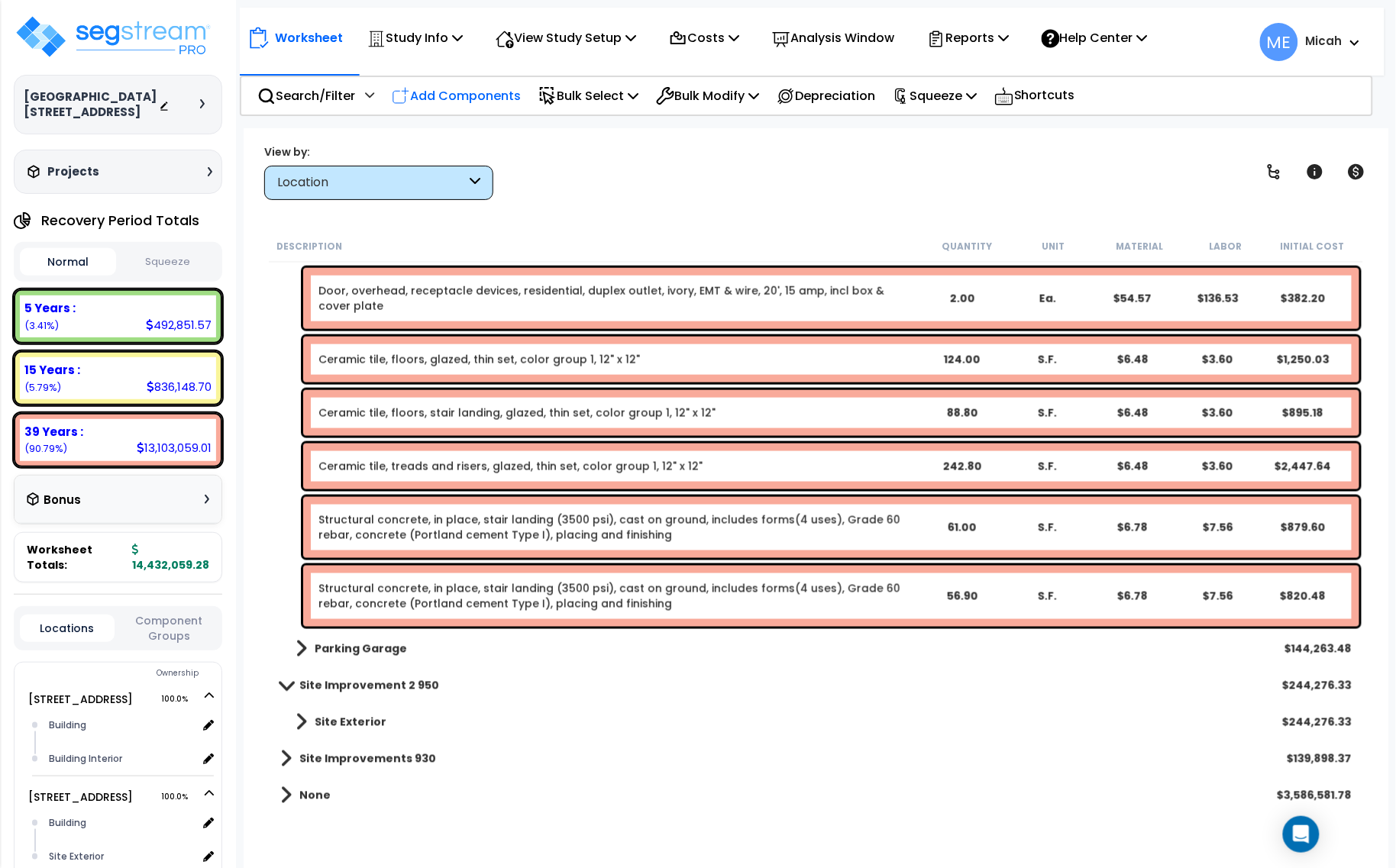
click at [476, 92] on p "Add Components" at bounding box center [456, 95] width 129 height 20
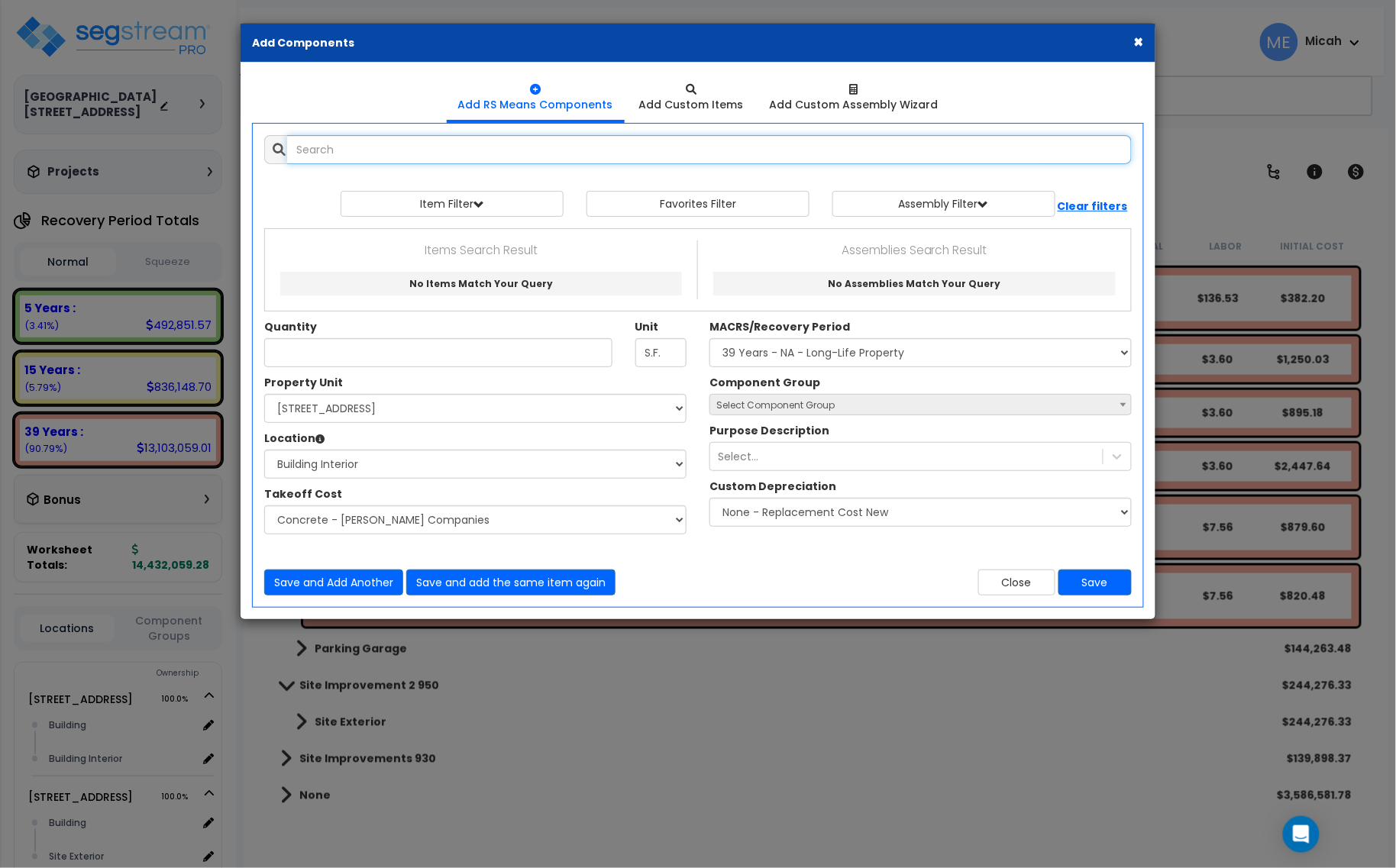
select select
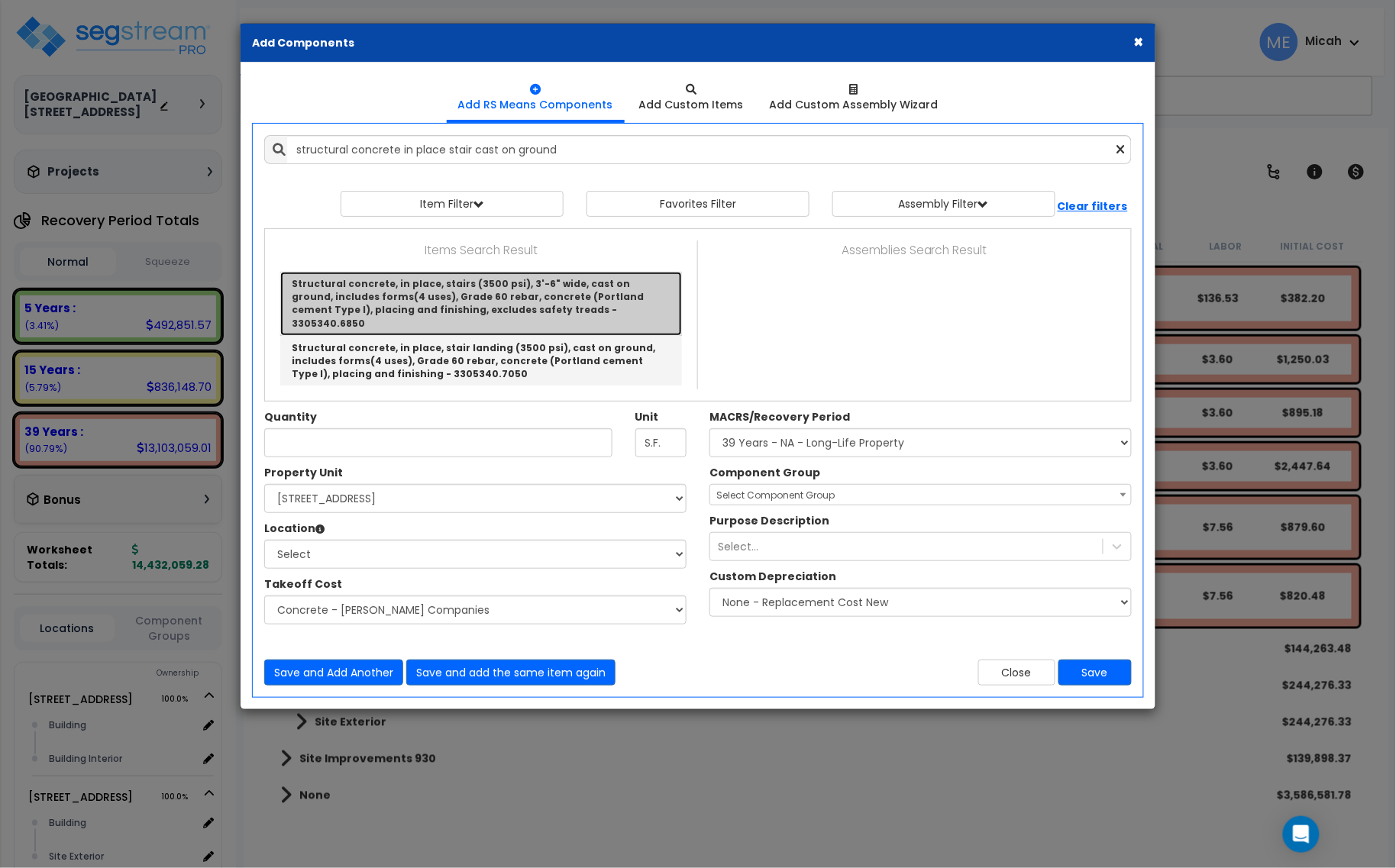
click at [592, 298] on link "Structural concrete, in place, stairs (3500 psi), 3'-6" wide, cast on ground, i…" at bounding box center [481, 303] width 402 height 64
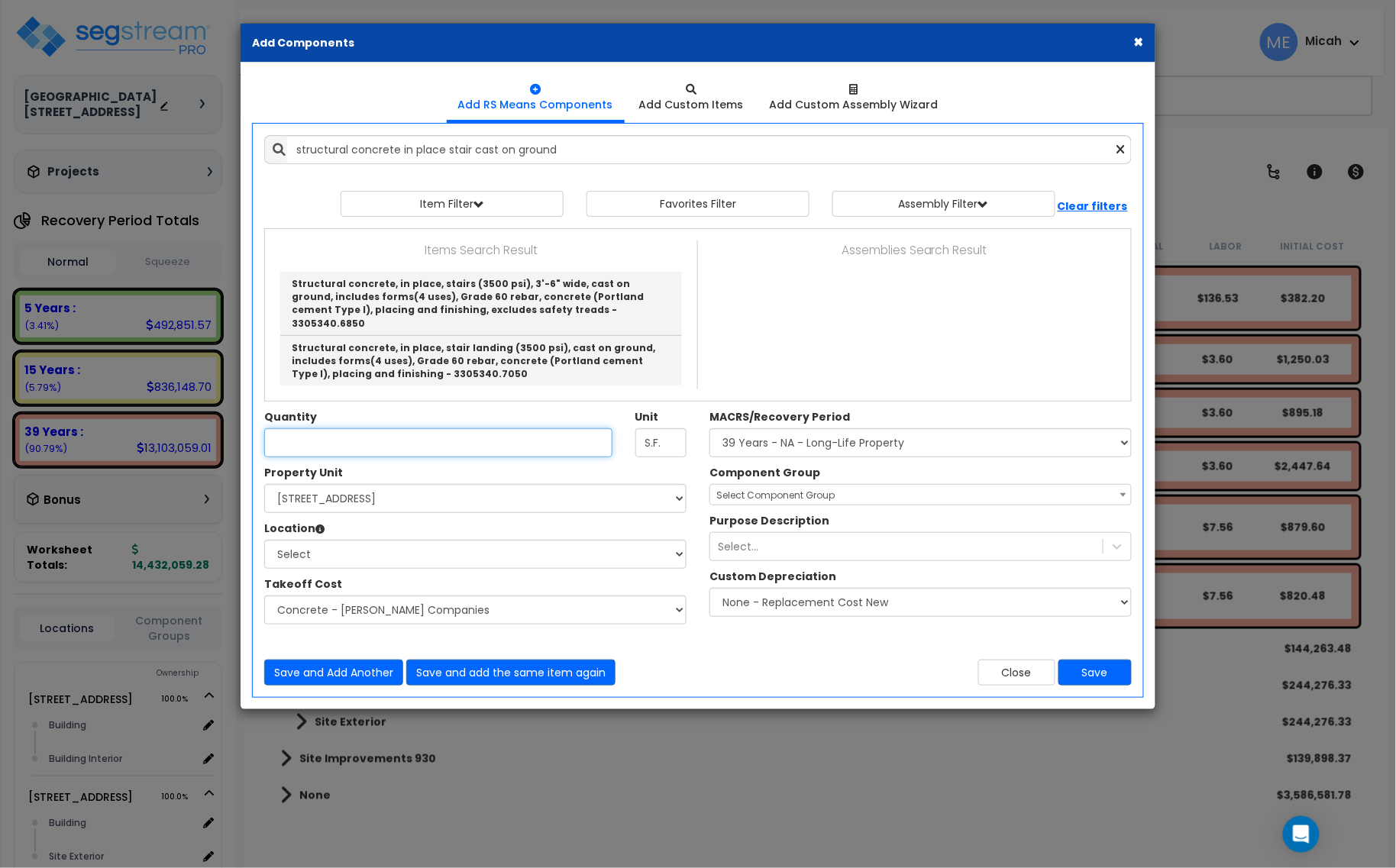
type input "Structural concrete, in place, stairs (3500 psi), 3'-6" wide, cast on ground, i…"
type input "LF Nose"
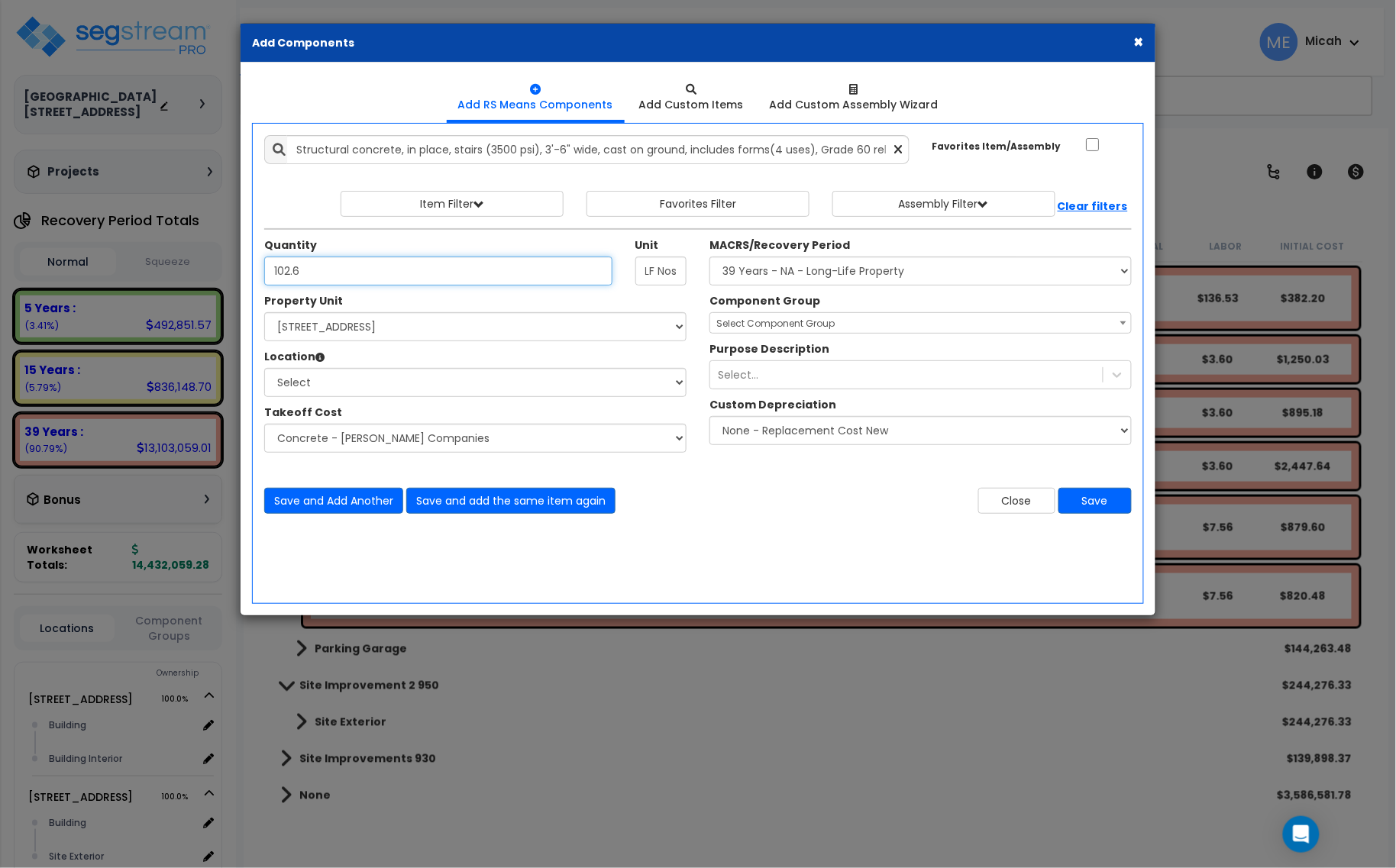
type input "102.6"
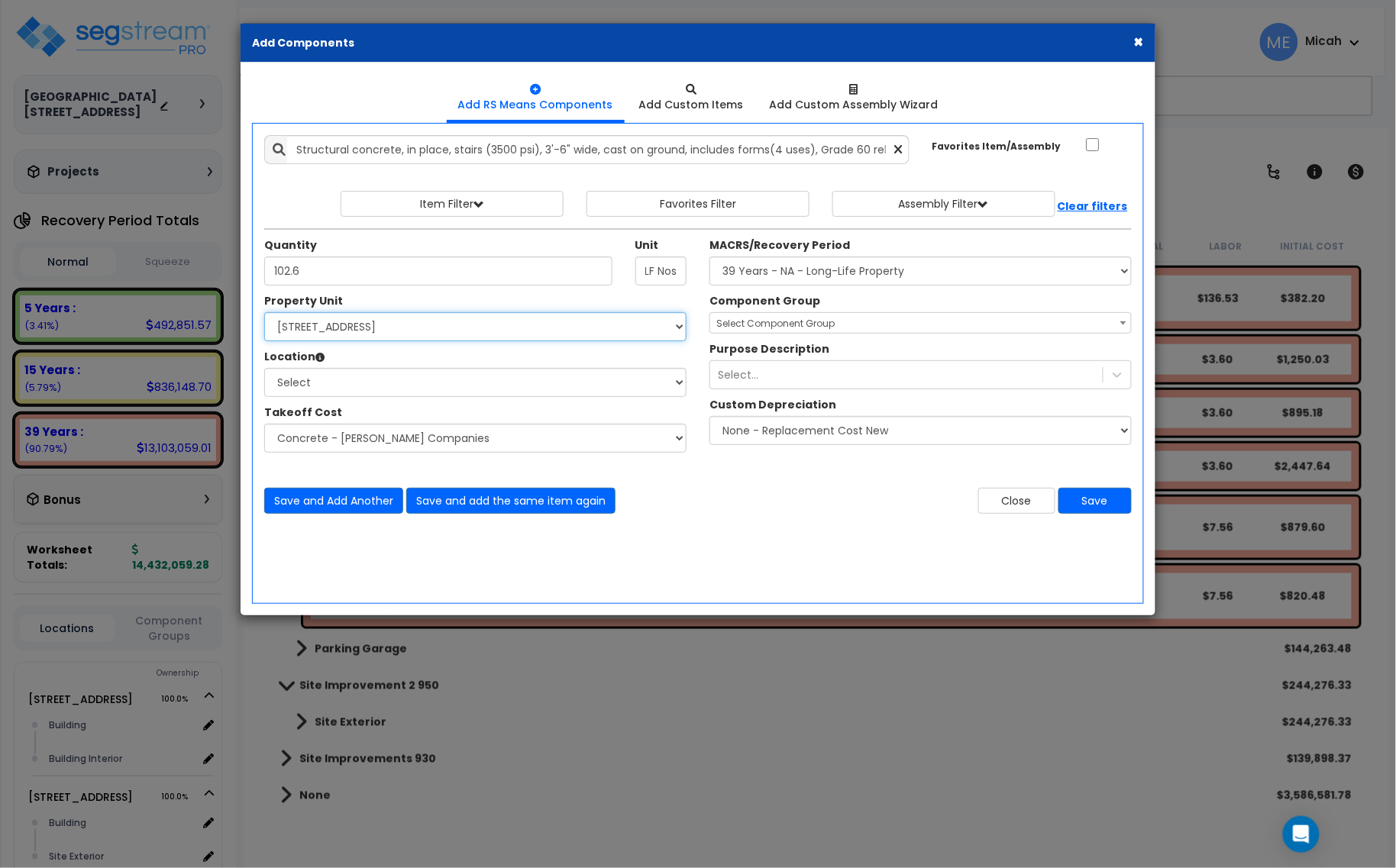
click at [394, 334] on select "Select [STREET_ADDRESS] [STREET_ADDRESS] [STREET_ADDRESS] Site Improvement 2 95…" at bounding box center [475, 326] width 422 height 29
select select "174261"
click at [264, 313] on select "Select [STREET_ADDRESS] [STREET_ADDRESS] [STREET_ADDRESS] Site Improvement 2 95…" at bounding box center [475, 326] width 422 height 29
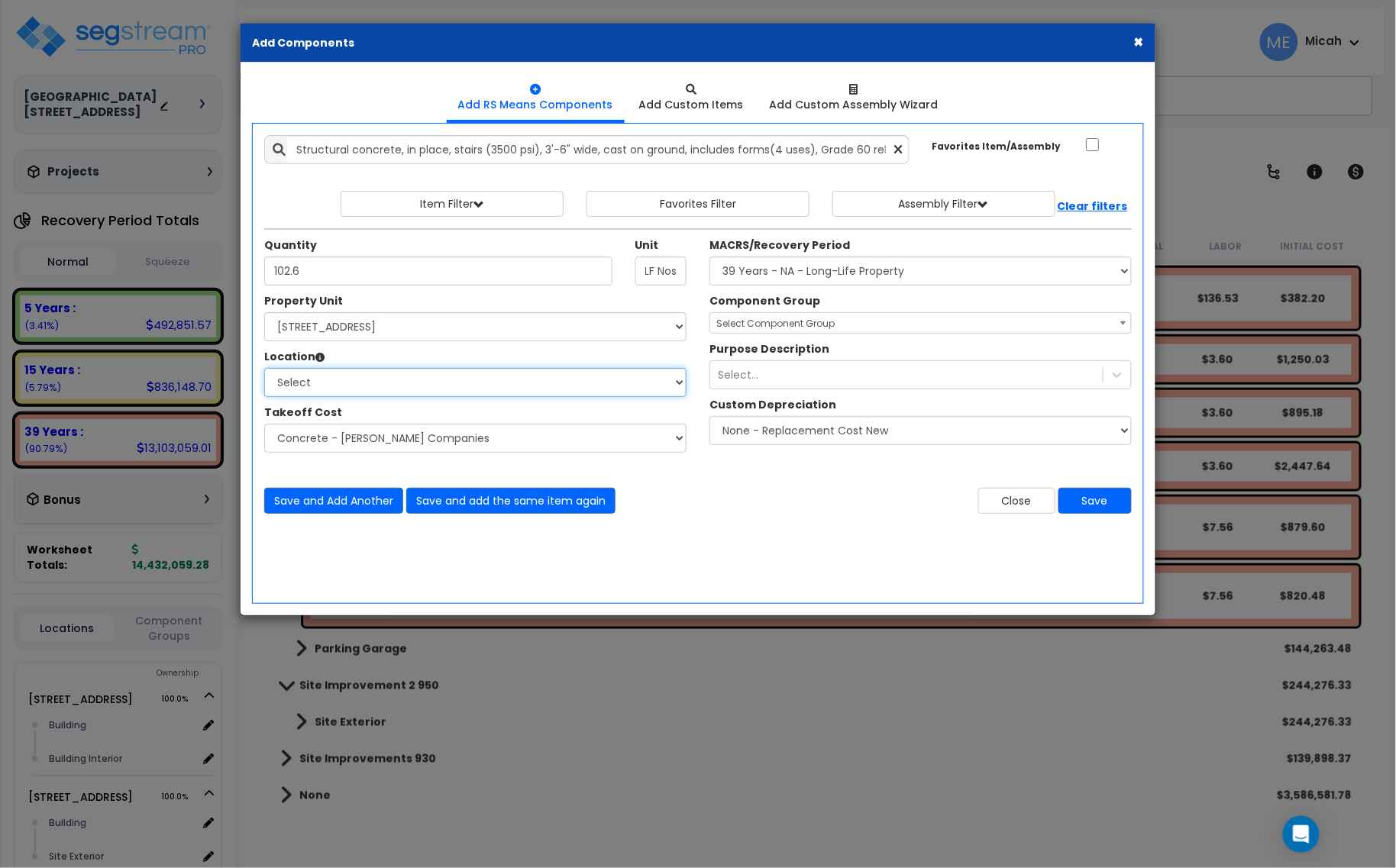
click at [355, 383] on select "Select Building Building Interior Parking Garage Add Additional Location" at bounding box center [475, 383] width 422 height 29
select select "461"
click at [264, 368] on select "Select Building Building Interior Parking Garage Add Additional Location" at bounding box center [475, 383] width 422 height 29
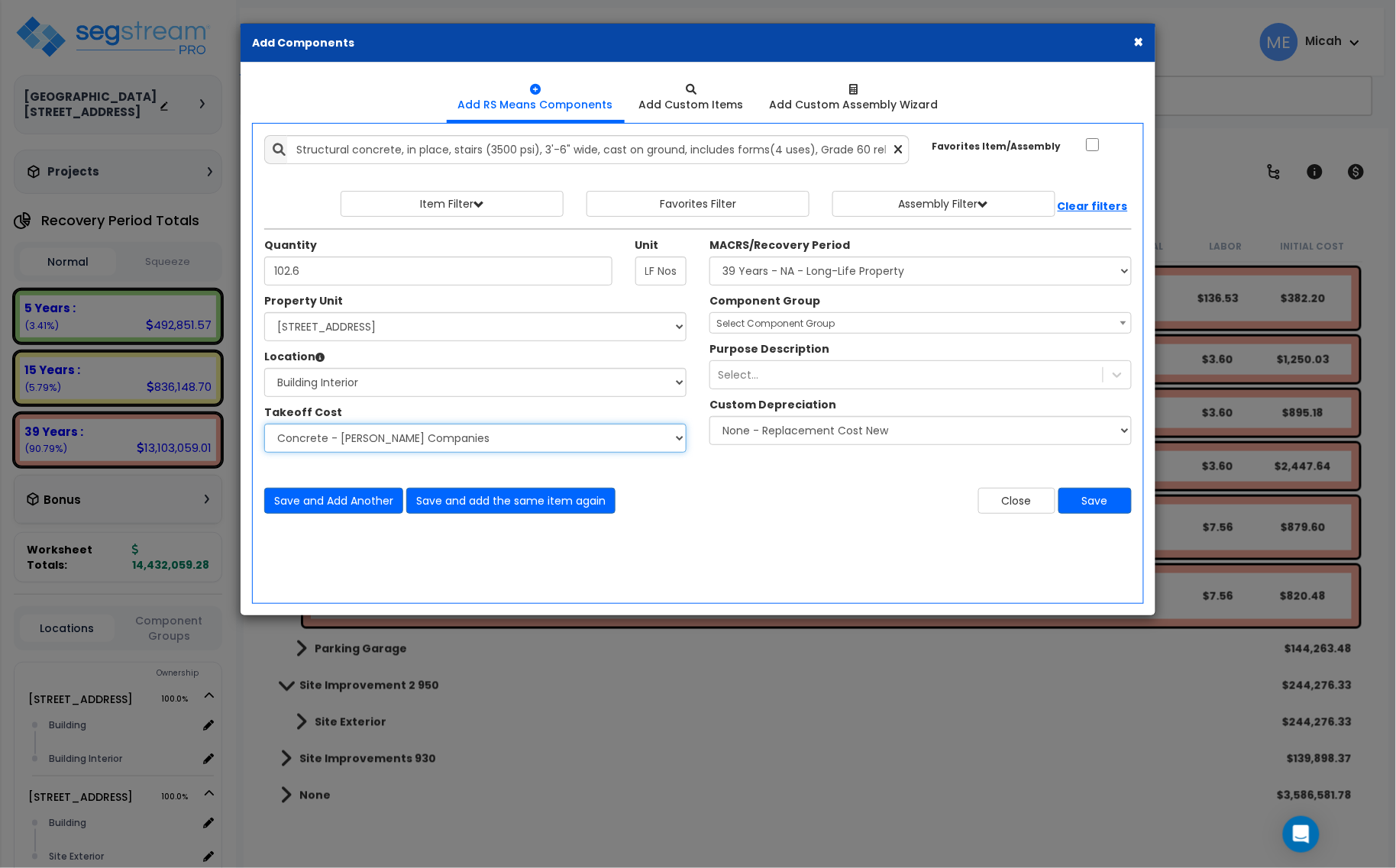
click at [345, 439] on select "Select Site Work - [PERSON_NAME] Aphalt Paving - Pine Bend Paving Site Concrete…" at bounding box center [475, 438] width 422 height 29
select select "45778549"
click at [264, 424] on select "Select Site Work - [PERSON_NAME] Aphalt Paving - Pine Bend Paving Site Concrete…" at bounding box center [475, 438] width 422 height 29
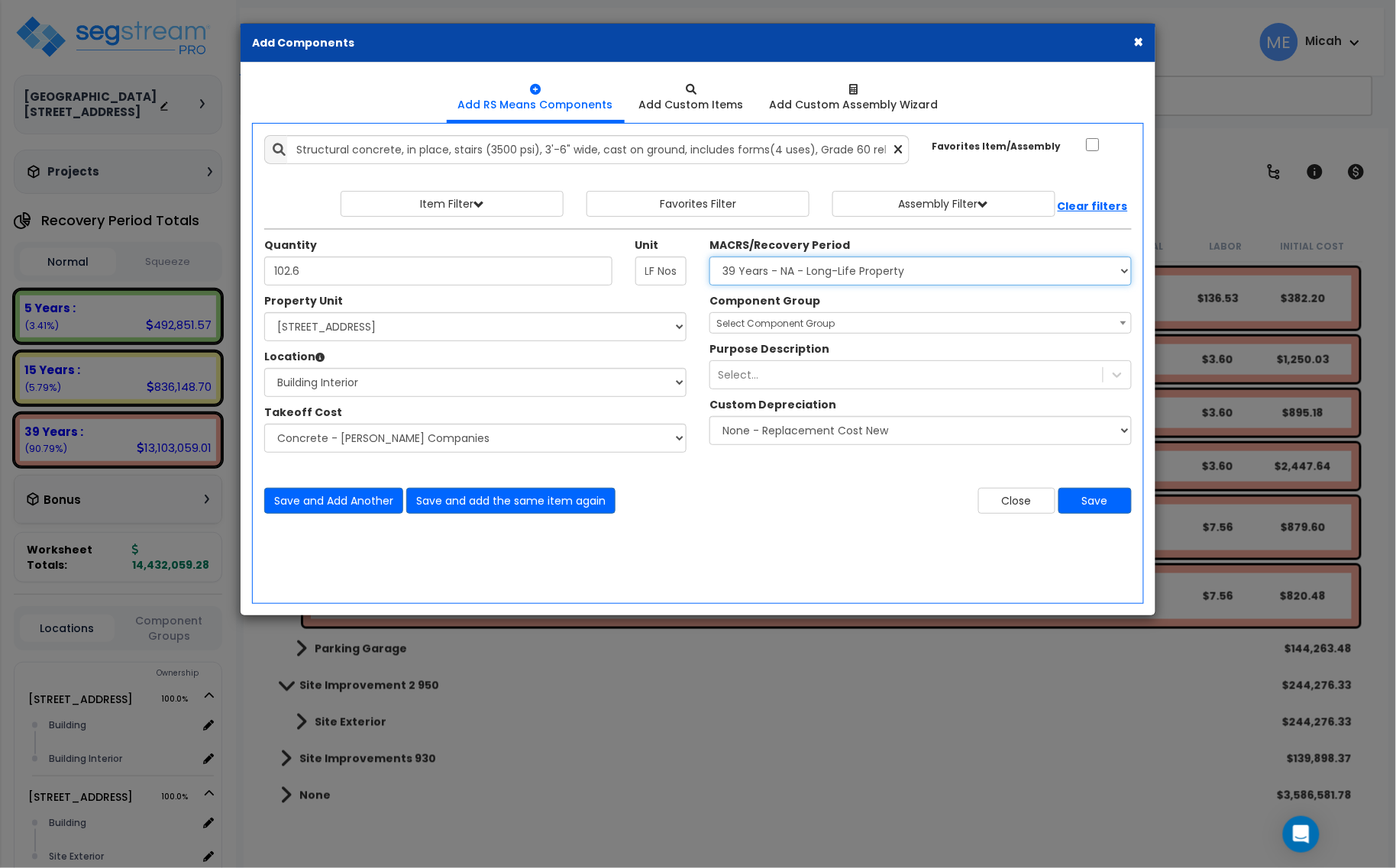
click at [783, 271] on select "Select MACRS/Recovery Period 5 Years - 57.0 - Distributive Trades & Services 5 …" at bounding box center [920, 270] width 422 height 29
select select "3669"
click at [709, 257] on select "Select MACRS/Recovery Period 5 Years - 57.0 - Distributive Trades & Services 5 …" at bounding box center [920, 270] width 422 height 29
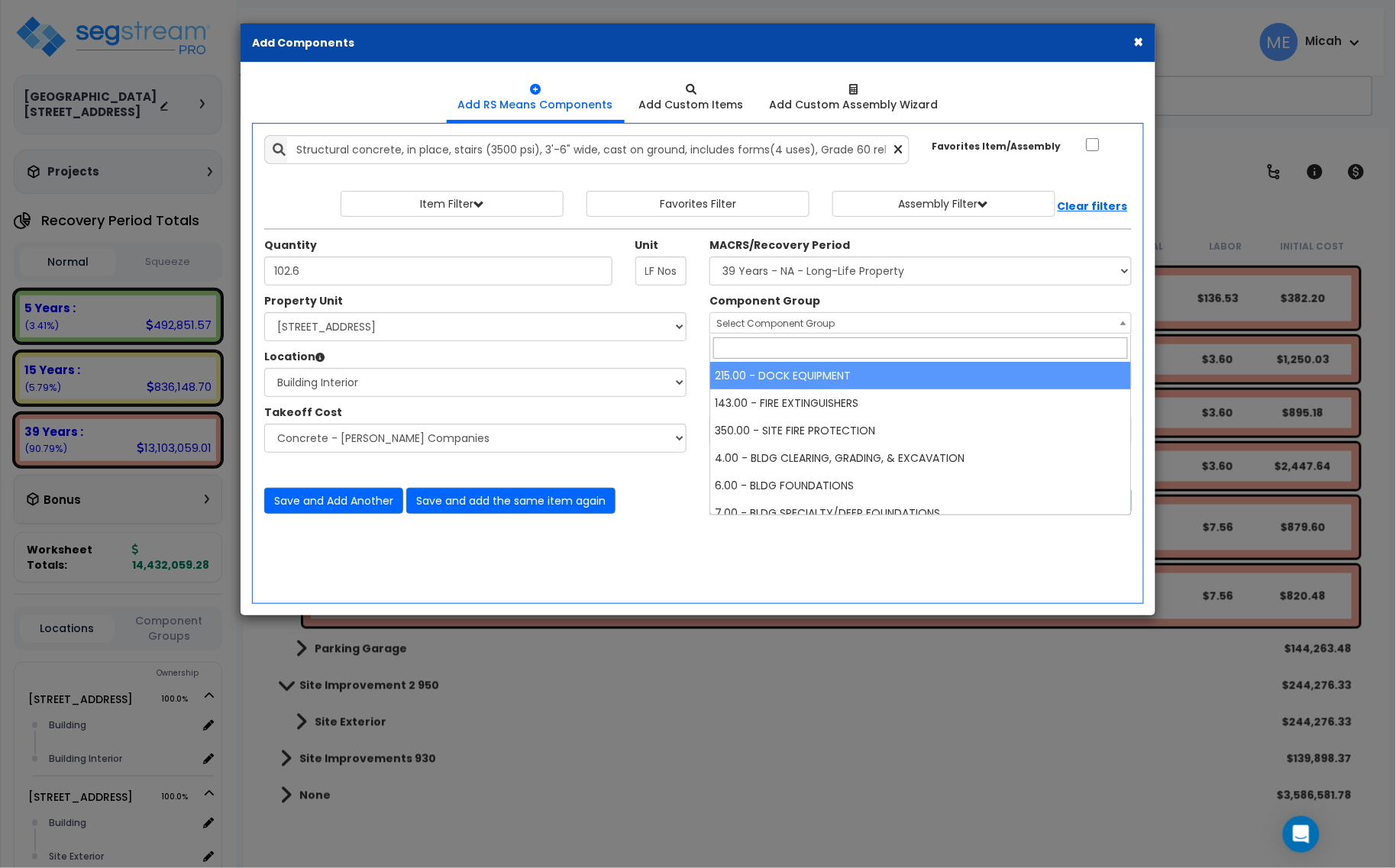
click at [750, 323] on span "Select Component Group" at bounding box center [774, 323] width 118 height 13
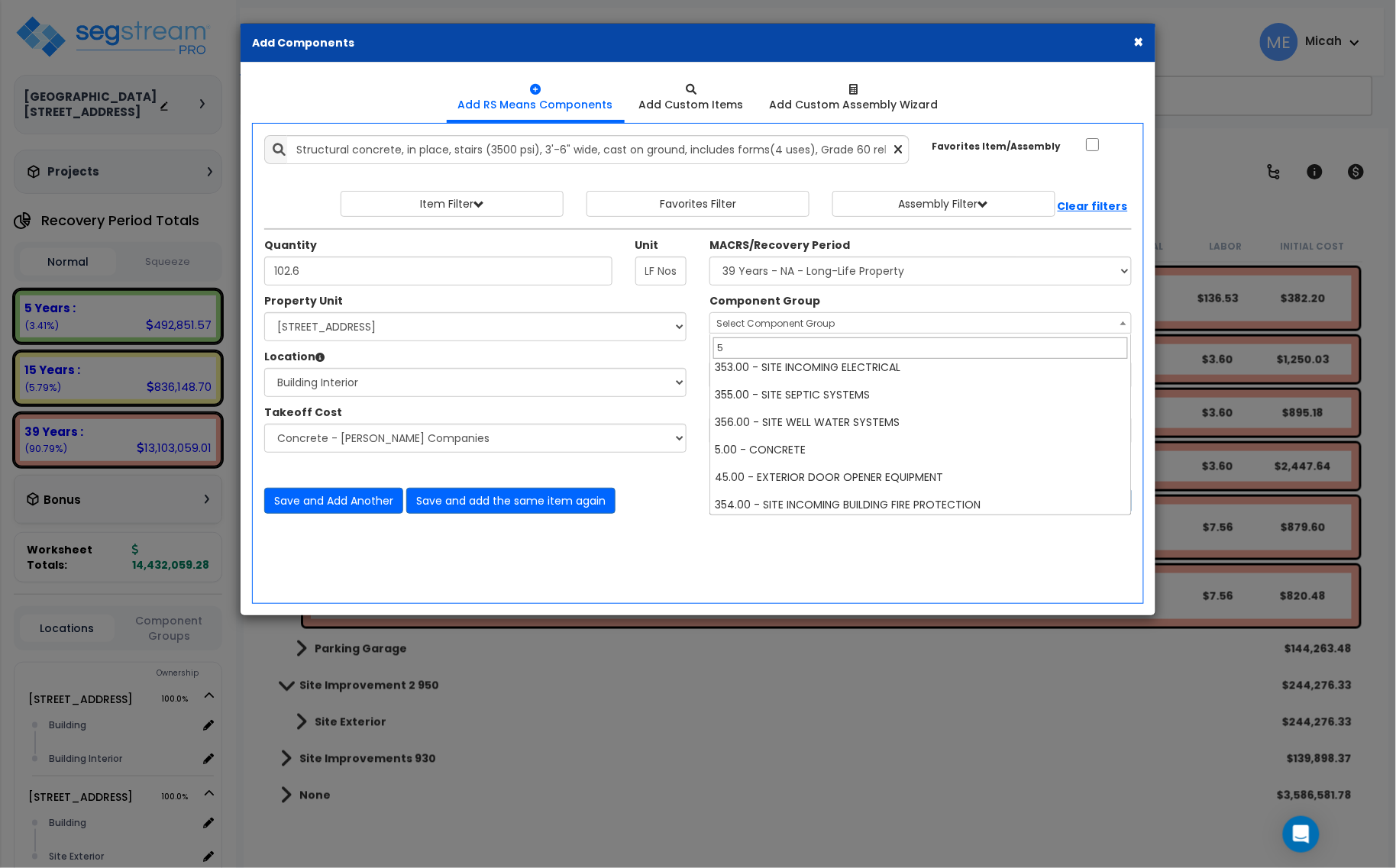
scroll to position [671, 0]
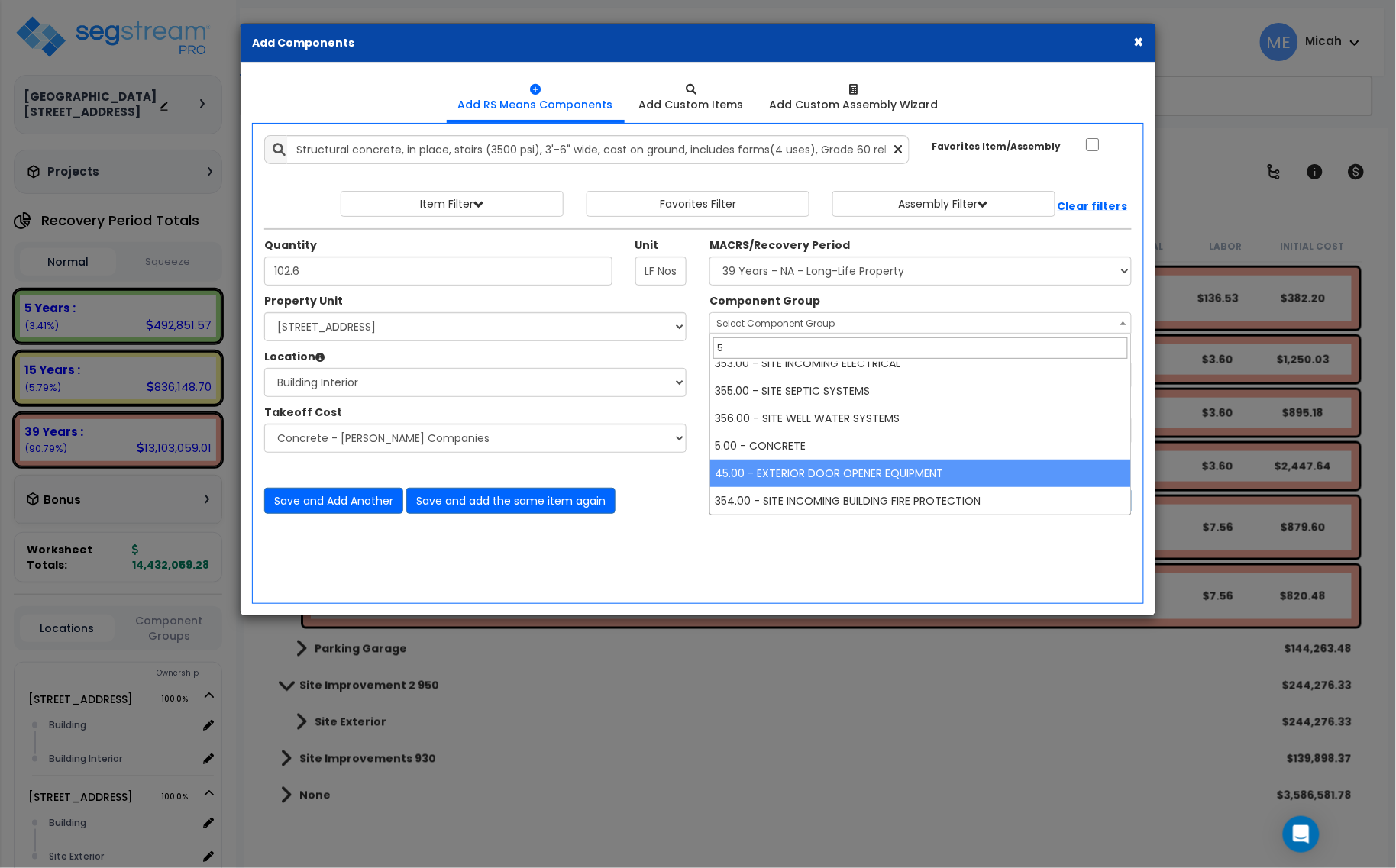
type input "5"
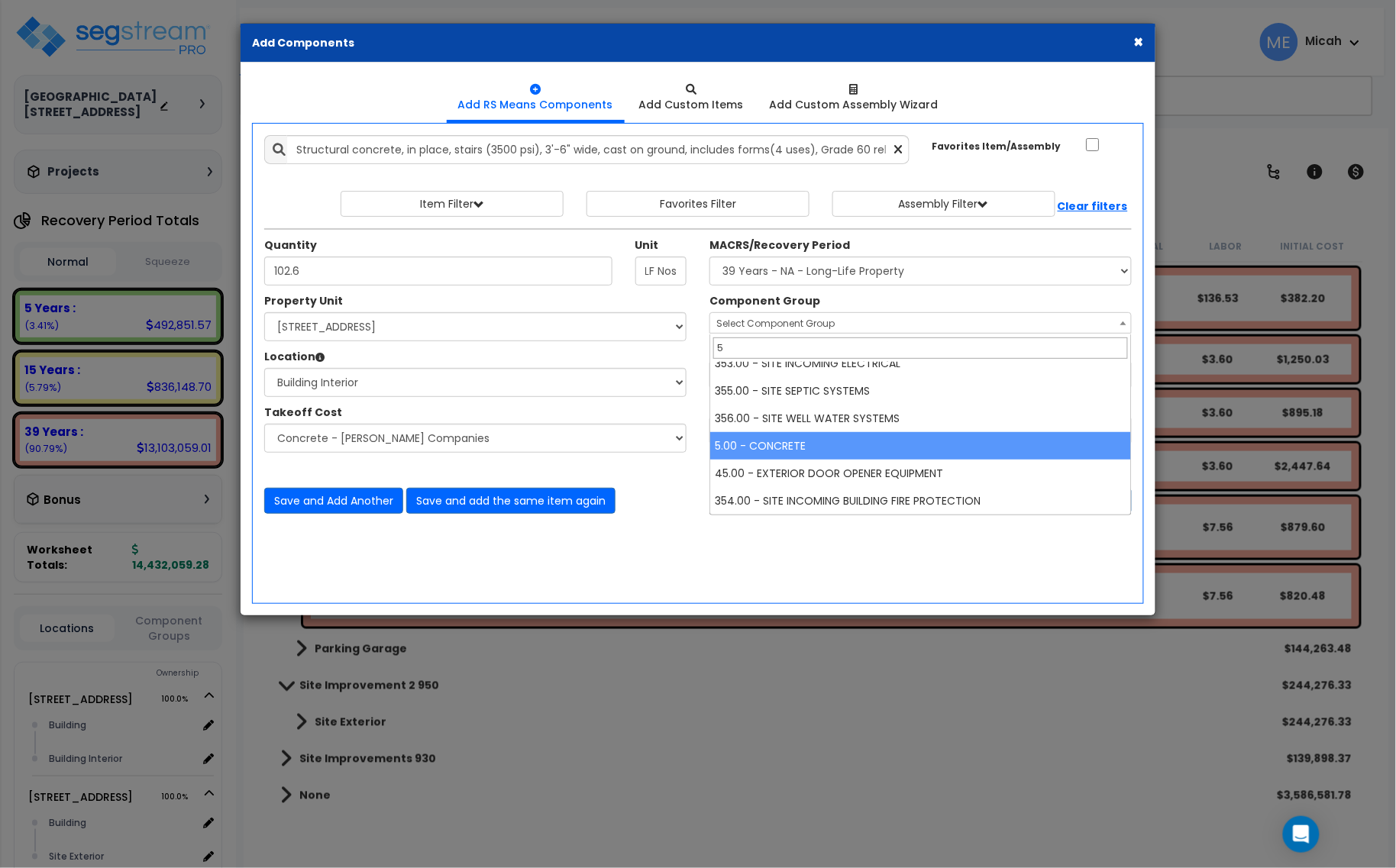
select select "57243"
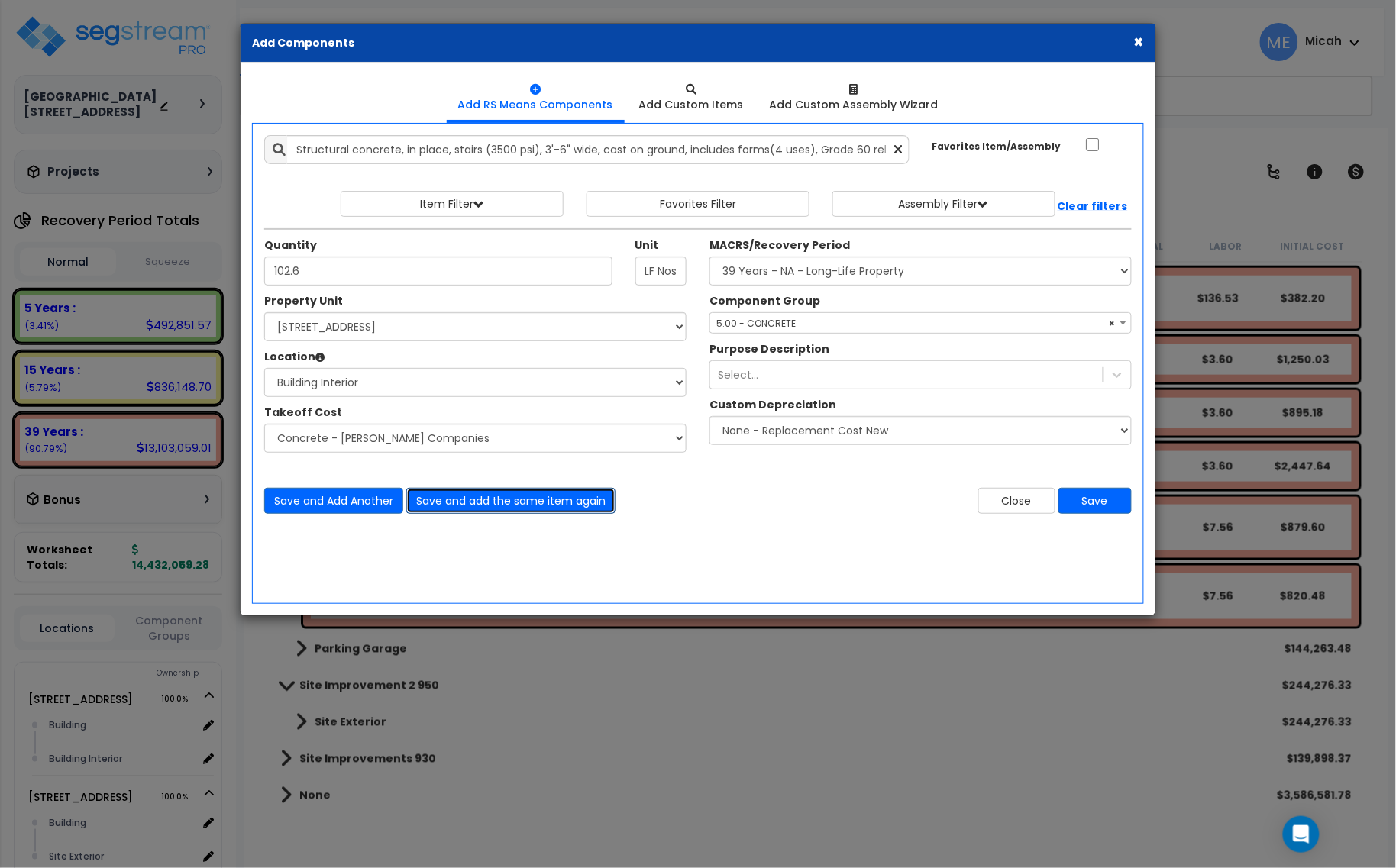
click at [505, 501] on button "Save and add the same item again" at bounding box center [510, 500] width 209 height 26
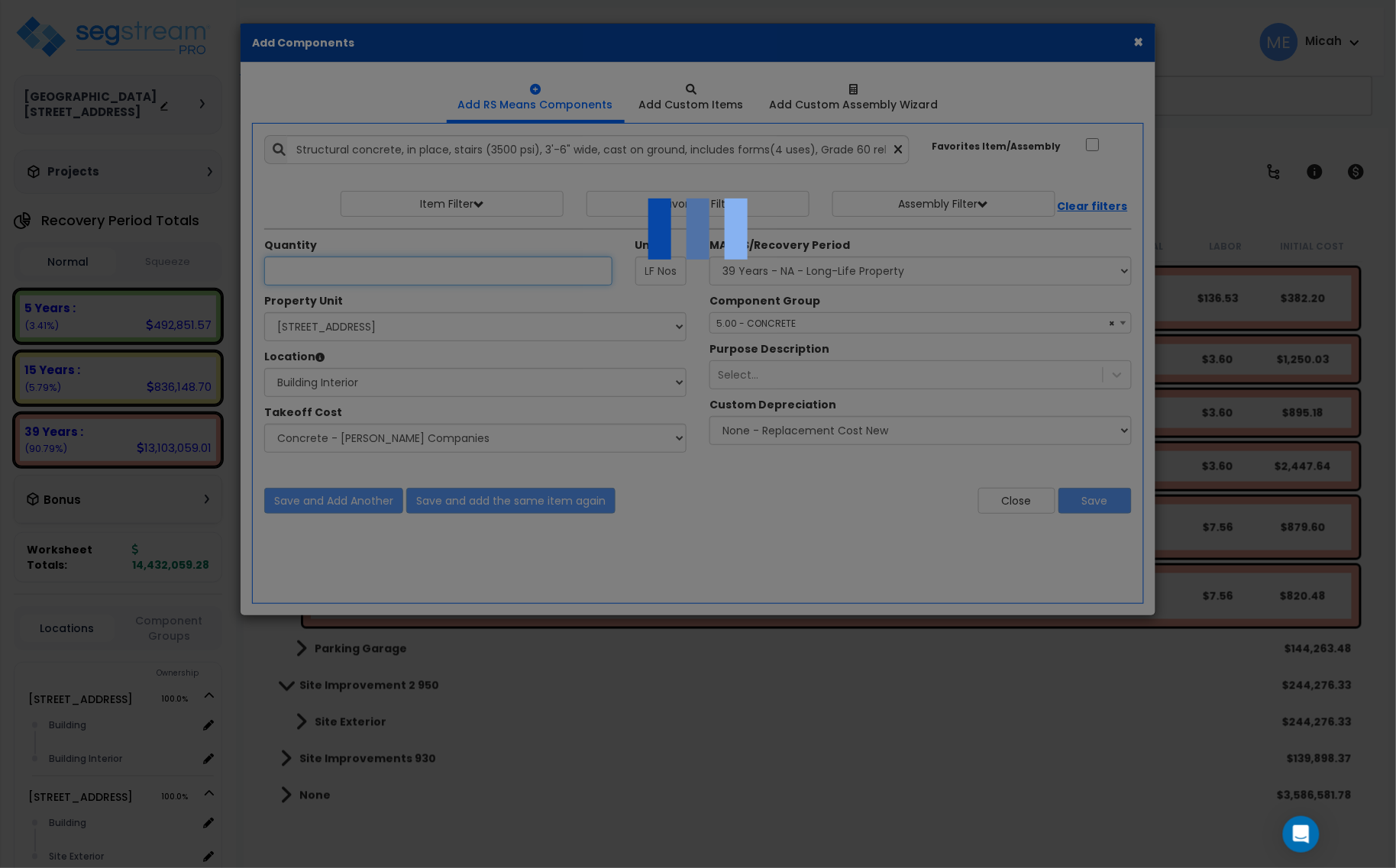
select select "45778549"
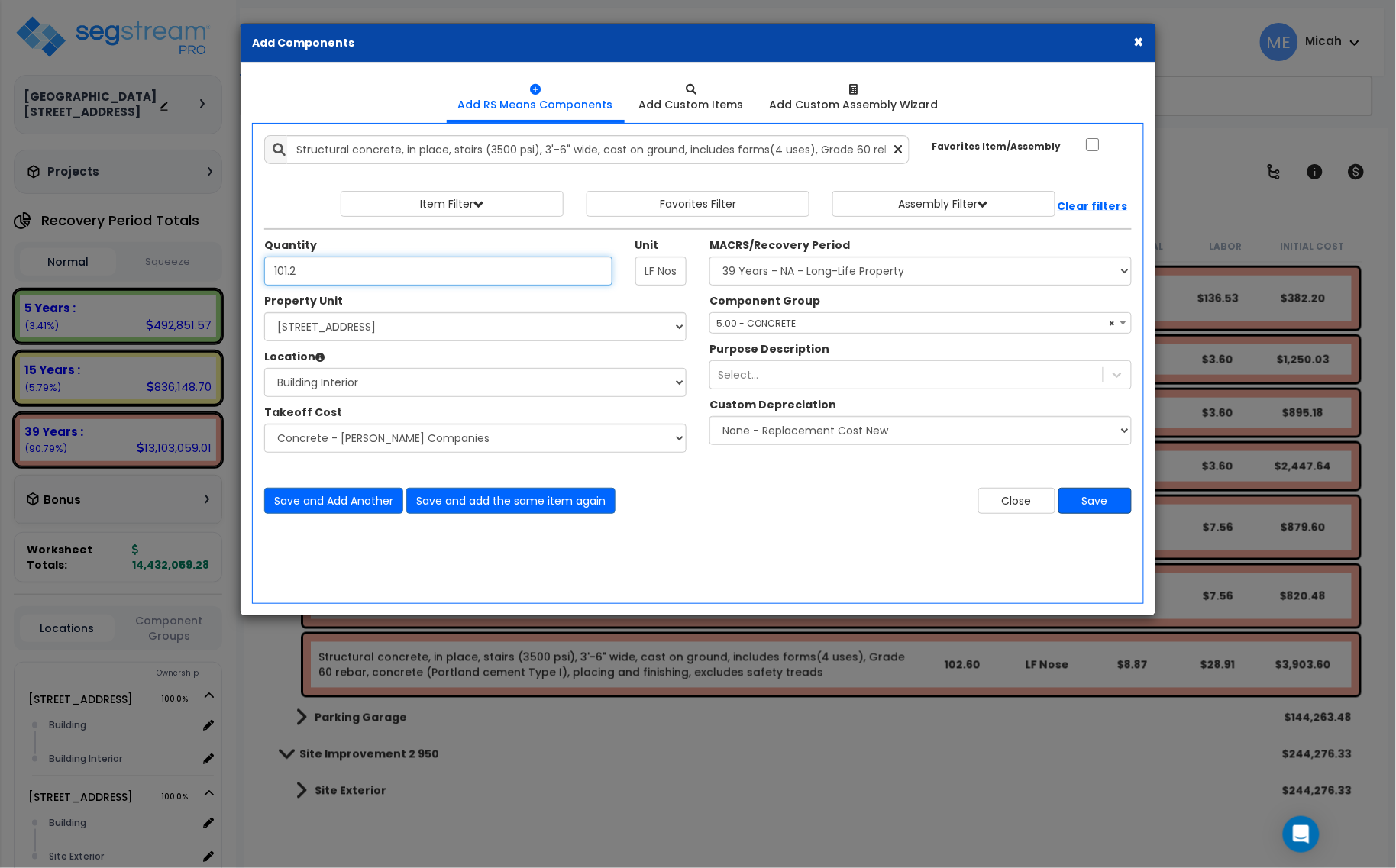
type input "101.2"
click at [1115, 501] on button "Save" at bounding box center [1095, 500] width 73 height 26
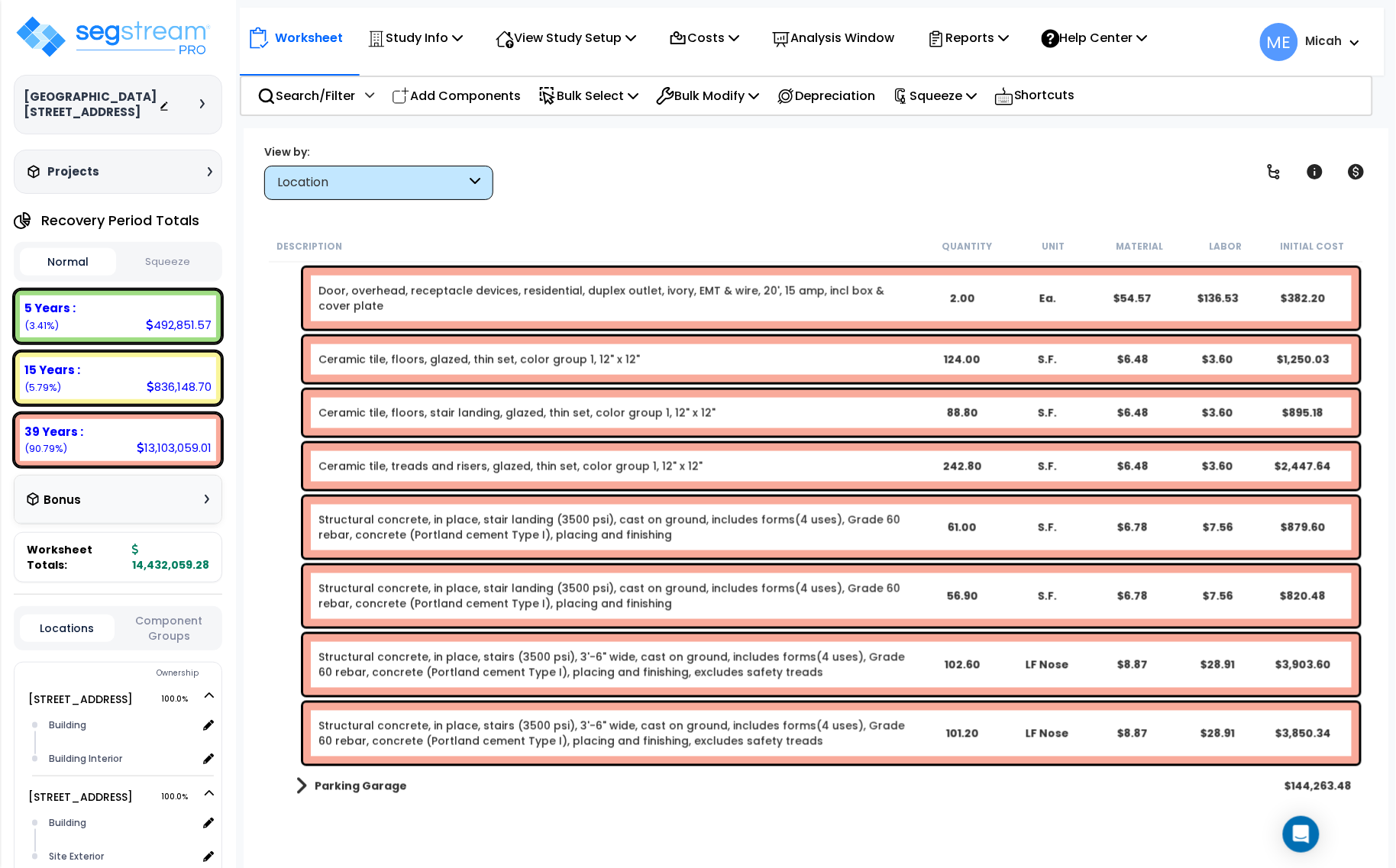
click at [540, 669] on link "Structural concrete, in place, stairs (3500 psi), 3'-6" wide, cast on ground, i…" at bounding box center [618, 665] width 600 height 31
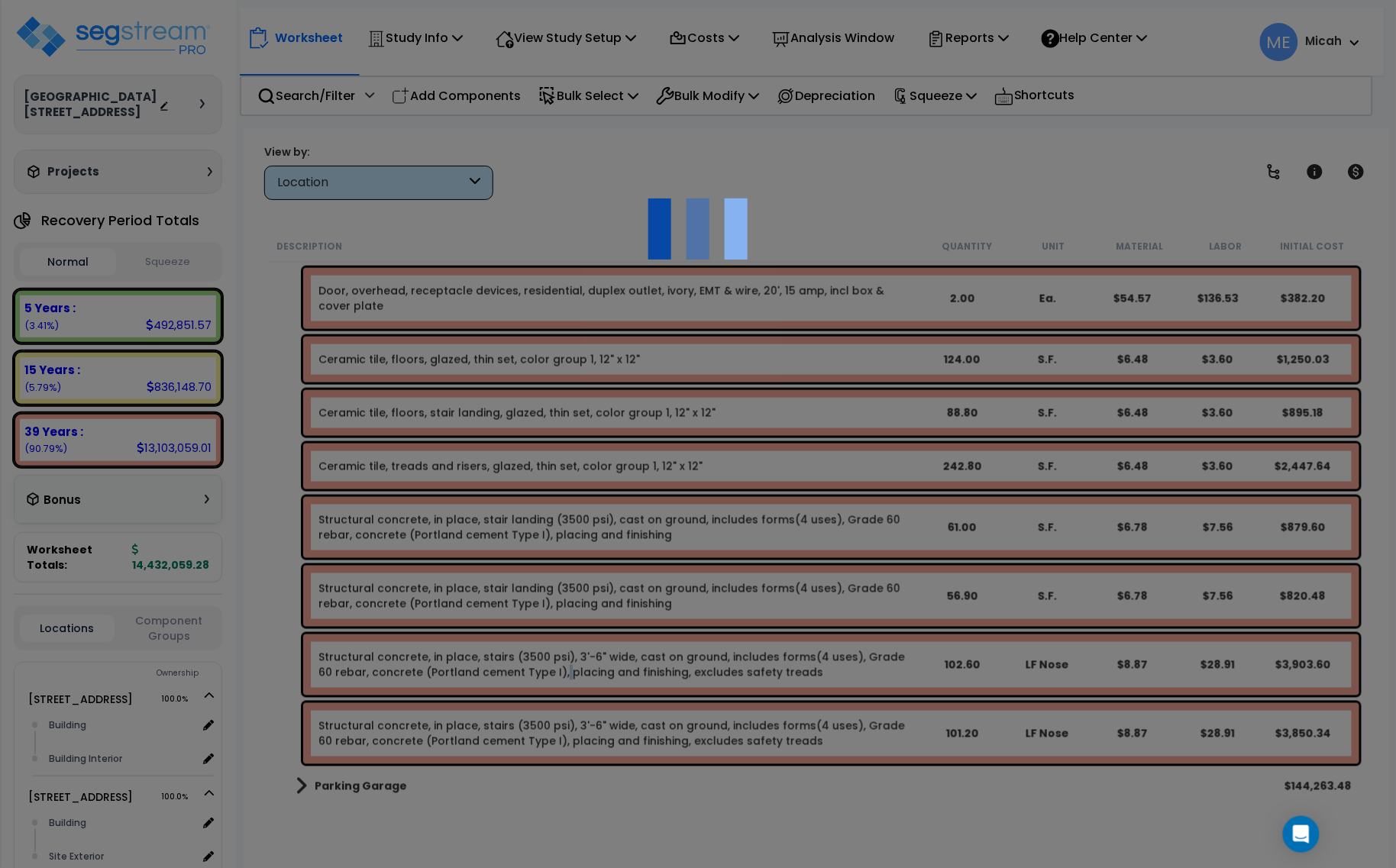
select select "45778549"
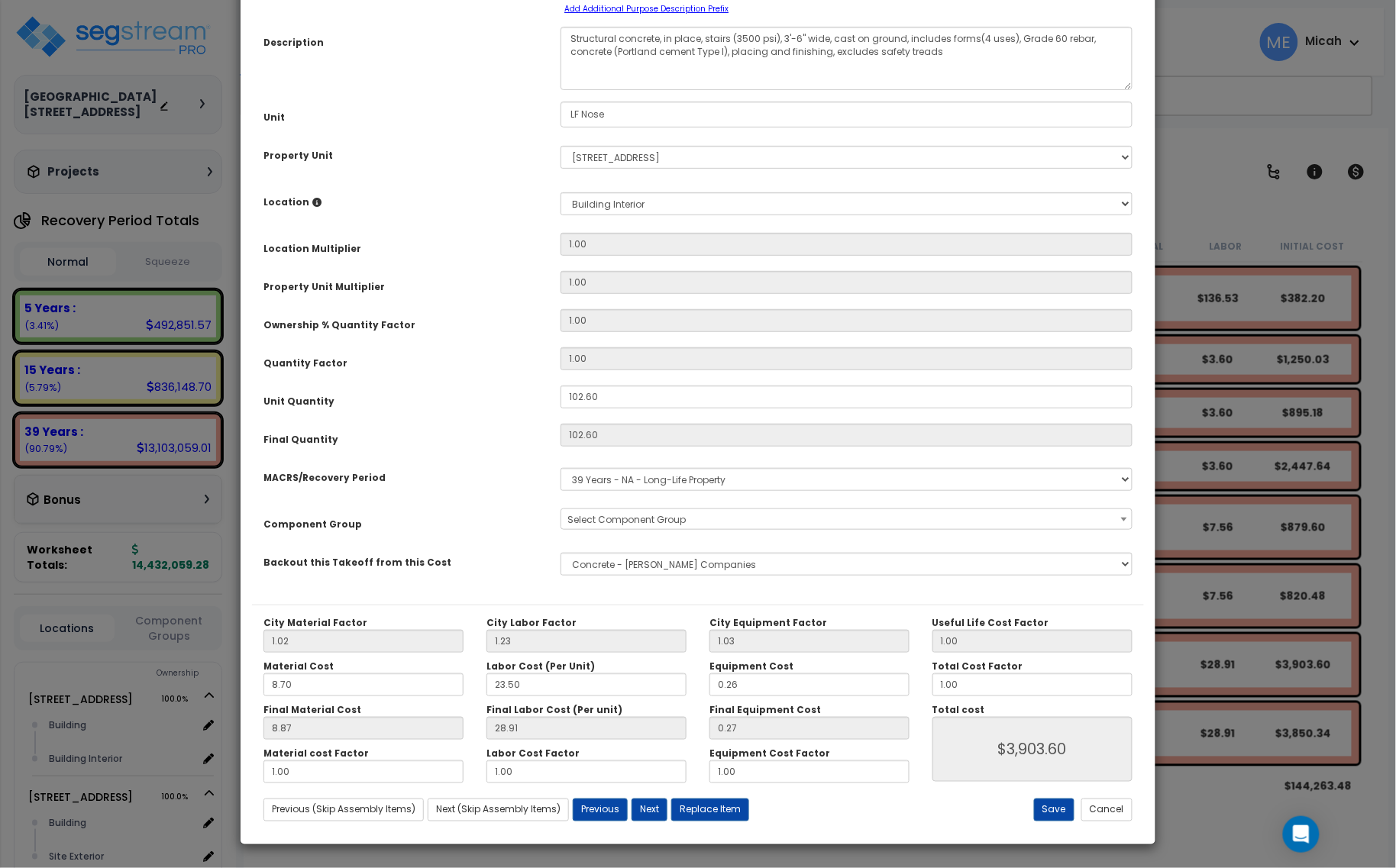
scroll to position [0, 0]
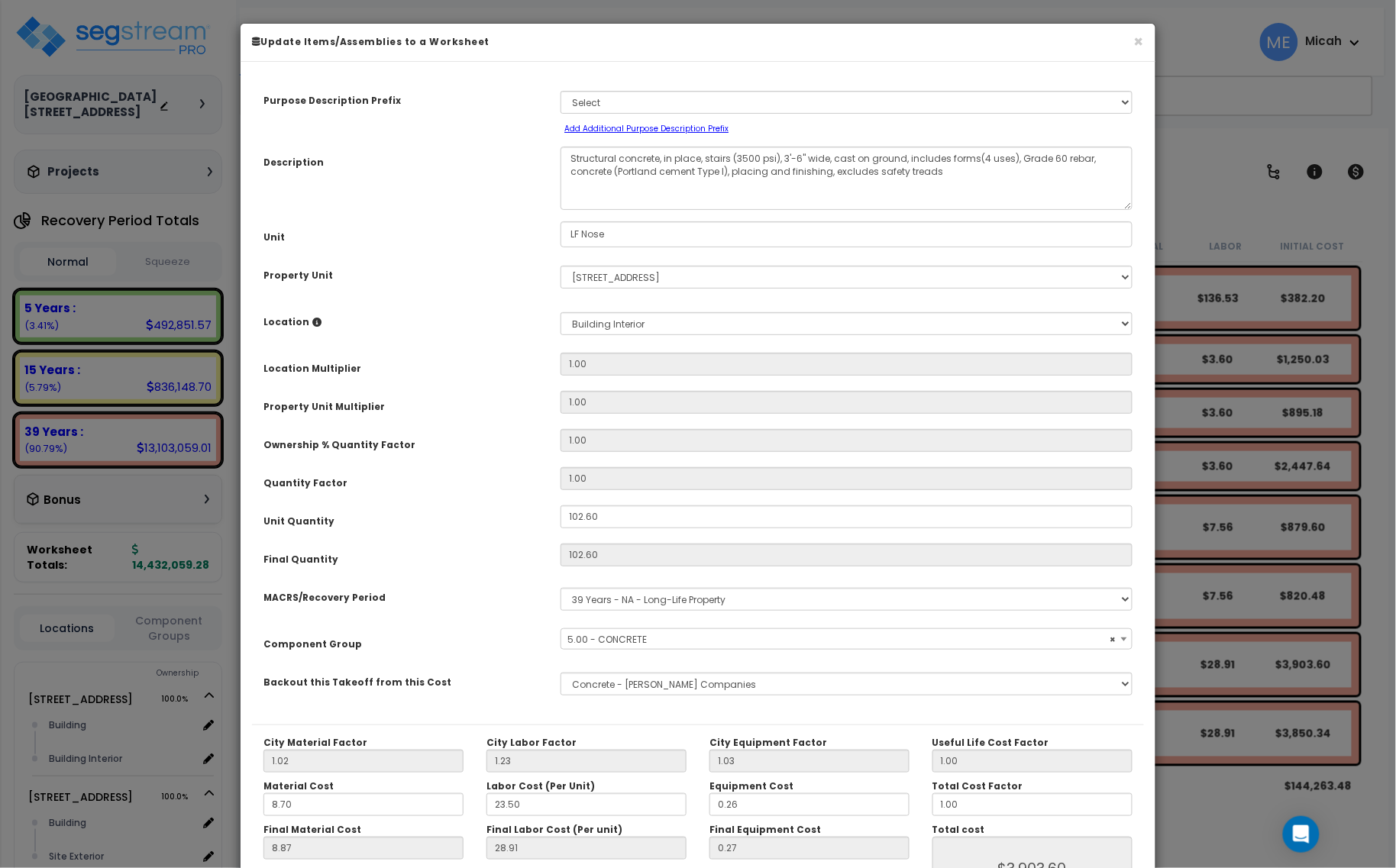
select select "57243"
click at [726, 156] on textarea "Structural concrete, in place, stairs (3500 psi), 3'-6" wide, cast on ground, i…" at bounding box center [846, 178] width 572 height 63
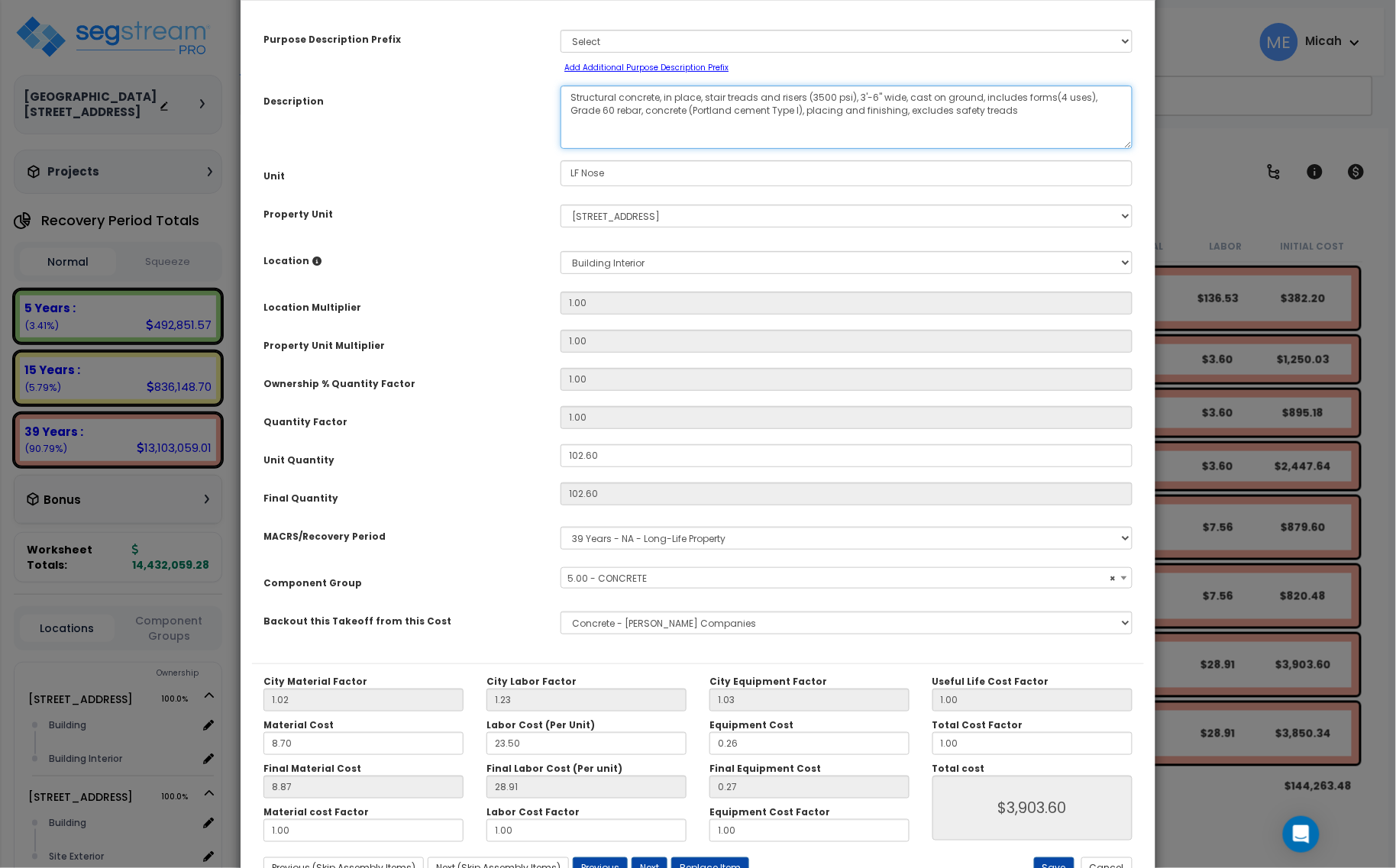
scroll to position [120, 0]
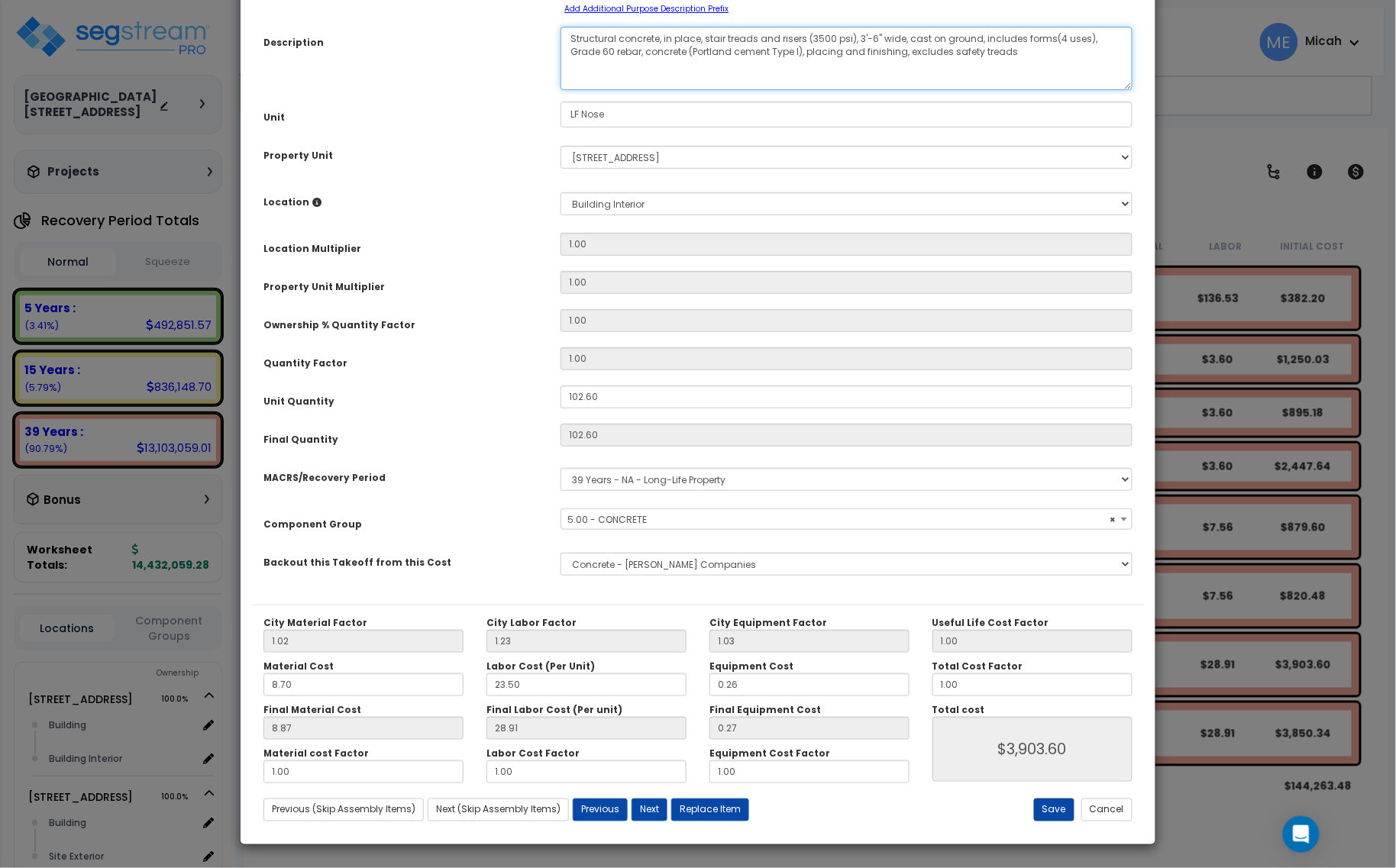
type textarea "Structural concrete, in place, stair treads and risers (3500 psi), 3'-6" wide, …"
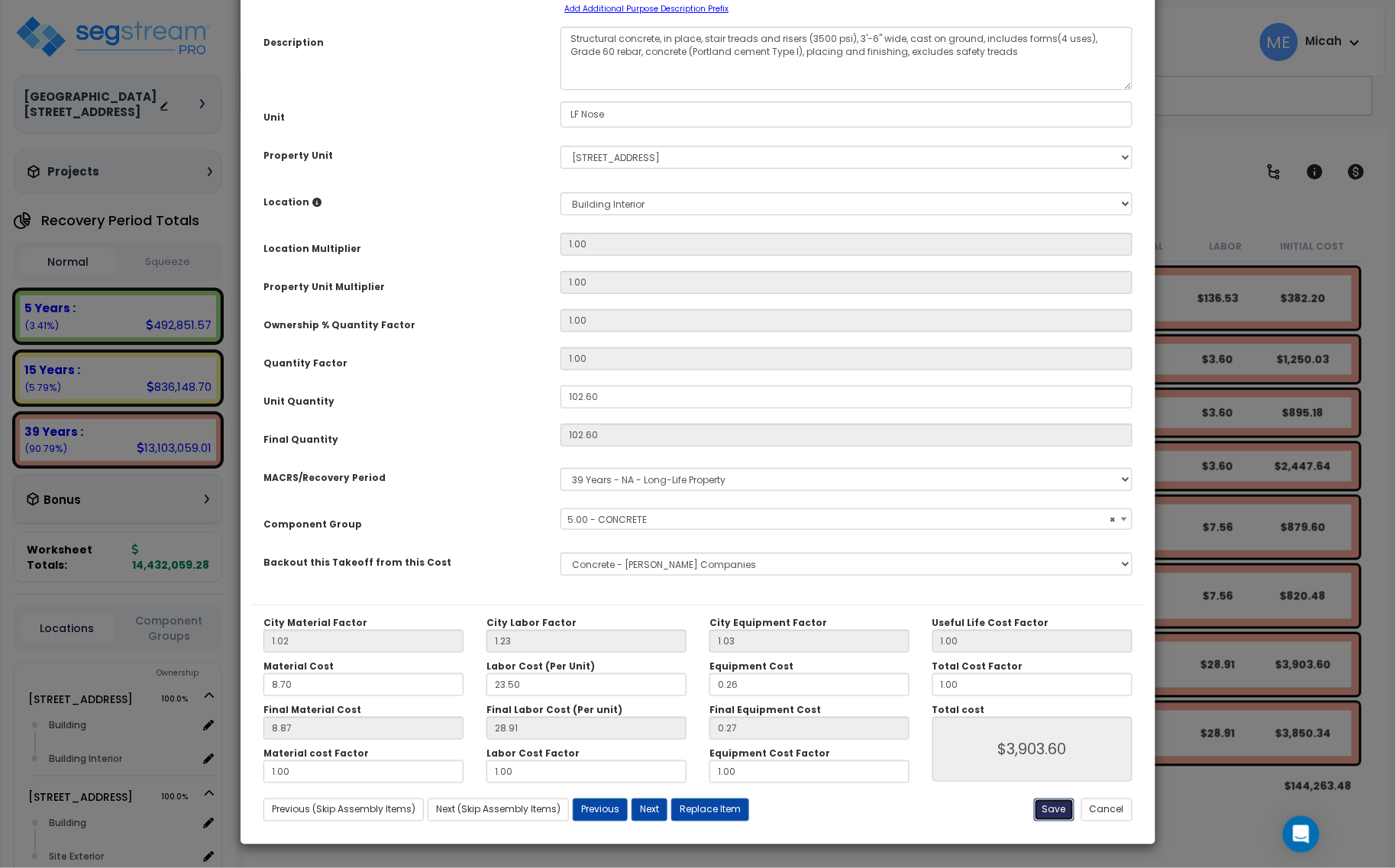
click at [1040, 804] on button "Save" at bounding box center [1053, 809] width 40 height 23
type input "3903.60"
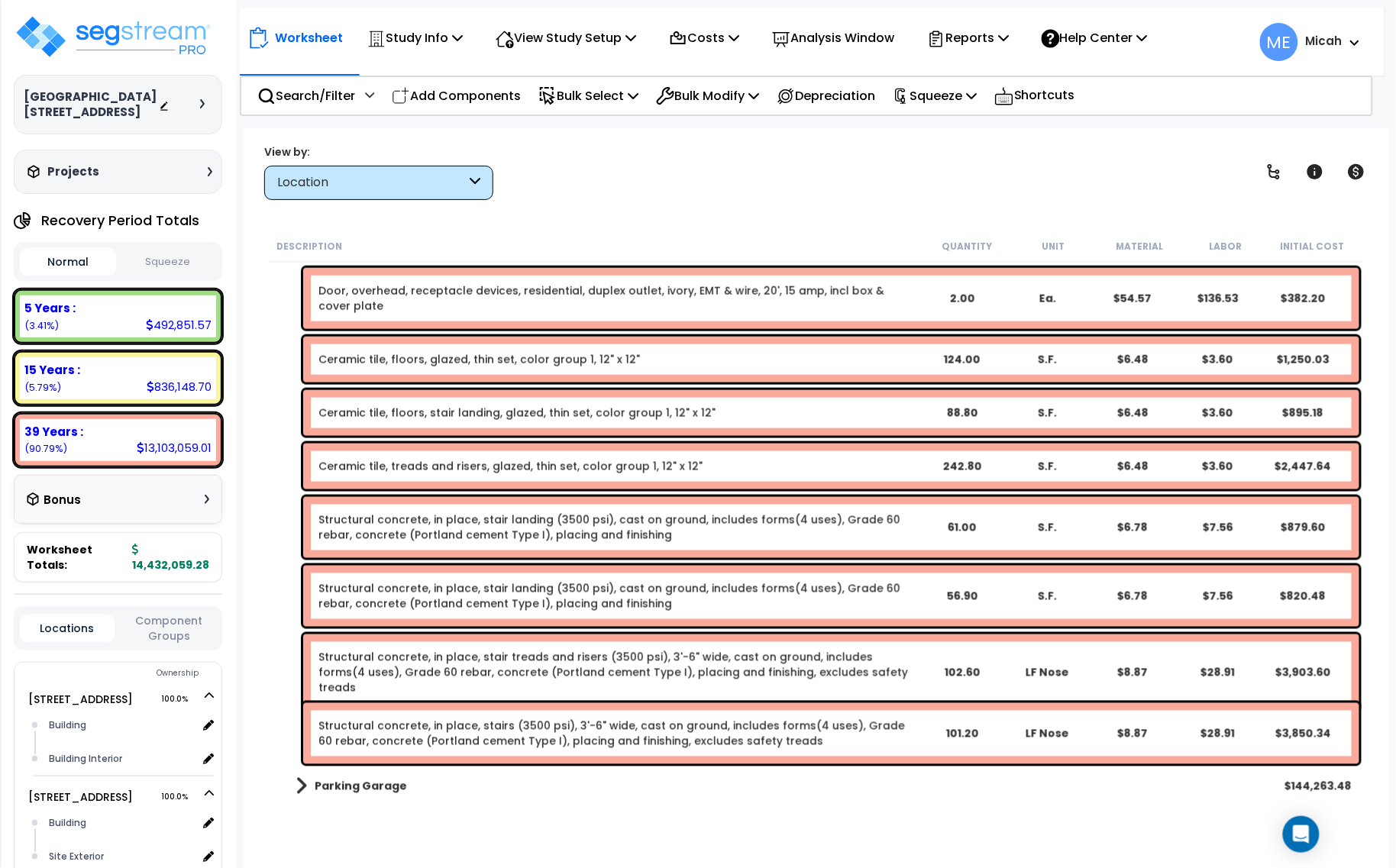
click at [547, 745] on link "Structural concrete, in place, stairs (3500 psi), 3'-6" wide, cast on ground, i…" at bounding box center [618, 734] width 600 height 31
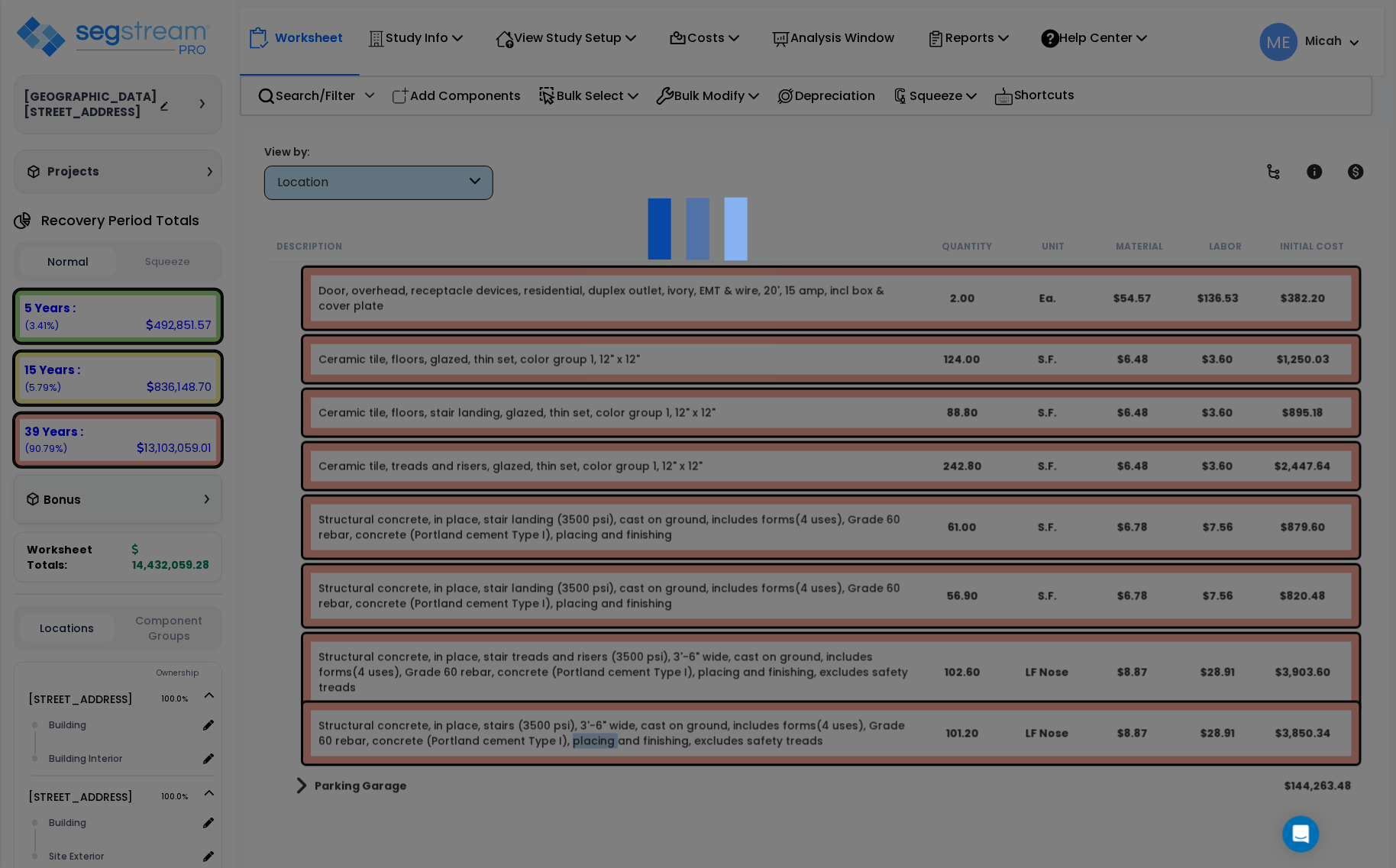
select select "45778549"
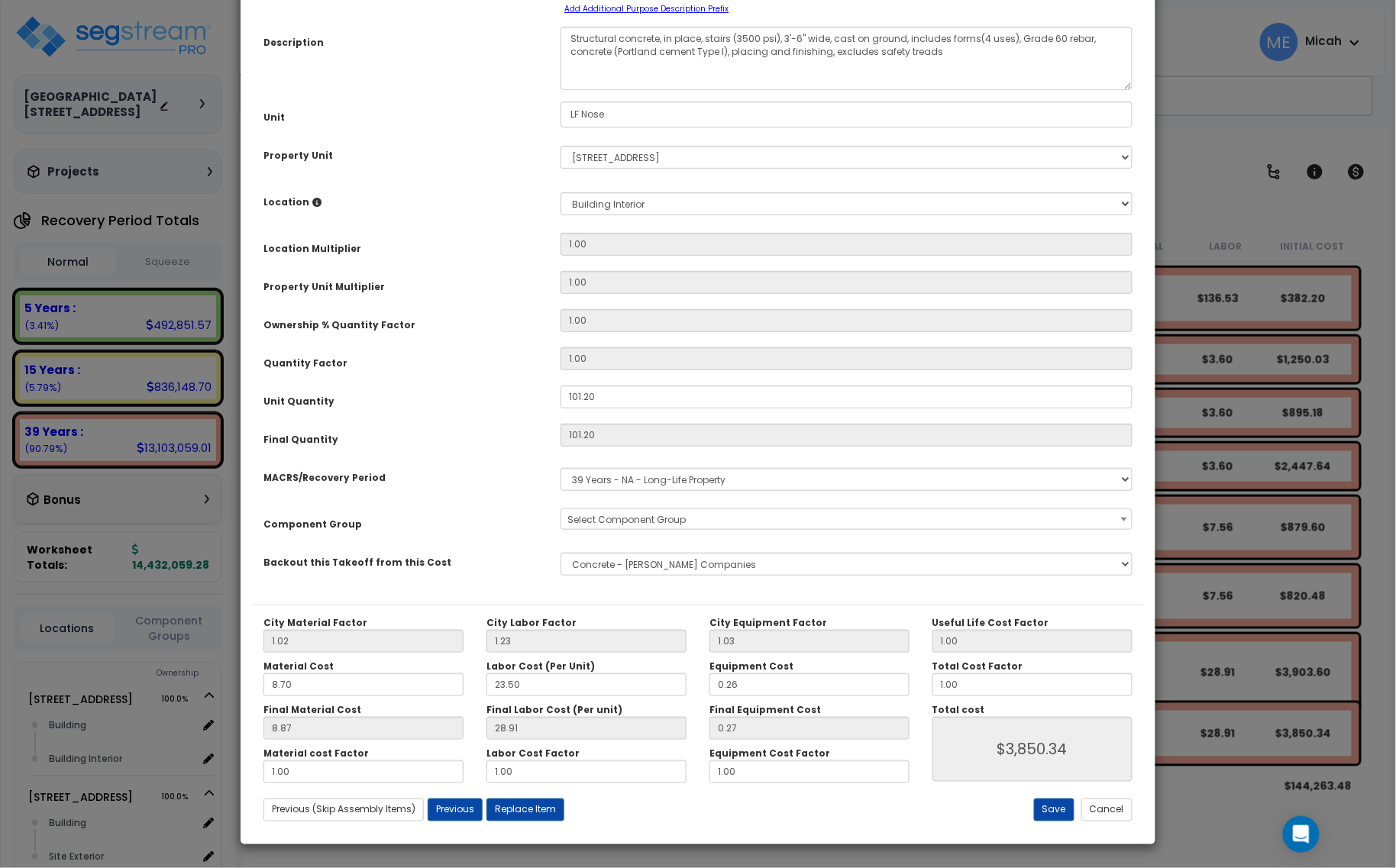
scroll to position [0, 0]
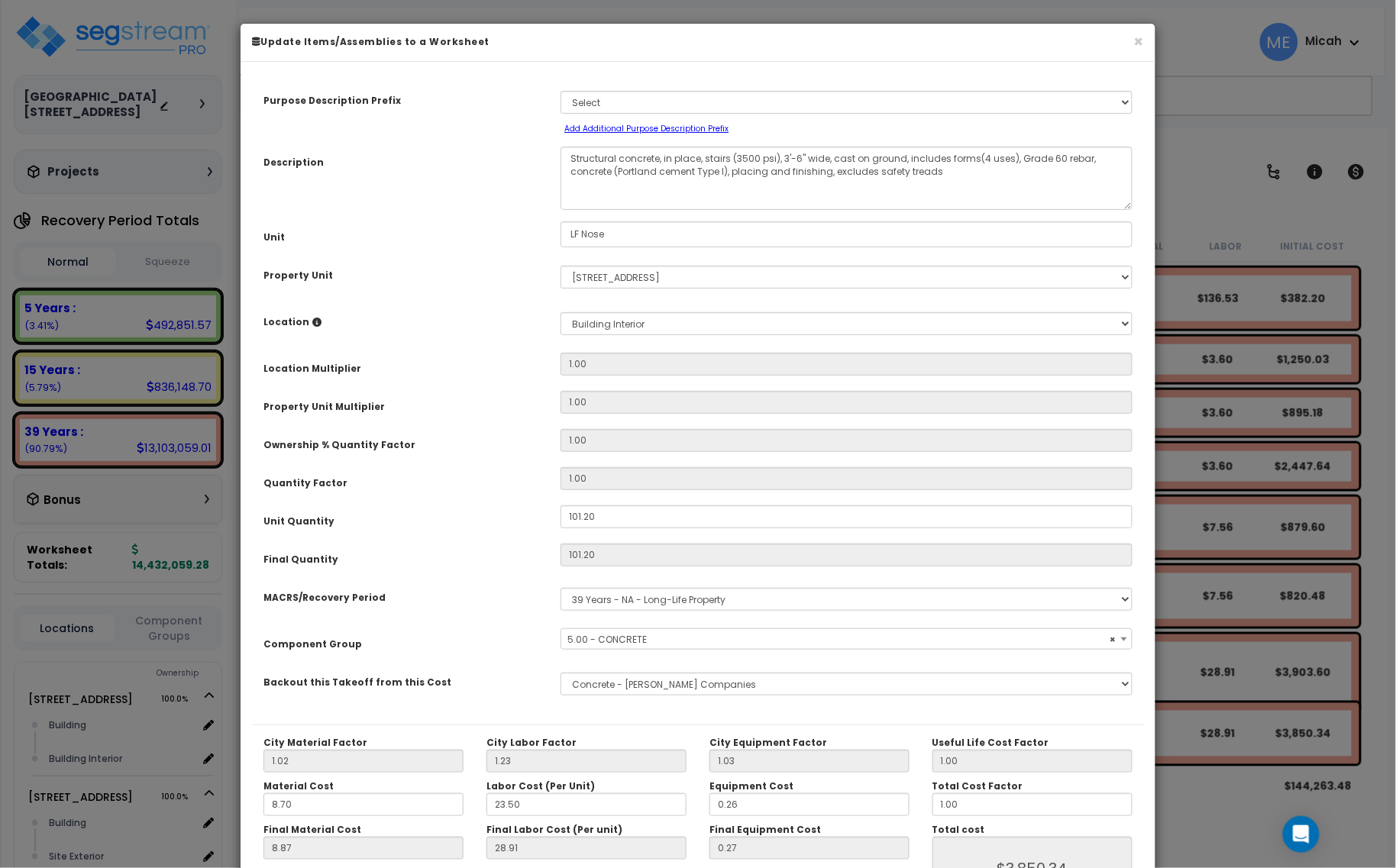
select select "57243"
click at [726, 157] on textarea "Structural concrete, in place, stairs (3500 psi), 3'-6" wide, cast on ground, i…" at bounding box center [846, 178] width 572 height 63
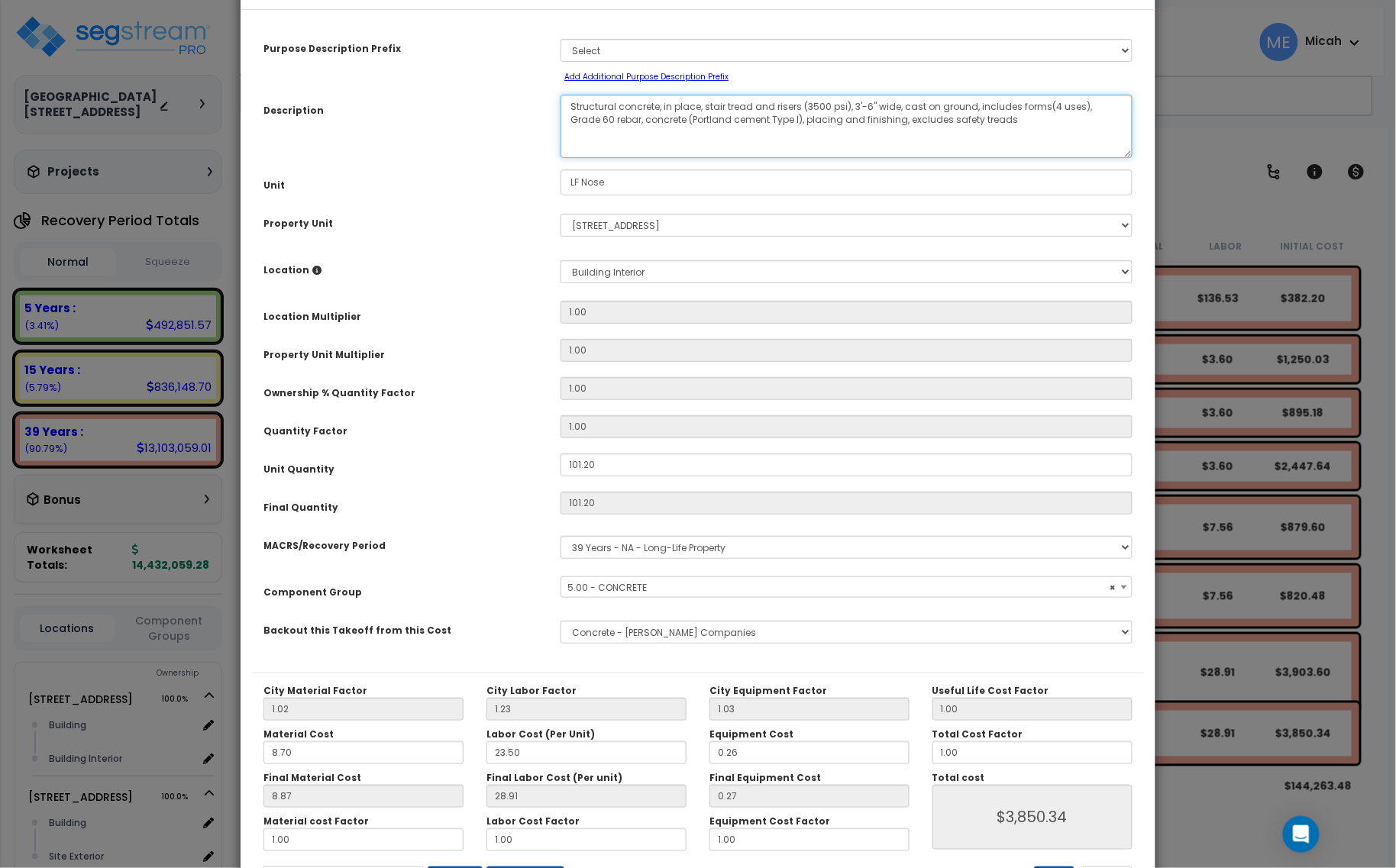
scroll to position [120, 0]
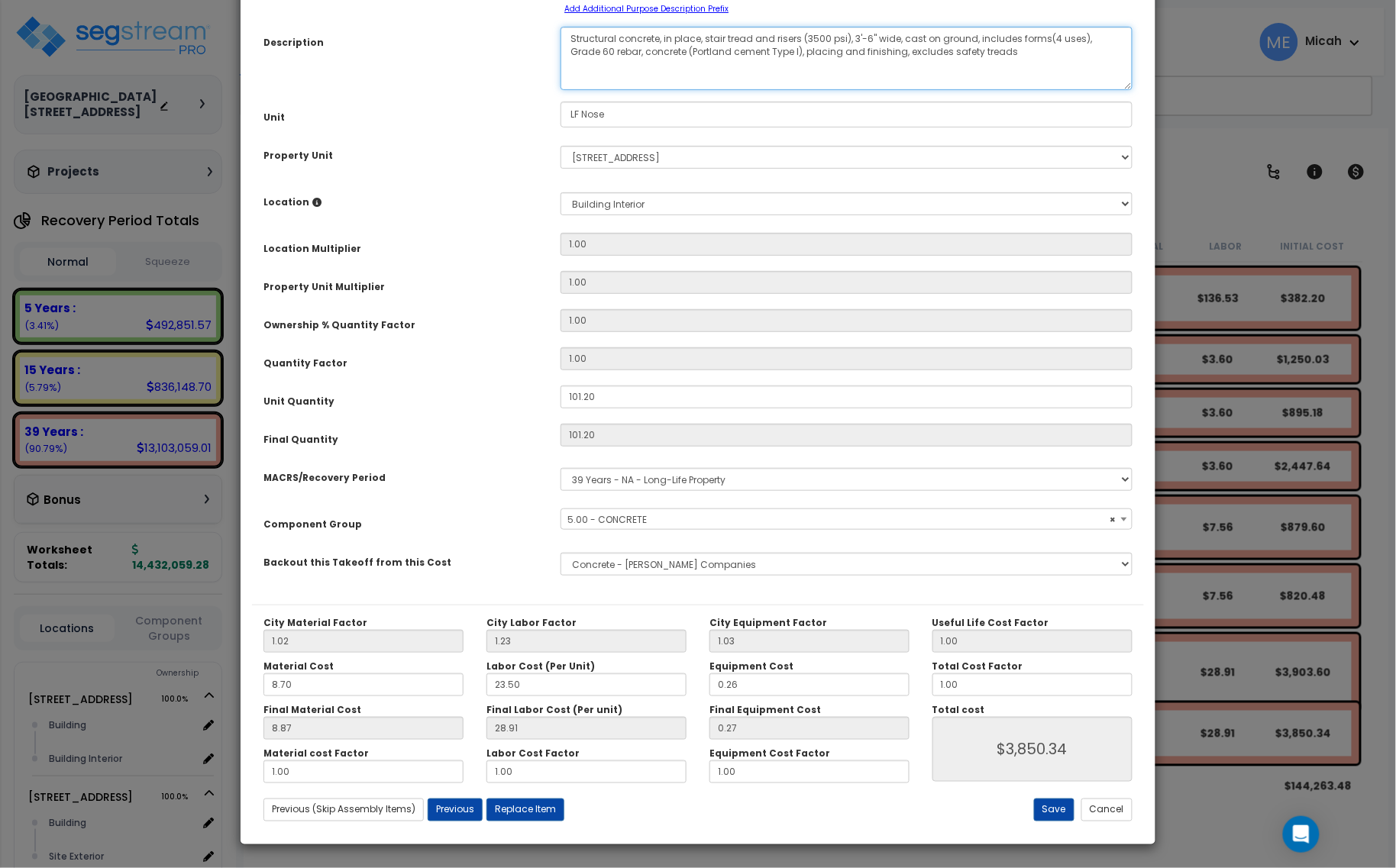
type textarea "Structural concrete, in place, stair tread and risers (3500 psi), 3'-6" wide, c…"
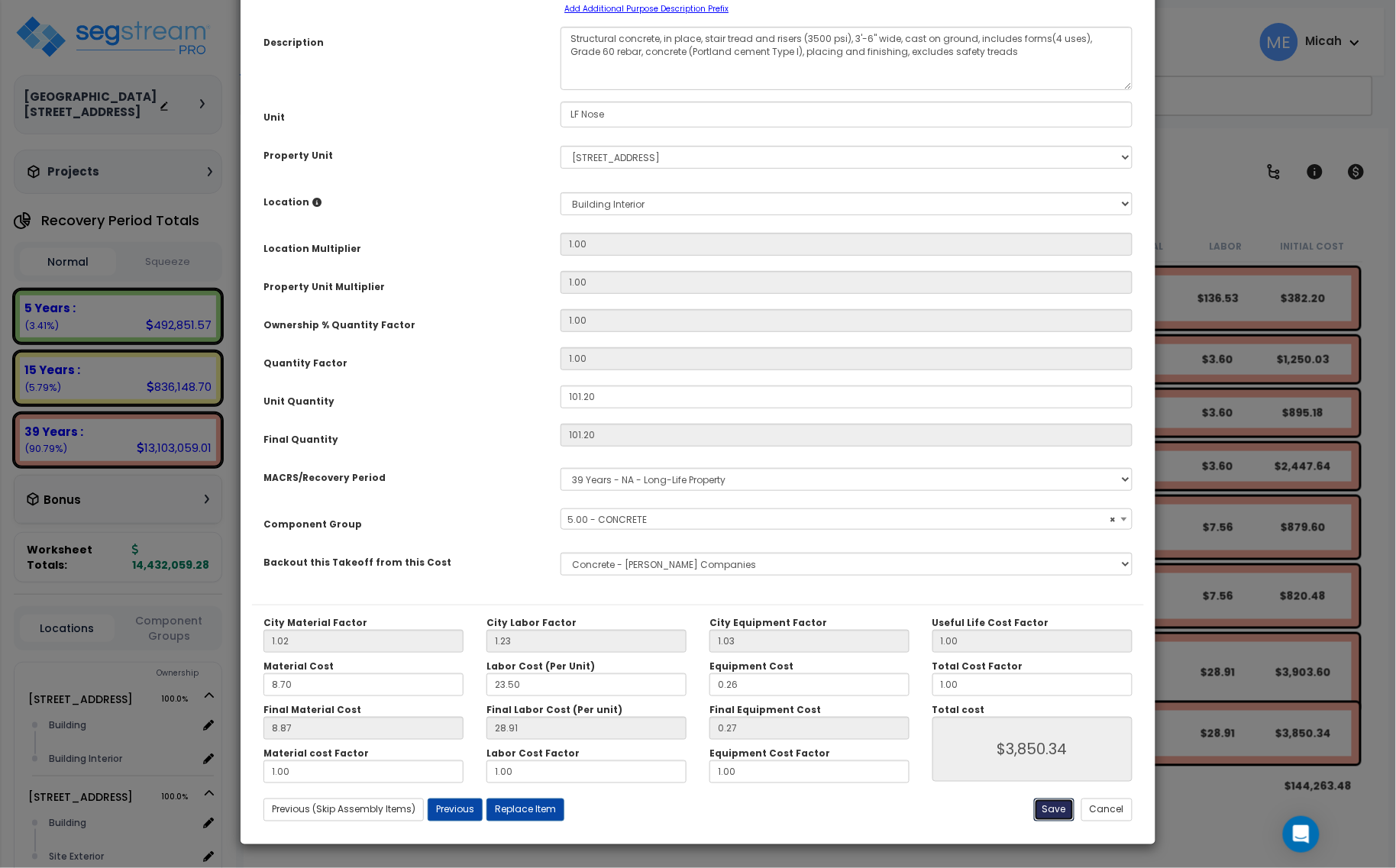
click at [1051, 808] on button "Save" at bounding box center [1053, 809] width 40 height 23
type input "3850.34"
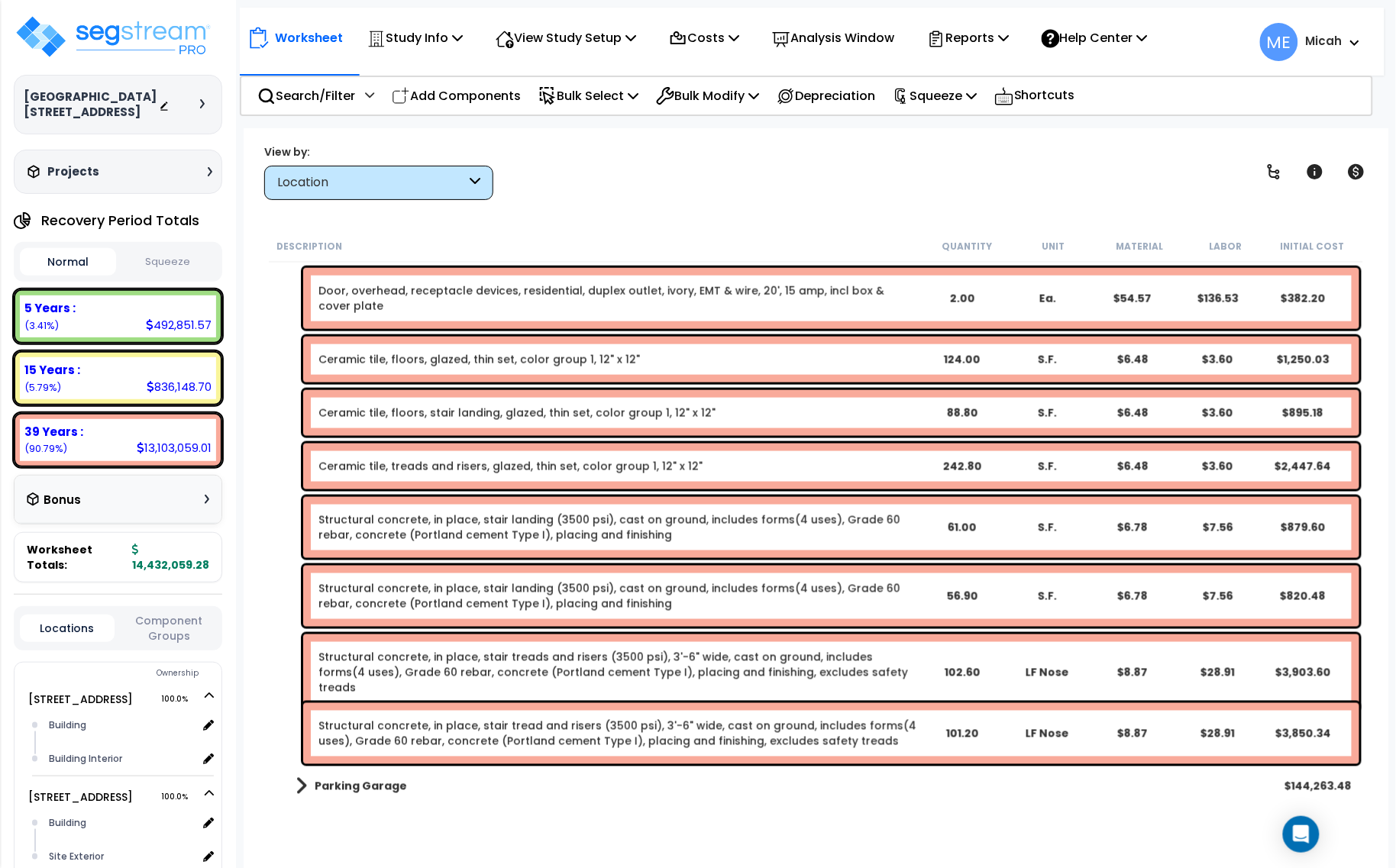
drag, startPoint x: 509, startPoint y: 90, endPoint x: 1371, endPoint y: 450, distance: 934.2
click at [509, 90] on p "Add Components" at bounding box center [456, 95] width 129 height 20
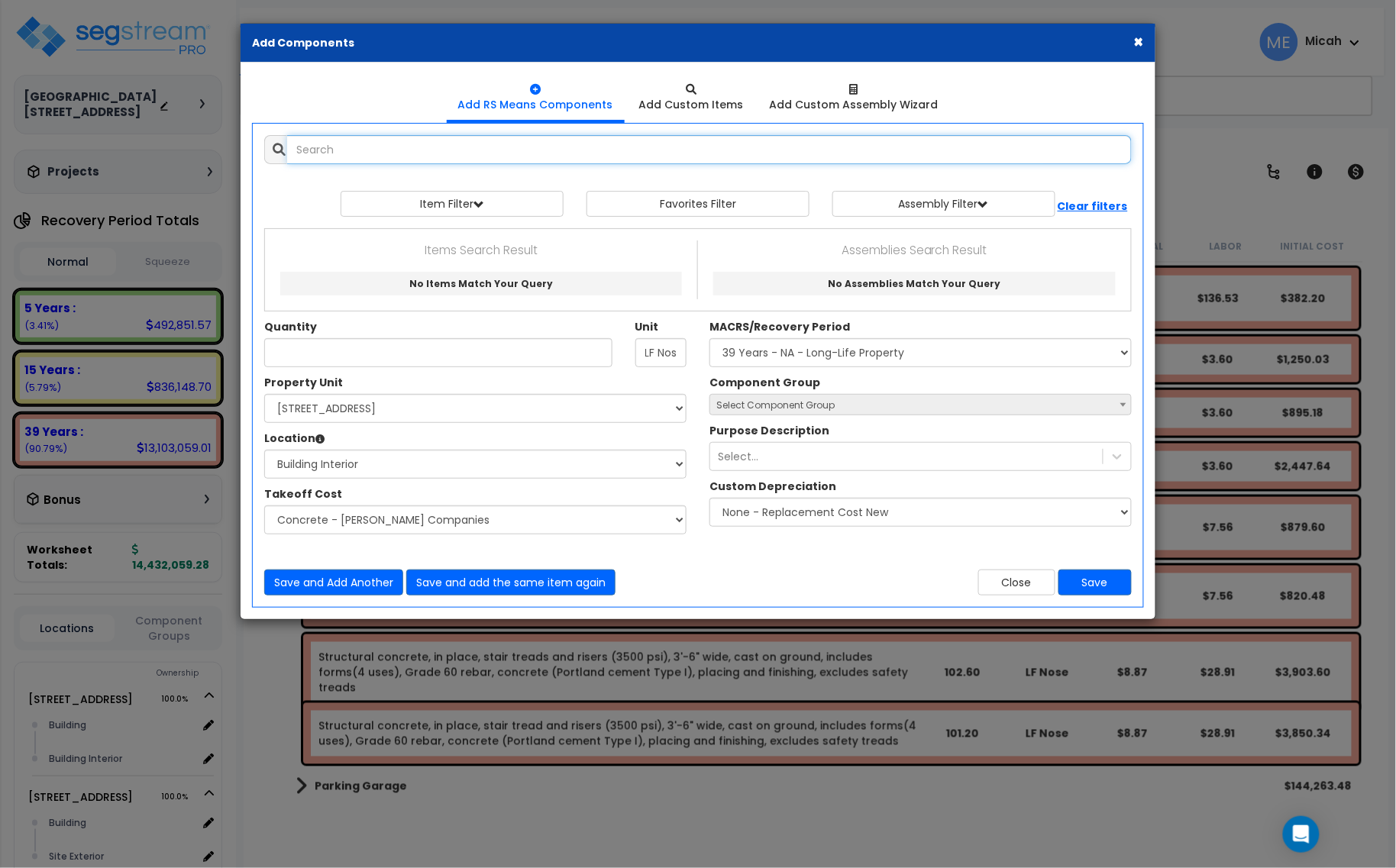
select select
click at [384, 144] on input "text" at bounding box center [709, 150] width 844 height 29
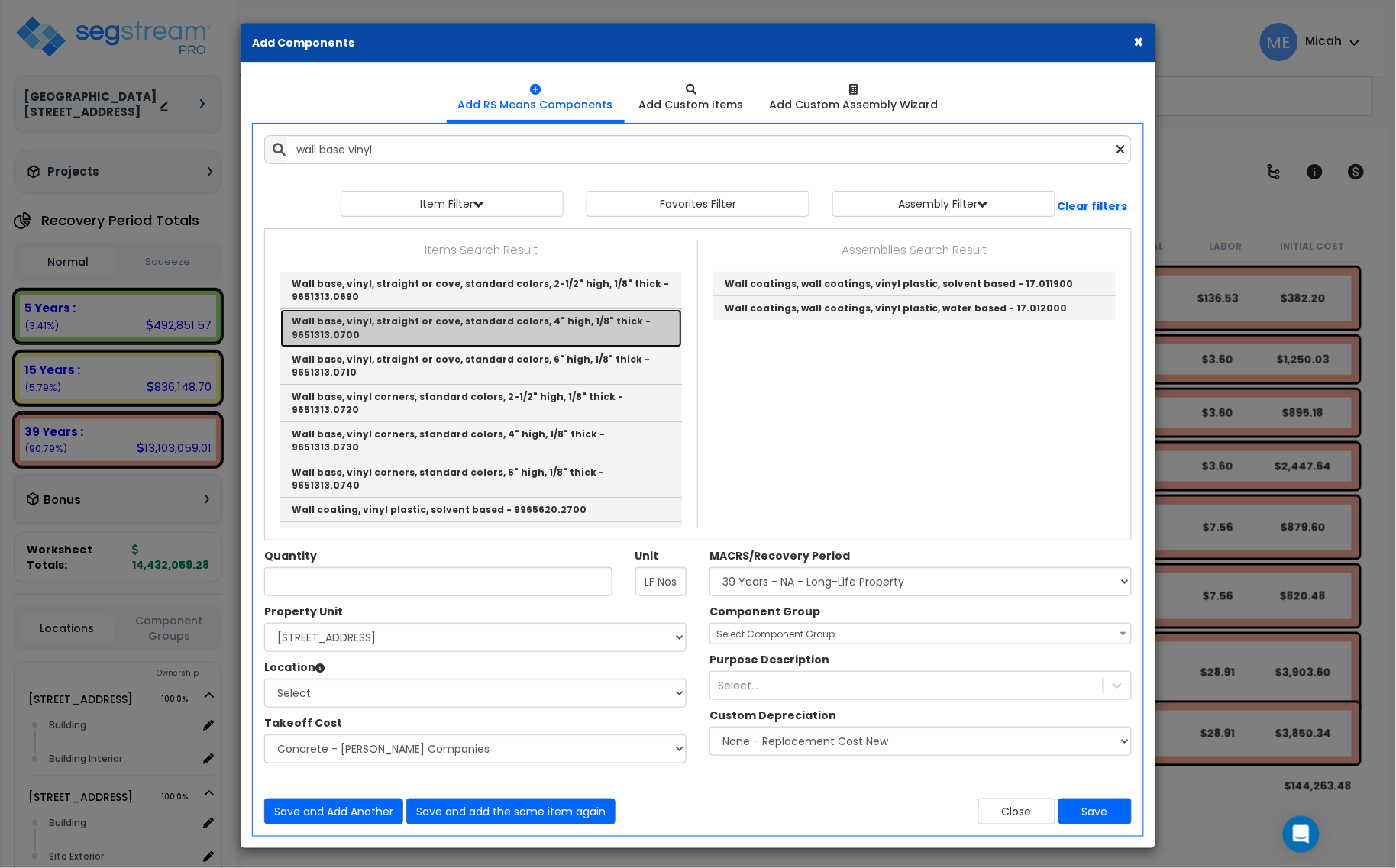
click at [558, 317] on link "Wall base, vinyl, straight or cove, standard colors, 4" high, 1/8" thick - 9651…" at bounding box center [481, 327] width 402 height 37
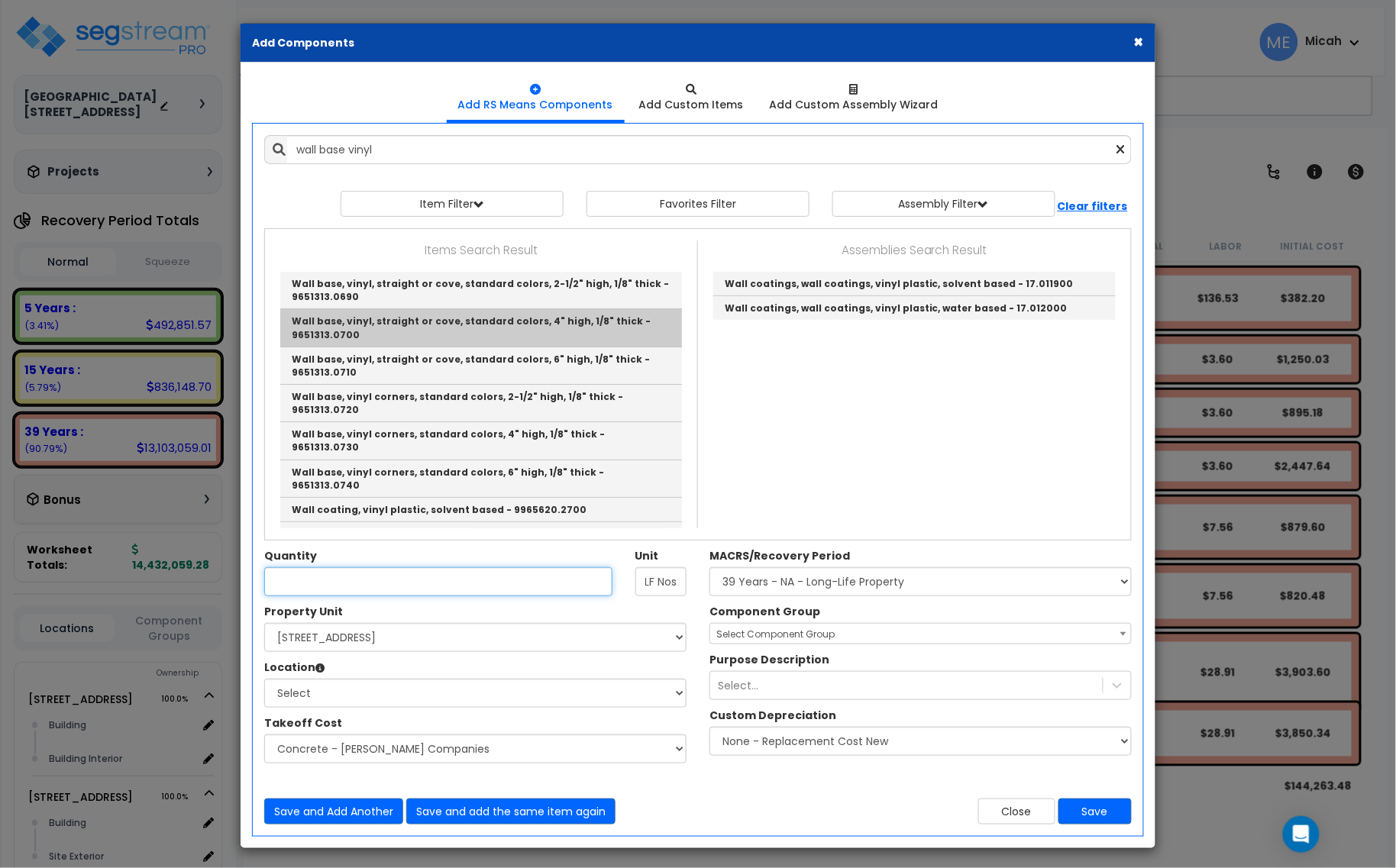
type input "Wall base, vinyl, straight or cove, standard colors, 4" high, 1/8" thick - 9651…"
type input "L.F."
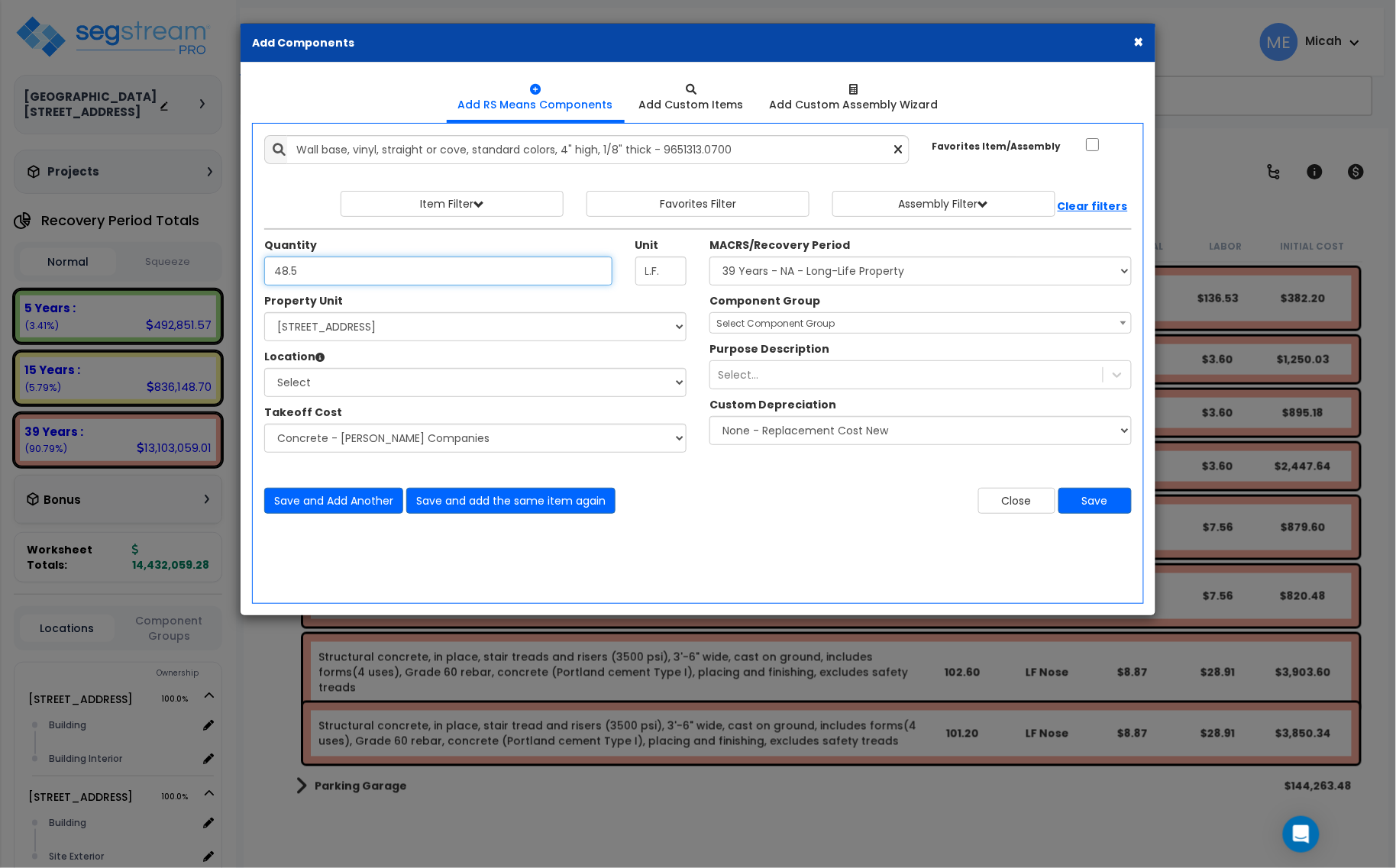
type input "48.5"
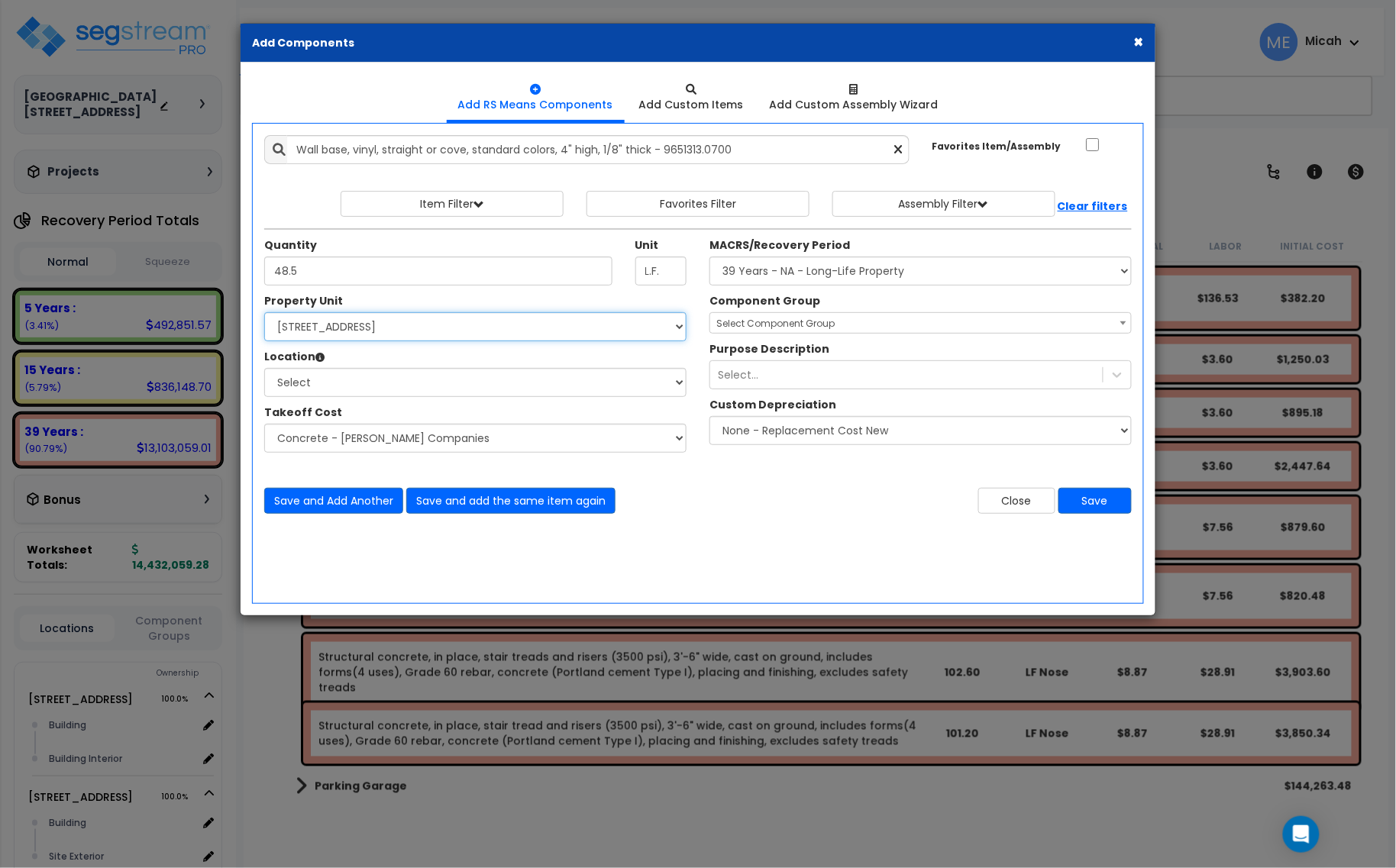
click at [470, 330] on select "Select [STREET_ADDRESS] [STREET_ADDRESS] [STREET_ADDRESS] Site Improvement 2 95…" at bounding box center [475, 326] width 422 height 29
select select "174261"
click at [264, 313] on select "Select [STREET_ADDRESS] [STREET_ADDRESS] [STREET_ADDRESS] Site Improvement 2 95…" at bounding box center [475, 326] width 422 height 29
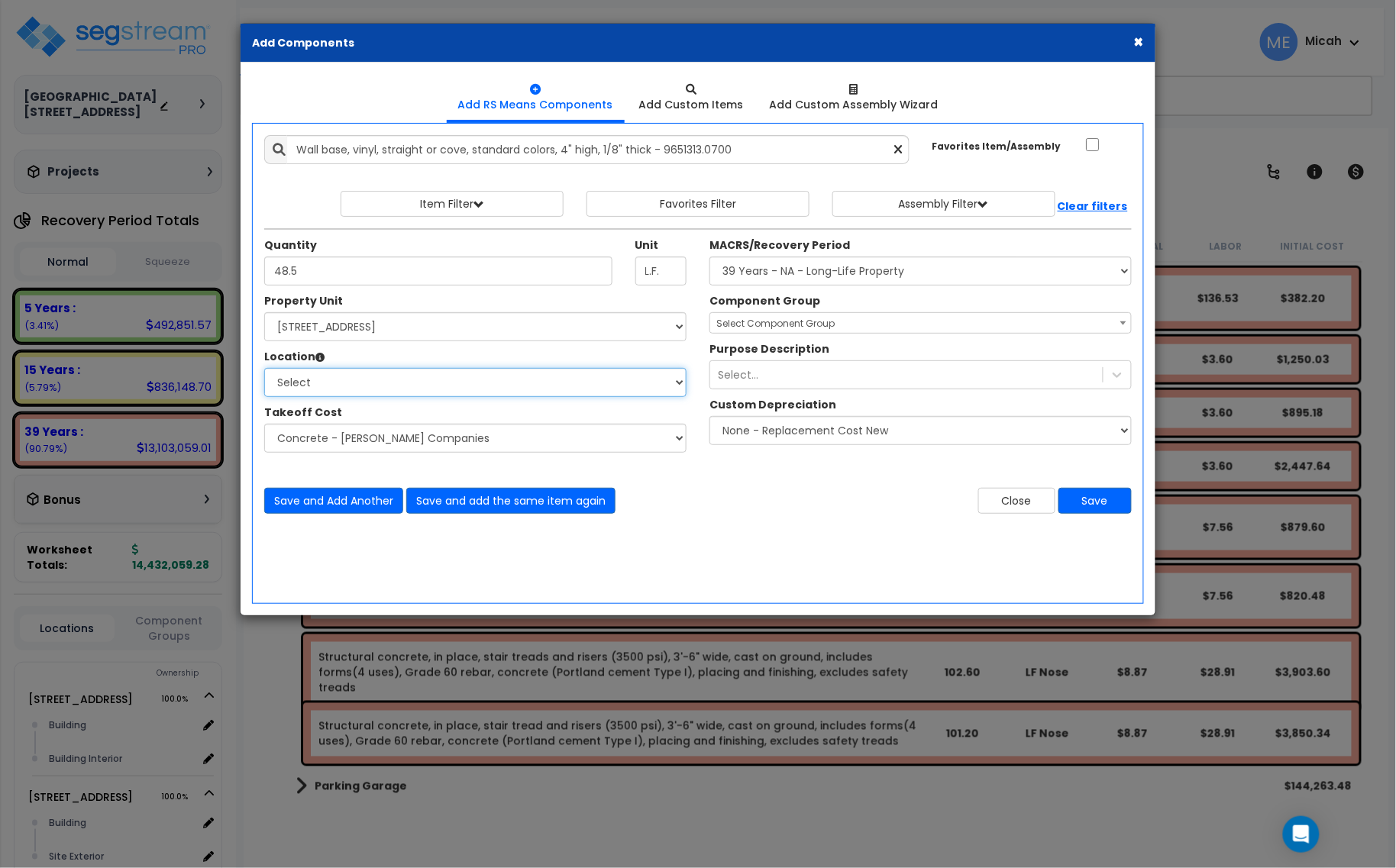
click at [378, 374] on select "Select Building Building Interior Parking Garage Add Additional Location" at bounding box center [475, 383] width 422 height 29
select select "461"
click at [264, 368] on select "Select Building Building Interior Parking Garage Add Additional Location" at bounding box center [475, 383] width 422 height 29
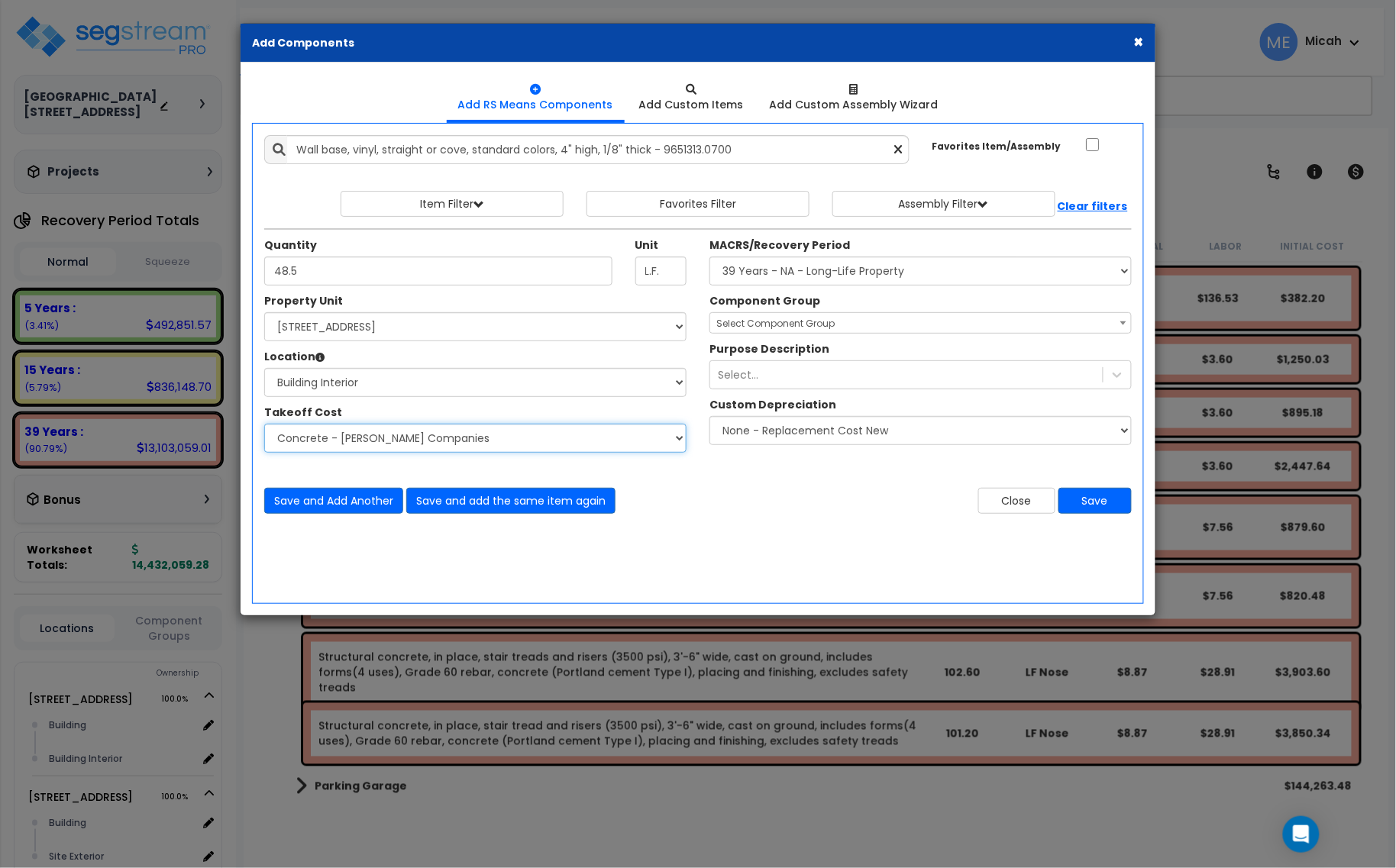
click at [351, 434] on select "Select Site Work - [PERSON_NAME] Aphalt Paving - Pine Bend Paving Site Concrete…" at bounding box center [475, 438] width 422 height 29
select select "45778565"
click at [264, 424] on select "Select Site Work - [PERSON_NAME] Aphalt Paving - Pine Bend Paving Site Concrete…" at bounding box center [475, 438] width 422 height 29
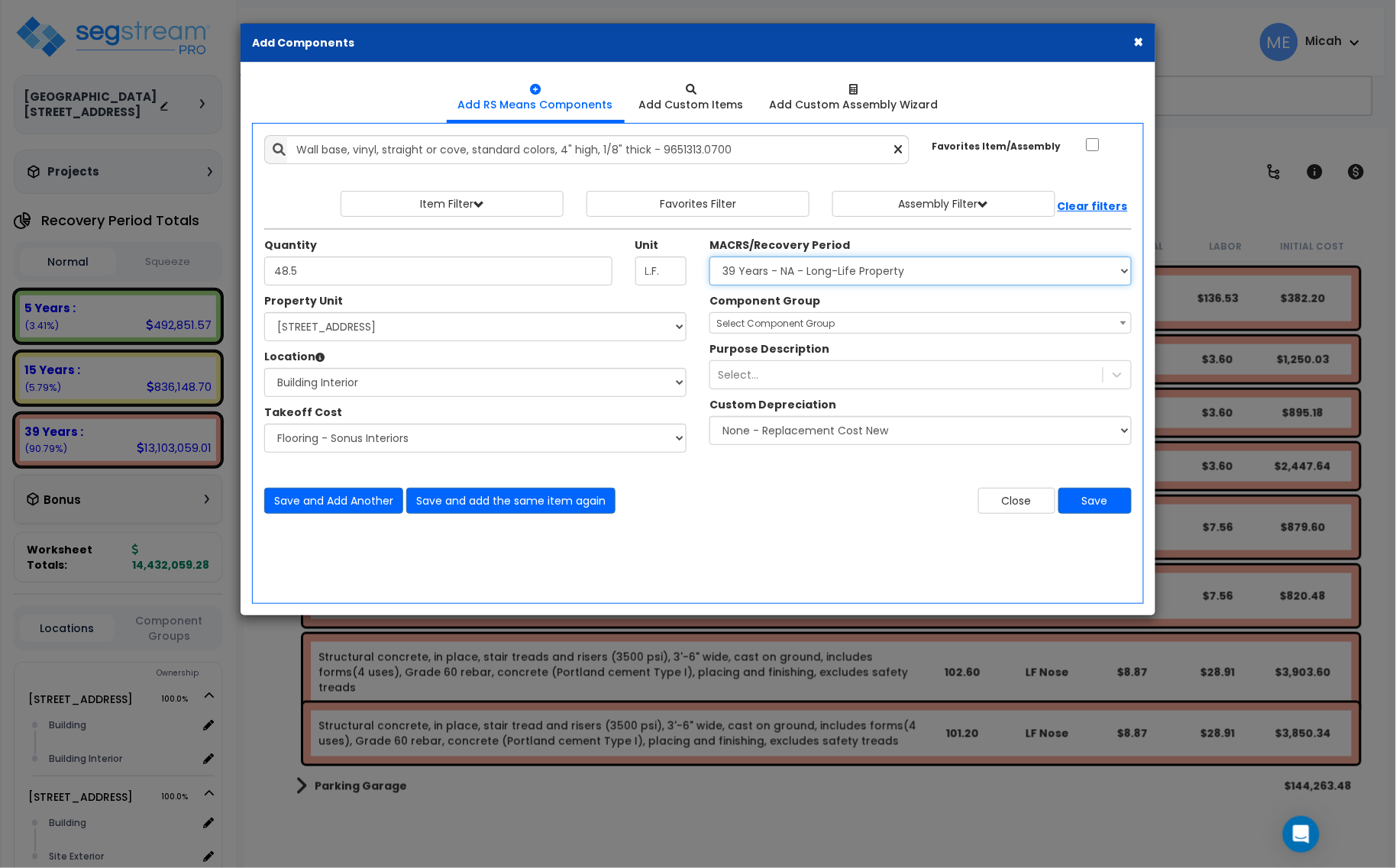
click at [840, 269] on select "Select MACRS/Recovery Period 5 Years - 57.0 - Distributive Trades & Services 5 …" at bounding box center [920, 270] width 422 height 29
select select "3667"
click at [709, 257] on select "Select MACRS/Recovery Period 5 Years - 57.0 - Distributive Trades & Services 5 …" at bounding box center [920, 270] width 422 height 29
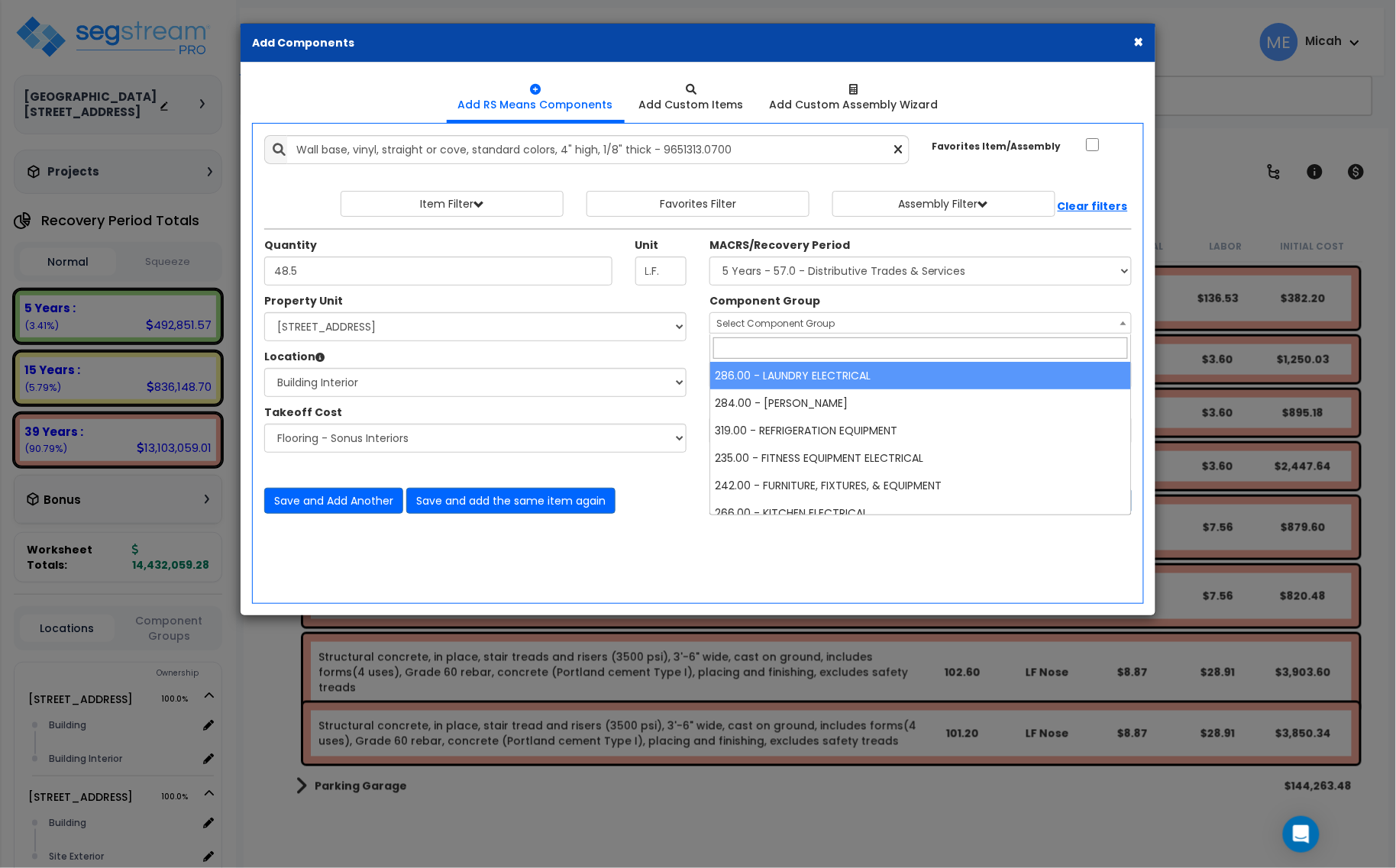
click at [794, 323] on span "Select Component Group" at bounding box center [774, 323] width 118 height 13
type input "114"
select select "56929"
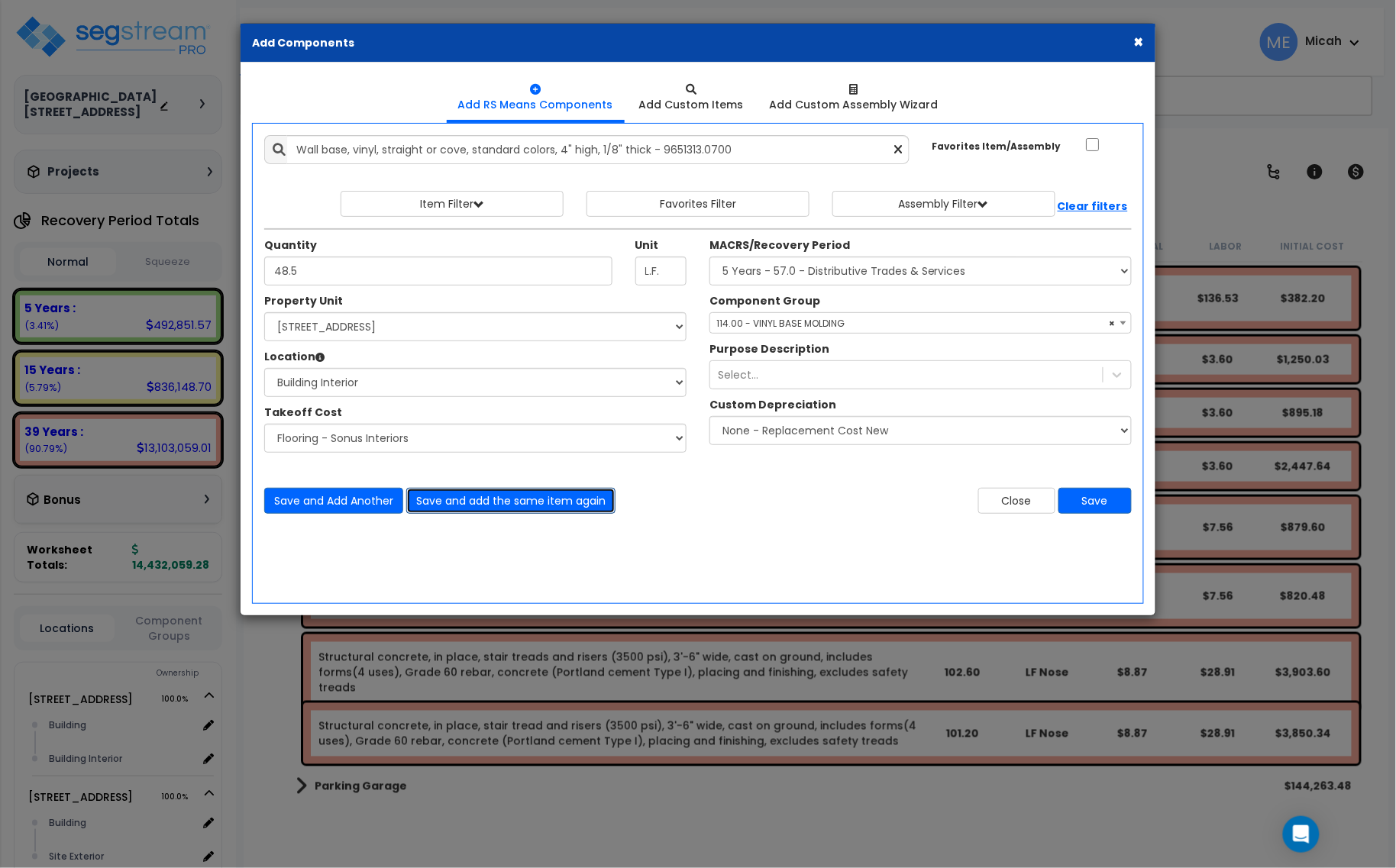
click at [540, 501] on button "Save and add the same item again" at bounding box center [510, 500] width 209 height 26
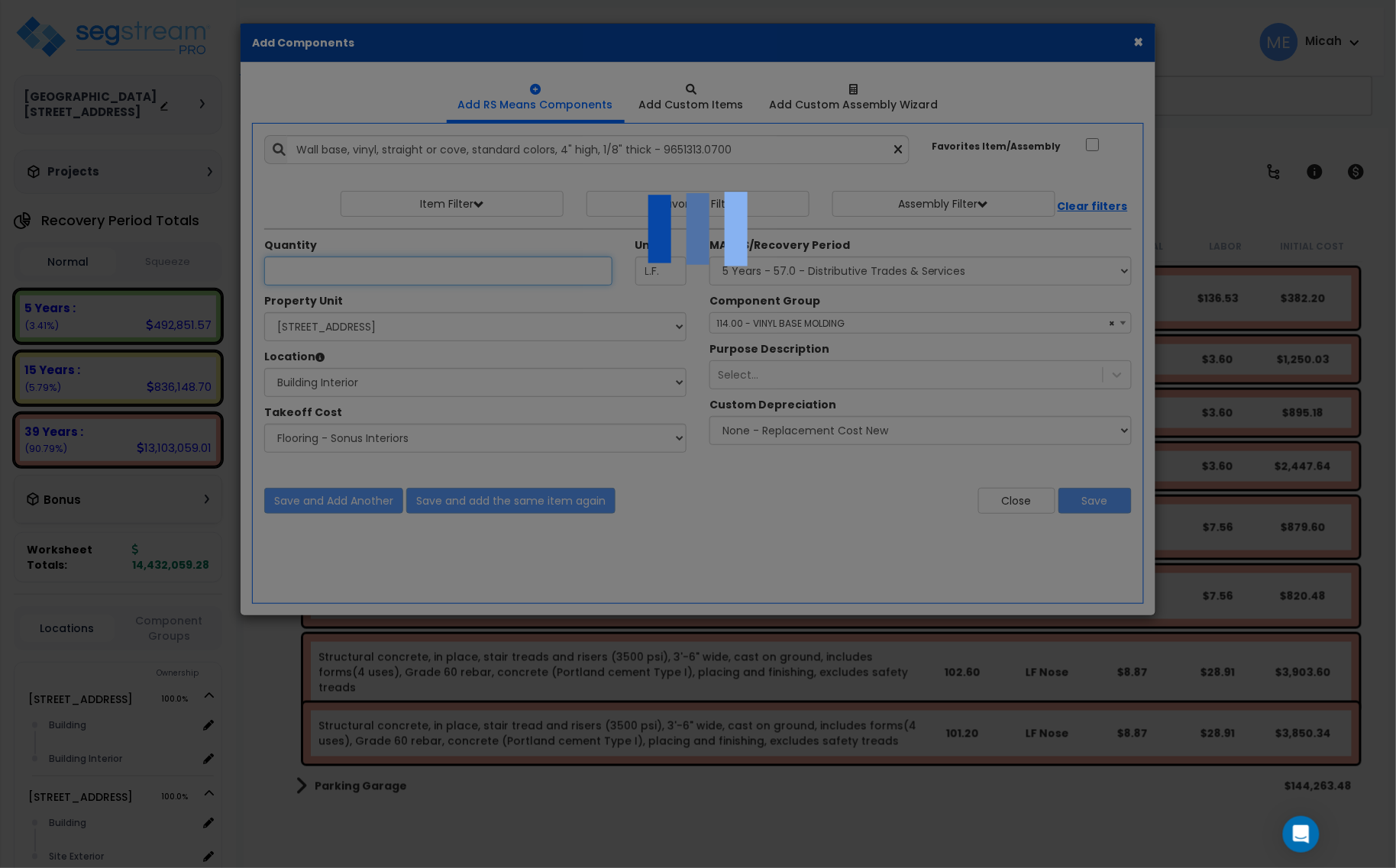
select select "45778565"
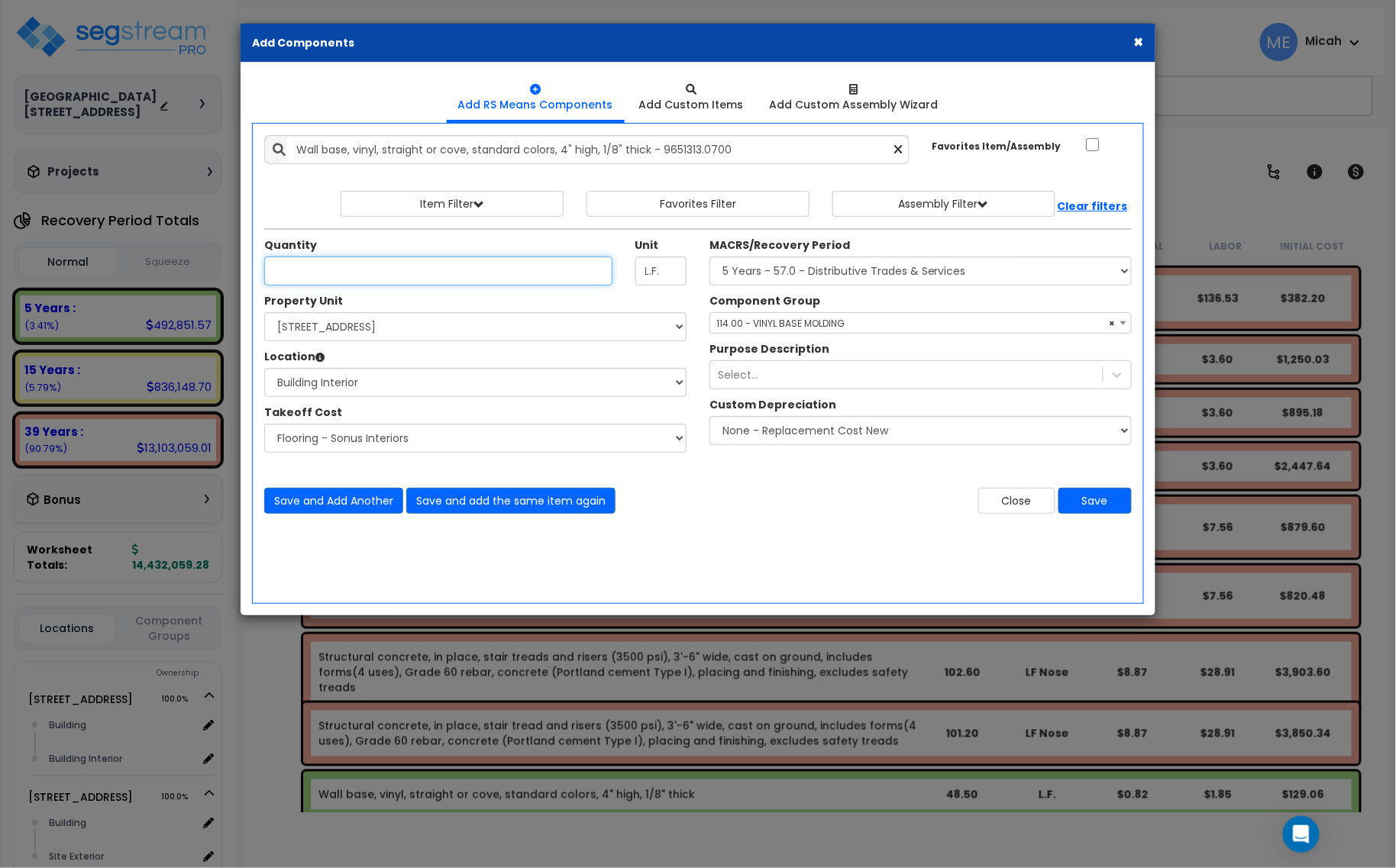
click at [322, 269] on input "Unit Quantity" at bounding box center [438, 270] width 348 height 29
type input "73.2"
click at [353, 504] on button "Save and Add Another" at bounding box center [333, 500] width 139 height 26
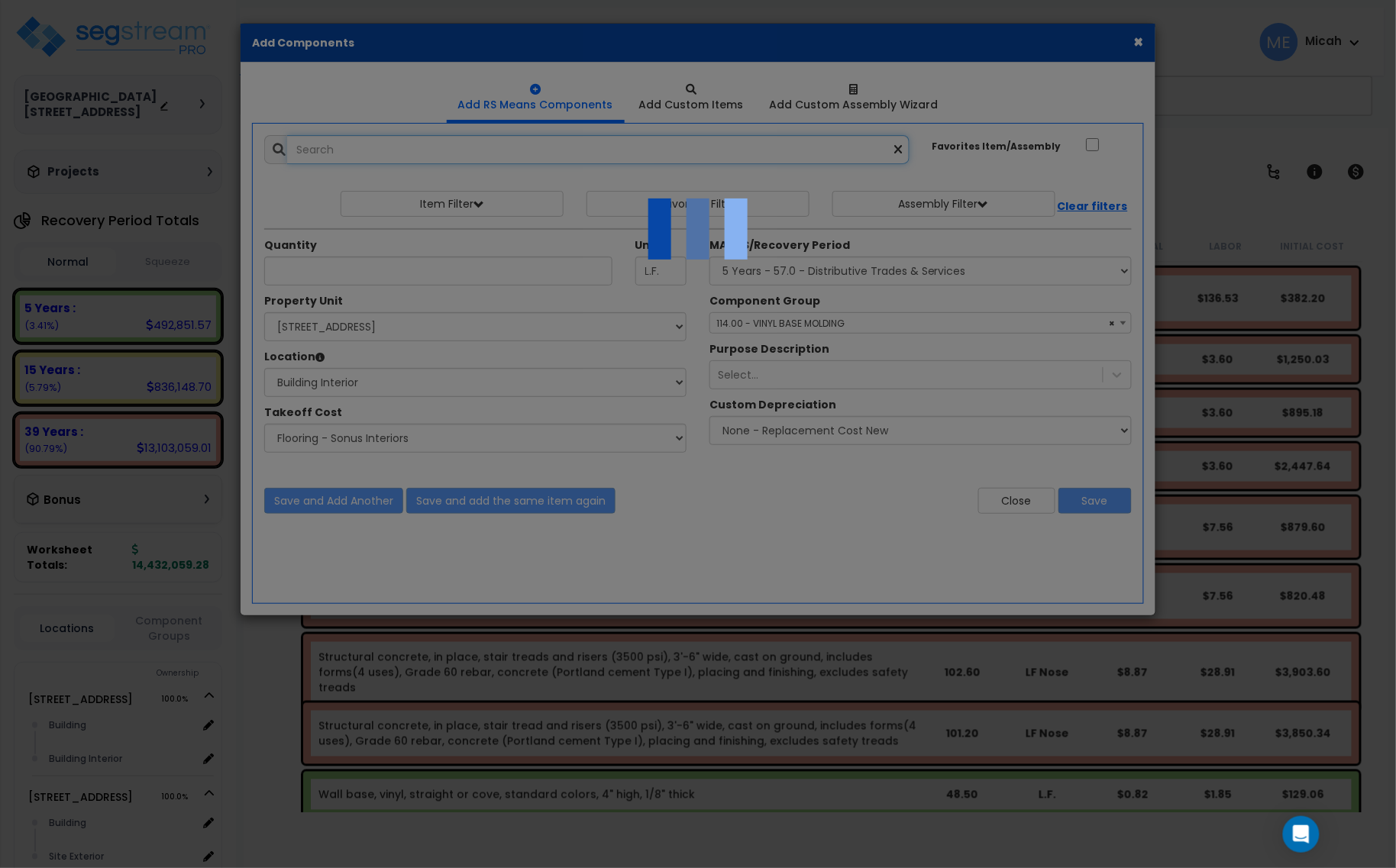
select select "45778565"
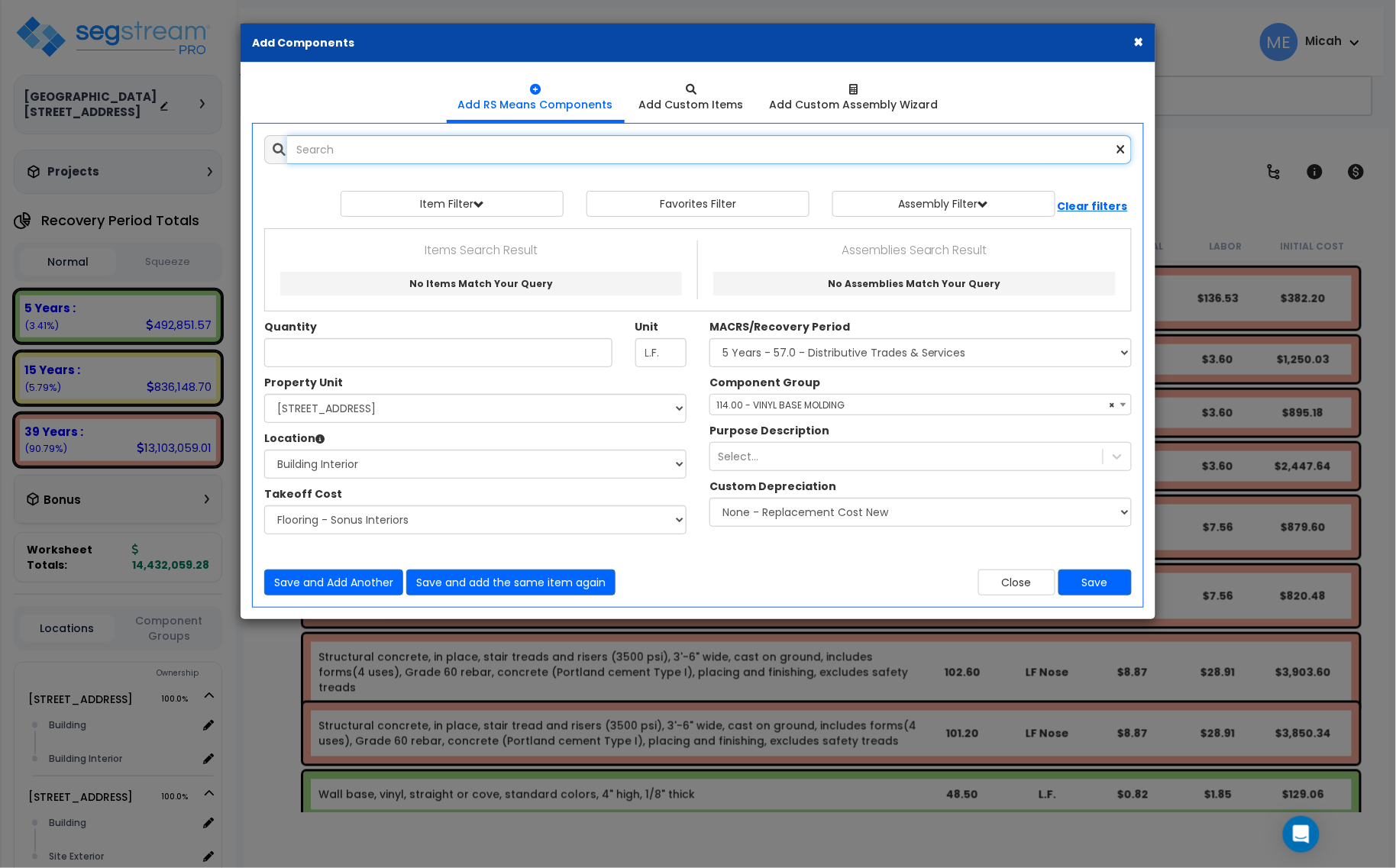
click at [454, 141] on input "text" at bounding box center [709, 150] width 844 height 29
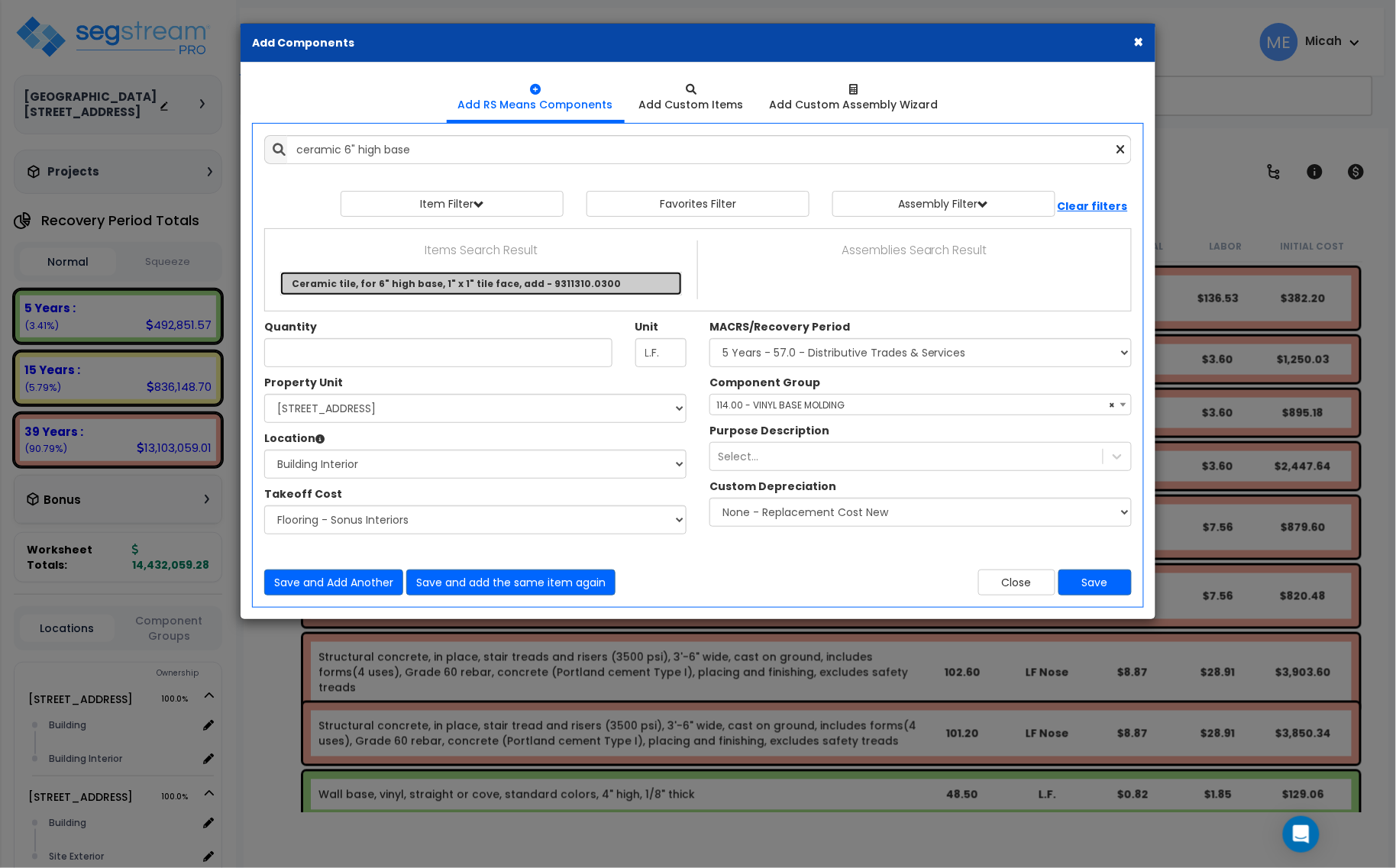
click at [561, 286] on link "Ceramic tile, for 6" high base, 1" x 1" tile face, add - 9311310.0300" at bounding box center [481, 283] width 402 height 24
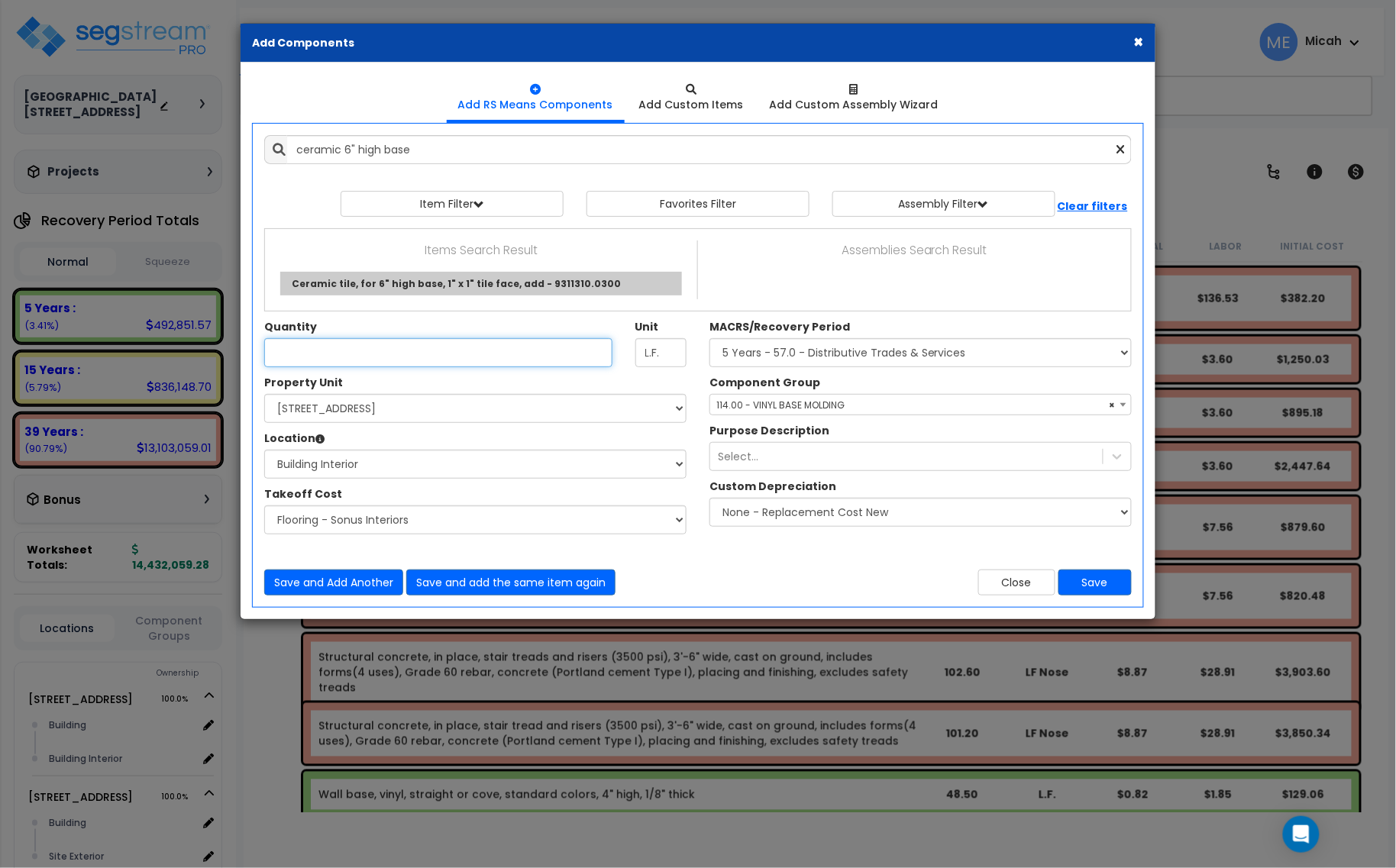
type input "Ceramic tile, for 6" high base, 1" x 1" tile face, add - 9311310.0300"
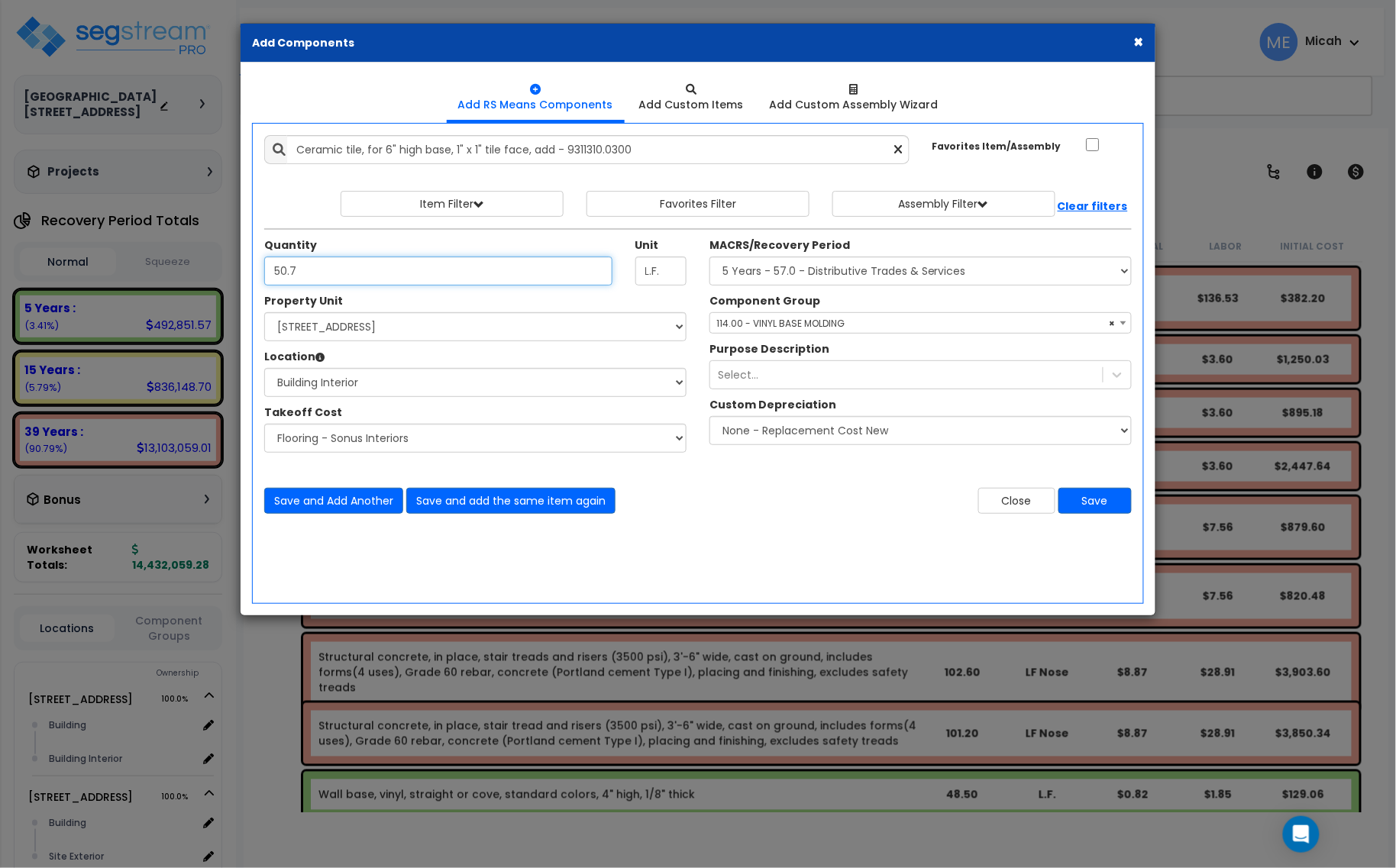
type input "50.7"
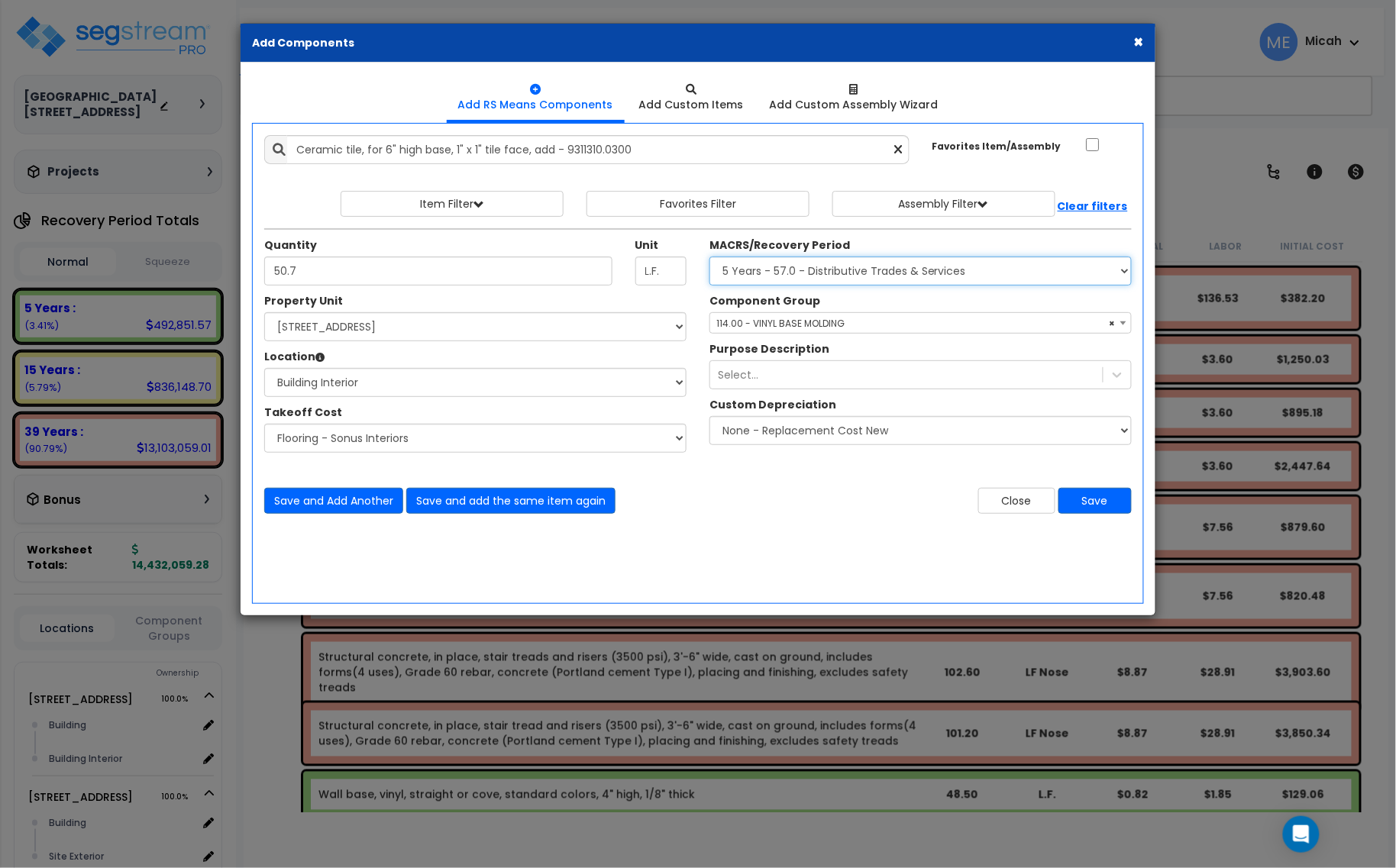
click at [824, 266] on select "Select MACRS/Recovery Period 5 Years - 57.0 - Distributive Trades & Services 5 …" at bounding box center [920, 270] width 422 height 29
select select "3669"
click at [709, 257] on select "Select MACRS/Recovery Period 5 Years - 57.0 - Distributive Trades & Services 5 …" at bounding box center [920, 270] width 422 height 29
click at [741, 319] on span "Select Component Group" at bounding box center [774, 323] width 118 height 13
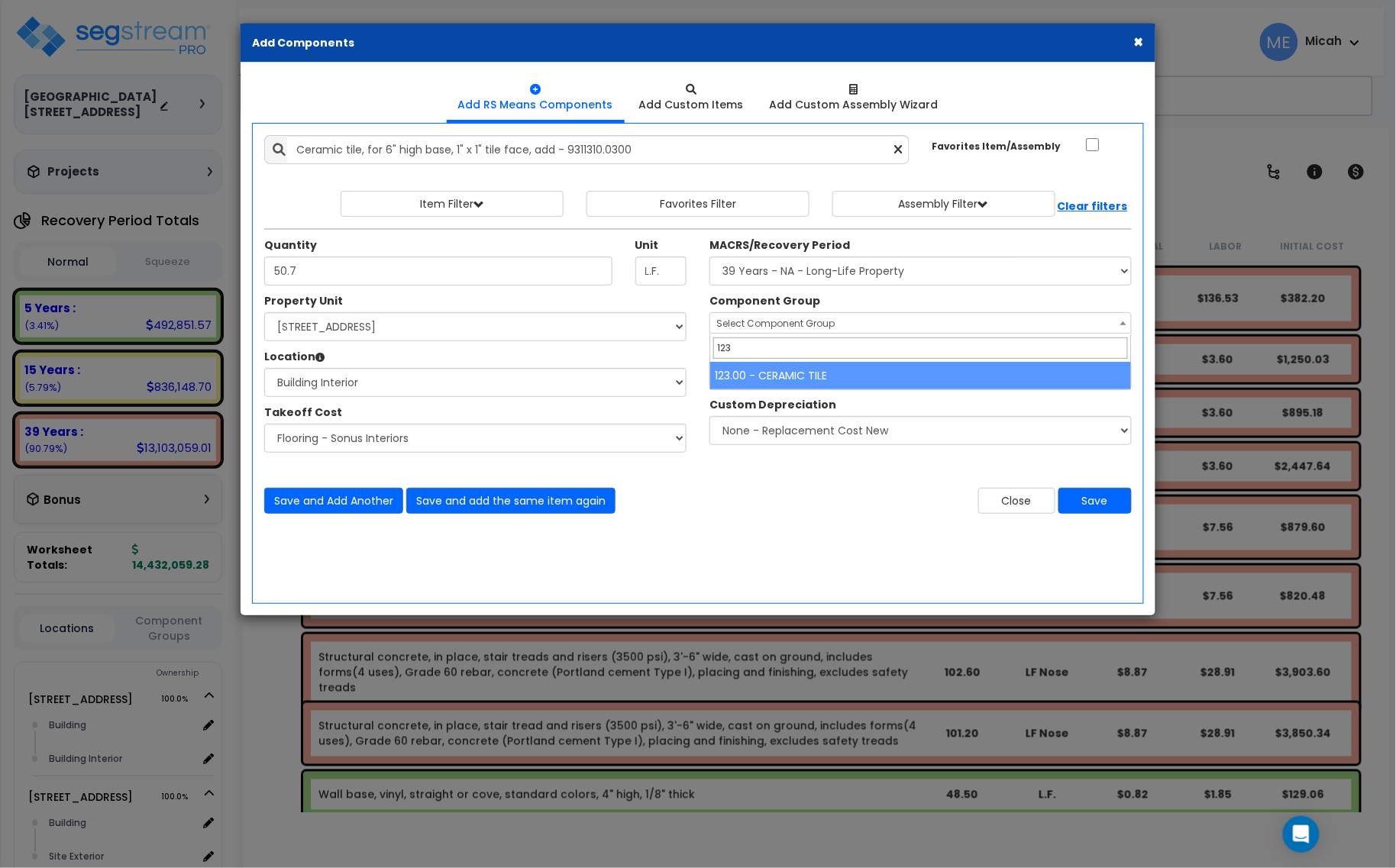
type input "123"
select select "56938"
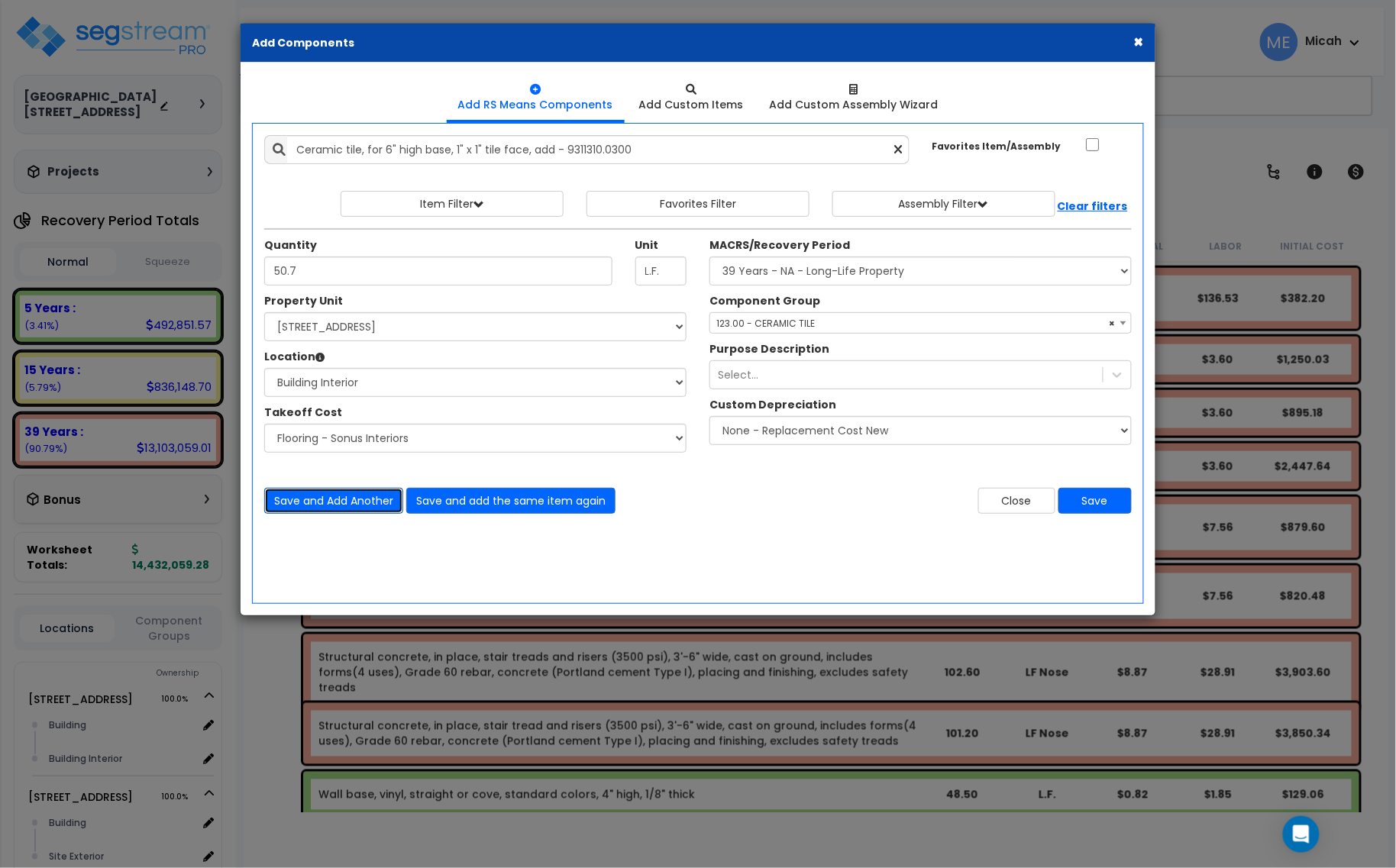
click at [357, 500] on button "Save and Add Another" at bounding box center [333, 500] width 139 height 26
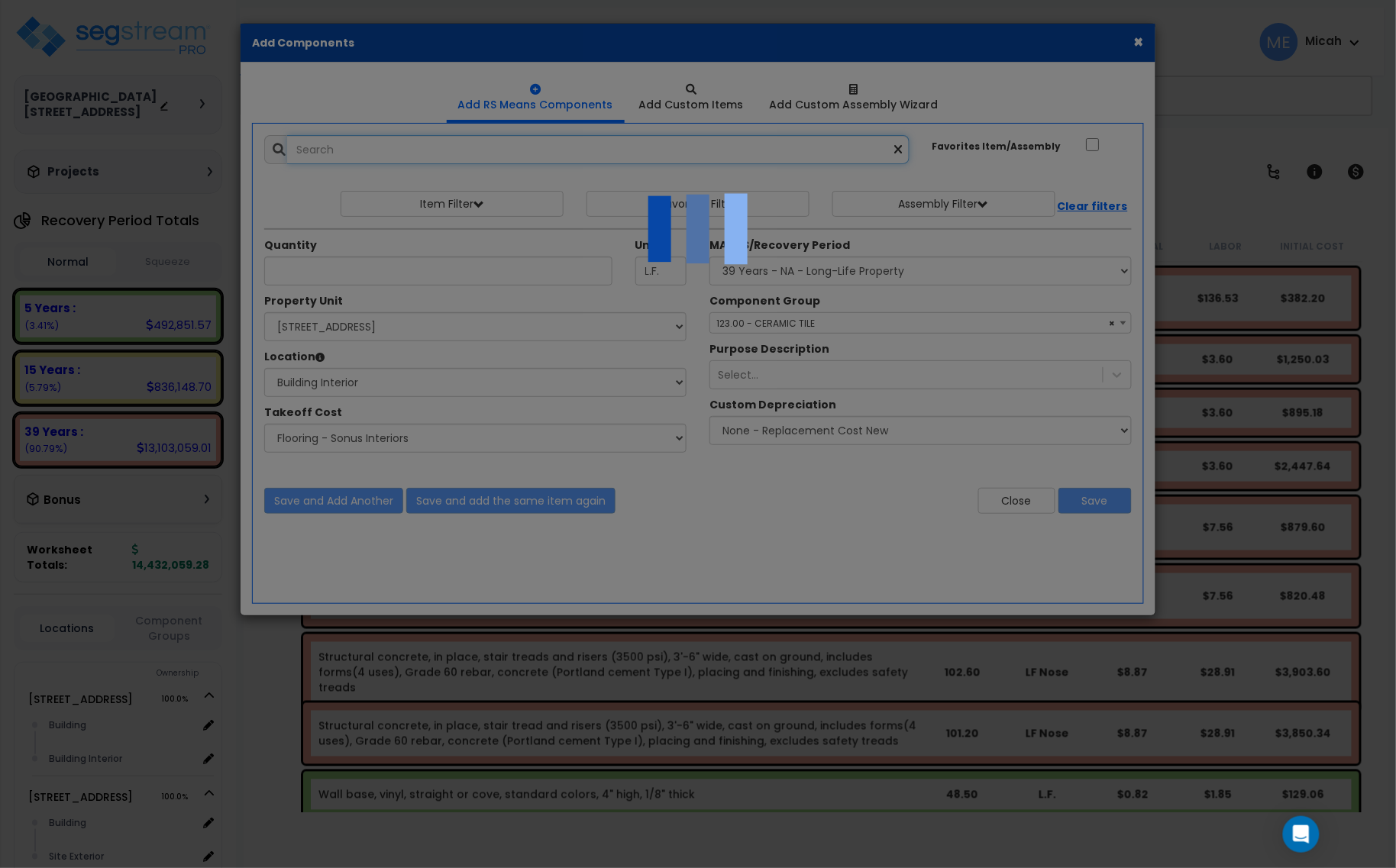
select select "45778565"
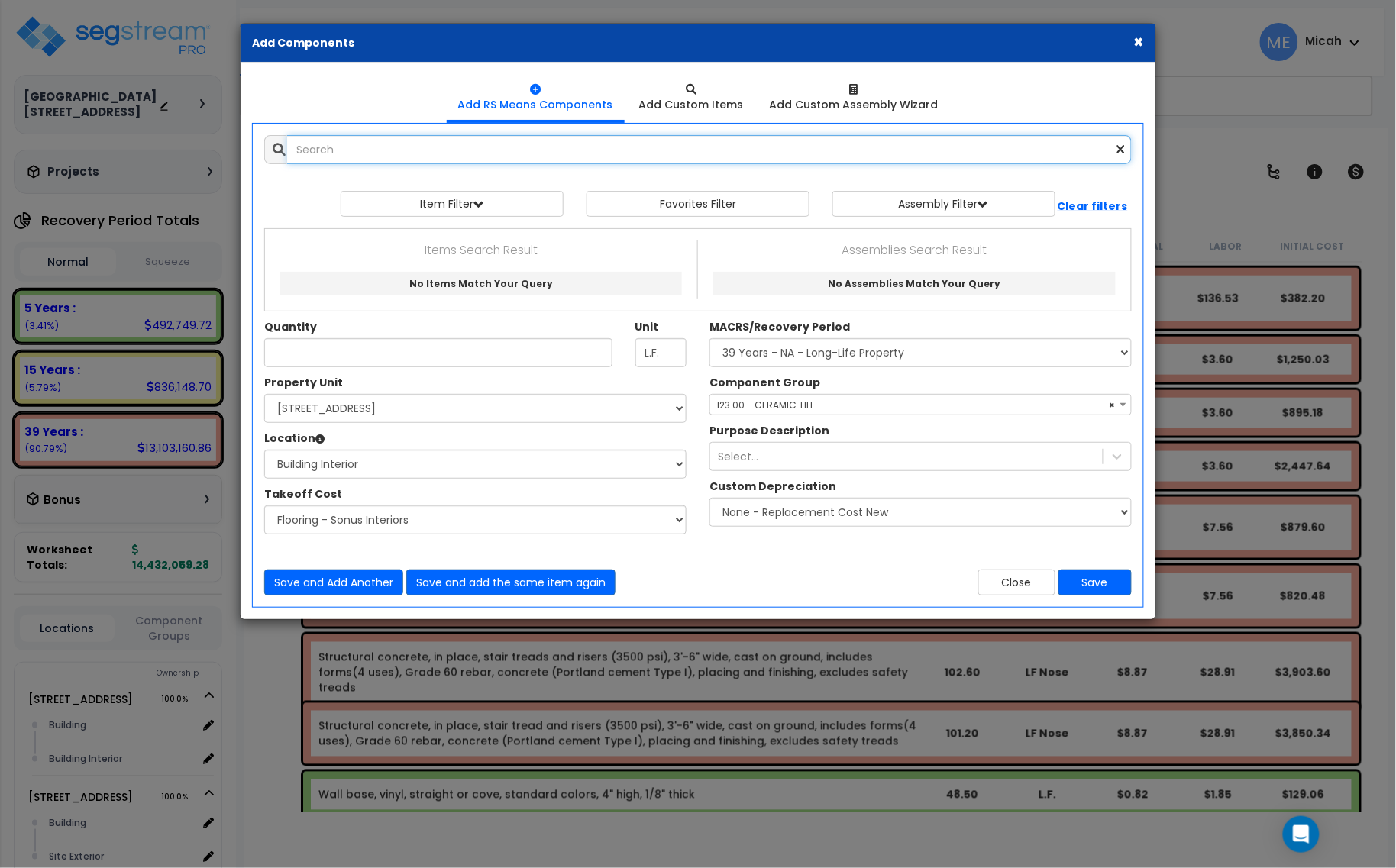
click at [383, 152] on input "text" at bounding box center [709, 150] width 844 height 29
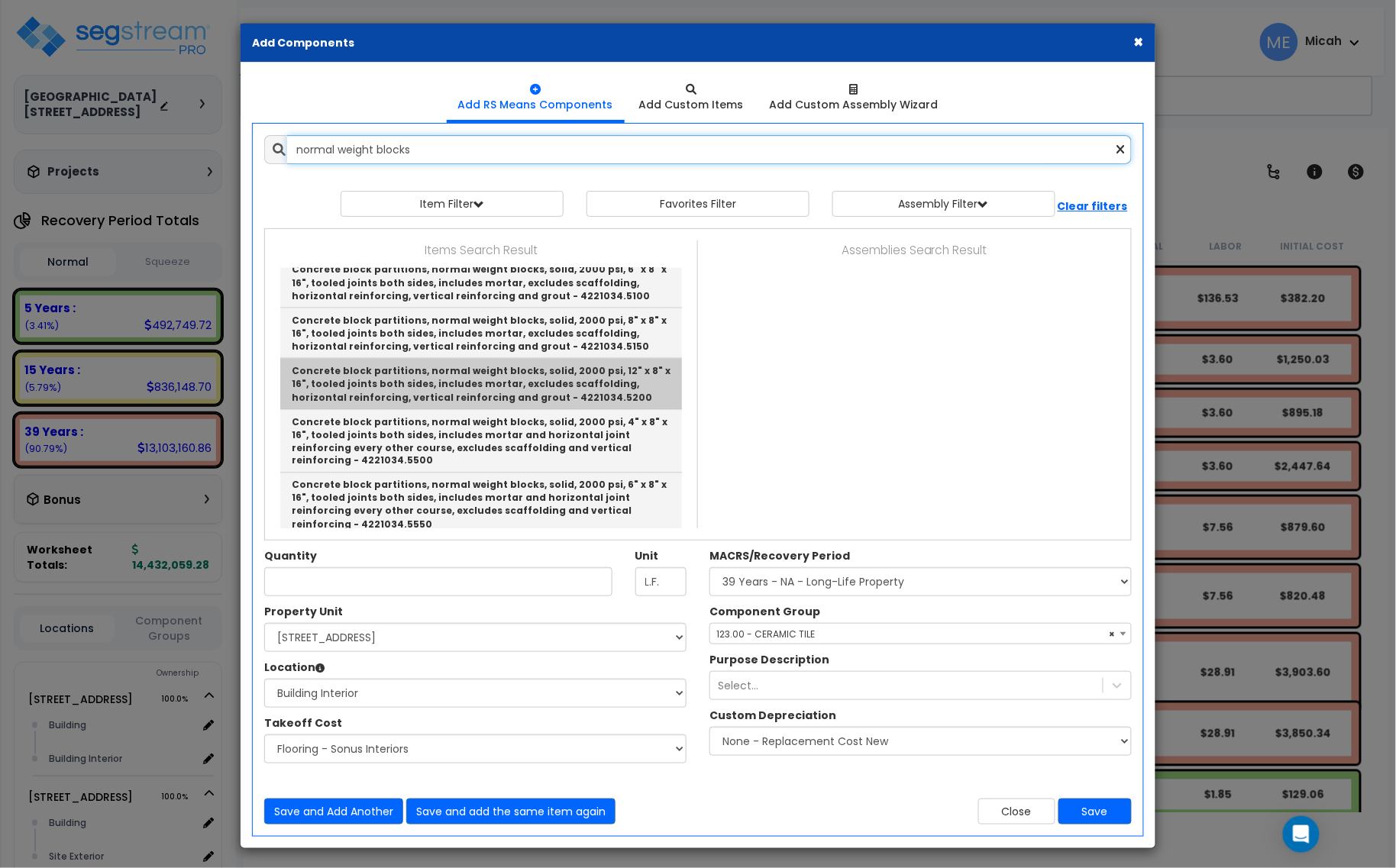
scroll to position [828, 0]
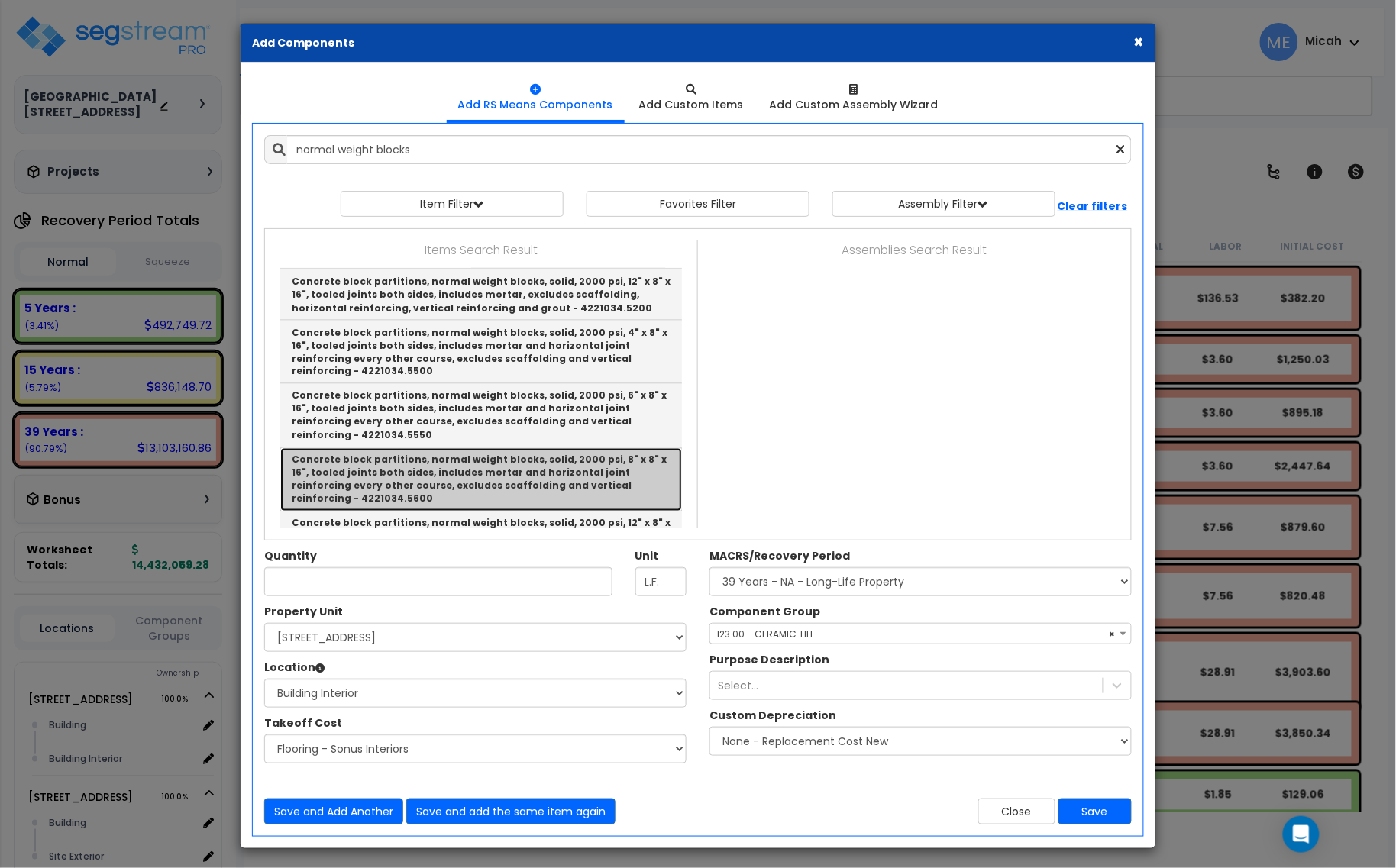
click at [625, 448] on link "Concrete block partitions, normal weight blocks, solid, 2000 psi, 8" x 8" x 16"…" at bounding box center [481, 480] width 402 height 64
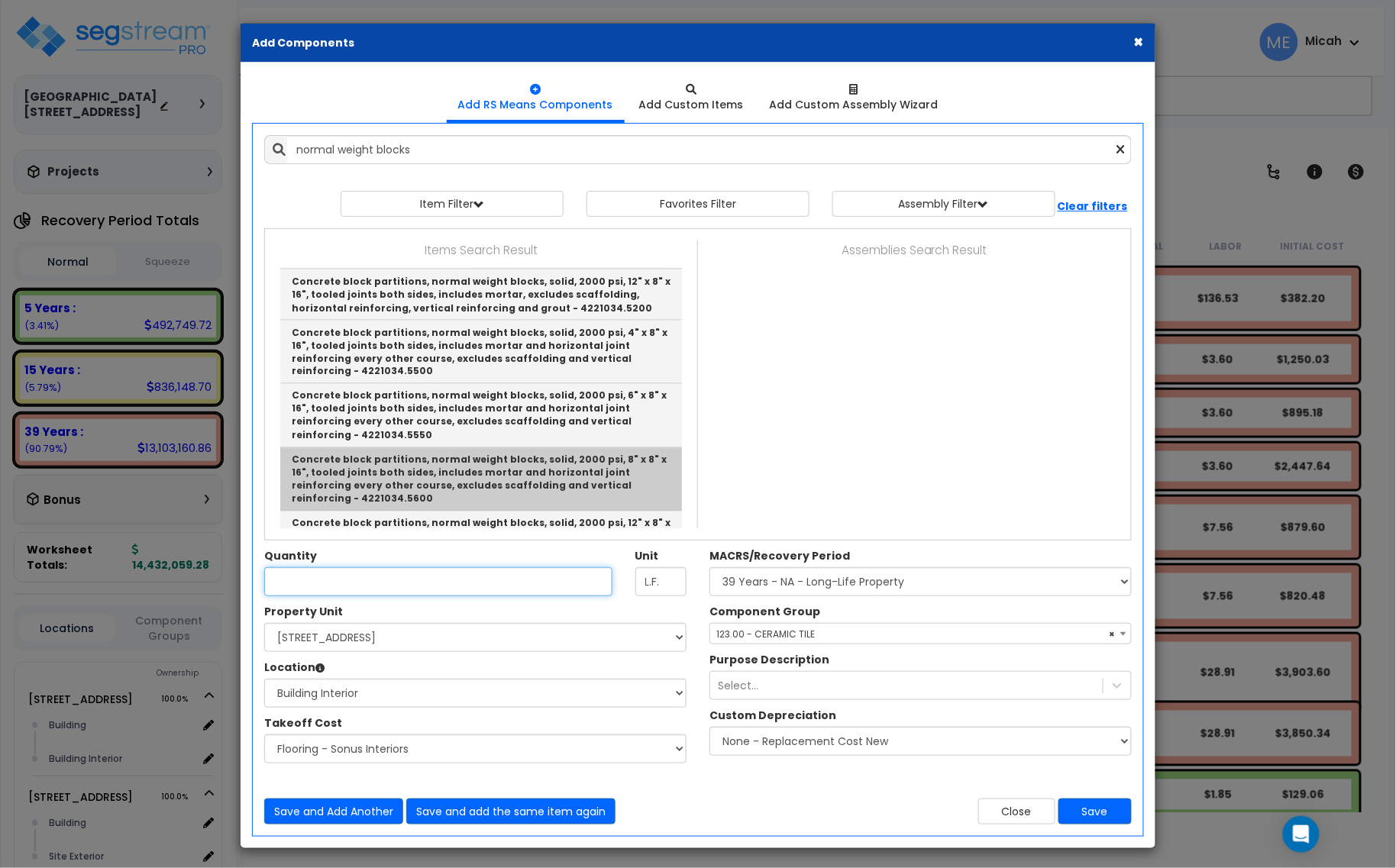
type input "Concrete block partitions, normal weight blocks, solid, 2000 psi, 8" x 8" x 16"…"
type input "S.F."
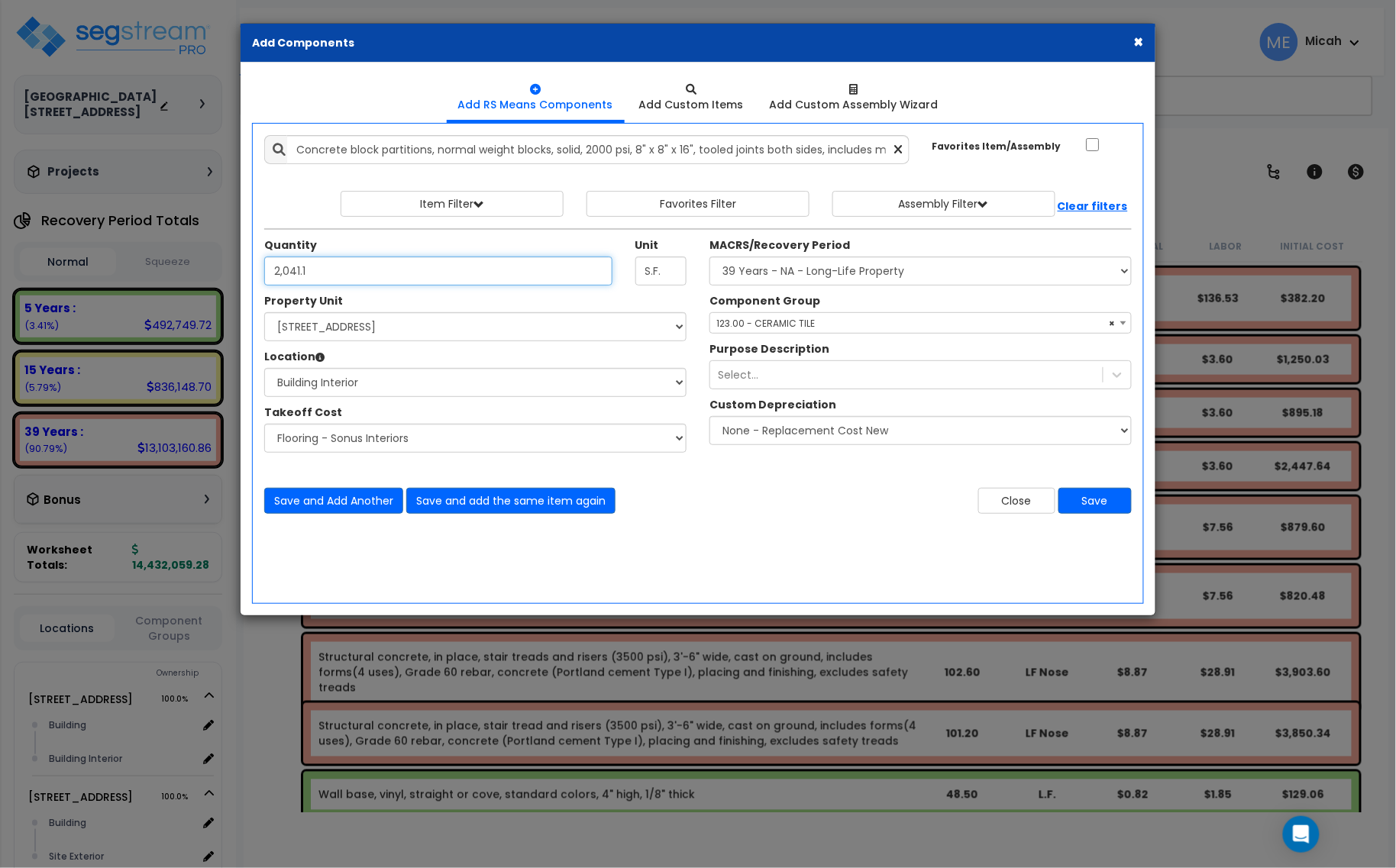
type input "2,041.1"
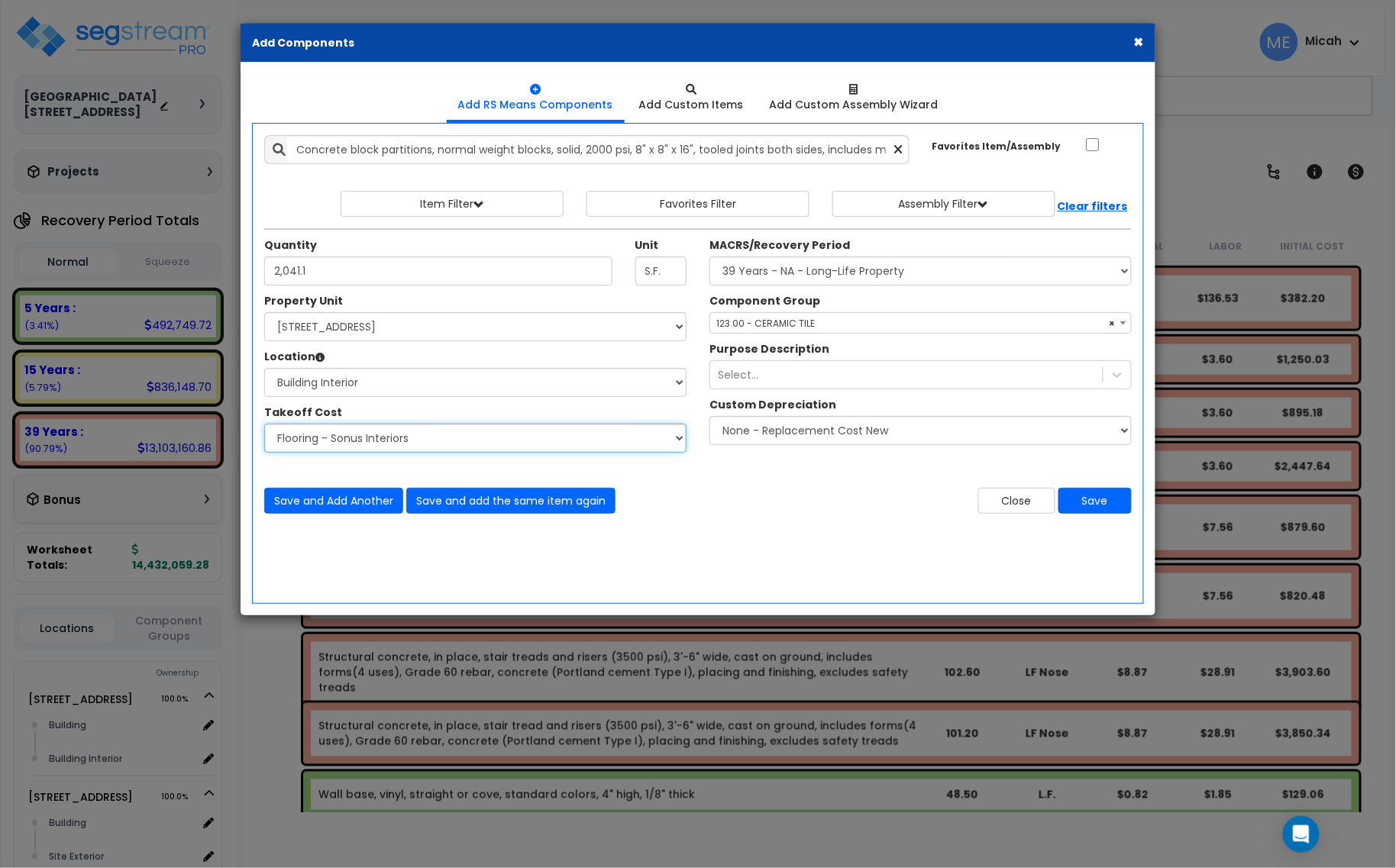
click at [449, 436] on select "Select Site Work - [PERSON_NAME] Aphalt Paving - Pine Bend Paving Site Concrete…" at bounding box center [475, 438] width 422 height 29
click at [264, 424] on select "Select Site Work - [PERSON_NAME] Aphalt Paving - Pine Bend Paving Site Concrete…" at bounding box center [475, 438] width 422 height 29
click at [680, 445] on select "Select Site Work - [PERSON_NAME] Aphalt Paving - Pine Bend Paving Site Concrete…" at bounding box center [475, 438] width 422 height 29
select select "45778549"
click at [264, 424] on select "Select Site Work - [PERSON_NAME] Aphalt Paving - Pine Bend Paving Site Concrete…" at bounding box center [475, 438] width 422 height 29
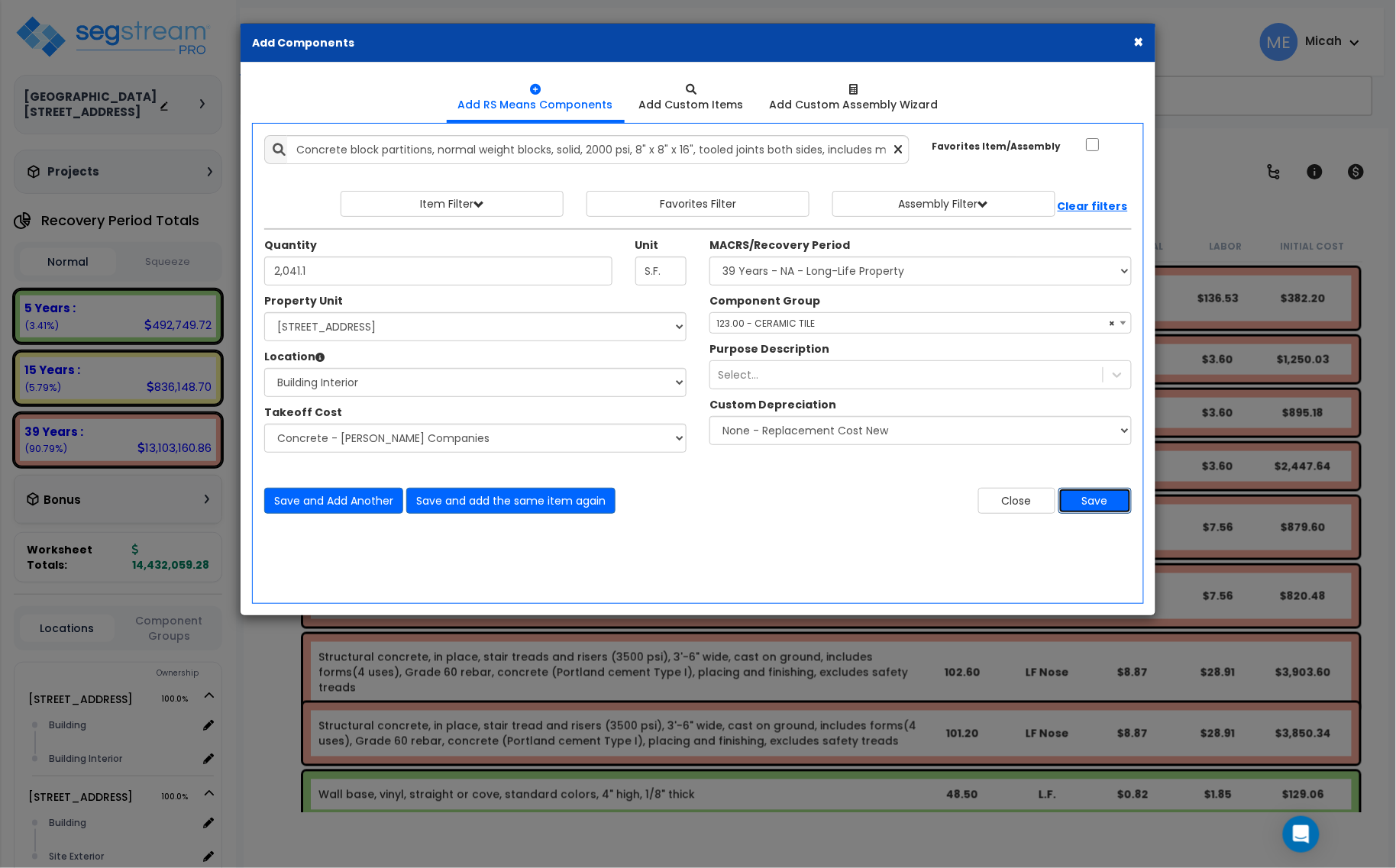
click at [1100, 508] on button "Save" at bounding box center [1095, 500] width 73 height 26
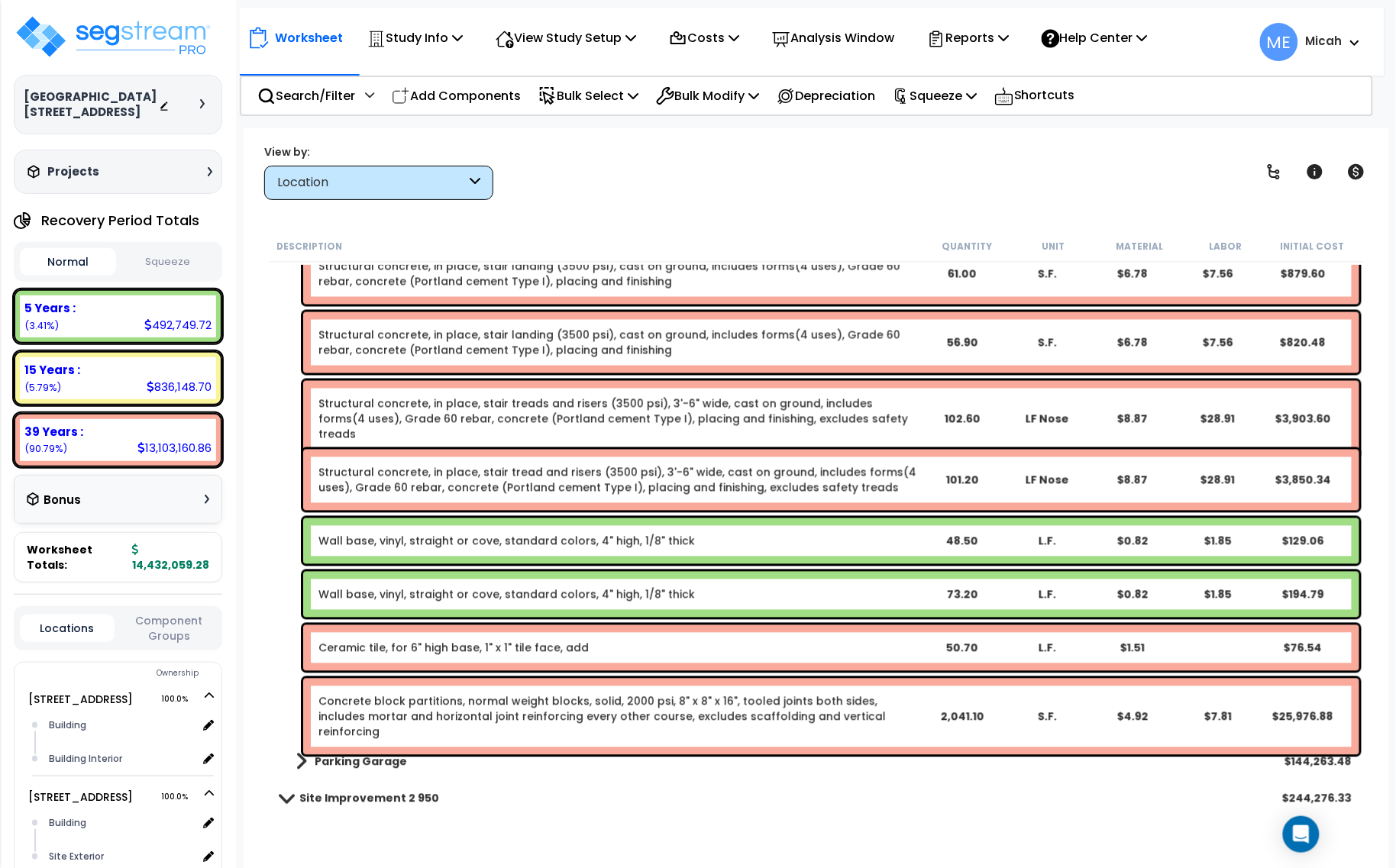
scroll to position [4753, 0]
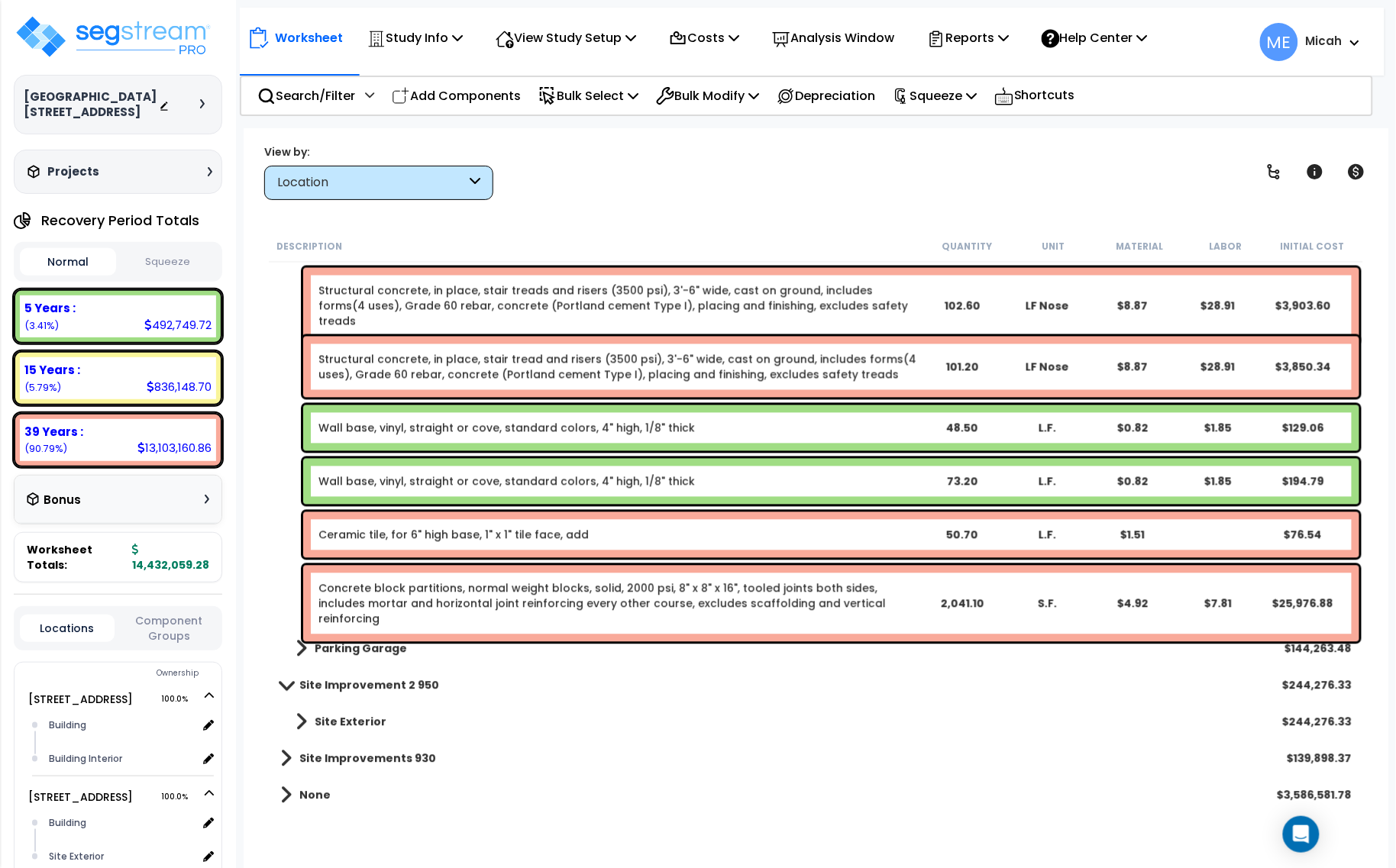
click at [480, 592] on link "Concrete block partitions, normal weight blocks, solid, 2000 psi, 8" x 8" x 16"…" at bounding box center [618, 604] width 600 height 46
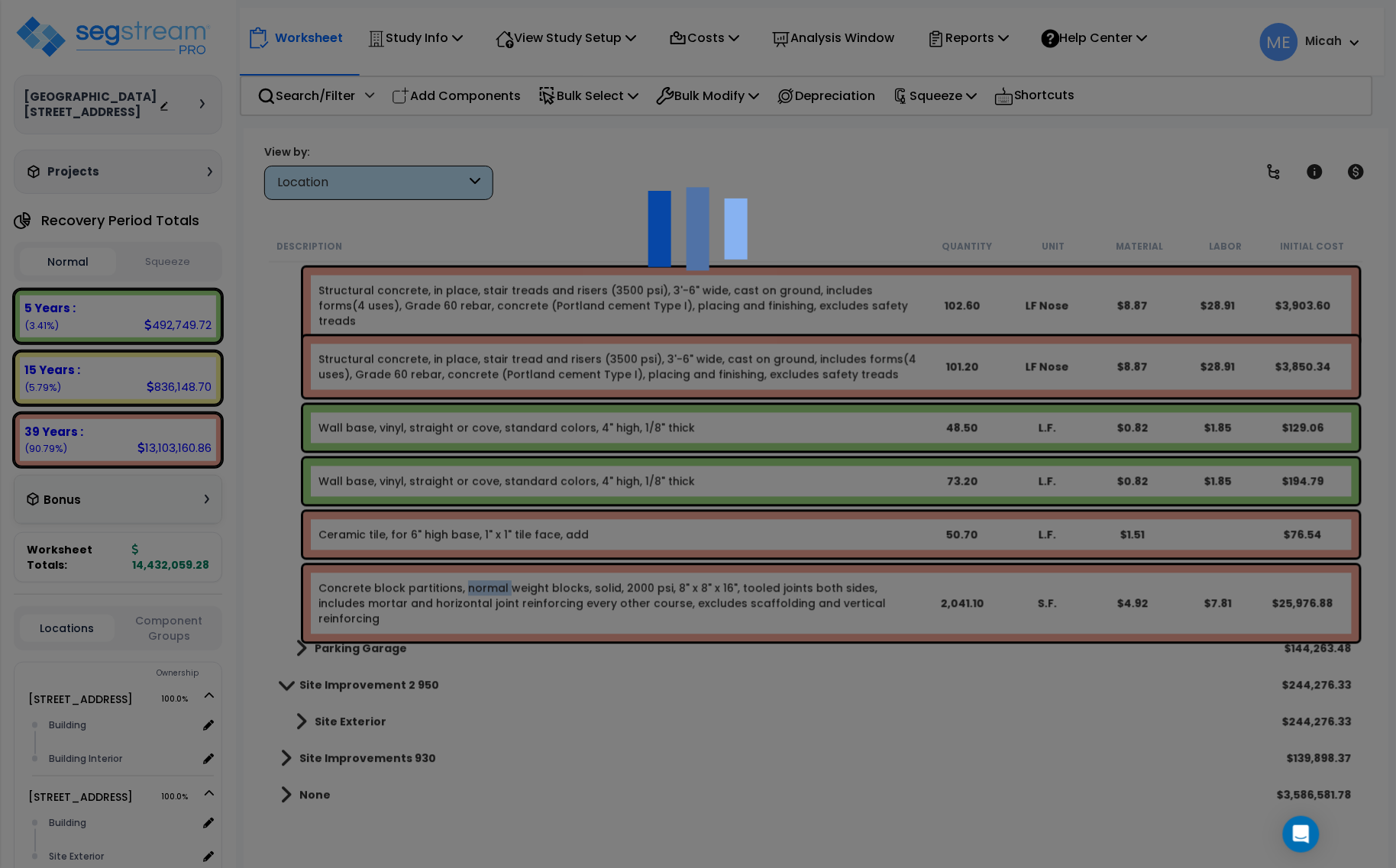
select select "45778549"
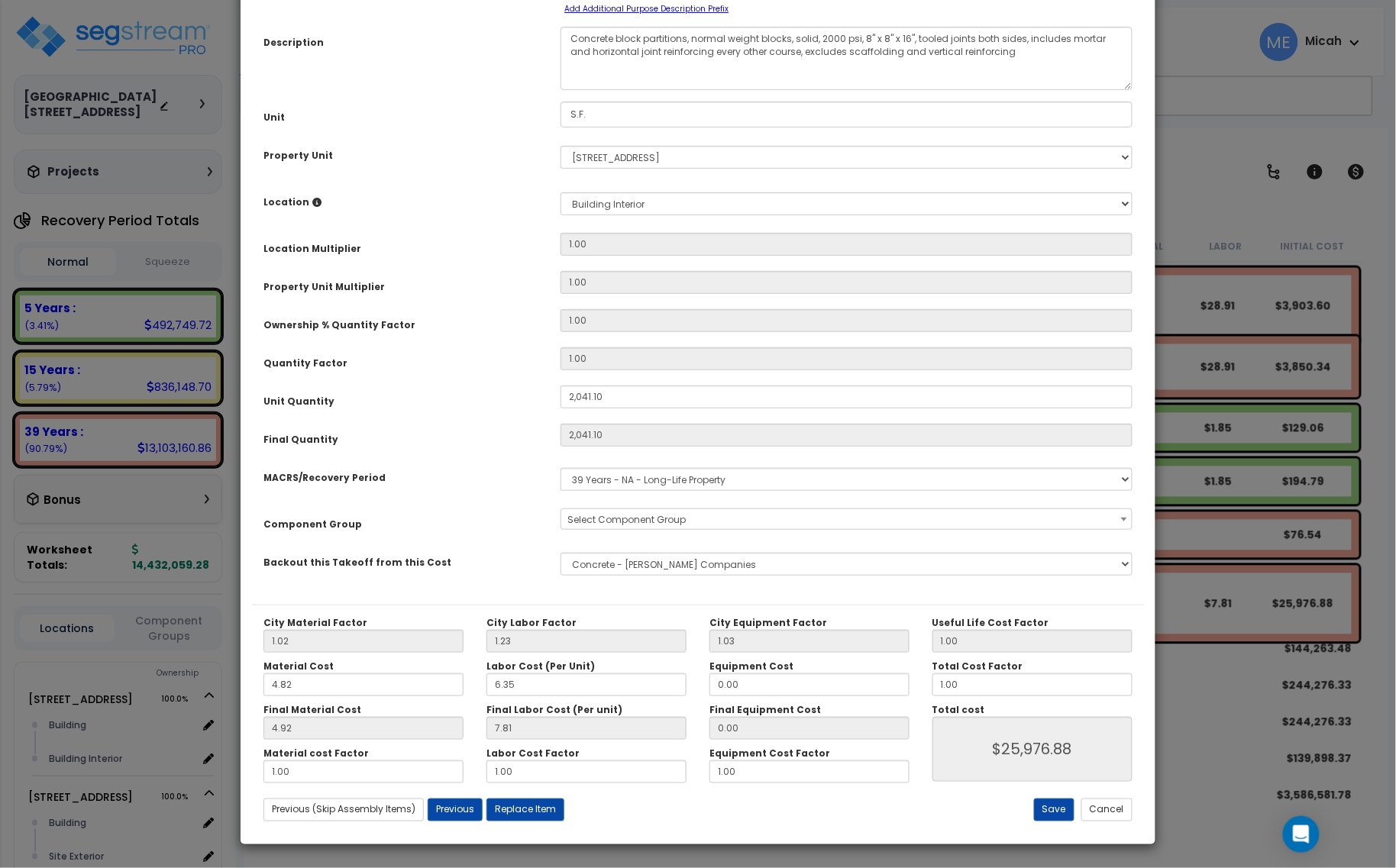
scroll to position [0, 0]
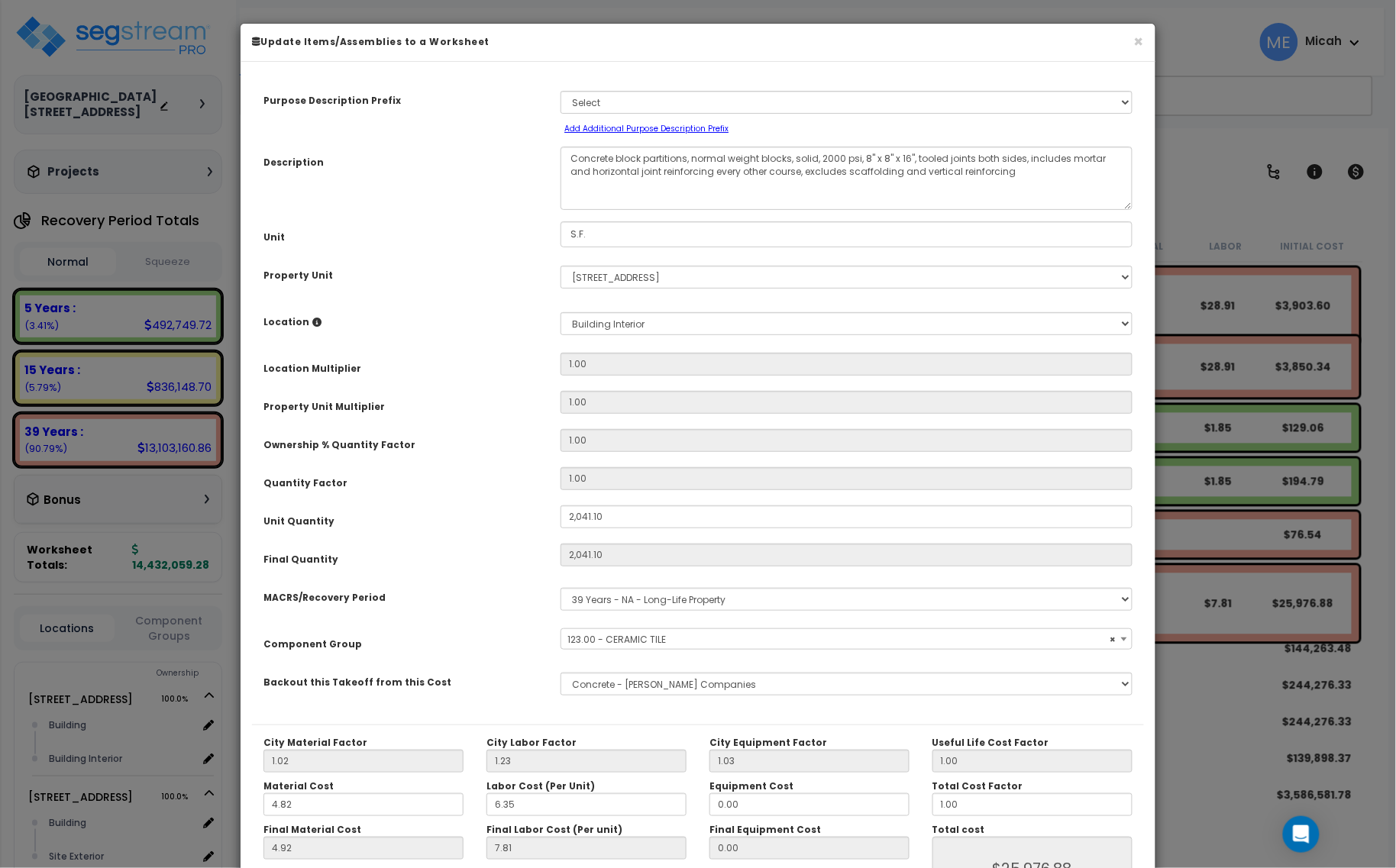
select select "56938"
click at [697, 687] on select "None Site Work - [PERSON_NAME] Aphalt Paving - [GEOGRAPHIC_DATA] Paving Site Co…" at bounding box center [846, 684] width 572 height 23
select select "45778570"
click at [560, 672] on select "None Site Work - [PERSON_NAME] Aphalt Paving - [GEOGRAPHIC_DATA] Paving Site Co…" at bounding box center [846, 684] width 572 height 23
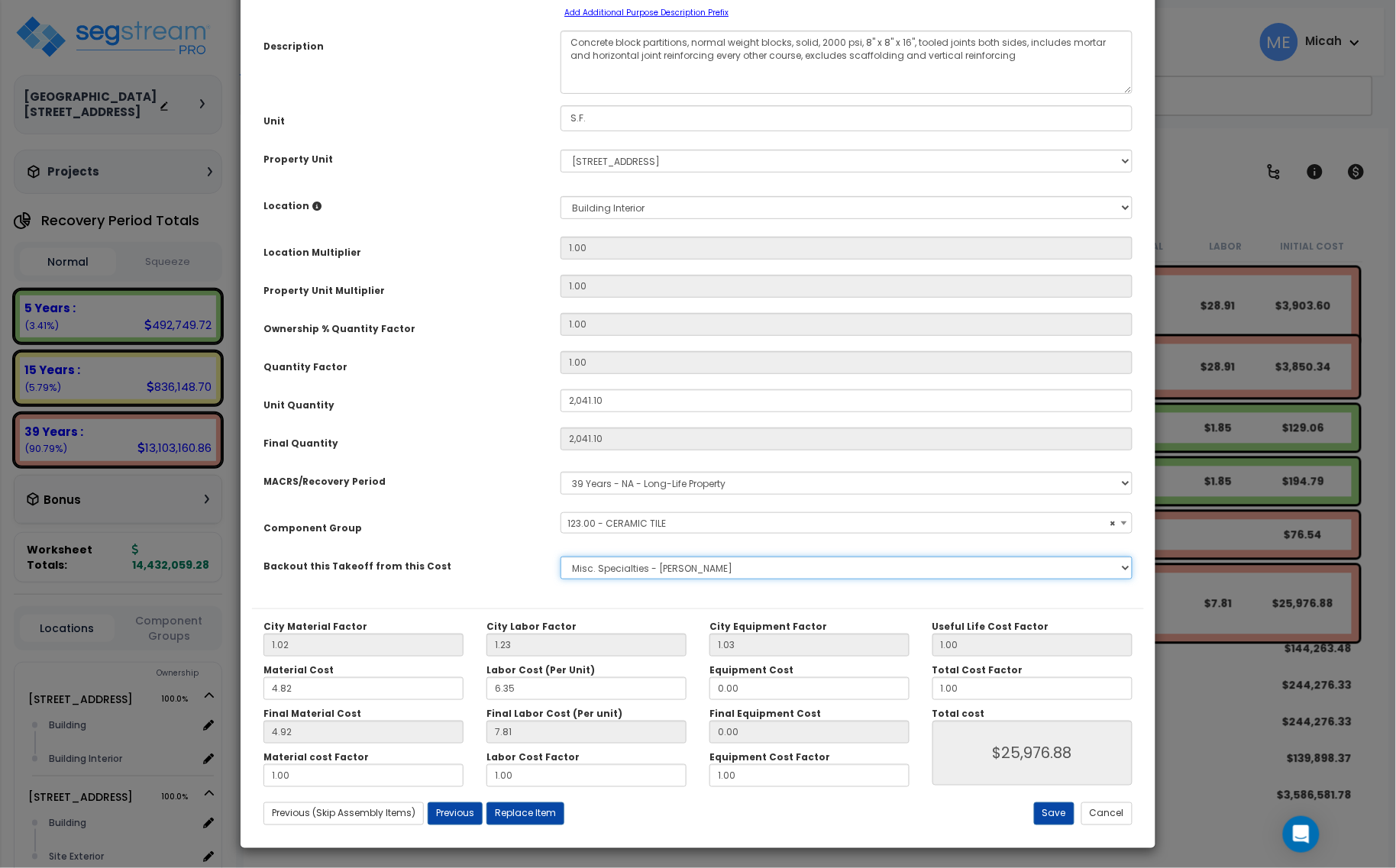
scroll to position [120, 0]
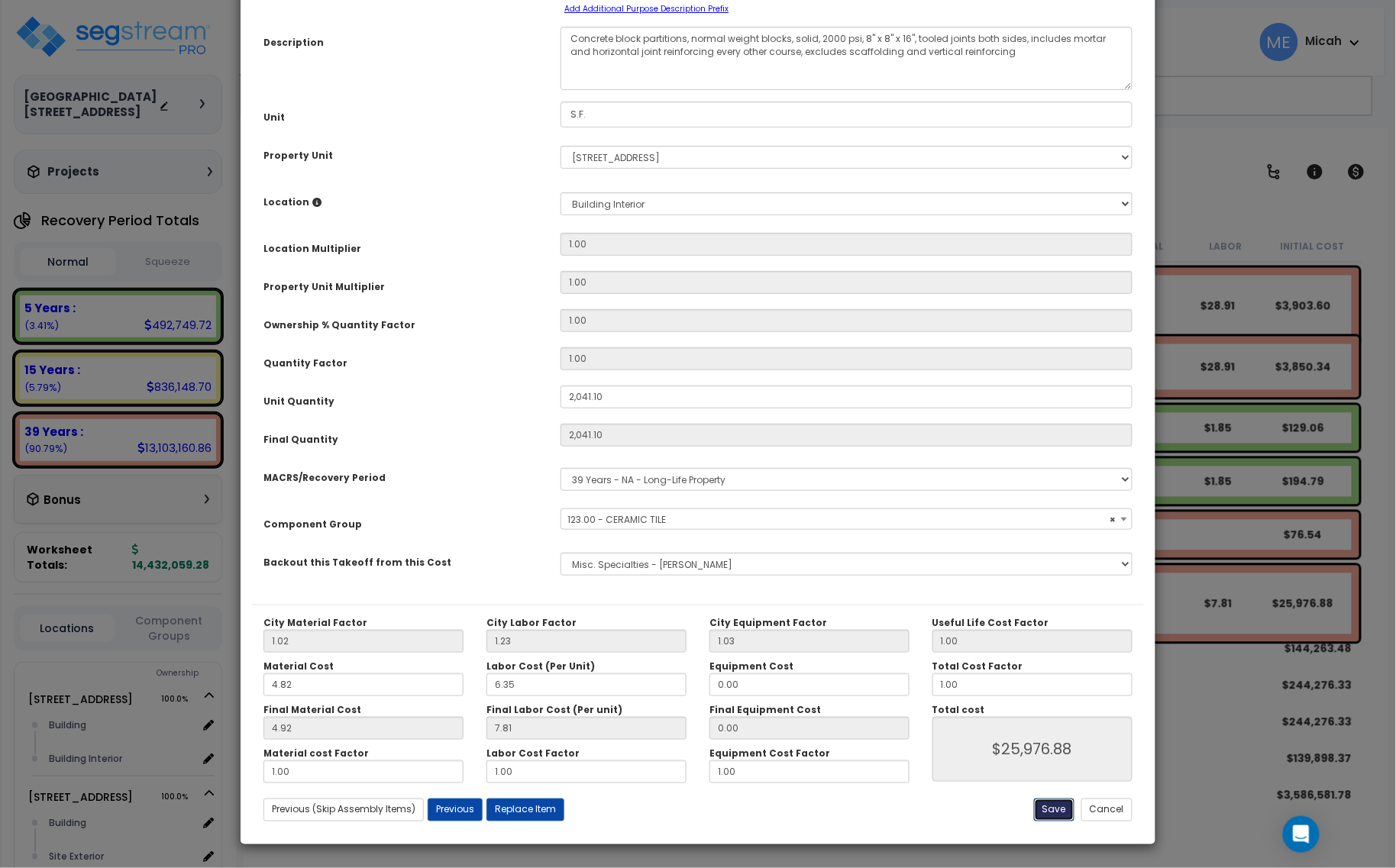
click at [1051, 818] on button "Save" at bounding box center [1053, 809] width 40 height 23
type input "2041.10"
type input "25976.88"
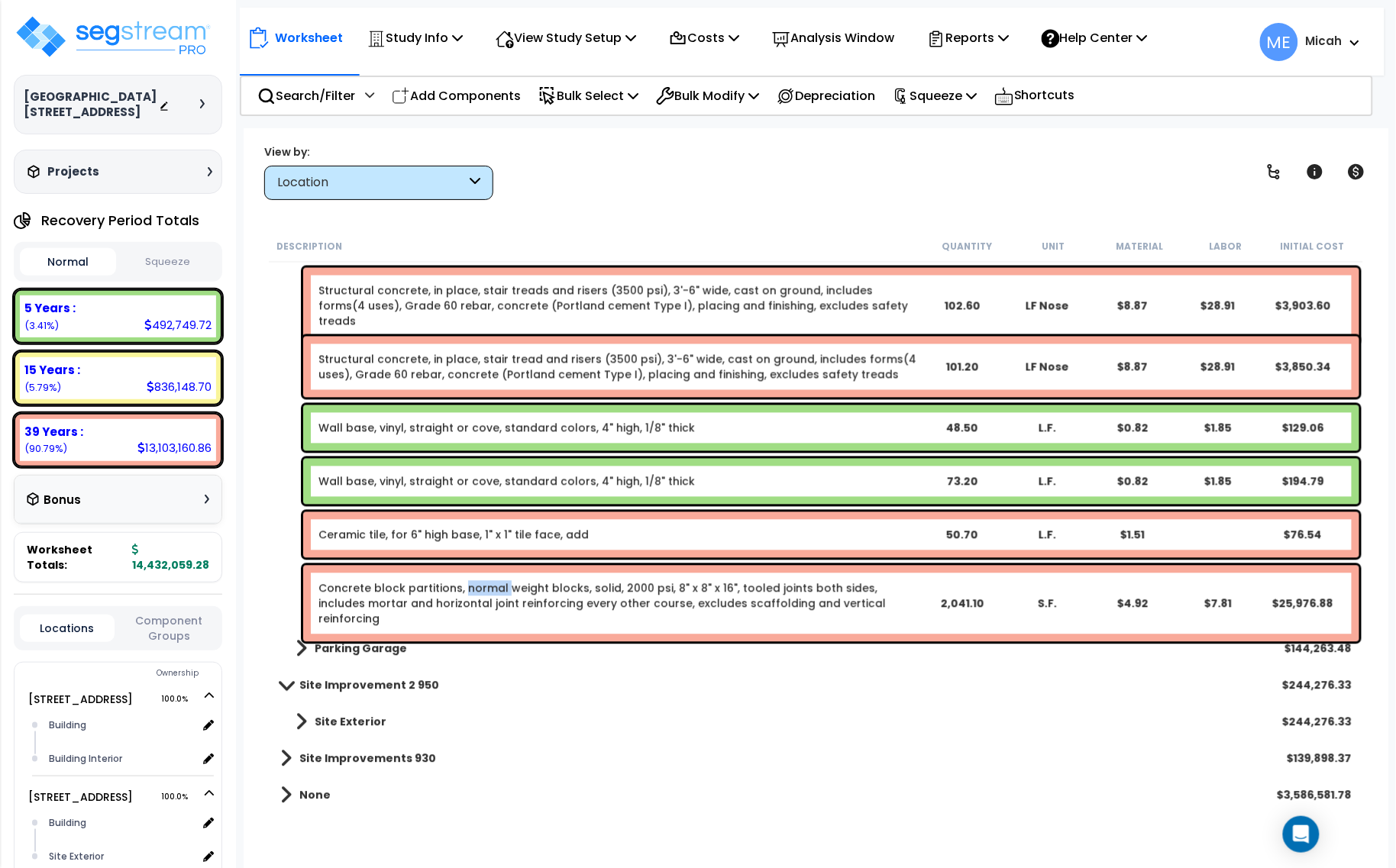
drag, startPoint x: 490, startPoint y: 101, endPoint x: 1326, endPoint y: 510, distance: 930.7
click at [490, 101] on p "Add Components" at bounding box center [456, 95] width 129 height 20
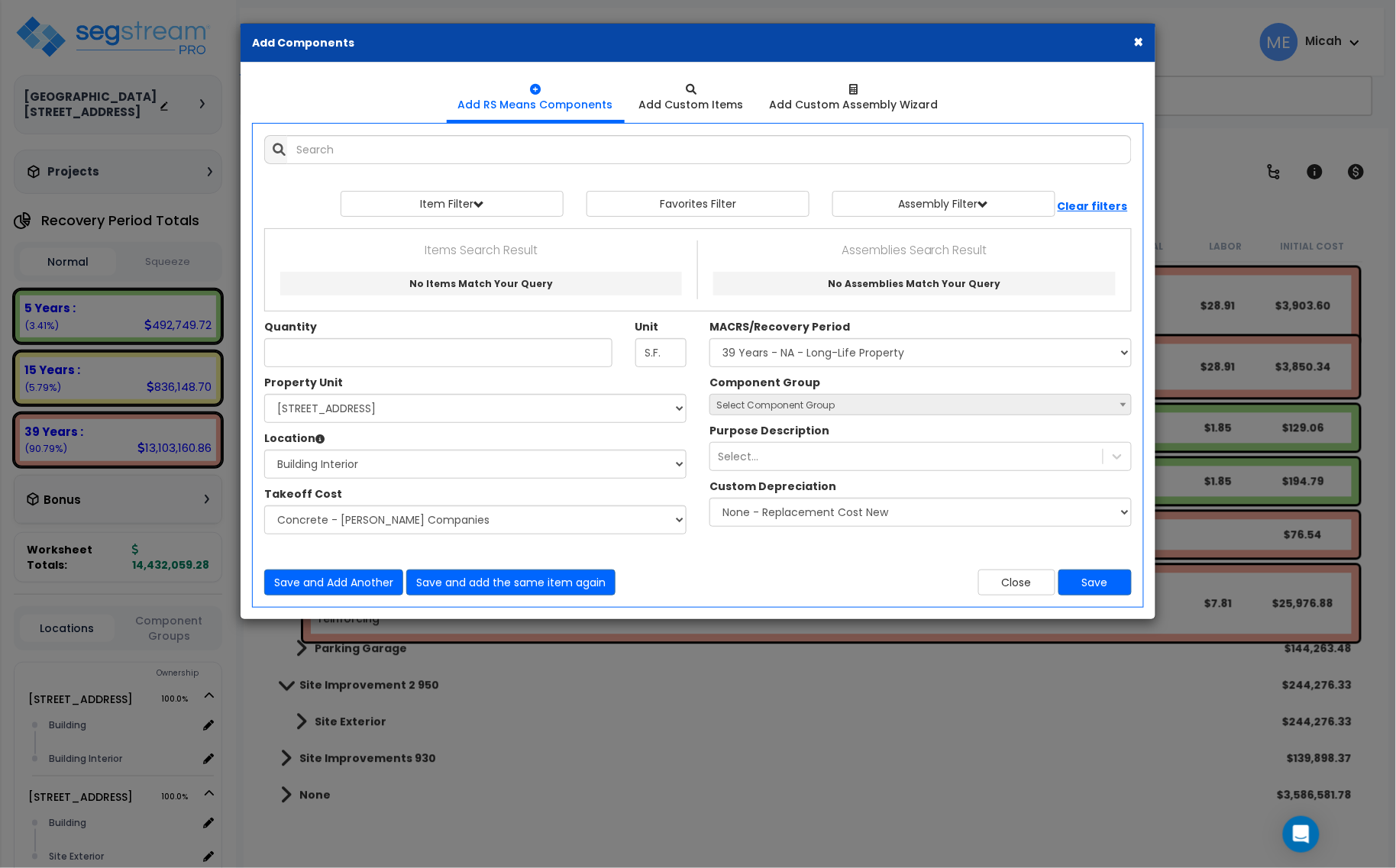
select select
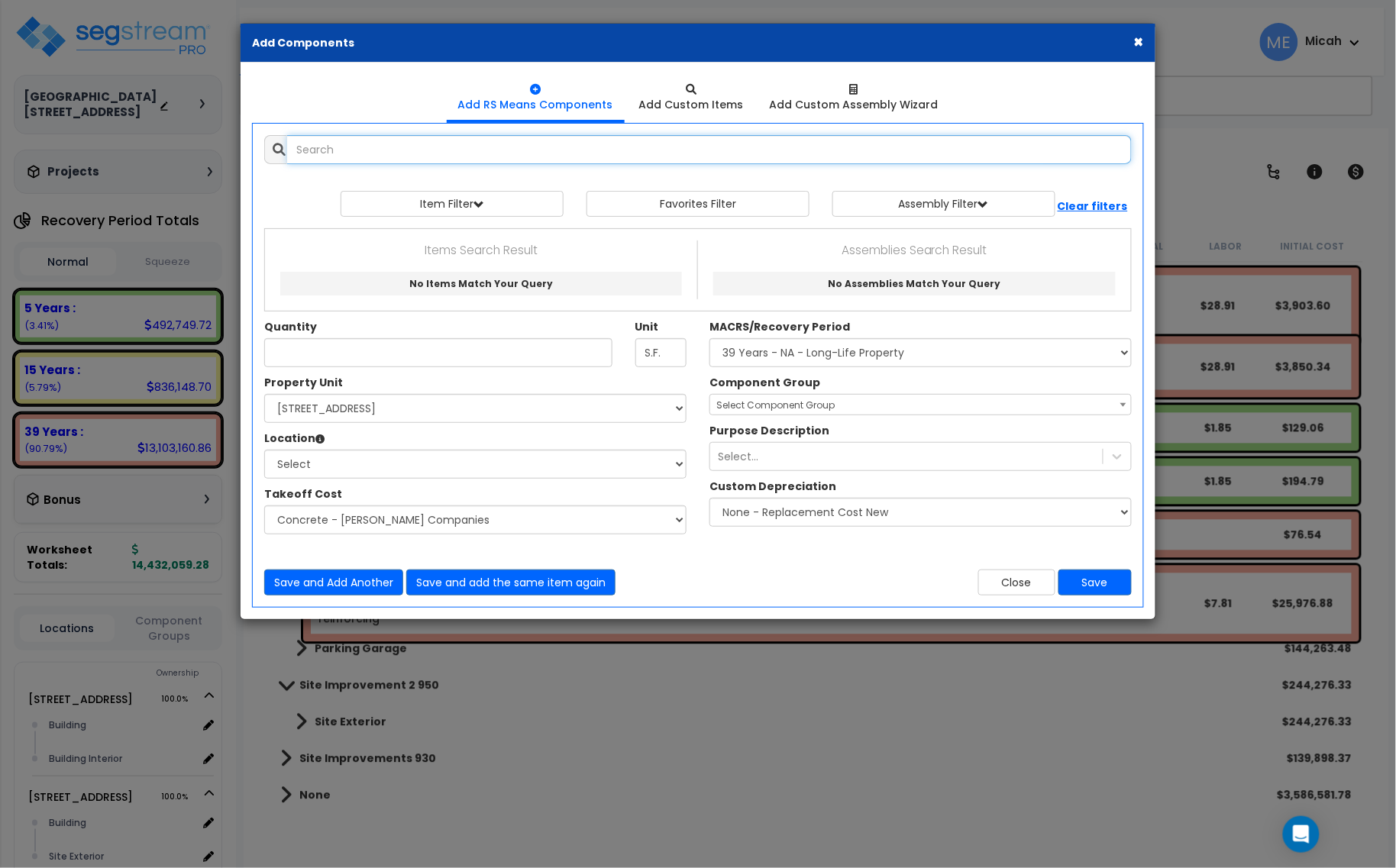
click at [361, 152] on input "text" at bounding box center [709, 150] width 844 height 29
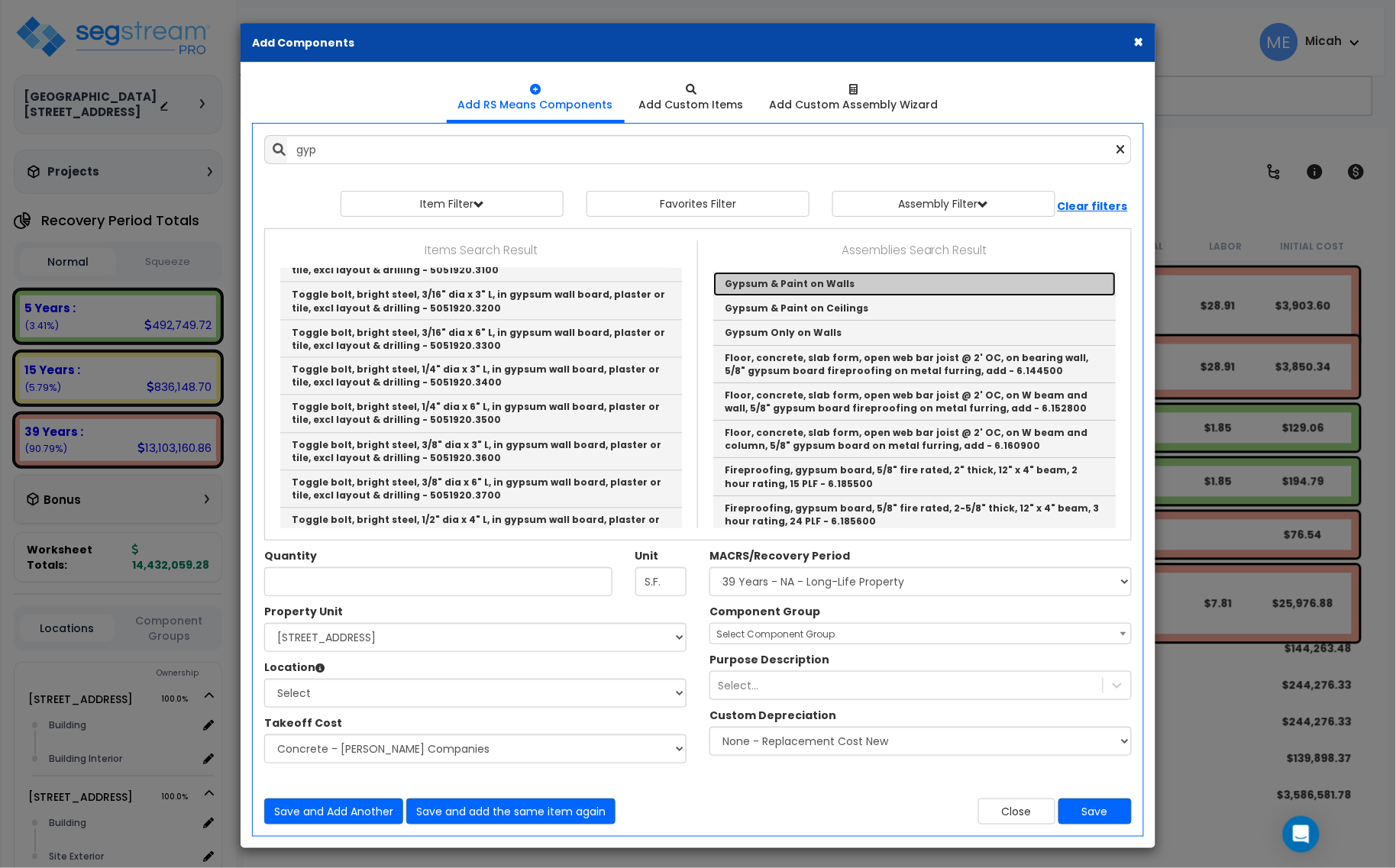
click at [783, 283] on link "Gypsum & Paint on Walls" at bounding box center [913, 283] width 402 height 24
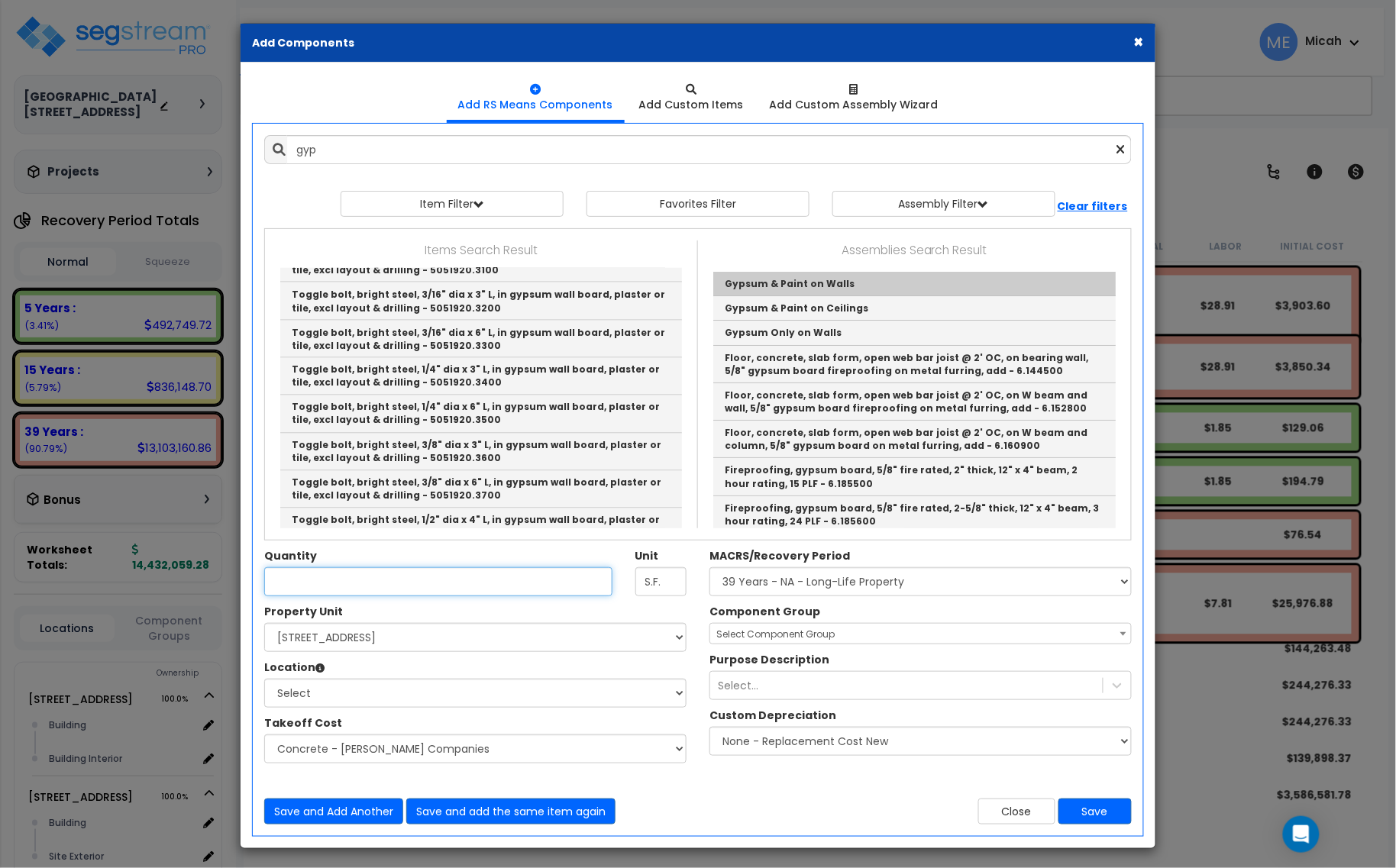
type input "Gypsum & Paint on Walls"
checkbox input "true"
type input "SF"
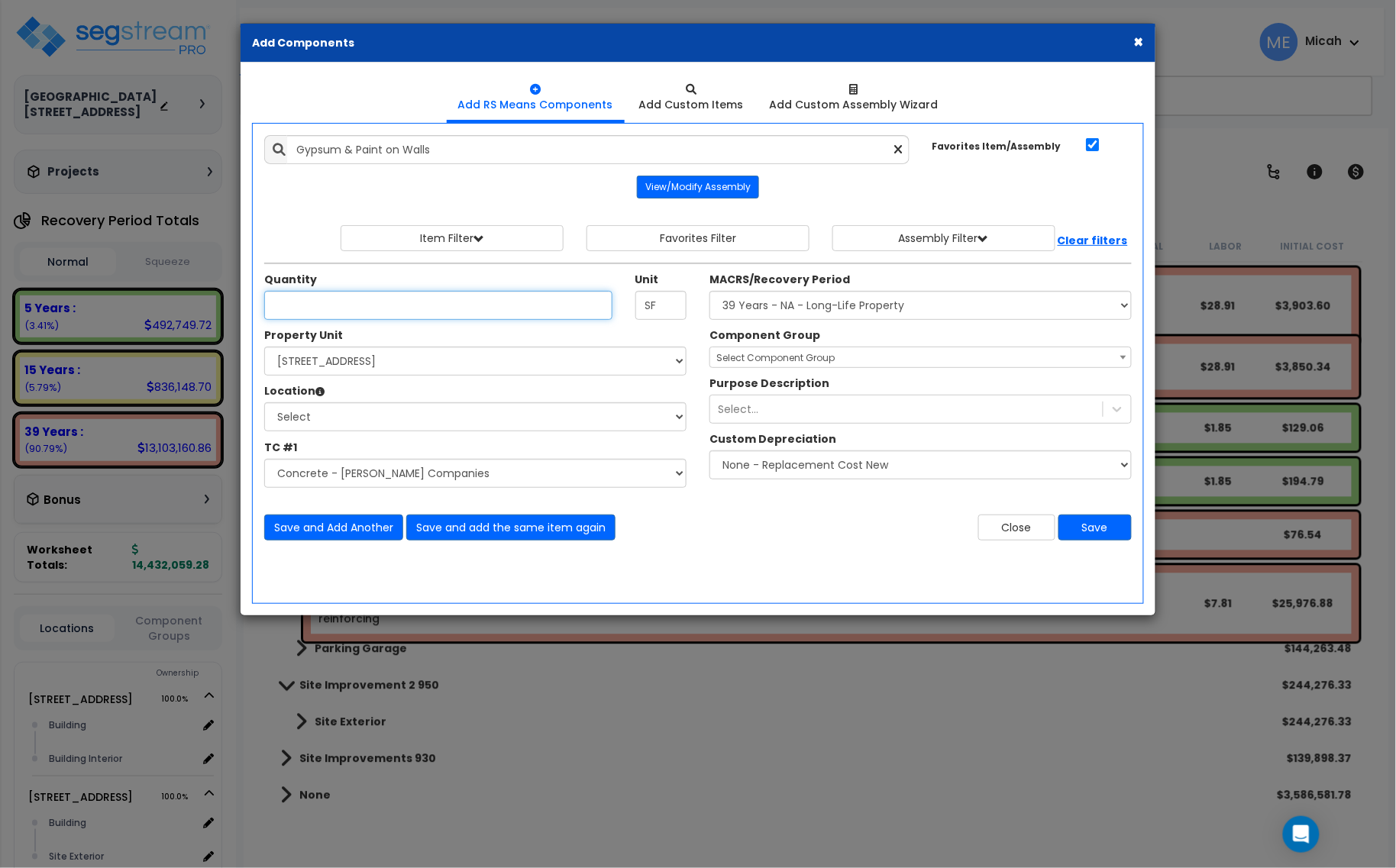
type input "9"
type input "600.5"
click at [390, 364] on select "Select [STREET_ADDRESS] [STREET_ADDRESS] [STREET_ADDRESS] Site Improvement 2 95…" at bounding box center [475, 361] width 422 height 29
select select "174261"
click at [264, 347] on select "Select [STREET_ADDRESS] [STREET_ADDRESS] [STREET_ADDRESS] Site Improvement 2 95…" at bounding box center [475, 361] width 422 height 29
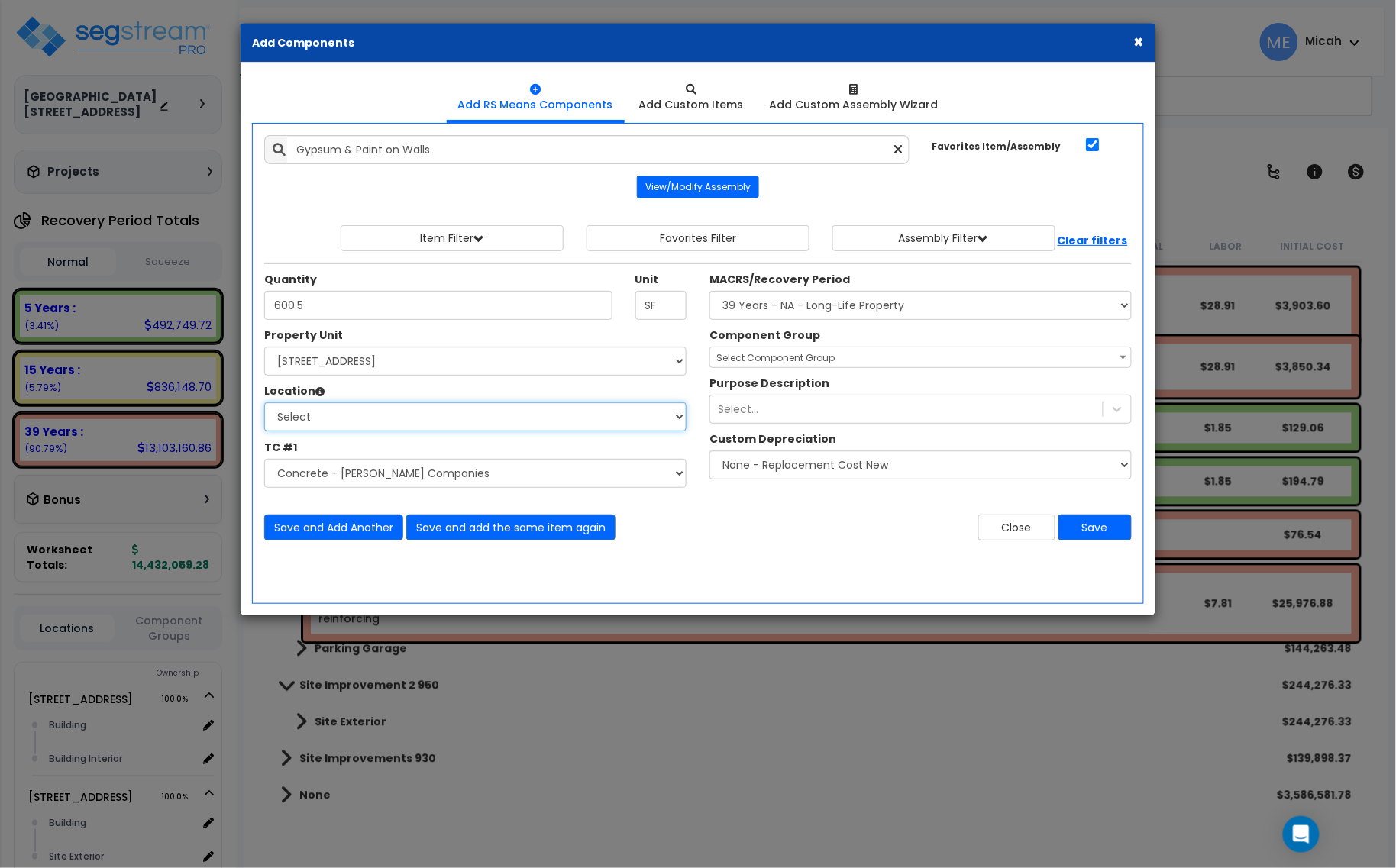
click at [363, 424] on select "Select Building Building Interior Parking Garage Add Additional Location" at bounding box center [475, 416] width 422 height 29
select select "1034"
click at [264, 403] on select "Select Building Building Interior Parking Garage Add Additional Location" at bounding box center [475, 416] width 422 height 29
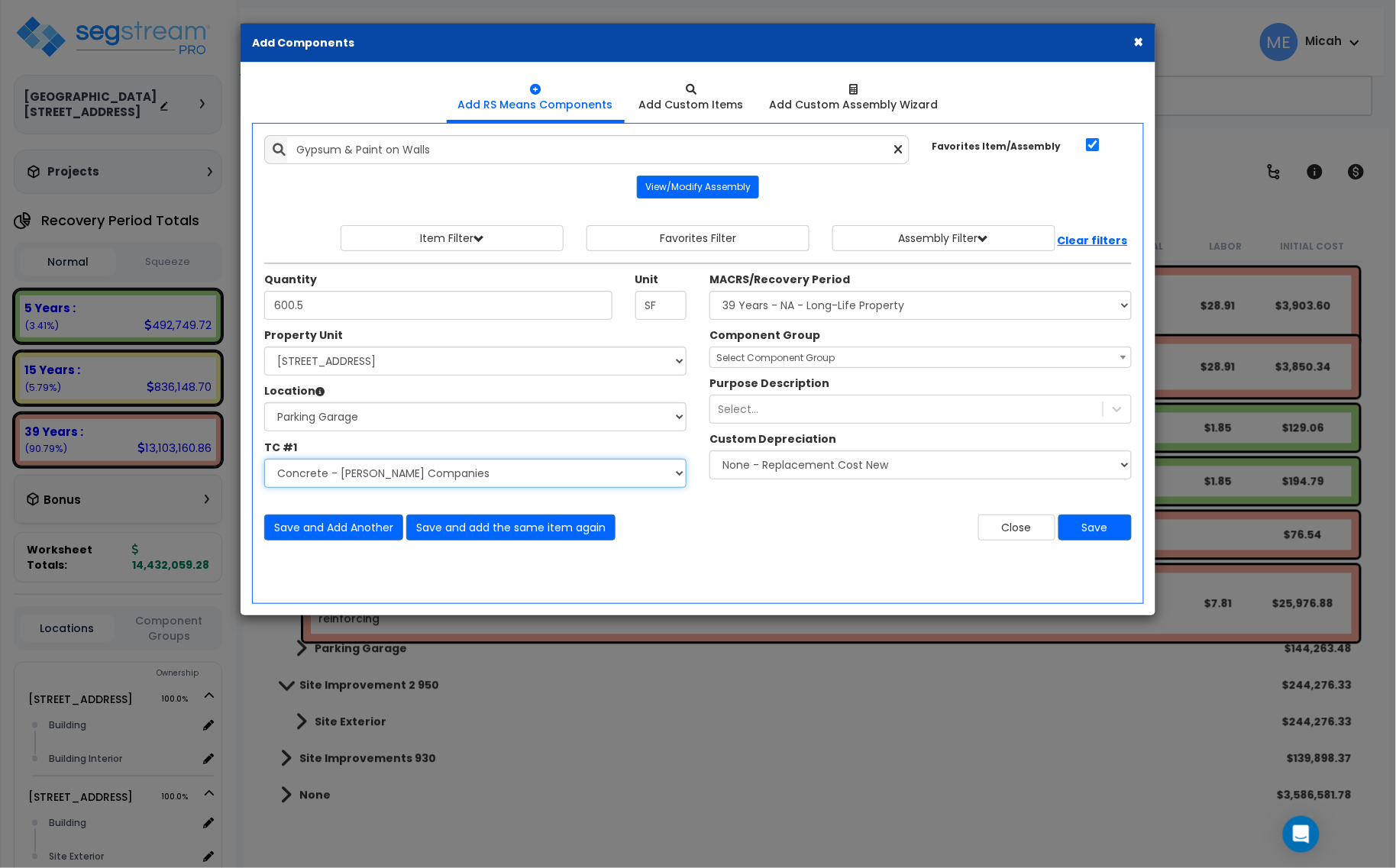
click at [406, 479] on select "Select Site Work - [PERSON_NAME] Aphalt Paving - Pine Bend Paving Site Concrete…" at bounding box center [475, 473] width 422 height 29
select select "45778552"
click at [264, 459] on select "Select Site Work - [PERSON_NAME] Aphalt Paving - Pine Bend Paving Site Concrete…" at bounding box center [475, 473] width 422 height 29
click at [855, 304] on select "Select MACRS/Recovery Period 5 Years - 57.0 - Distributive Trades & Services 5 …" at bounding box center [920, 305] width 422 height 29
select select "3669"
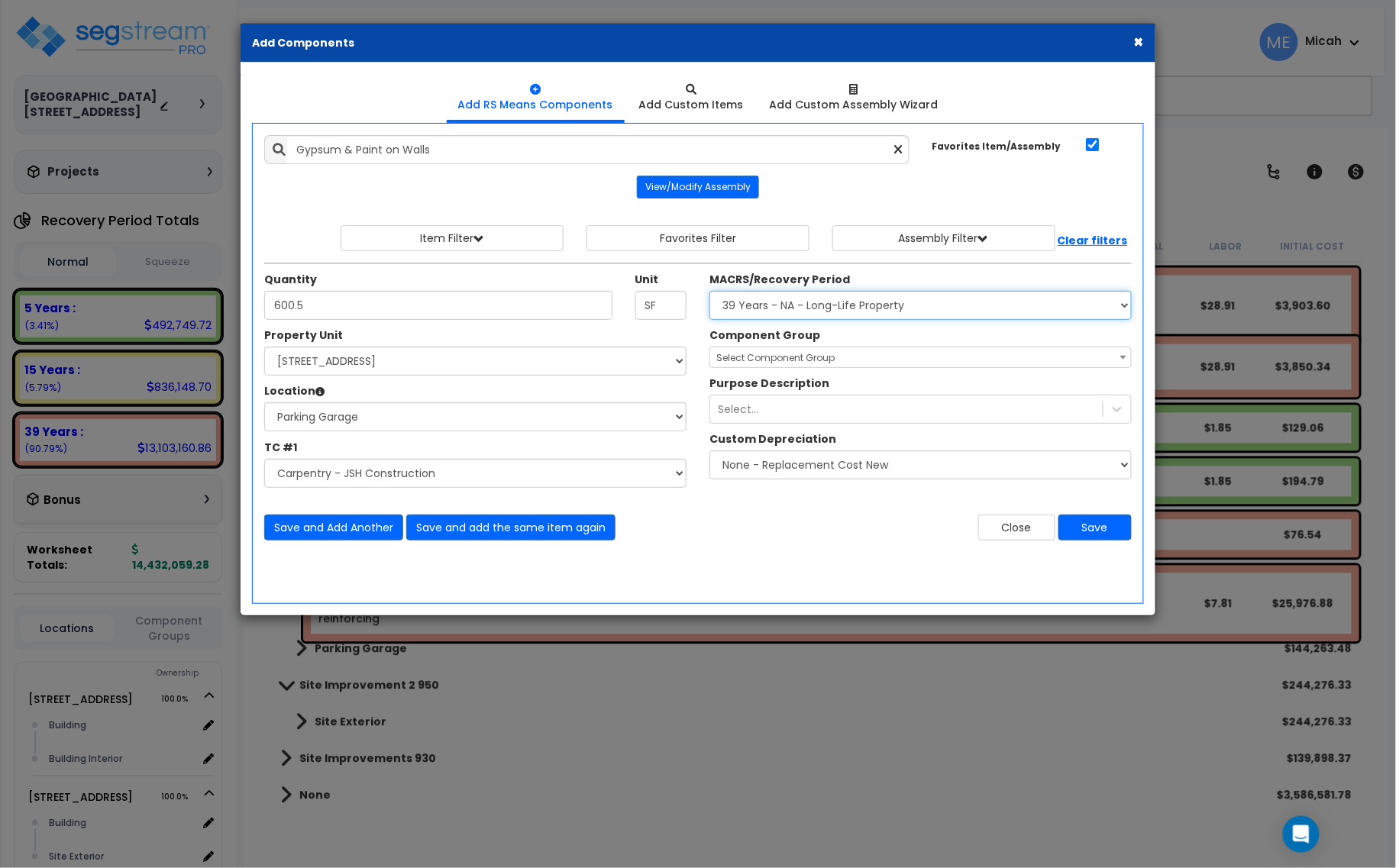
click at [709, 292] on select "Select MACRS/Recovery Period 5 Years - 57.0 - Distributive Trades & Services 5 …" at bounding box center [920, 305] width 422 height 29
click at [769, 356] on span "Select Component Group" at bounding box center [774, 358] width 118 height 13
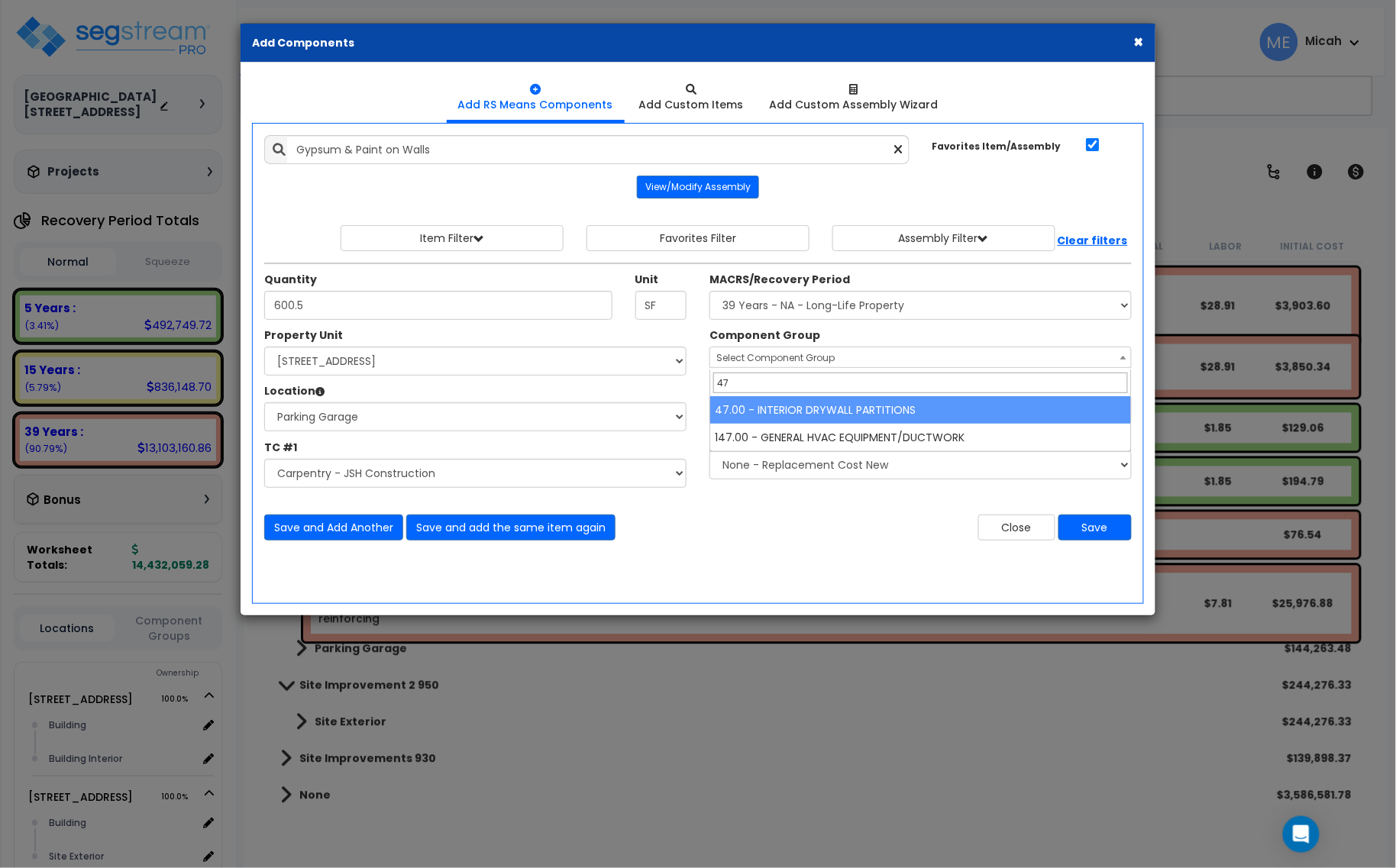
type input "47"
select select "56869"
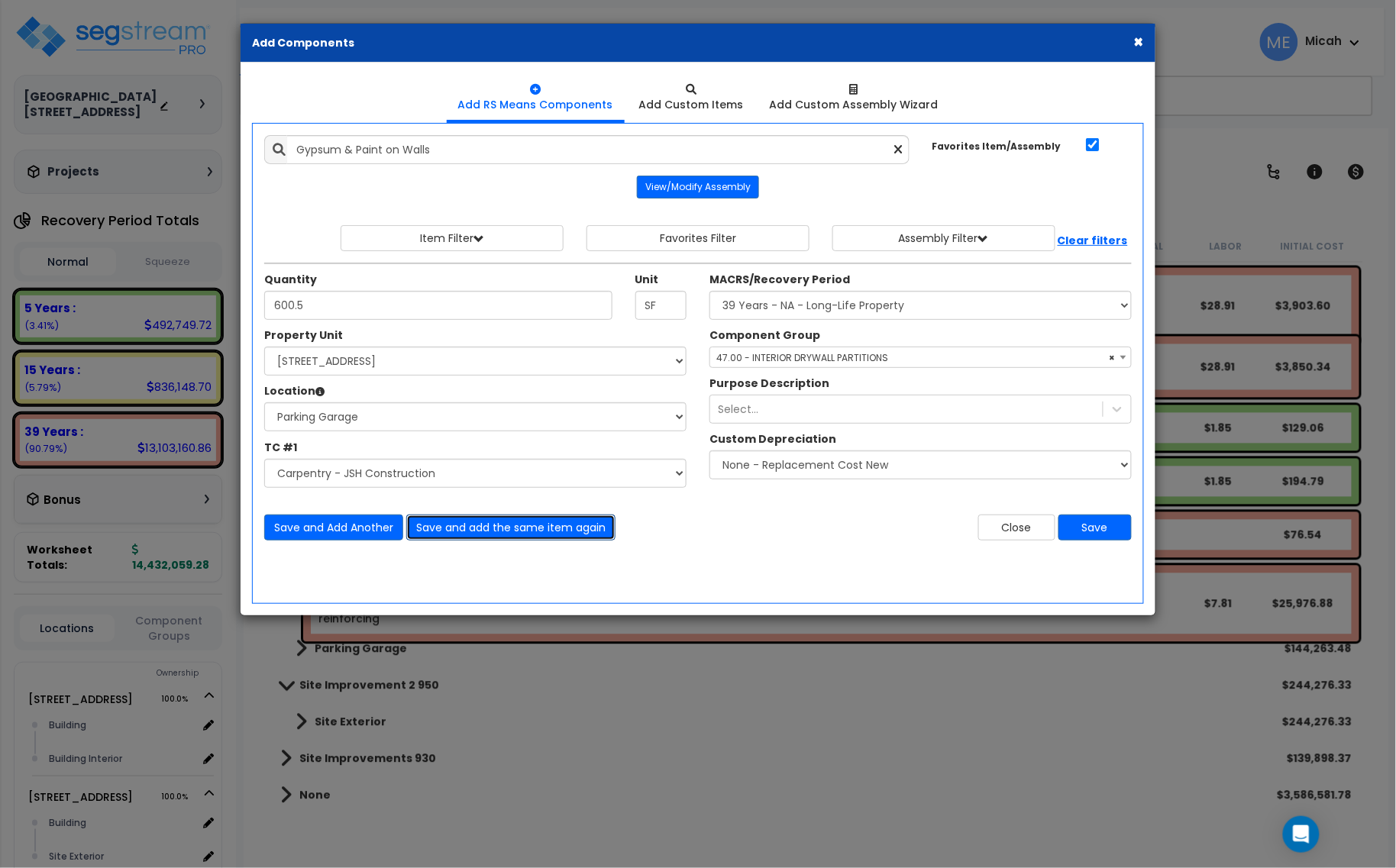
click at [558, 530] on button "Save and add the same item again" at bounding box center [510, 527] width 209 height 26
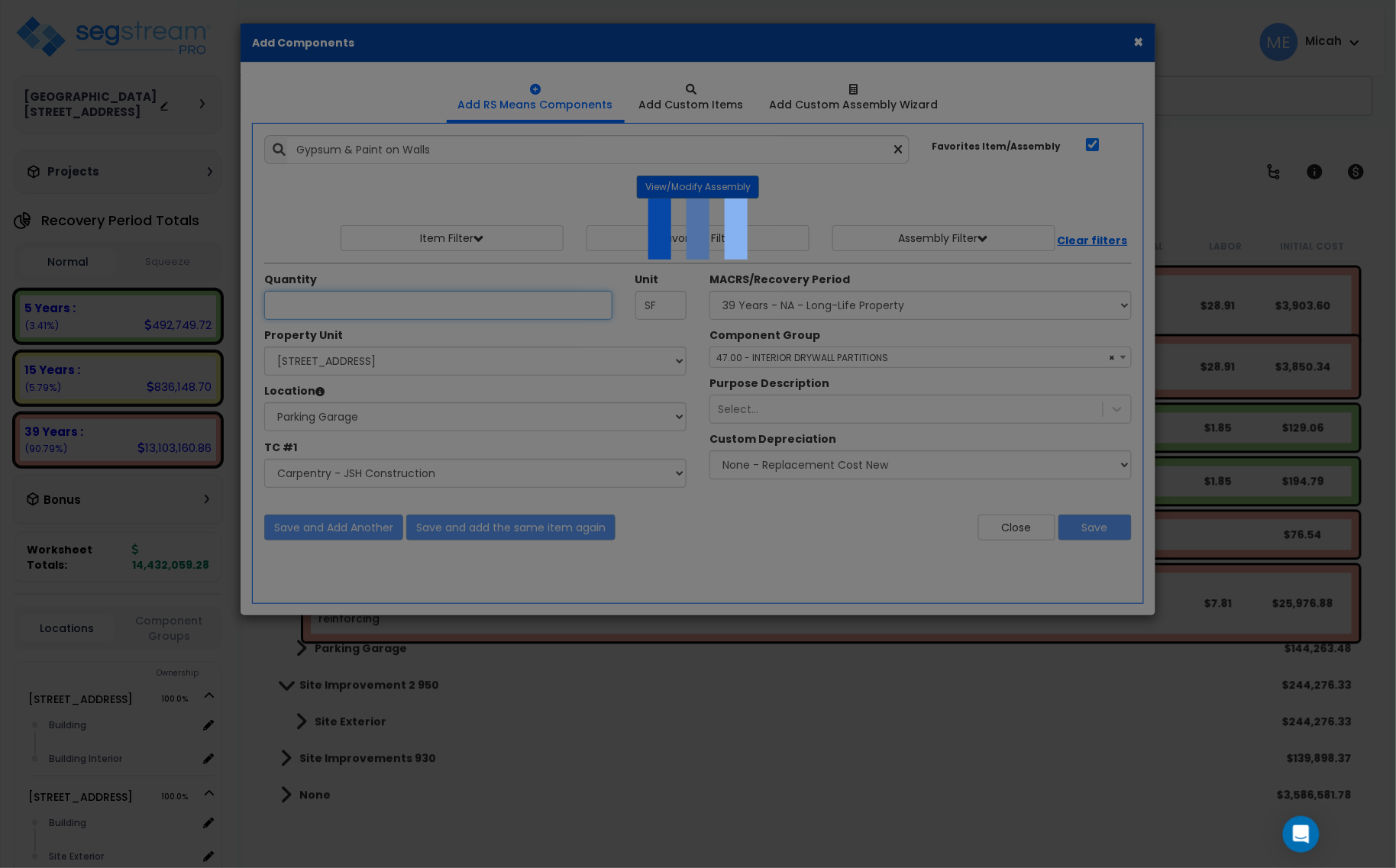
select select "45778552"
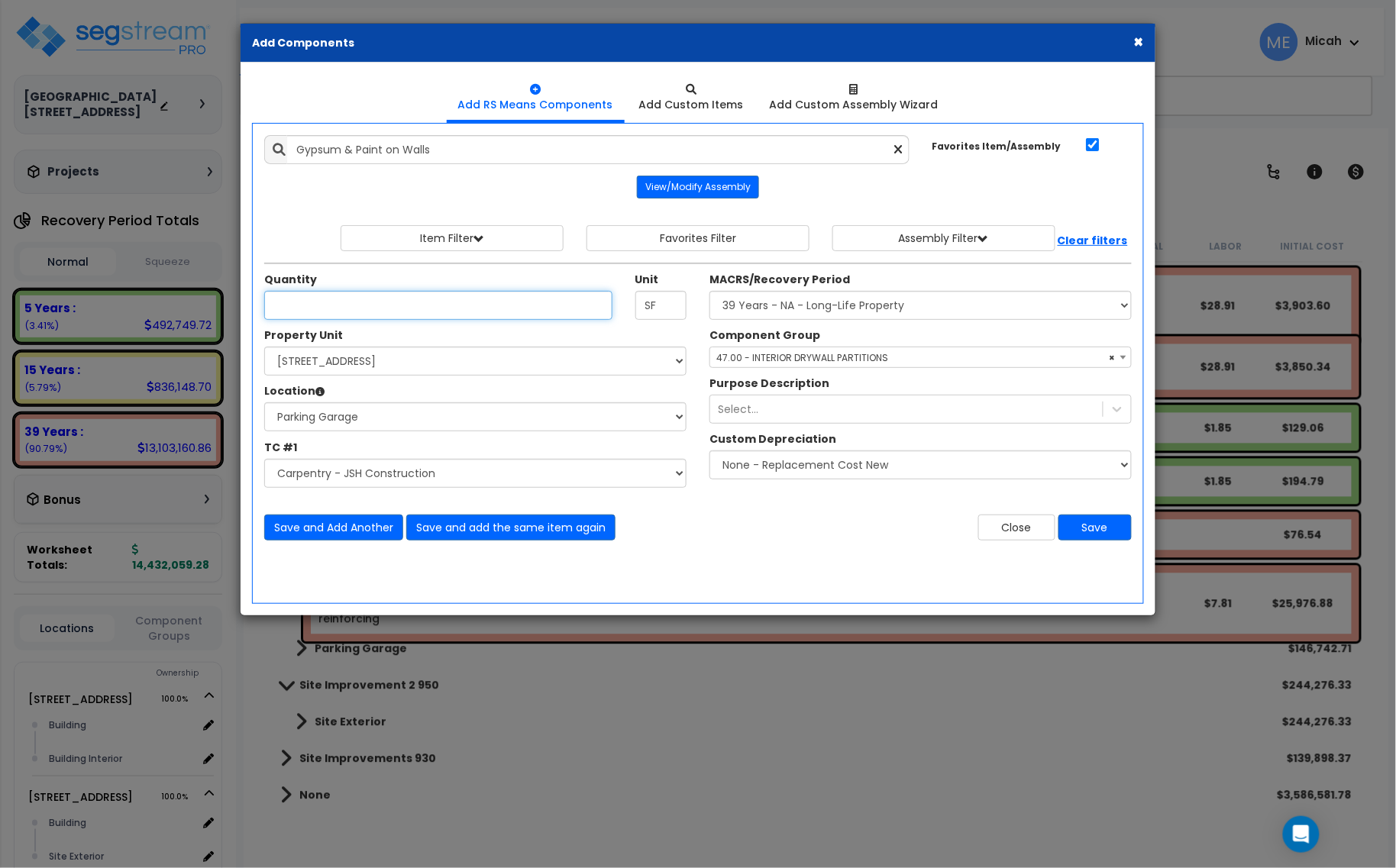
click at [374, 308] on input "Unit Quantity" at bounding box center [438, 305] width 348 height 29
type input "456.7"
click at [424, 421] on select "Select Building Building Interior Parking Garage Add Additional Location" at bounding box center [475, 416] width 422 height 29
select select "461"
click at [264, 403] on select "Select Building Building Interior Parking Garage Add Additional Location" at bounding box center [475, 416] width 422 height 29
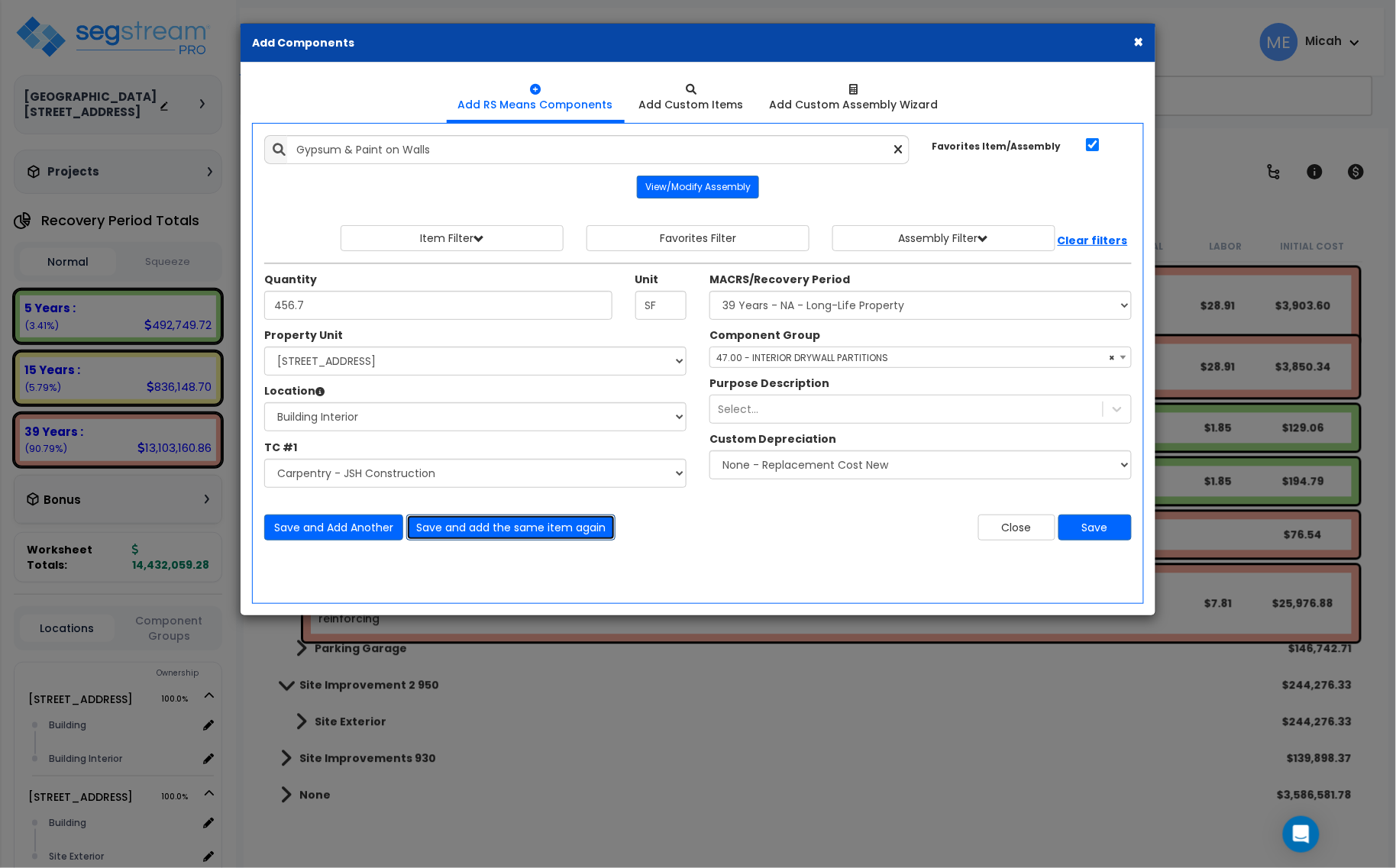
click at [538, 530] on button "Save and add the same item again" at bounding box center [510, 527] width 209 height 26
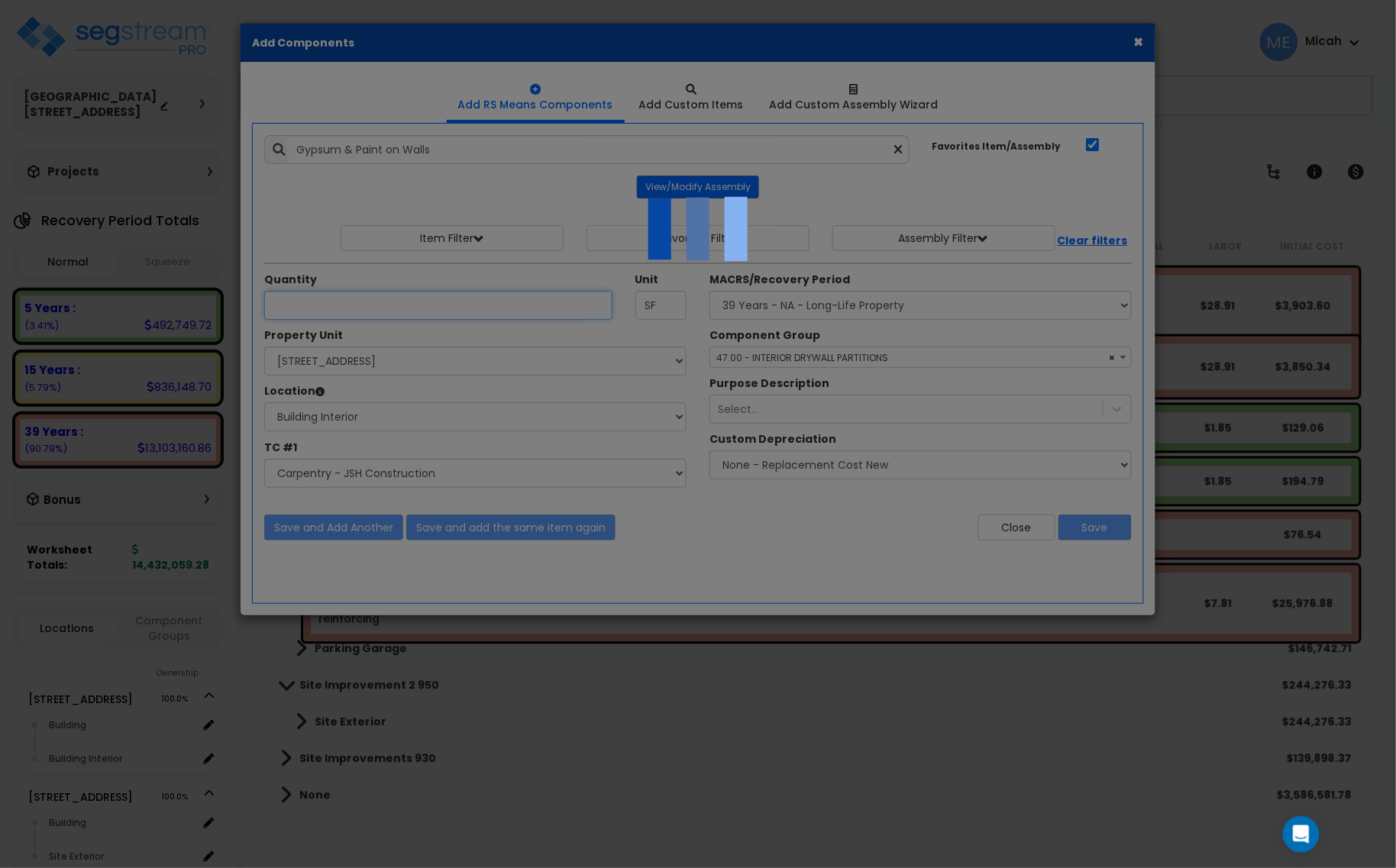
select select "45778552"
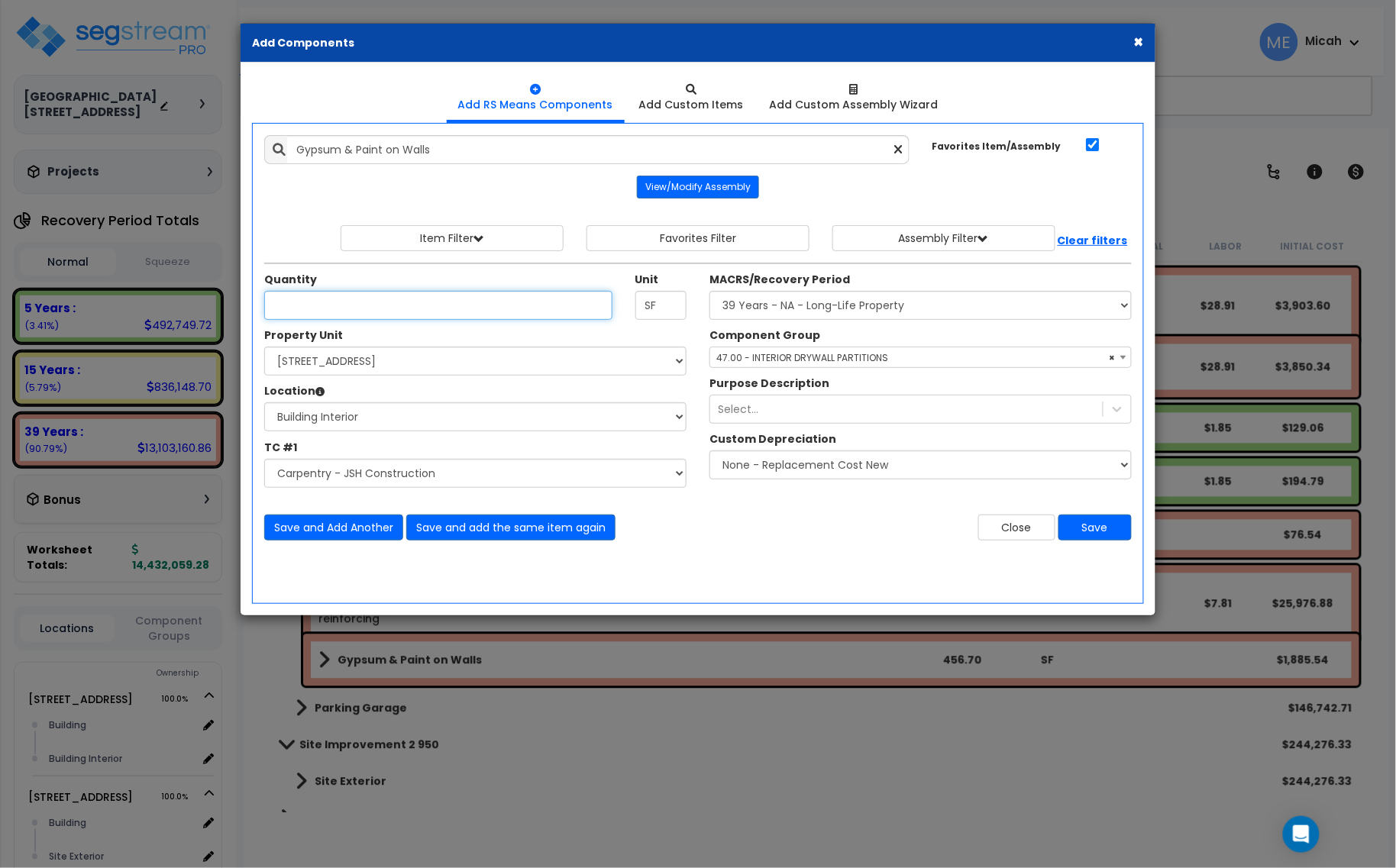
click at [367, 308] on input "Unit Quantity" at bounding box center [438, 305] width 348 height 29
type input "808.5"
click at [558, 532] on button "Save and add the same item again" at bounding box center [510, 527] width 209 height 26
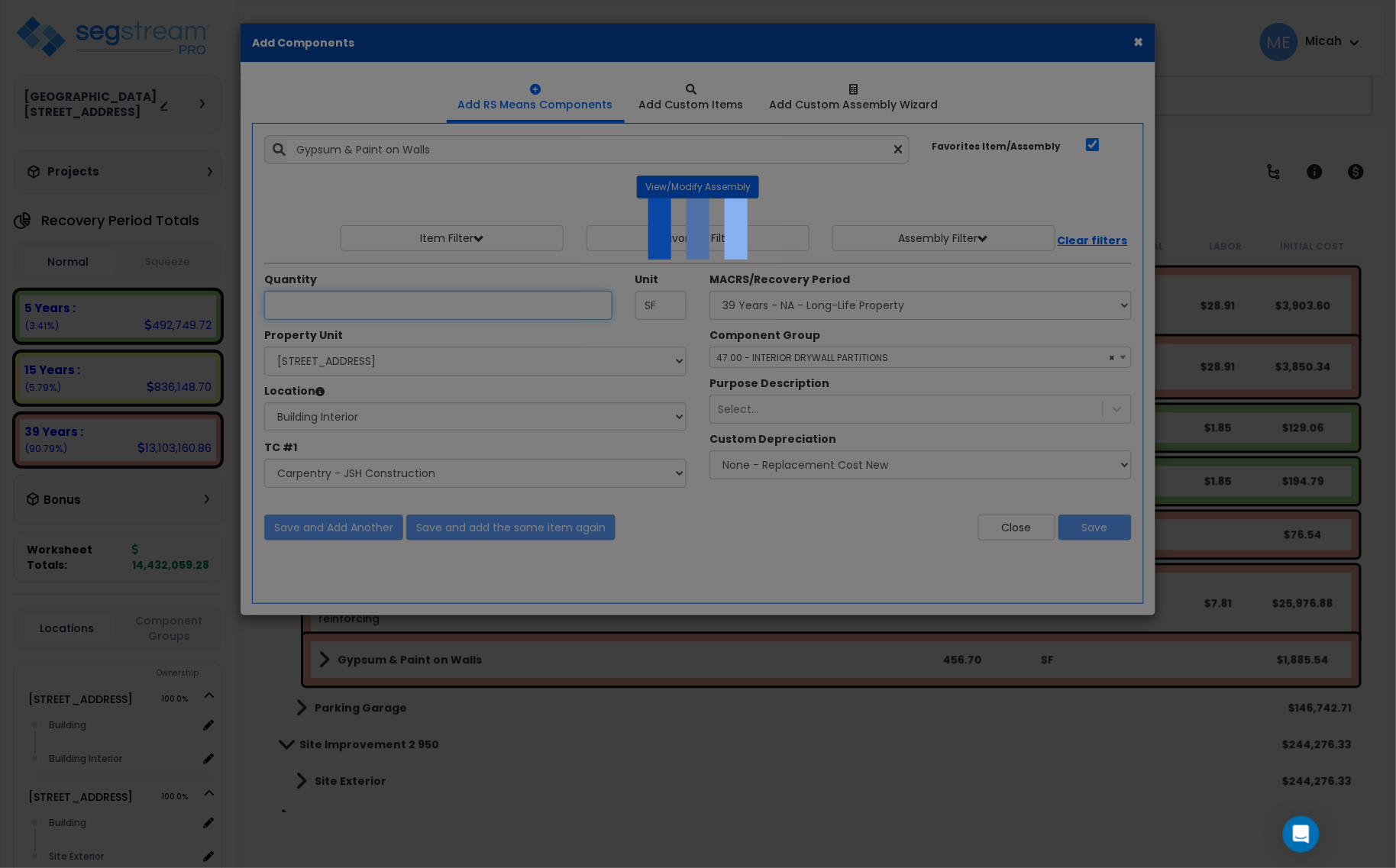
select select "45778552"
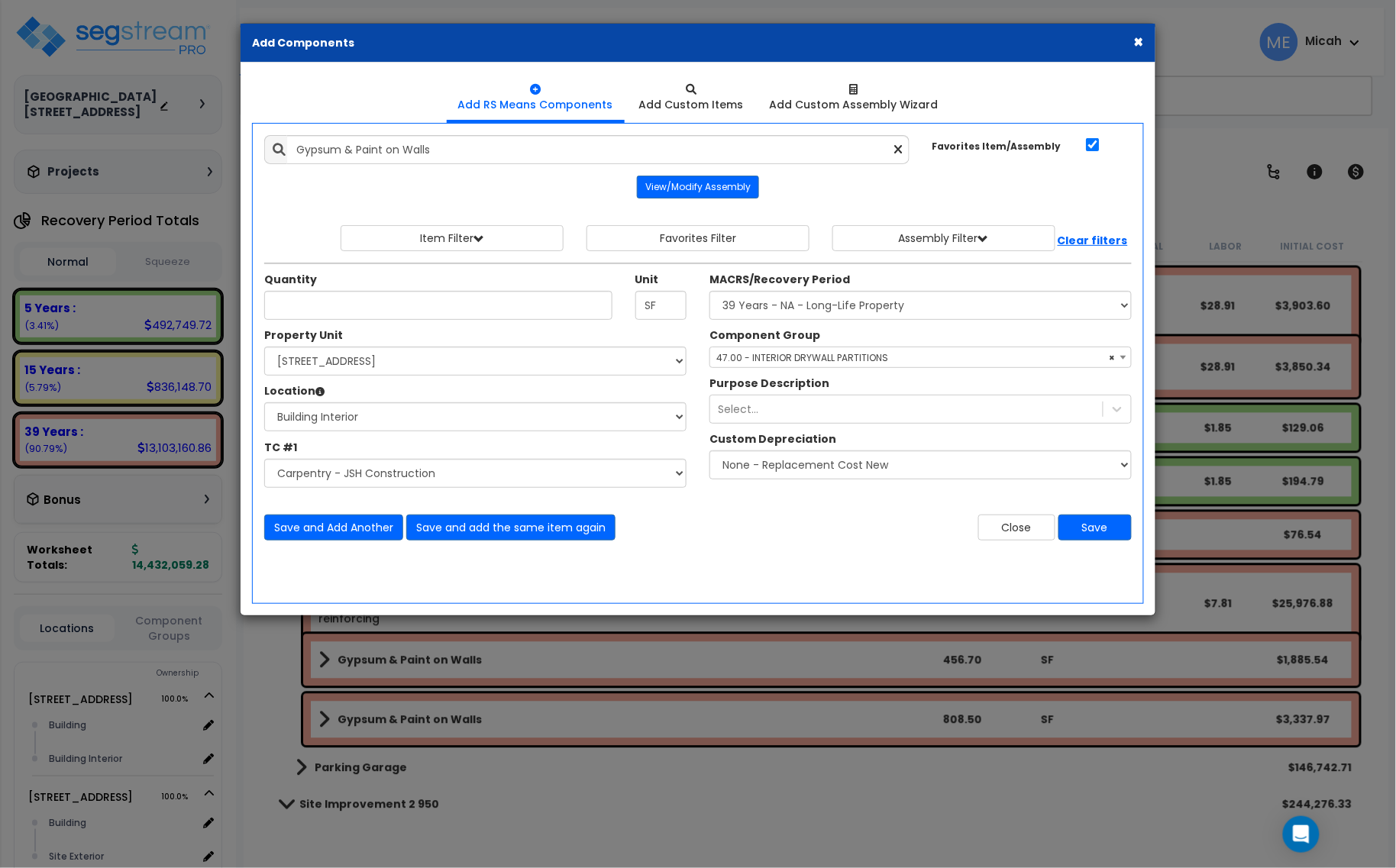
click at [895, 149] on icon at bounding box center [899, 151] width 8 height 13
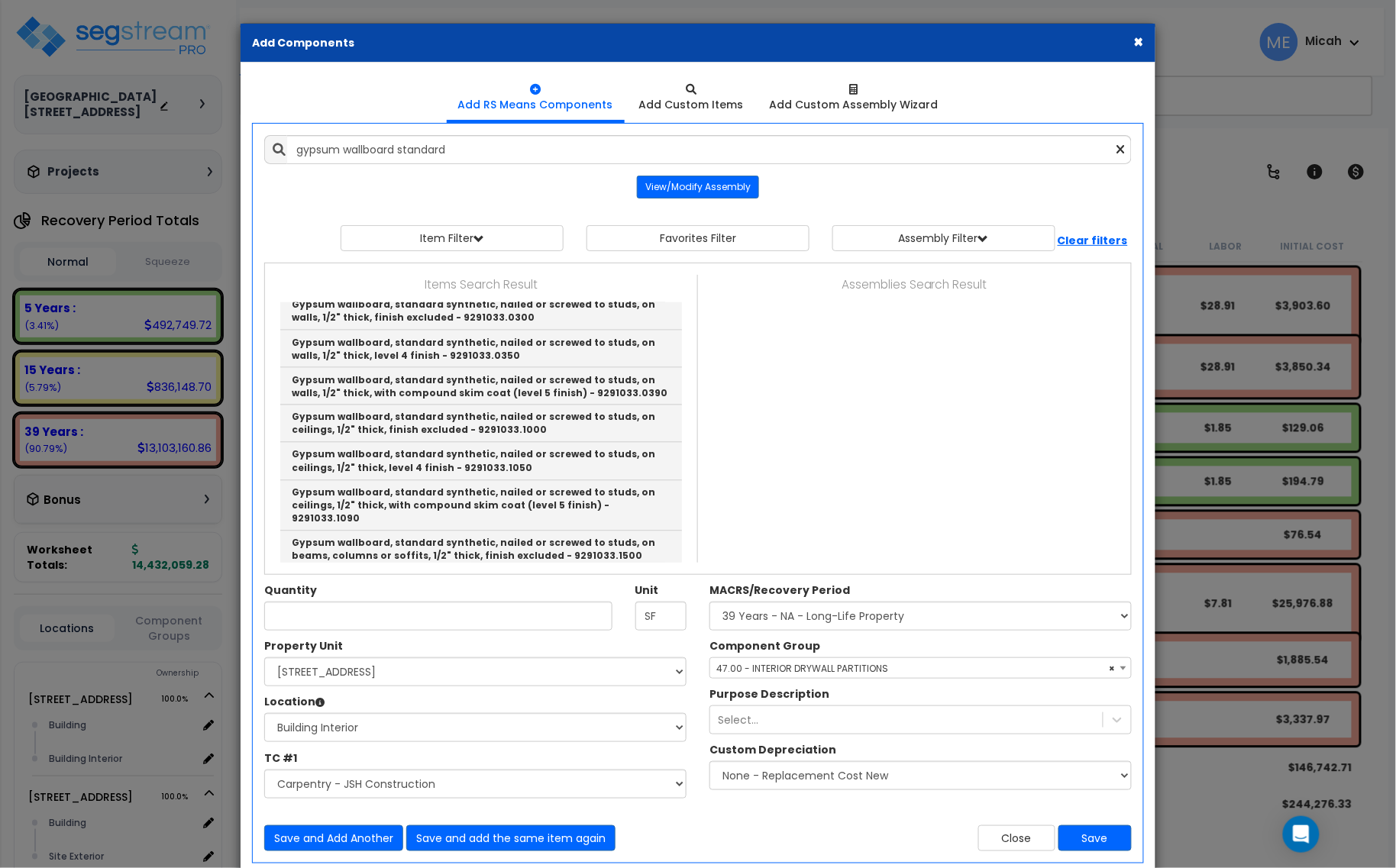
type input "Gypsum wallboard, on walls, standard, taped & finished (level 4 finish), 1/2" t…"
checkbox input "false"
type input "S.F."
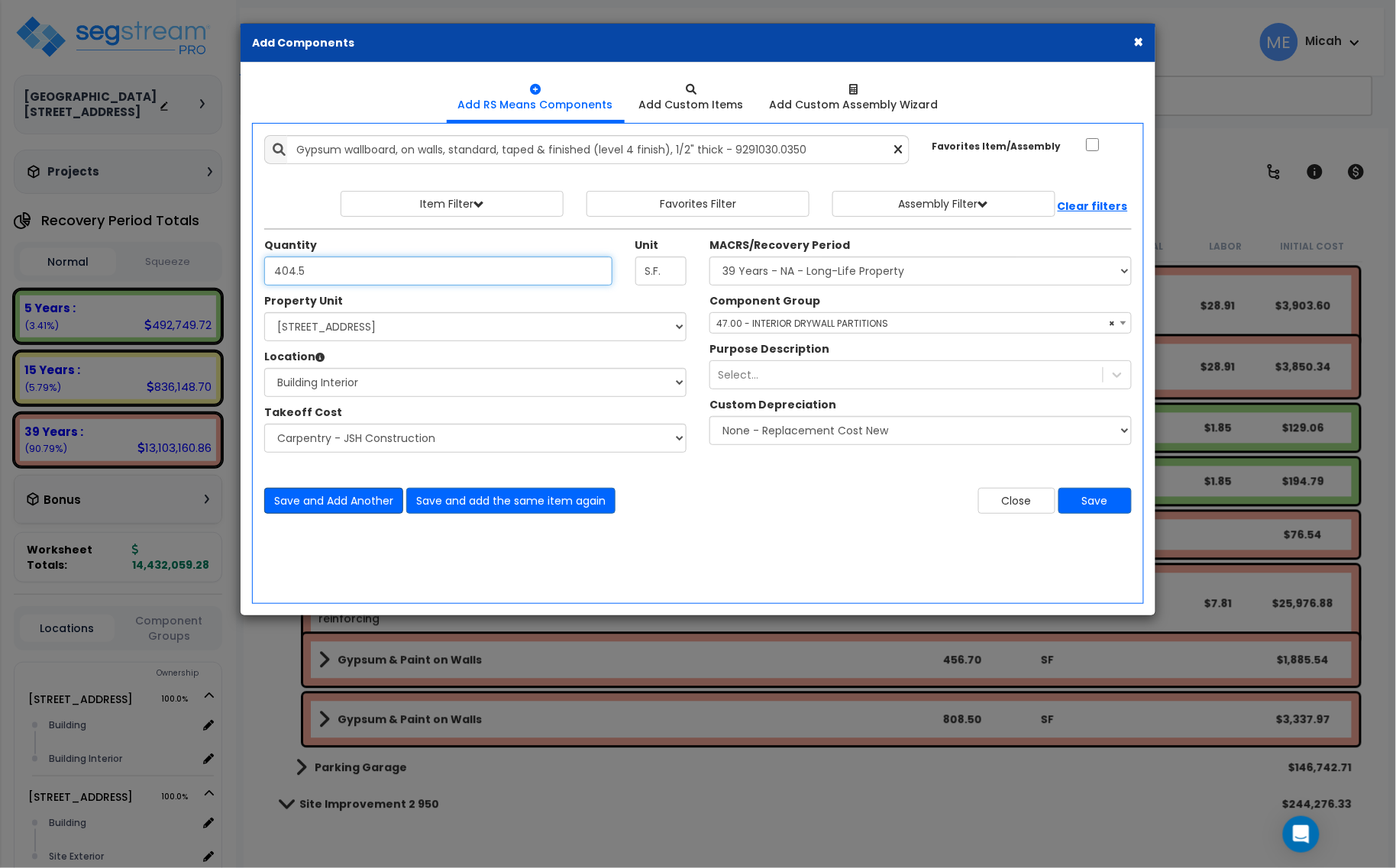
type input "404.5"
click at [361, 498] on button "Save and Add Another" at bounding box center [333, 500] width 139 height 26
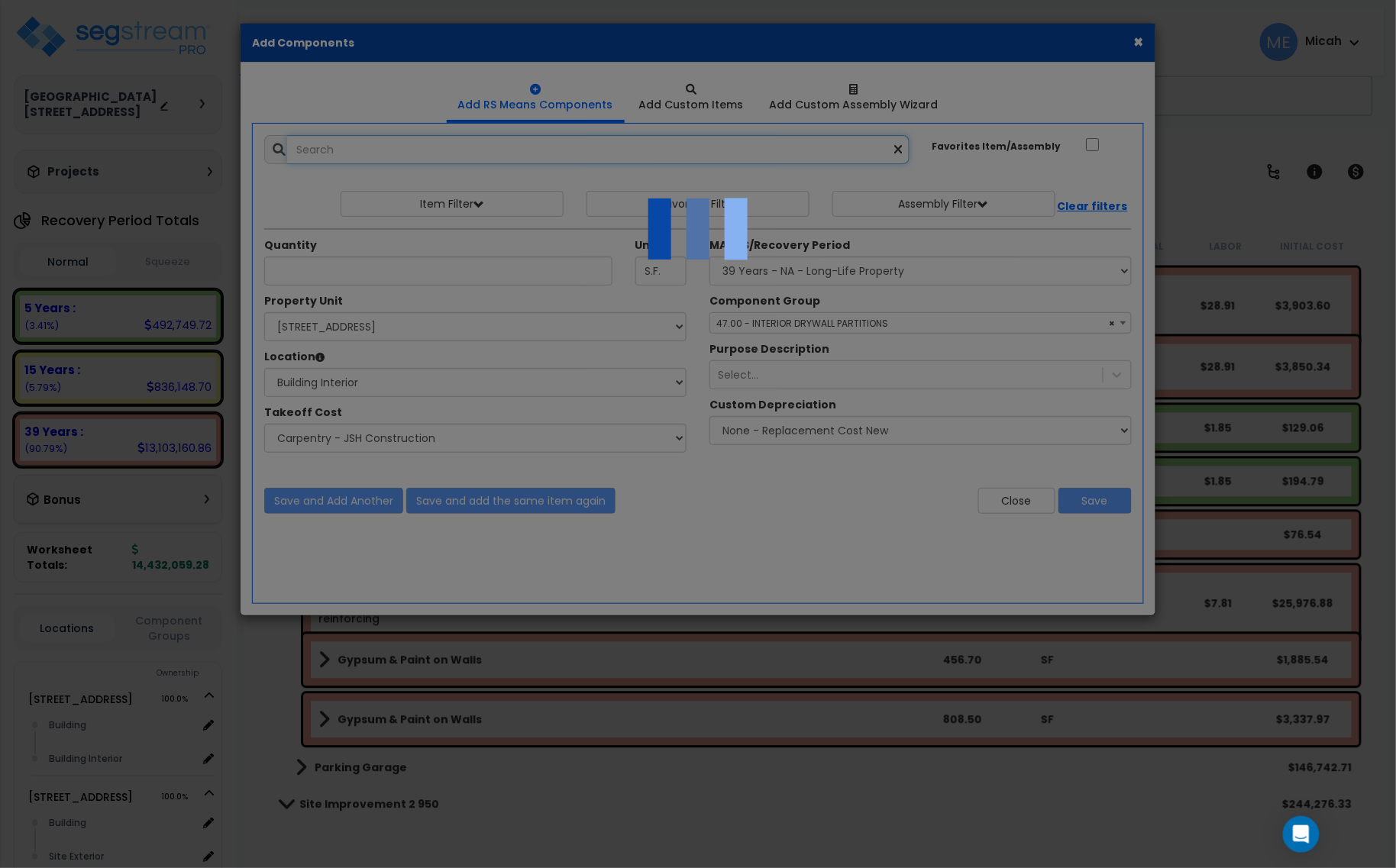
select select "45778552"
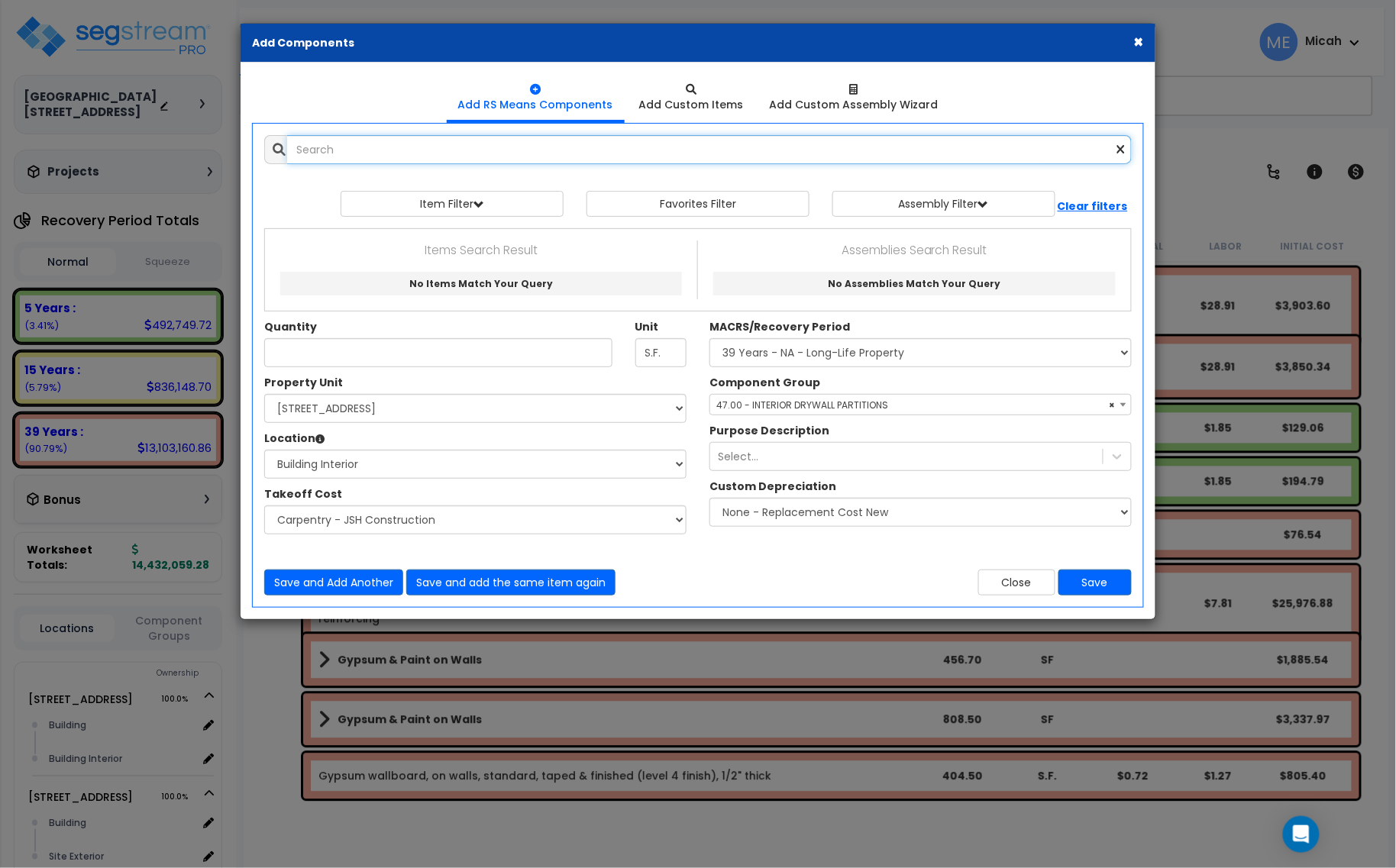
click at [312, 142] on input "text" at bounding box center [709, 150] width 844 height 29
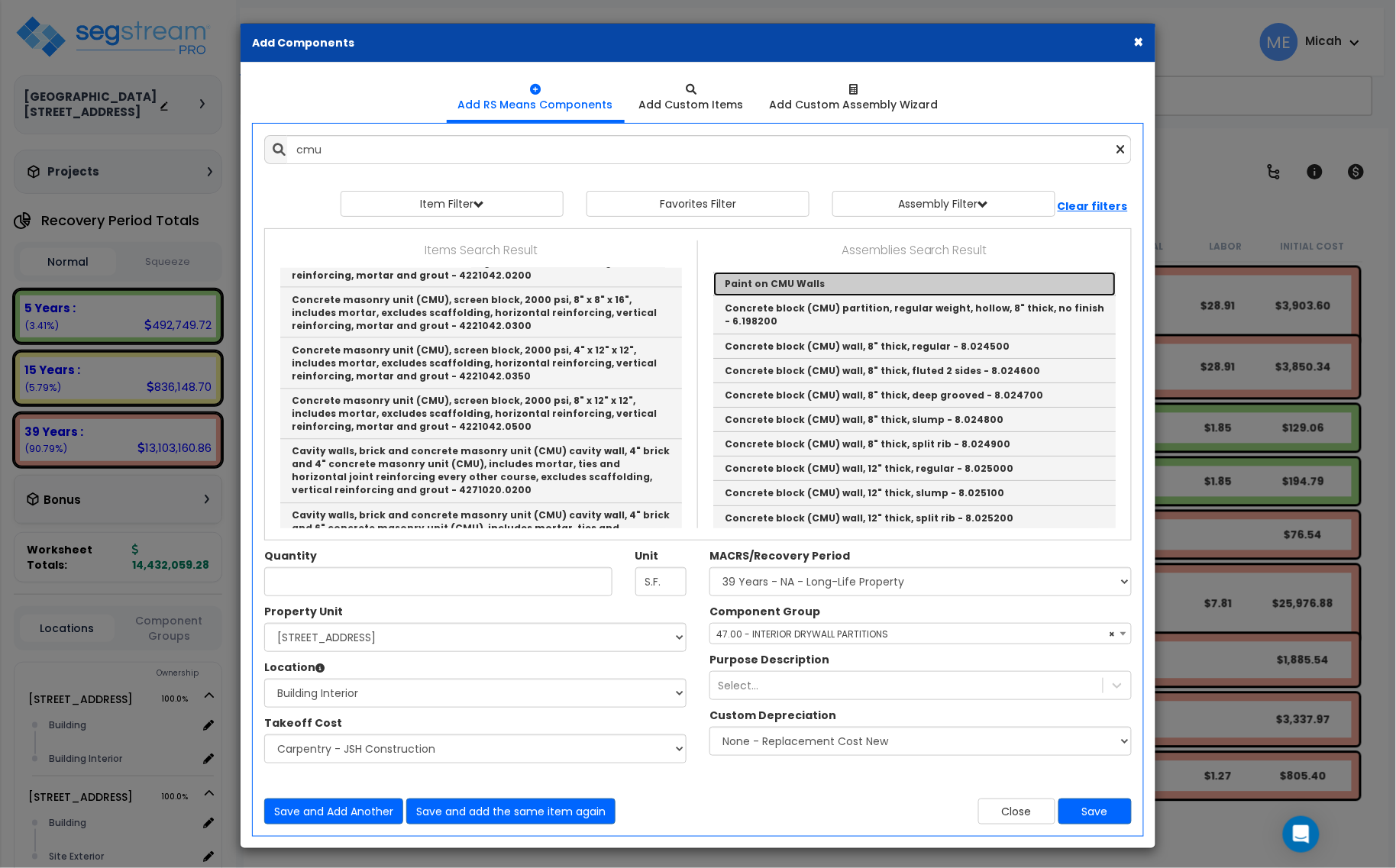
click at [828, 289] on link "Paint on CMU Walls" at bounding box center [913, 283] width 402 height 24
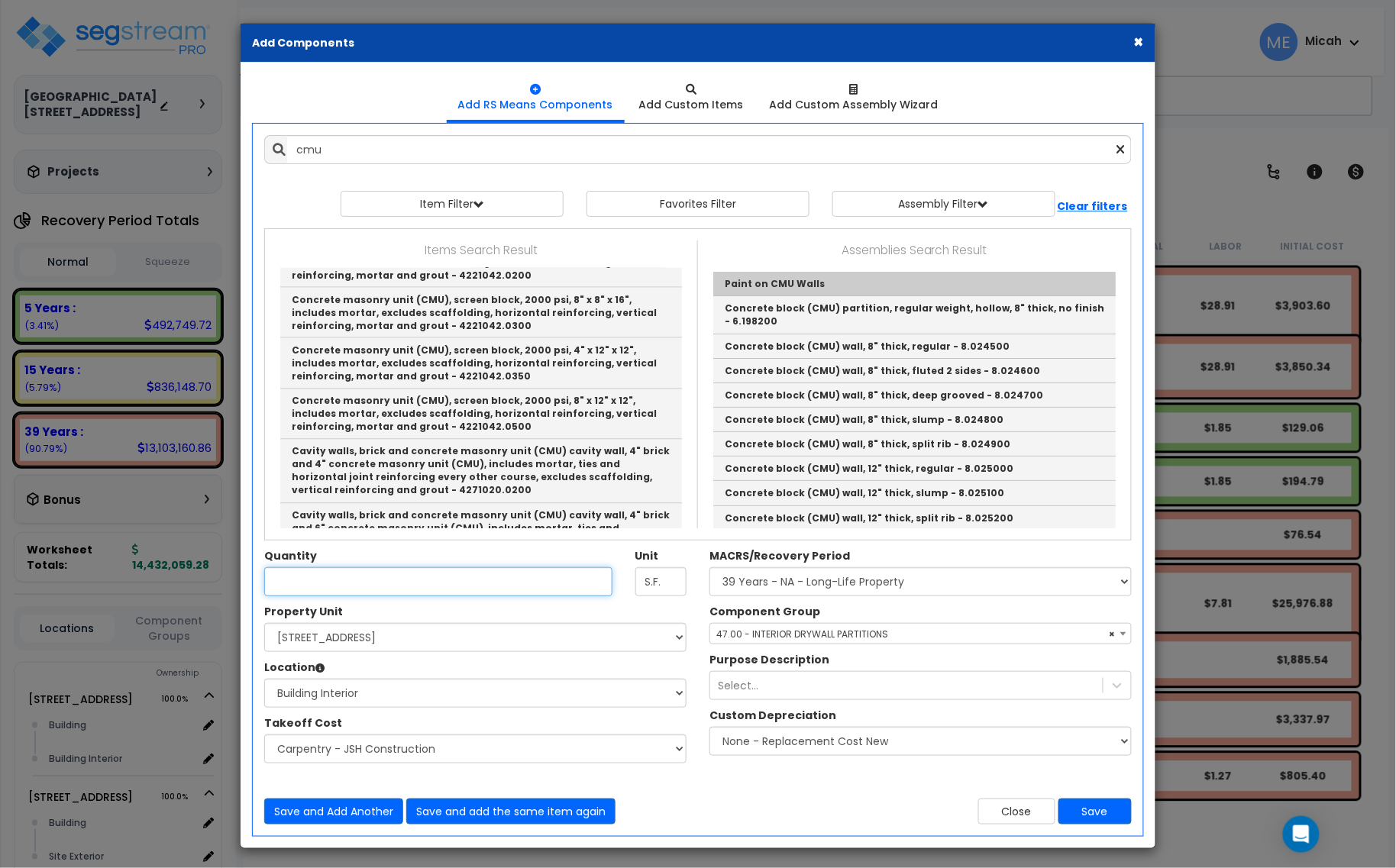
type input "Paint on CMU Walls"
checkbox input "true"
type input "EA"
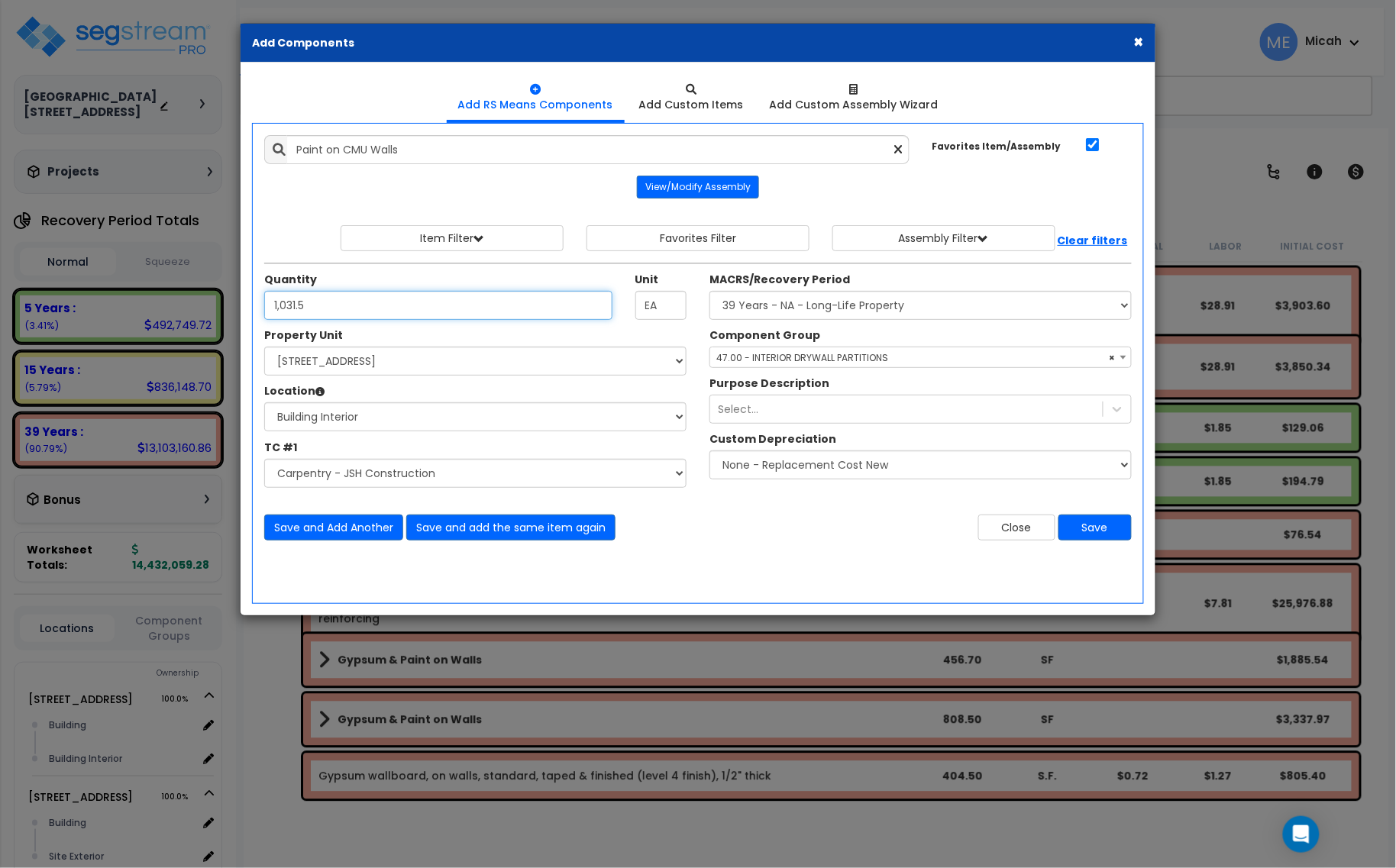
type input "1,031.5"
click at [422, 474] on select "Select Site Work - [PERSON_NAME] Aphalt Paving - Pine Bend Paving Site Concrete…" at bounding box center [475, 473] width 422 height 29
select select "45778566"
click at [264, 459] on select "Select Site Work - [PERSON_NAME] Aphalt Paving - Pine Bend Paving Site Concrete…" at bounding box center [475, 473] width 422 height 29
click at [816, 353] on span "× 47.00 - INTERIOR DRYWALL PARTITIONS" at bounding box center [920, 358] width 420 height 21
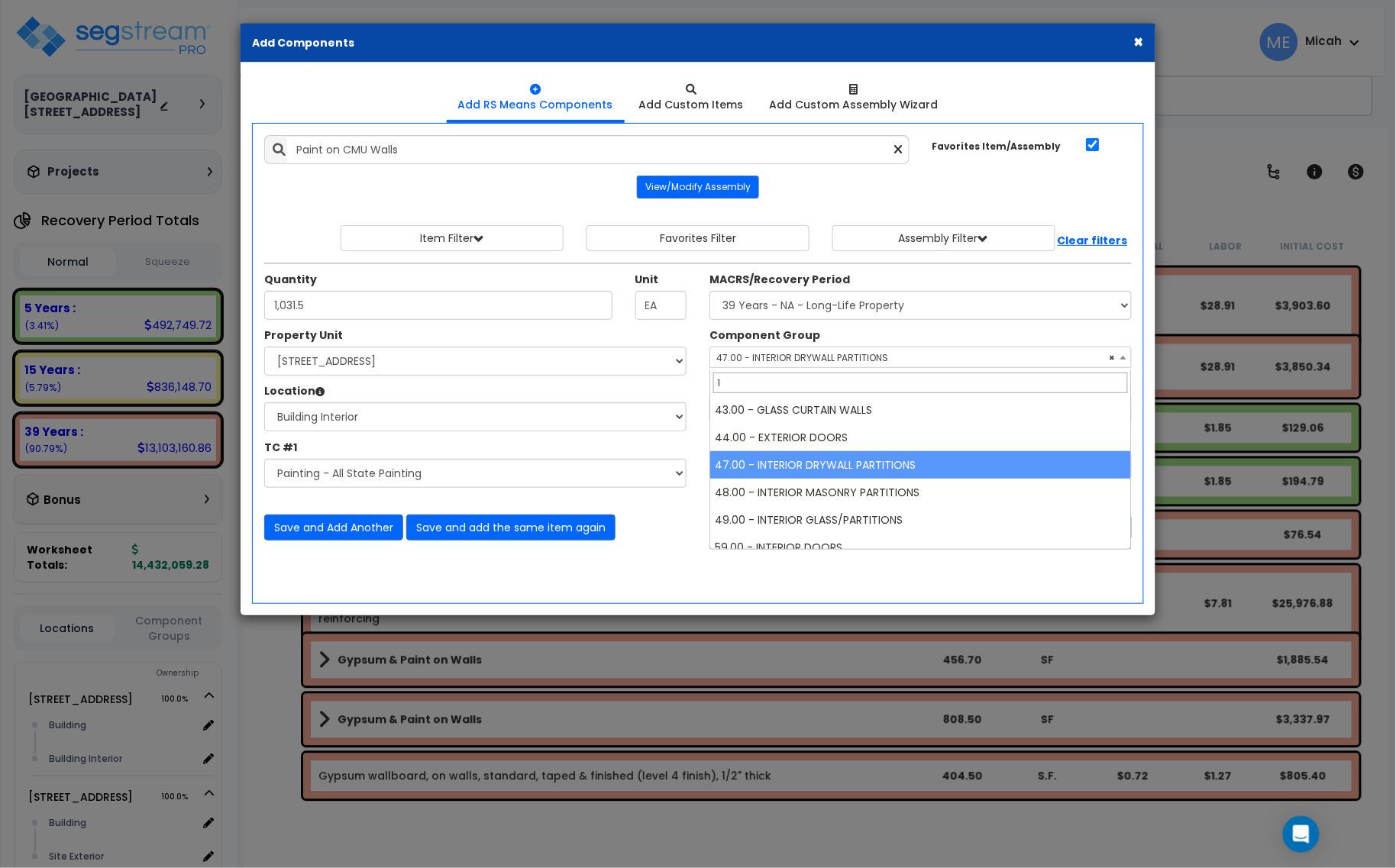
scroll to position [0, 0]
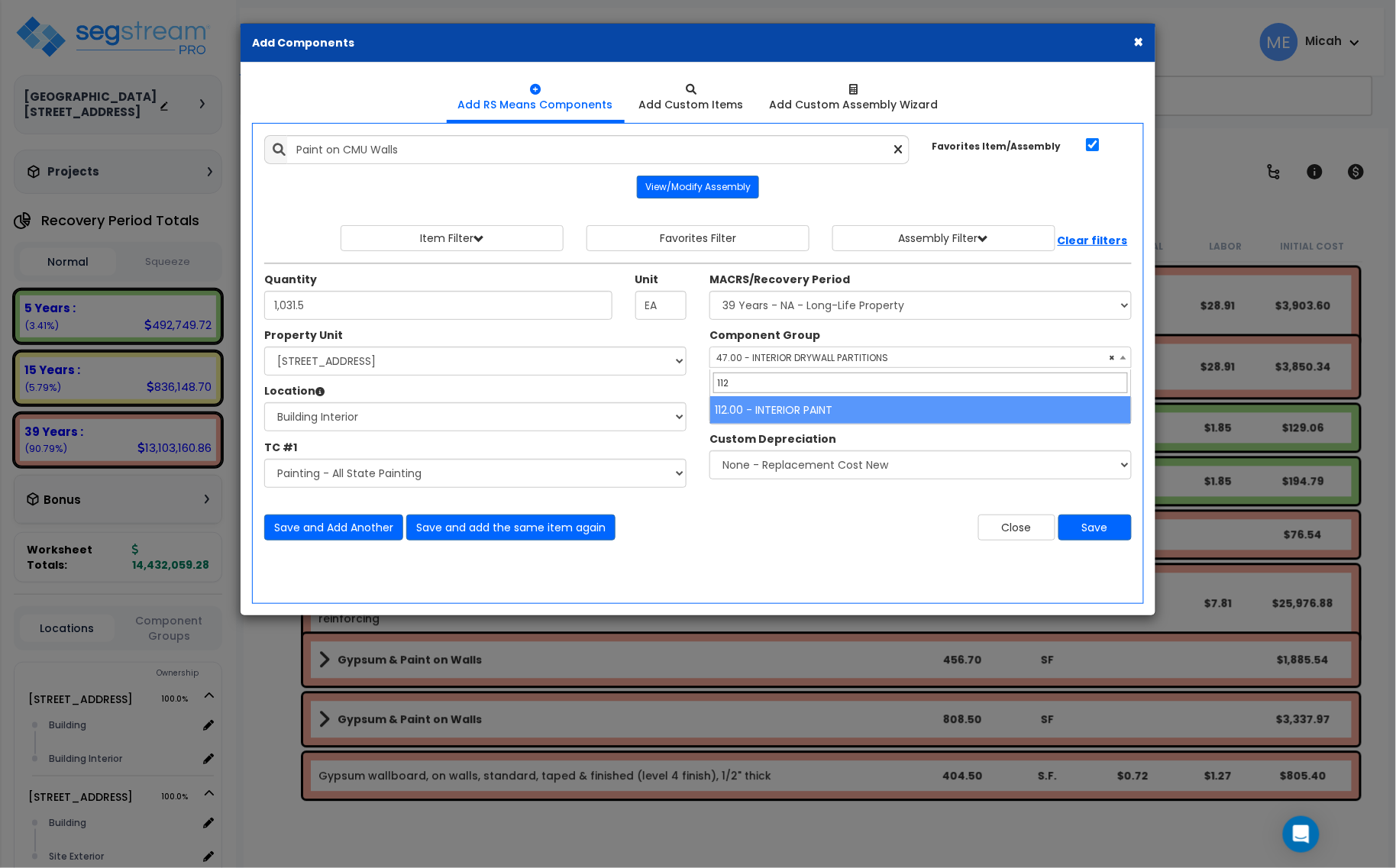
type input "112"
select select "56927"
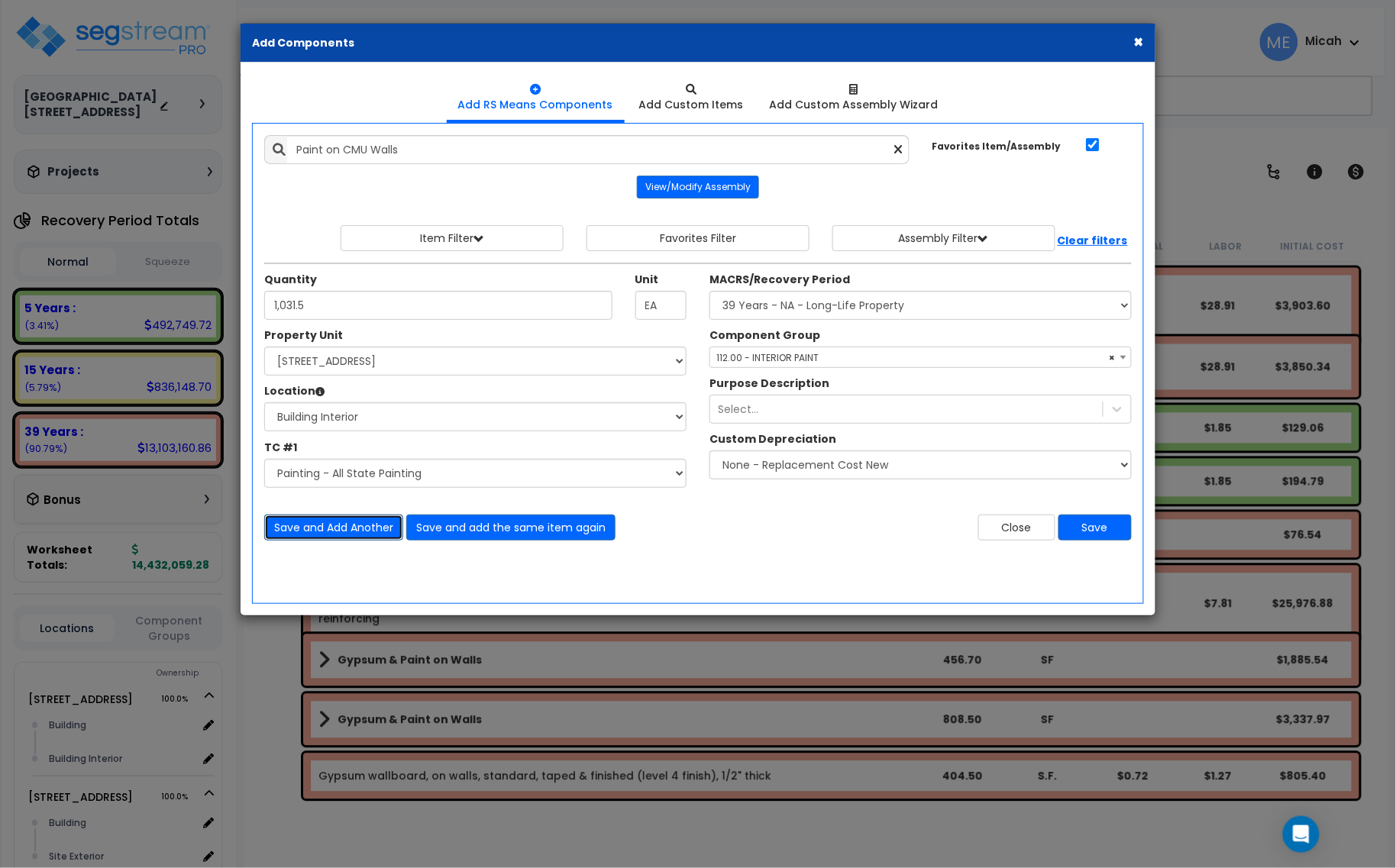
click at [317, 534] on button "Save and Add Another" at bounding box center [333, 527] width 139 height 26
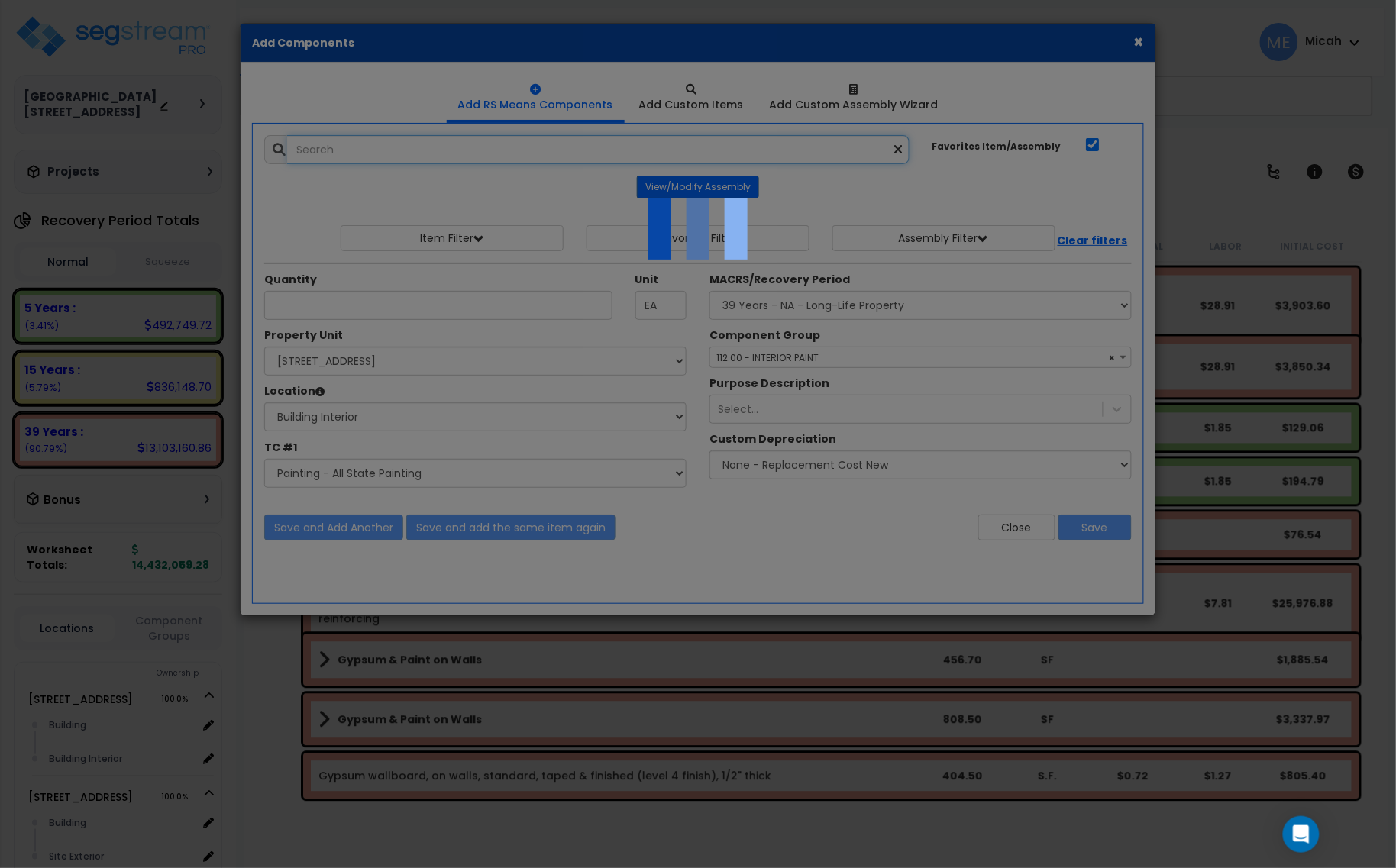
select select "45778566"
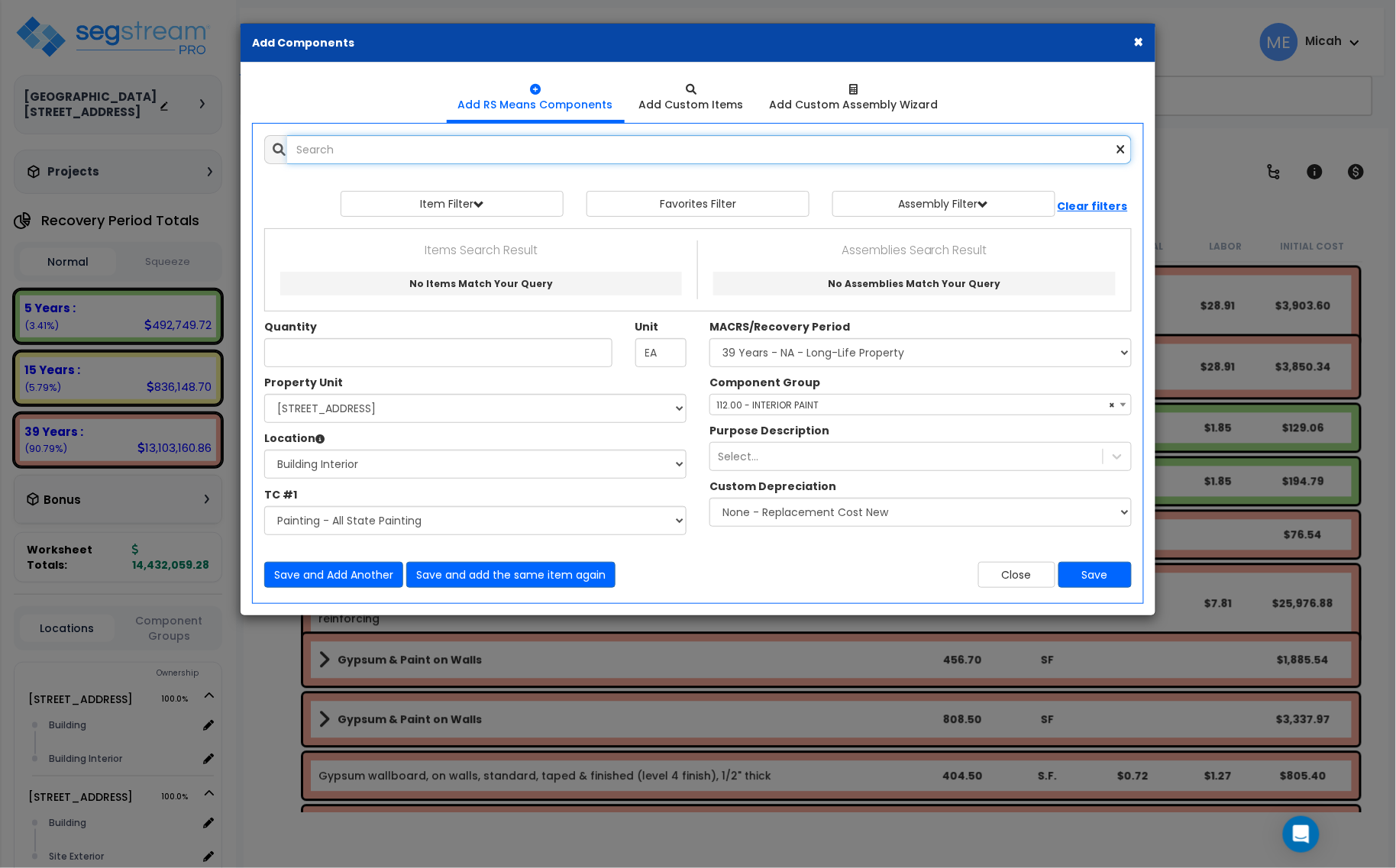
click at [416, 148] on input "text" at bounding box center [709, 150] width 844 height 29
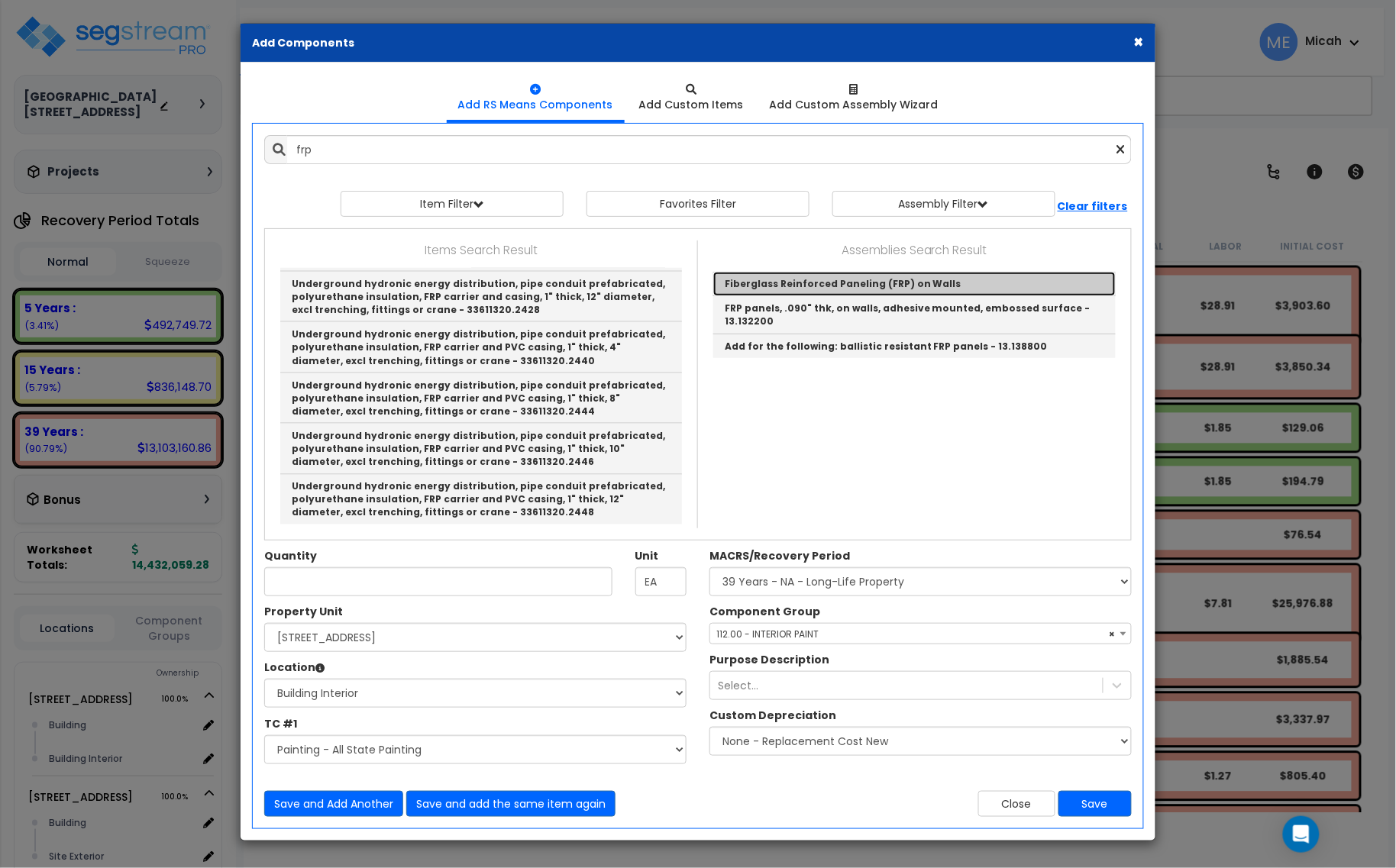
click at [830, 279] on link "Fiberglass Reinforced Paneling (FRP) on Walls" at bounding box center [913, 283] width 402 height 24
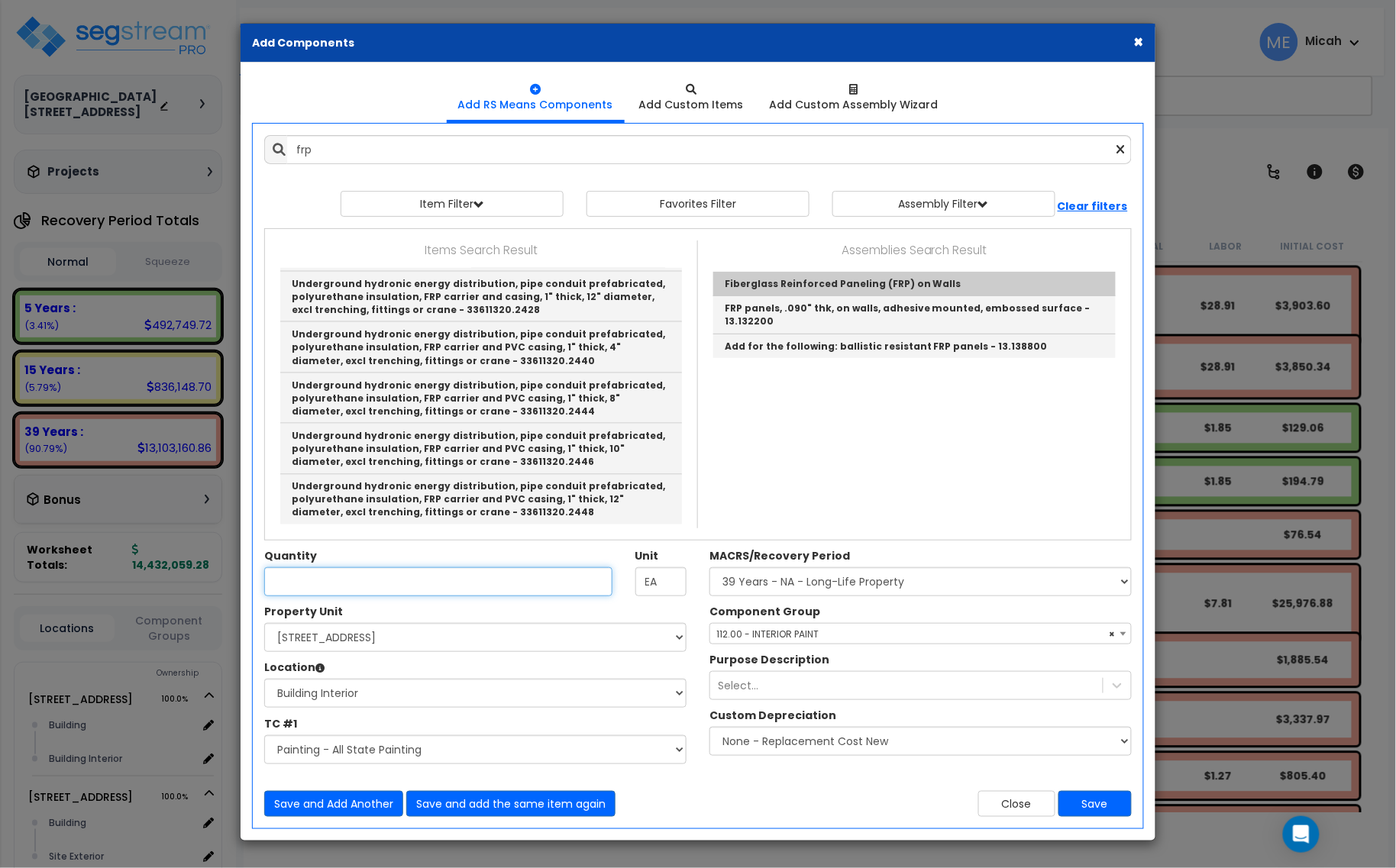
type input "Fiberglass Reinforced Paneling (FRP) on Walls"
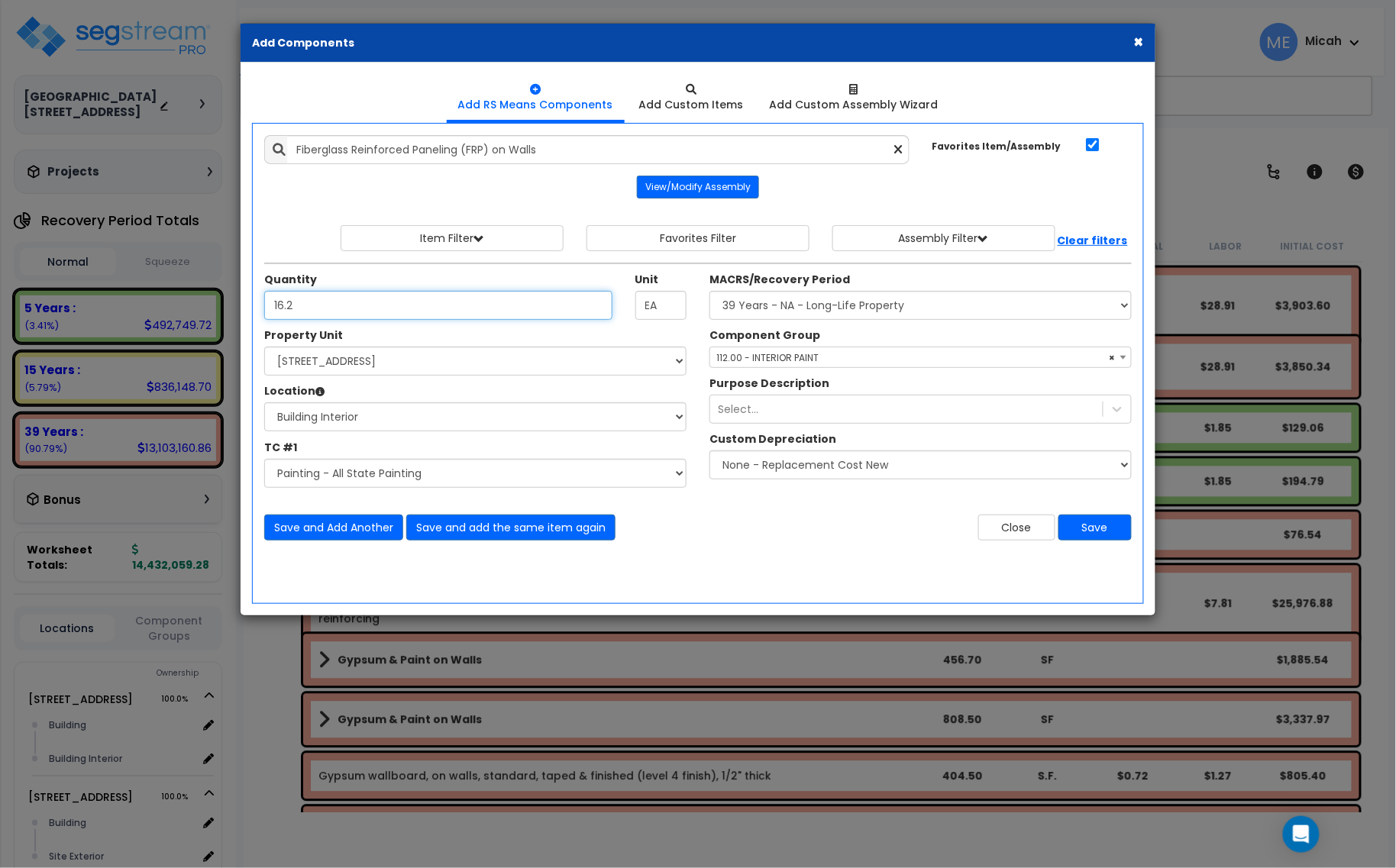
type input "16.2"
click at [351, 481] on select "Select Site Work - [PERSON_NAME] Aphalt Paving - Pine Bend Paving Site Concrete…" at bounding box center [475, 473] width 422 height 29
select select "45778570"
click at [264, 459] on select "Select Site Work - [PERSON_NAME] Aphalt Paving - Pine Bend Paving Site Concrete…" at bounding box center [475, 473] width 422 height 29
click at [752, 310] on select "Select MACRS/Recovery Period 5 Years - 57.0 - Distributive Trades & Services 5 …" at bounding box center [920, 305] width 422 height 29
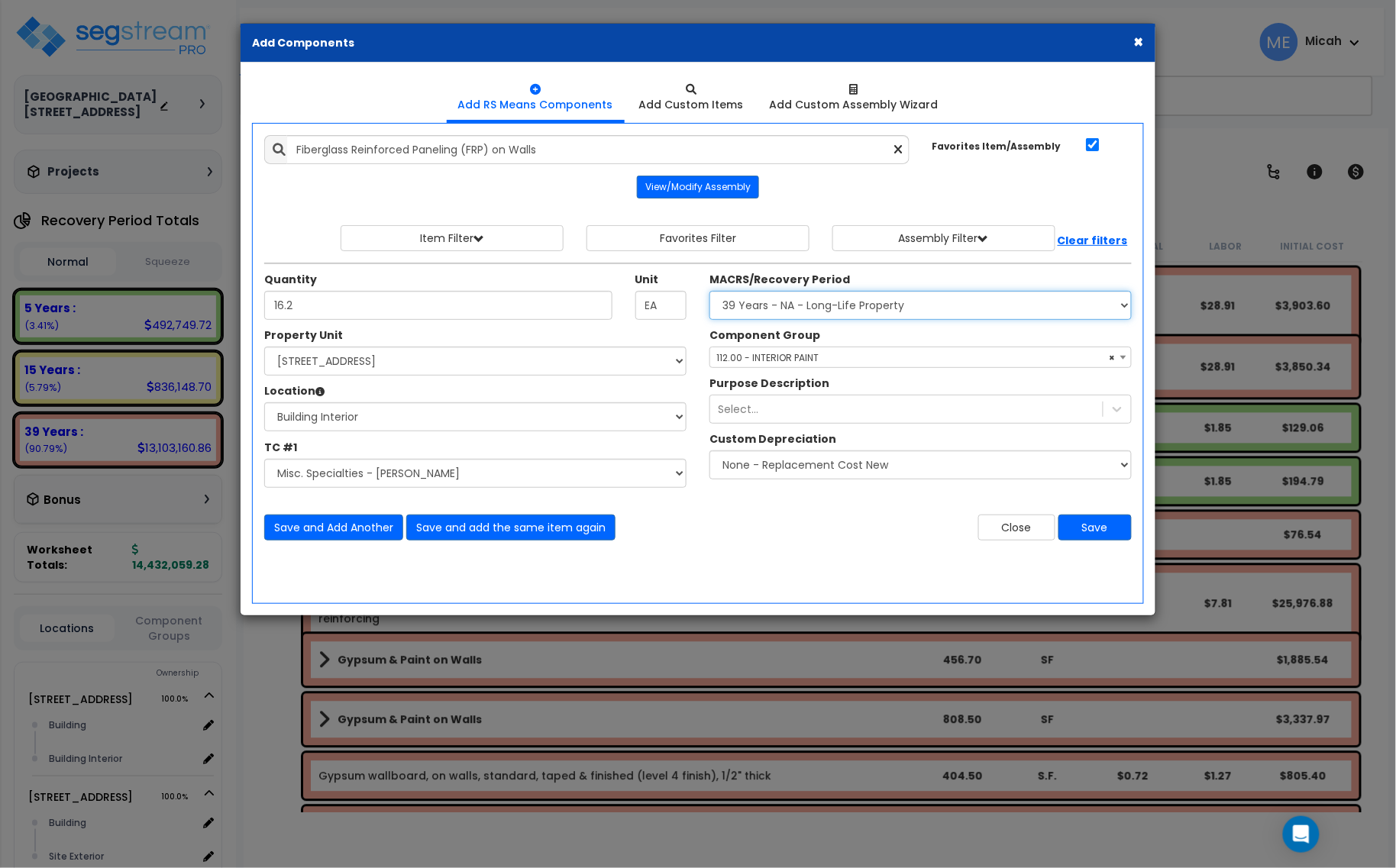
select select "3667"
click at [709, 292] on select "Select MACRS/Recovery Period 5 Years - 57.0 - Distributive Trades & Services 5 …" at bounding box center [920, 305] width 422 height 29
click at [749, 364] on span "Select Component Group" at bounding box center [920, 358] width 420 height 21
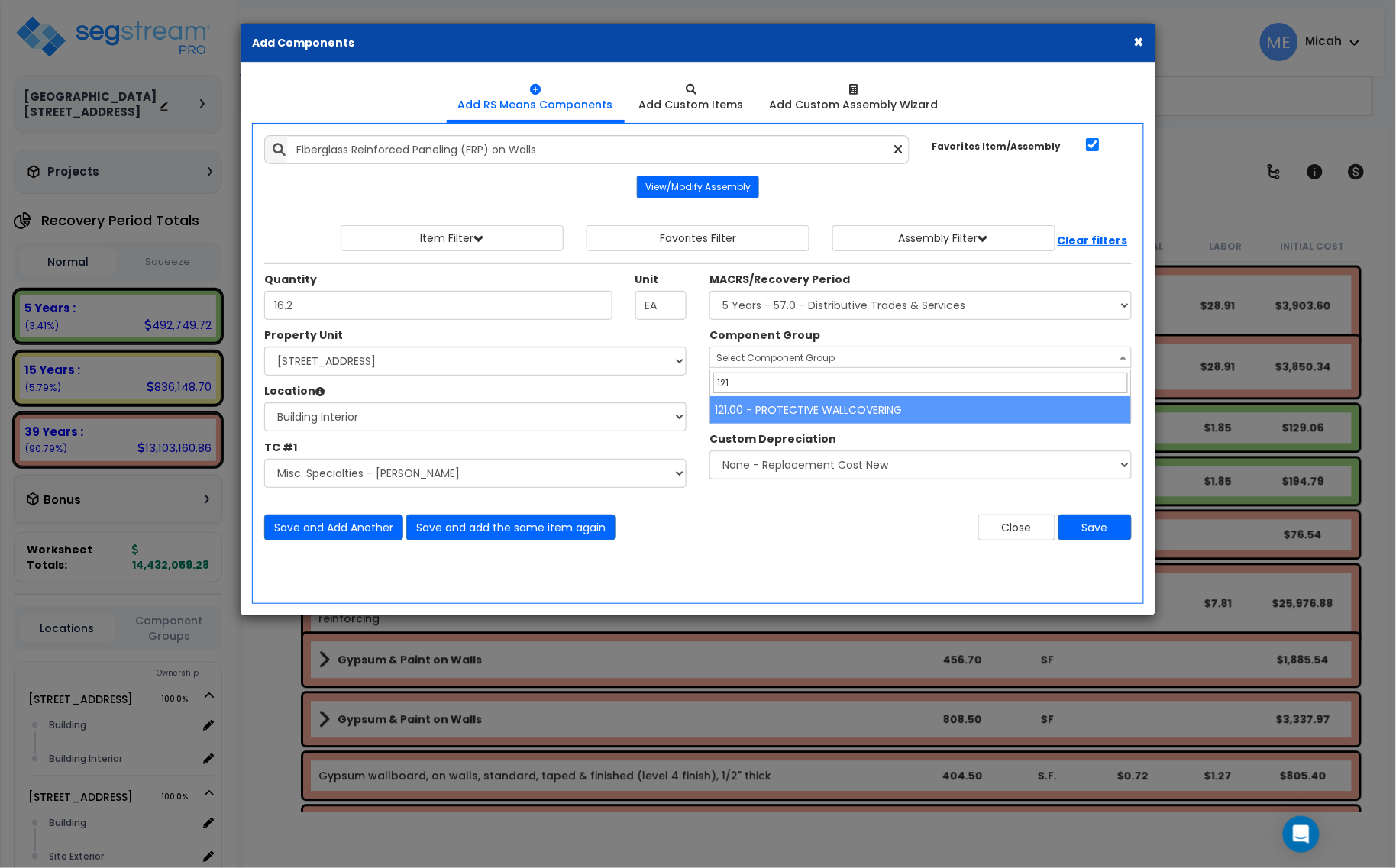
type input "121"
select select "56936"
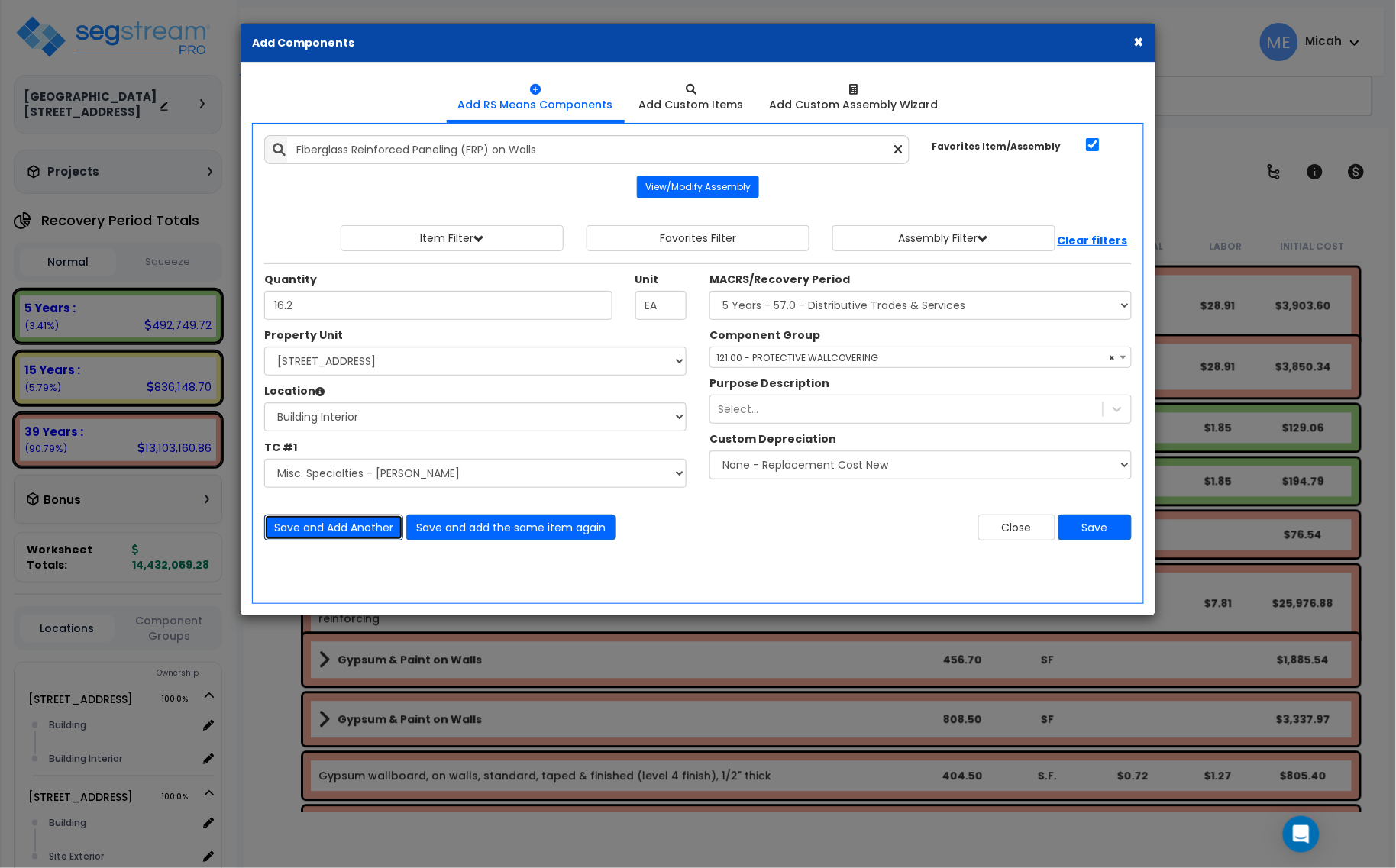
click at [335, 521] on button "Save and Add Another" at bounding box center [333, 527] width 139 height 26
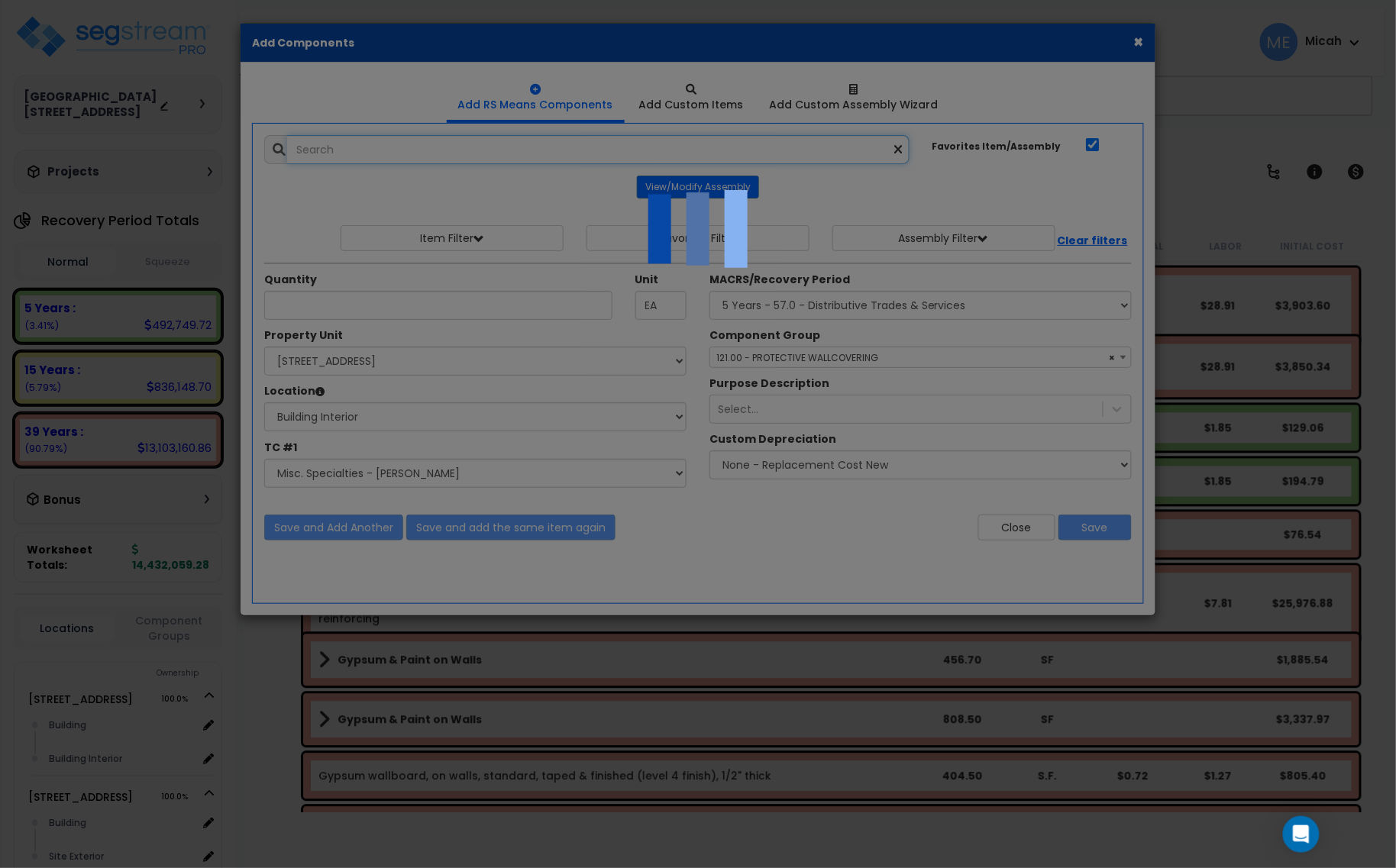
select select "45778570"
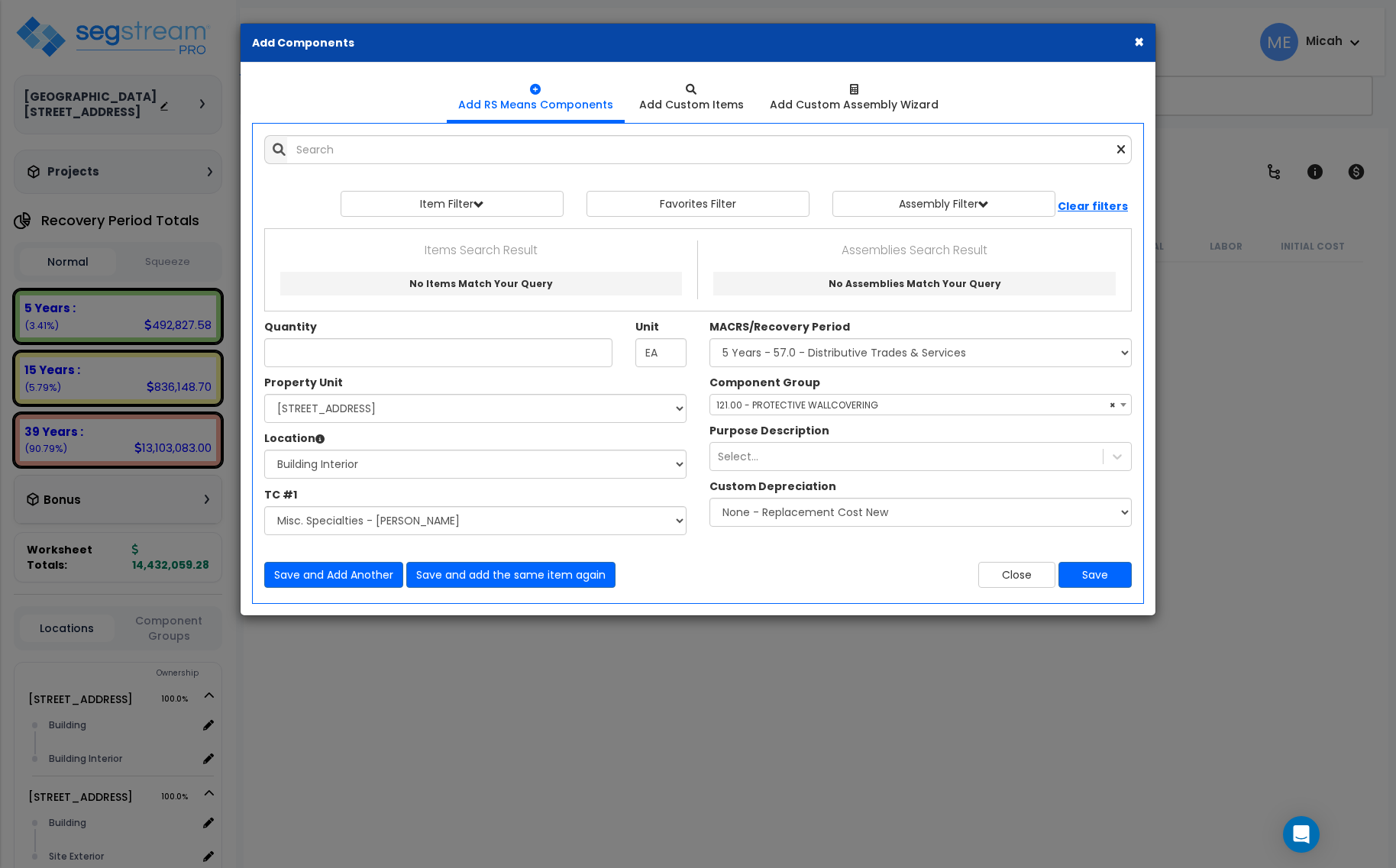
select select "3667"
select select "174261"
select select "461"
select select "45778570"
select select "56936"
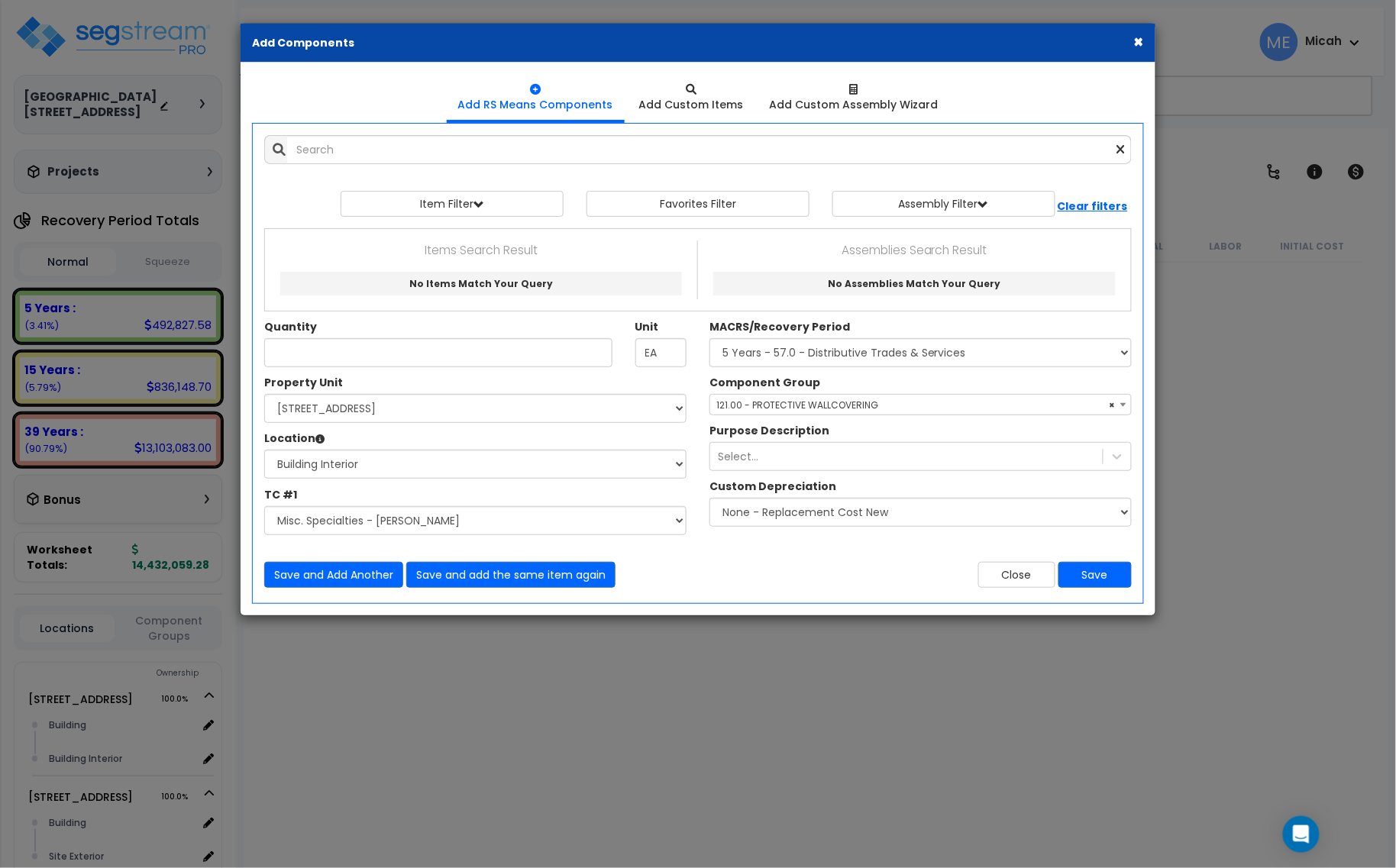
scroll to position [4753, 0]
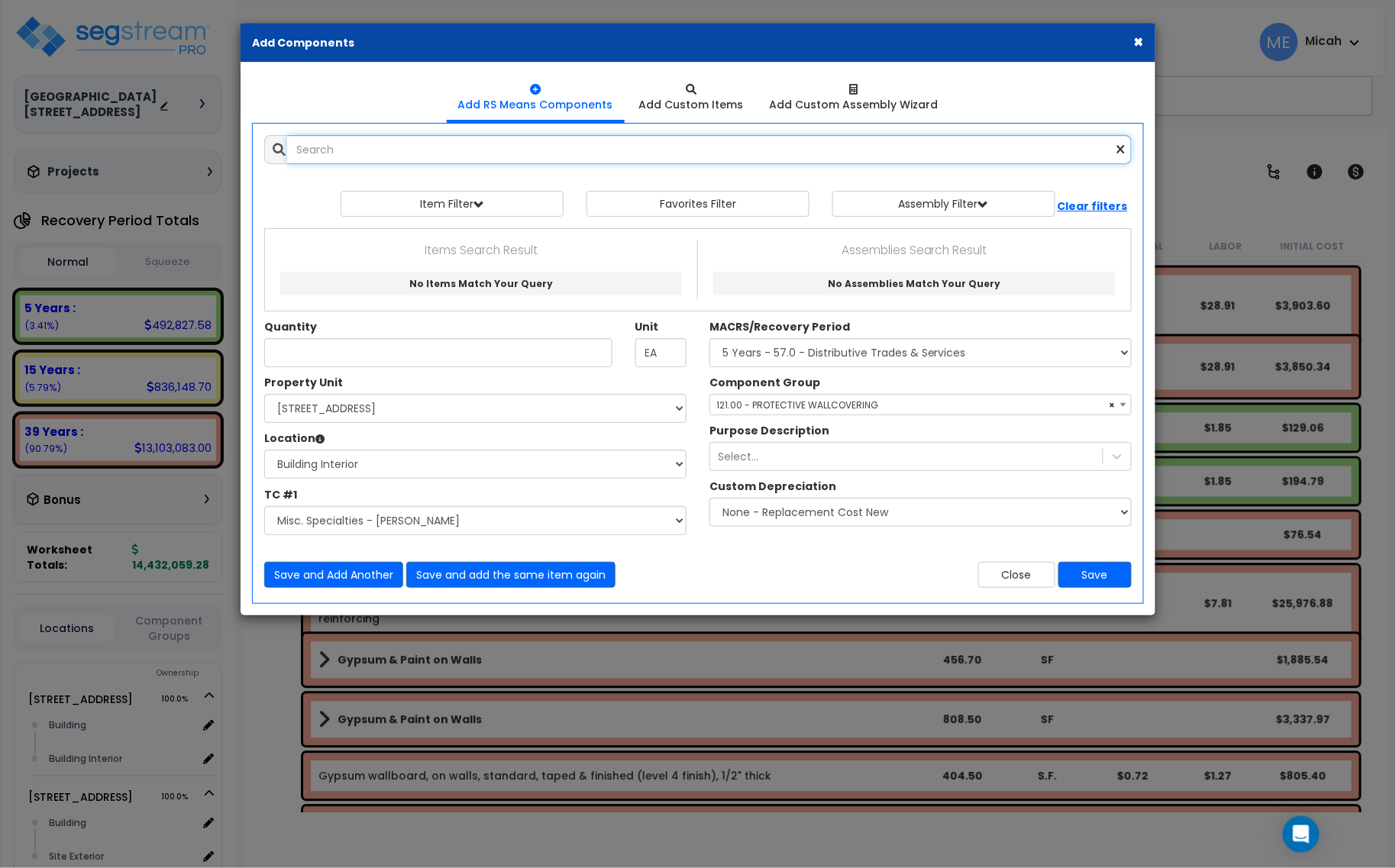
click at [347, 160] on input "text" at bounding box center [709, 150] width 844 height 29
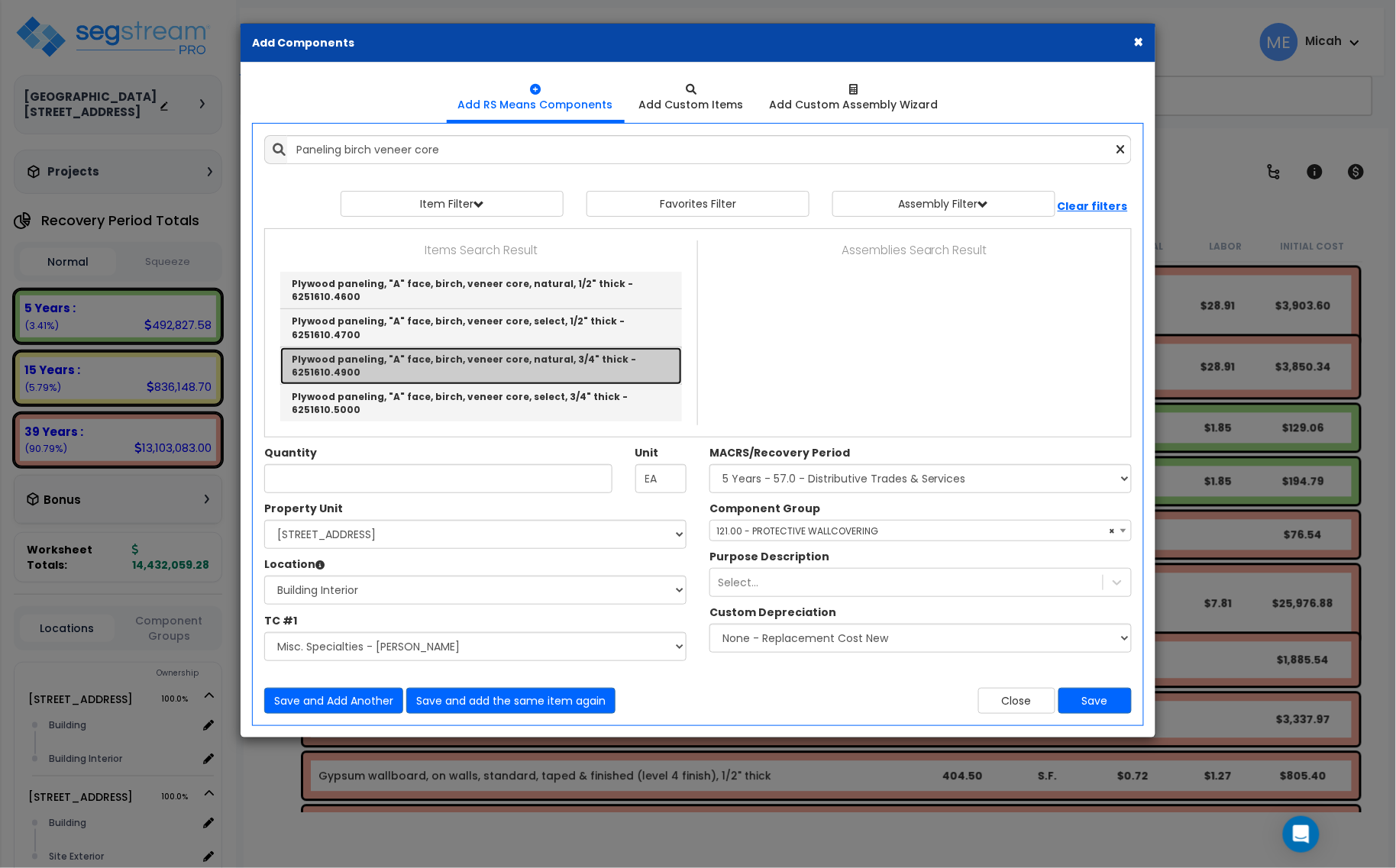
click at [519, 347] on link "Plywood paneling, "A" face, birch, veneer core, natural, 3/4" thick - 6251610.4…" at bounding box center [481, 365] width 402 height 37
type input "Plywood paneling, "A" face, birch, veneer core, natural, 3/4" thick - 6251610.4…"
checkbox input "false"
type input "S.F."
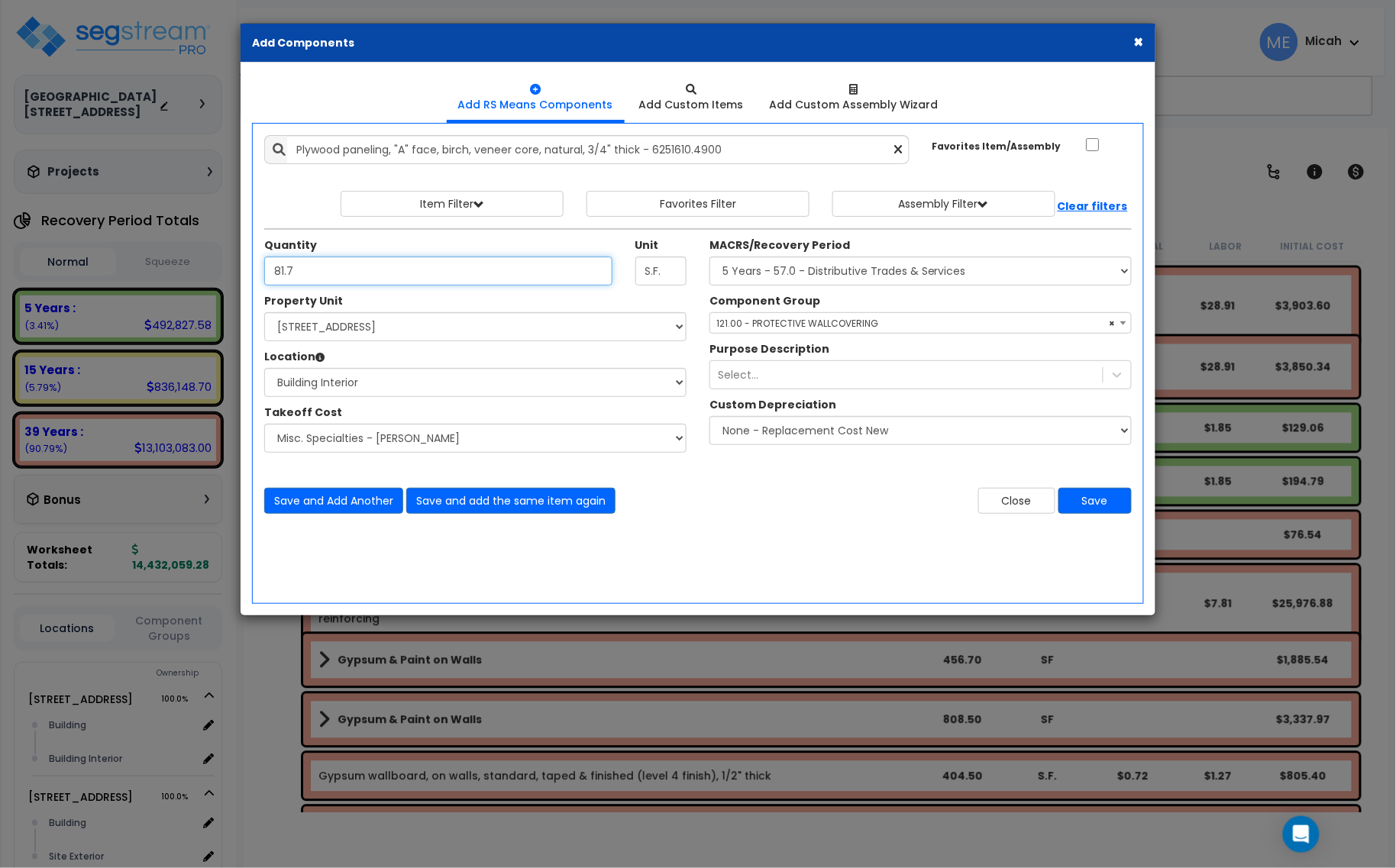
type input "81.7"
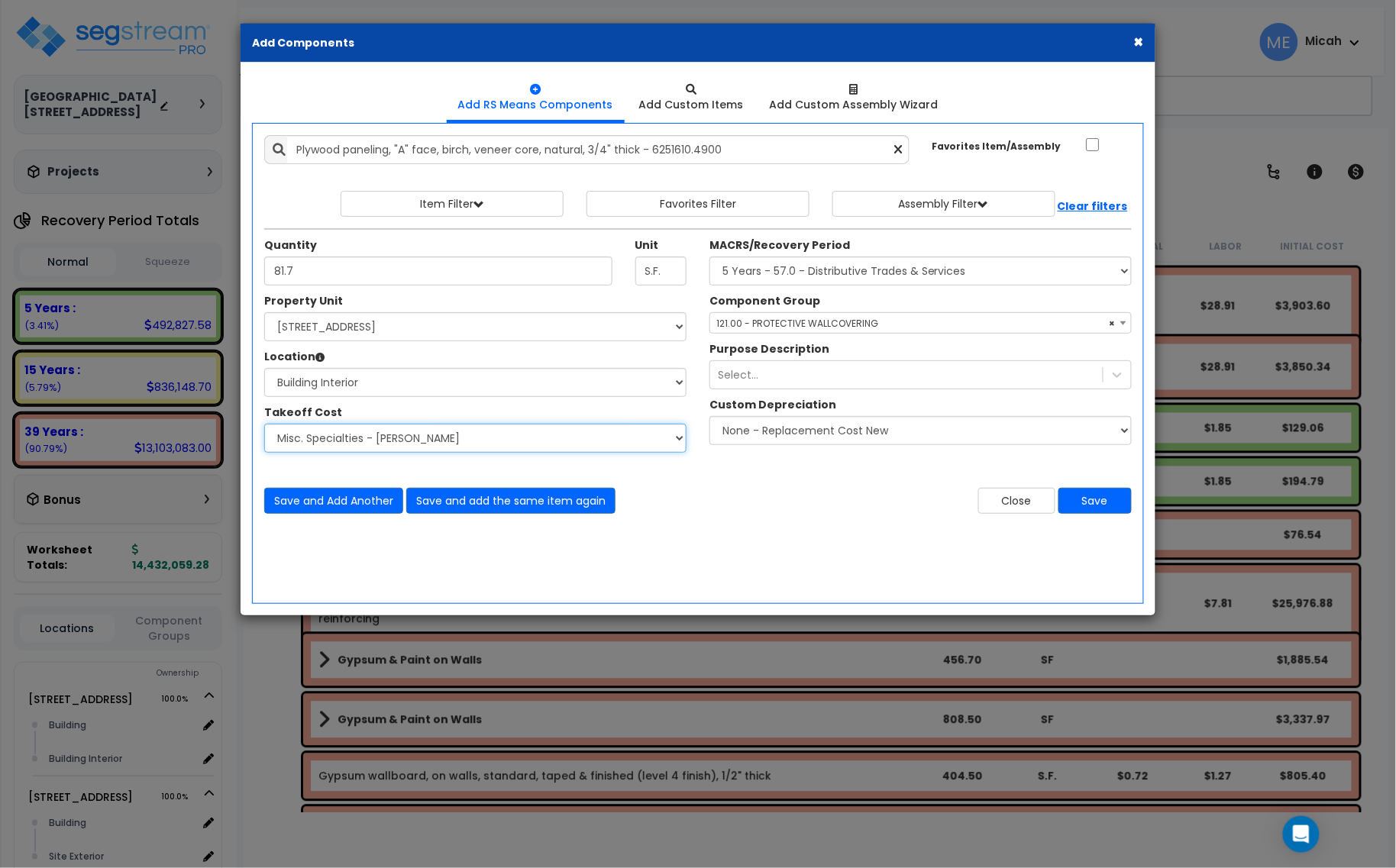
click at [500, 443] on select "Select Site Work - [PERSON_NAME] Aphalt Paving - Pine Bend Paving Site Concrete…" at bounding box center [475, 438] width 422 height 29
select select "45778553"
click at [264, 424] on select "Select Site Work - [PERSON_NAME] Aphalt Paving - Pine Bend Paving Site Concrete…" at bounding box center [475, 438] width 422 height 29
click at [819, 319] on span "× 121.00 - PROTECTIVE WALLCOVERING" at bounding box center [920, 323] width 420 height 21
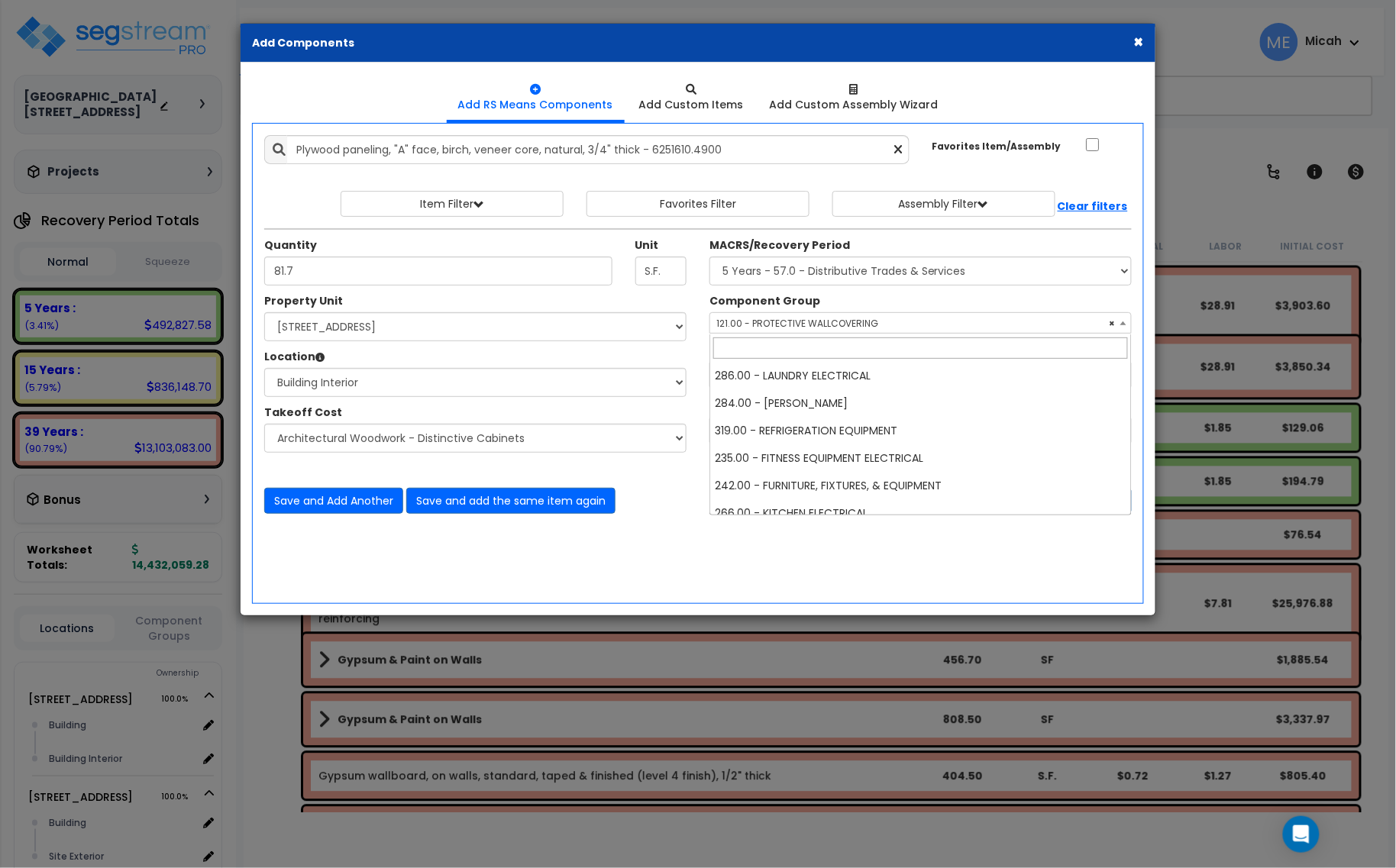
scroll to position [1951, 0]
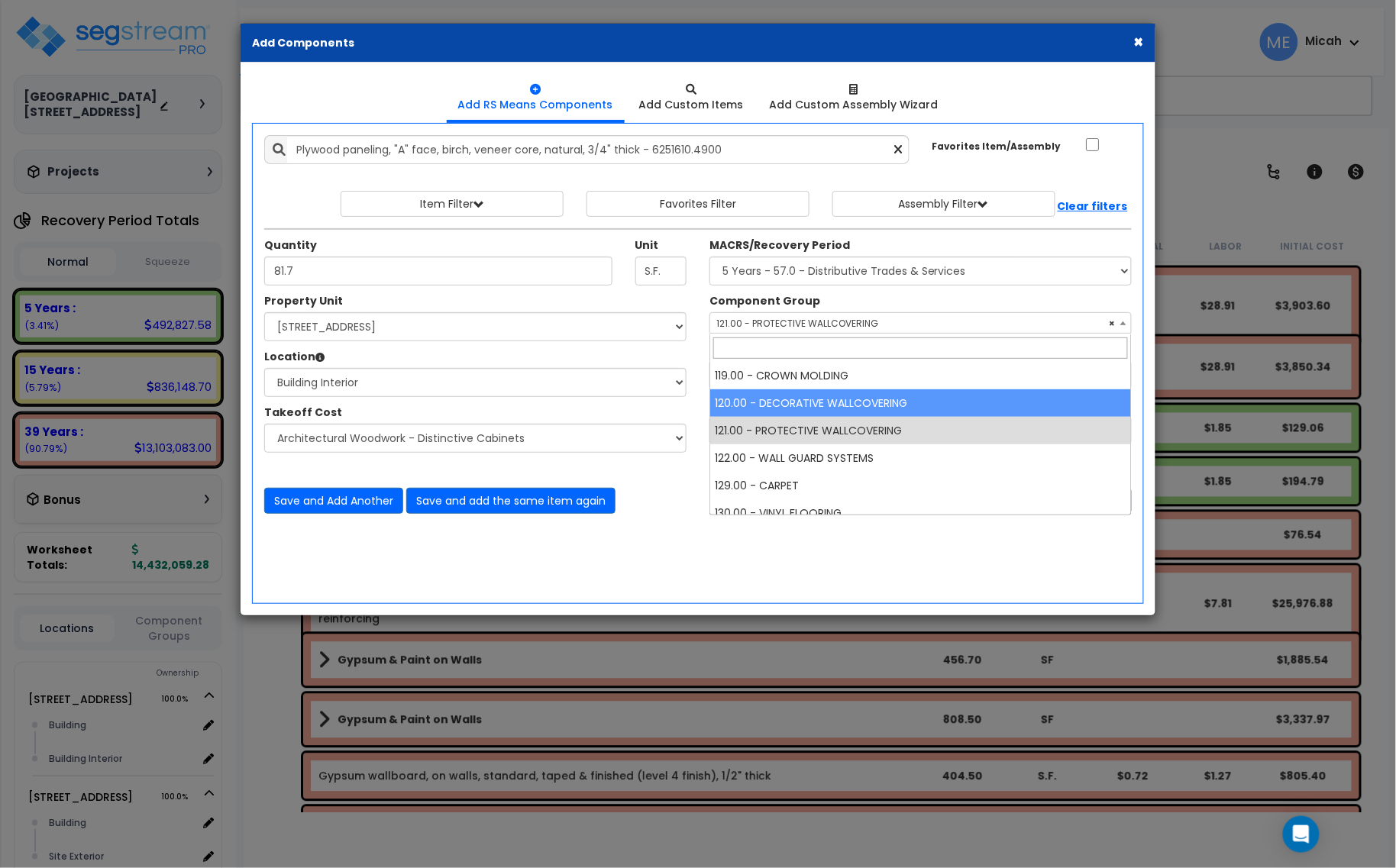
select select "56935"
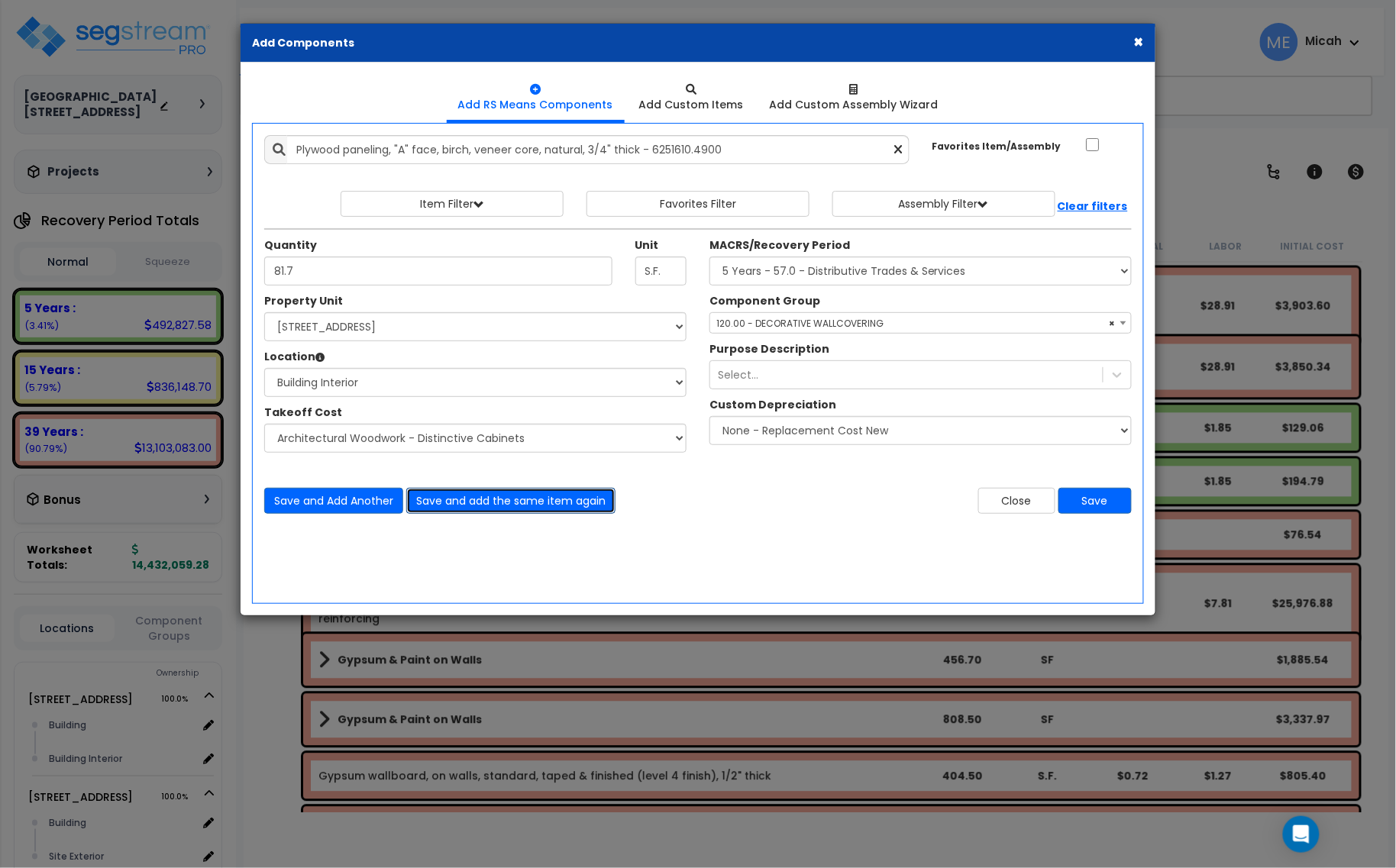
click at [484, 505] on button "Save and add the same item again" at bounding box center [510, 500] width 209 height 26
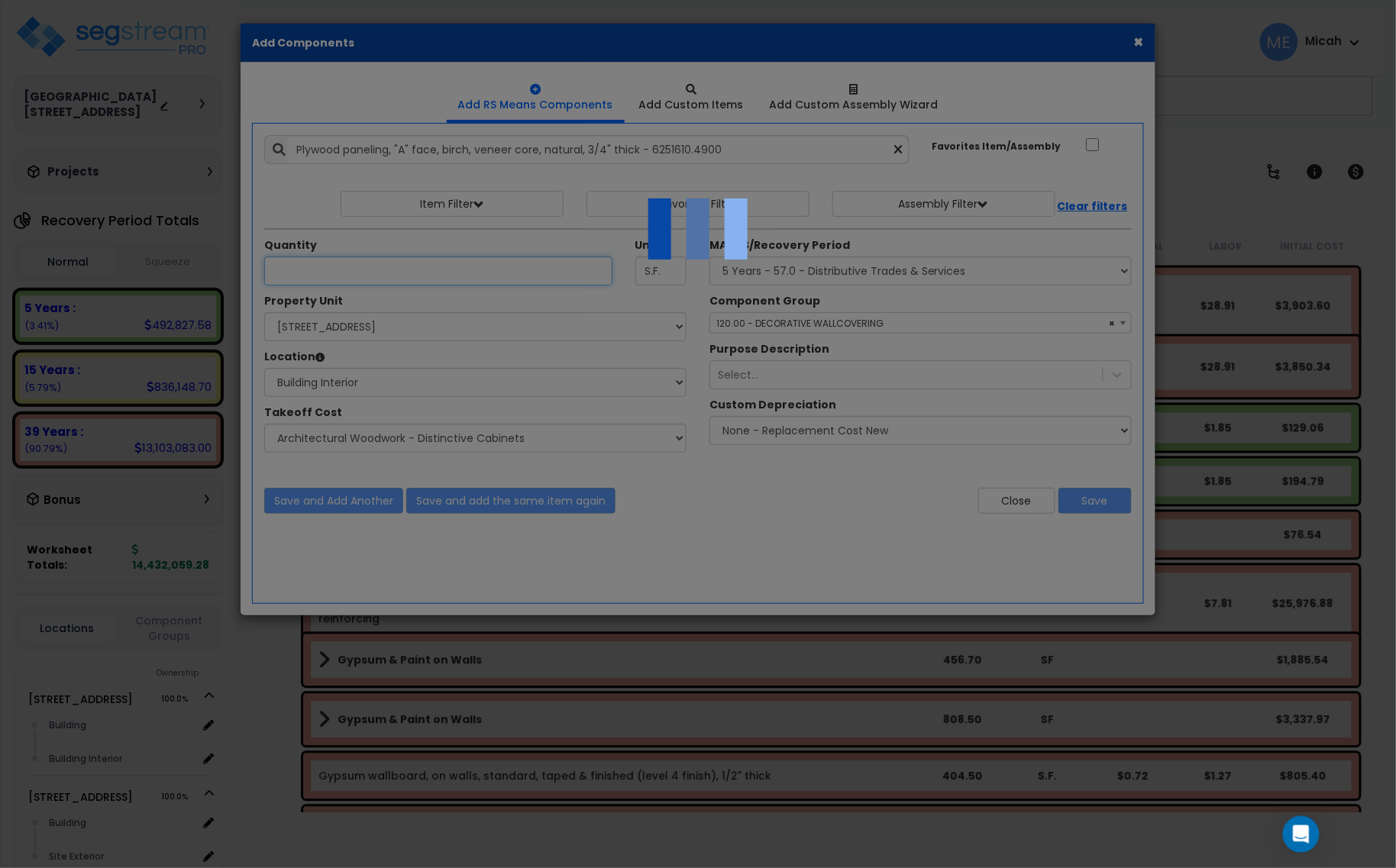
select select "45778553"
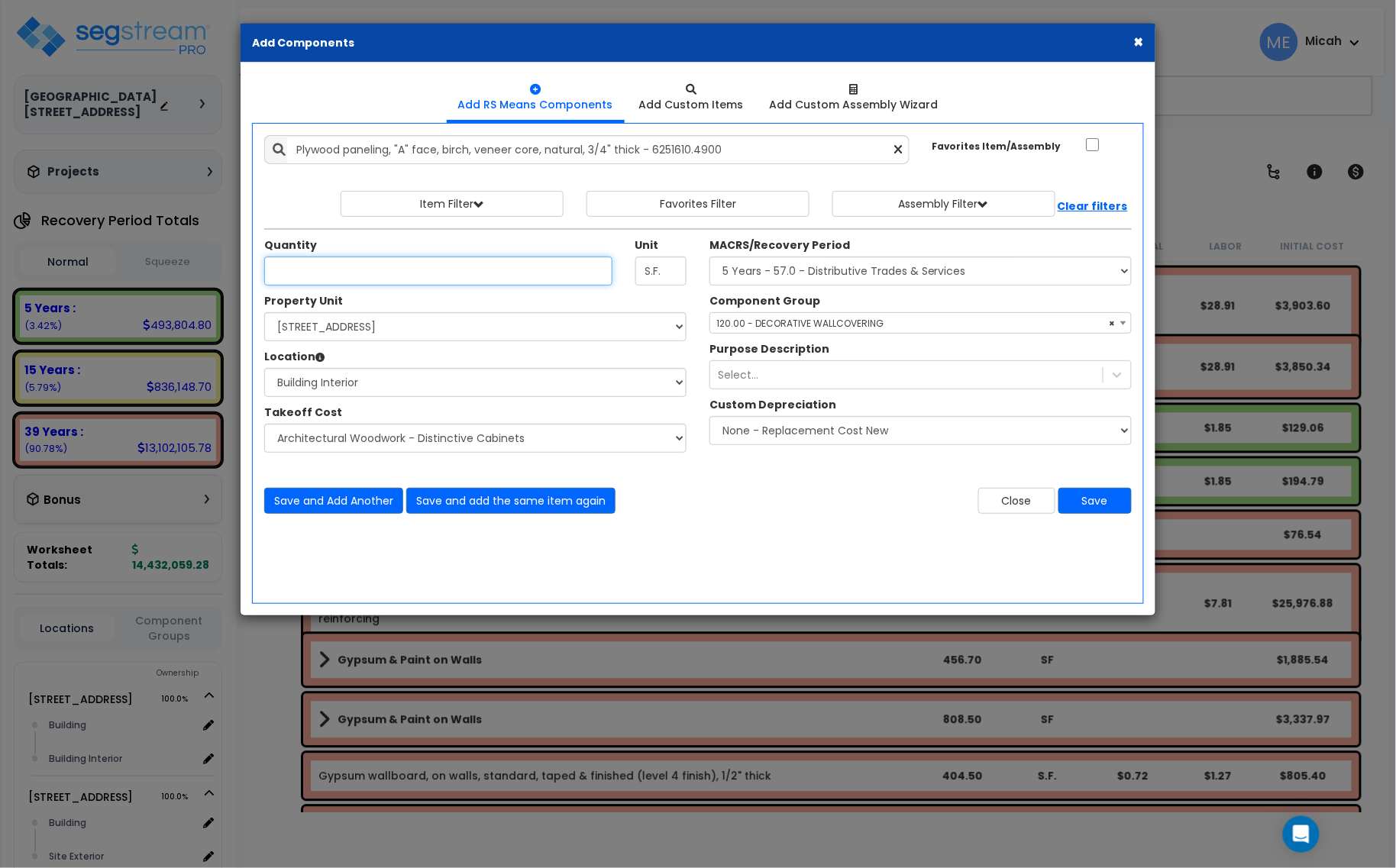
click at [313, 271] on input "Unit Quantity" at bounding box center [438, 270] width 348 height 29
type input "291.5"
click at [367, 504] on button "Save and Add Another" at bounding box center [333, 500] width 139 height 26
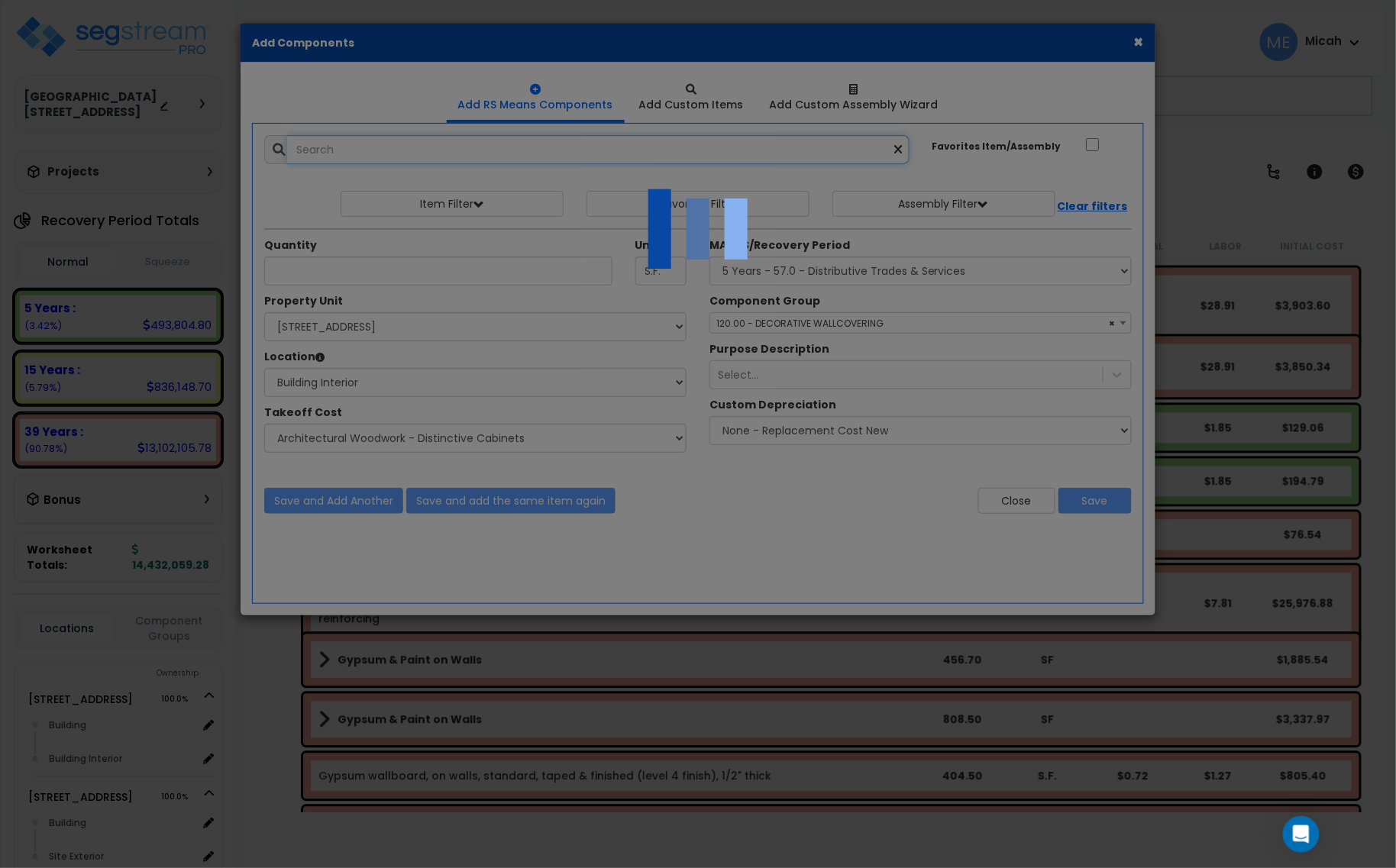
select select "45778553"
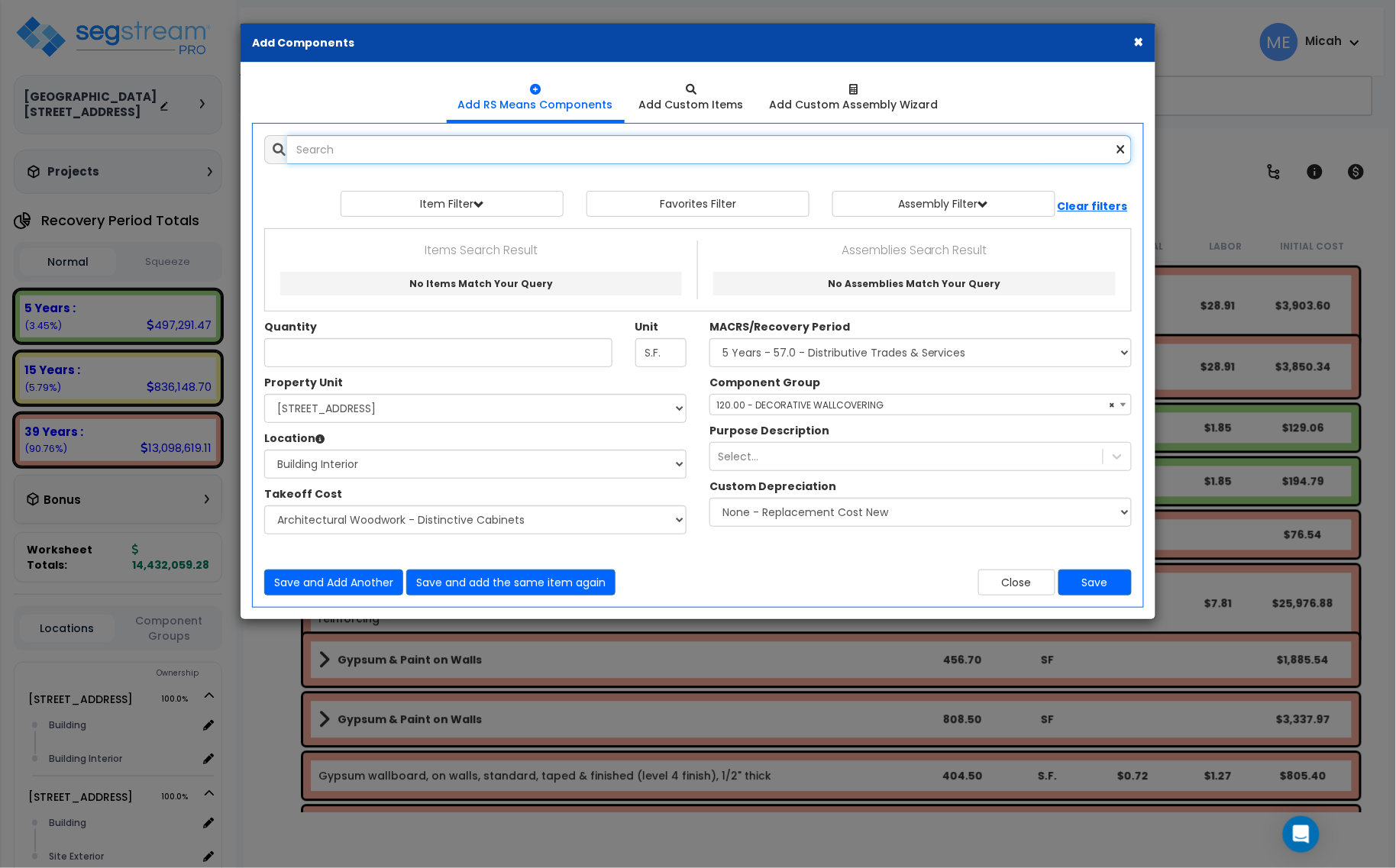
click at [452, 157] on input "text" at bounding box center [709, 150] width 844 height 29
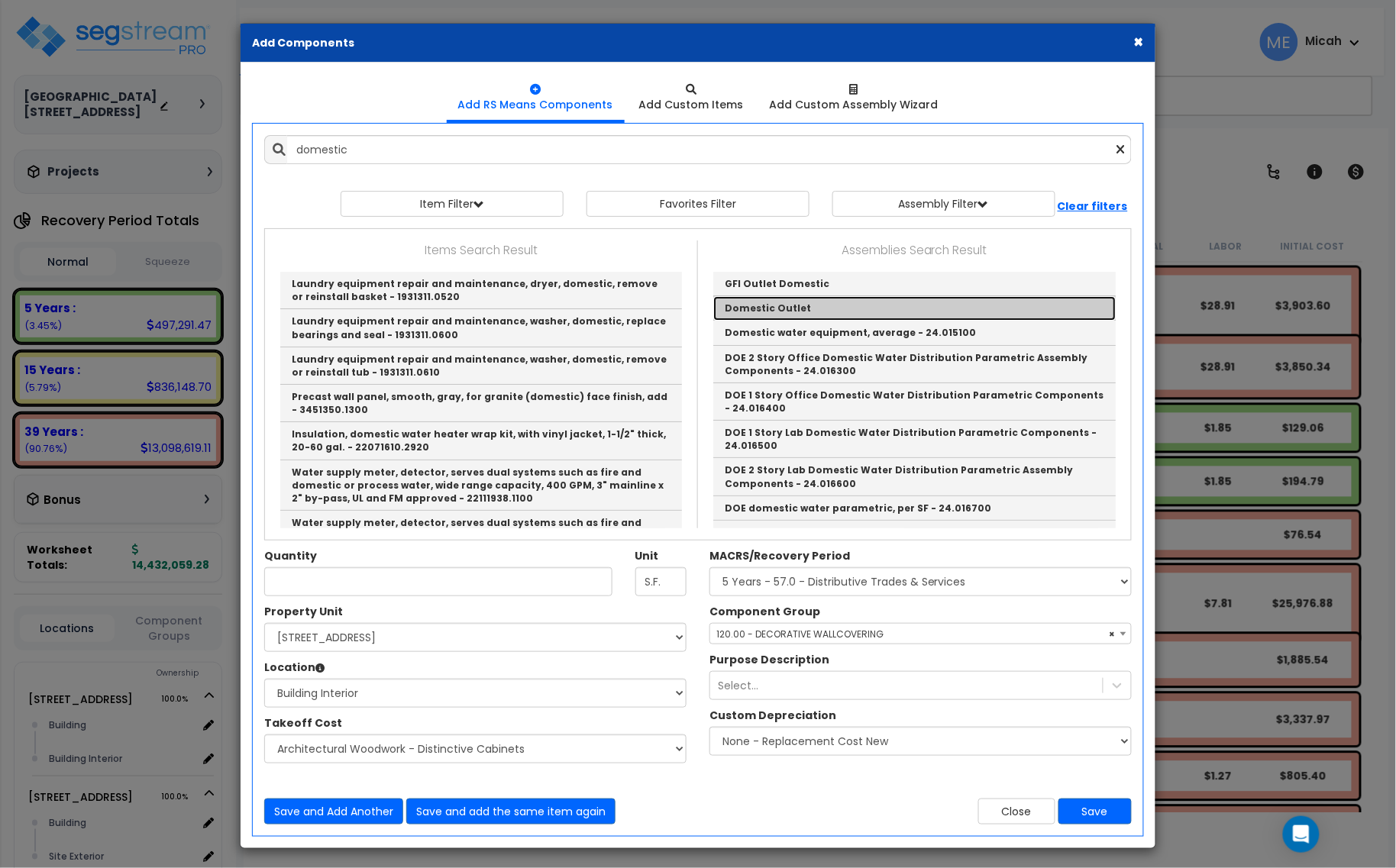
click at [822, 306] on link "Domestic Outlet" at bounding box center [913, 308] width 402 height 24
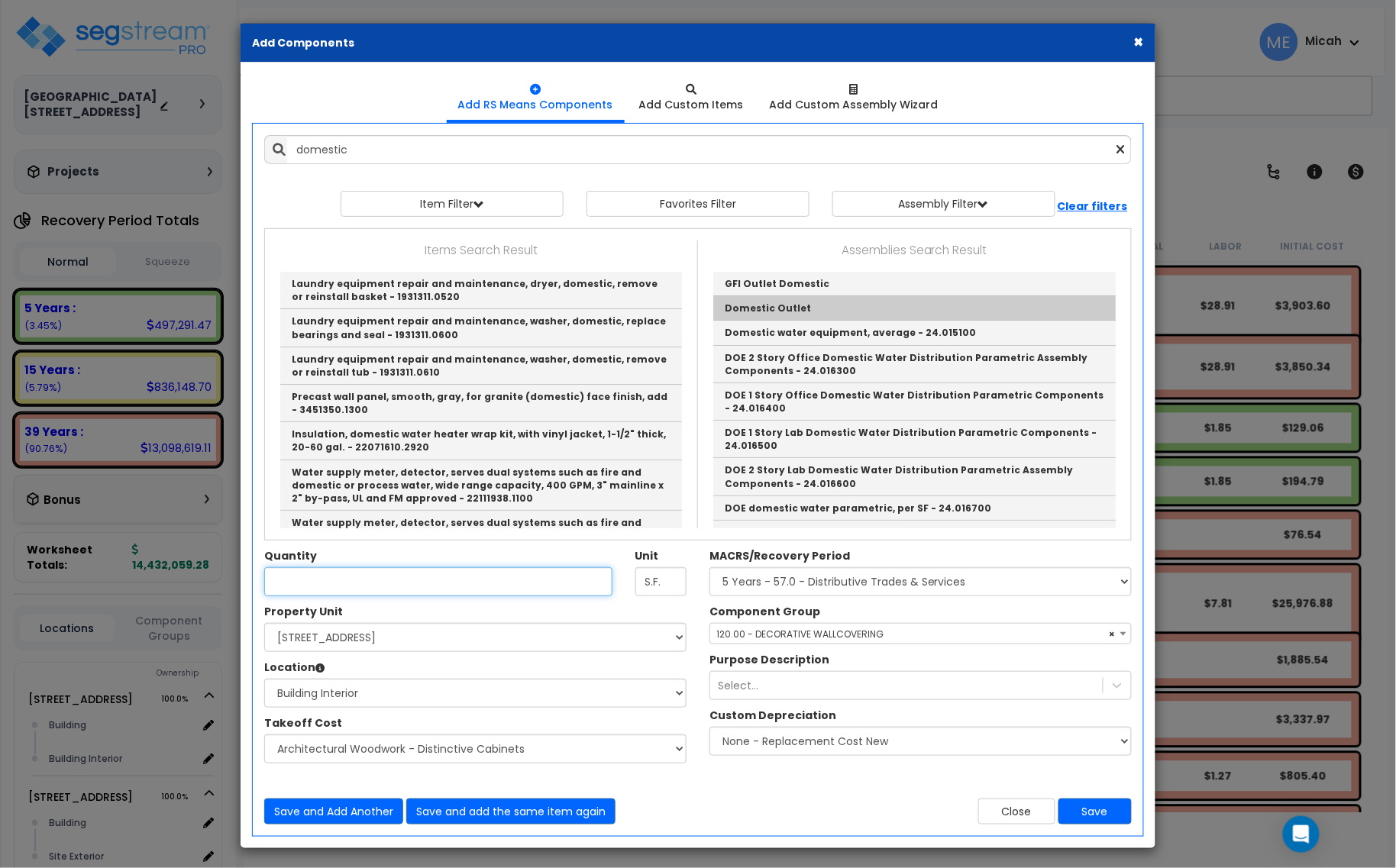
type input "Domestic Outlet"
checkbox input "true"
type input "EA"
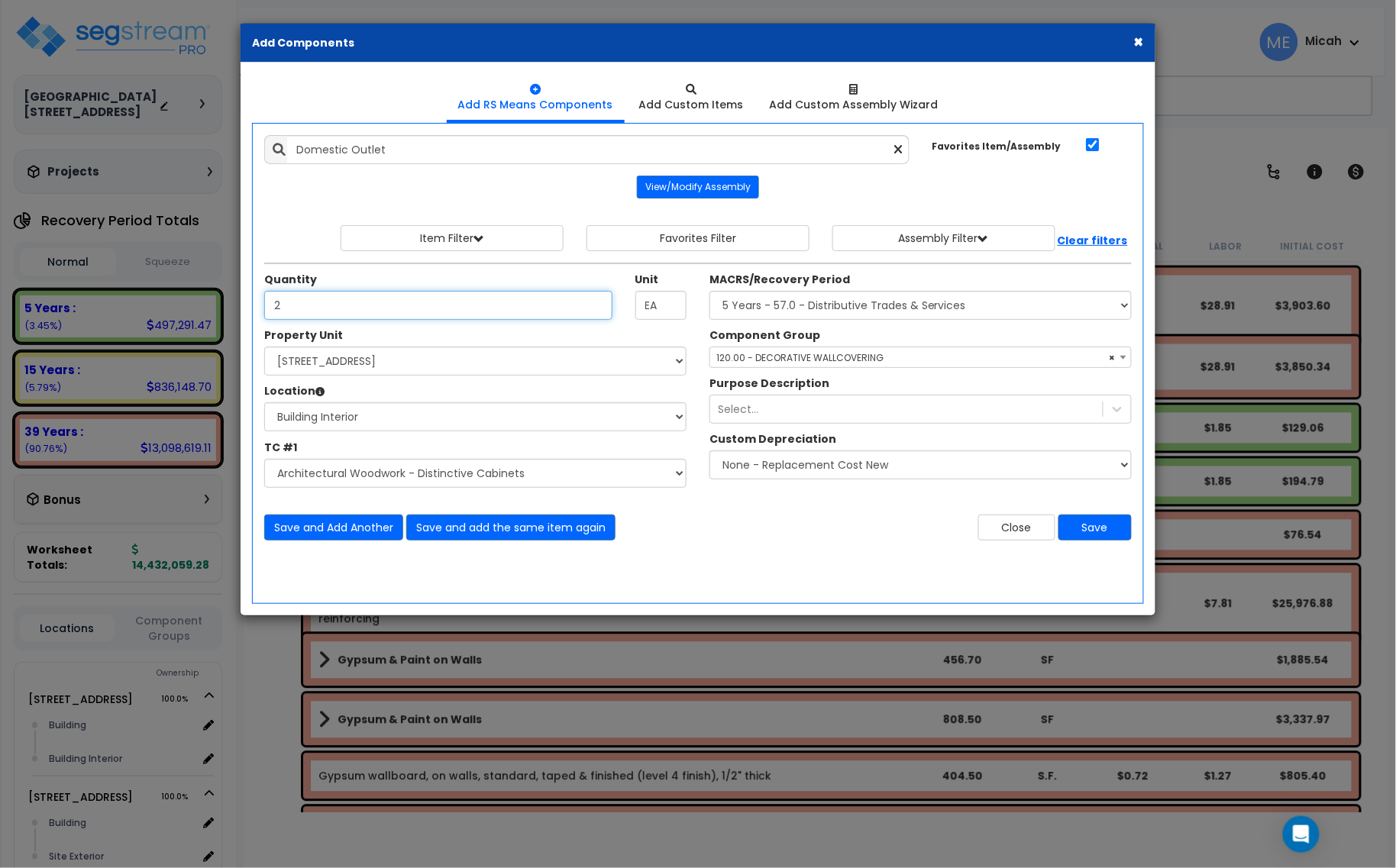
type input "2"
click at [474, 425] on select "Select Building Building Interior Parking Garage Add Additional Location" at bounding box center [475, 416] width 422 height 29
select select "1034"
click at [264, 403] on select "Select Building Building Interior Parking Garage Add Additional Location" at bounding box center [475, 416] width 422 height 29
click at [443, 479] on select "Select Site Work - [PERSON_NAME] Aphalt Paving - Pine Bend Paving Site Concrete…" at bounding box center [475, 473] width 422 height 29
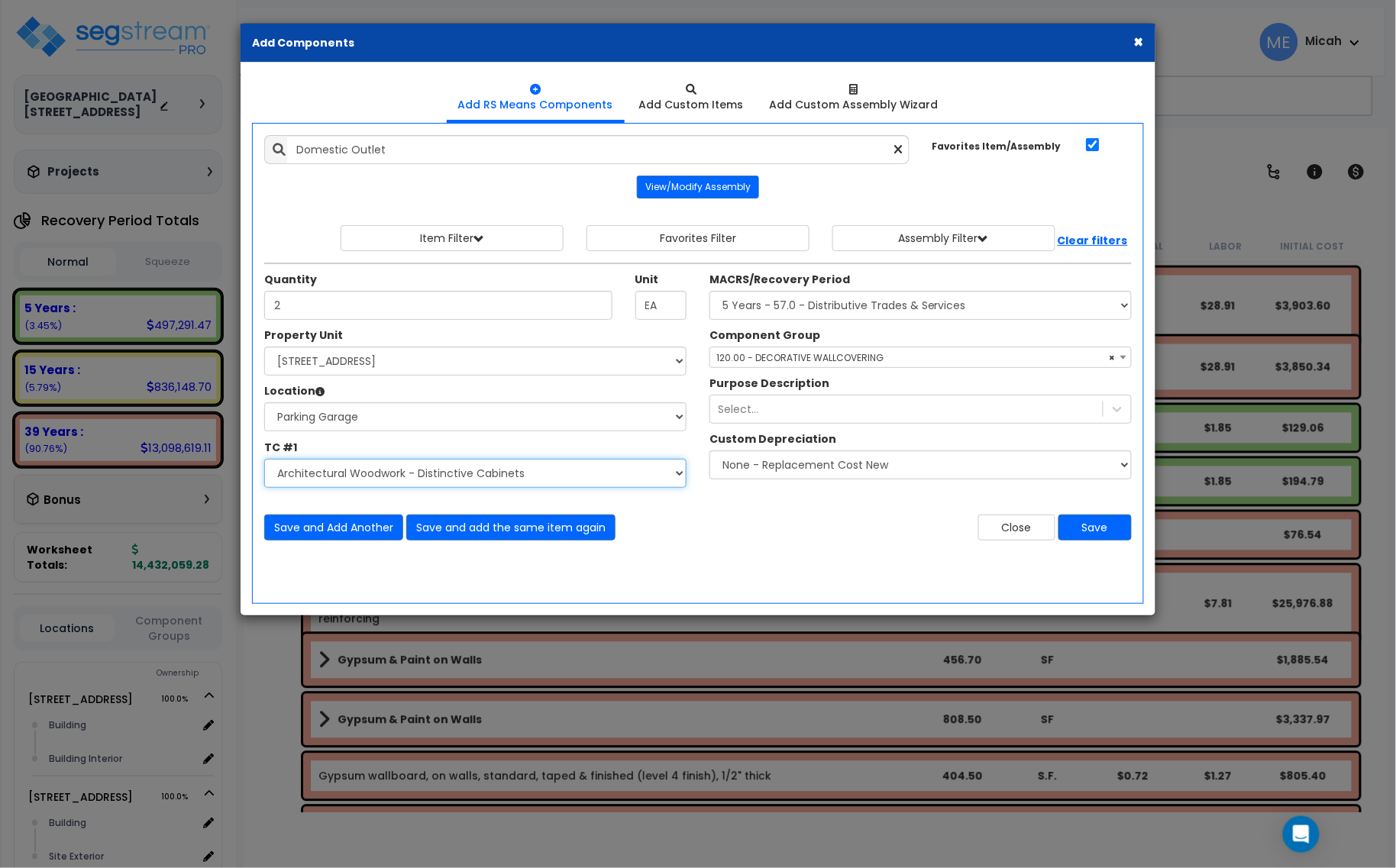
select select "45778576"
click at [264, 459] on select "Select Site Work - [PERSON_NAME] Aphalt Paving - Pine Bend Paving Site Concrete…" at bounding box center [475, 473] width 422 height 29
drag, startPoint x: 912, startPoint y: 297, endPoint x: 907, endPoint y: 310, distance: 13.9
click at [912, 297] on select "Select MACRS/Recovery Period 5 Years - 57.0 - Distributive Trades & Services 5 …" at bounding box center [920, 305] width 422 height 29
select select "3669"
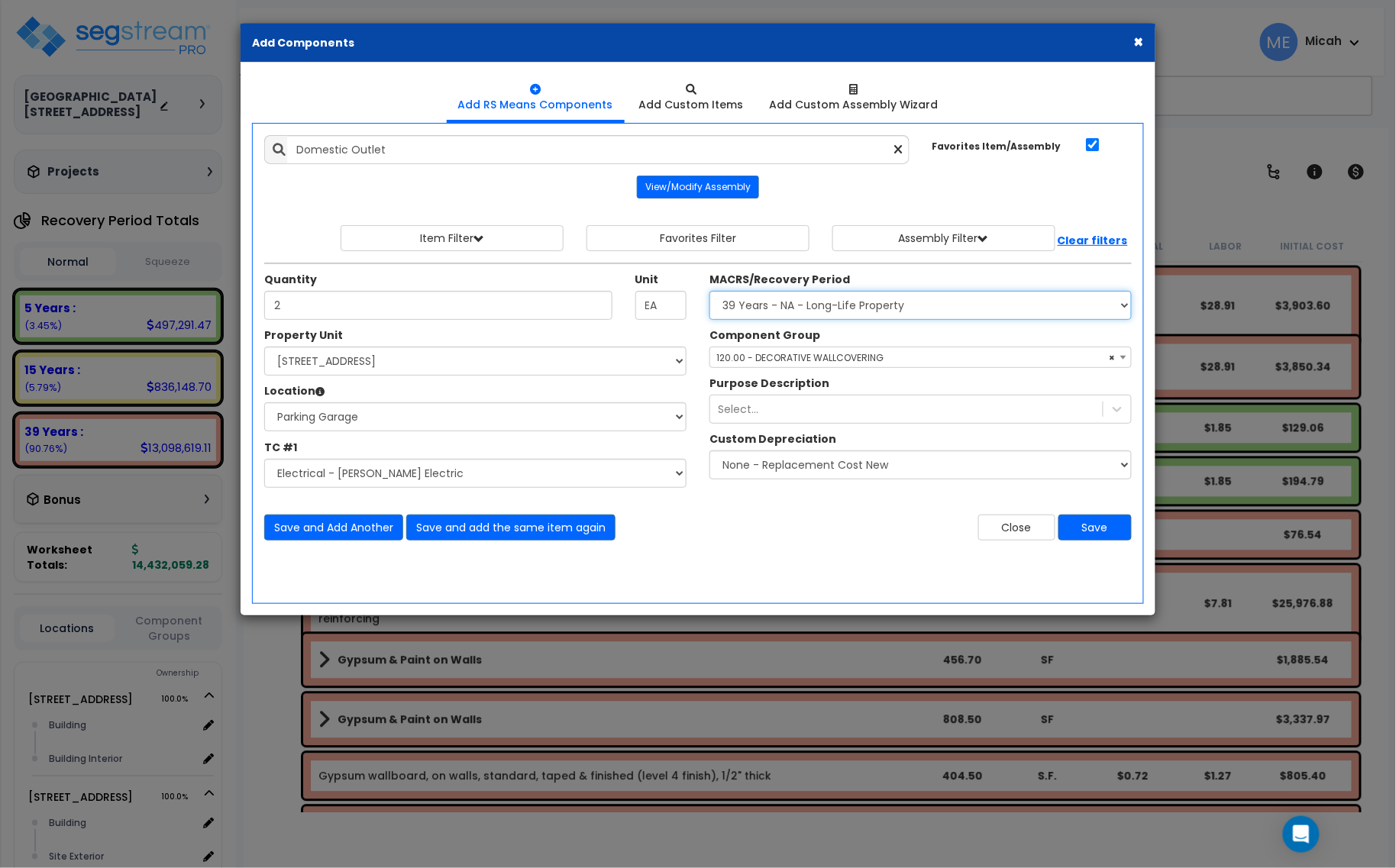
click at [709, 292] on select "Select MACRS/Recovery Period 5 Years - 57.0 - Distributive Trades & Services 5 …" at bounding box center [920, 305] width 422 height 29
click at [769, 364] on span "Select Component Group" at bounding box center [774, 358] width 118 height 13
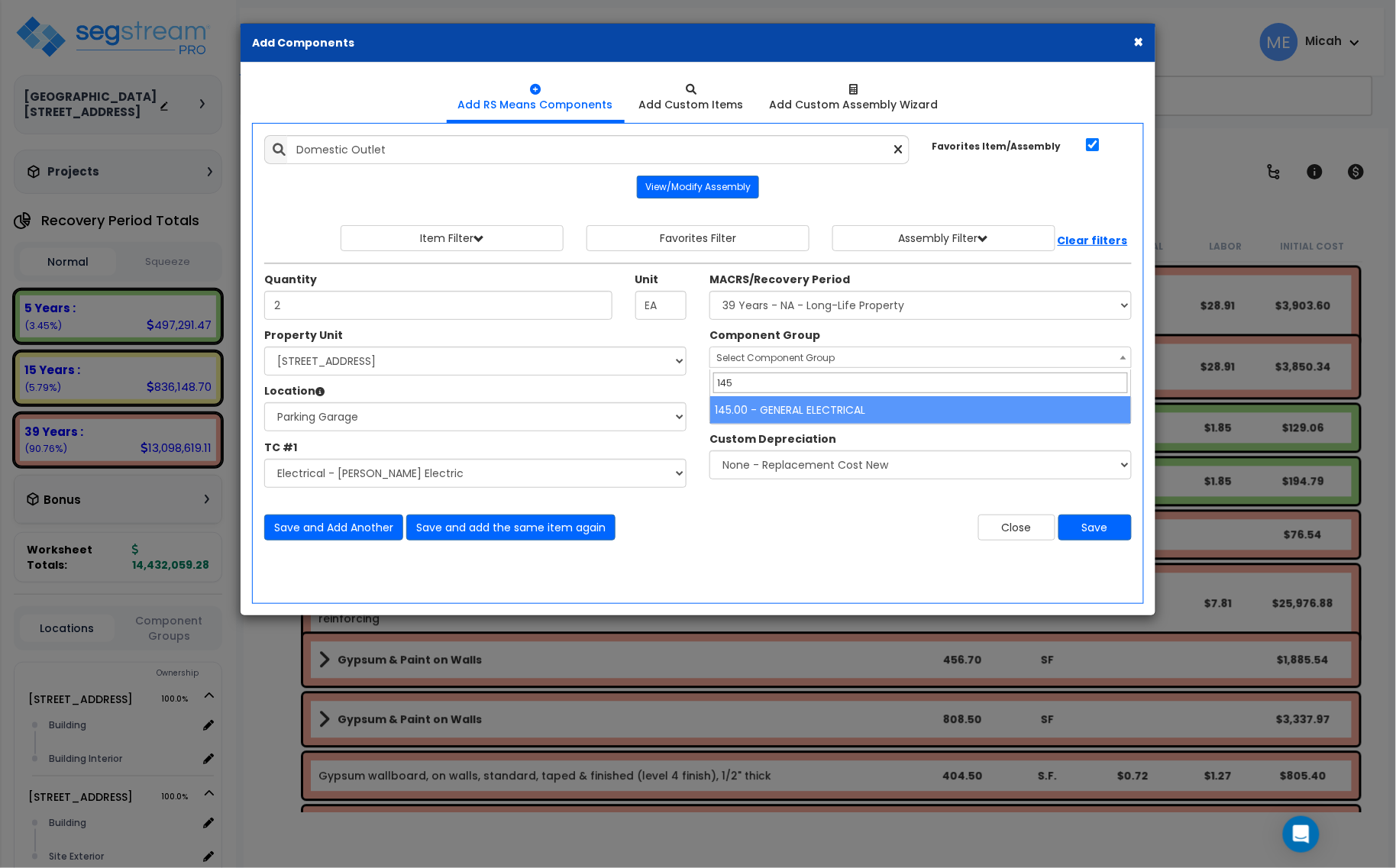
type input "145"
select select "56955"
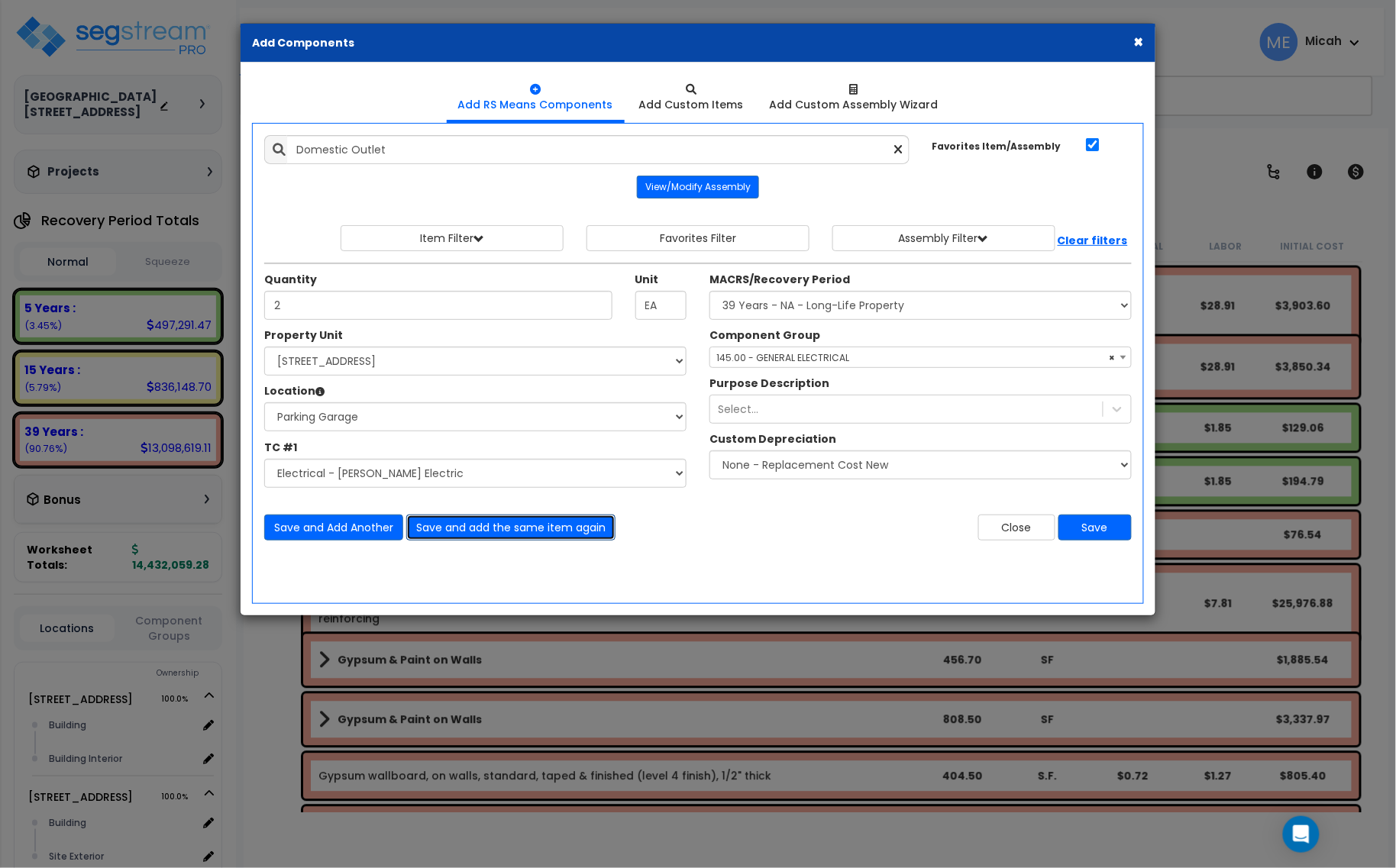
click at [532, 528] on button "Save and add the same item again" at bounding box center [510, 527] width 209 height 26
click at [308, 306] on input "Unit Quantity" at bounding box center [438, 305] width 348 height 29
type input "1"
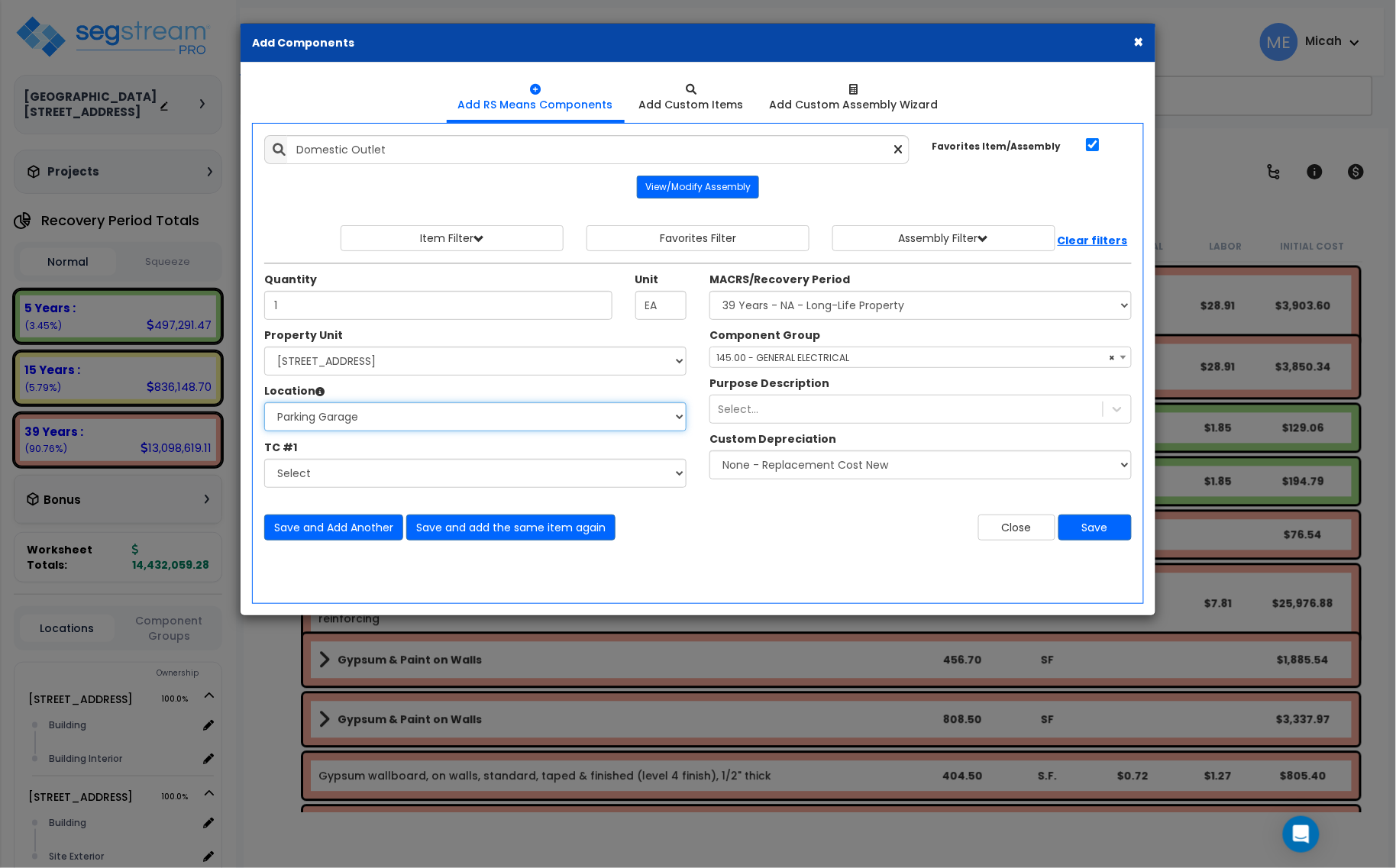
click at [317, 413] on select "Select Building Building Interior Parking Garage Add Additional Location" at bounding box center [475, 416] width 422 height 29
select select "461"
click at [264, 403] on select "Select Building Building Interior Parking Garage Add Additional Location" at bounding box center [475, 416] width 422 height 29
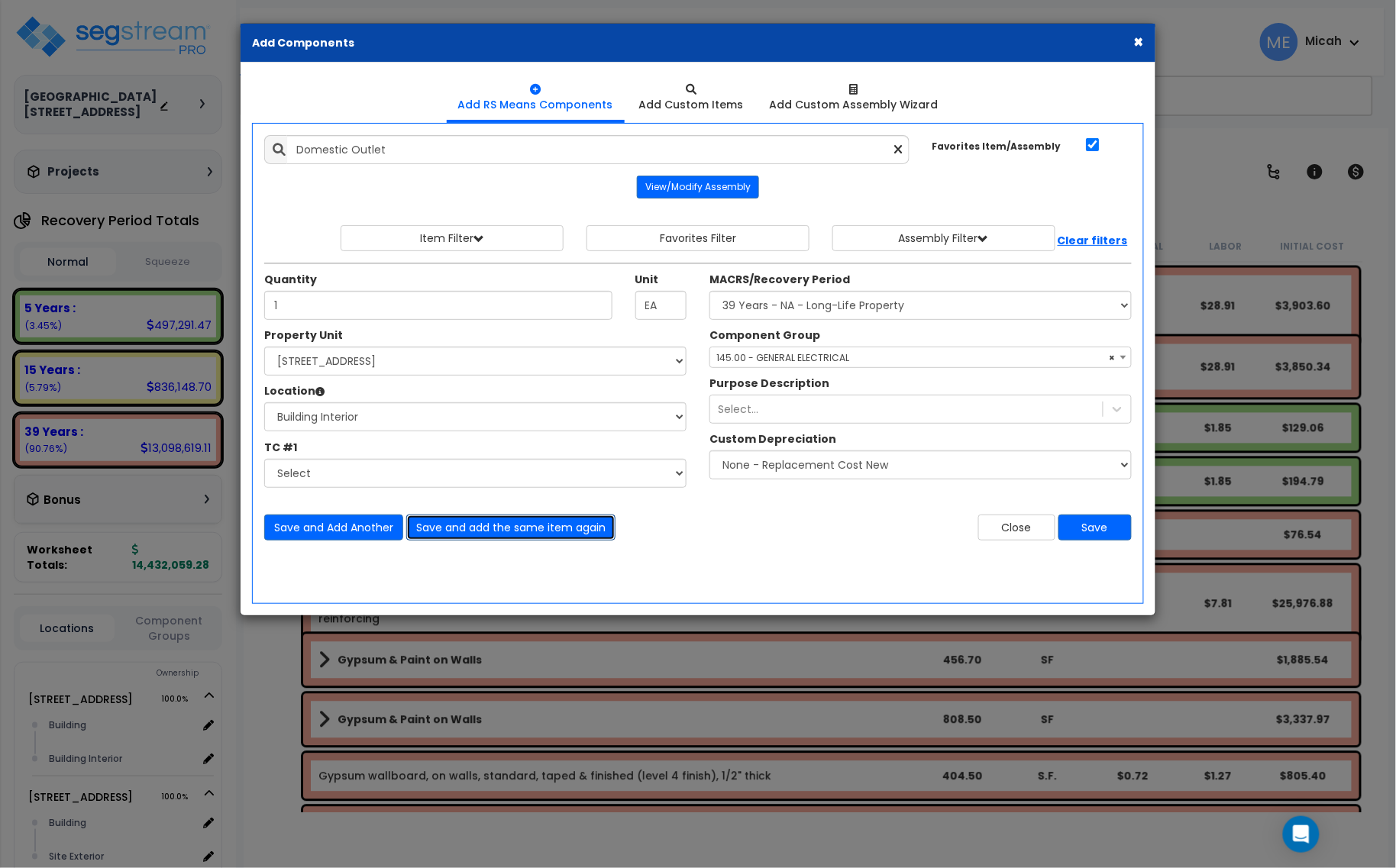
click at [479, 531] on button "Save and add the same item again" at bounding box center [510, 527] width 209 height 26
click at [326, 309] on input "Unit Quantity" at bounding box center [438, 305] width 348 height 29
type input "1"
click at [510, 531] on button "Save and add the same item again" at bounding box center [510, 527] width 209 height 26
click at [332, 305] on input "Unit Quantity" at bounding box center [438, 305] width 348 height 29
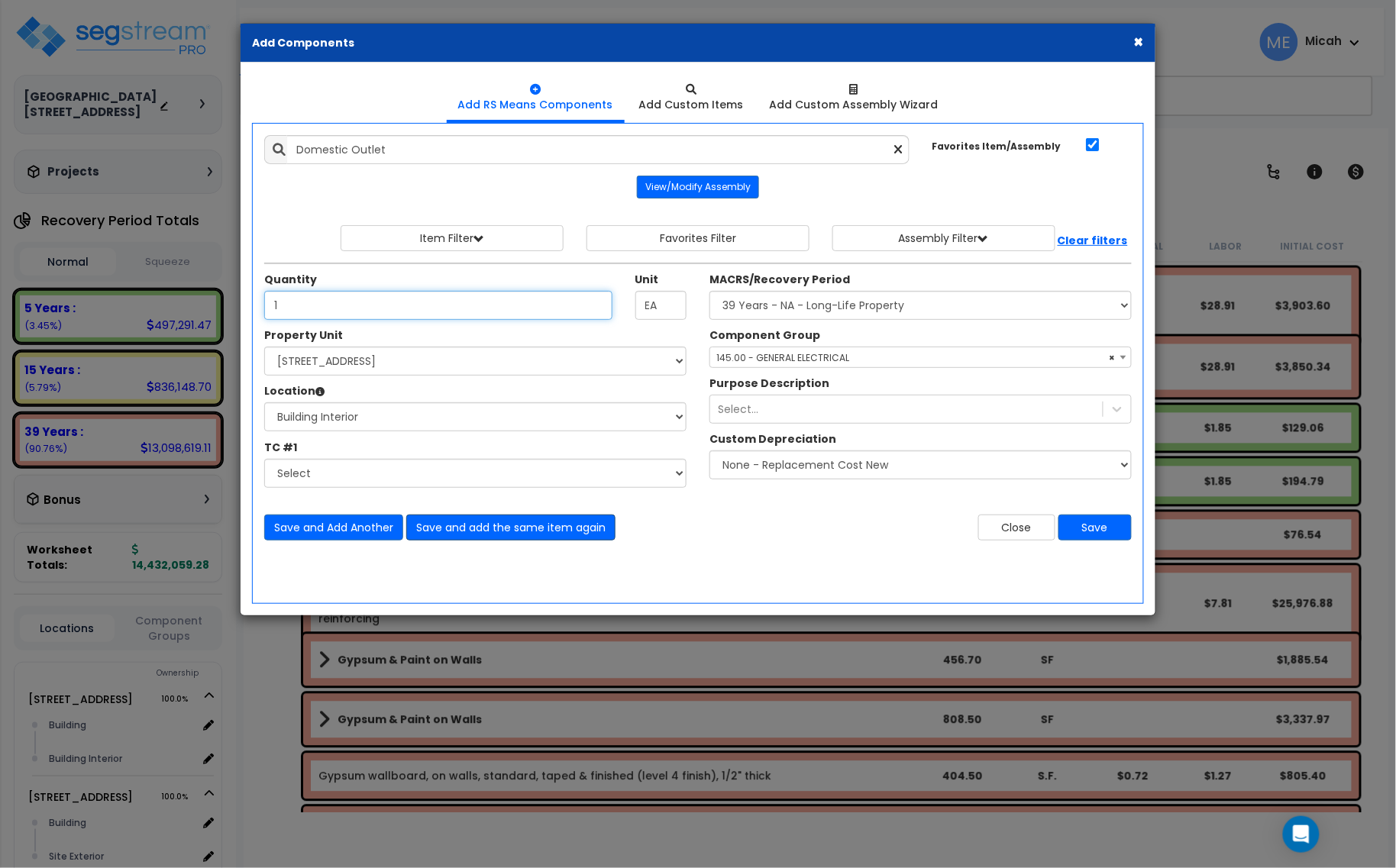
type input "1"
click at [561, 534] on button "Save and add the same item again" at bounding box center [510, 527] width 209 height 26
click at [348, 308] on input "Unit Quantity" at bounding box center [438, 305] width 348 height 29
type input "1"
click at [529, 523] on button "Save and add the same item again" at bounding box center [510, 527] width 209 height 26
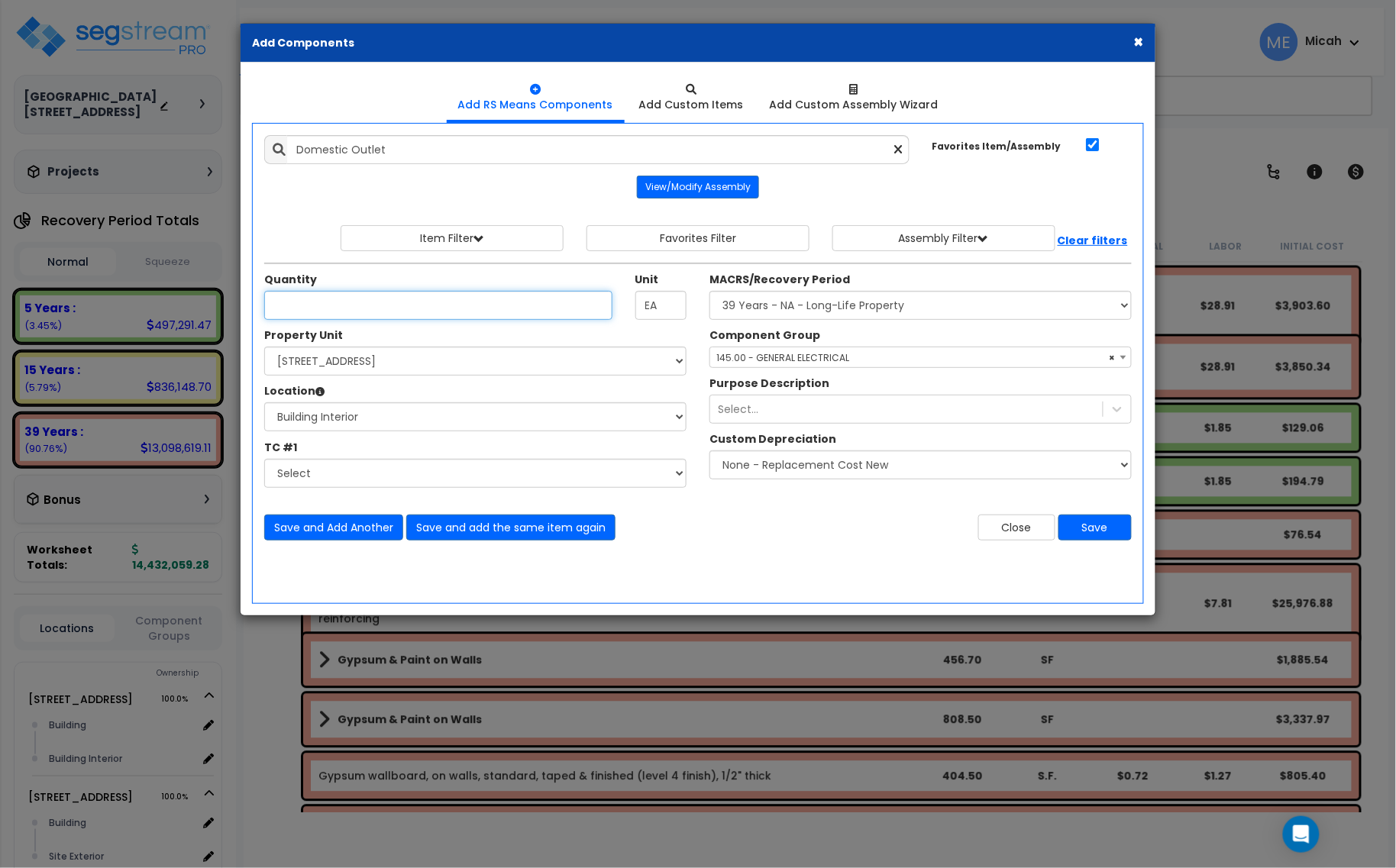
click at [305, 305] on input "Unit Quantity" at bounding box center [438, 305] width 348 height 29
type input "1"
click at [341, 528] on button "Save and Add Another" at bounding box center [333, 527] width 139 height 26
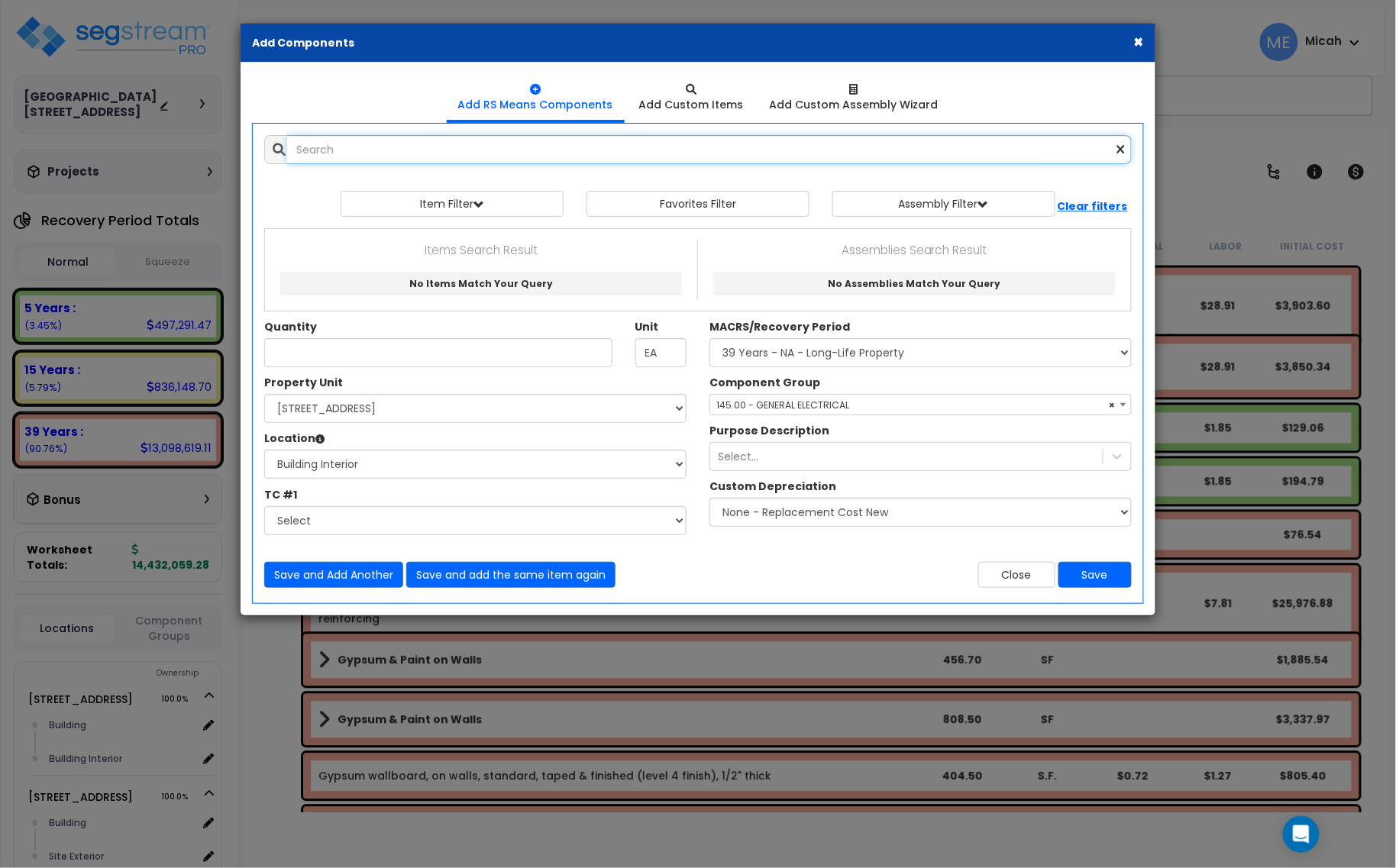
click at [309, 147] on input "text" at bounding box center [709, 150] width 844 height 29
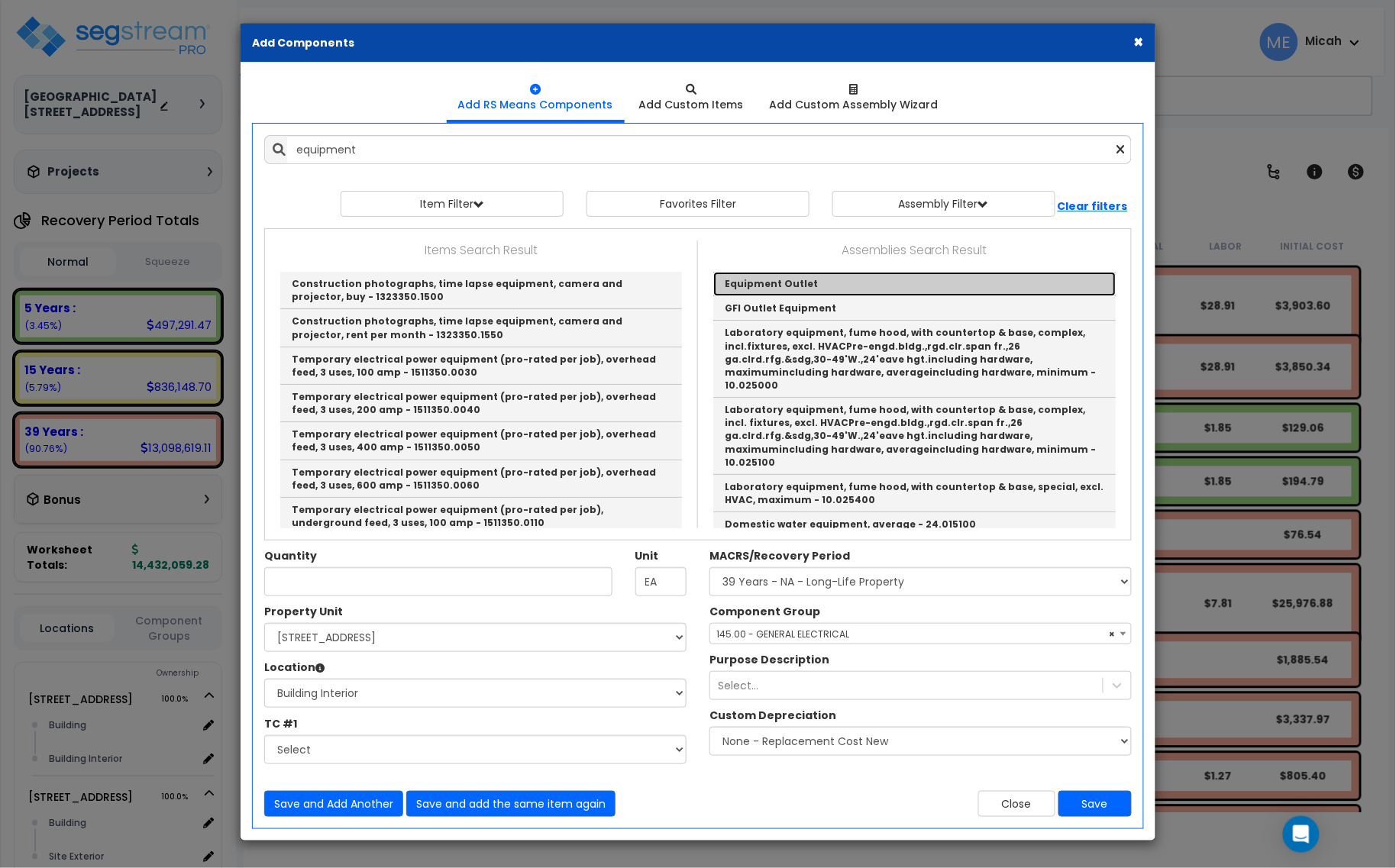
click at [787, 285] on link "Equipment Outlet" at bounding box center [913, 283] width 402 height 24
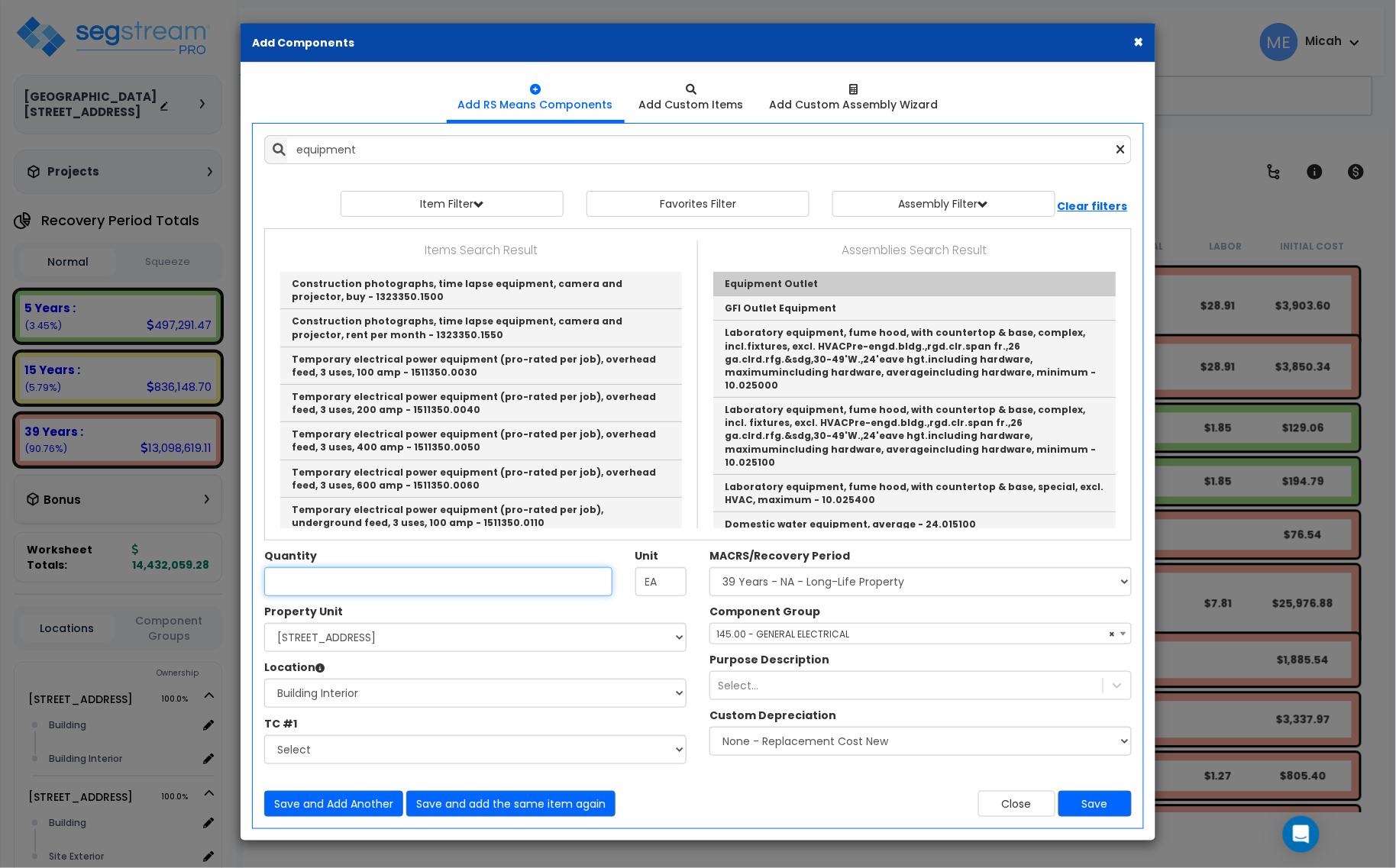
type input "Equipment Outlet"
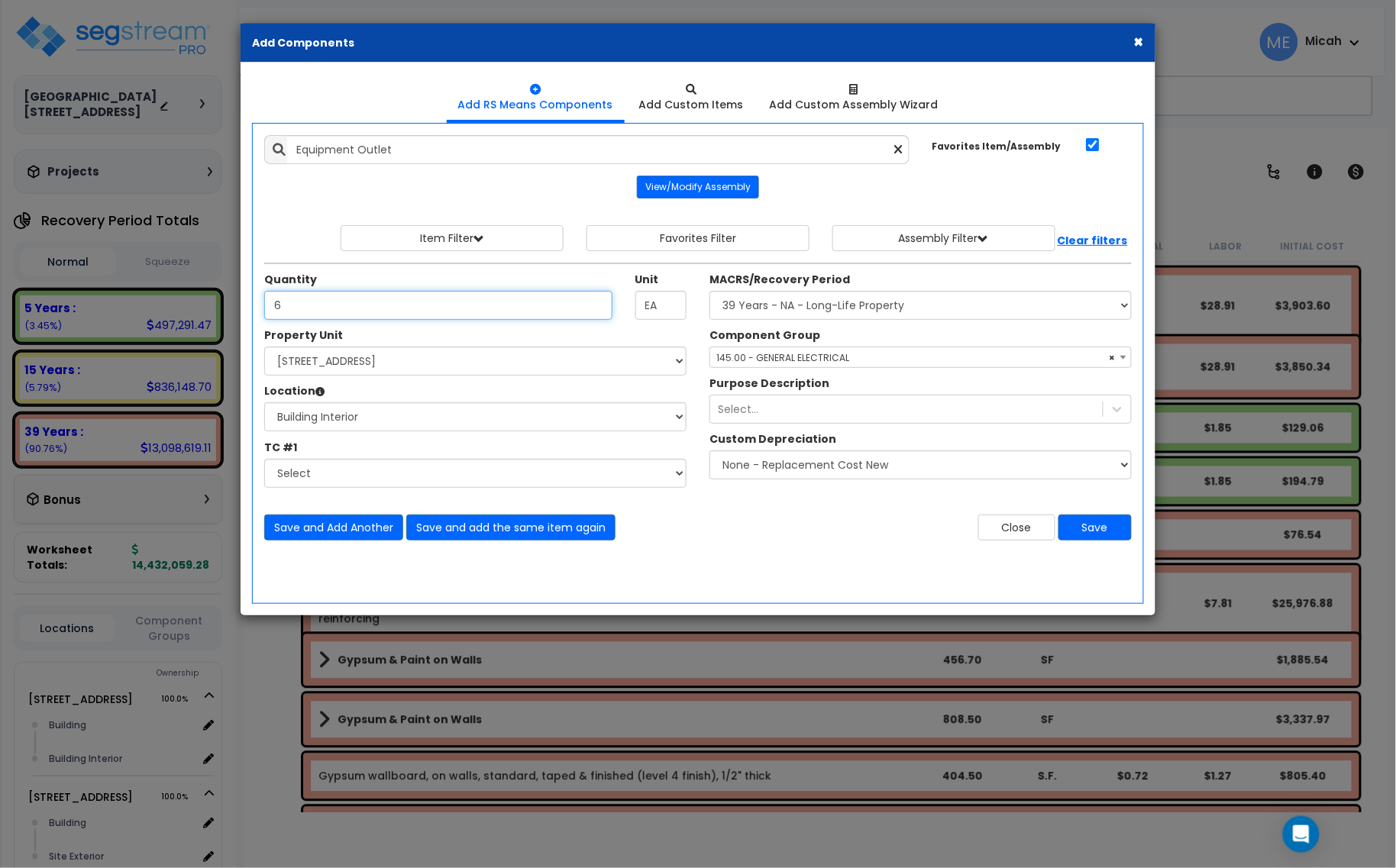
type input "6"
click at [817, 315] on select "Select MACRS/Recovery Period 5 Years - 57.0 - Distributive Trades & Services 5 …" at bounding box center [920, 305] width 422 height 29
select select "3667"
click at [709, 292] on select "Select MACRS/Recovery Period 5 Years - 57.0 - Distributive Trades & Services 5 …" at bounding box center [920, 305] width 422 height 29
click at [783, 360] on span "Select Component Group" at bounding box center [774, 358] width 118 height 13
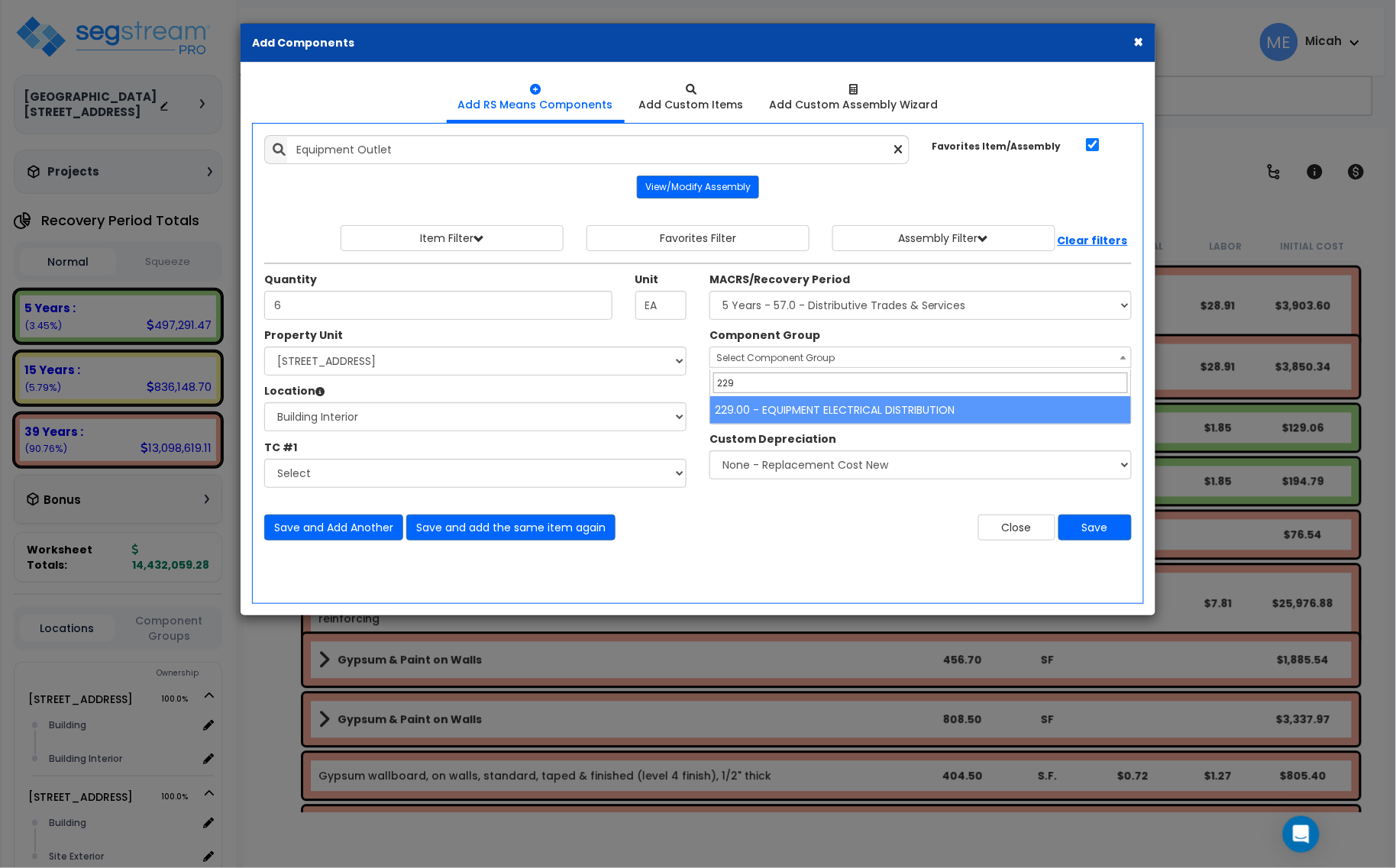
type input "229"
select select "57033"
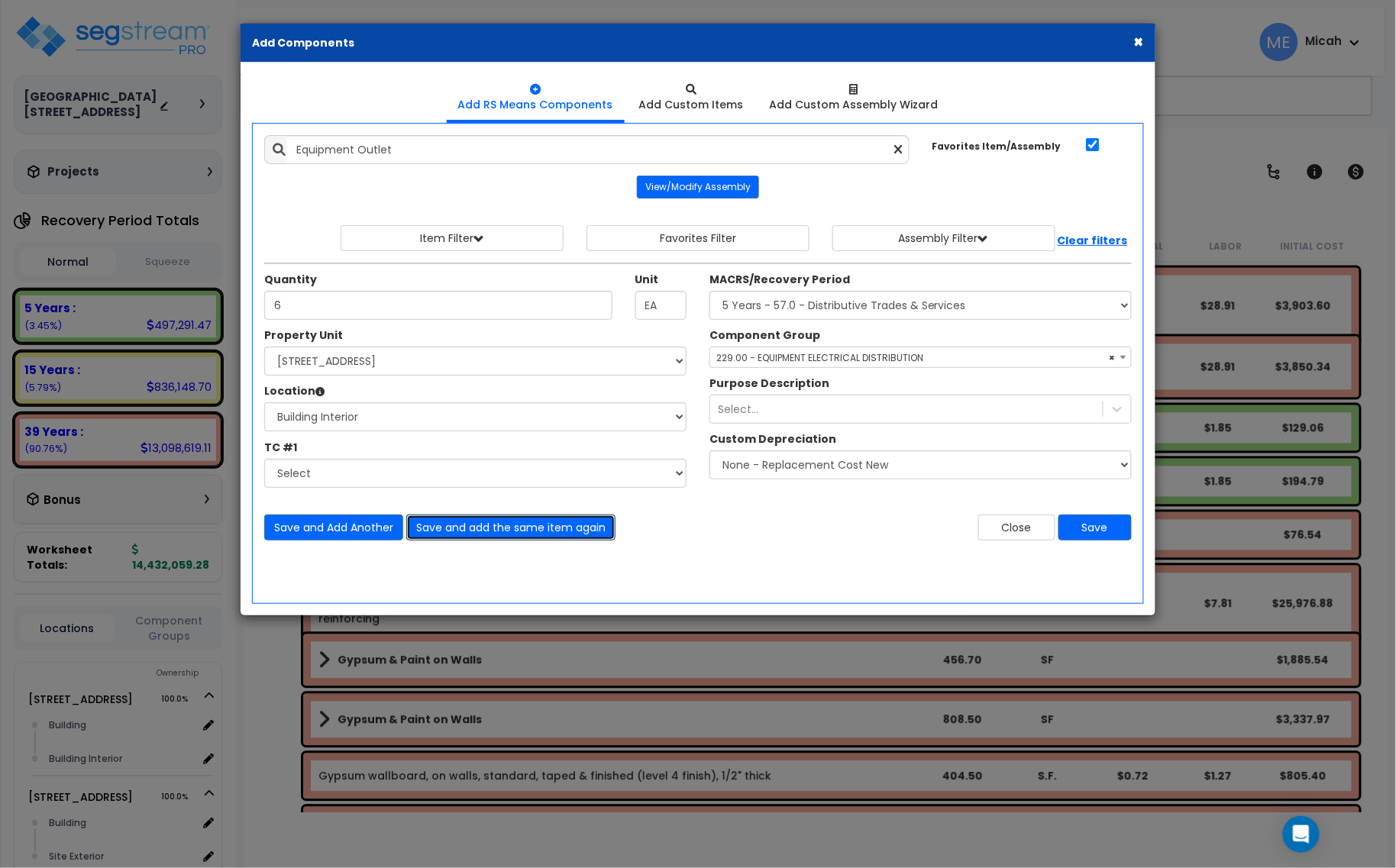
click at [507, 528] on button "Save and add the same item again" at bounding box center [510, 527] width 209 height 26
click at [322, 311] on input "Unit Quantity" at bounding box center [438, 305] width 348 height 29
type input "6"
click at [356, 521] on button "Save and Add Another" at bounding box center [333, 527] width 139 height 26
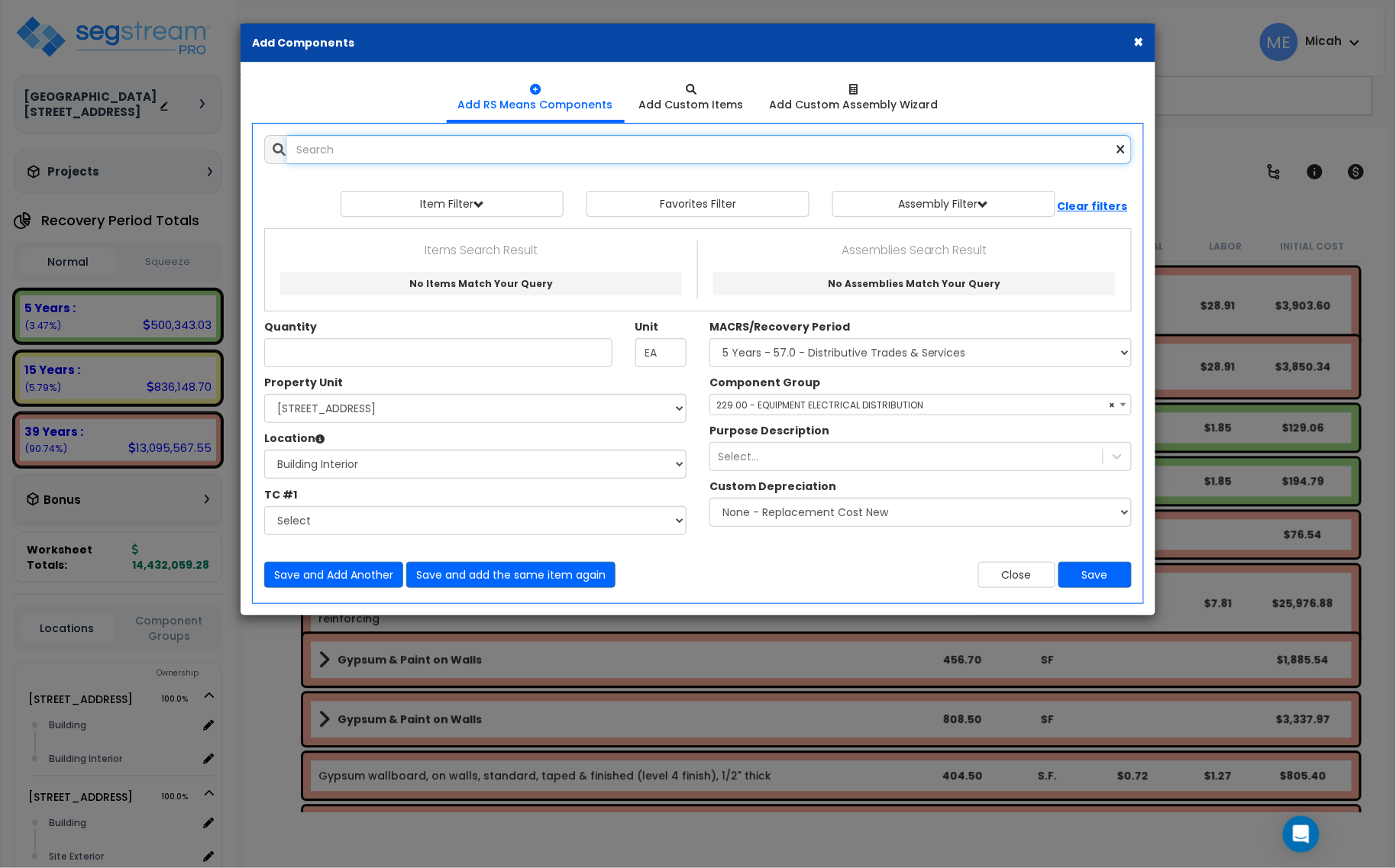
click at [420, 152] on input "text" at bounding box center [709, 150] width 844 height 29
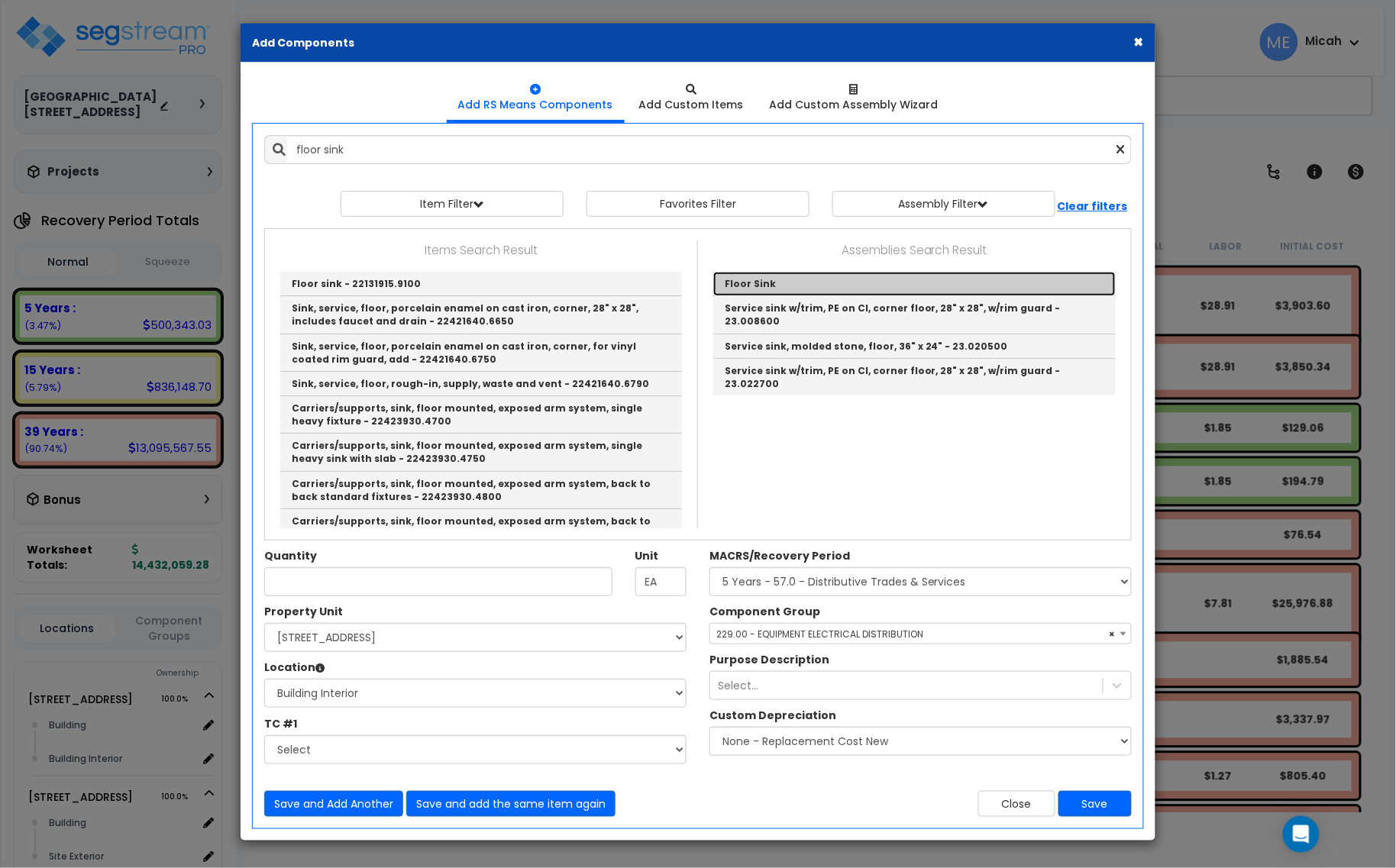
click at [738, 282] on link "Floor Sink" at bounding box center [913, 283] width 402 height 24
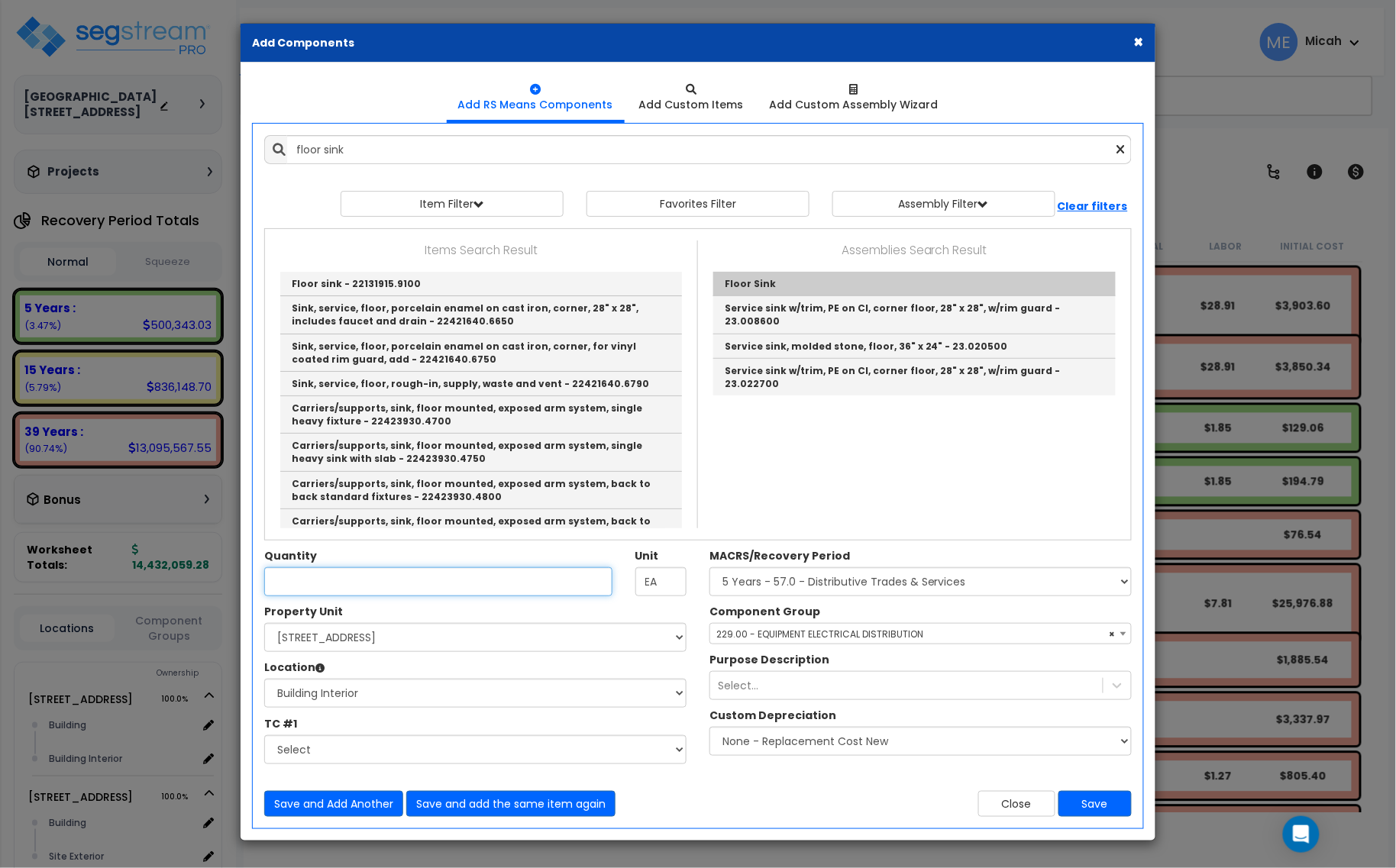
type input "Floor Sink"
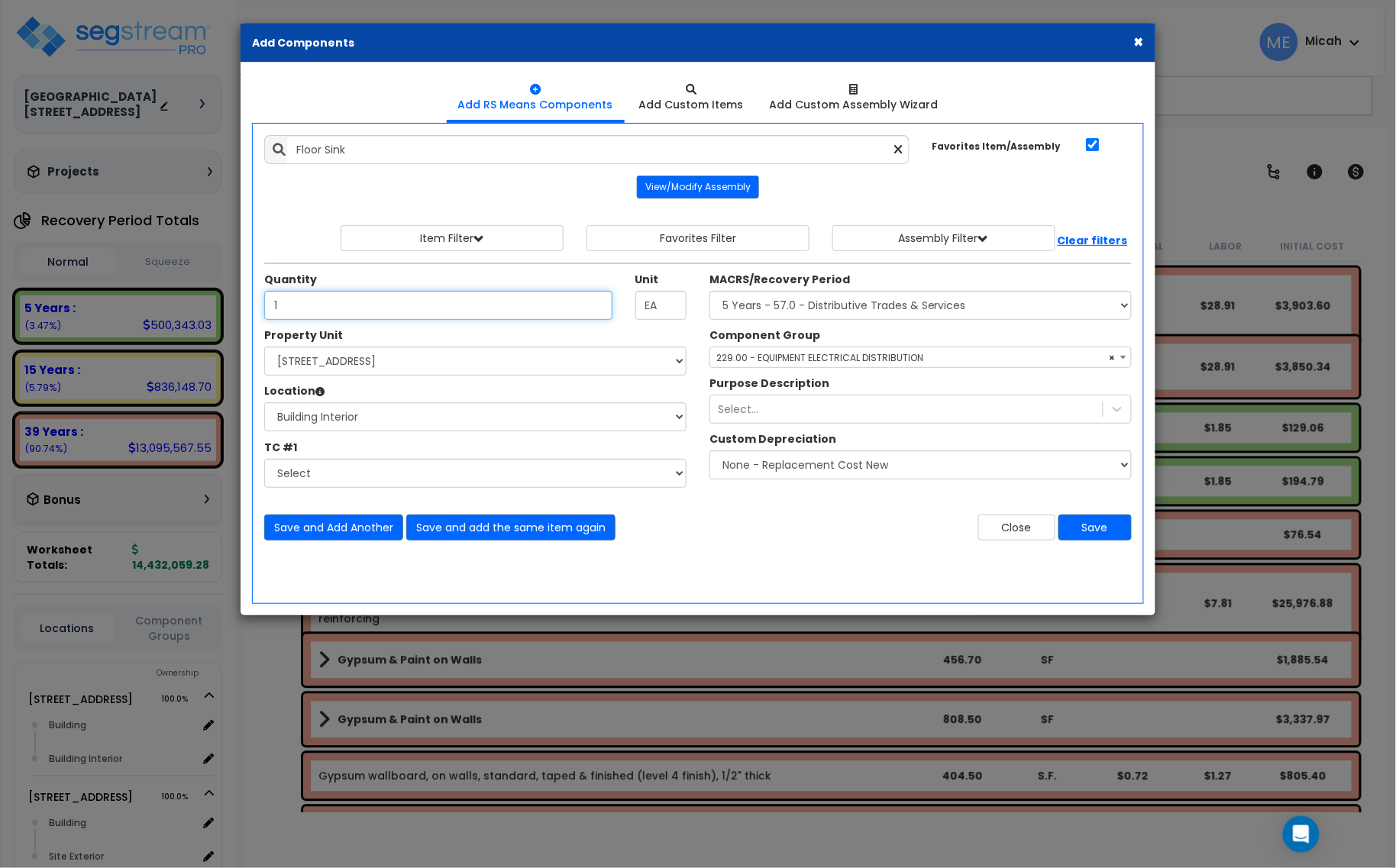
type input "1"
click at [559, 474] on select "Select Site Work - [PERSON_NAME] Aphalt Paving - Pine Bend Paving Site Concrete…" at bounding box center [475, 473] width 422 height 29
select select "45778573"
click at [264, 459] on select "Select Site Work - [PERSON_NAME] Aphalt Paving - Pine Bend Paving Site Concrete…" at bounding box center [475, 473] width 422 height 29
click at [804, 307] on select "Select MACRS/Recovery Period 5 Years - 57.0 - Distributive Trades & Services 5 …" at bounding box center [920, 305] width 422 height 29
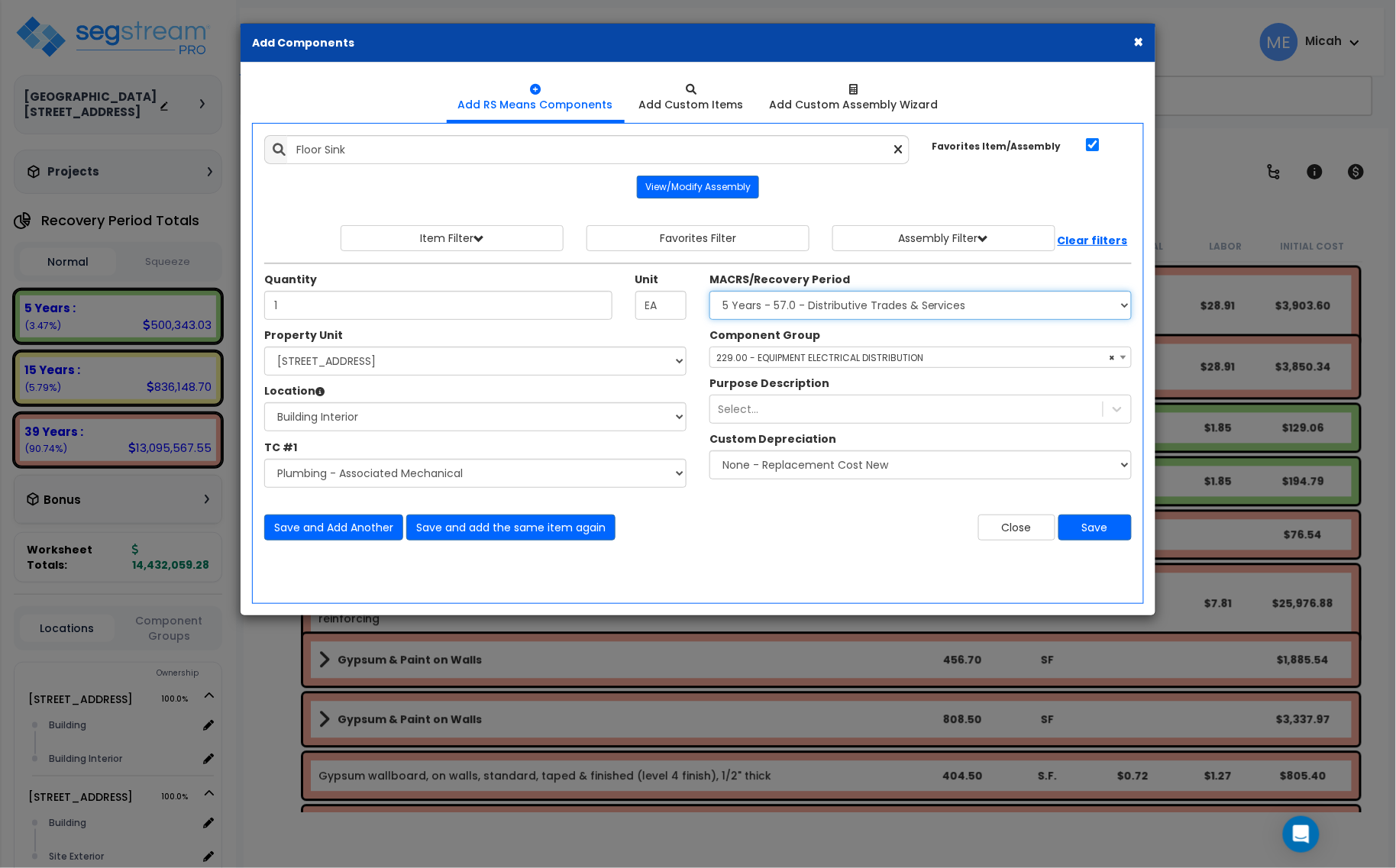
select select "3669"
click at [709, 292] on select "Select MACRS/Recovery Period 5 Years - 57.0 - Distributive Trades & Services 5 …" at bounding box center [920, 305] width 422 height 29
click at [734, 360] on span "Select Component Group" at bounding box center [774, 358] width 118 height 13
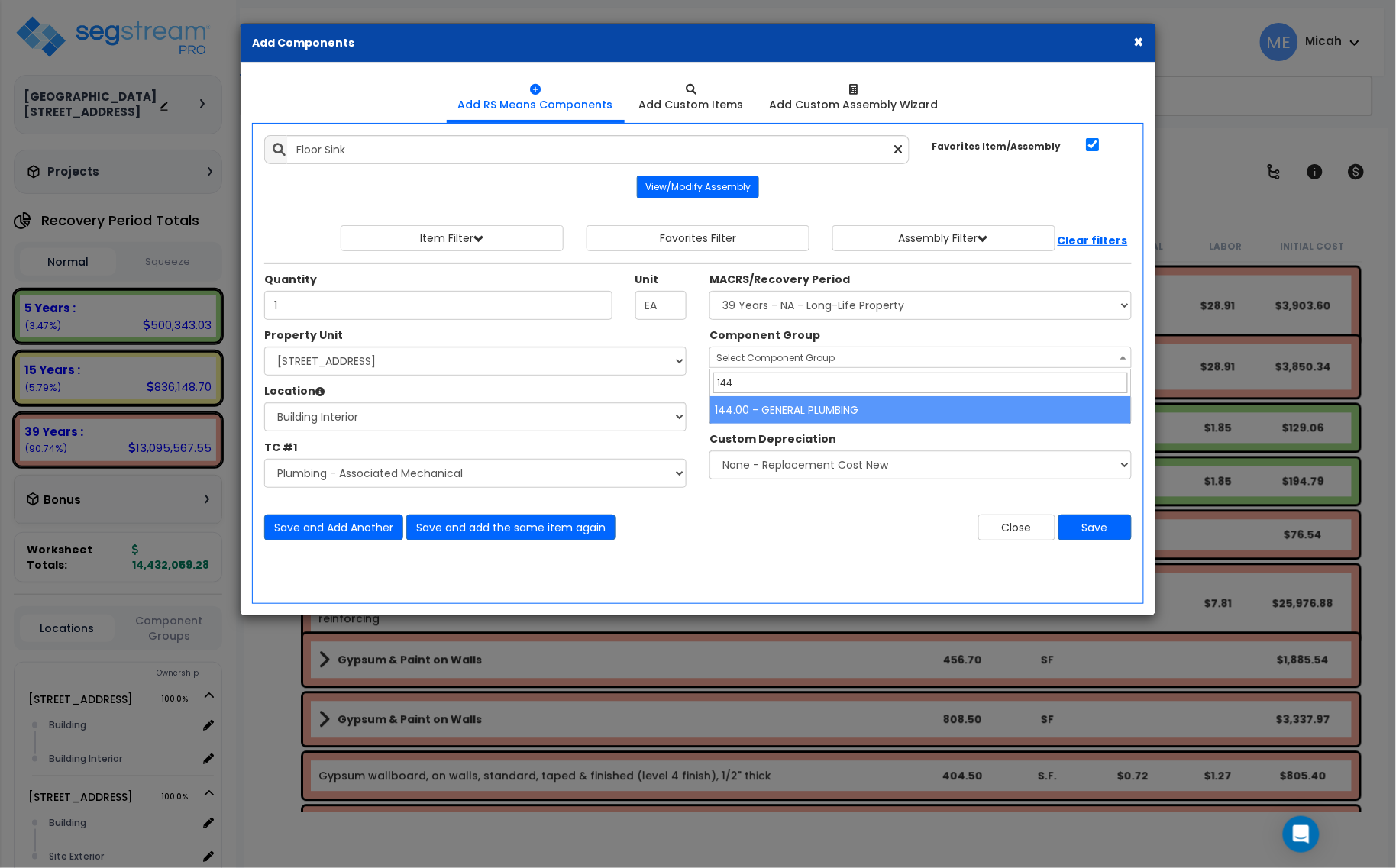
type input "144"
select select "56954"
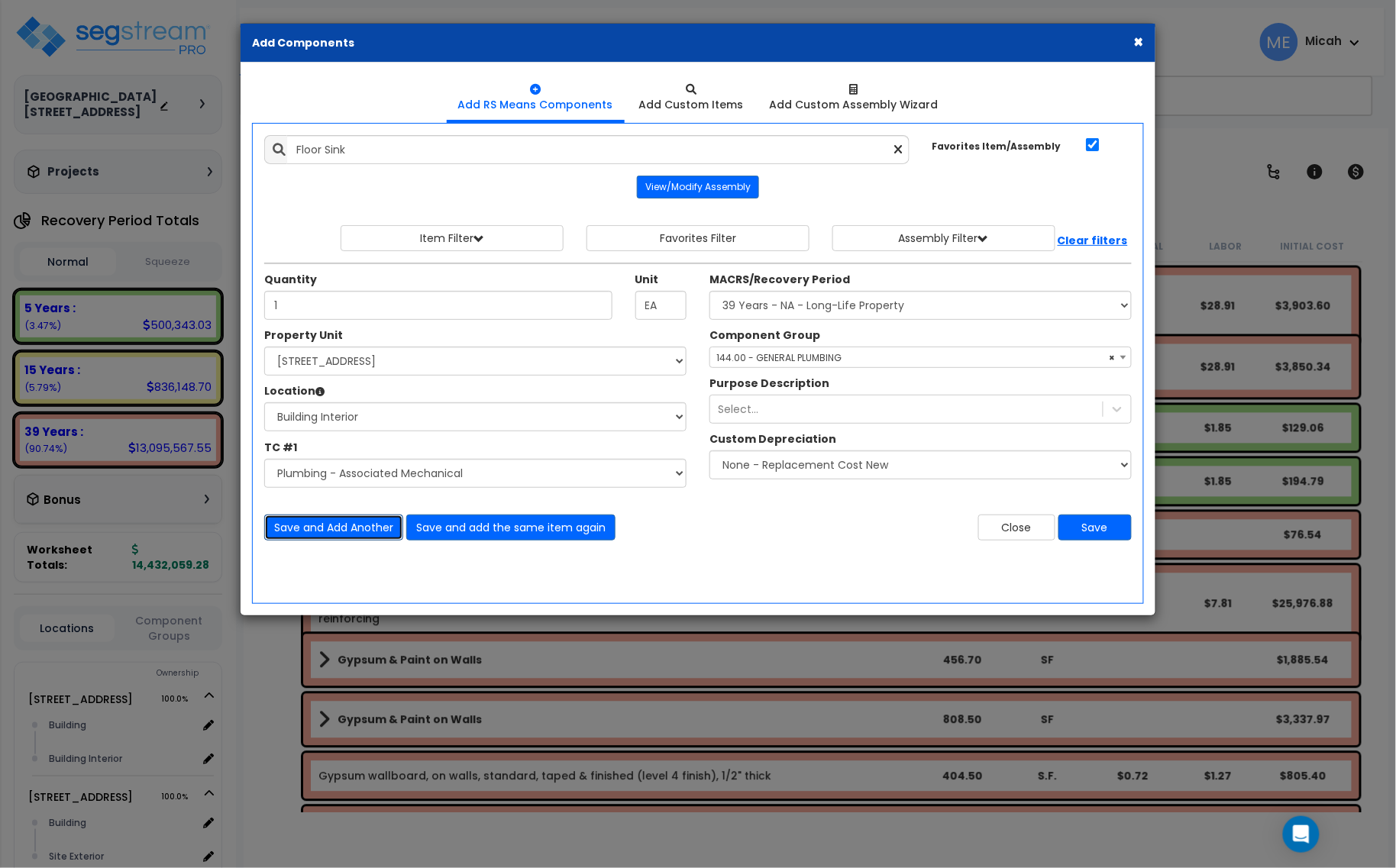
click at [367, 527] on button "Save and Add Another" at bounding box center [333, 527] width 139 height 26
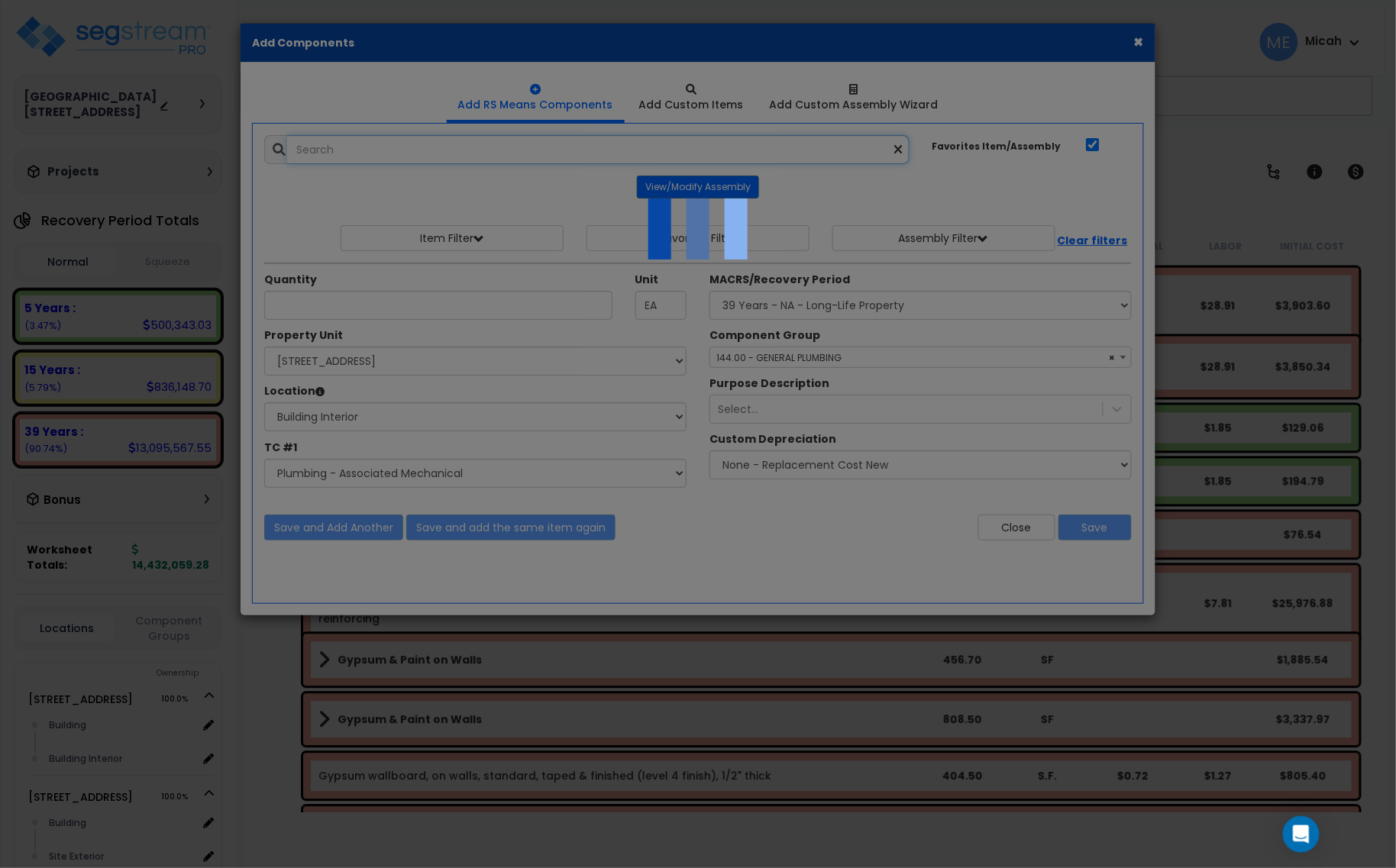
select select "45778573"
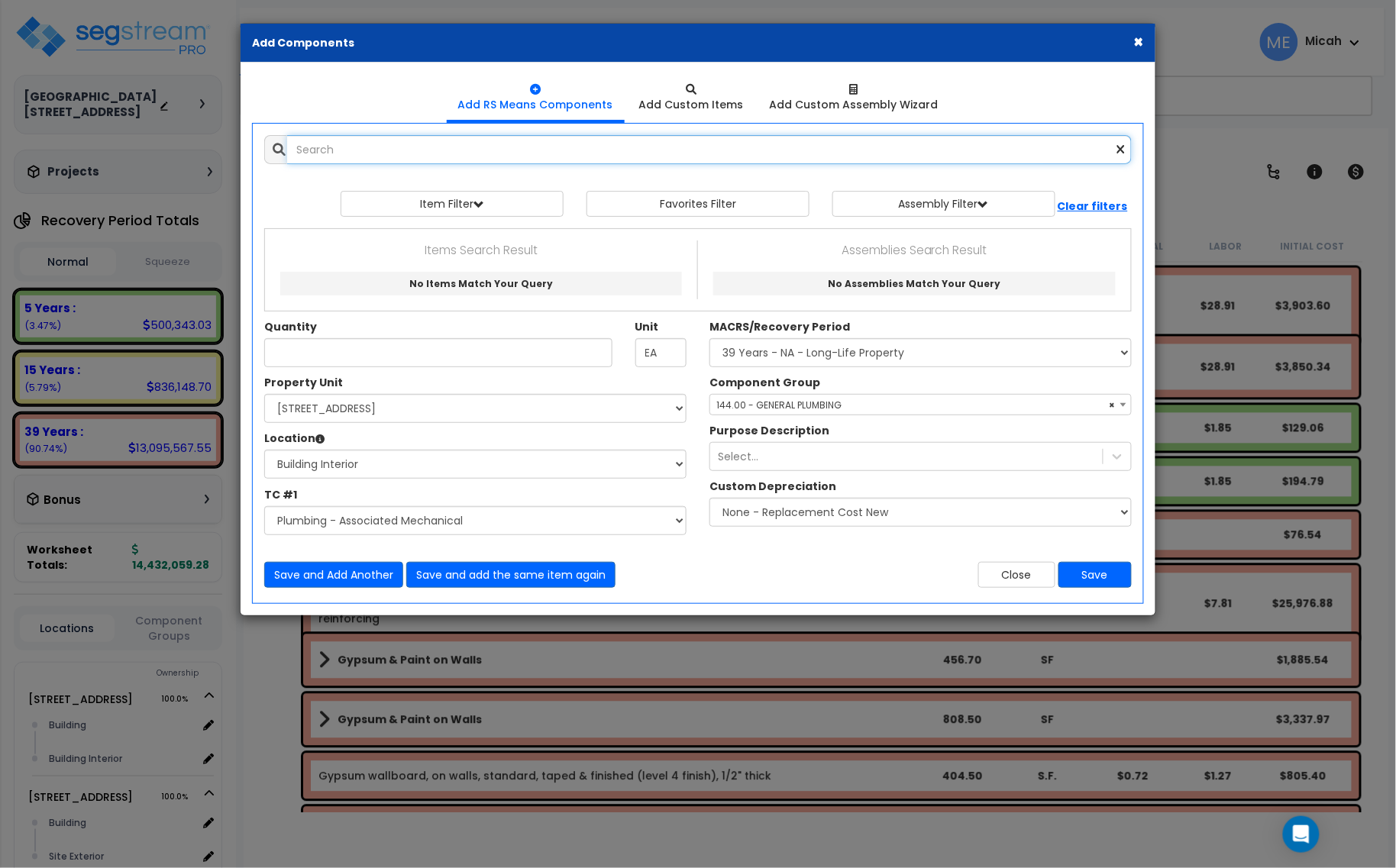
click at [447, 150] on input "text" at bounding box center [709, 150] width 844 height 29
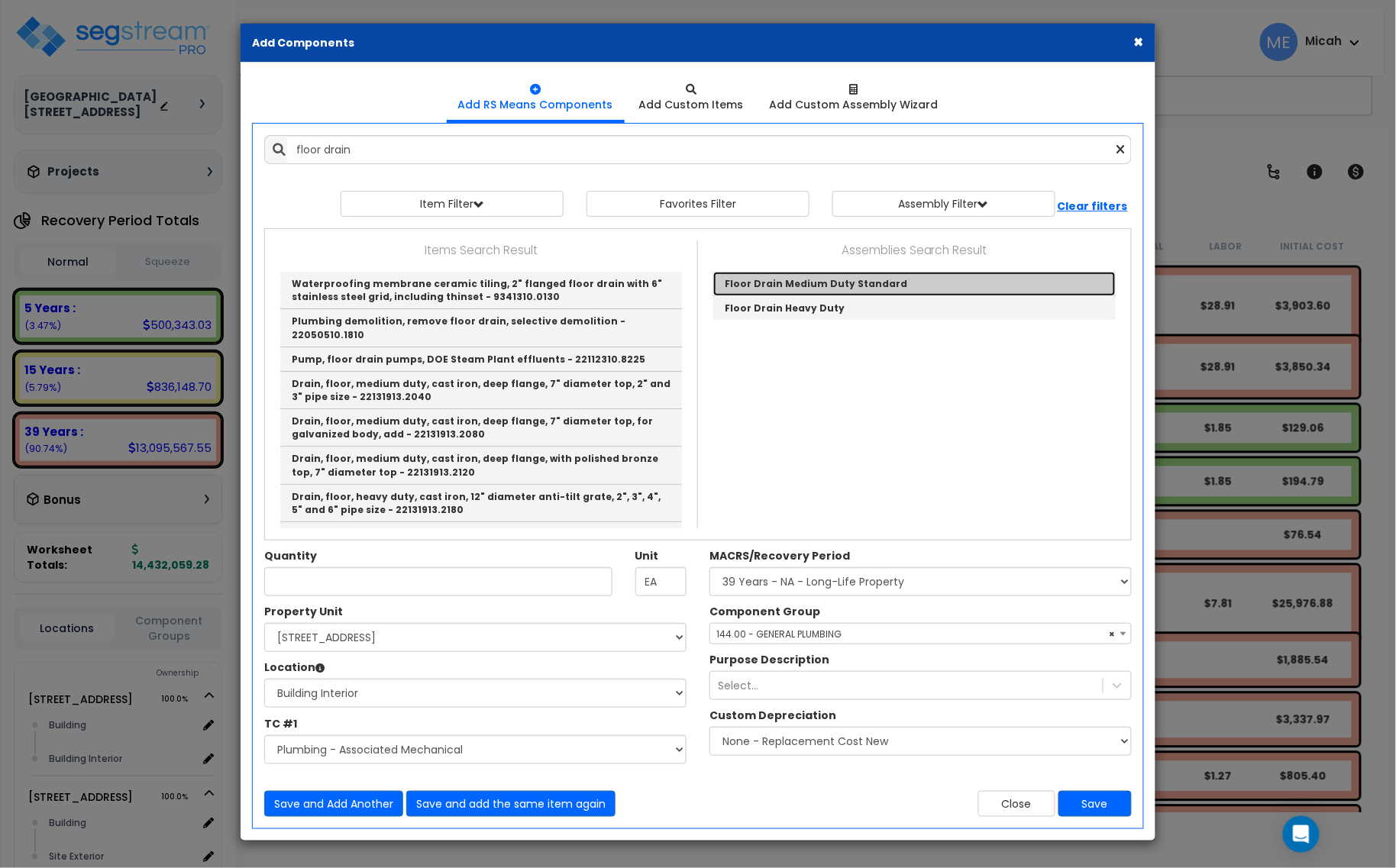
click at [800, 280] on link "Floor Drain Medium Duty Standard" at bounding box center [913, 283] width 402 height 24
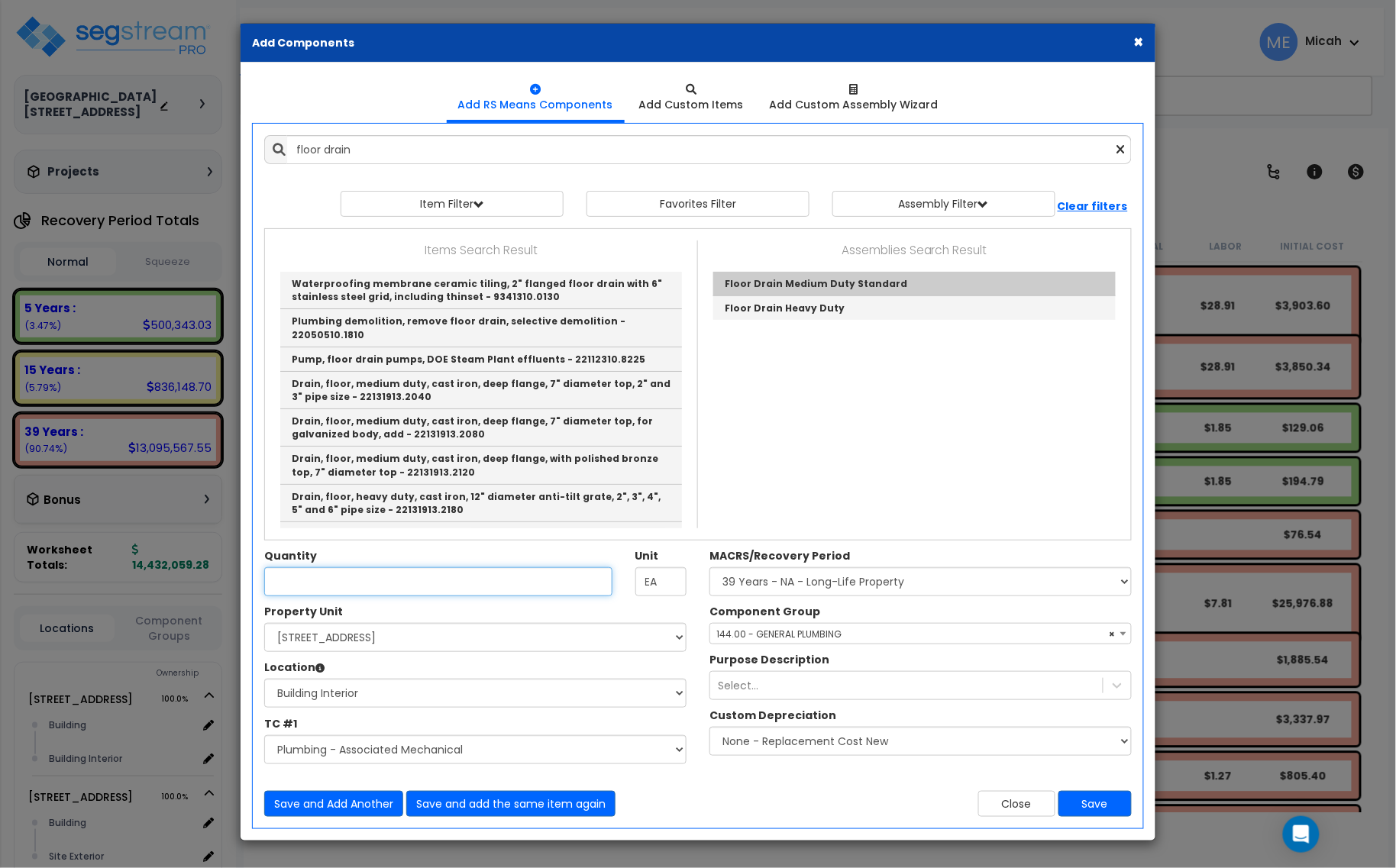
type input "Floor Drain Medium Duty Standard"
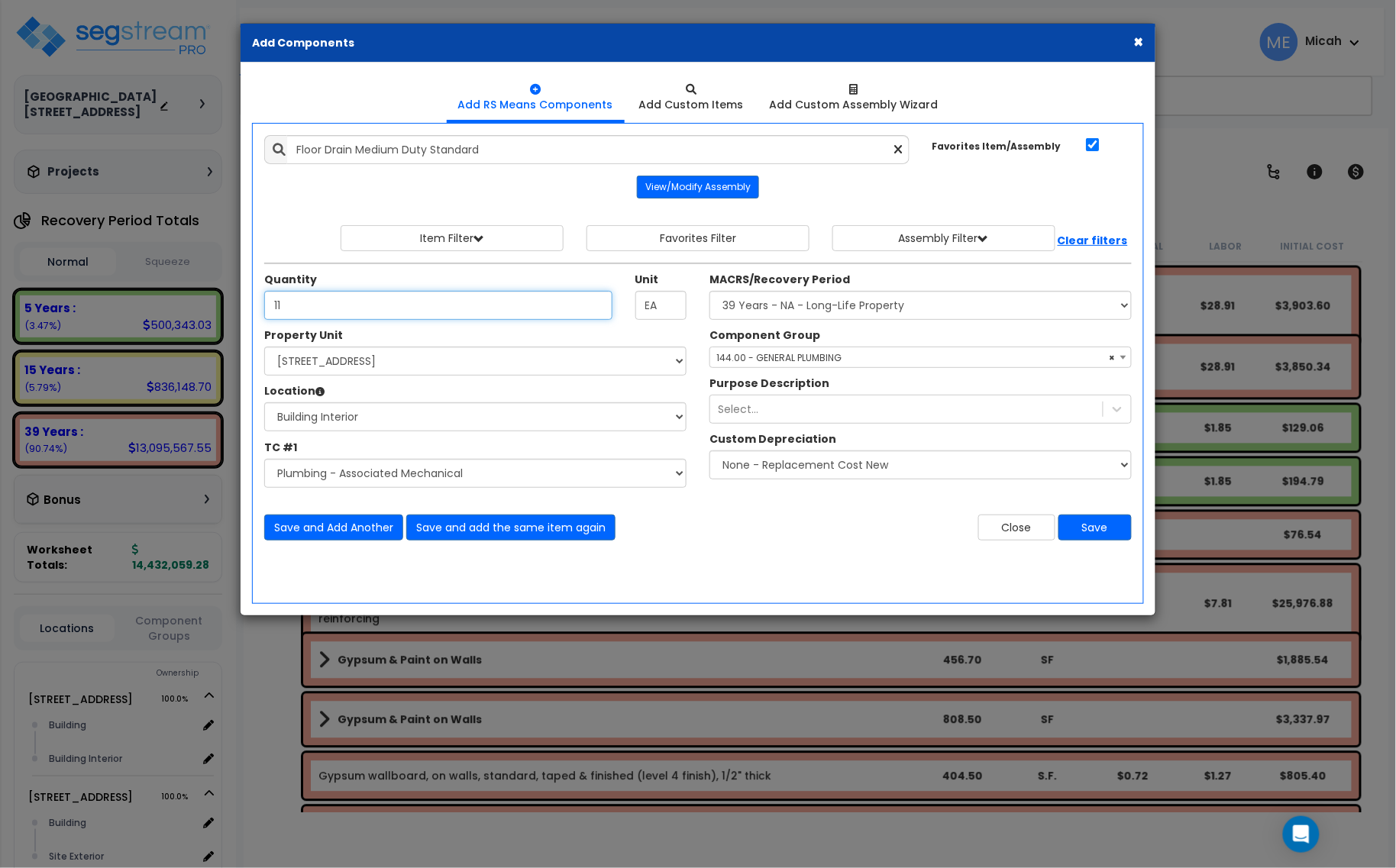
type input "11"
click at [443, 483] on select "Select Site Work - [PERSON_NAME] Aphalt Paving - Pine Bend Paving Site Concrete…" at bounding box center [475, 473] width 422 height 29
click at [264, 459] on select "Select Site Work - [PERSON_NAME] Aphalt Paving - Pine Bend Paving Site Concrete…" at bounding box center [475, 473] width 422 height 29
click at [347, 414] on select "Select Building Building Interior Parking Garage Add Additional Location" at bounding box center [475, 416] width 422 height 29
select select "1034"
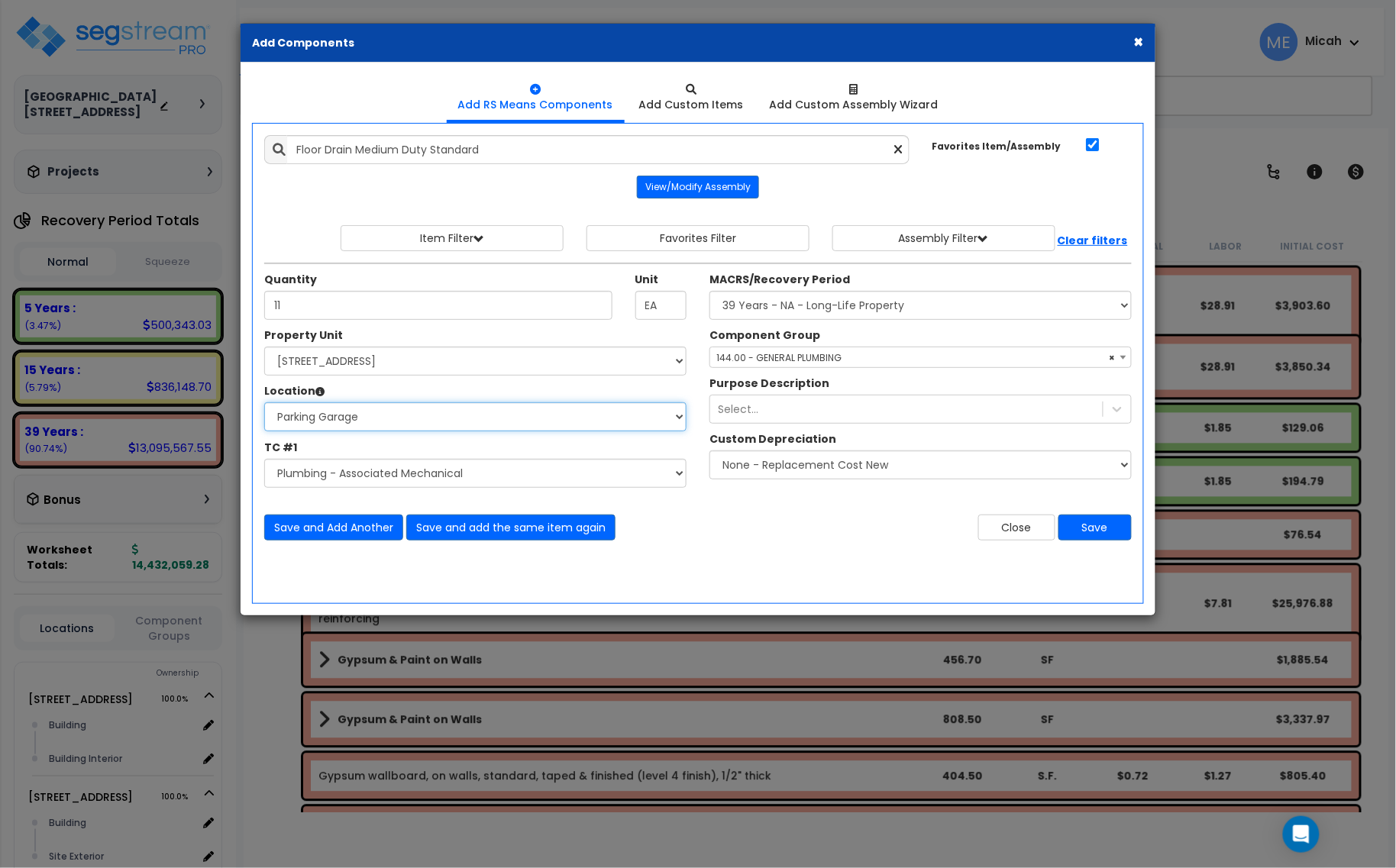
click at [264, 403] on select "Select Building Building Interior Parking Garage Add Additional Location" at bounding box center [475, 416] width 422 height 29
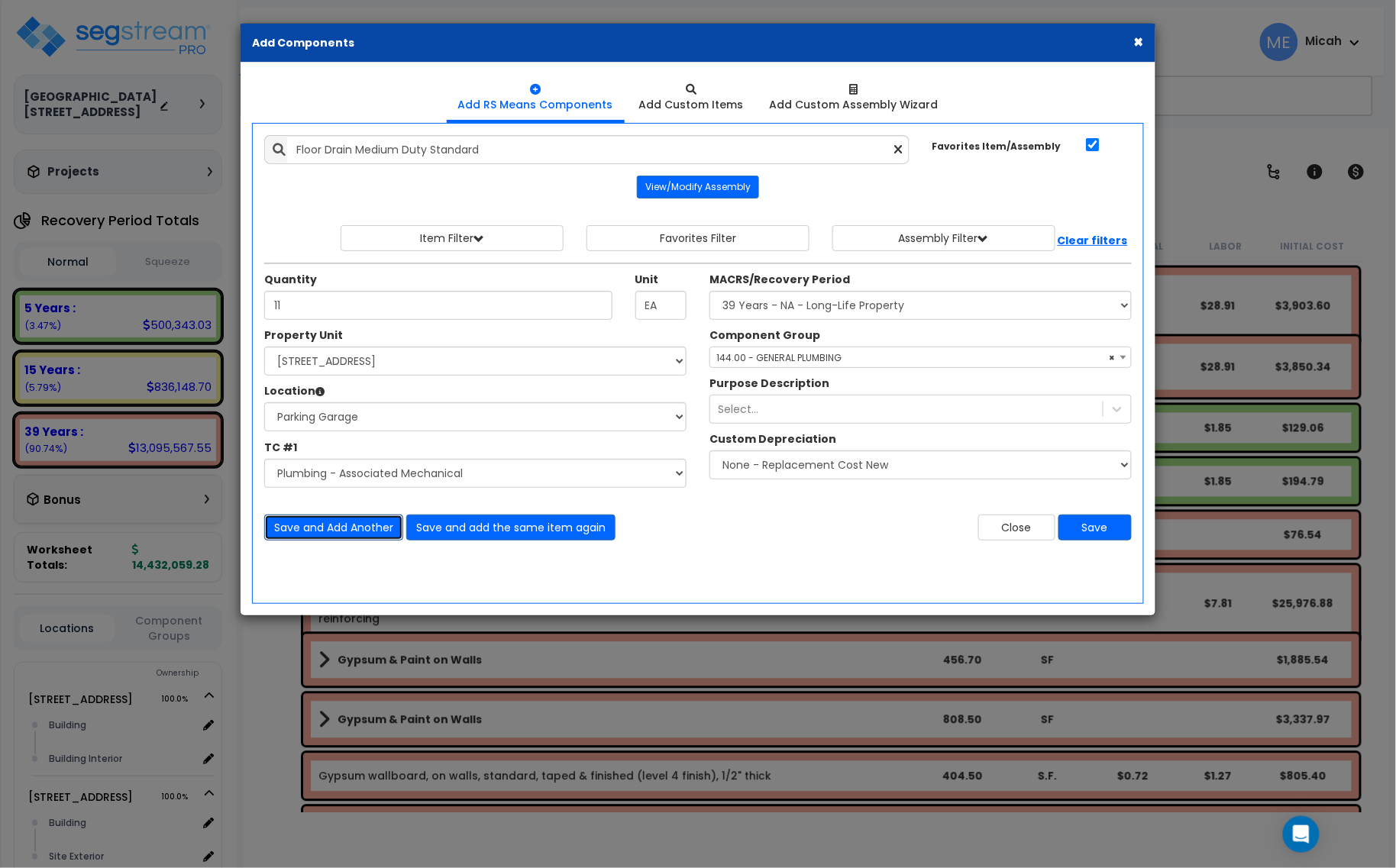
click at [355, 528] on button "Save and Add Another" at bounding box center [333, 527] width 139 height 26
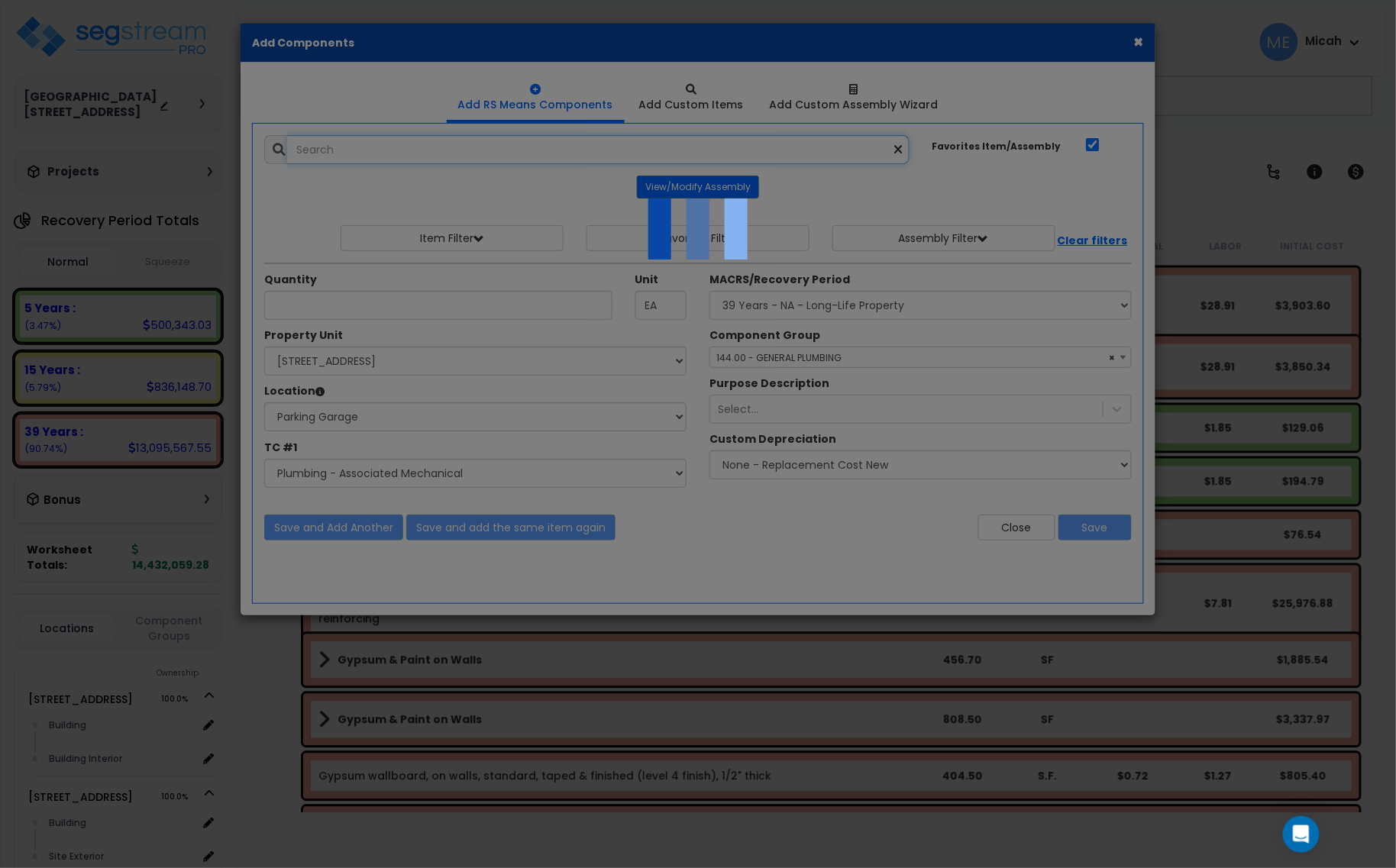
select select "45778573"
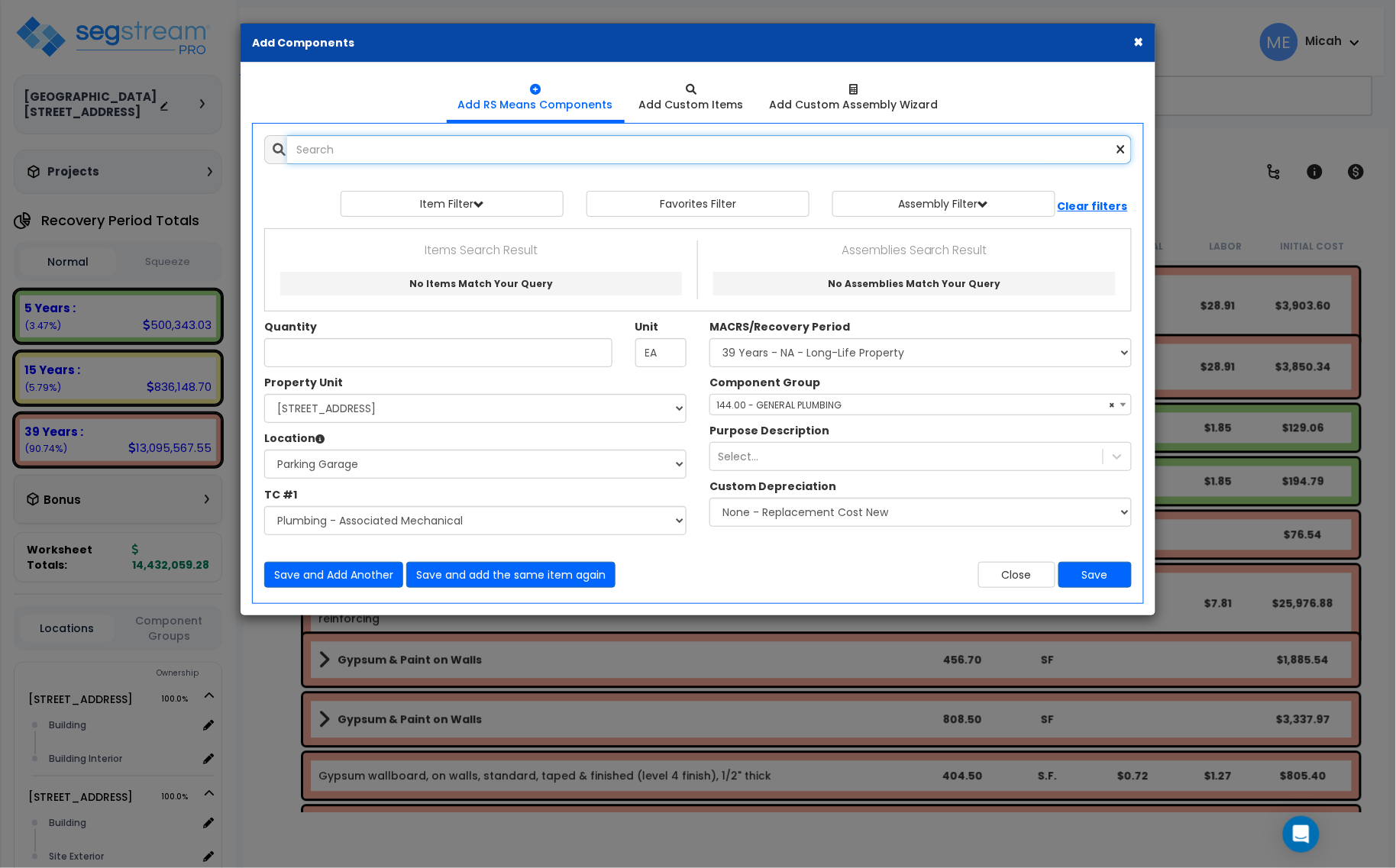
click at [336, 150] on input "text" at bounding box center [709, 150] width 844 height 29
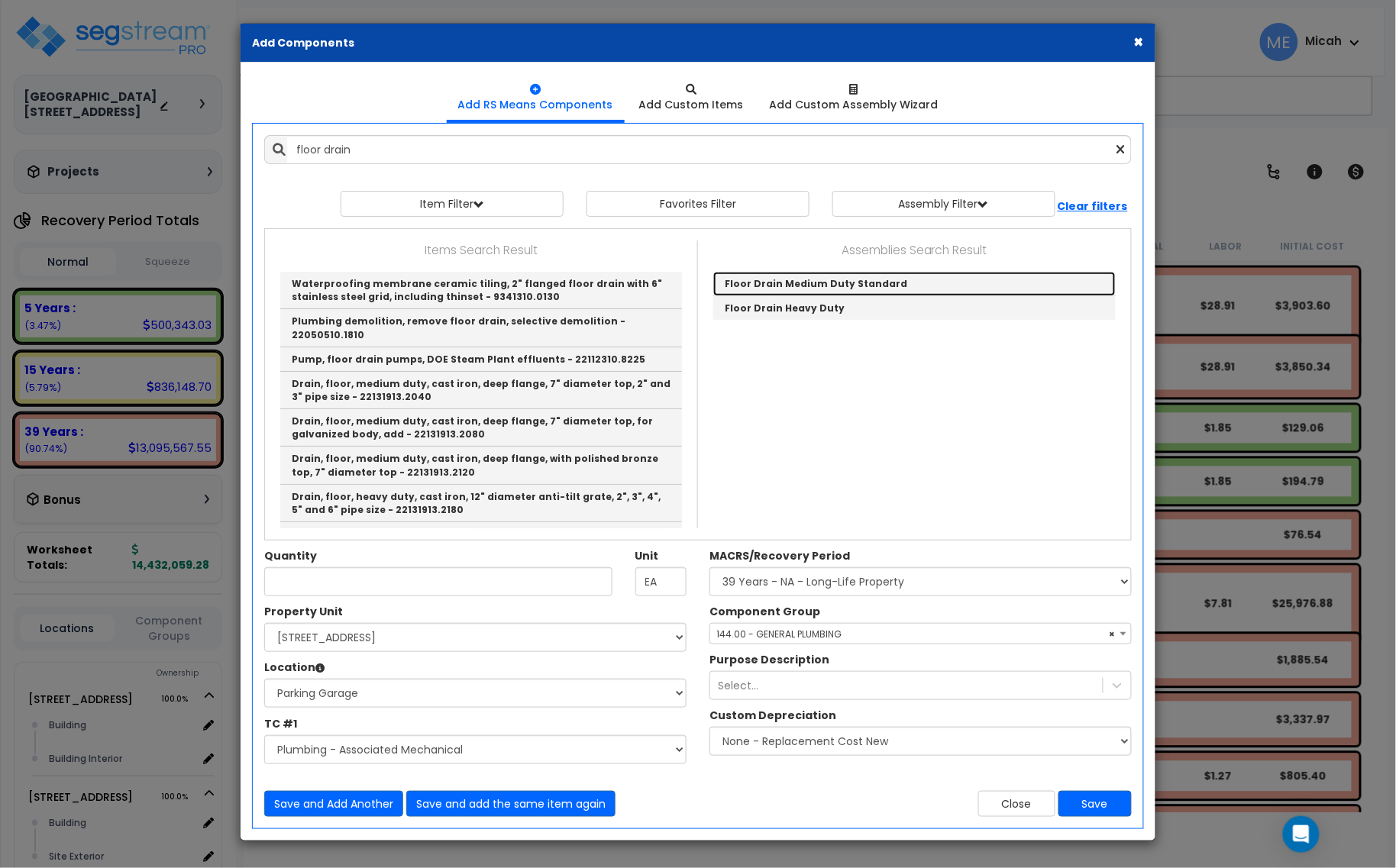
click at [874, 281] on link "Floor Drain Medium Duty Standard" at bounding box center [913, 283] width 402 height 24
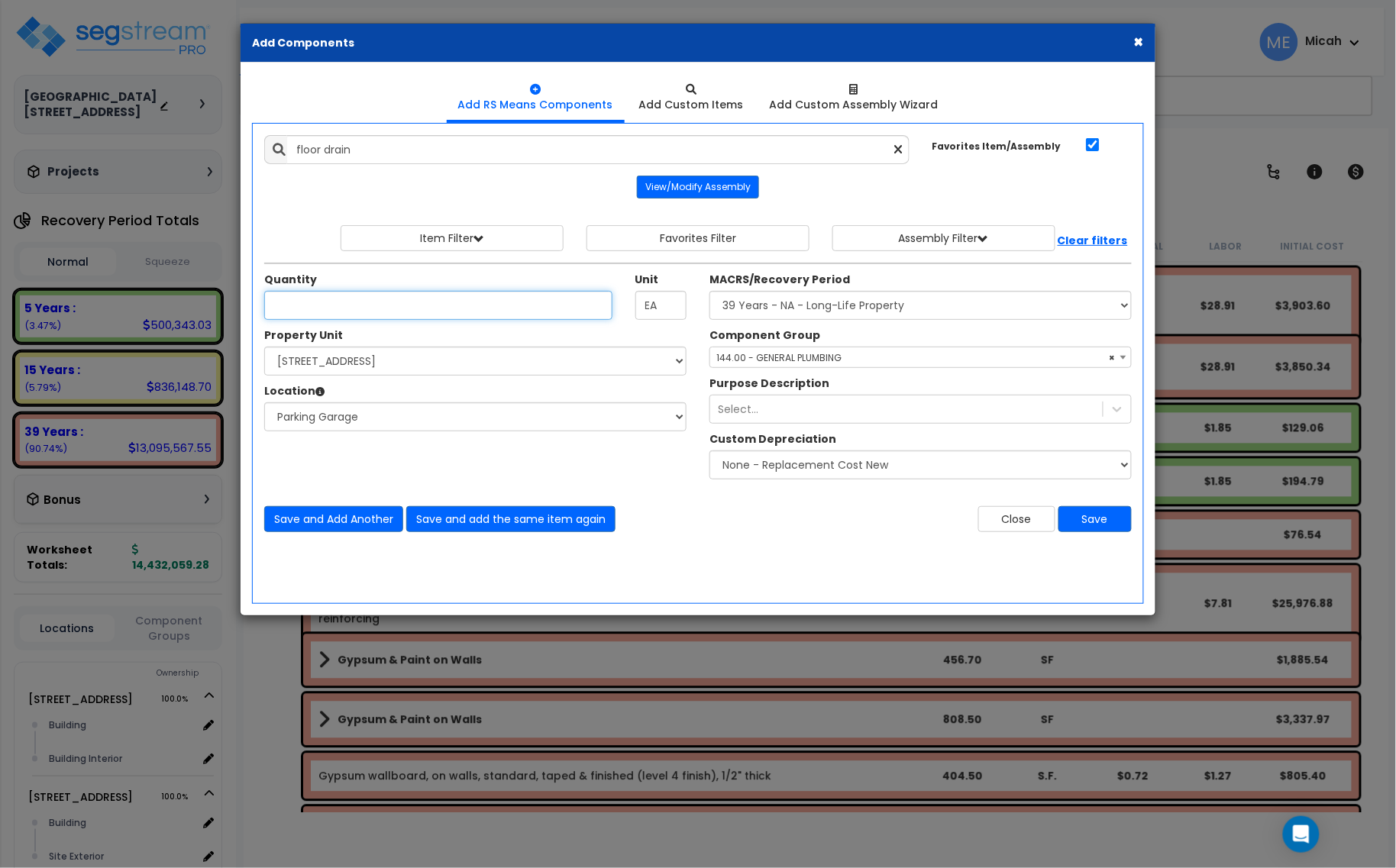
type input "Floor Drain Medium Duty Standard"
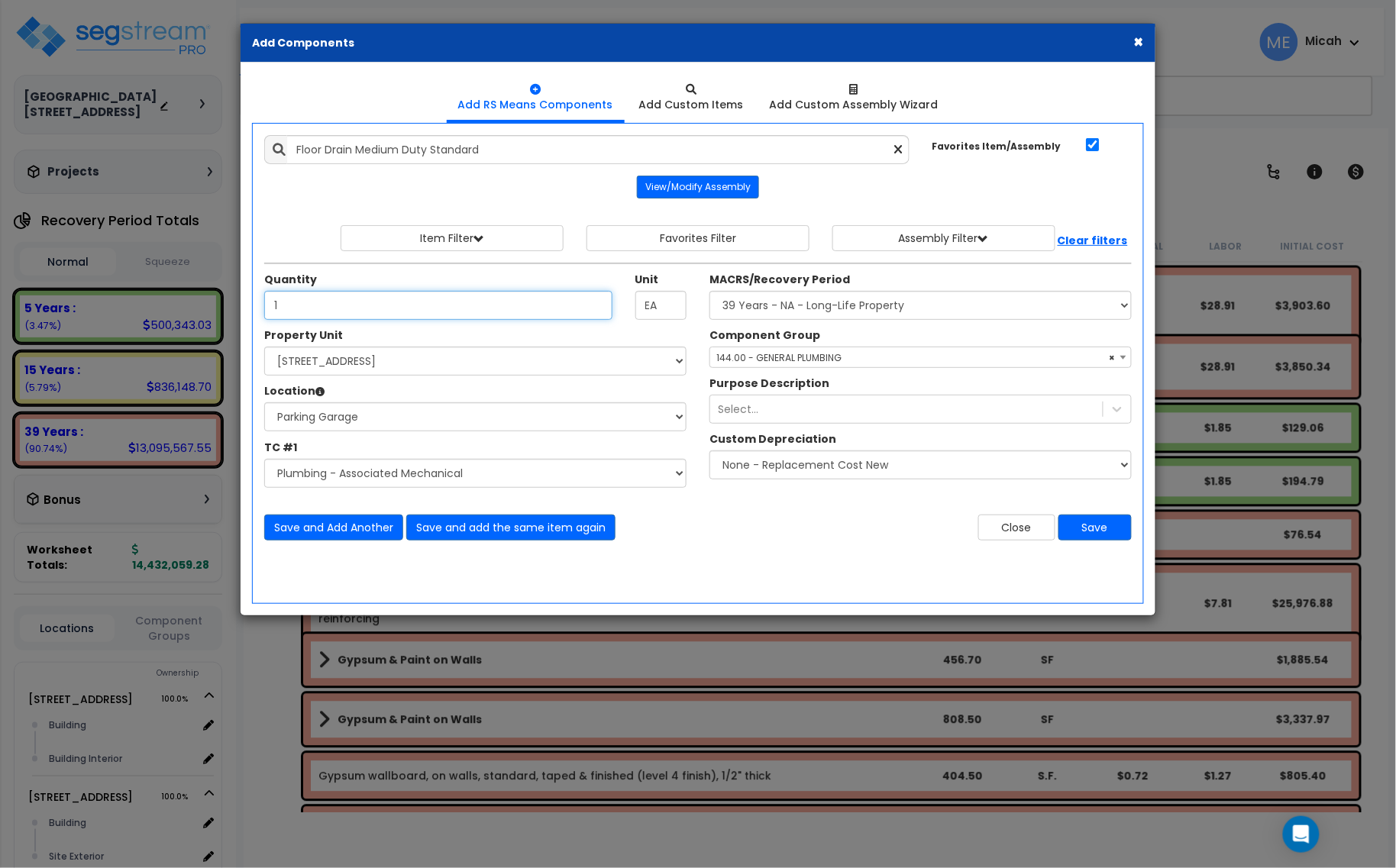
type input "1"
click at [436, 412] on select "Select Building Building Interior Parking Garage Add Additional Location" at bounding box center [475, 416] width 422 height 29
select select "461"
click at [264, 403] on select "Select Building Building Interior Parking Garage Add Additional Location" at bounding box center [475, 416] width 422 height 29
click at [351, 534] on button "Save and Add Another" at bounding box center [333, 527] width 139 height 26
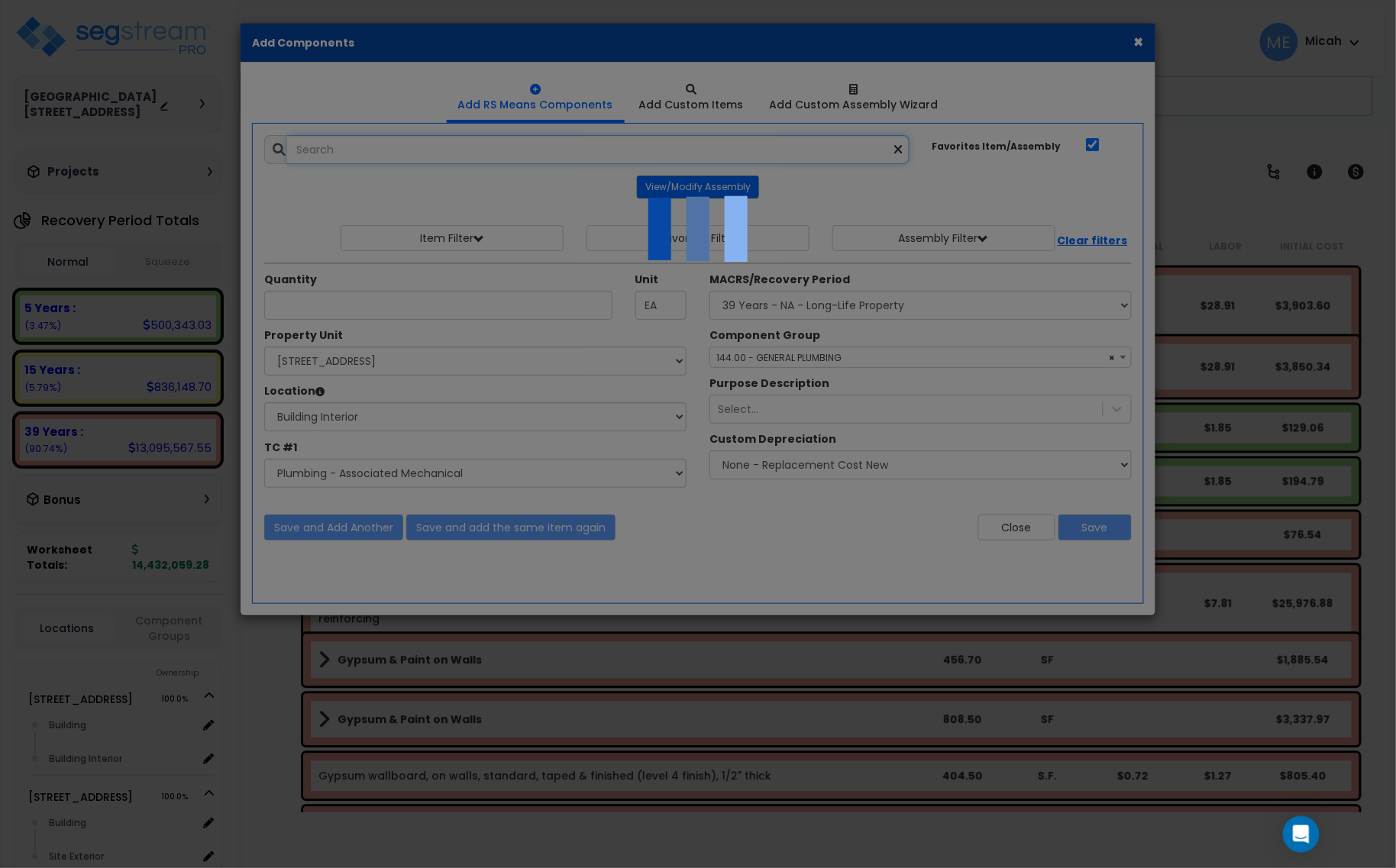
select select "45778573"
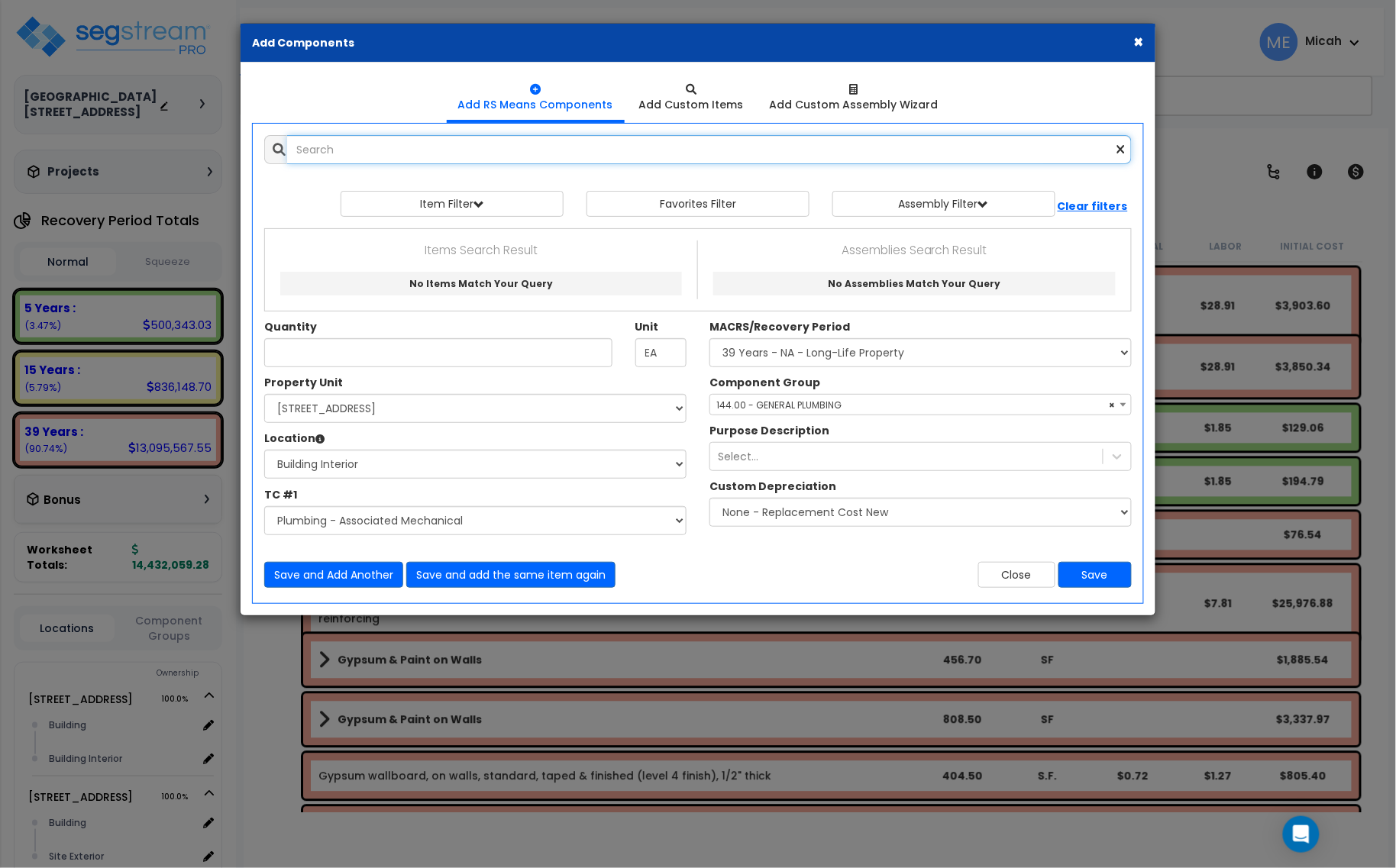
click at [365, 149] on input "text" at bounding box center [709, 150] width 844 height 29
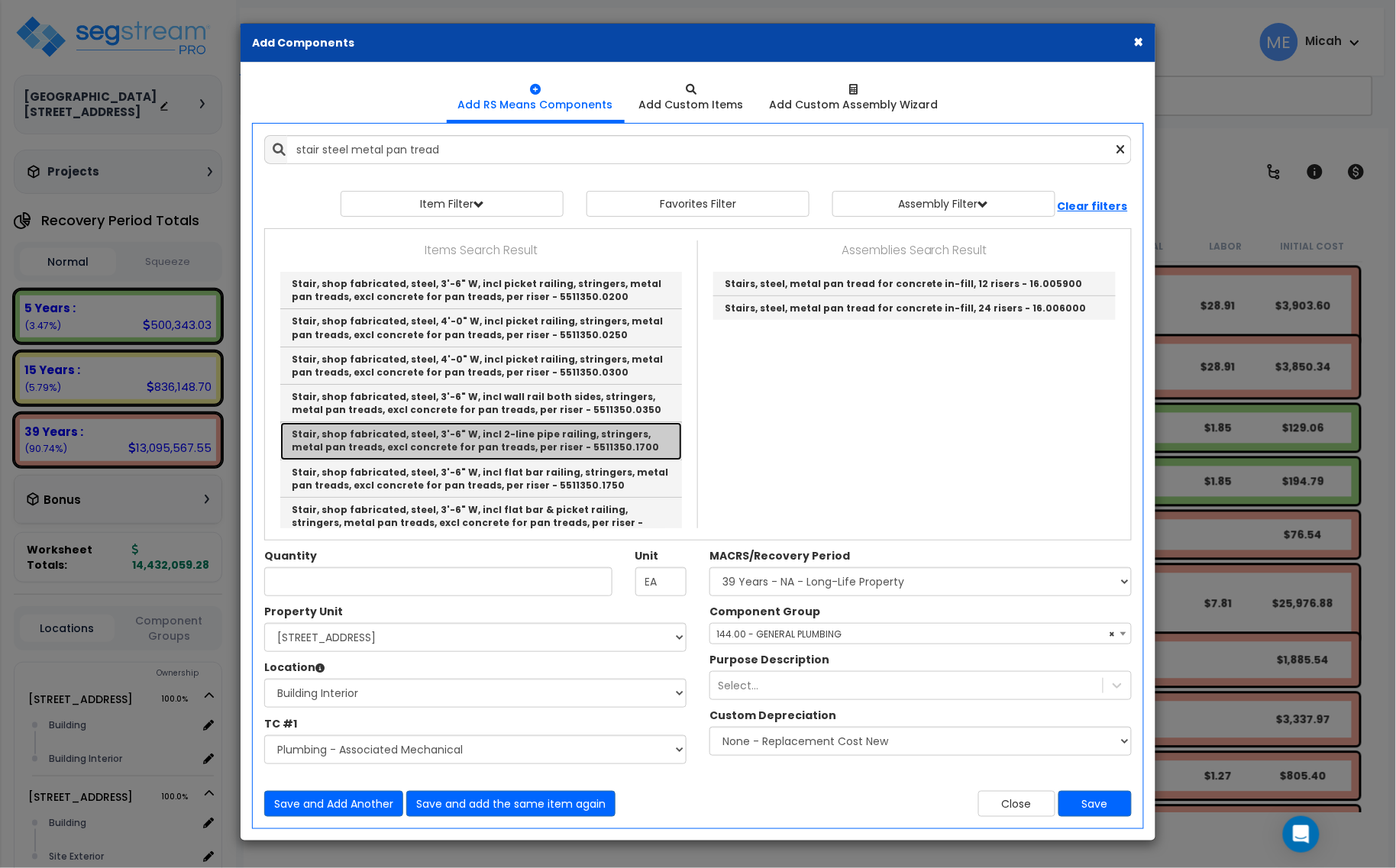
click at [619, 440] on link "Stair, shop fabricated, steel, 3'-6" W, incl 2-line pipe railing, stringers, me…" at bounding box center [481, 440] width 402 height 37
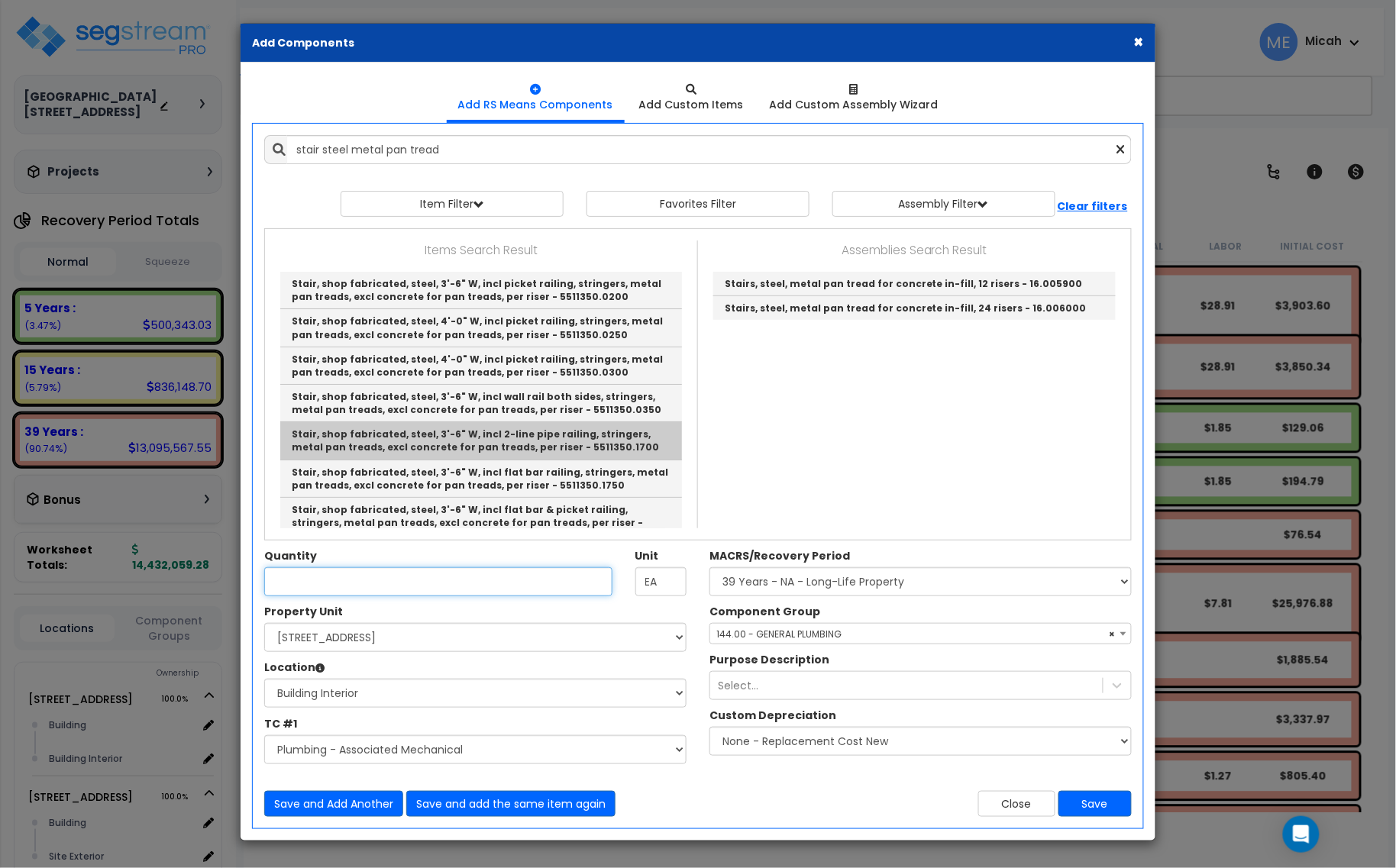
type input "Stair, shop fabricated, steel, 3'-6" W, incl 2-line pipe railing, stringers, me…"
checkbox input "false"
type input "Riser"
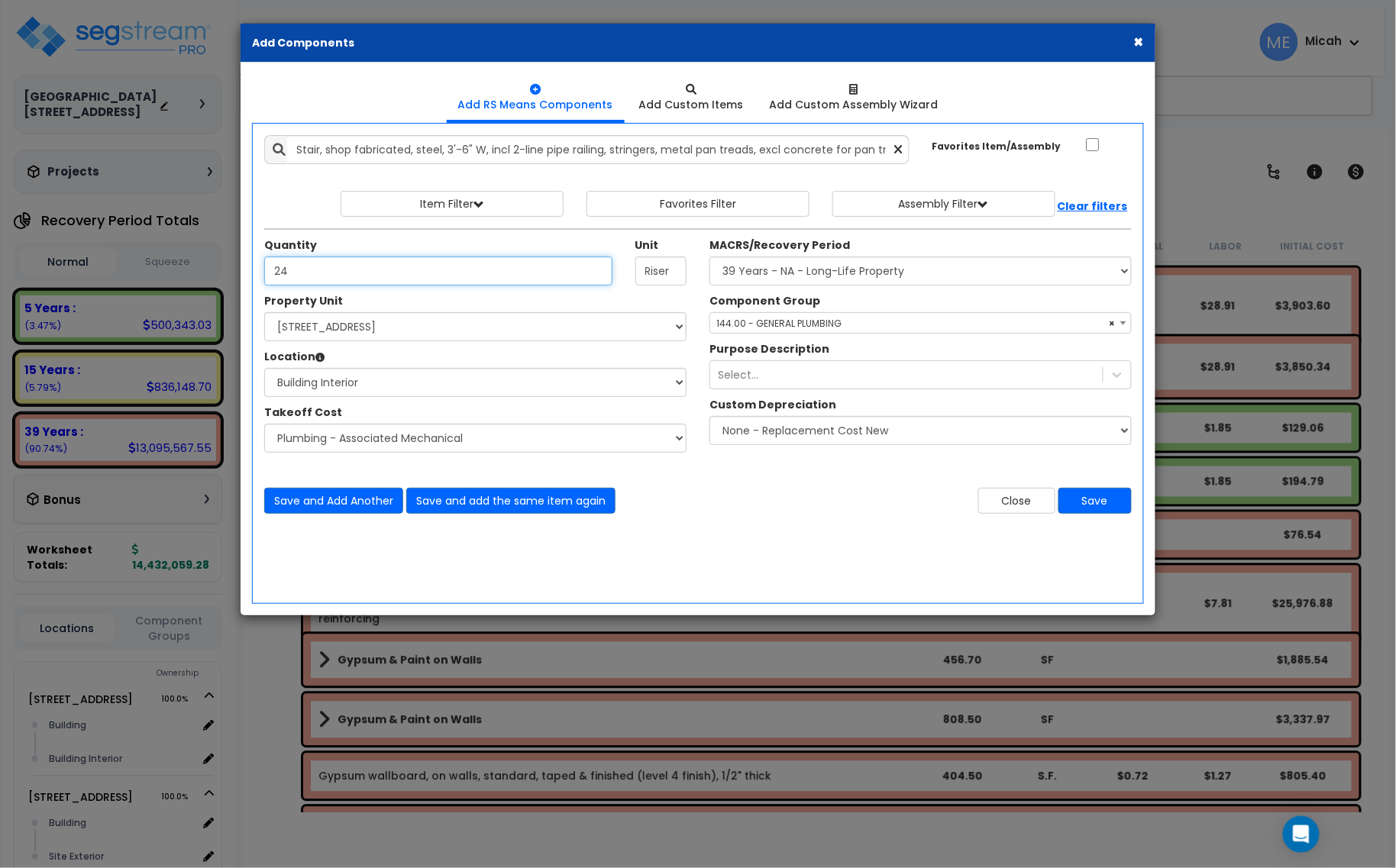
type input "24"
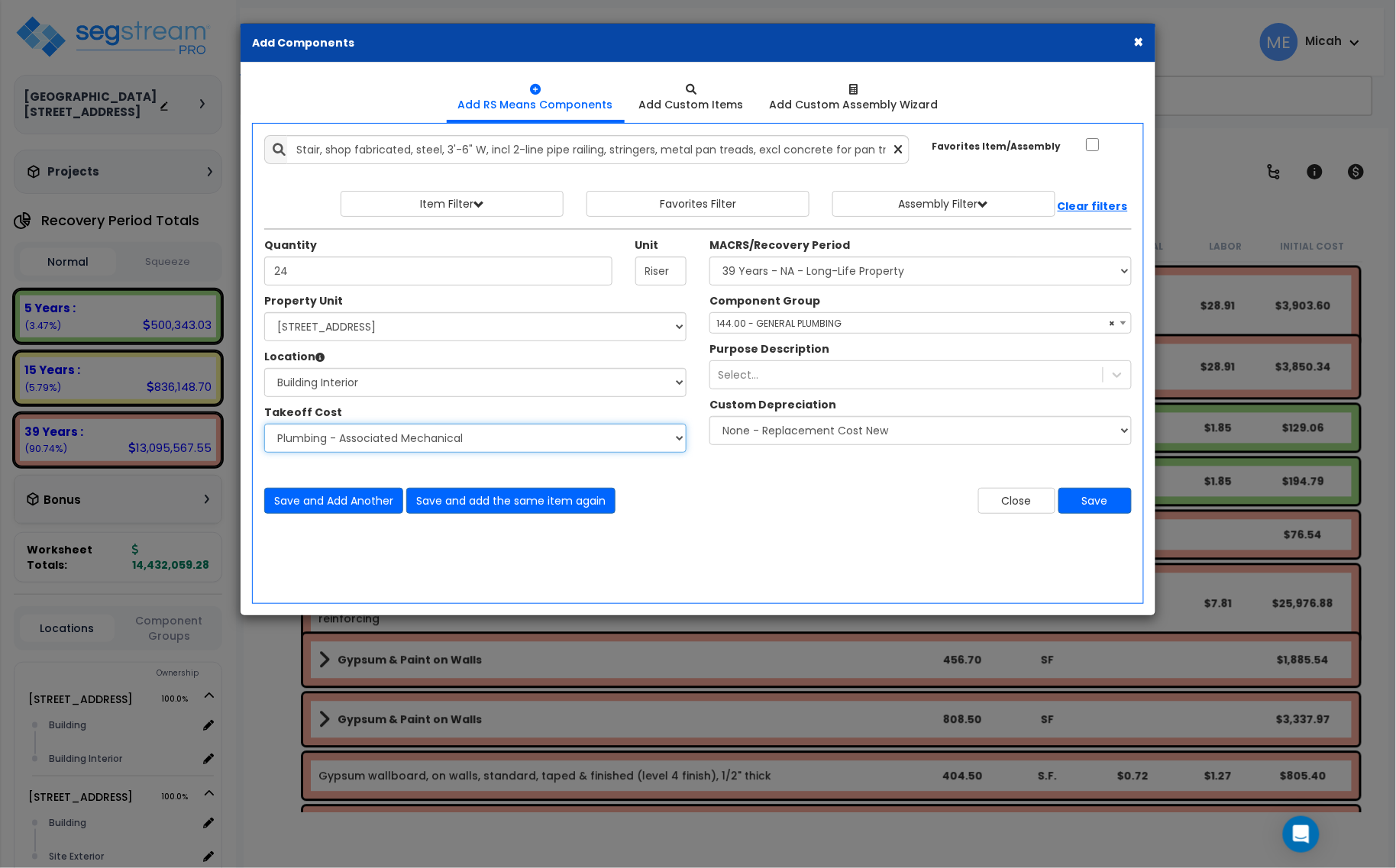
click at [472, 444] on select "Select Site Work - [PERSON_NAME] Aphalt Paving - Pine Bend Paving Site Concrete…" at bounding box center [475, 438] width 422 height 29
select select "45778551"
click at [264, 424] on select "Select Site Work - [PERSON_NAME] Aphalt Paving - Pine Bend Paving Site Concrete…" at bounding box center [475, 438] width 422 height 29
click at [806, 316] on span "× 144.00 - GENERAL PLUMBING" at bounding box center [920, 323] width 420 height 21
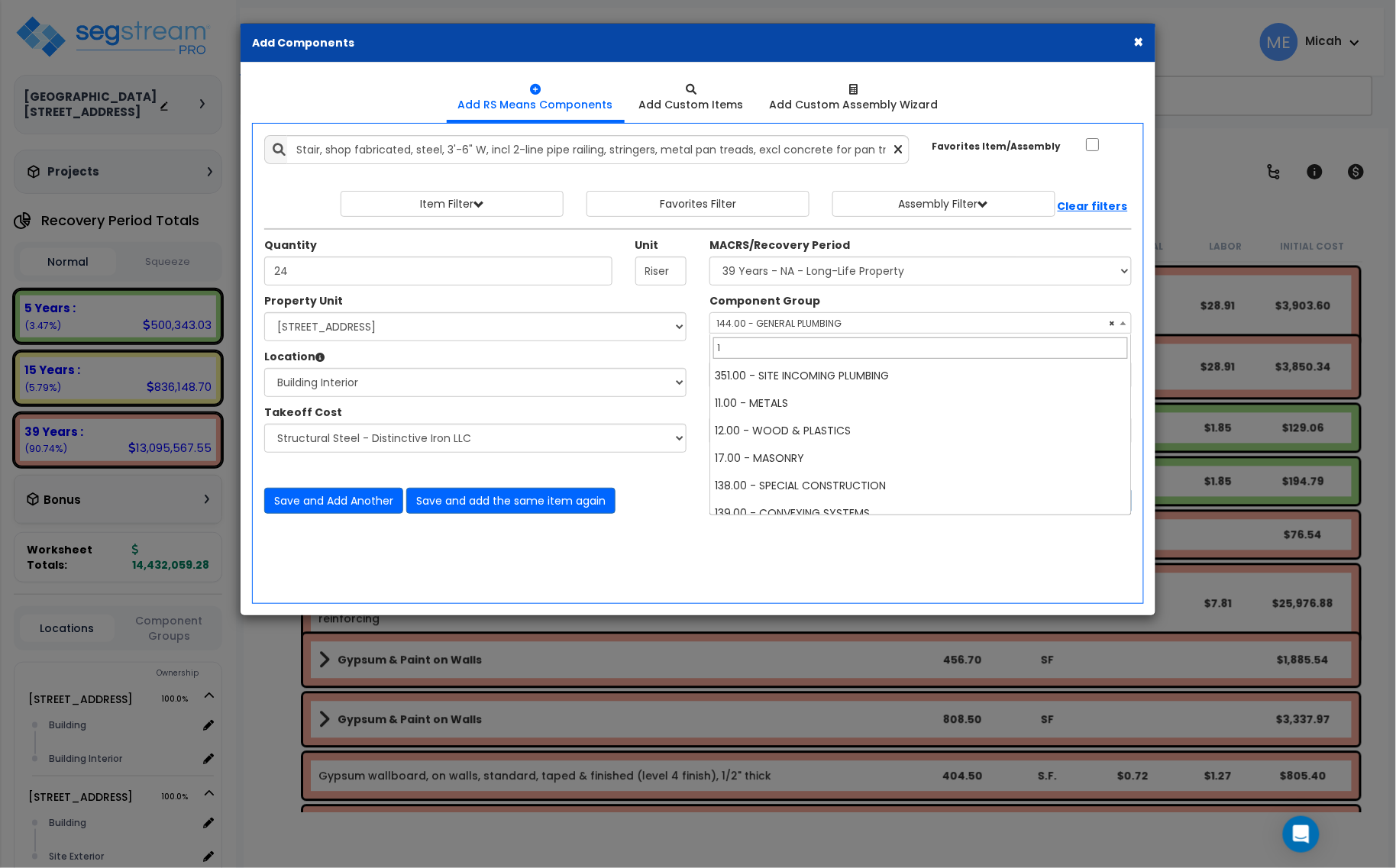
scroll to position [0, 0]
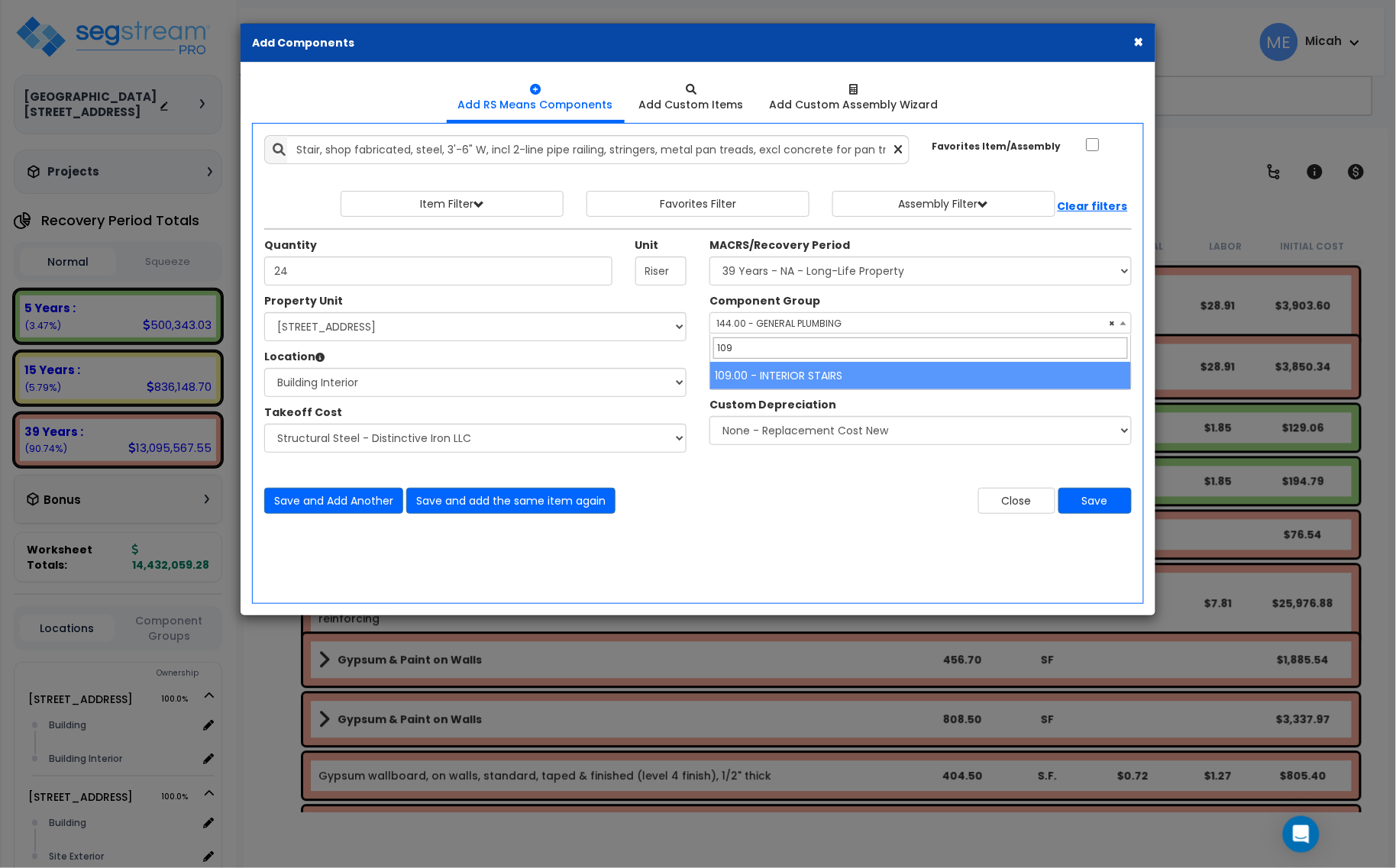
type input "109"
select select "56924"
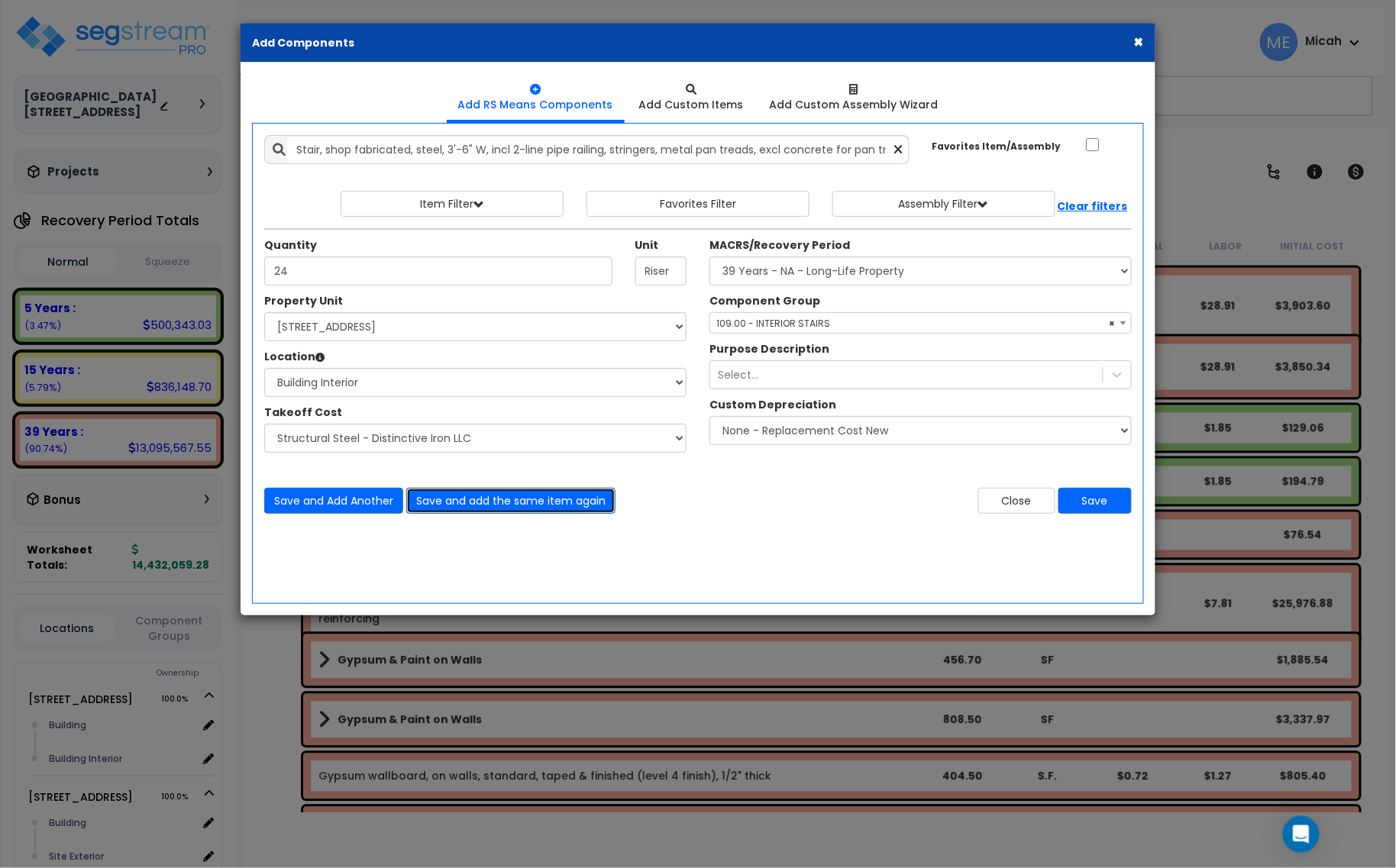
click at [490, 504] on button "Save and add the same item again" at bounding box center [510, 500] width 209 height 26
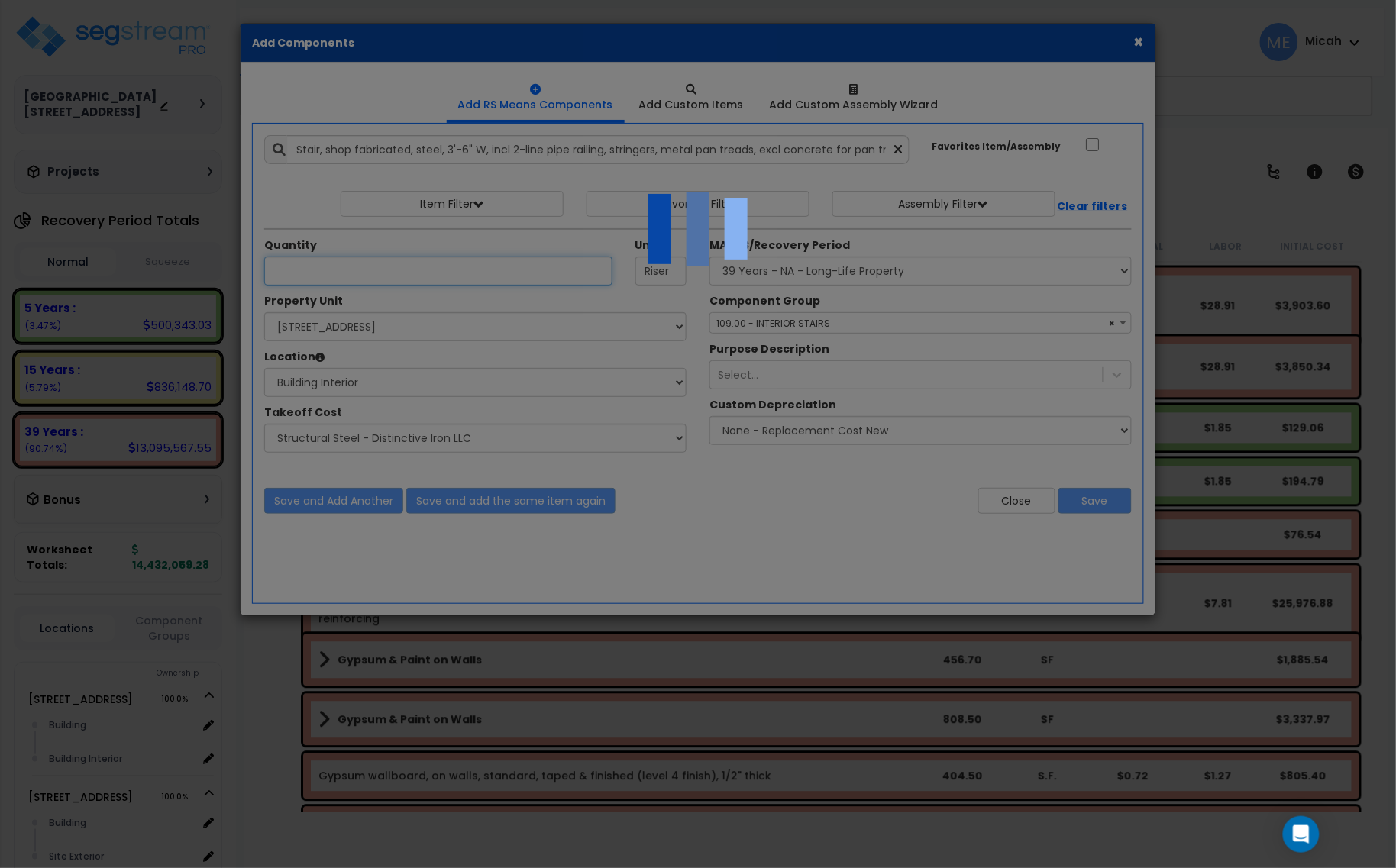
select select "45778551"
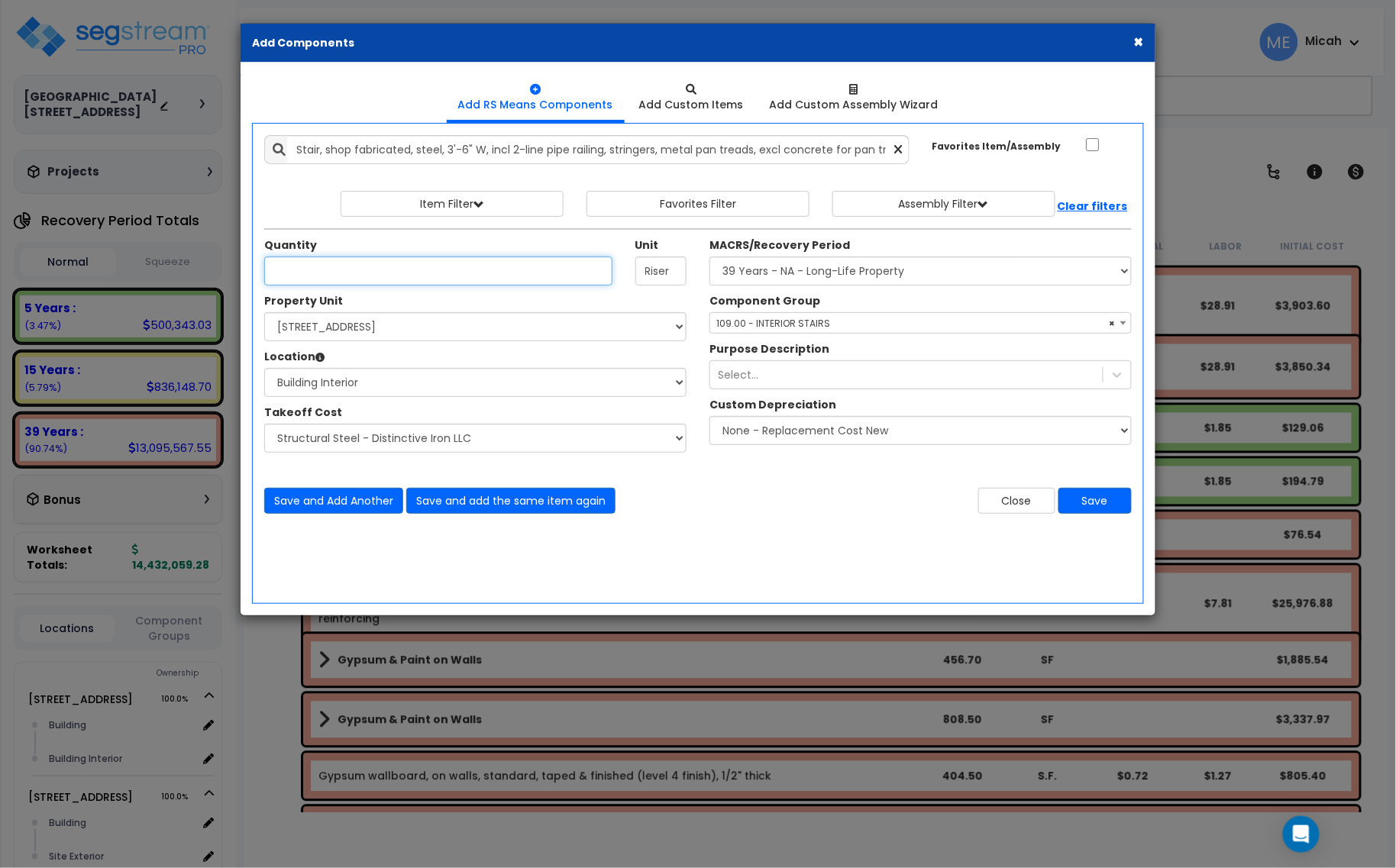
click at [337, 269] on input "Unit Quantity" at bounding box center [438, 270] width 348 height 29
type input "24"
click at [344, 503] on button "Save and Add Another" at bounding box center [333, 500] width 139 height 26
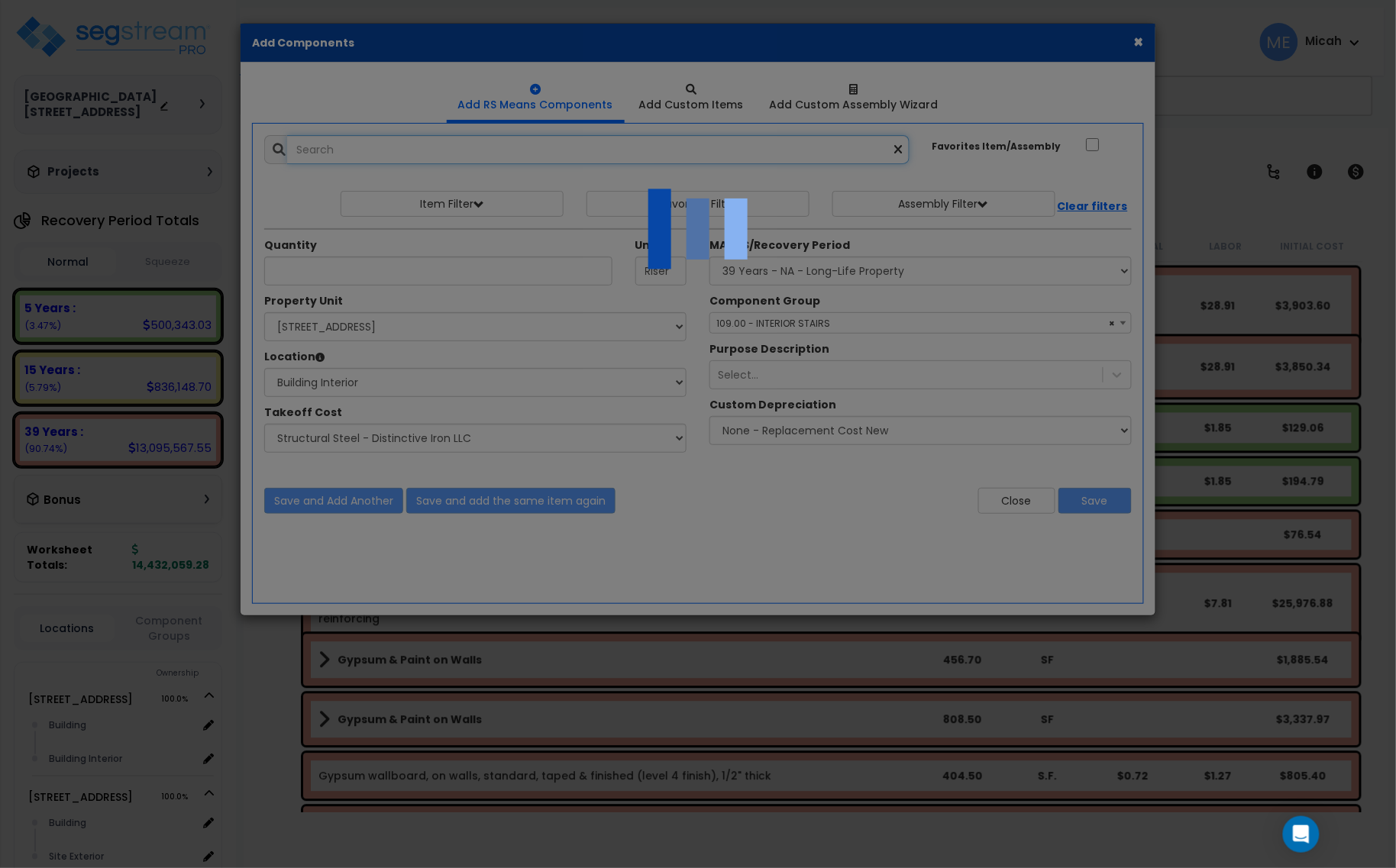
select select "45778551"
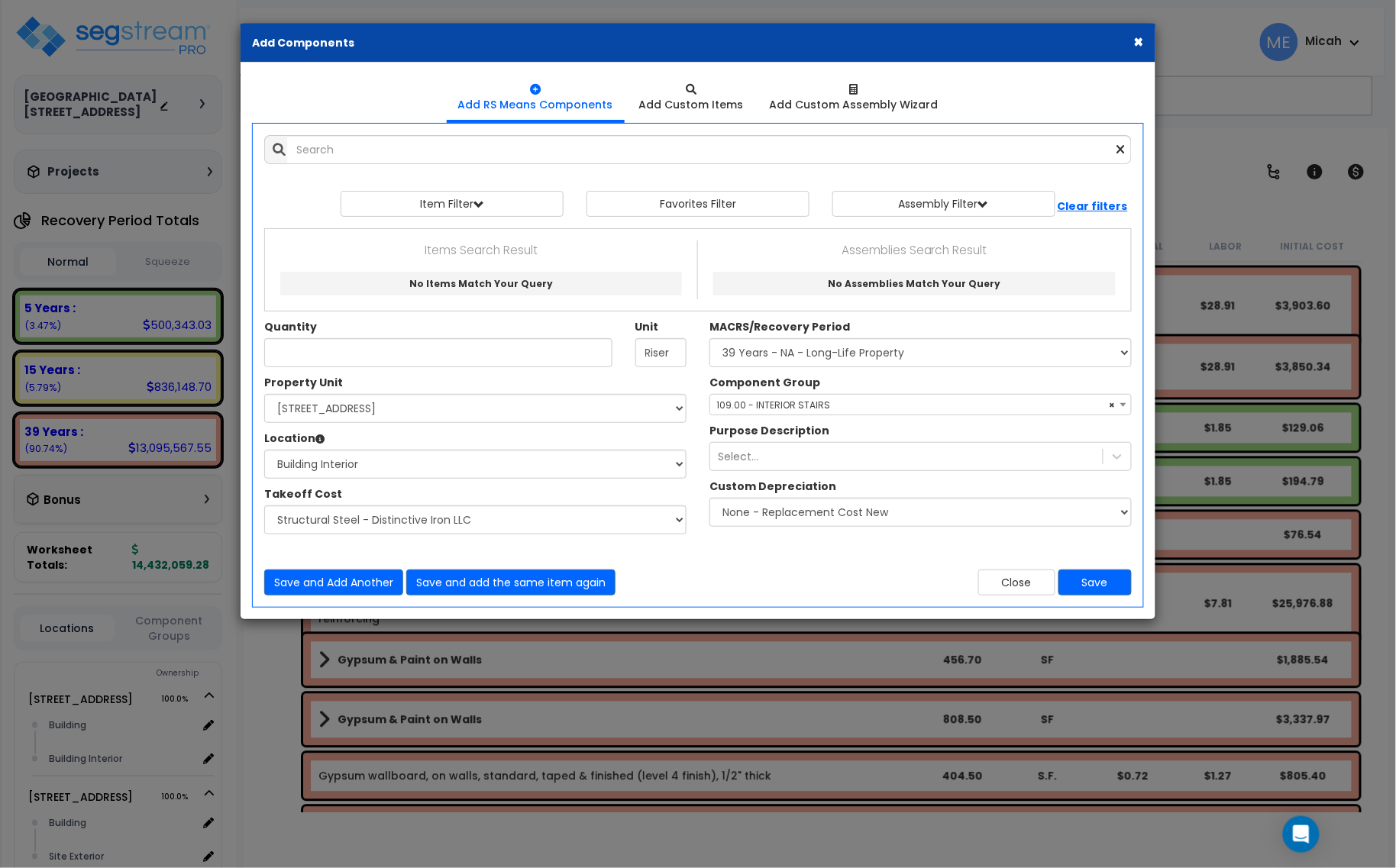
click at [390, 168] on div "Add Items Add Assemblies Both 9439554 Select" at bounding box center [698, 365] width 890 height 483
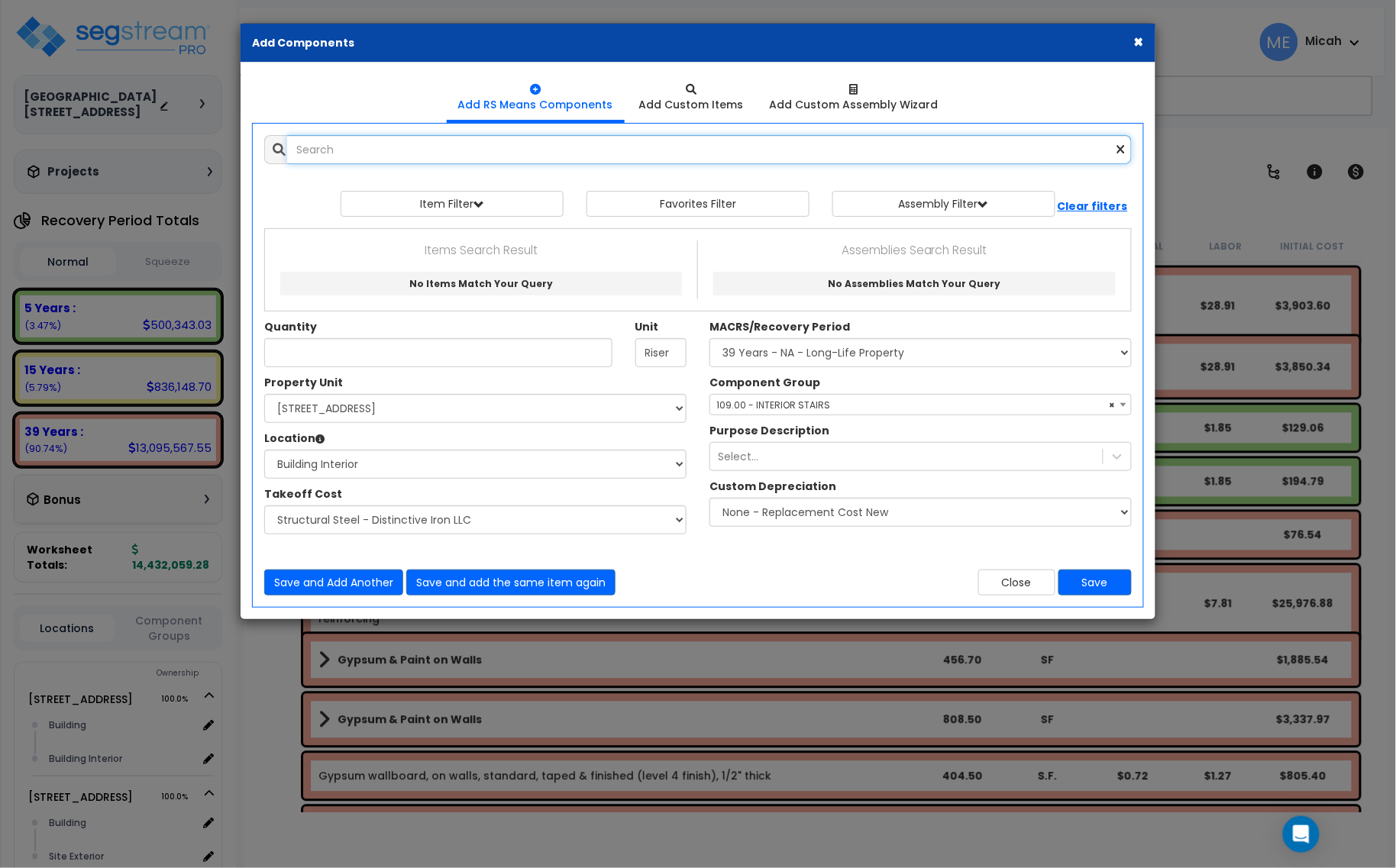
click at [383, 151] on input "text" at bounding box center [709, 150] width 844 height 29
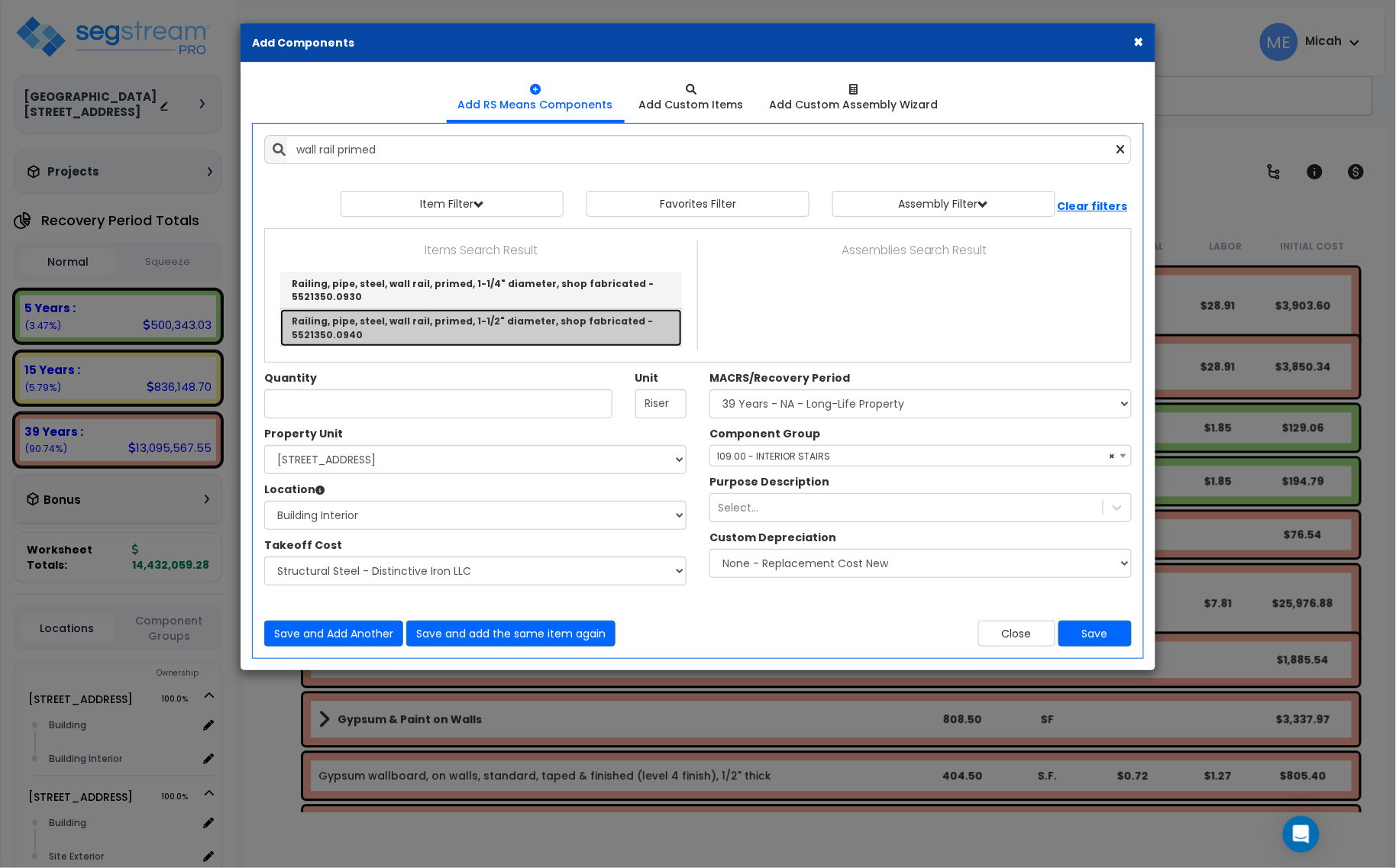
click at [521, 324] on link "Railing, pipe, steel, wall rail, primed, 1-1/2" diameter, shop fabricated - 552…" at bounding box center [481, 327] width 402 height 36
type input "Railing, pipe, steel, wall rail, primed, 1-1/2" diameter, shop fabricated - 552…"
type input "L.F."
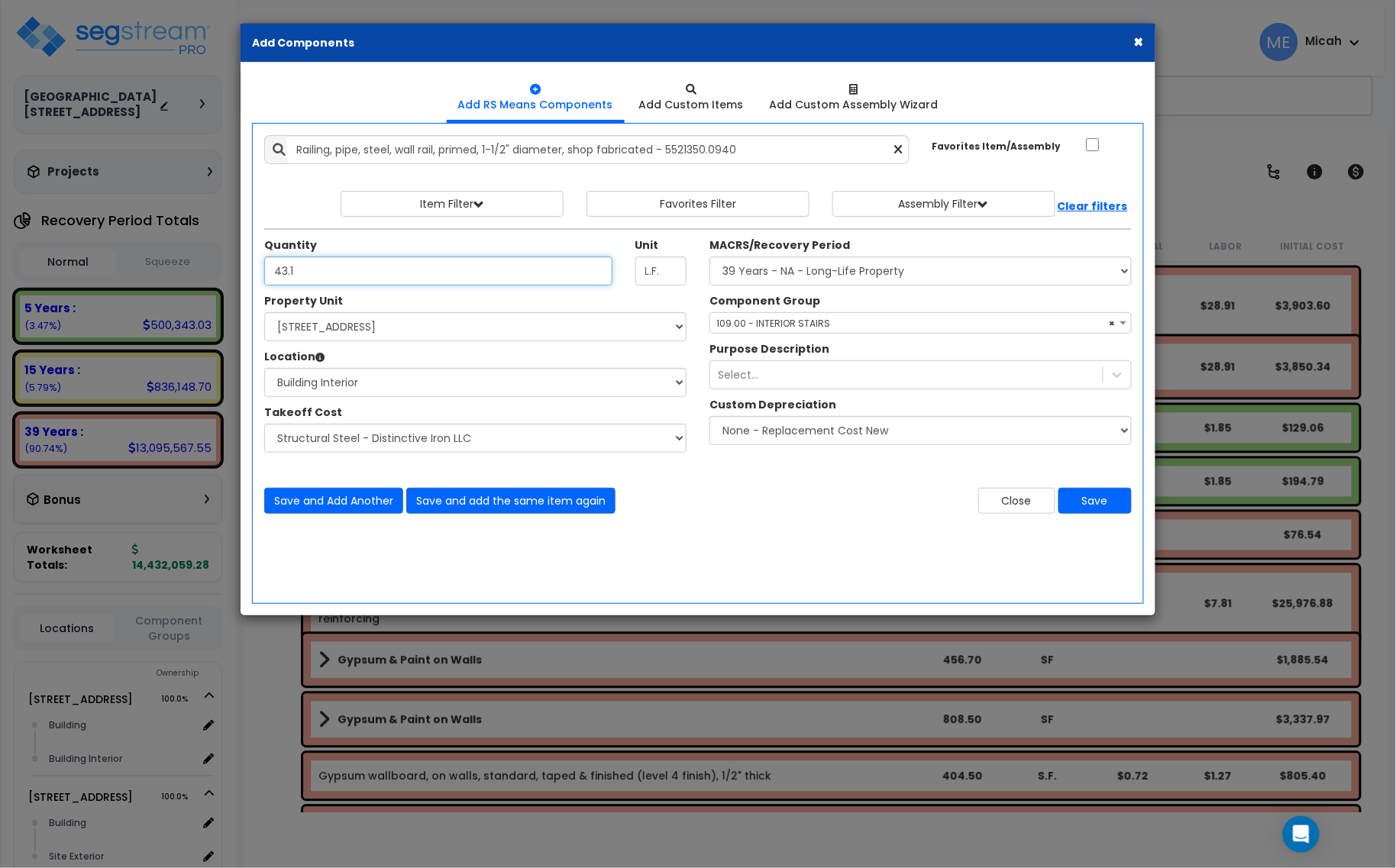
type input "43.1"
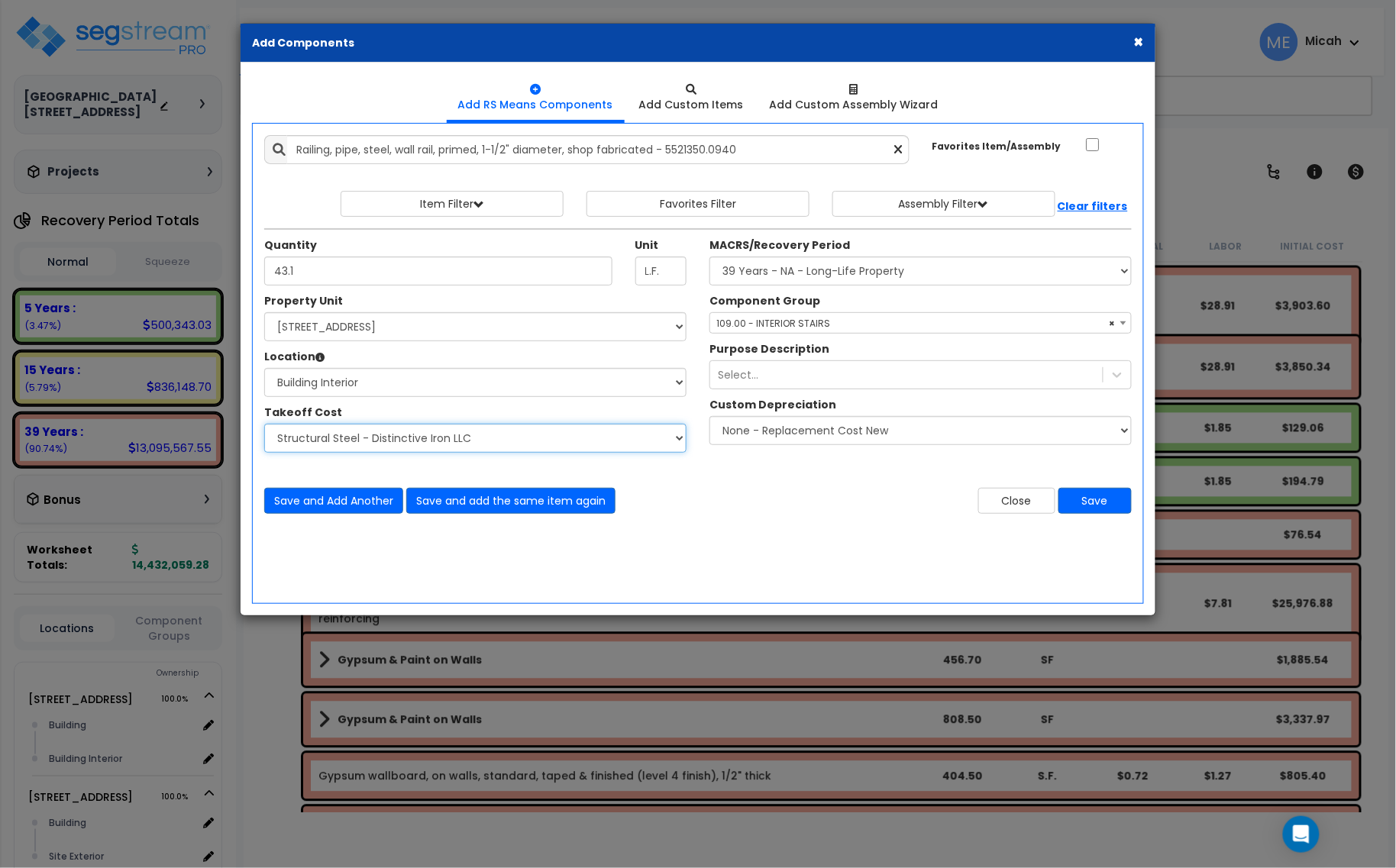
click at [552, 444] on select "Select Site Work - [PERSON_NAME] Aphalt Paving - Pine Bend Paving Site Concrete…" at bounding box center [475, 438] width 422 height 29
select select "45778570"
click at [264, 424] on select "Select Site Work - [PERSON_NAME] Aphalt Paving - Pine Bend Paving Site Concrete…" at bounding box center [475, 438] width 422 height 29
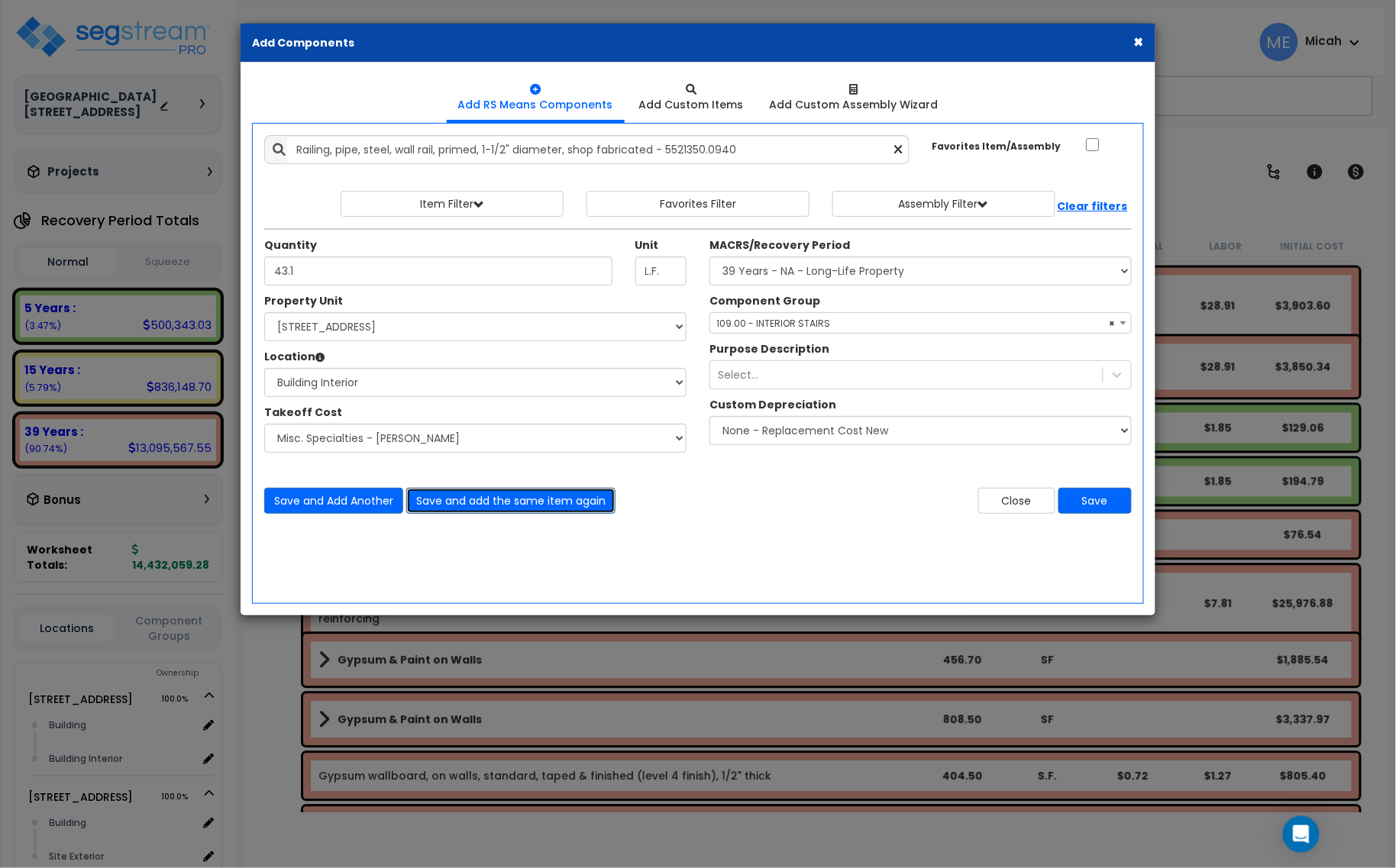
click at [552, 503] on button "Save and add the same item again" at bounding box center [510, 500] width 209 height 26
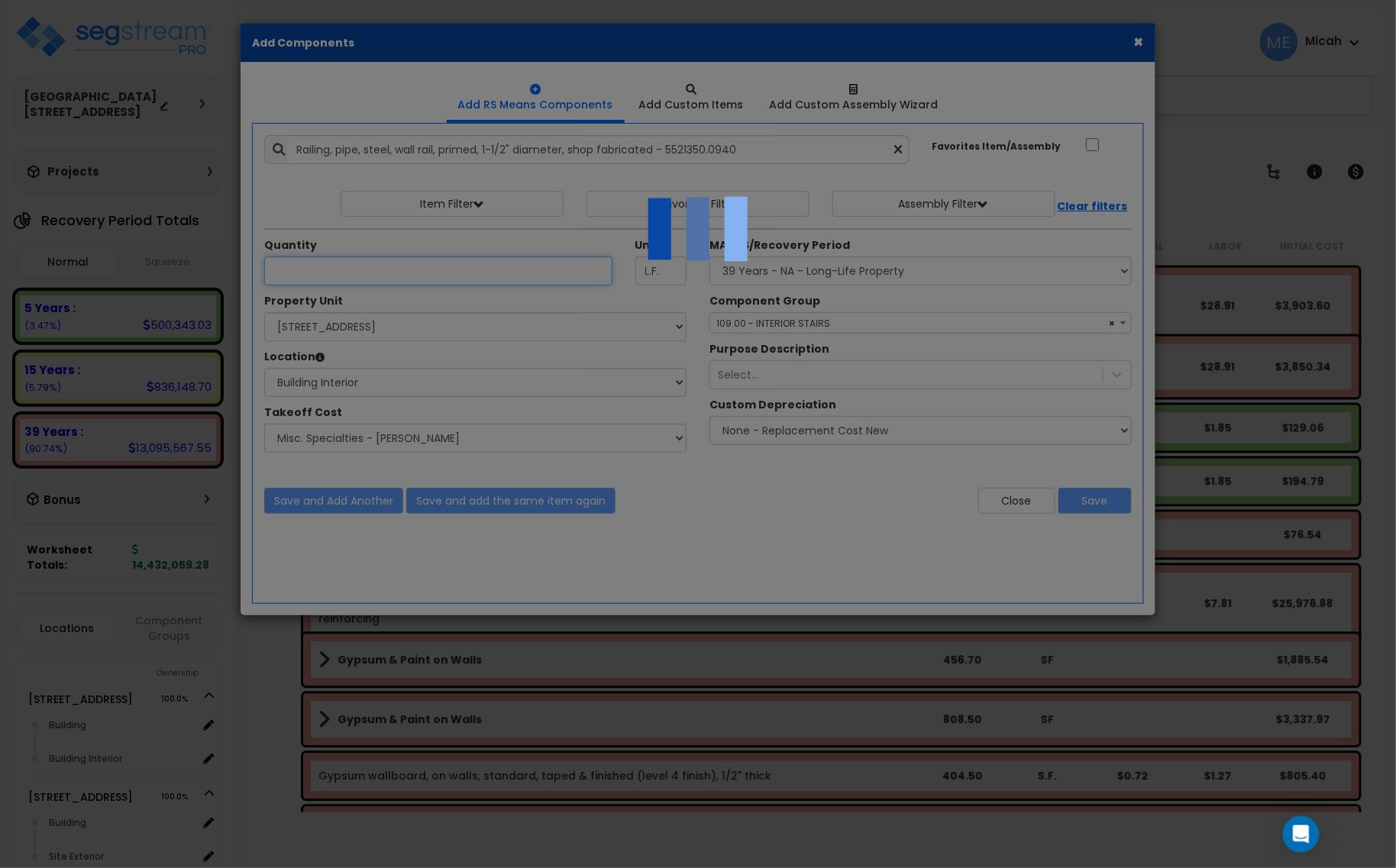
select select "45778570"
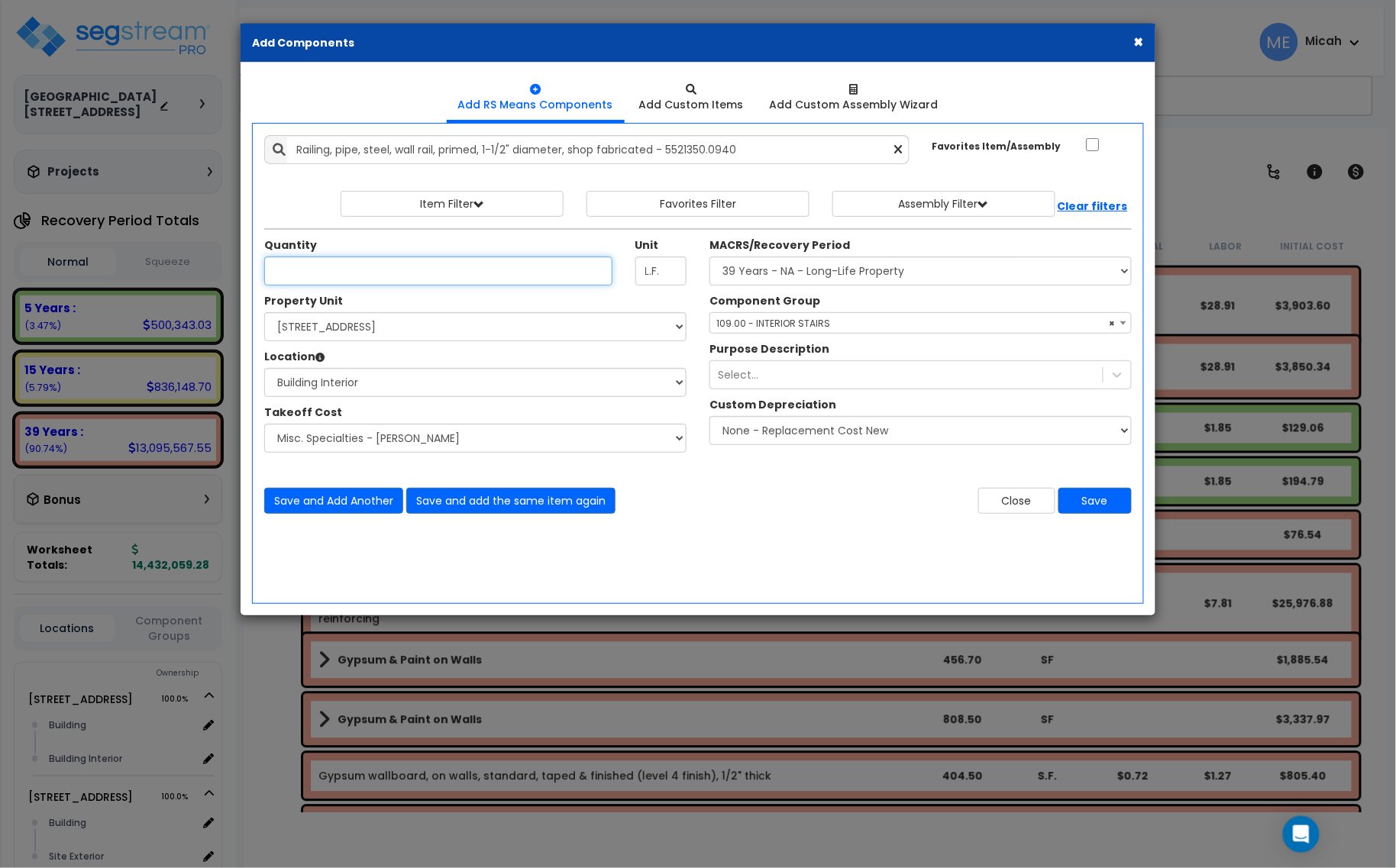
click at [312, 279] on input "Unit Quantity" at bounding box center [438, 270] width 348 height 29
type input "43.2"
click at [365, 504] on button "Save and Add Another" at bounding box center [333, 500] width 139 height 26
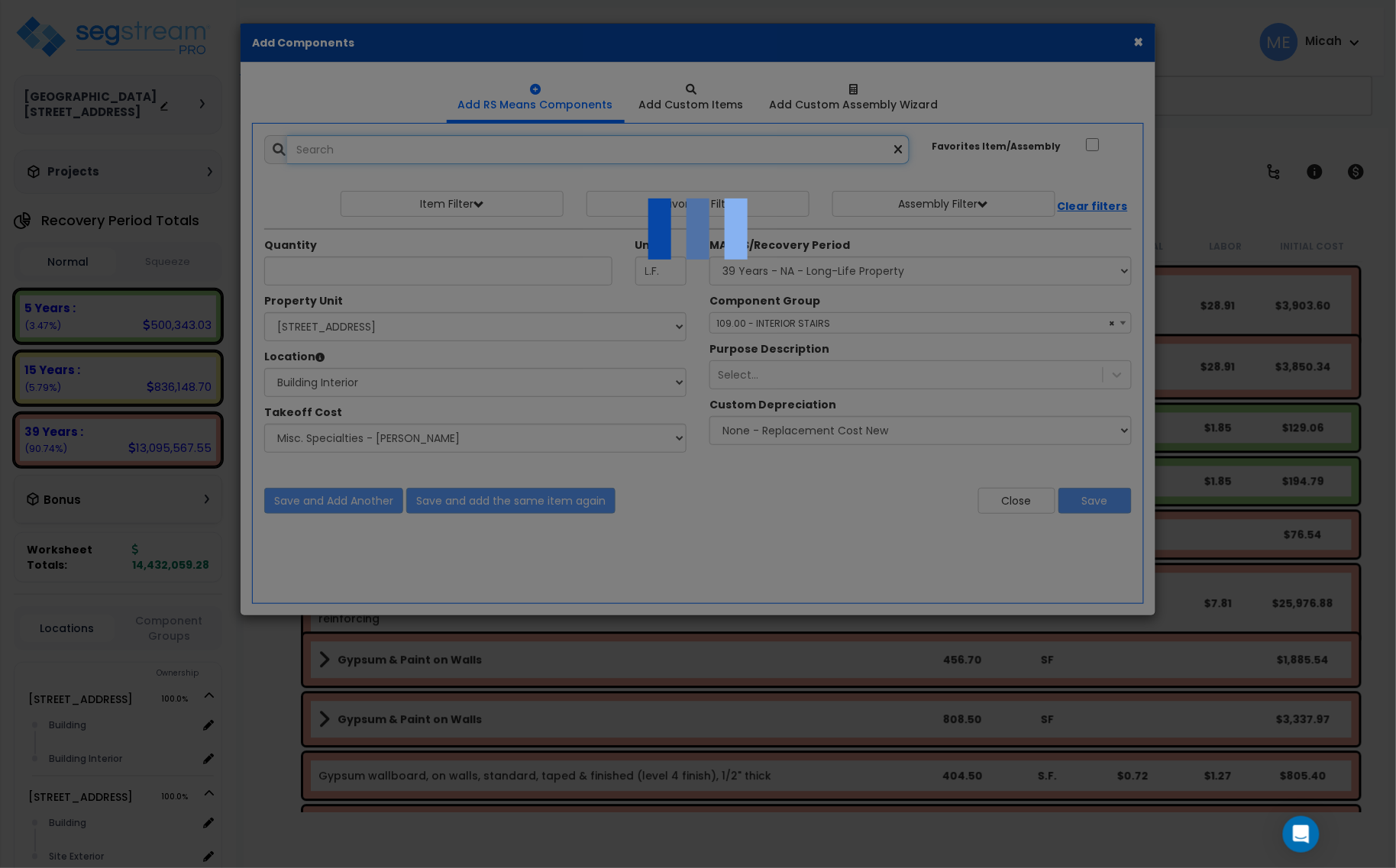
select select "45778570"
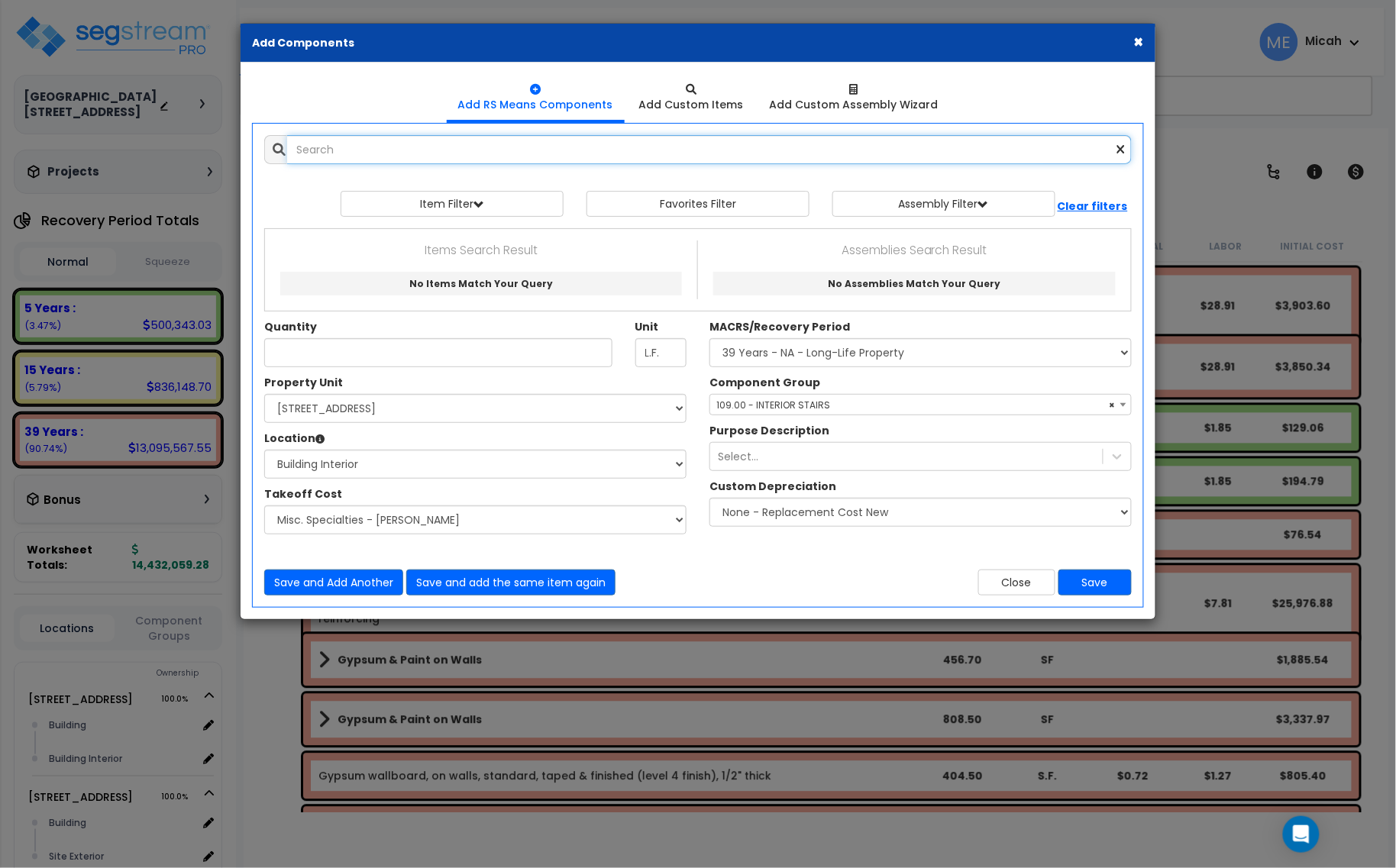
click at [328, 143] on input "text" at bounding box center [709, 150] width 844 height 29
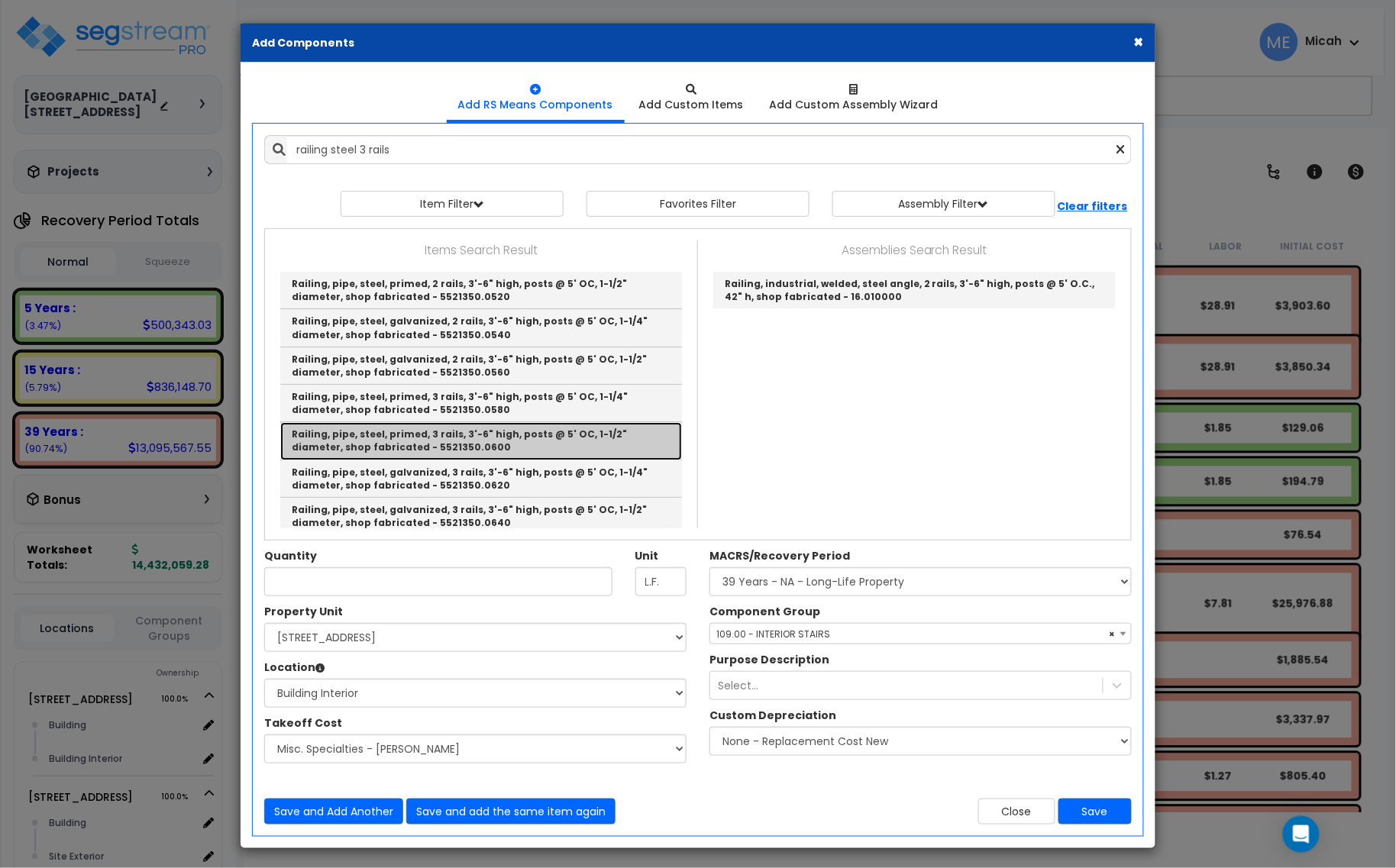
click at [611, 437] on link "Railing, pipe, steel, primed, 3 rails, 3'-6" high, posts @ 5' OC, 1-1/2" diamet…" at bounding box center [481, 440] width 402 height 37
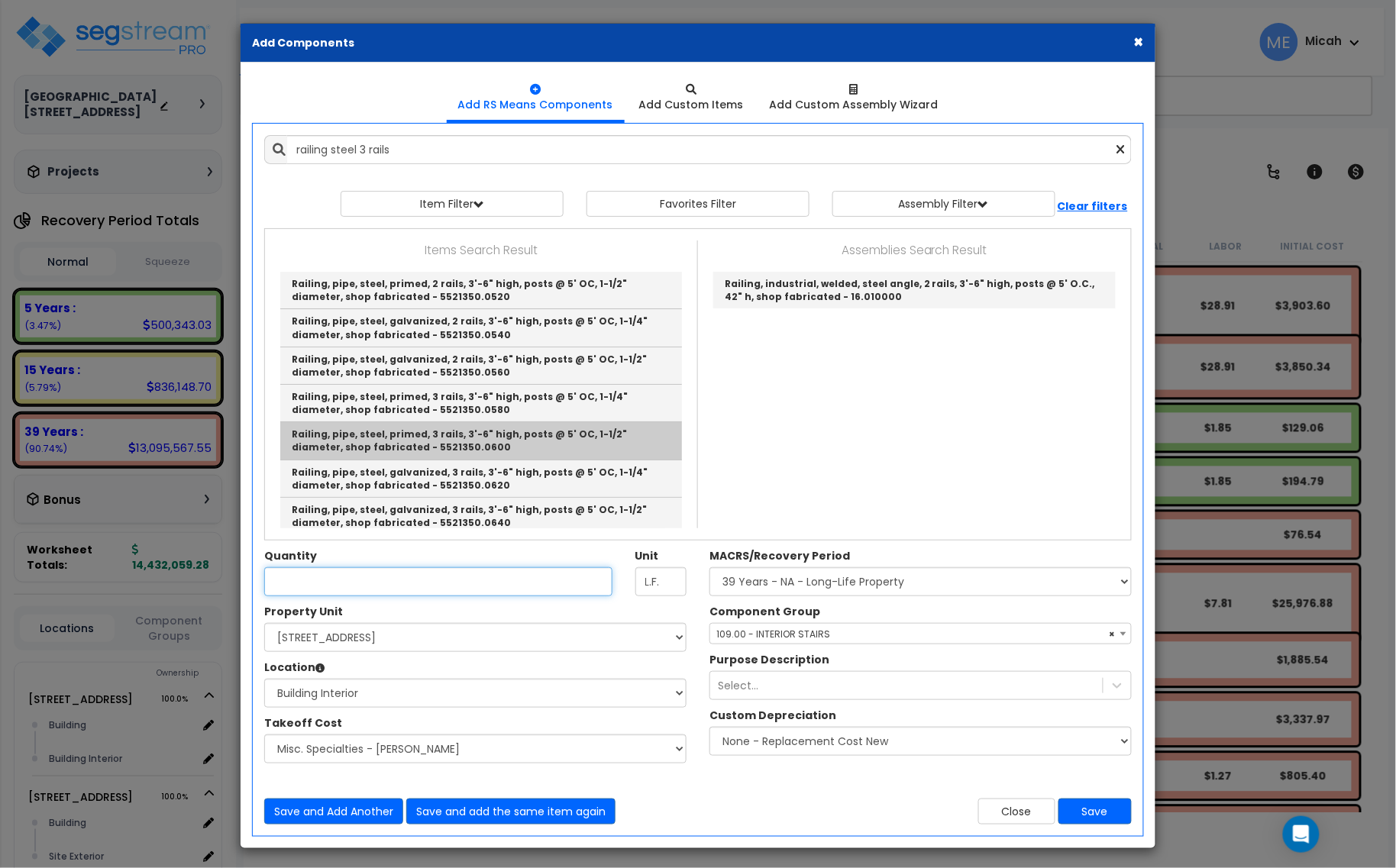
type input "Railing, pipe, steel, primed, 3 rails, 3'-6" high, posts @ 5' OC, 1-1/2" diamet…"
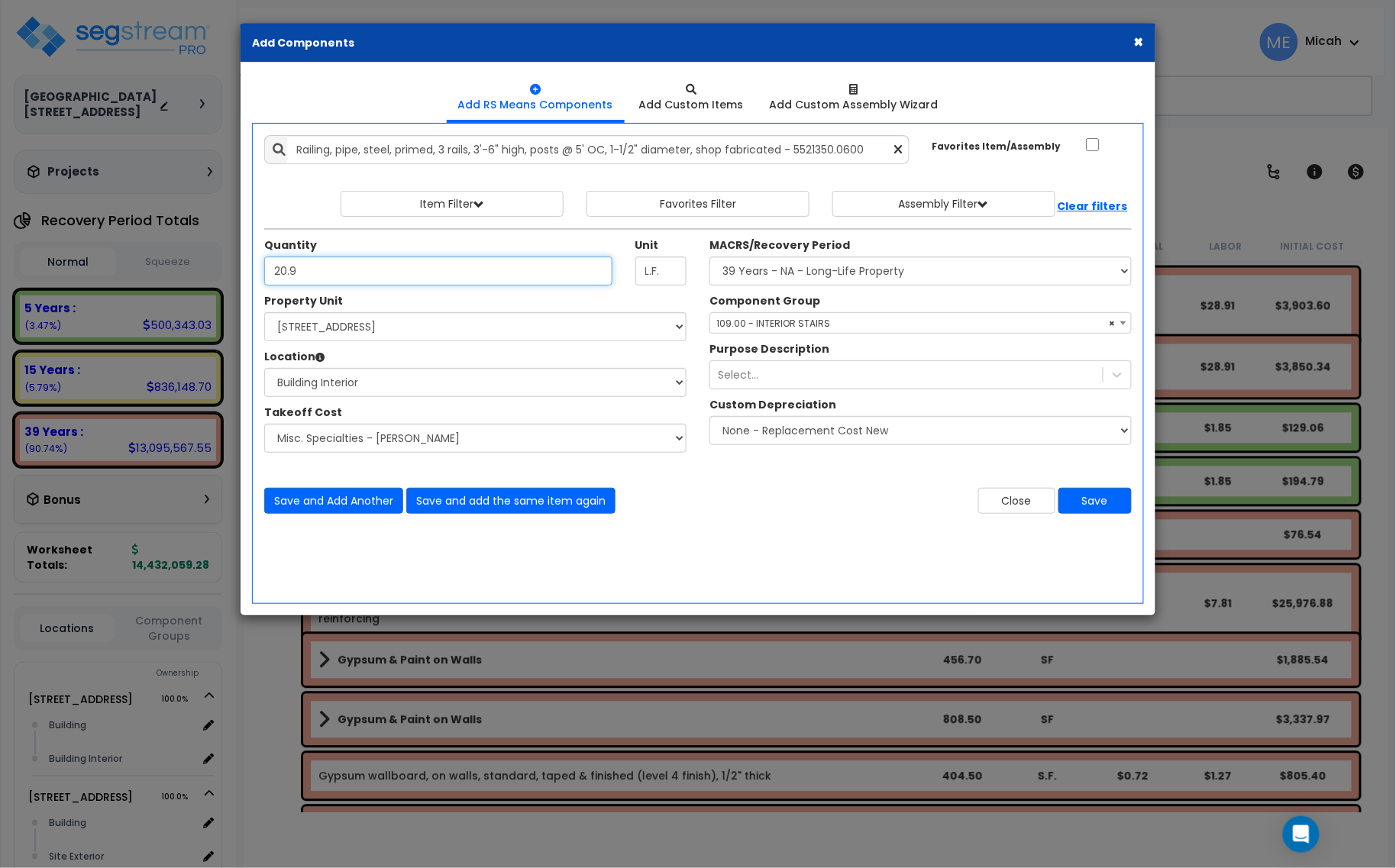
type input "20.9"
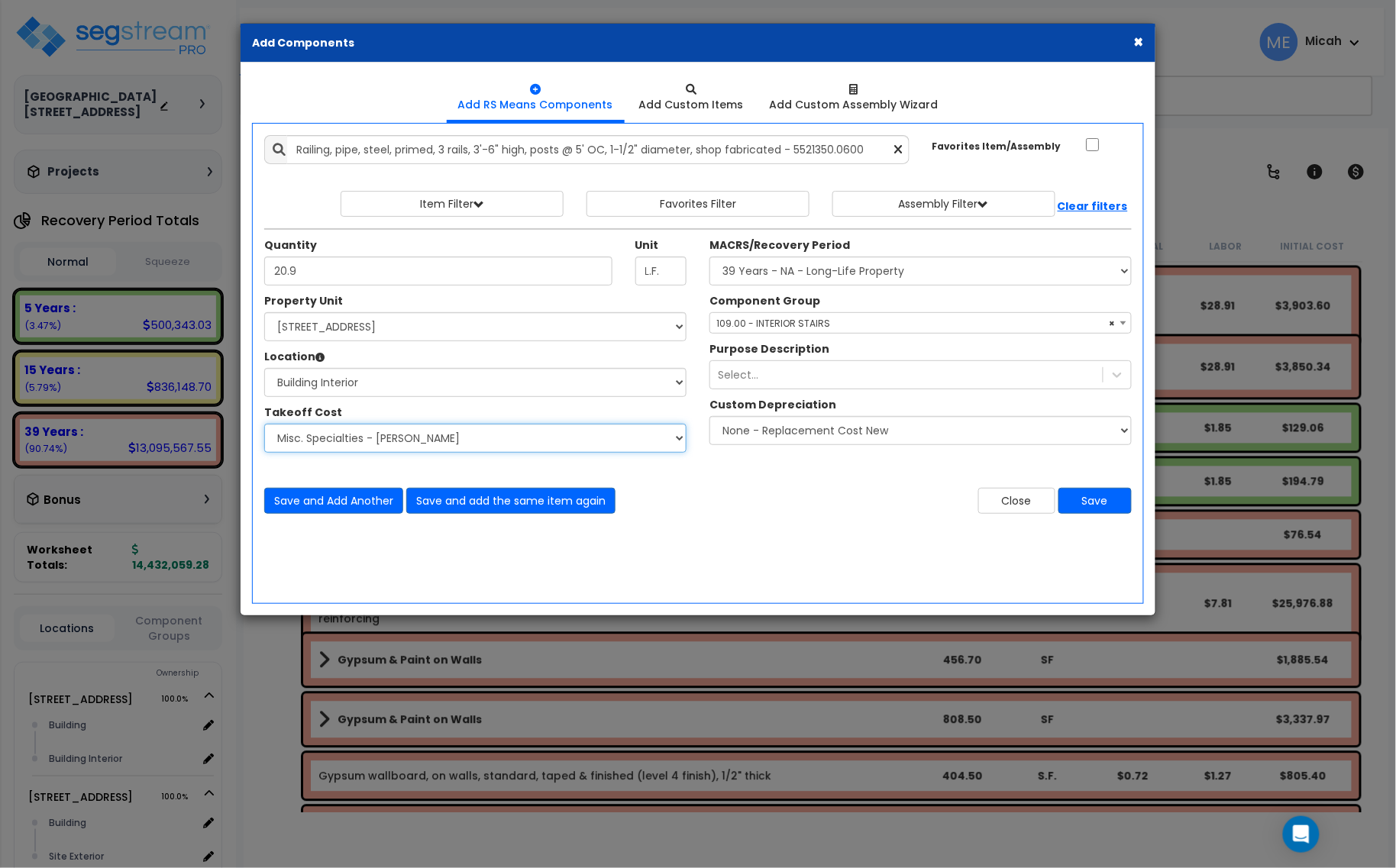
click at [398, 439] on select "Select Site Work - [PERSON_NAME] Aphalt Paving - Pine Bend Paving Site Concrete…" at bounding box center [475, 438] width 422 height 29
click at [264, 424] on select "Select Site Work - [PERSON_NAME] Aphalt Paving - Pine Bend Paving Site Concrete…" at bounding box center [475, 438] width 422 height 29
click at [317, 445] on select "Select Site Work - [PERSON_NAME] Aphalt Paving - Pine Bend Paving Site Concrete…" at bounding box center [475, 438] width 422 height 29
select select "45778570"
click at [264, 424] on select "Select Site Work - [PERSON_NAME] Aphalt Paving - Pine Bend Paving Site Concrete…" at bounding box center [475, 438] width 422 height 29
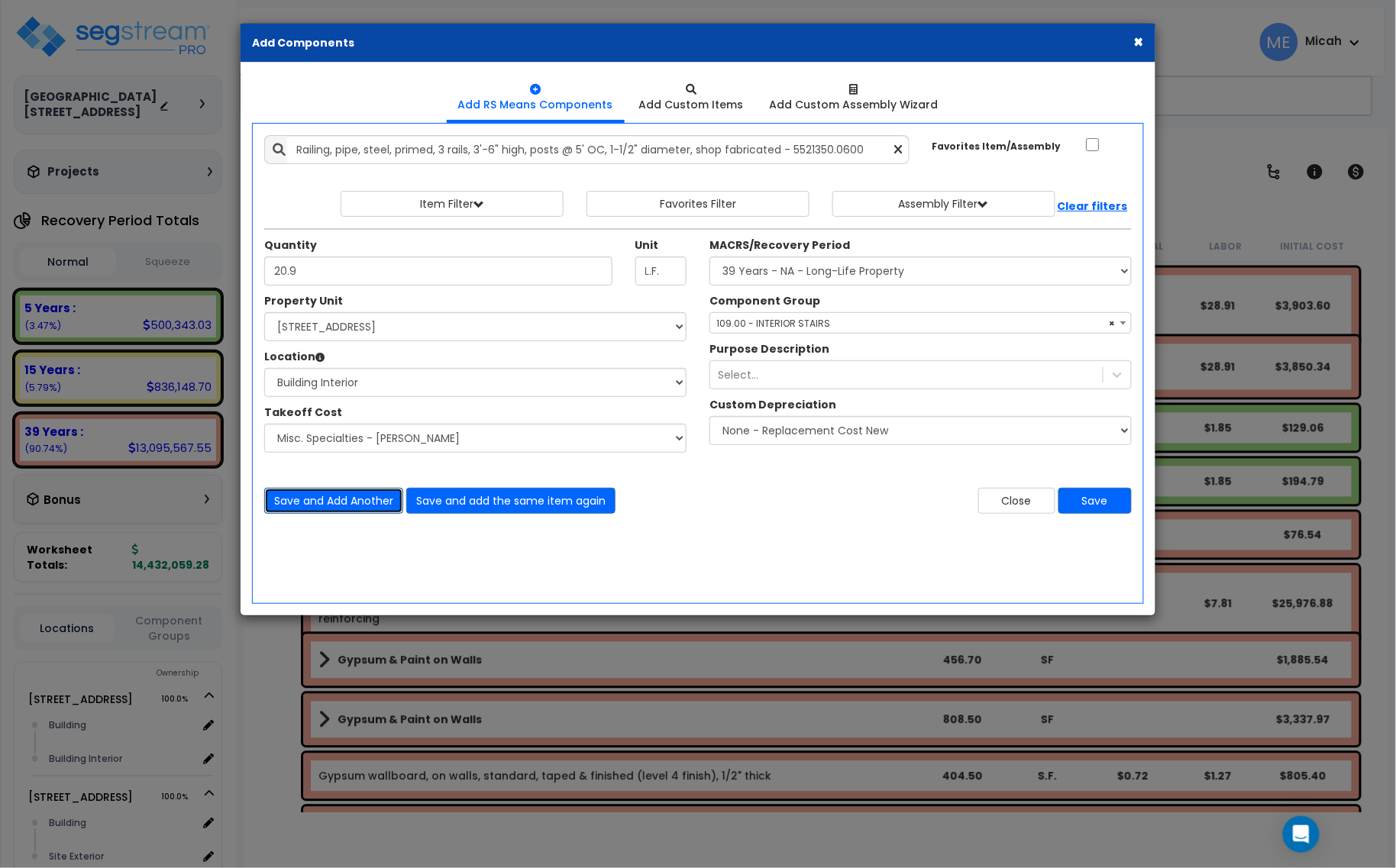
click at [310, 498] on button "Save and Add Another" at bounding box center [333, 500] width 139 height 26
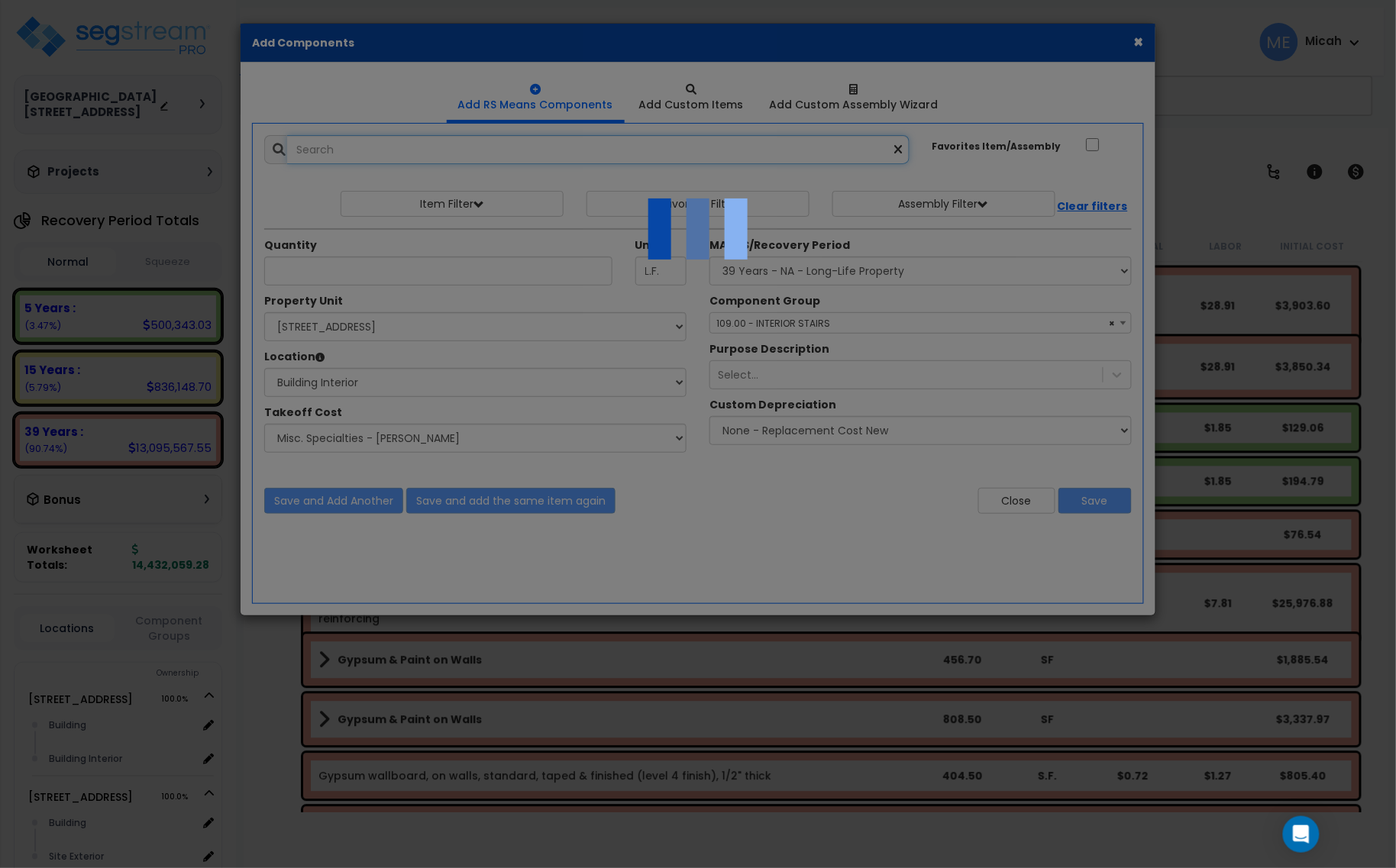
select select "45778570"
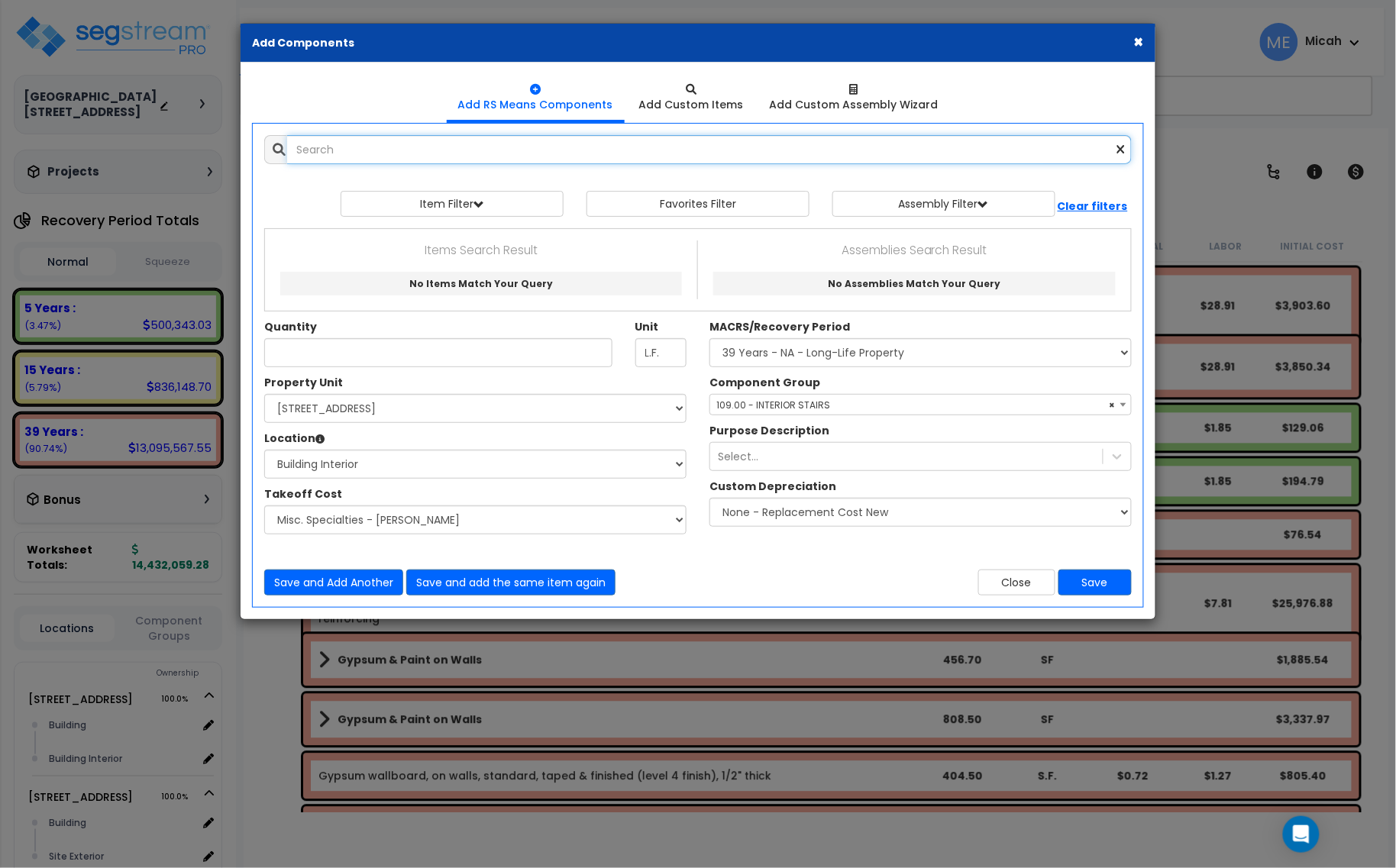
click at [398, 142] on input "text" at bounding box center [709, 150] width 844 height 29
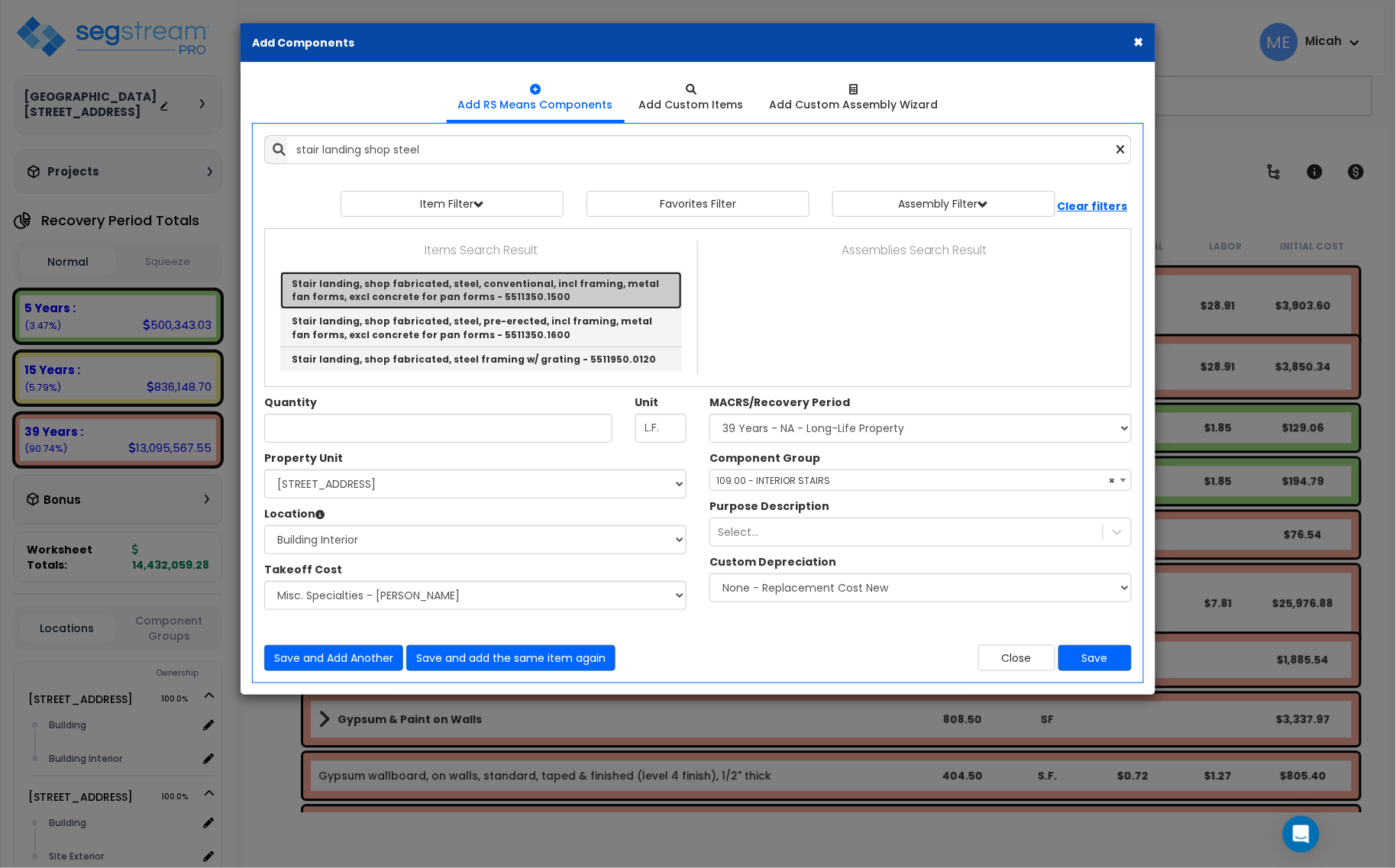
click at [581, 296] on link "Stair landing, shop fabricated, steel, conventional, incl framing, metal fan fo…" at bounding box center [481, 290] width 402 height 37
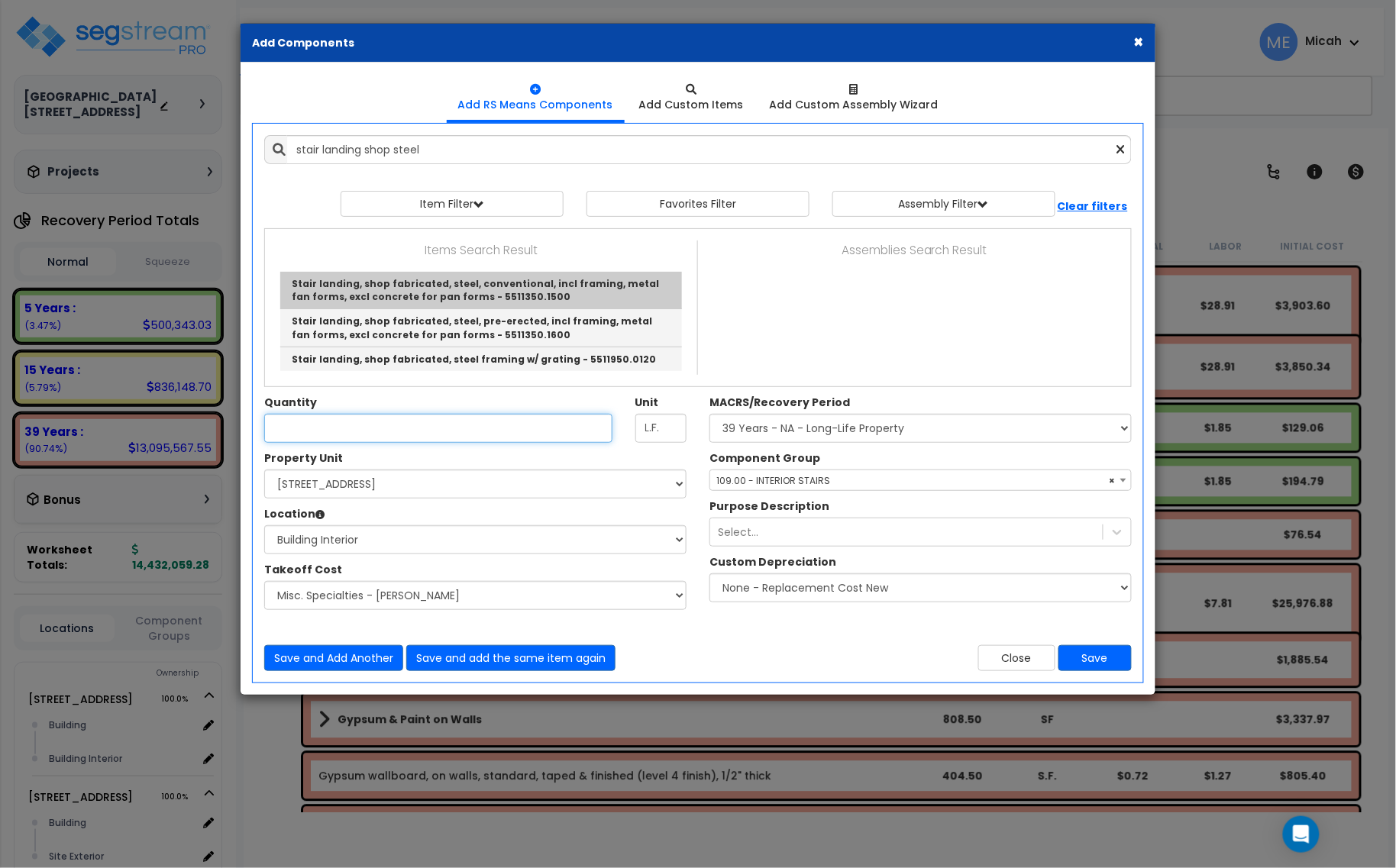
type input "Stair landing, shop fabricated, steel, conventional, incl framing, metal fan fo…"
type input "S.F."
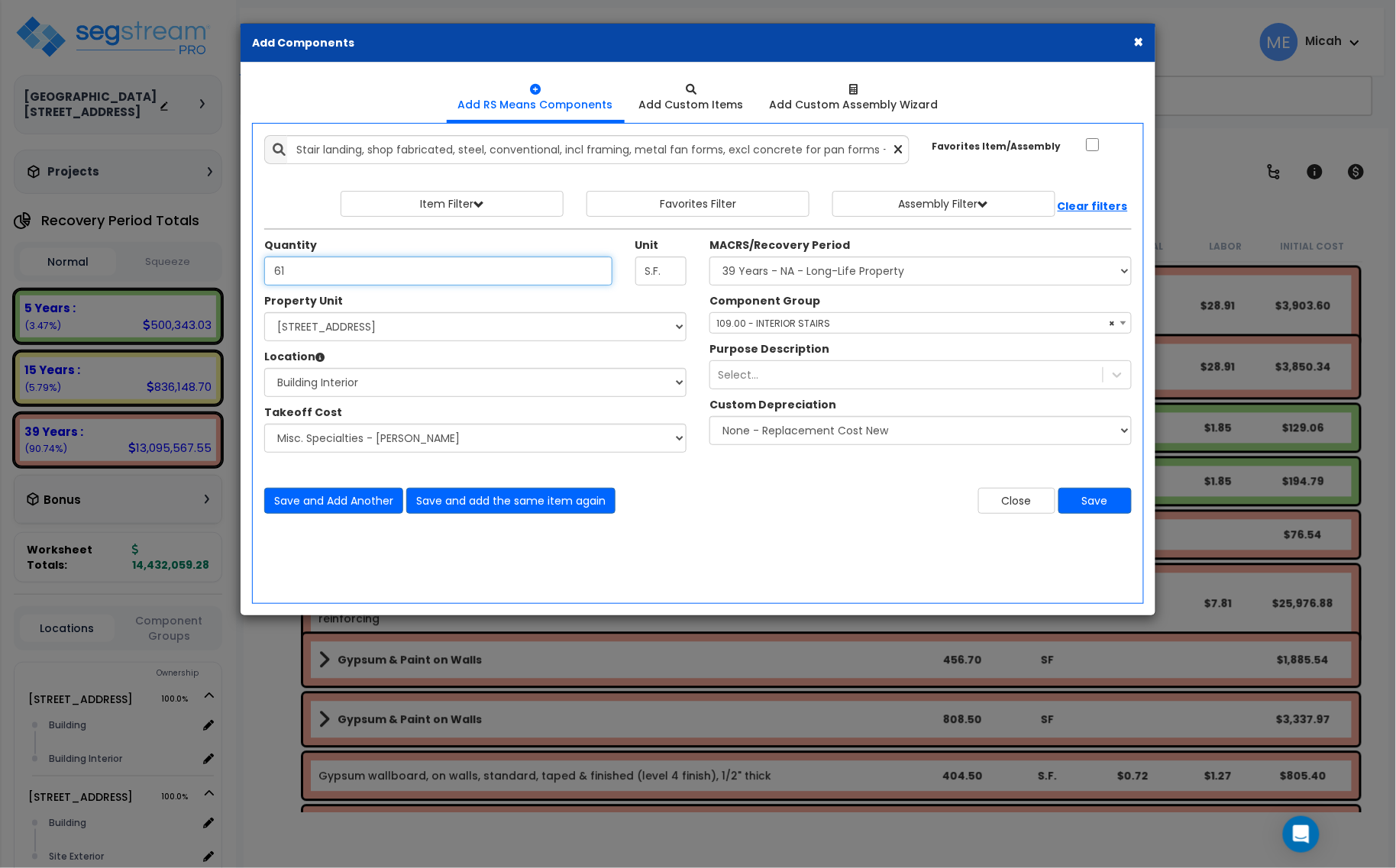
type input "61"
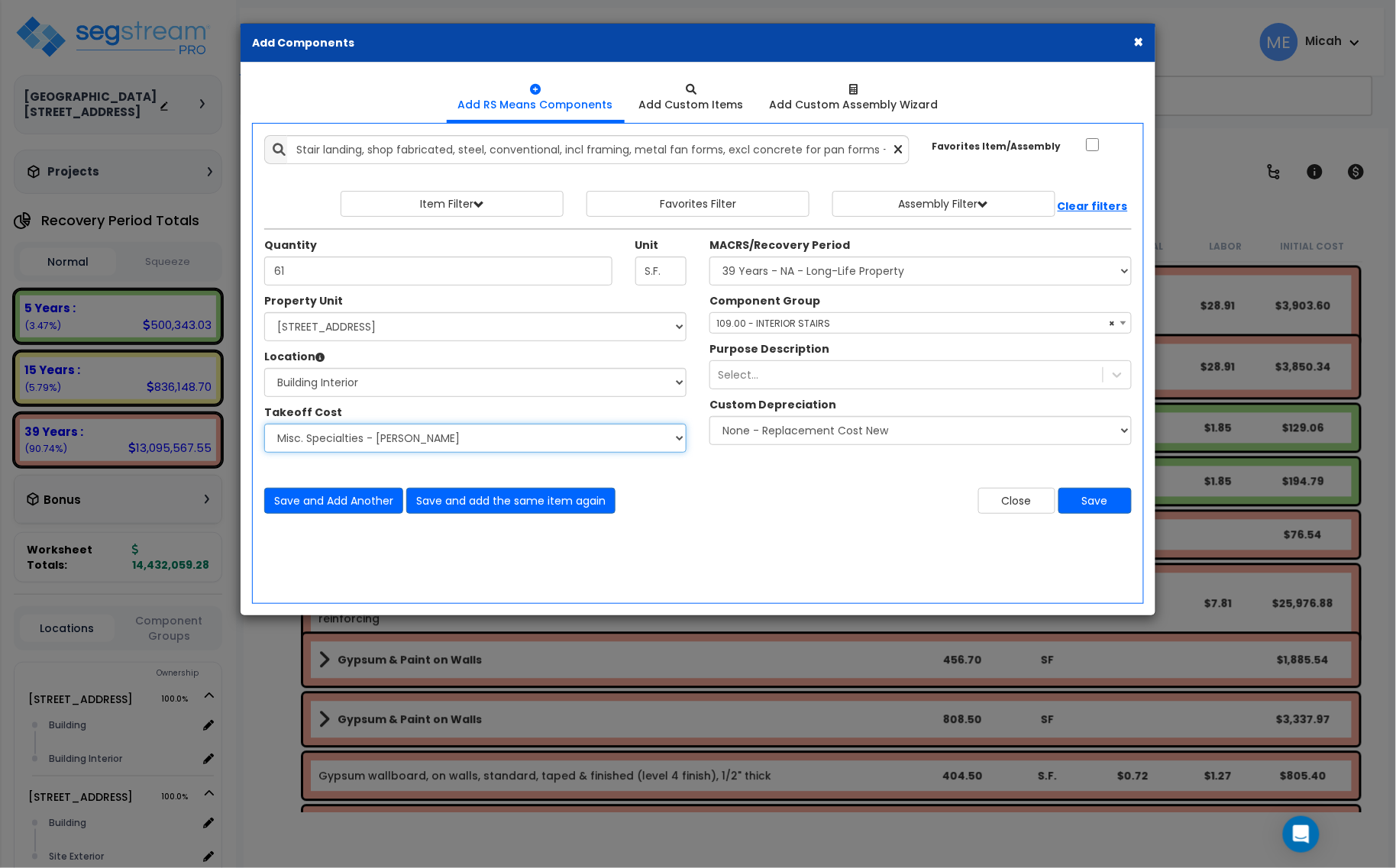
click at [378, 444] on select "Select Site Work - [PERSON_NAME] Aphalt Paving - Pine Bend Paving Site Concrete…" at bounding box center [475, 438] width 422 height 29
select select "45778551"
click at [264, 424] on select "Select Site Work - [PERSON_NAME] Aphalt Paving - Pine Bend Paving Site Concrete…" at bounding box center [475, 438] width 422 height 29
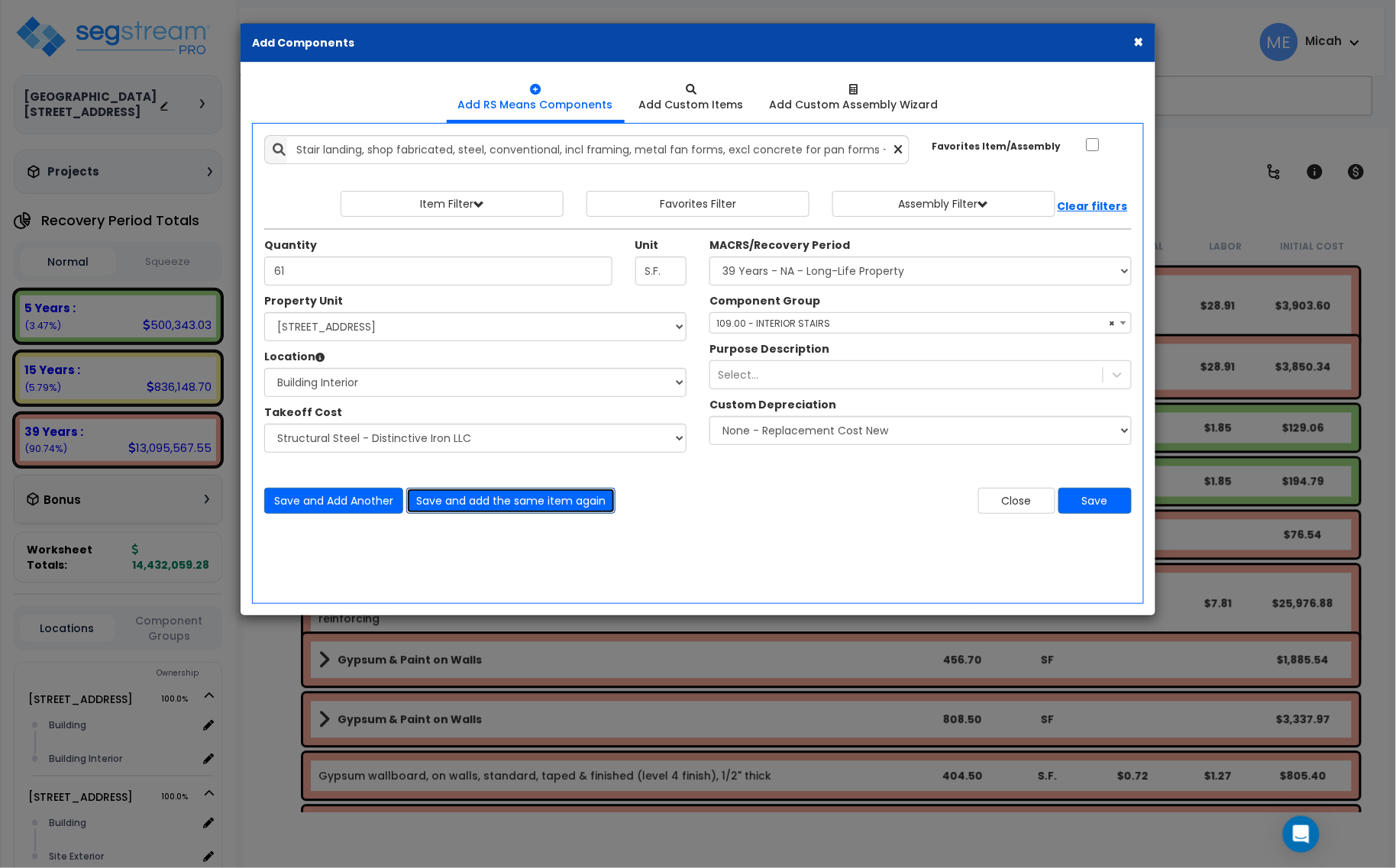
click at [552, 502] on button "Save and add the same item again" at bounding box center [510, 500] width 209 height 26
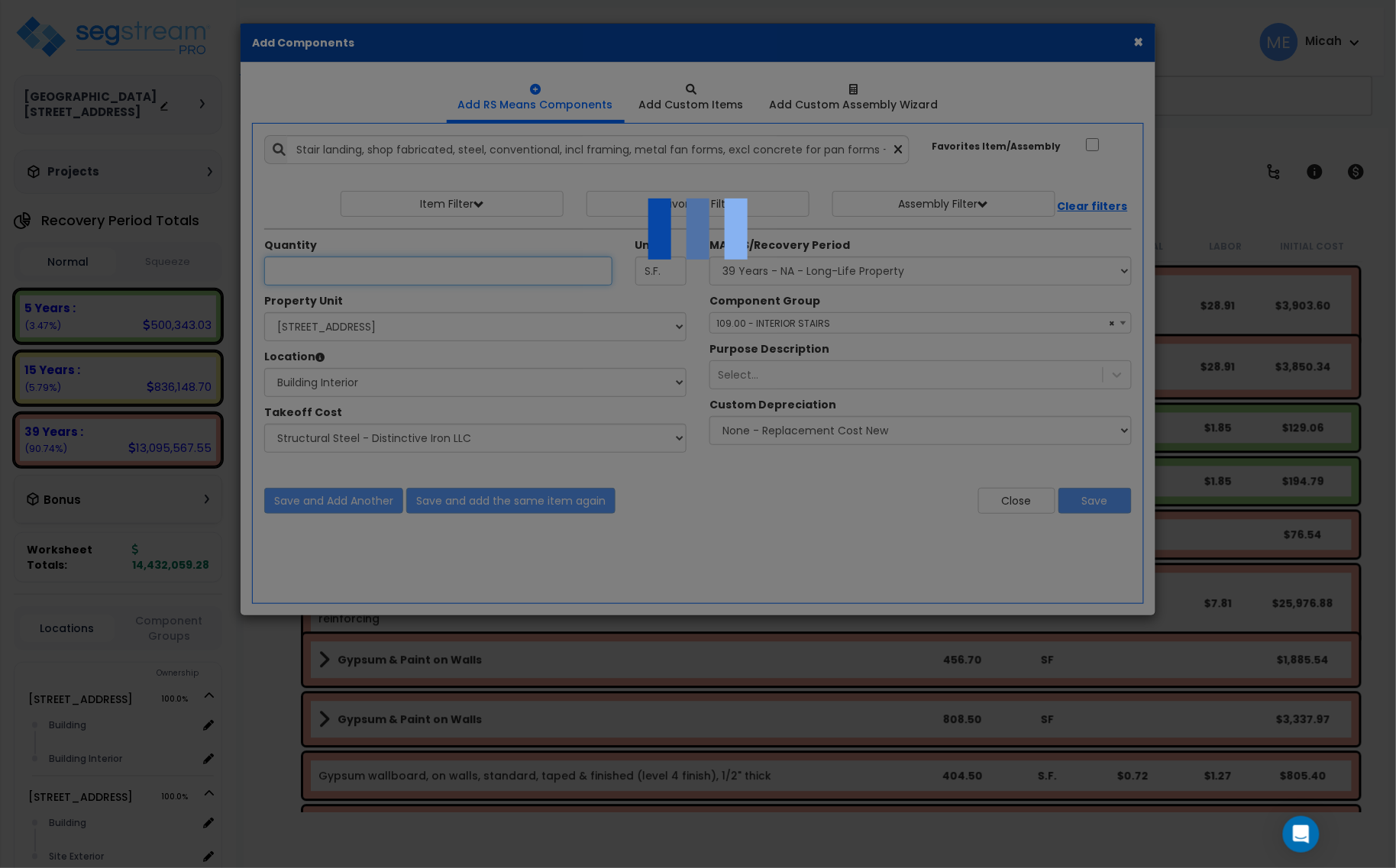
select select "45778551"
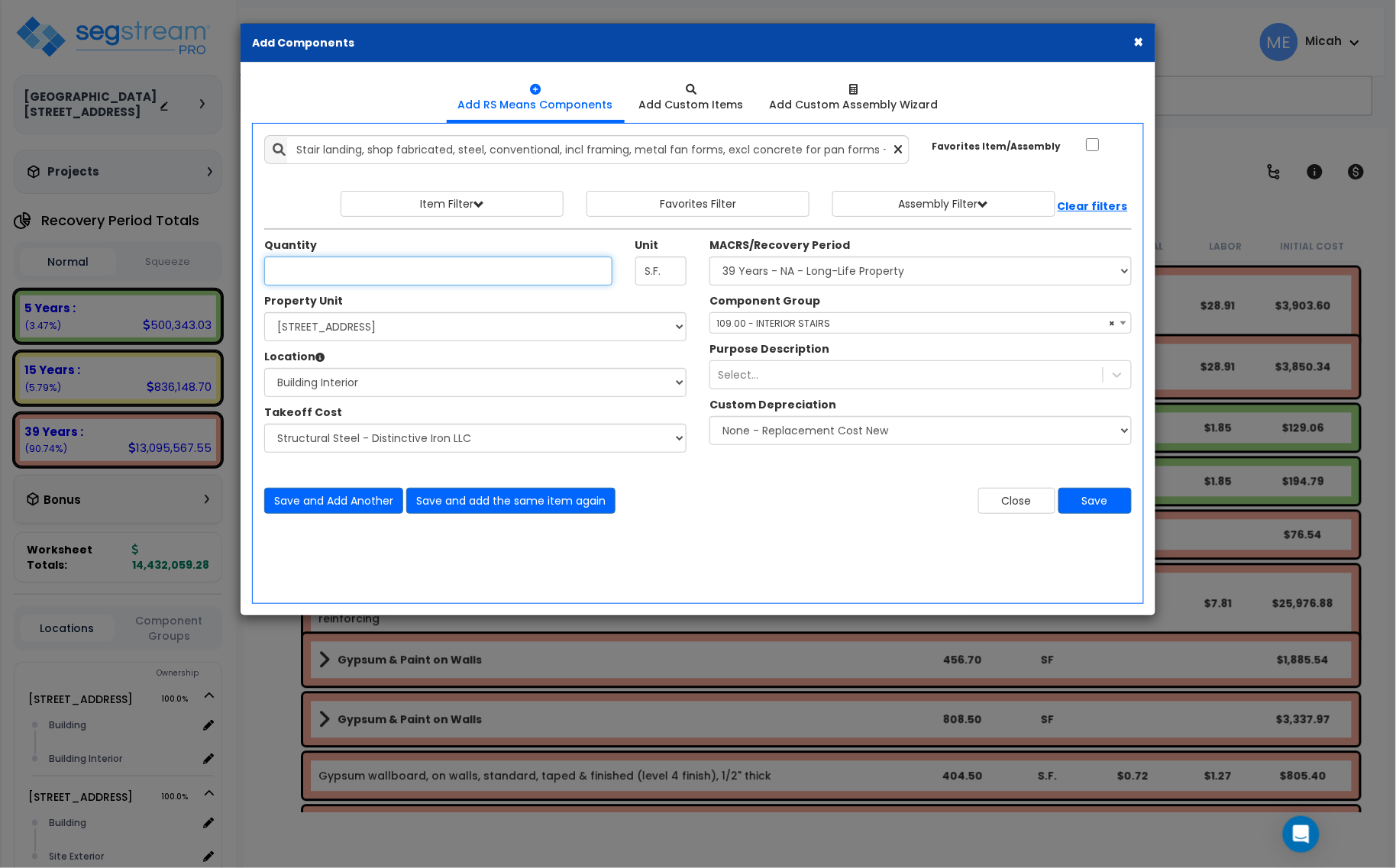
click at [329, 264] on input "Unit Quantity" at bounding box center [438, 270] width 348 height 29
type input "56.9"
click at [367, 504] on button "Save and Add Another" at bounding box center [333, 500] width 139 height 26
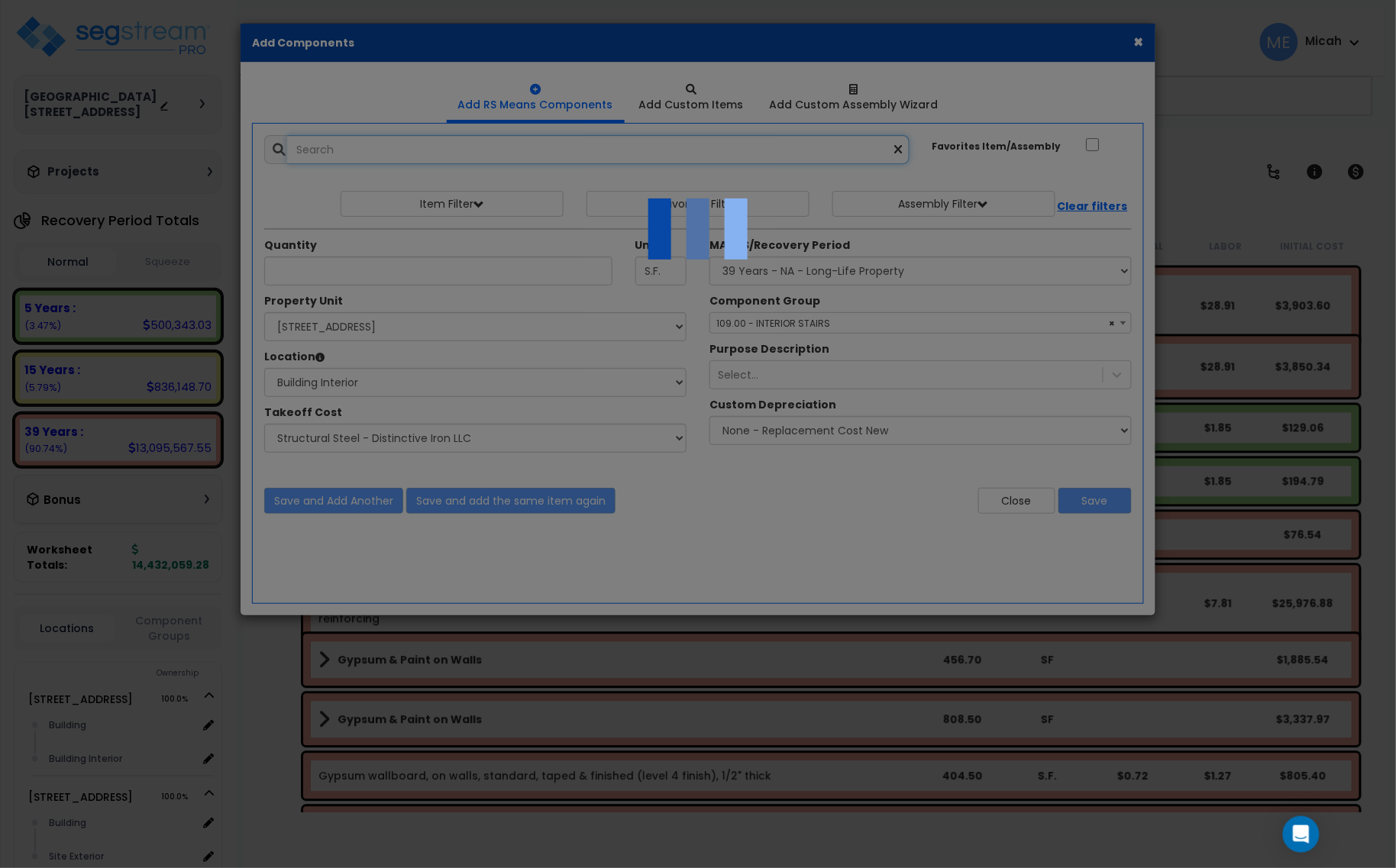
select select "45778551"
